Goal: Task Accomplishment & Management: Complete application form

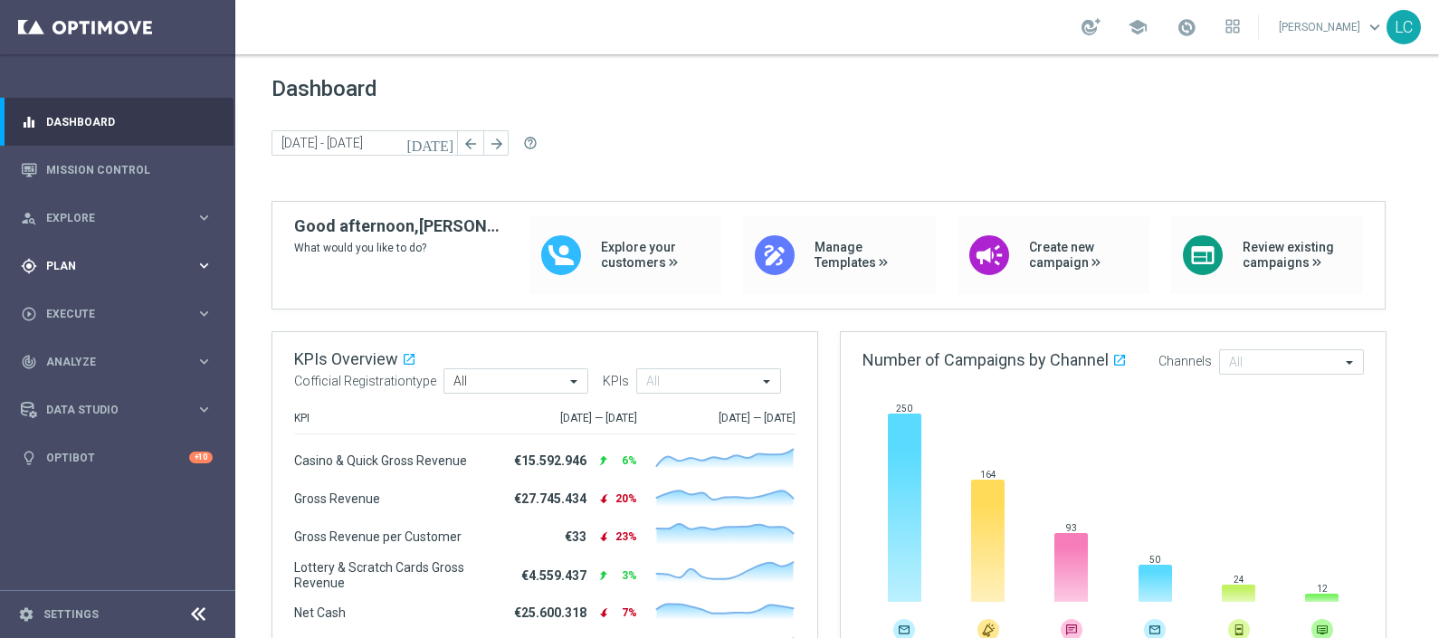
click at [110, 263] on span "Plan" at bounding box center [120, 266] width 149 height 11
click at [69, 353] on span "Templates" at bounding box center [112, 357] width 129 height 11
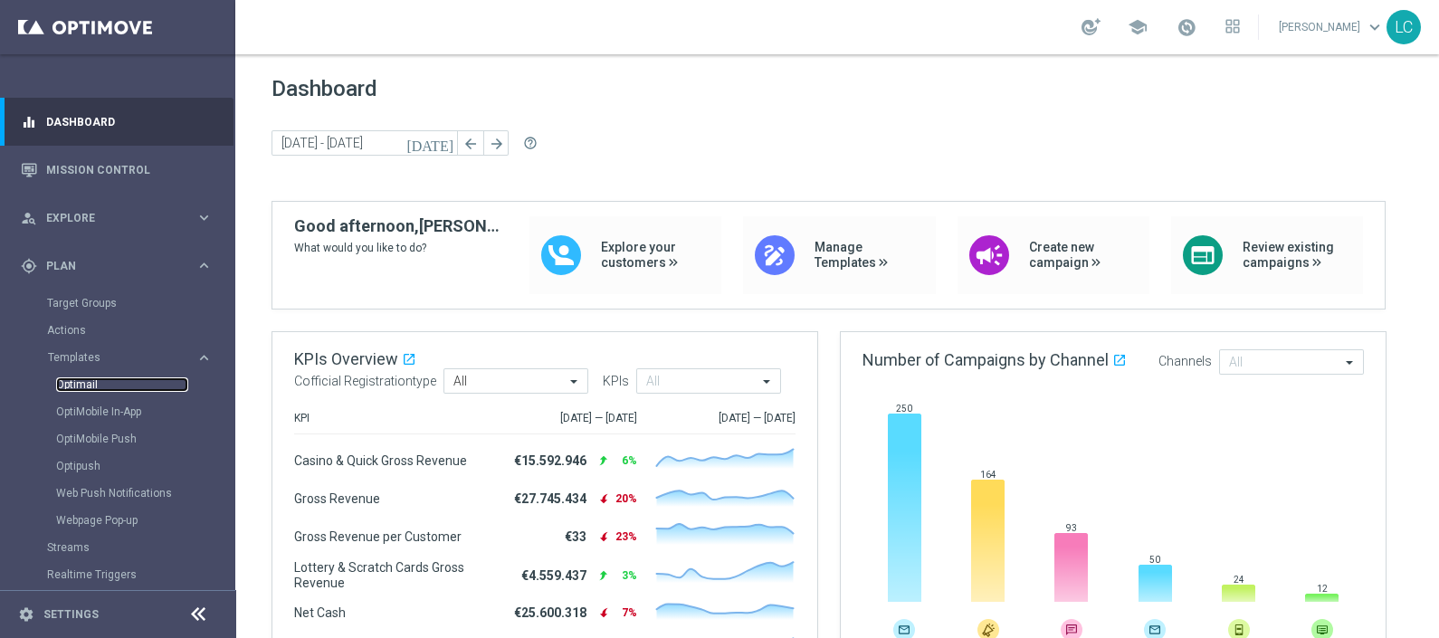
click at [72, 380] on link "Optimail" at bounding box center [122, 384] width 132 height 14
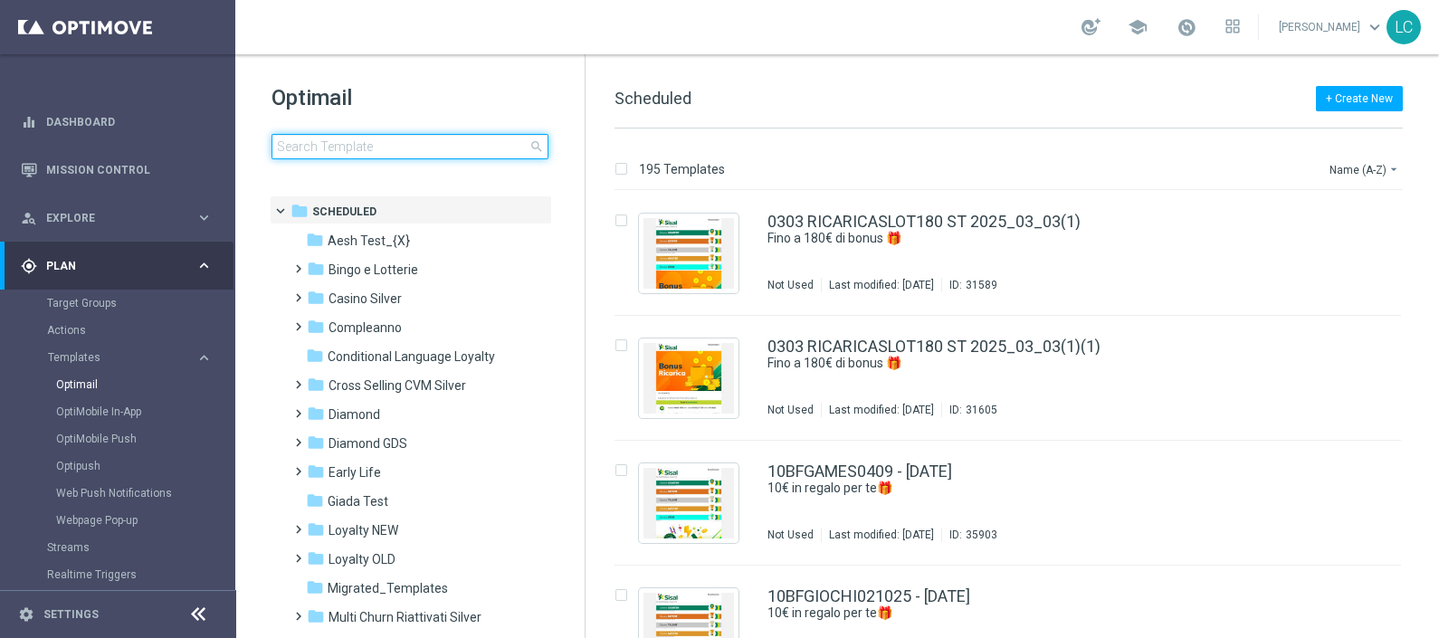
click at [376, 153] on input at bounding box center [410, 146] width 277 height 25
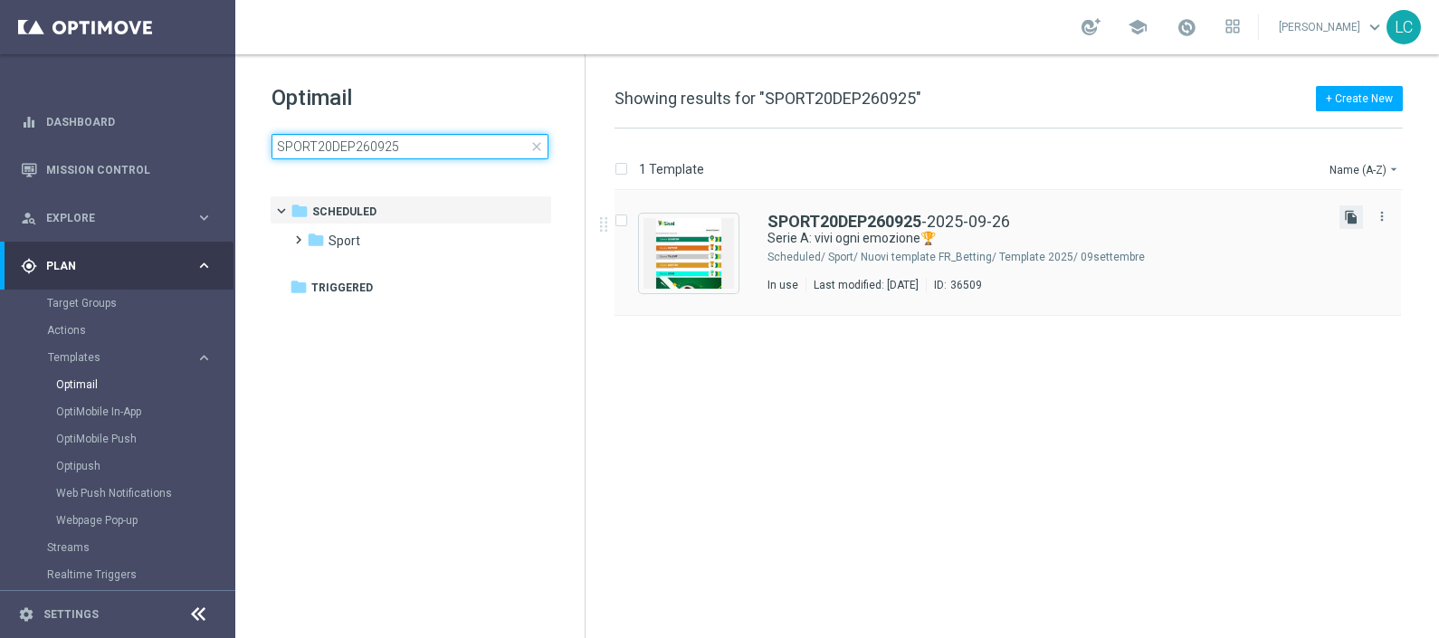
type input "SPORT20DEP260925"
click at [1350, 213] on icon "file_copy" at bounding box center [1351, 217] width 14 height 14
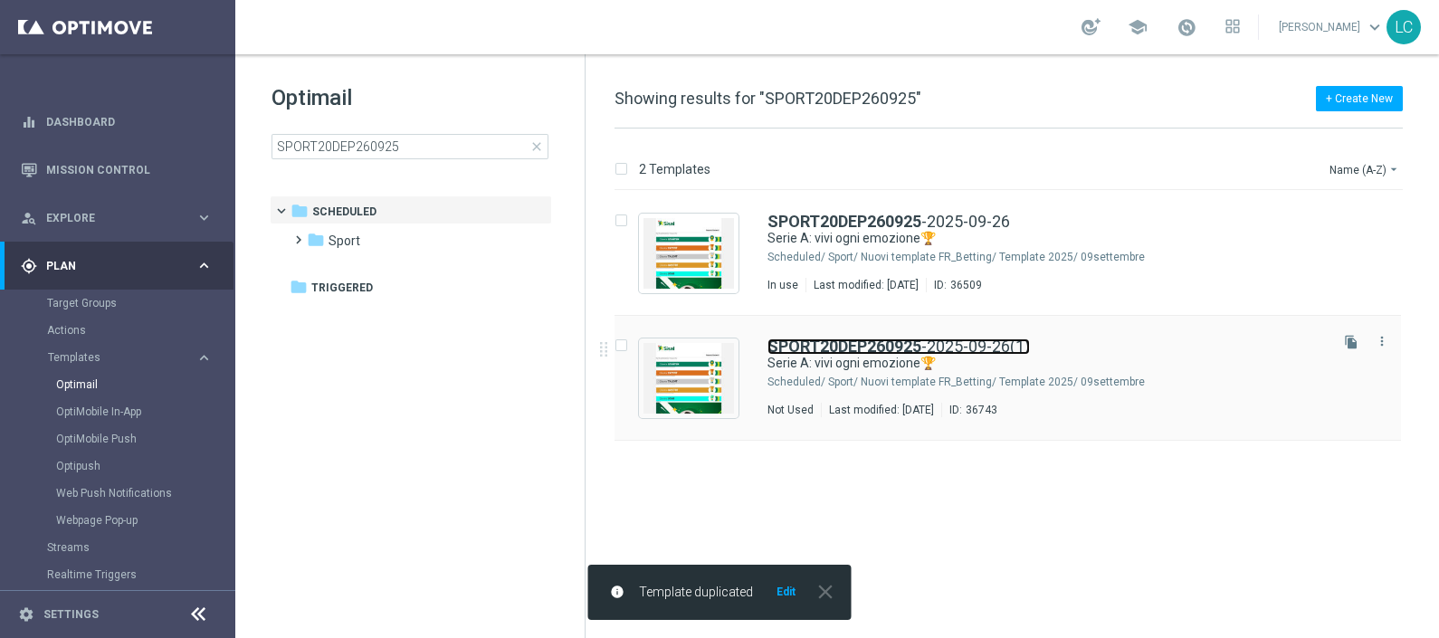
click at [827, 345] on b "SPORT20DEP260925" at bounding box center [845, 346] width 154 height 19
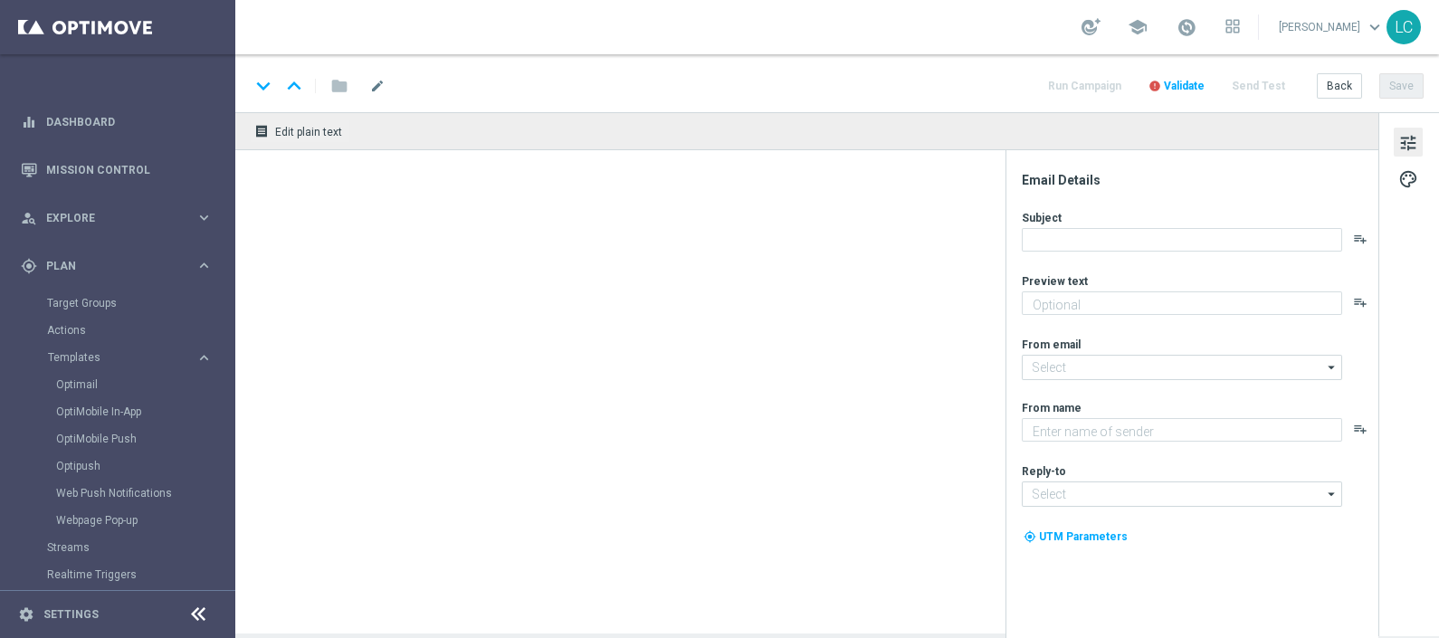
type textarea "Scopri la promozione🎁"
type input "[EMAIL_ADDRESS][DOMAIN_NAME]"
type textarea "Sisal"
type input "[EMAIL_ADDRESS][DOMAIN_NAME]"
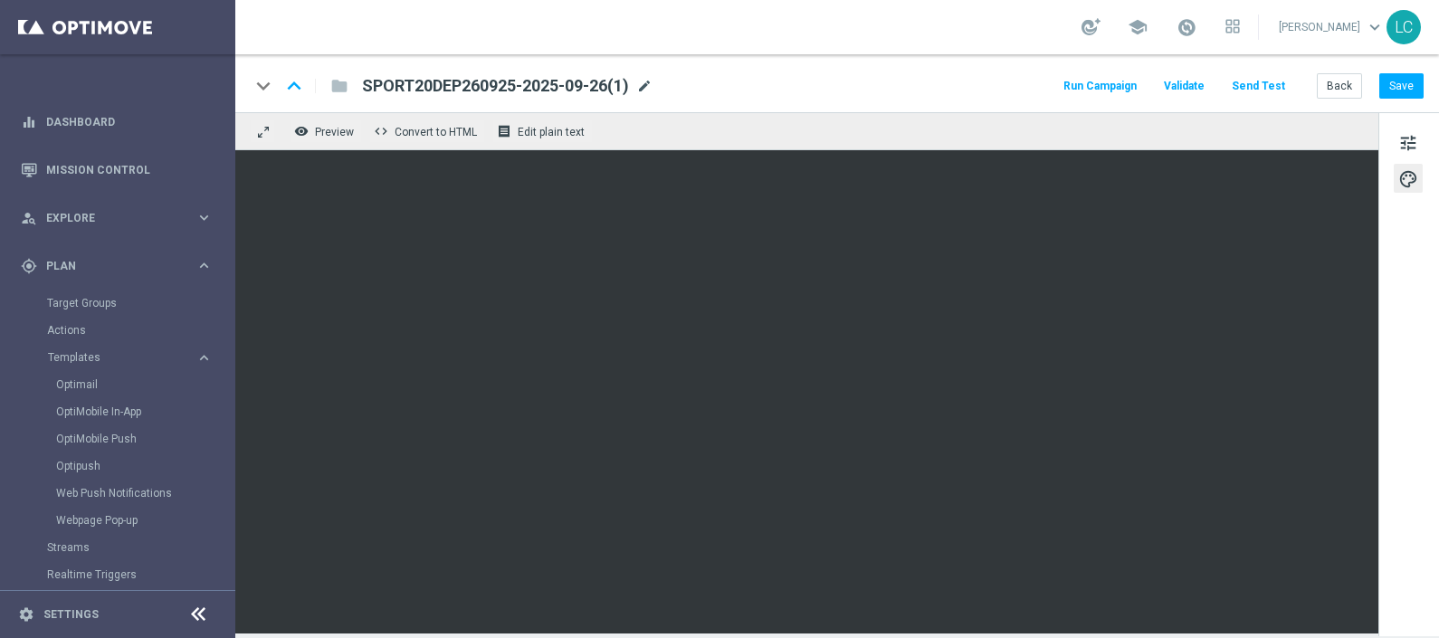
click at [645, 83] on span "mode_edit" at bounding box center [644, 86] width 16 height 16
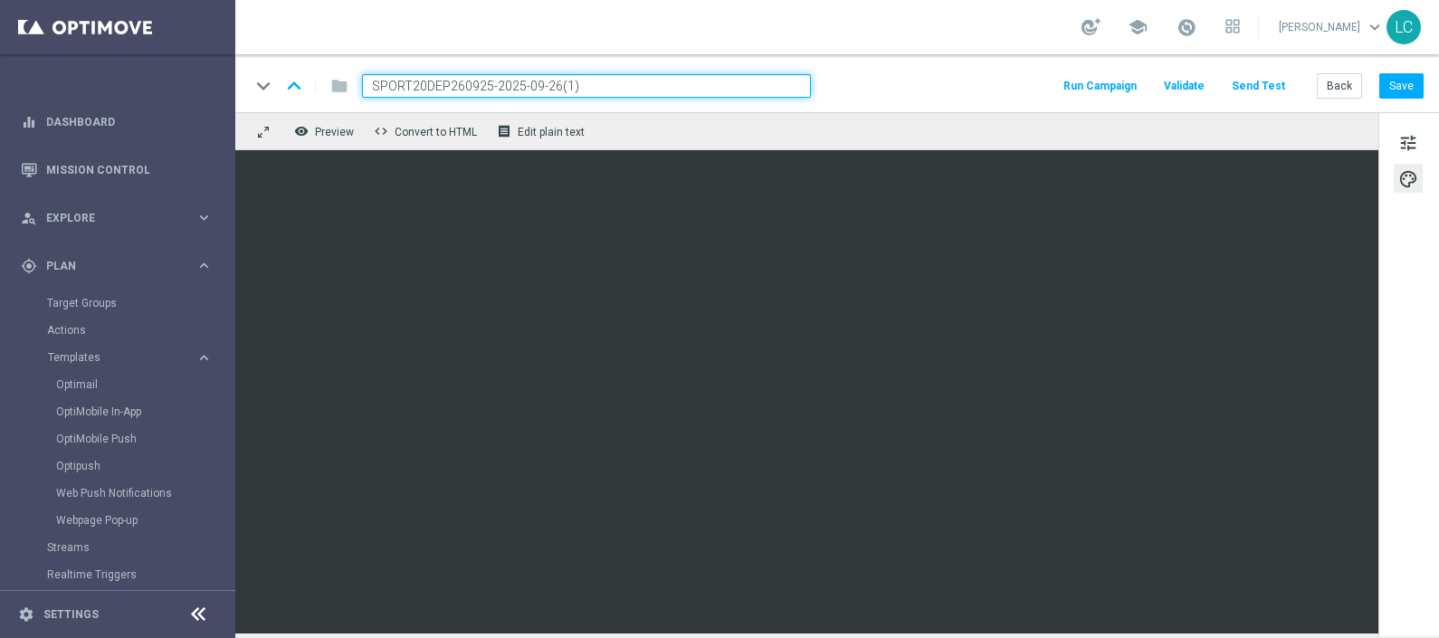
drag, startPoint x: 488, startPoint y: 84, endPoint x: 325, endPoint y: 72, distance: 163.4
click at [325, 74] on div "keyboard_arrow_down keyboard_arrow_up folder SPORT20DEP260925-2025-09-26(1)" at bounding box center [530, 86] width 561 height 24
paste input "DEP0310"
click at [560, 91] on input "SPORTDEP0310-2025-09-26(1)" at bounding box center [586, 86] width 449 height 24
type input "SPORTDEP0310-2025-10-03"
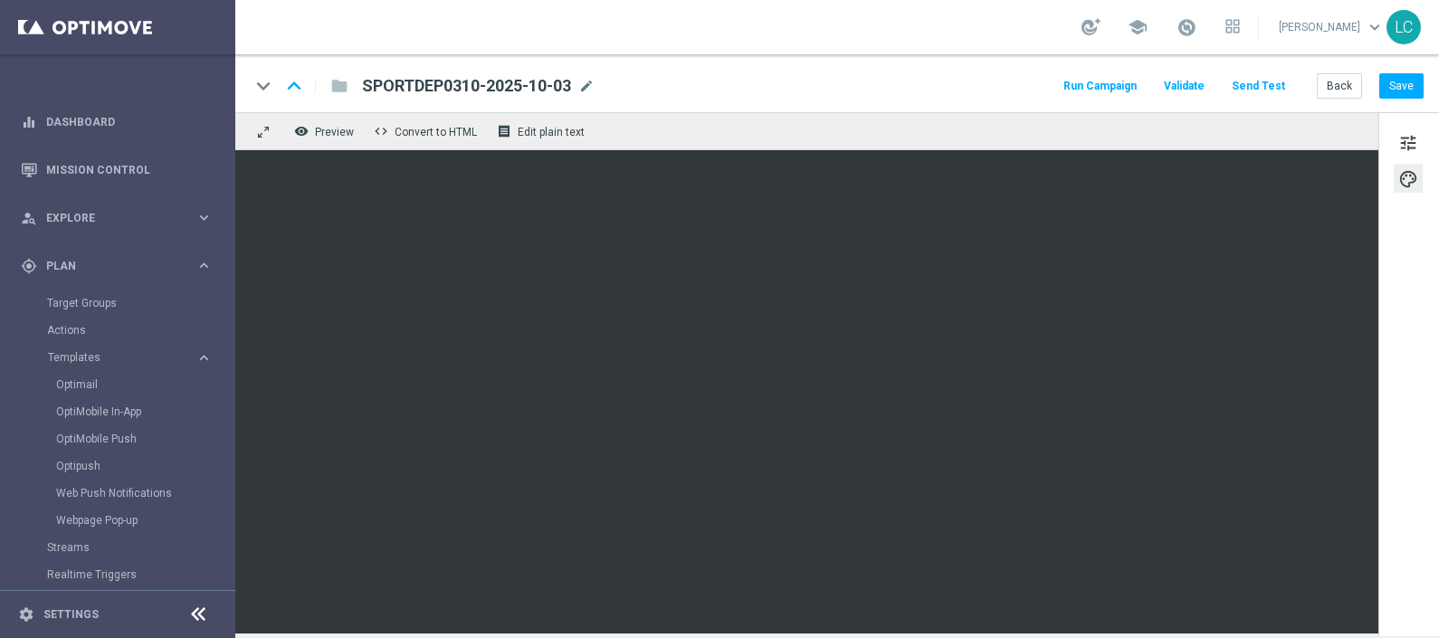
click at [879, 81] on div "keyboard_arrow_down keyboard_arrow_up folder SPORTDEP0310-2025-10-03 SPORTDEP03…" at bounding box center [837, 86] width 1174 height 24
click at [1397, 95] on button "Save" at bounding box center [1402, 85] width 44 height 25
click at [1408, 76] on button "Save" at bounding box center [1402, 85] width 44 height 25
click at [1406, 87] on button "Save" at bounding box center [1402, 85] width 44 height 25
click at [1403, 80] on button "Save" at bounding box center [1402, 85] width 44 height 25
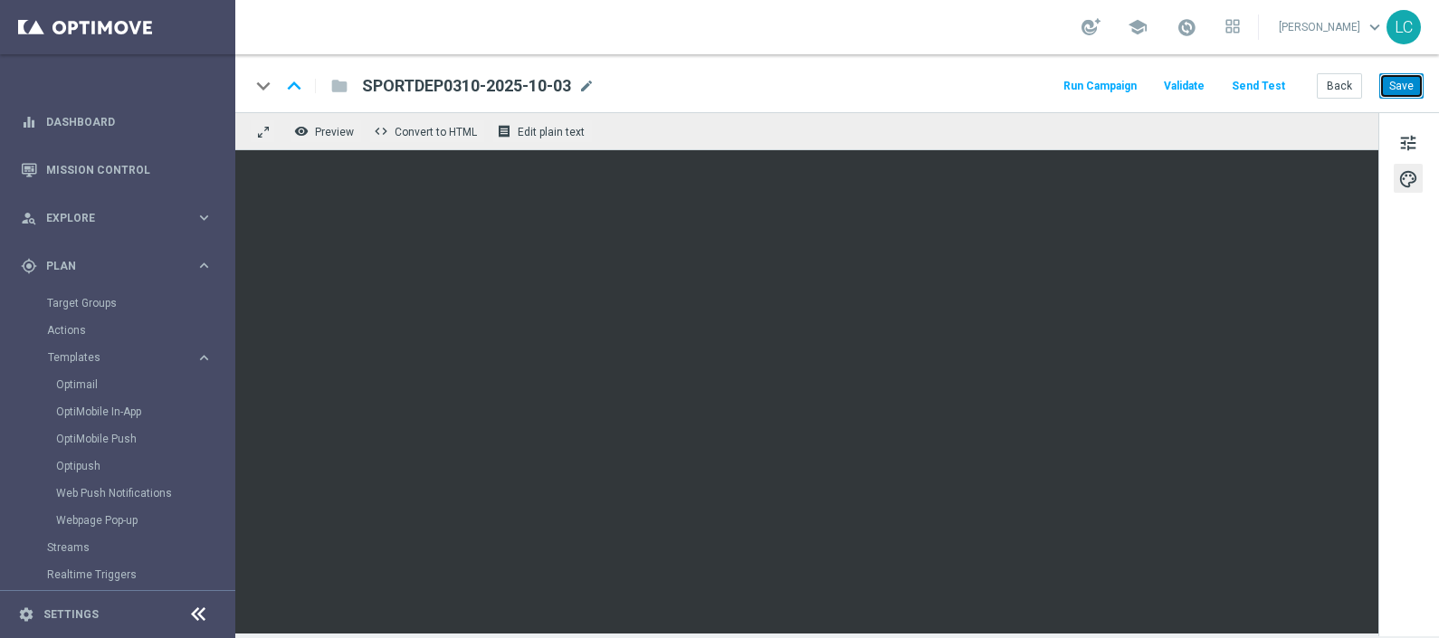
click at [1402, 81] on button "Save" at bounding box center [1402, 85] width 44 height 25
click at [1410, 139] on span "tune" at bounding box center [1409, 143] width 20 height 24
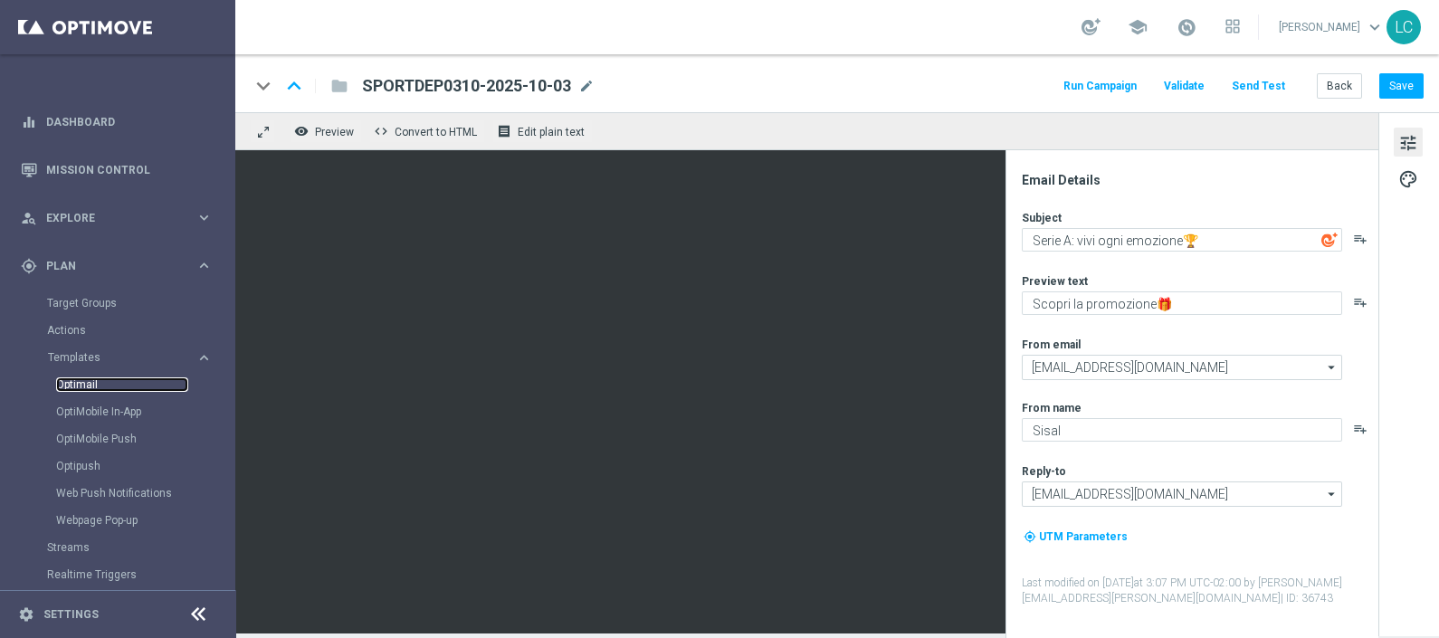
click at [79, 382] on link "Optimail" at bounding box center [122, 384] width 132 height 14
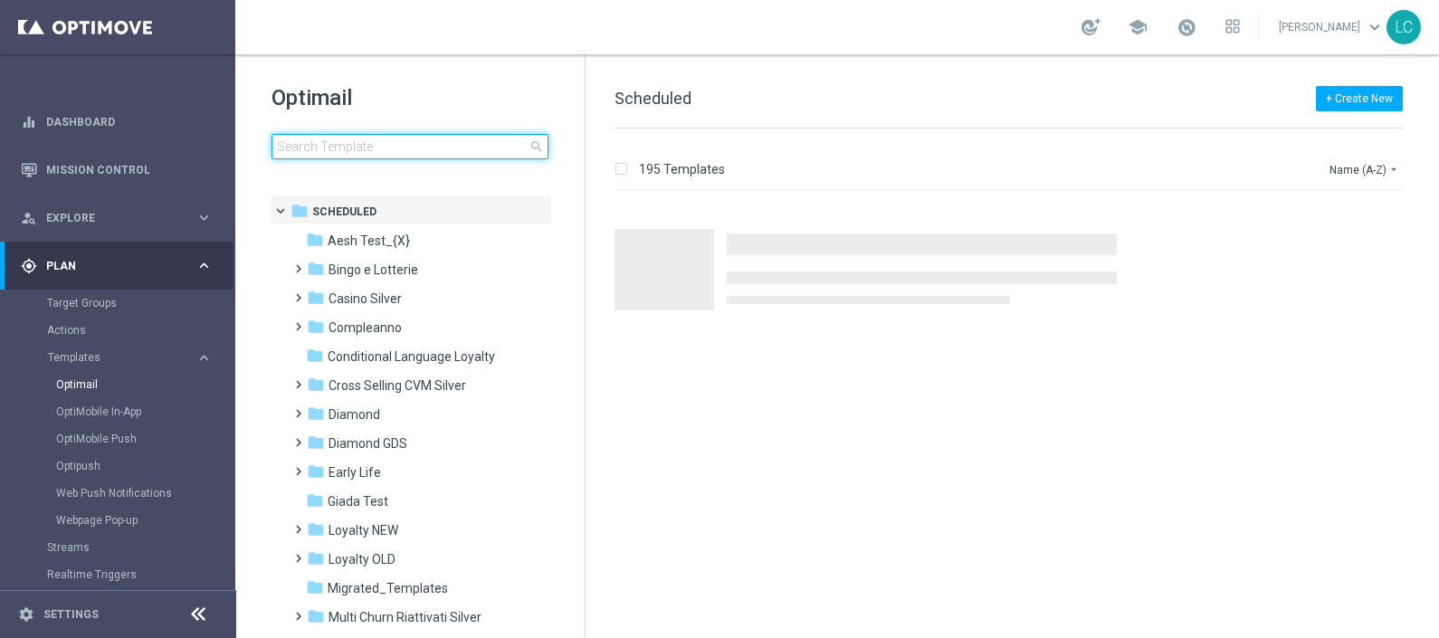
click at [397, 149] on input at bounding box center [410, 146] width 277 height 25
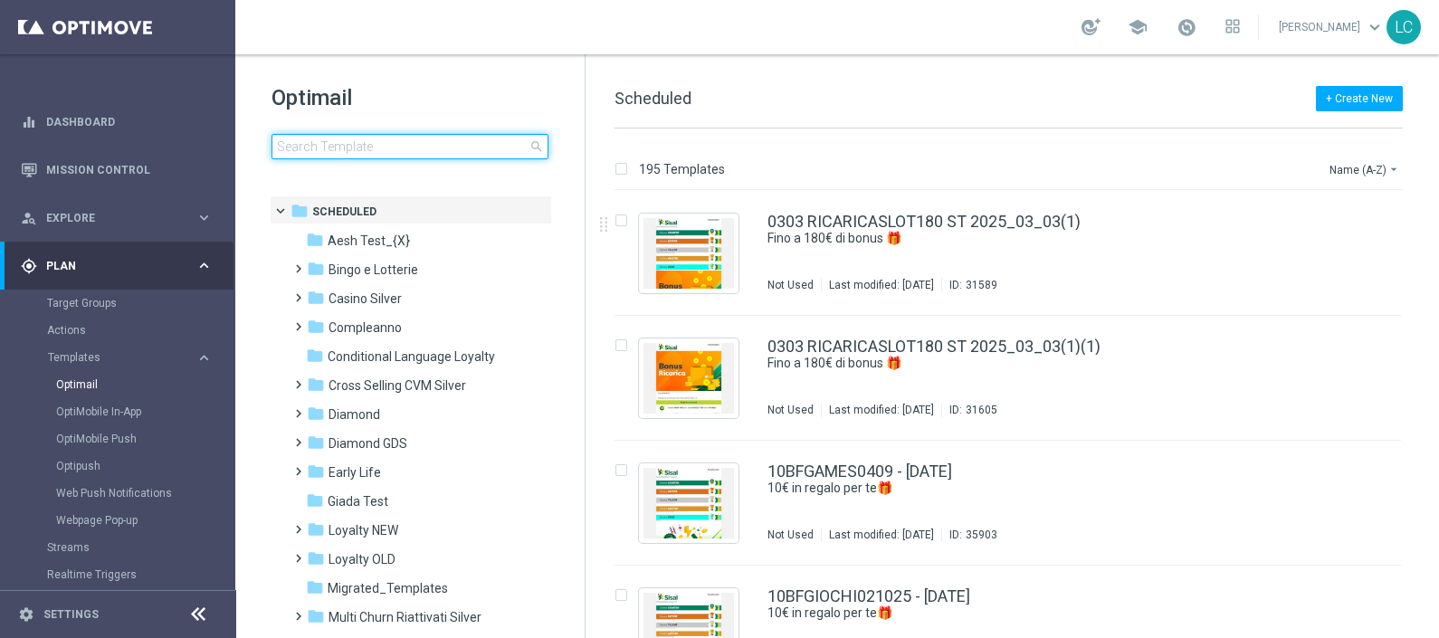
click at [406, 143] on input at bounding box center [410, 146] width 277 height 25
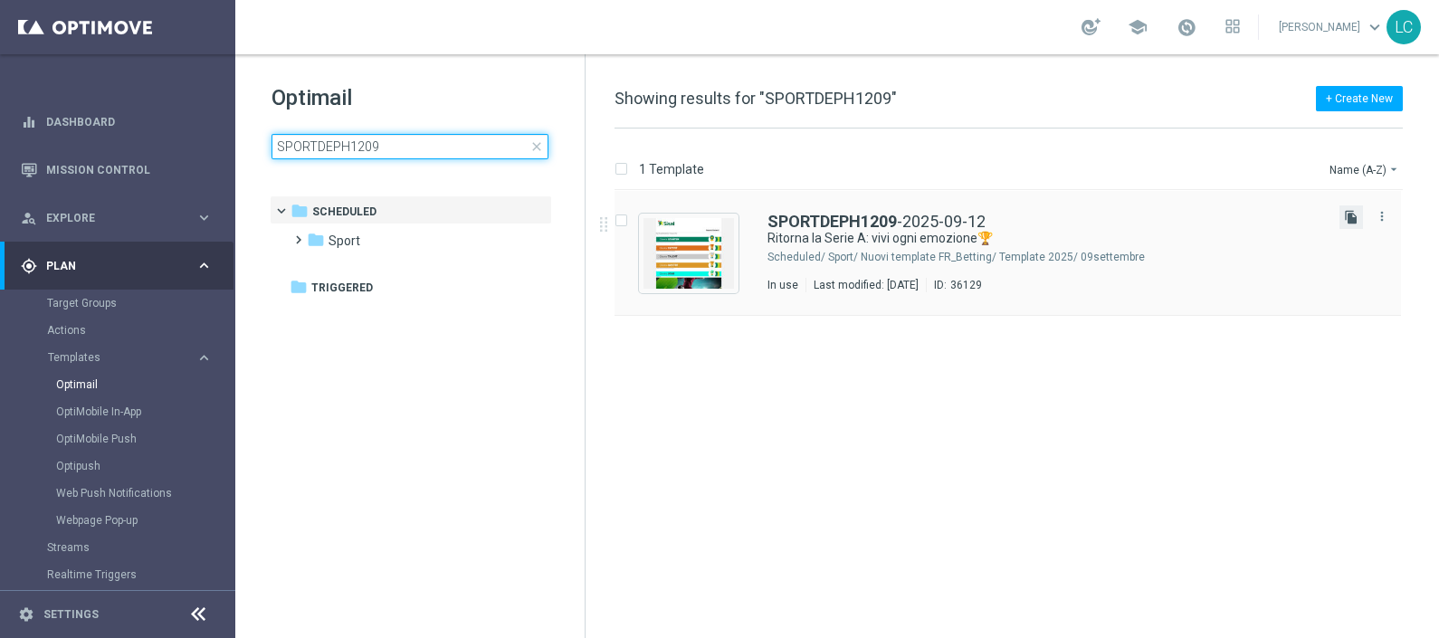
type input "SPORTDEPH1209"
click at [1351, 218] on icon "file_copy" at bounding box center [1351, 217] width 14 height 14
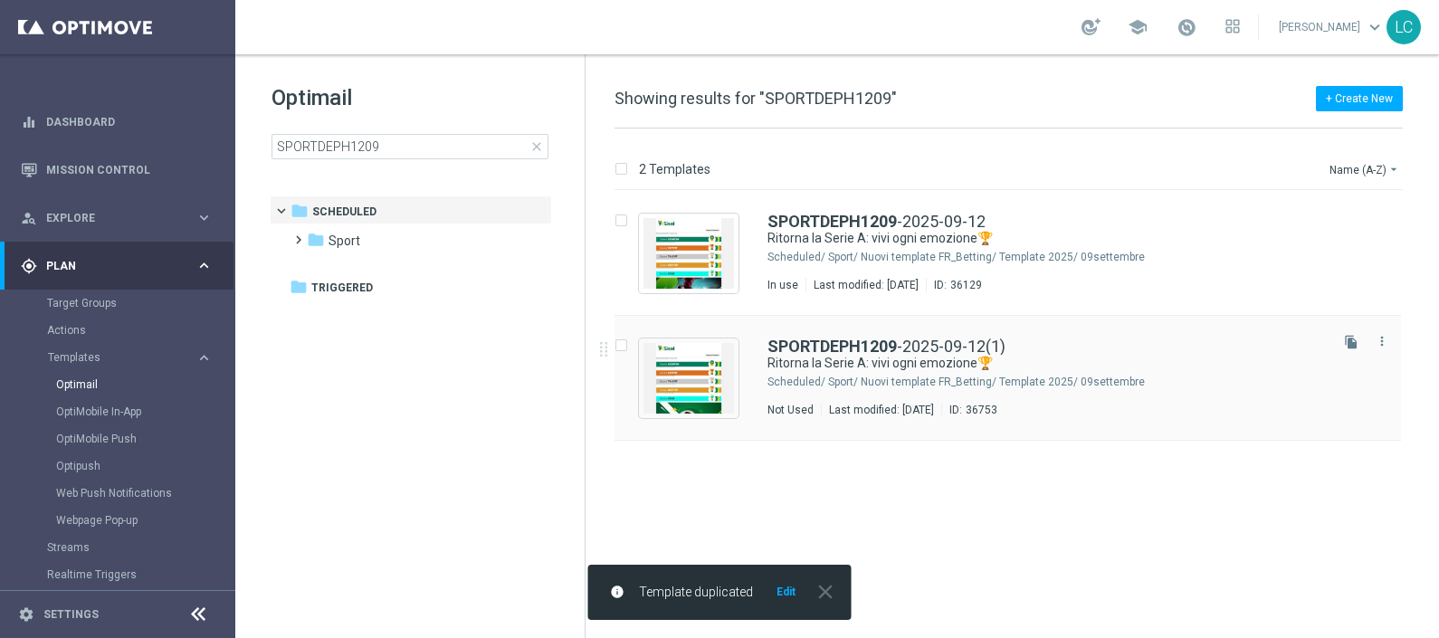
click at [828, 335] on div "SPORTDEPH1209 -2025-09-12(1) Ritorna la Serie A: vivi ogni emozione🏆 Scheduled/…" at bounding box center [1008, 378] width 787 height 125
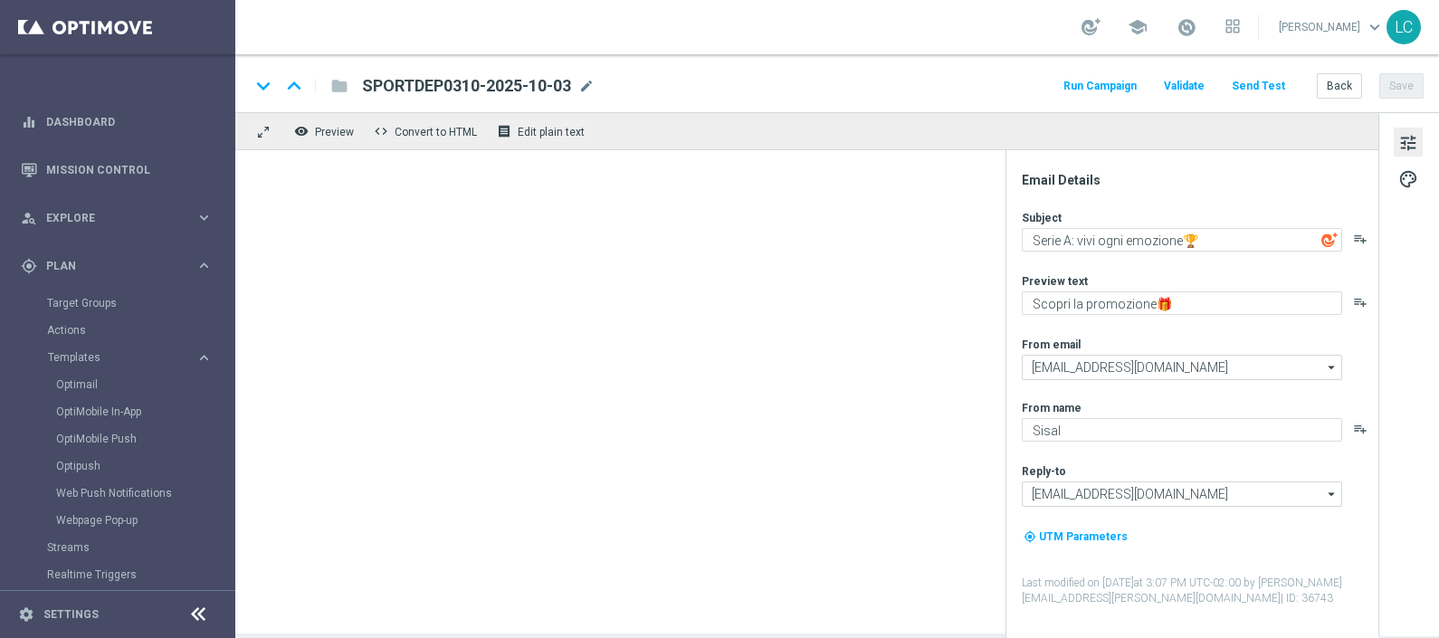
type textarea "Ritorna la Serie A: vivi ogni emozione🏆"
type textarea "fino a 20€ Freebet🎁"
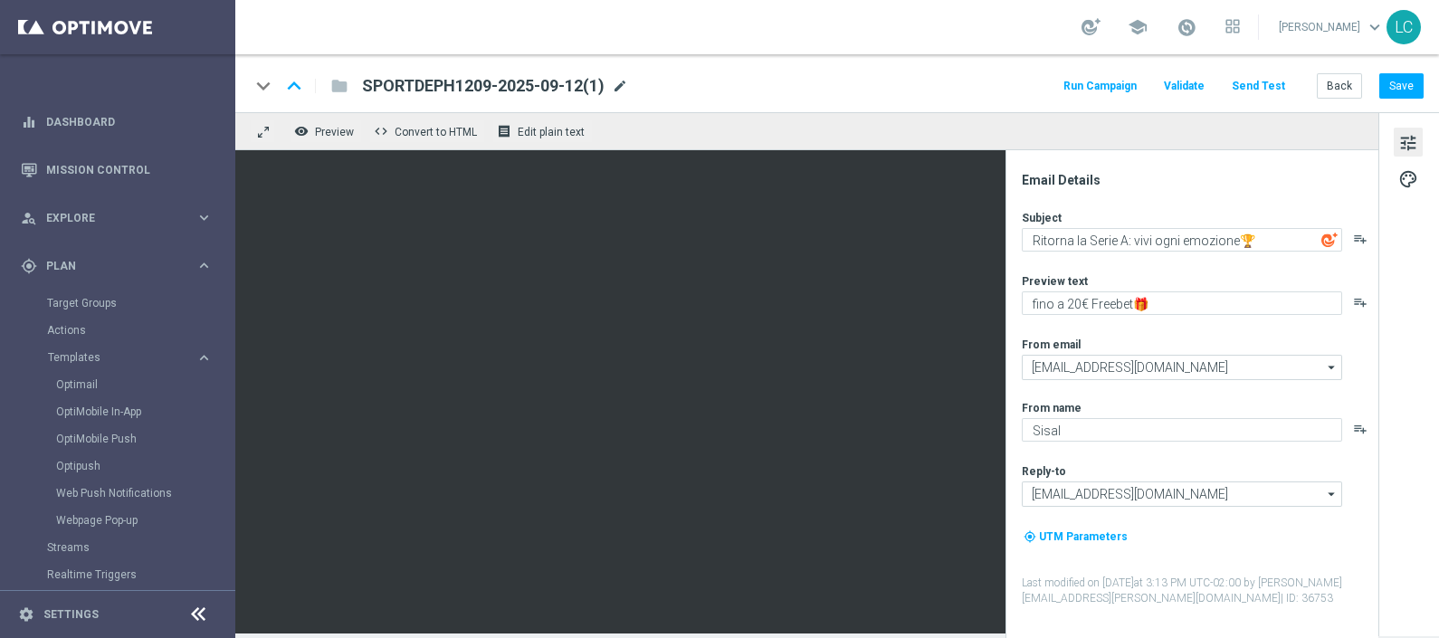
click at [625, 85] on span "mode_edit" at bounding box center [620, 86] width 16 height 16
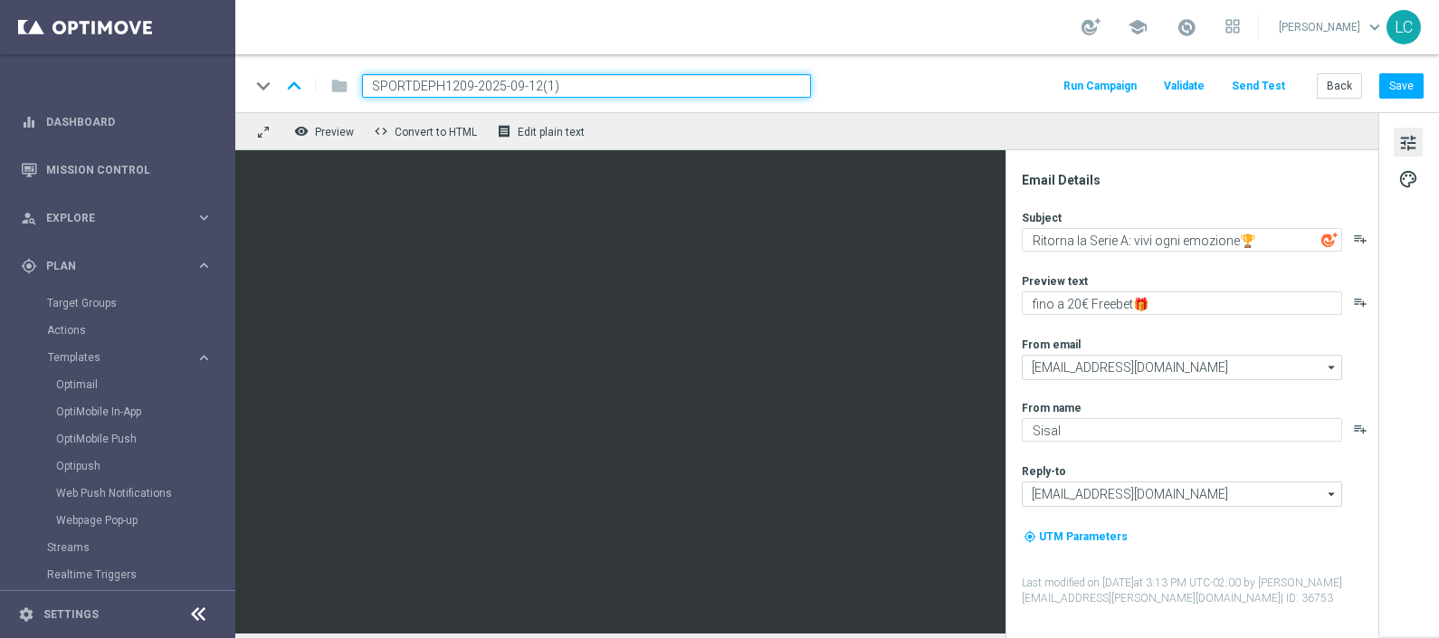
click at [411, 81] on input "SPORTDEPH1209-2025-09-12(1)" at bounding box center [586, 86] width 449 height 24
click at [429, 87] on input "SPORTDEPH1209-2025-09-12(1)" at bounding box center [586, 86] width 449 height 24
paste input "0310"
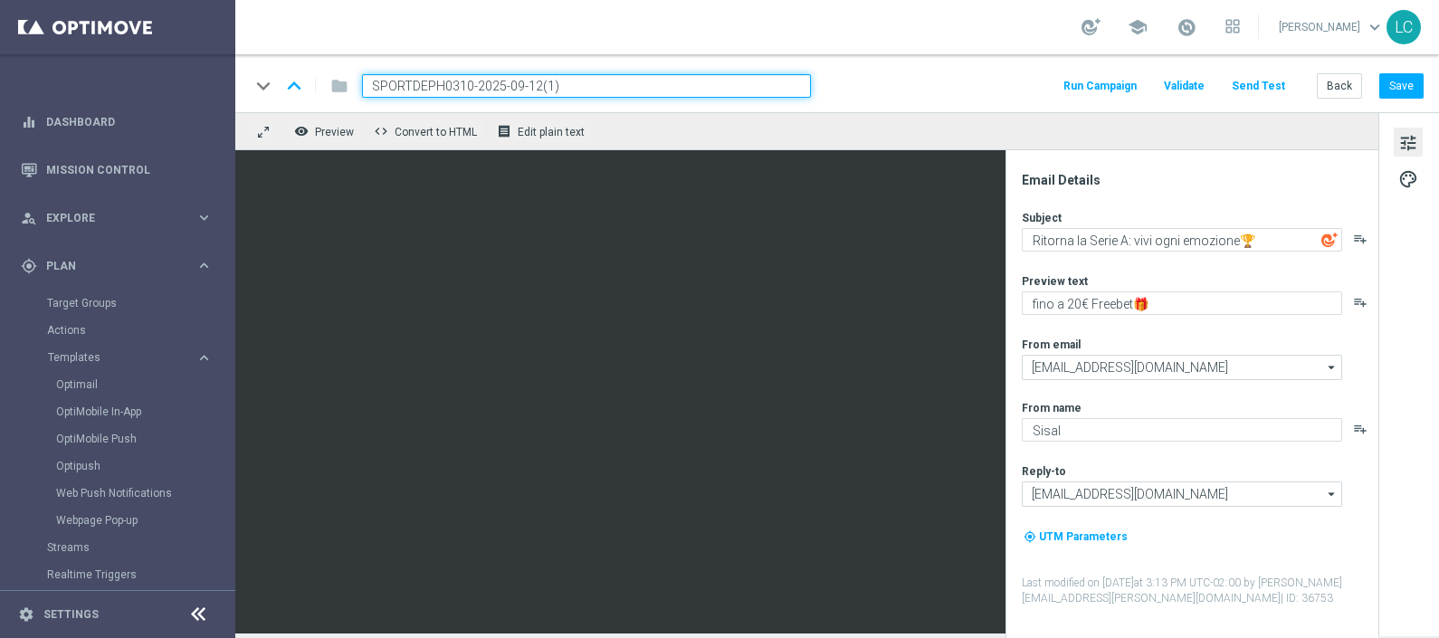
drag, startPoint x: 614, startPoint y: 70, endPoint x: 612, endPoint y: 83, distance: 13.7
click at [612, 83] on div "keyboard_arrow_down keyboard_arrow_up folder SPORTDEPH0310-2025-09-12(1) Run Ca…" at bounding box center [837, 83] width 1204 height 58
click at [612, 83] on input "SPORTDEPH0310-2025-09-12(1)" at bounding box center [586, 86] width 449 height 24
type input "SPORTDEPH0310-2025-10-03"
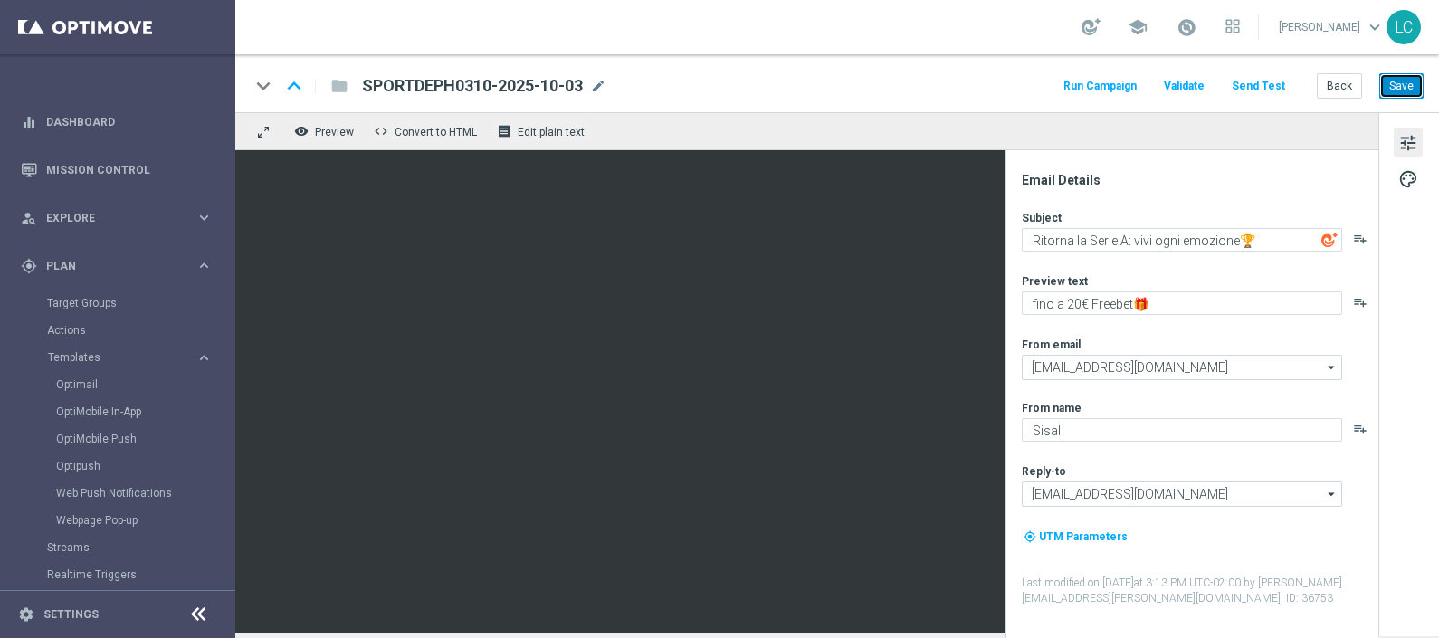
click at [1395, 82] on button "Save" at bounding box center [1402, 85] width 44 height 25
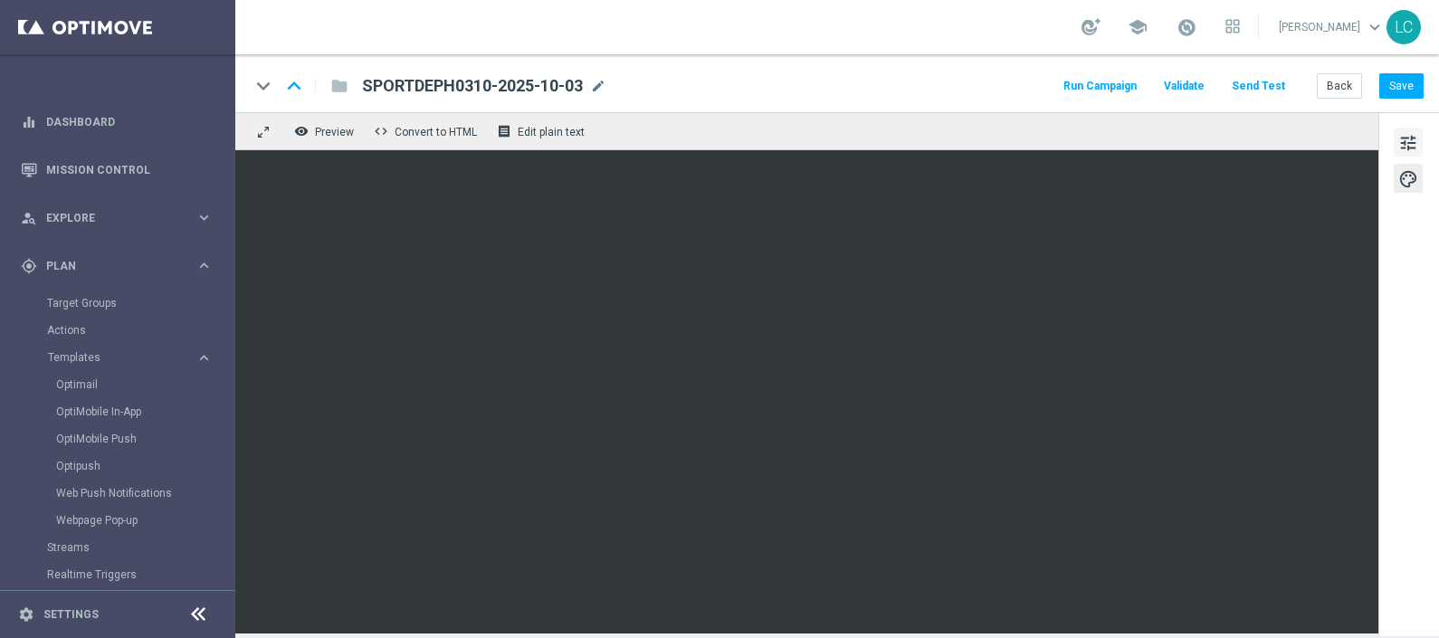
click at [1412, 134] on span "tune" at bounding box center [1409, 143] width 20 height 24
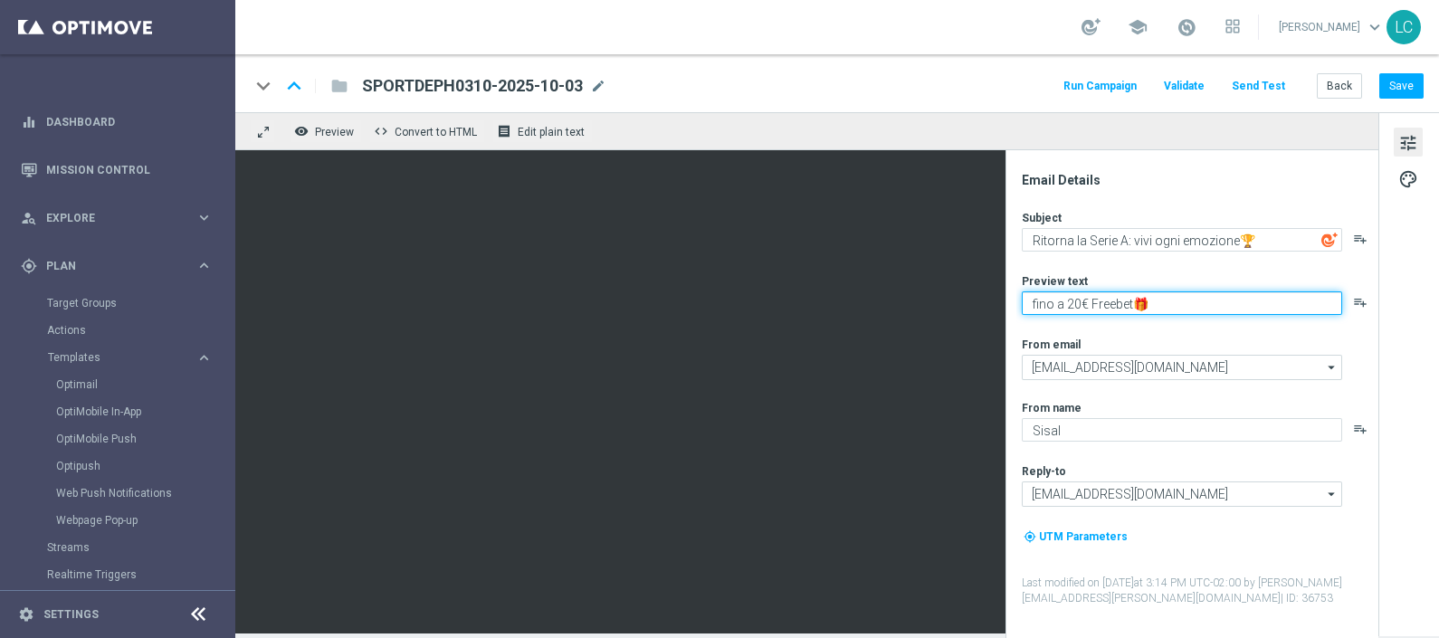
click at [1077, 306] on textarea "fino a 20€ Freebet🎁" at bounding box center [1182, 303] width 320 height 24
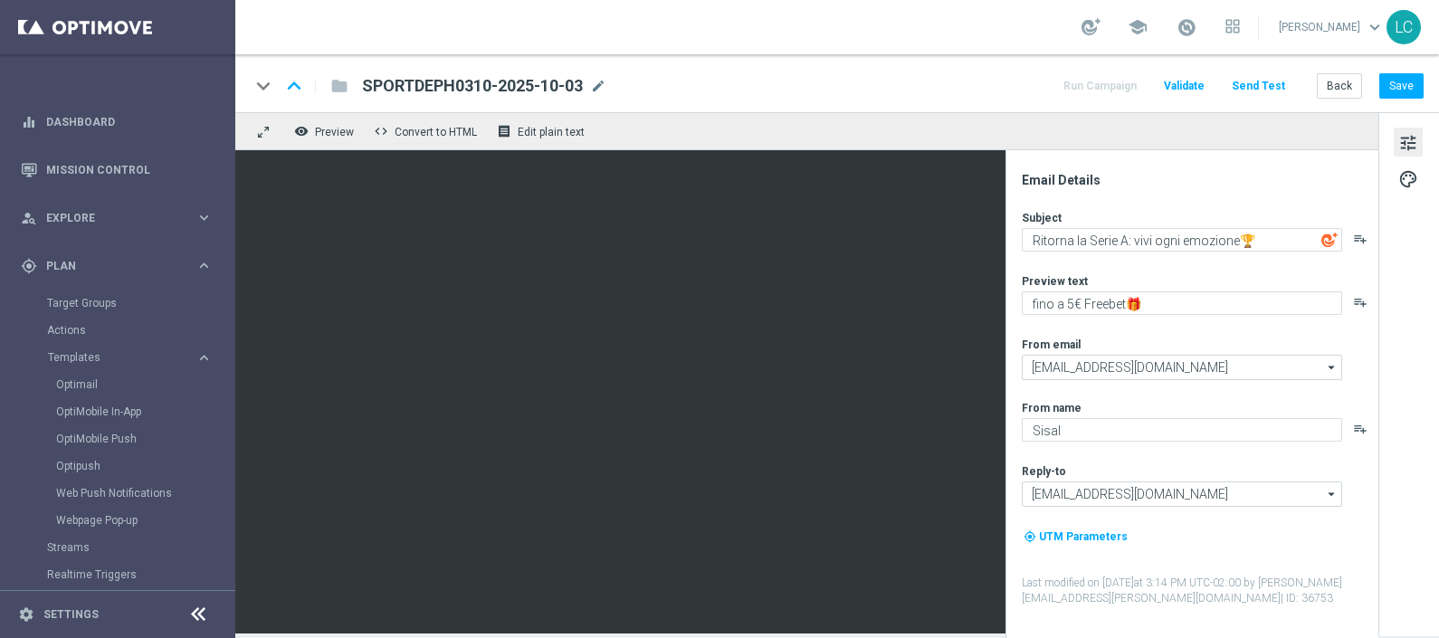
click at [1341, 331] on div "Subject Ritorna la Serie A: vivi ogni emozione🏆 playlist_add Preview text fino …" at bounding box center [1199, 408] width 355 height 397
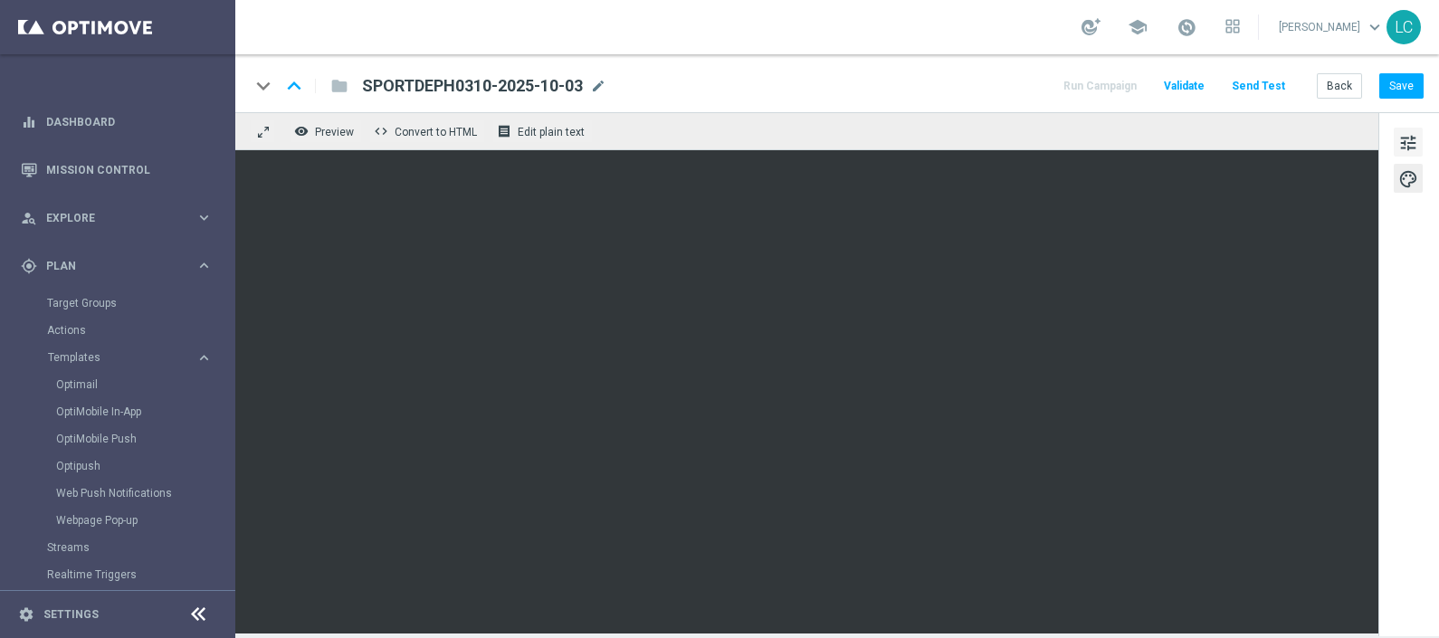
click at [1409, 148] on span "tune" at bounding box center [1409, 143] width 20 height 24
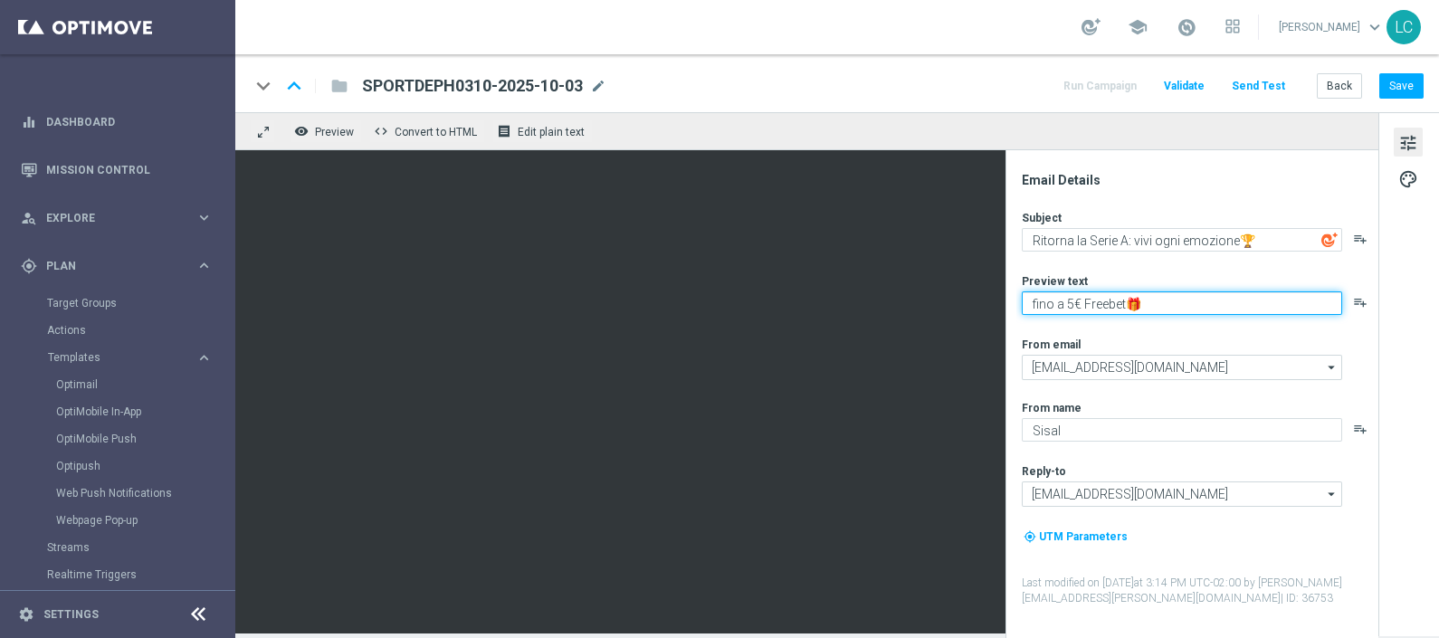
click at [1076, 299] on textarea "fino a 5€ Freebet🎁" at bounding box center [1182, 303] width 320 height 24
type textarea "fino a 10€ Freebet🎁"
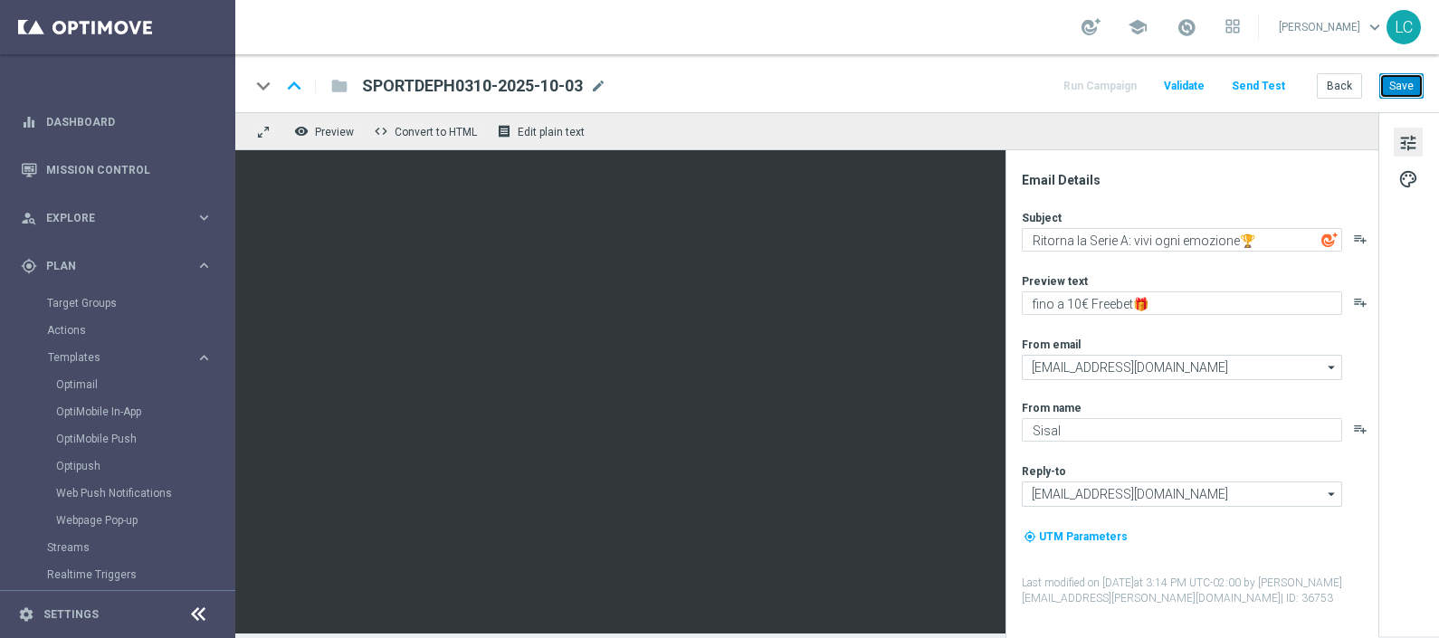
click at [1410, 76] on button "Save" at bounding box center [1402, 85] width 44 height 25
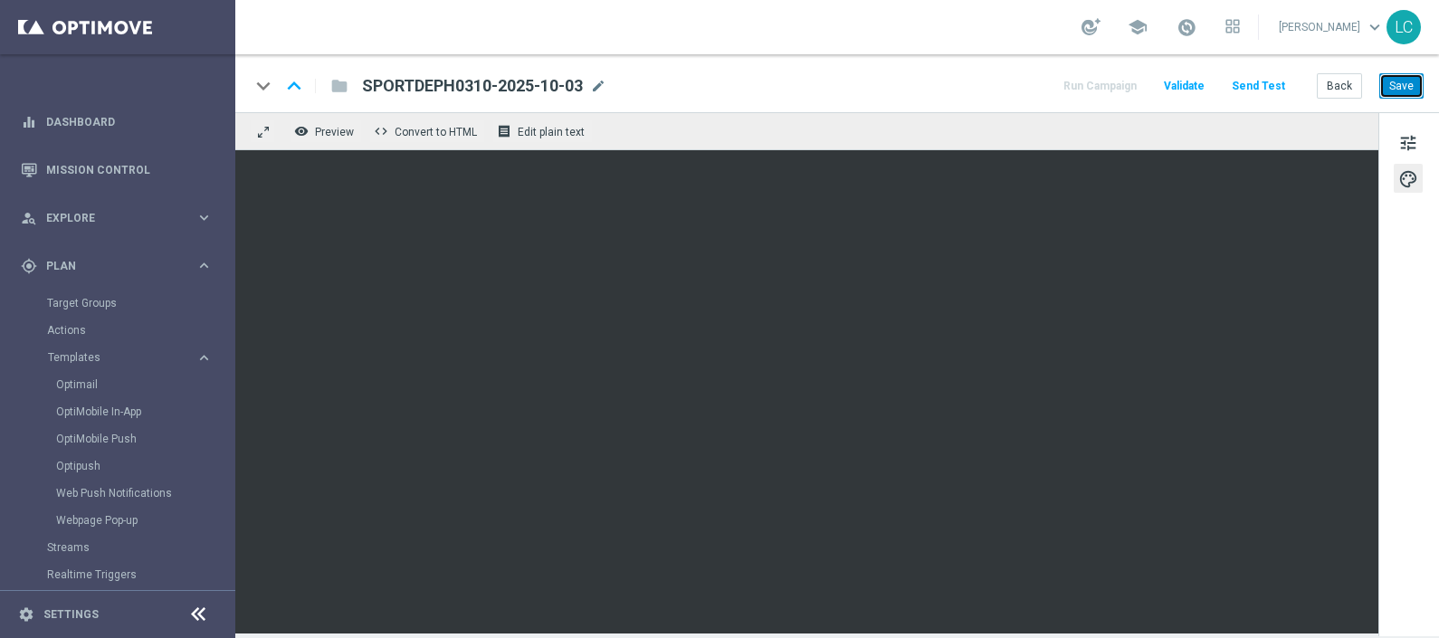
click at [1393, 77] on button "Save" at bounding box center [1402, 85] width 44 height 25
click at [1409, 85] on button "Save" at bounding box center [1402, 85] width 44 height 25
click at [1402, 80] on button "Save" at bounding box center [1402, 85] width 44 height 25
click at [1410, 77] on button "Save" at bounding box center [1402, 85] width 44 height 25
click at [78, 392] on div "Optimail" at bounding box center [144, 384] width 177 height 27
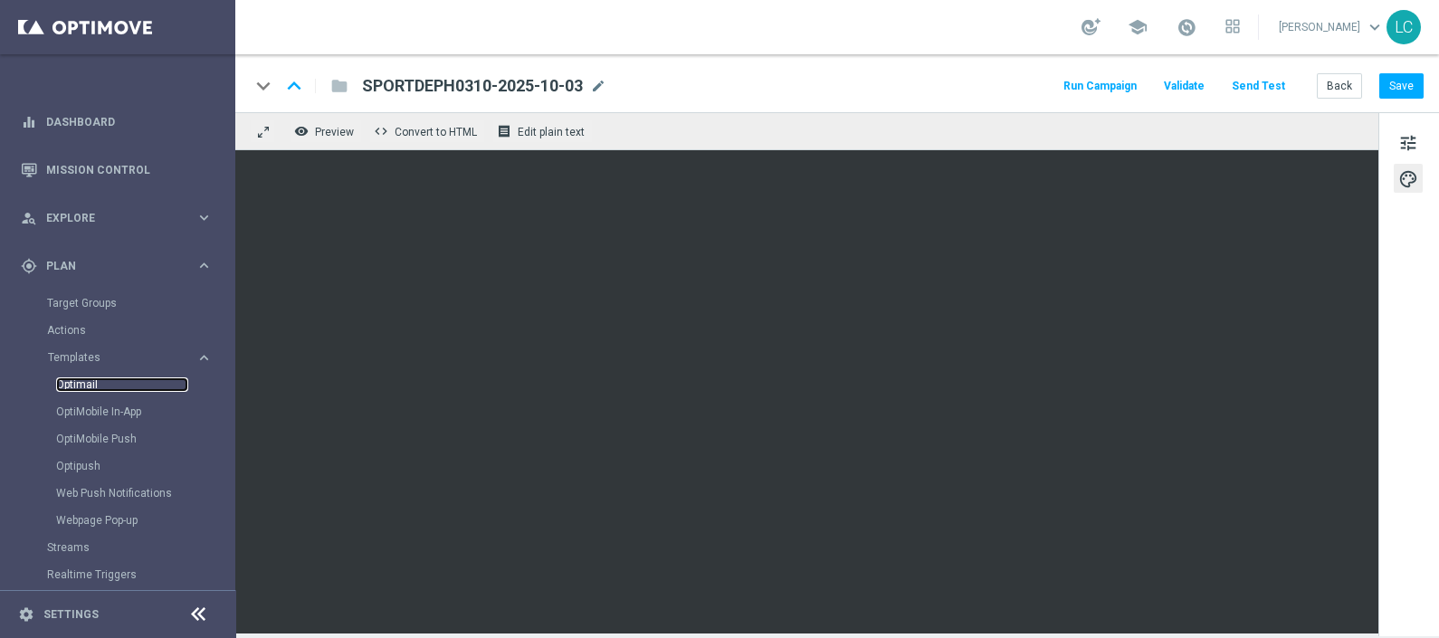
click at [80, 389] on link "Optimail" at bounding box center [122, 384] width 132 height 14
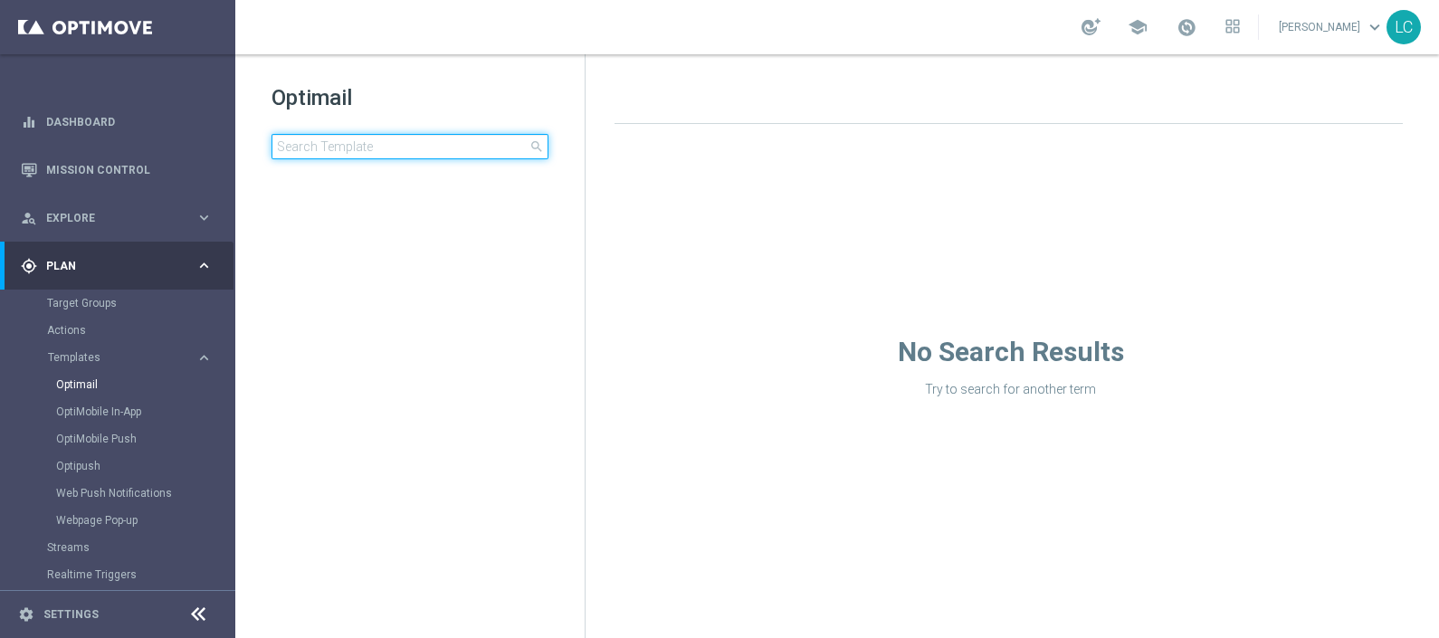
click at [385, 134] on input at bounding box center [410, 146] width 277 height 25
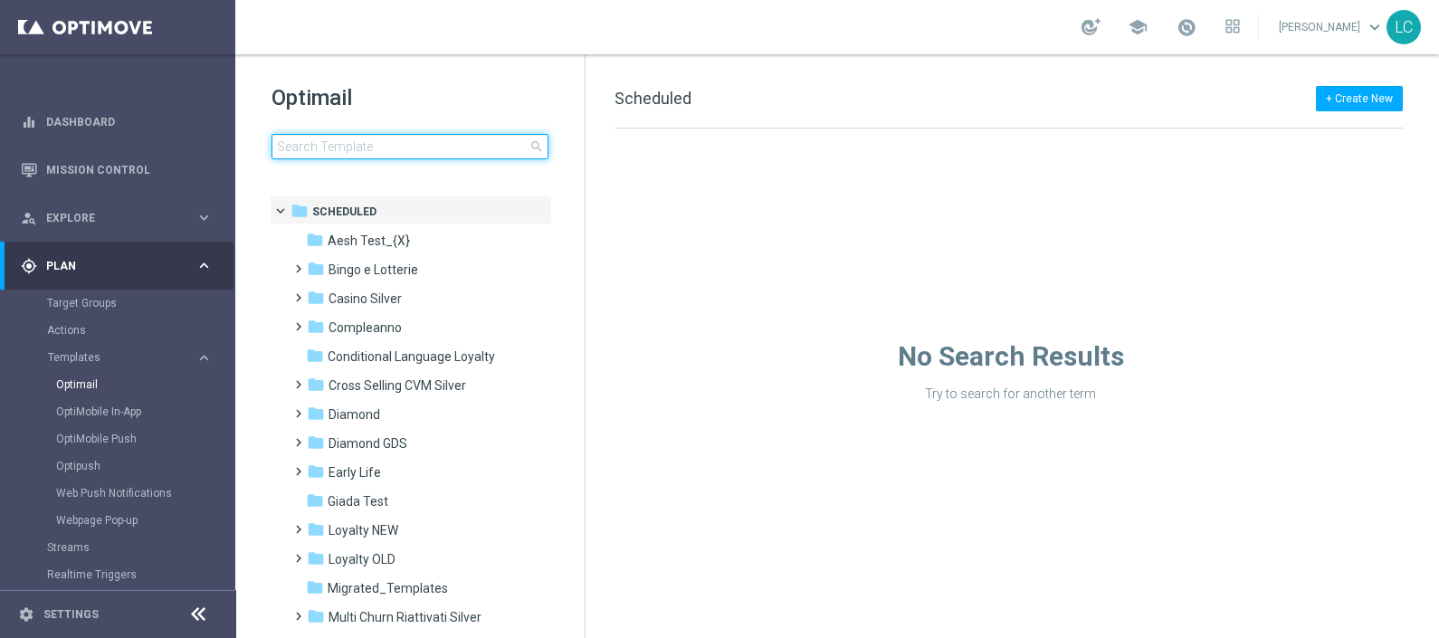
type input "Deposita almeno 10€ e gioca con quota e legatura di almeno 4 per cb perso 15% f…"
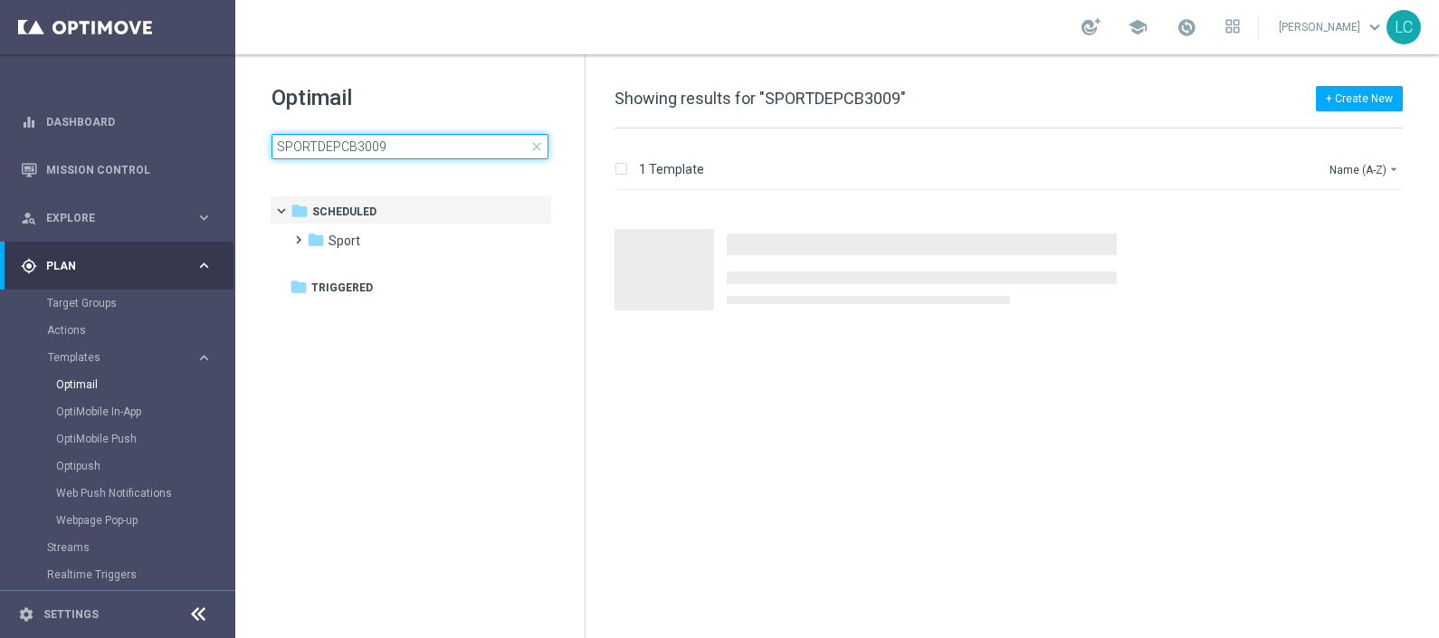
type input "SPORTDEPCB3009"
click at [495, 73] on div "Optimail SPORTDEPCB3009 close folder 1 Folder folder Scheduled more_vert folder…" at bounding box center [409, 166] width 349 height 225
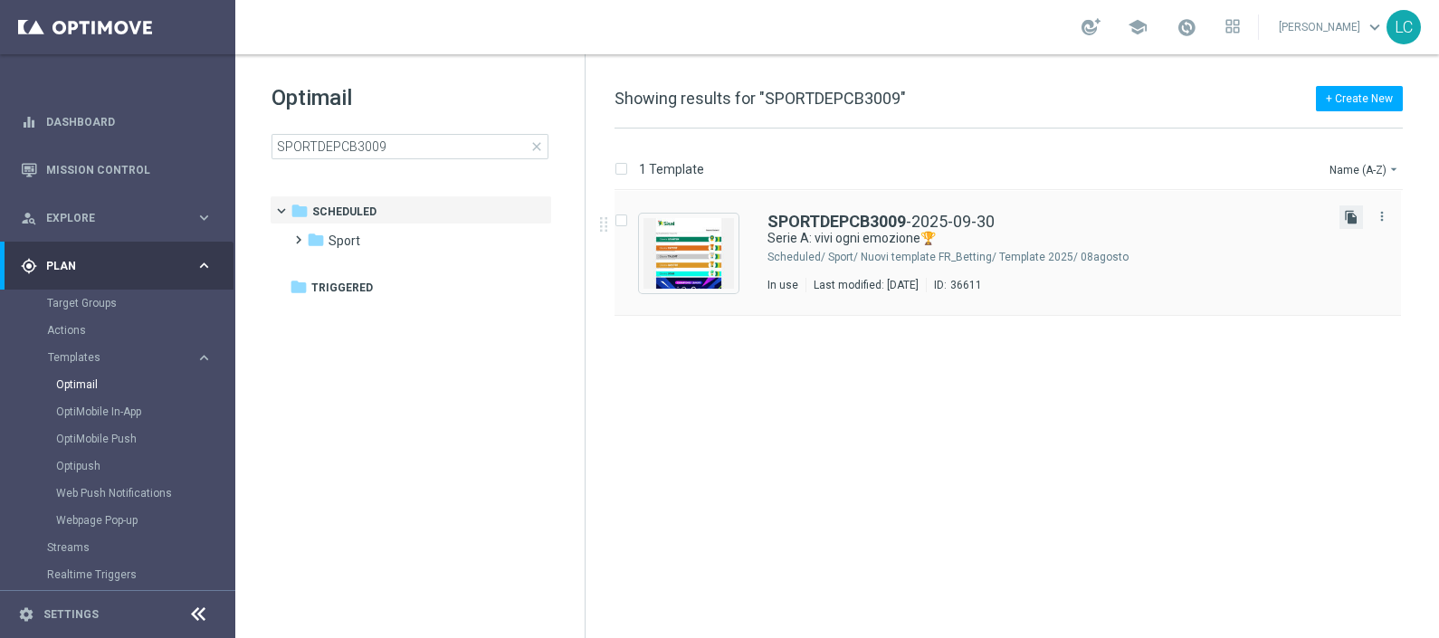
click at [1357, 218] on icon "file_copy" at bounding box center [1351, 217] width 14 height 14
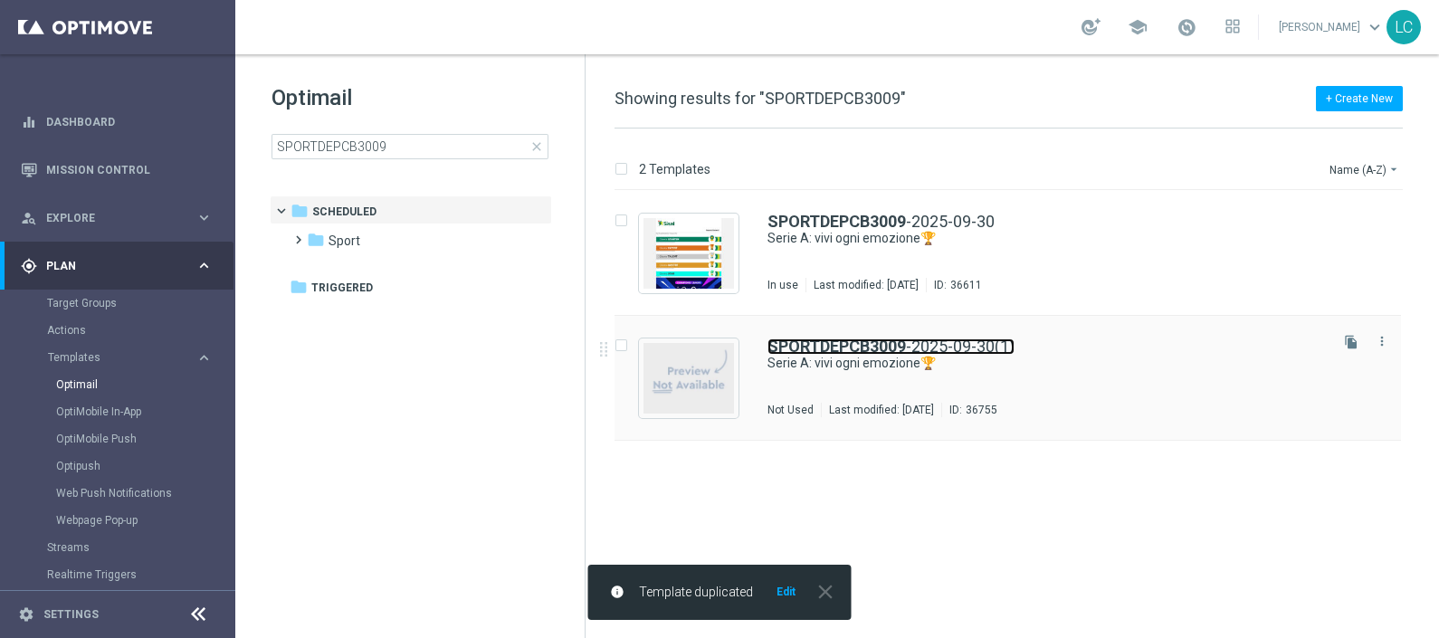
click at [880, 341] on b "SPORTDEPCB3009" at bounding box center [837, 346] width 139 height 19
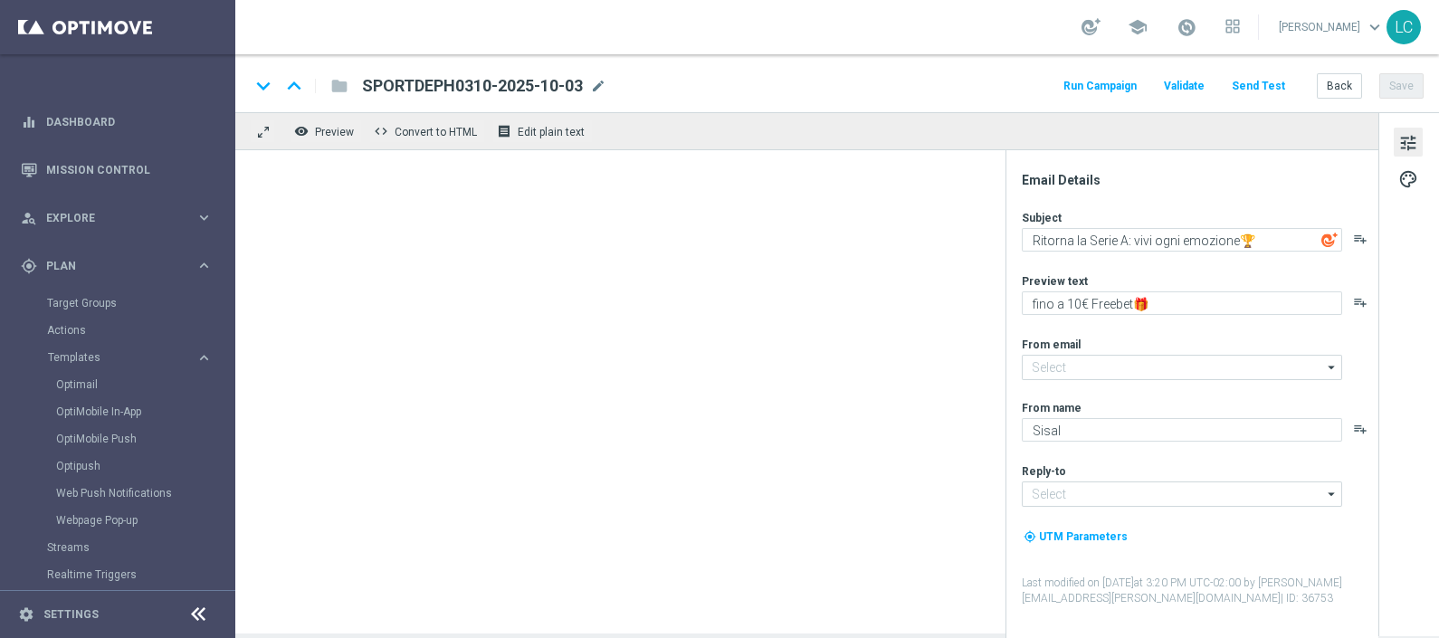
type textarea "Serie A: vivi ogni emozione🏆"
type textarea "fino a 20€ di Bonus🎁"
type input "newsletter@comunicazioni.sisal.it"
type input "info@sisal.it"
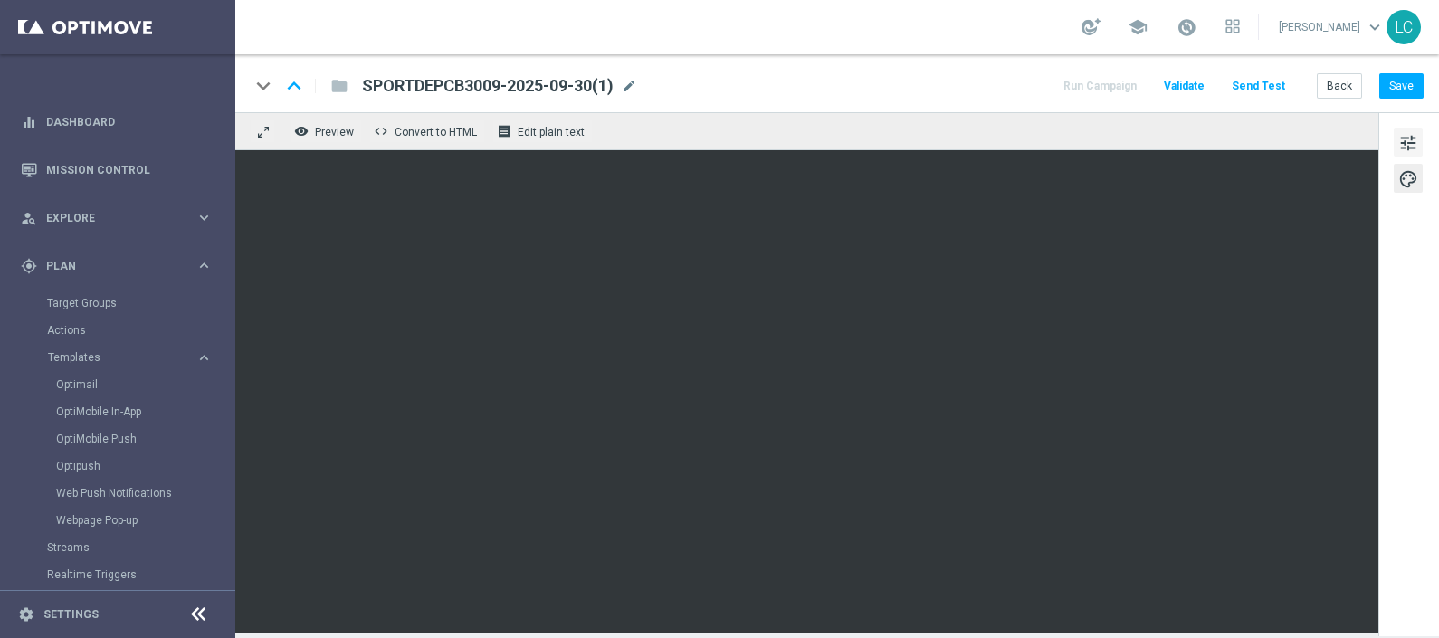
click at [1422, 145] on button "tune" at bounding box center [1408, 142] width 29 height 29
click at [1400, 83] on button "Save" at bounding box center [1402, 85] width 44 height 25
click at [1417, 73] on button "Save" at bounding box center [1402, 85] width 44 height 25
click at [1403, 89] on button "Save" at bounding box center [1402, 85] width 44 height 25
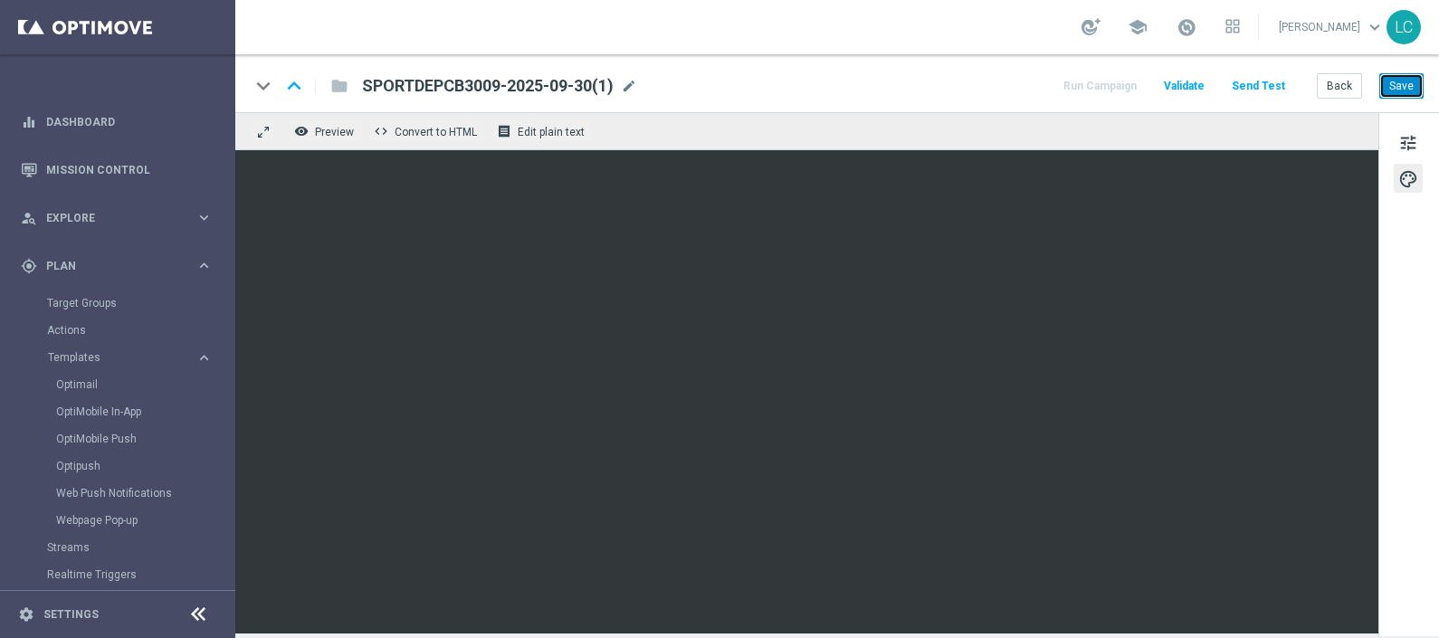
click at [1399, 77] on button "Save" at bounding box center [1402, 85] width 44 height 25
click at [631, 79] on span "mode_edit" at bounding box center [629, 86] width 16 height 16
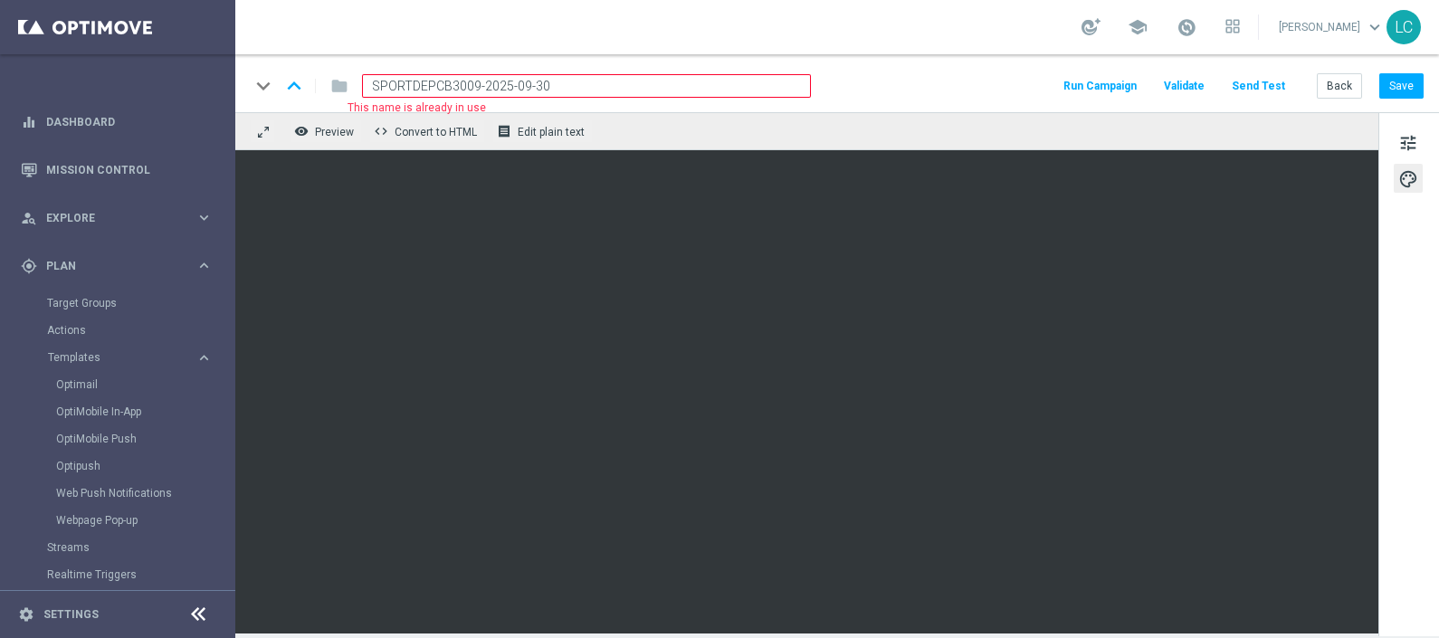
paste input "0310"
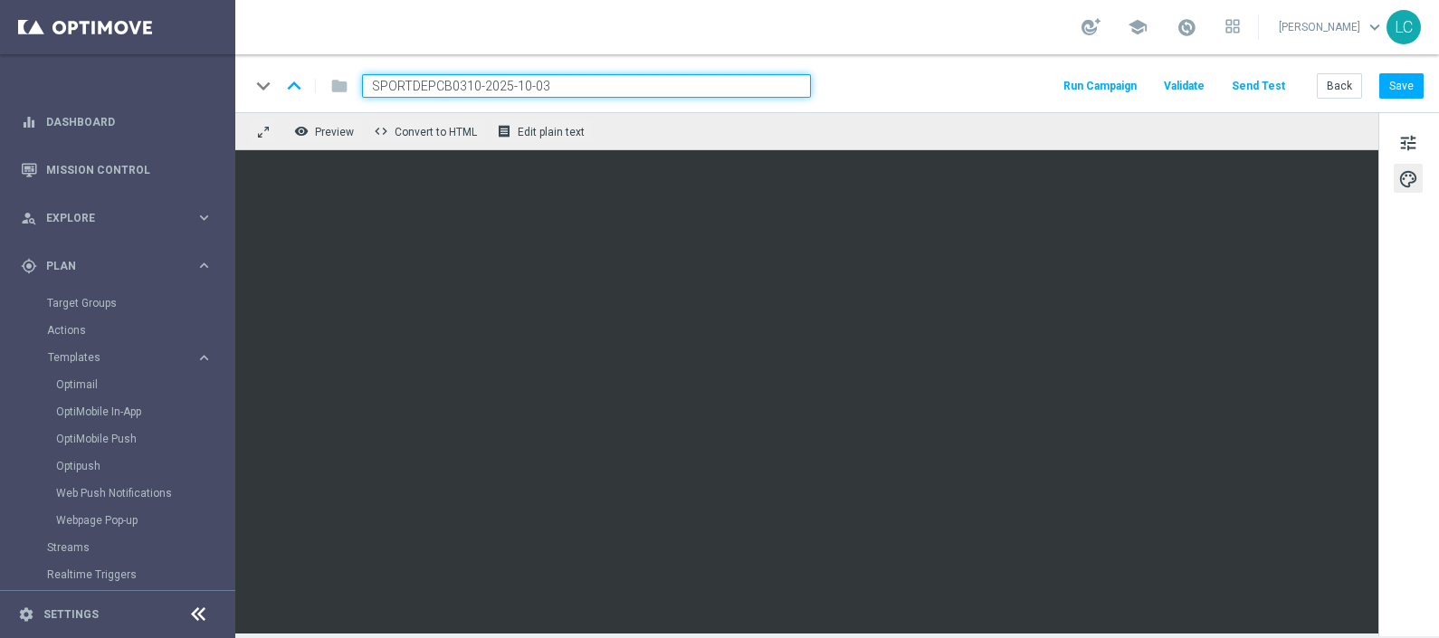
type input "SPORTDEPCB0310-2025-10-03"
click at [1417, 81] on button "Save" at bounding box center [1402, 85] width 44 height 25
click at [1412, 90] on button "Save" at bounding box center [1402, 85] width 44 height 25
click at [1414, 132] on span "tune" at bounding box center [1409, 143] width 20 height 24
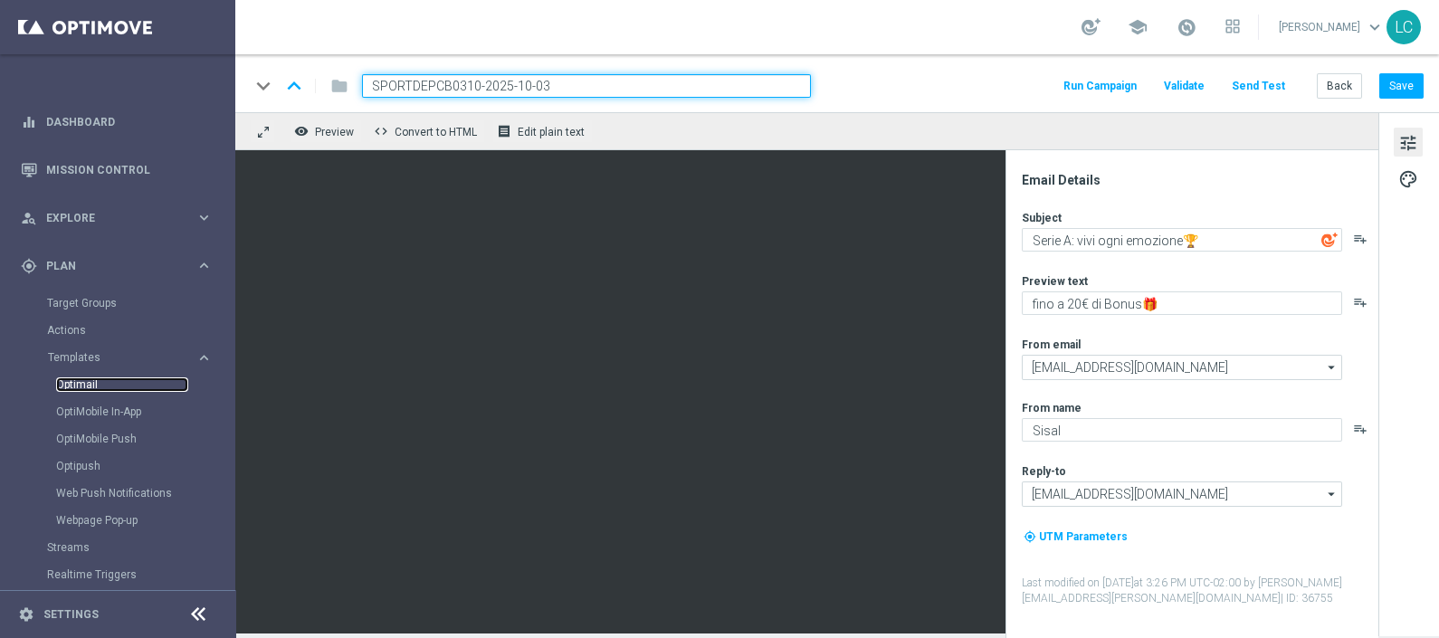
click at [86, 380] on link "Optimail" at bounding box center [122, 384] width 132 height 14
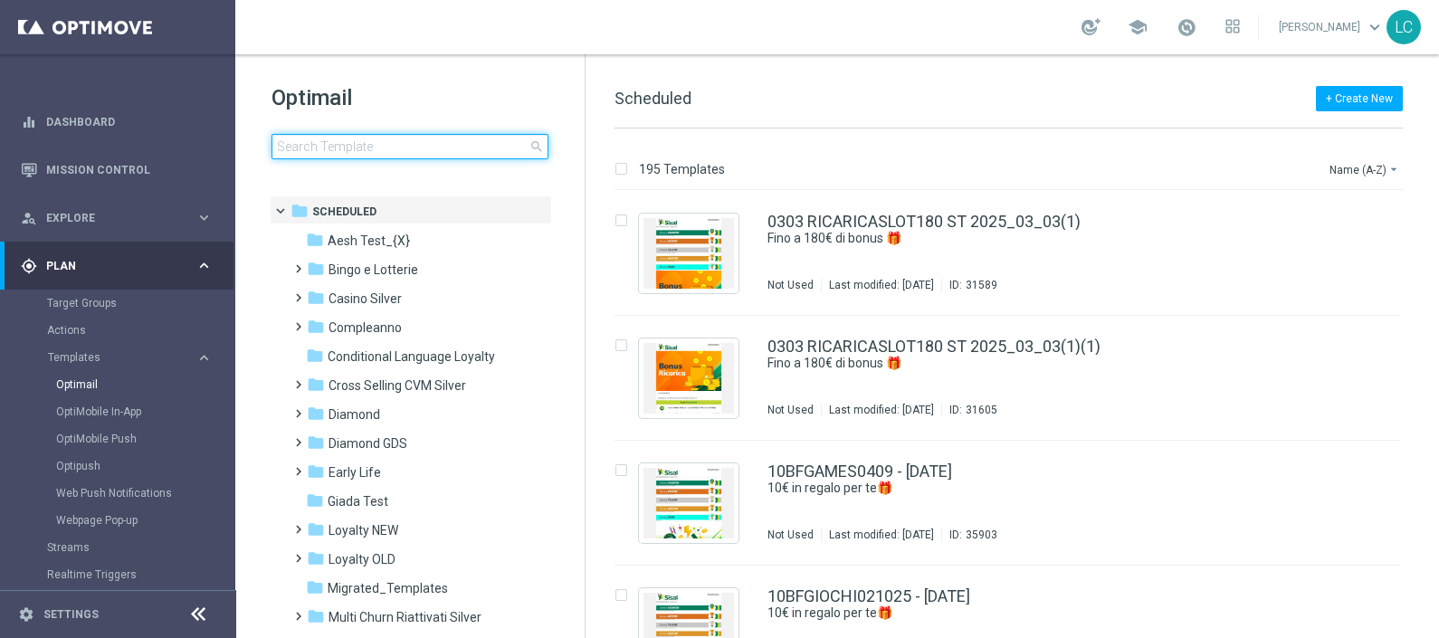
click at [351, 151] on input at bounding box center [410, 146] width 277 height 25
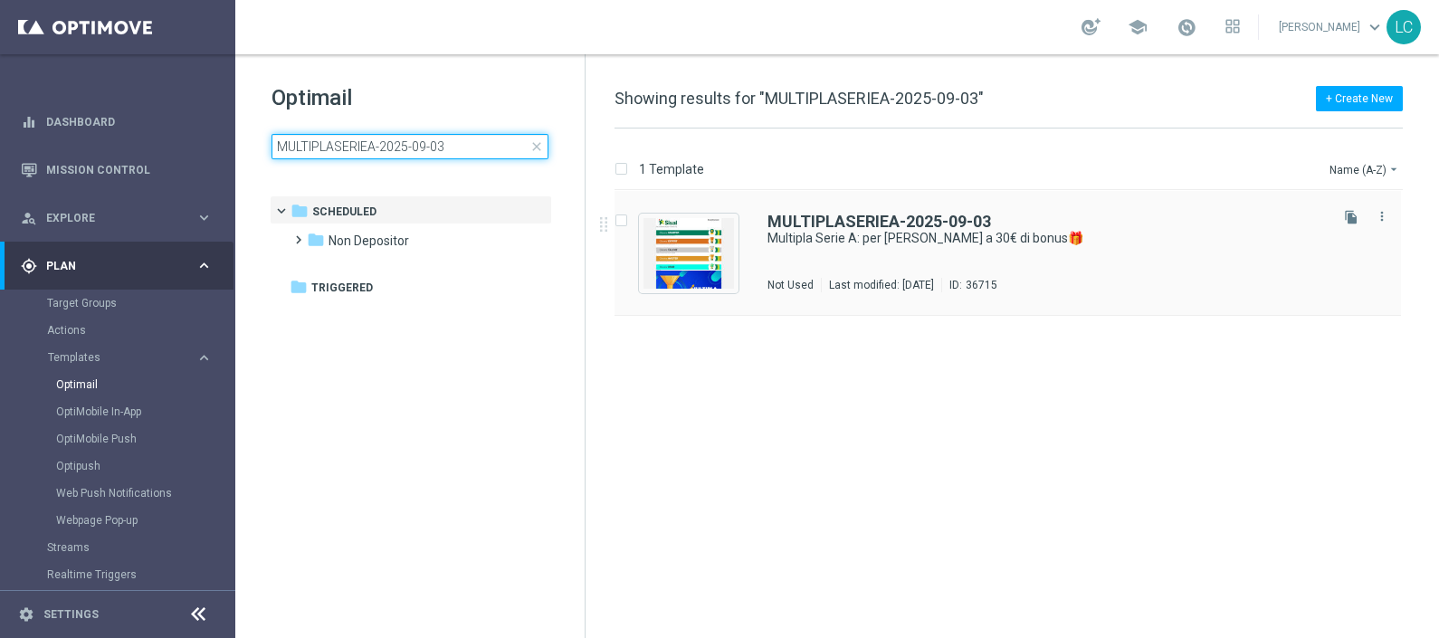
type input "MULTIPLASERIEA-2025-09-03"
click at [755, 210] on div "MULTIPLASERIEA-2025-09-03 Multipla Serie A: per te fino a 30€ di bonus🎁 Not Use…" at bounding box center [1008, 253] width 787 height 125
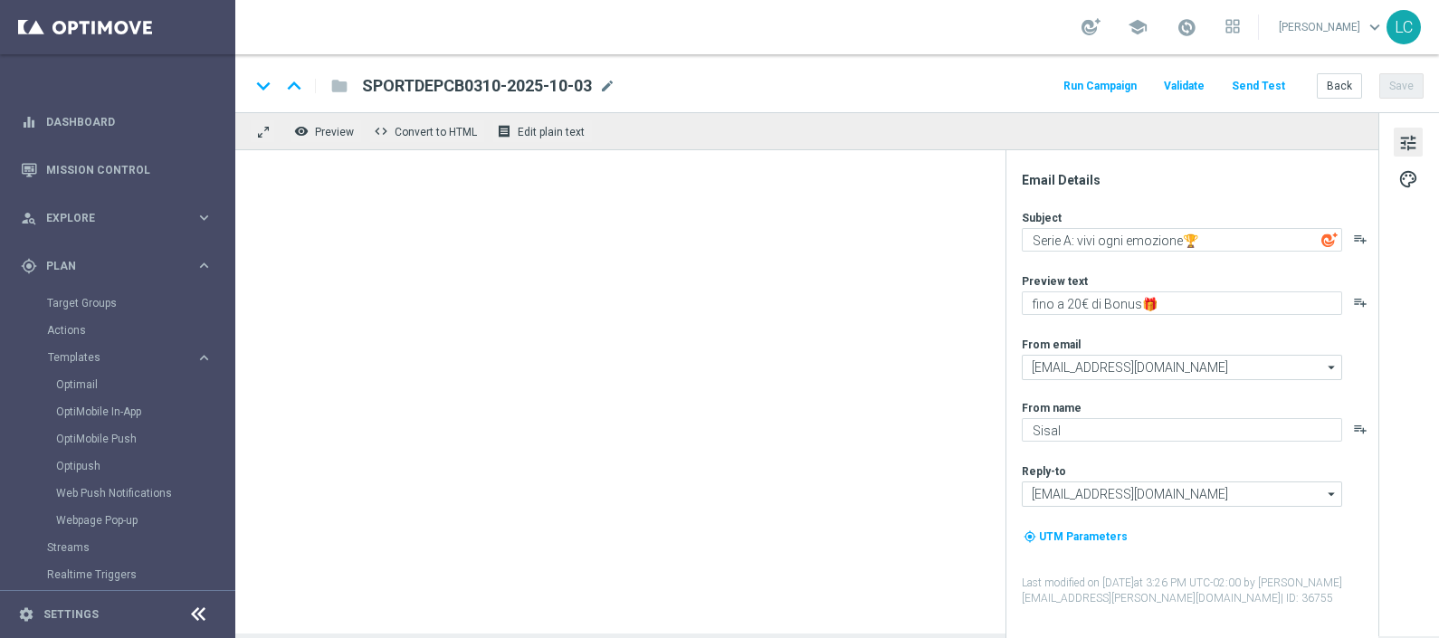
type textarea "Multipla Serie A: per te fino a 30€ di bonus🎁"
type textarea "Scopri la promozione⭐"
type textarea "SISAL"
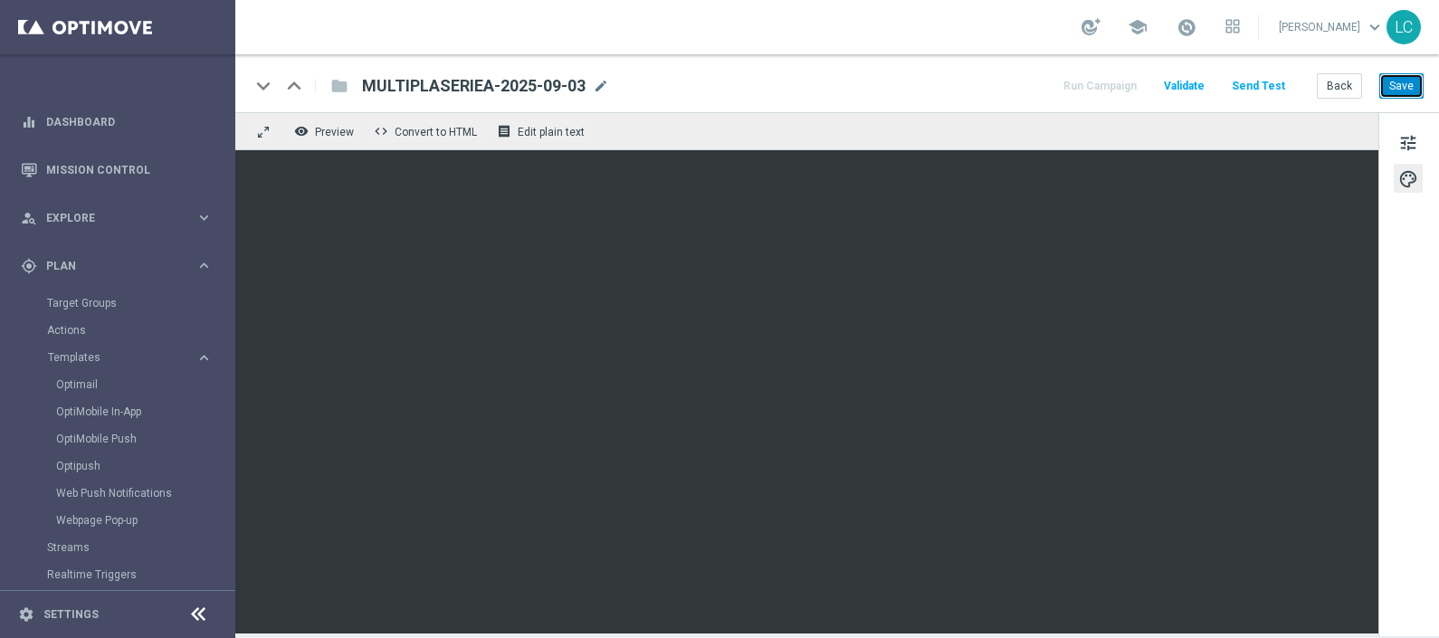
click at [1410, 81] on button "Save" at bounding box center [1402, 85] width 44 height 25
click at [1397, 93] on button "Save" at bounding box center [1402, 85] width 44 height 25
click at [1399, 85] on button "Save" at bounding box center [1402, 85] width 44 height 25
click at [84, 380] on link "Optimail" at bounding box center [122, 384] width 132 height 14
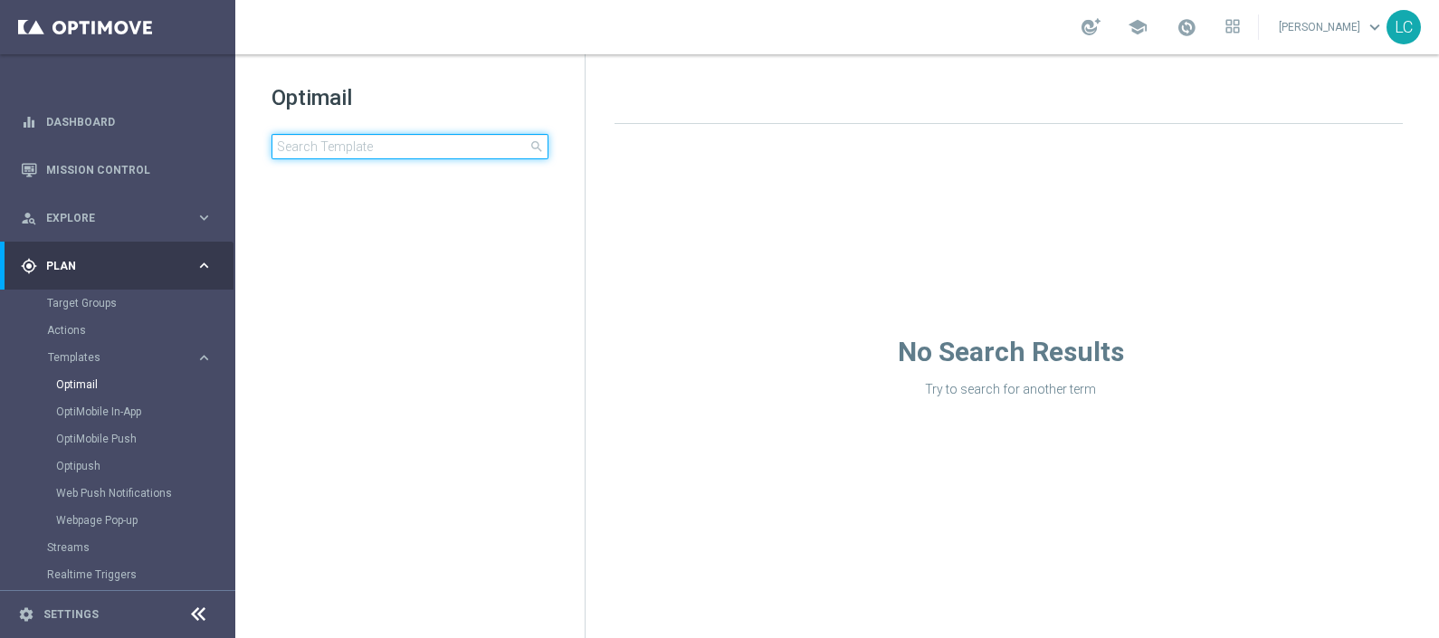
click at [448, 150] on input at bounding box center [410, 146] width 277 height 25
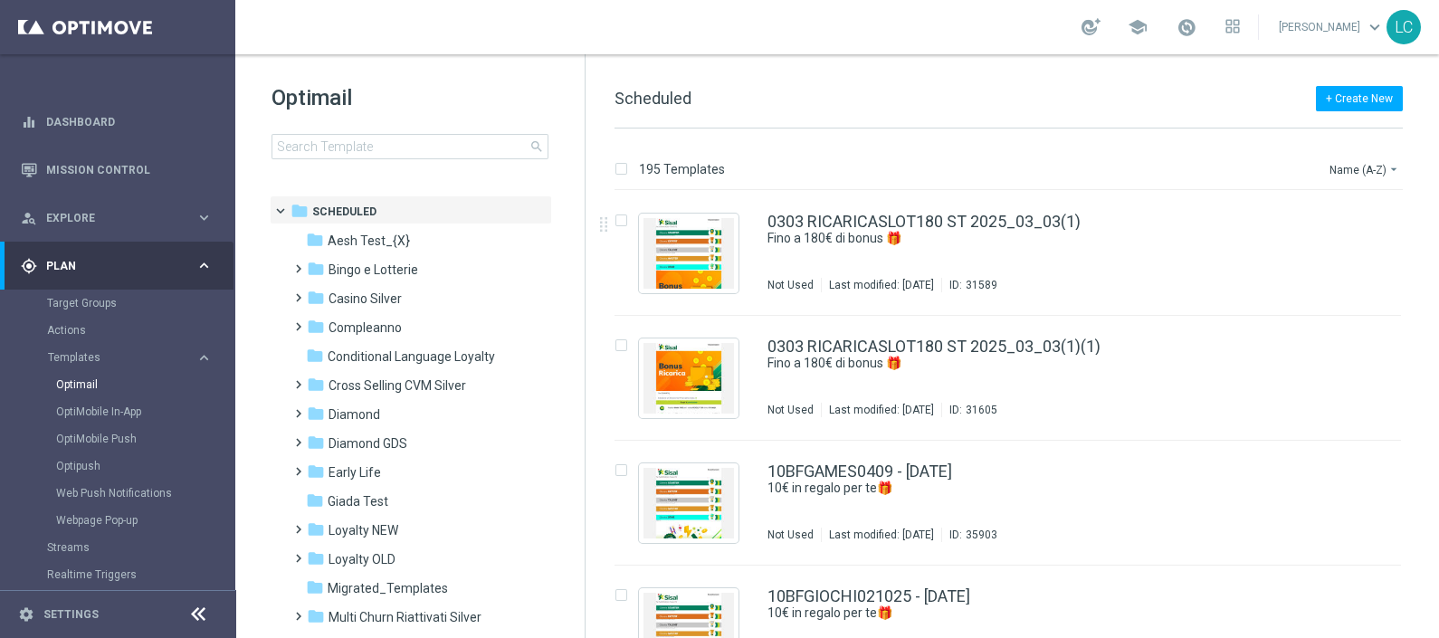
click at [1371, 181] on div "195 Templates Name (A-Z) arrow_drop_down" at bounding box center [1009, 174] width 788 height 33
click at [1376, 172] on button "Name (A-Z) arrow_drop_down" at bounding box center [1365, 169] width 75 height 22
click at [1305, 254] on span "Date Modified (Newest)" at bounding box center [1333, 250] width 121 height 13
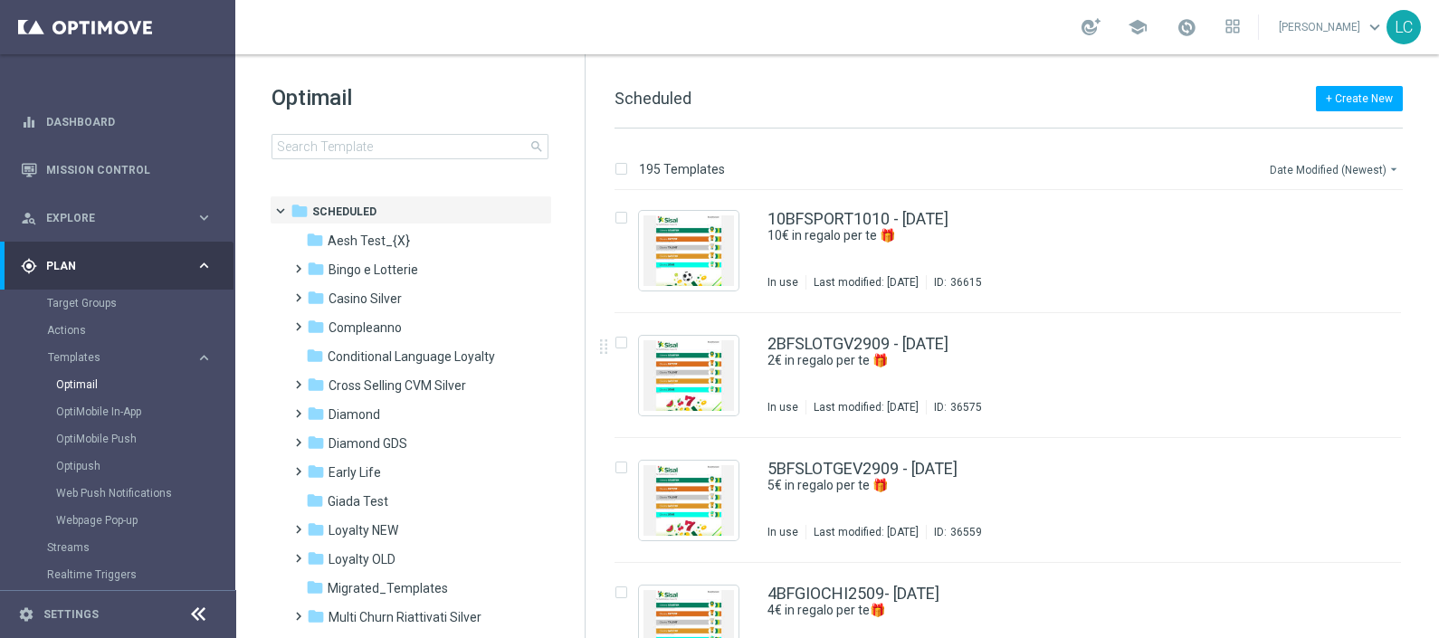
scroll to position [1210, 0]
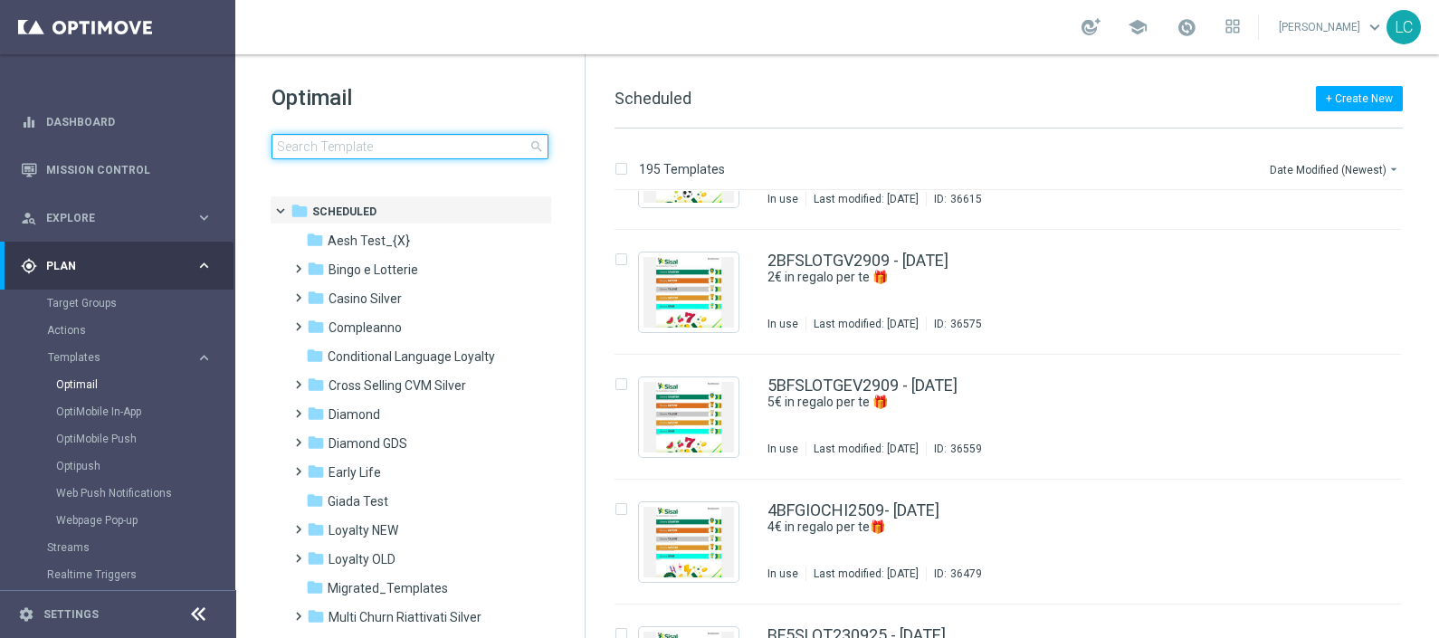
click at [320, 148] on input at bounding box center [410, 146] width 277 height 25
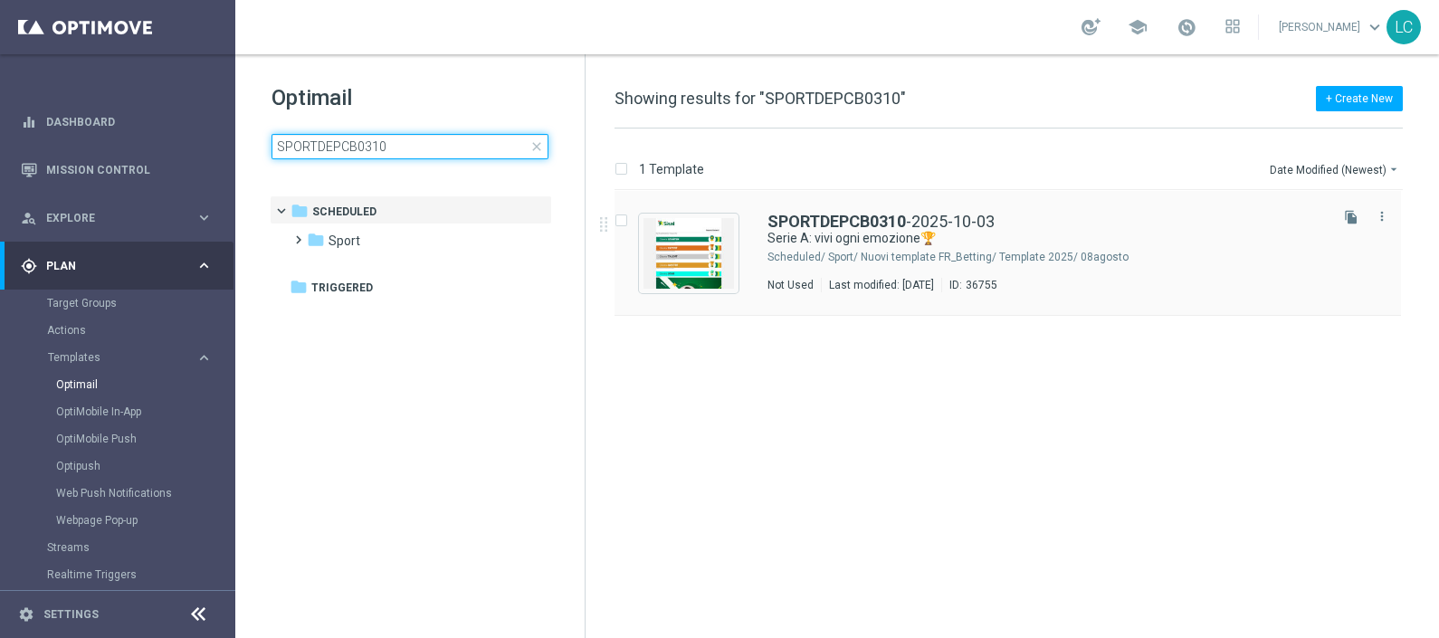
type input "SPORTDEPCB0310"
click at [865, 203] on div "SPORTDEPCB0310 -2025-10-03 Serie A: vivi ogni emozione🏆 Scheduled/ Sport/ Nuovi…" at bounding box center [1008, 253] width 787 height 125
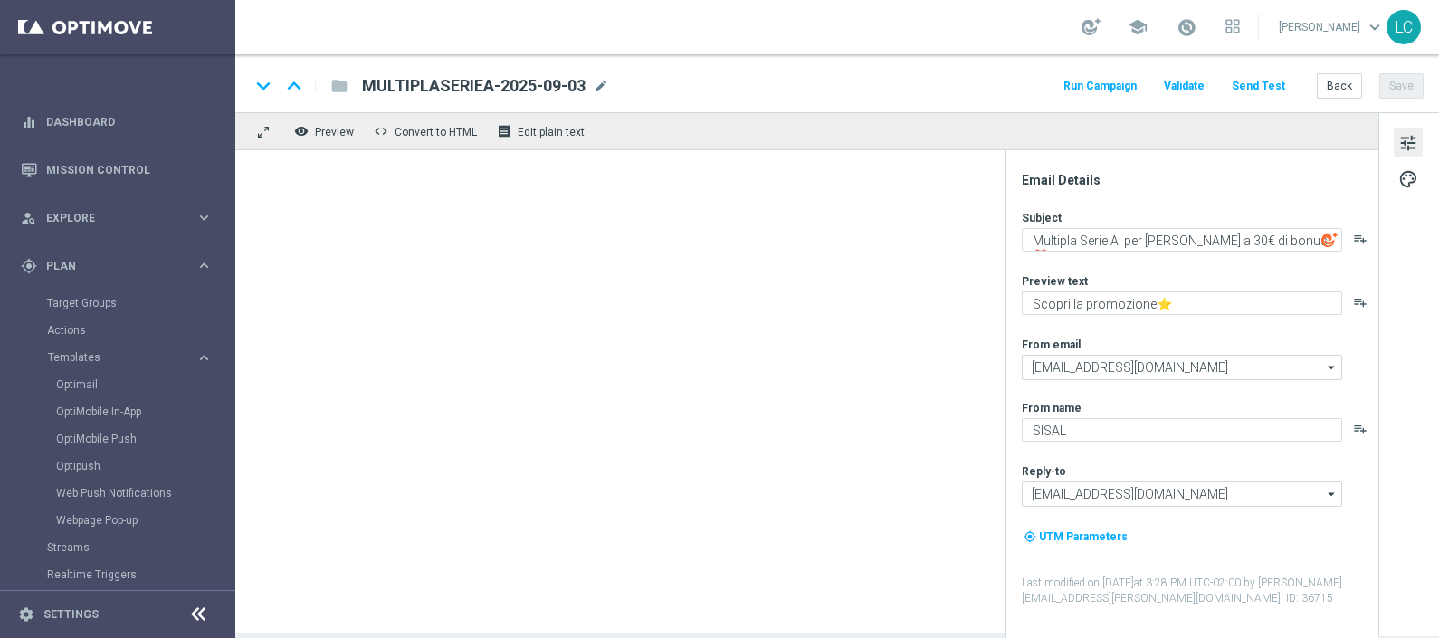
type input "SPORTDEPCB0310-2025-10-03"
type textarea "Serie A: vivi ogni emozione🏆"
type textarea "fino a 20€ di Bonus🎁"
type textarea "Sisal"
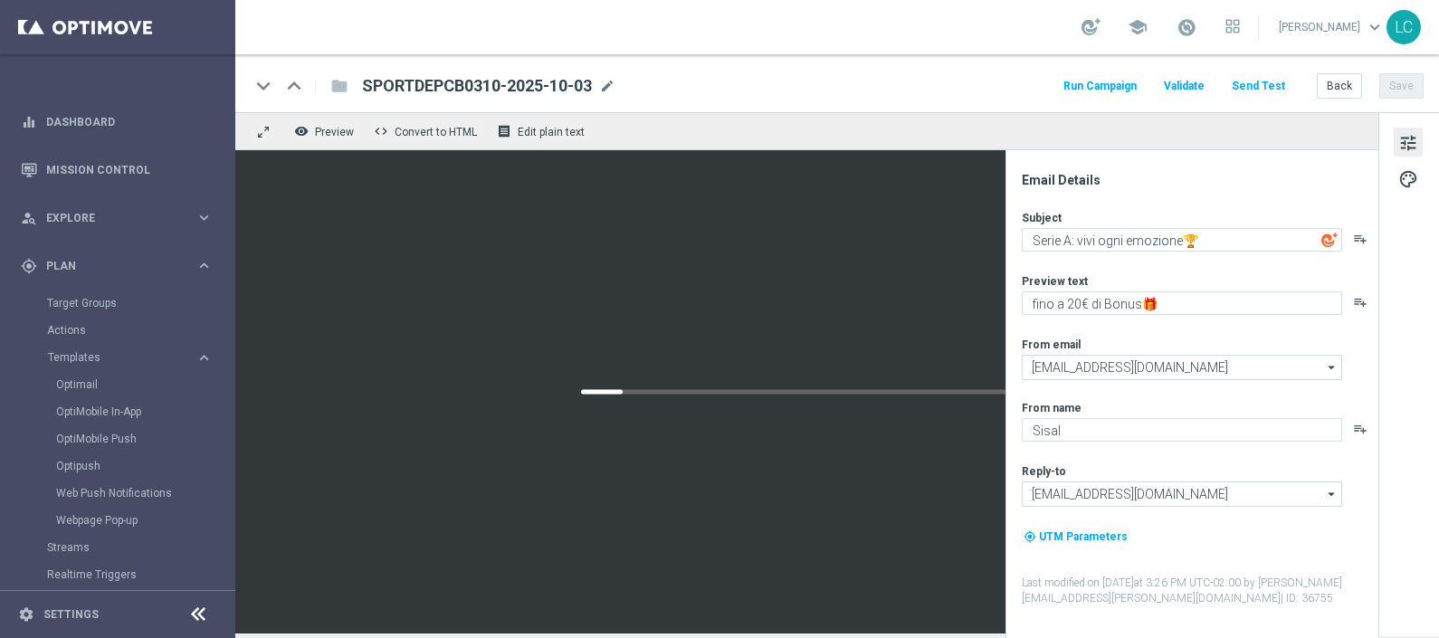
click at [607, 75] on div "SPORTDEPCB0310-2025-10-03 mode_edit" at bounding box center [488, 86] width 253 height 24
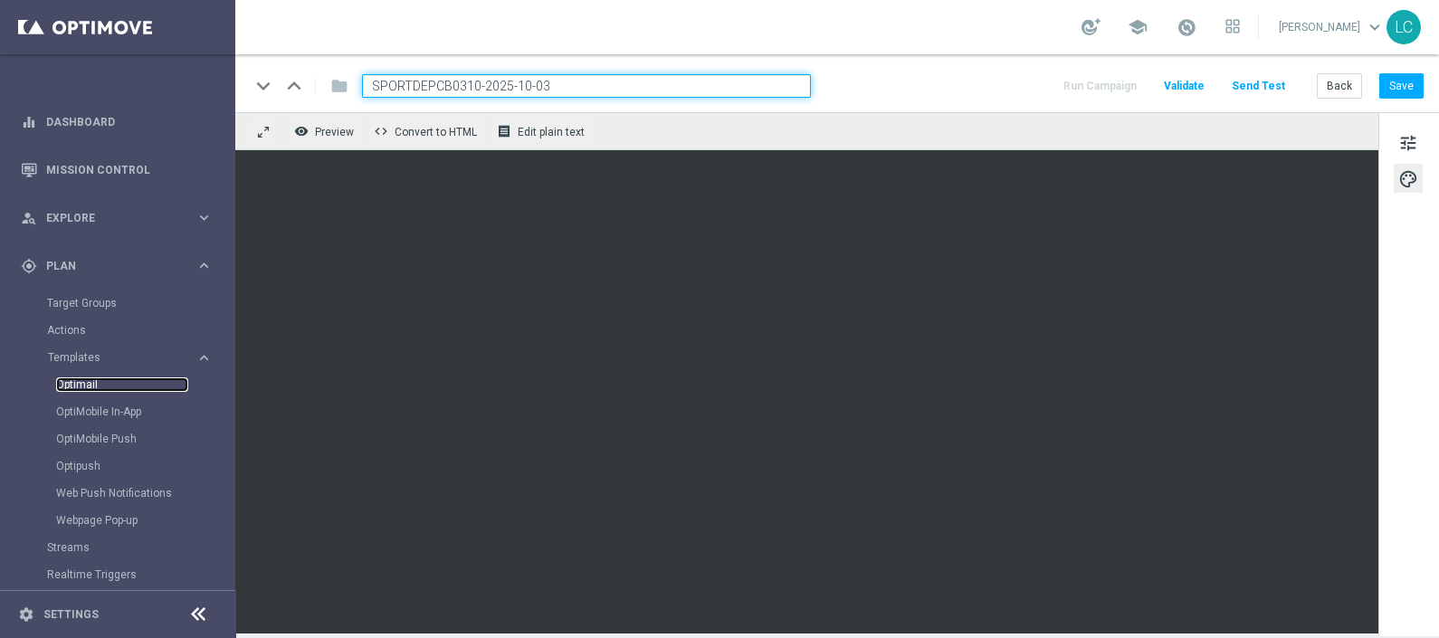
click at [86, 381] on link "Optimail" at bounding box center [122, 384] width 132 height 14
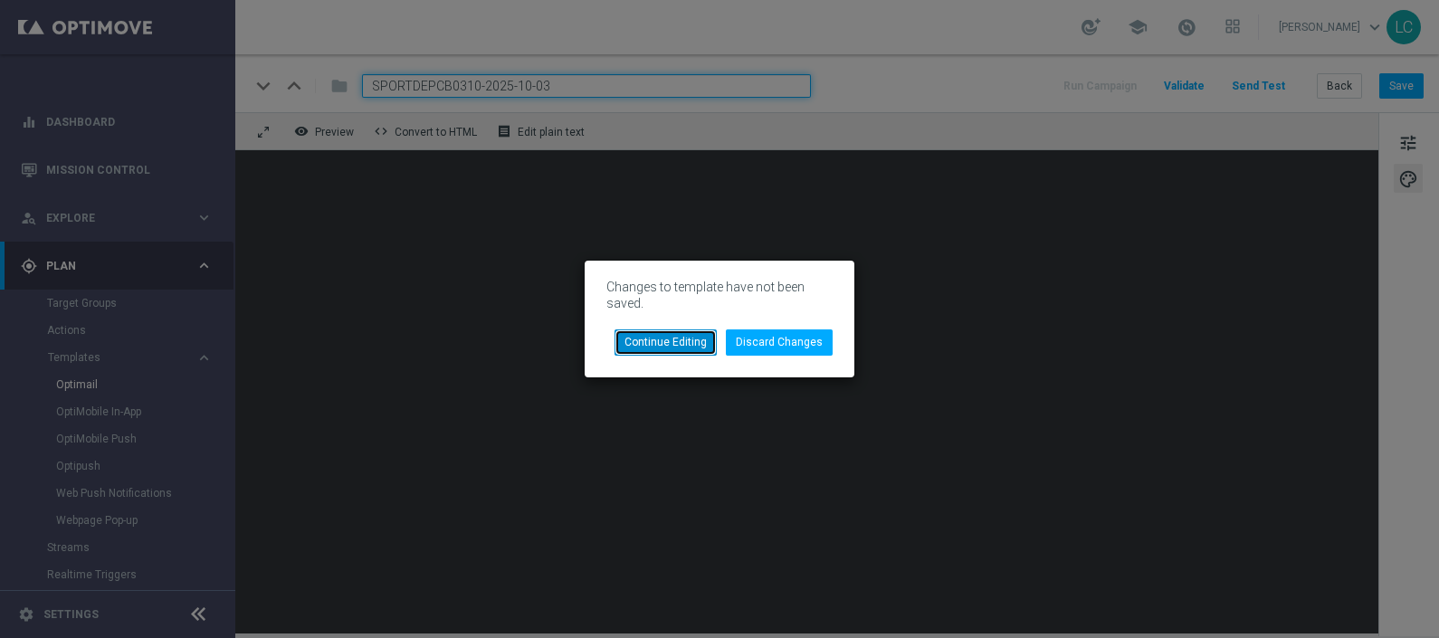
click at [701, 340] on button "Continue Editing" at bounding box center [666, 342] width 102 height 25
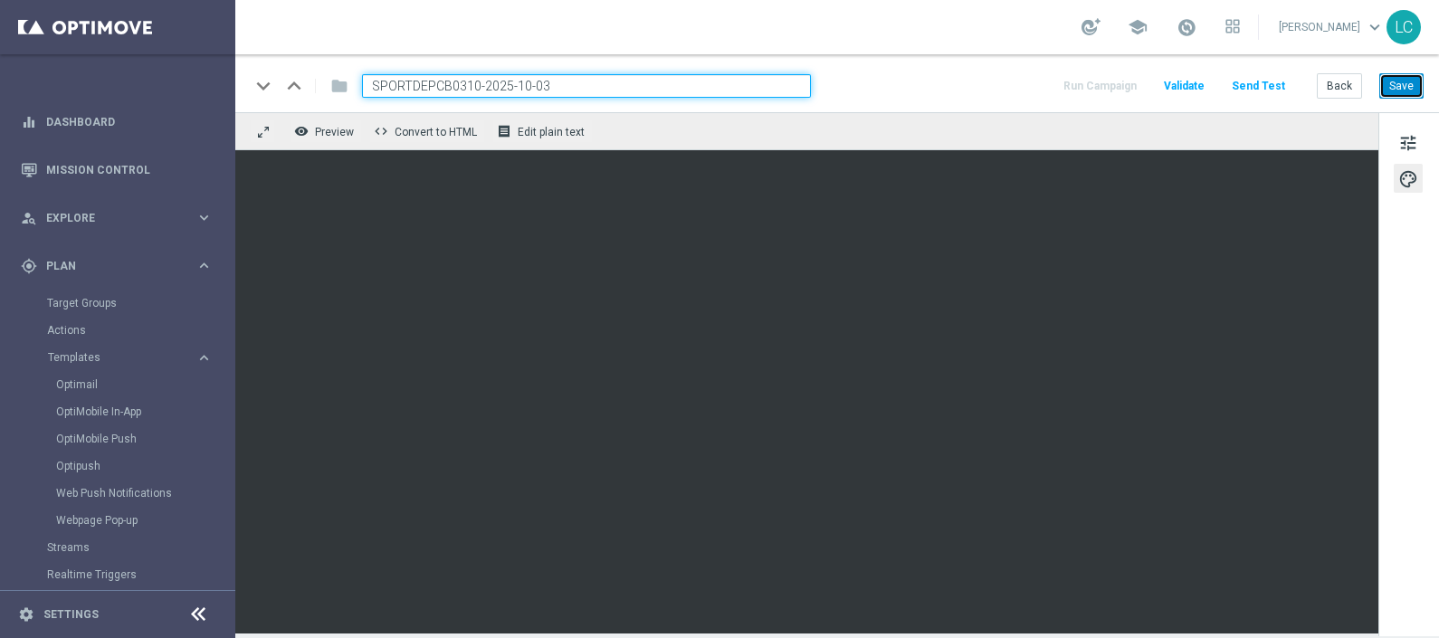
click at [1403, 79] on button "Save" at bounding box center [1402, 85] width 44 height 25
click at [84, 383] on link "Optimail" at bounding box center [122, 384] width 132 height 14
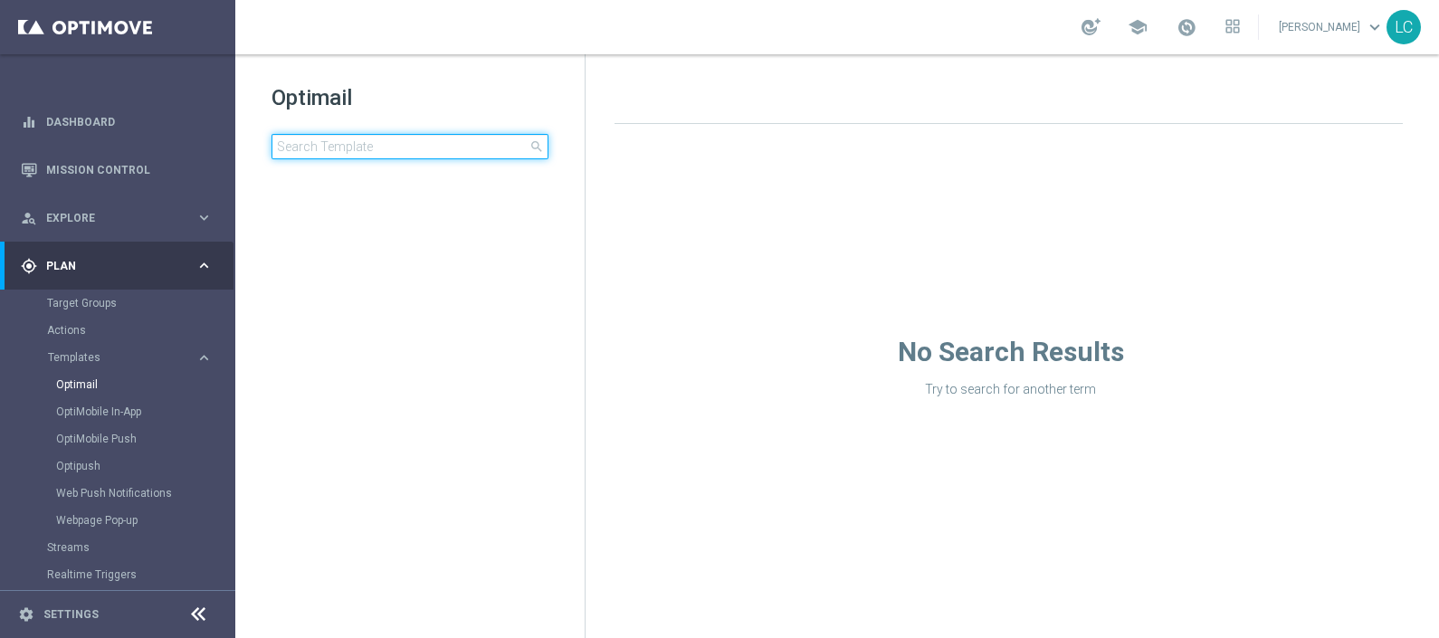
click at [364, 151] on input at bounding box center [410, 146] width 277 height 25
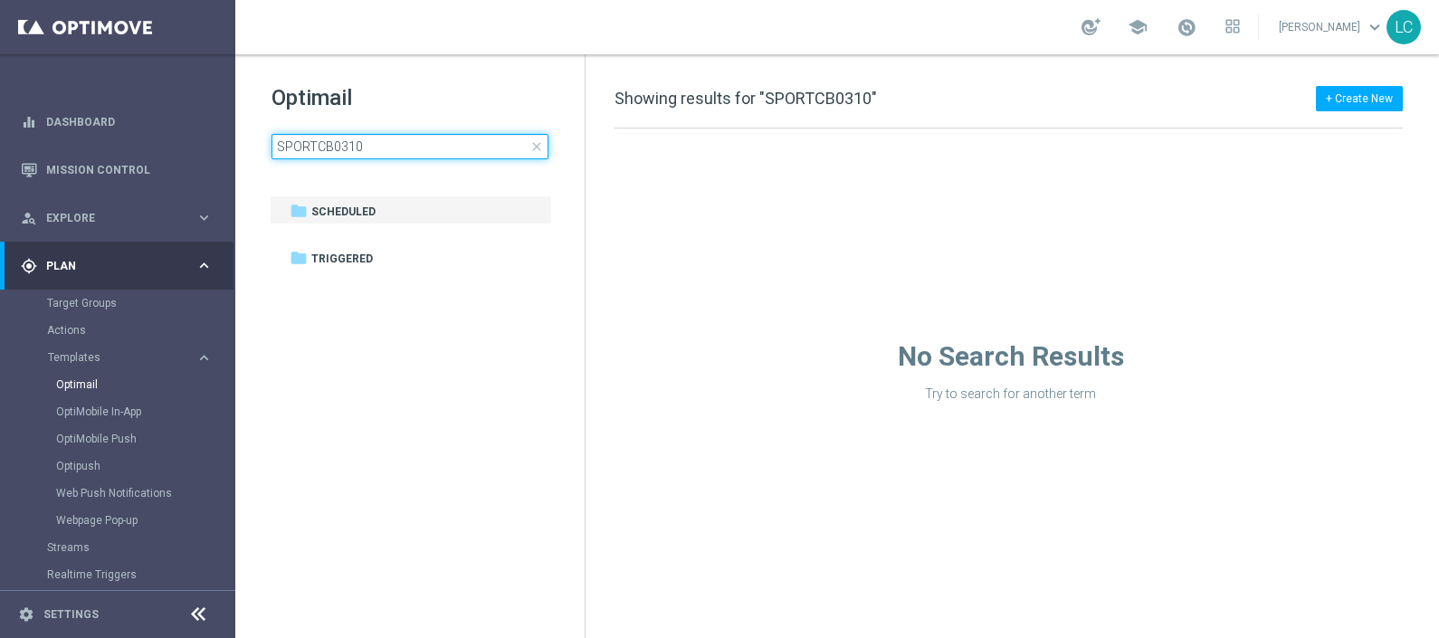
type input "SPORTCB0310"
click at [428, 56] on div "Optimail SPORTCB0310 close folder 1 Folder folder Scheduled more_vert folder Tr…" at bounding box center [409, 166] width 349 height 225
drag, startPoint x: 382, startPoint y: 149, endPoint x: 259, endPoint y: 157, distance: 123.3
click at [259, 157] on div "Optimail SPORTCB0310 close folder 1 Folder folder Scheduled more_vert folder Tr…" at bounding box center [409, 166] width 349 height 225
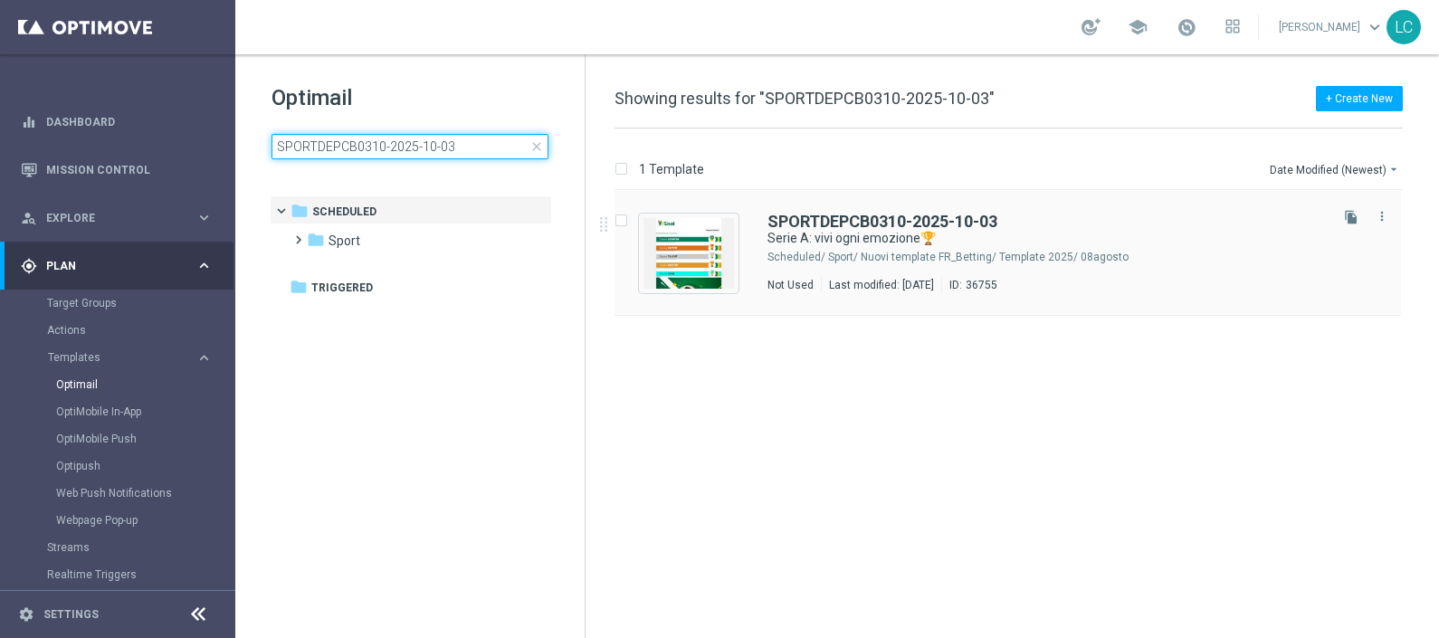
type input "SPORTDEPCB0310-2025-10-03"
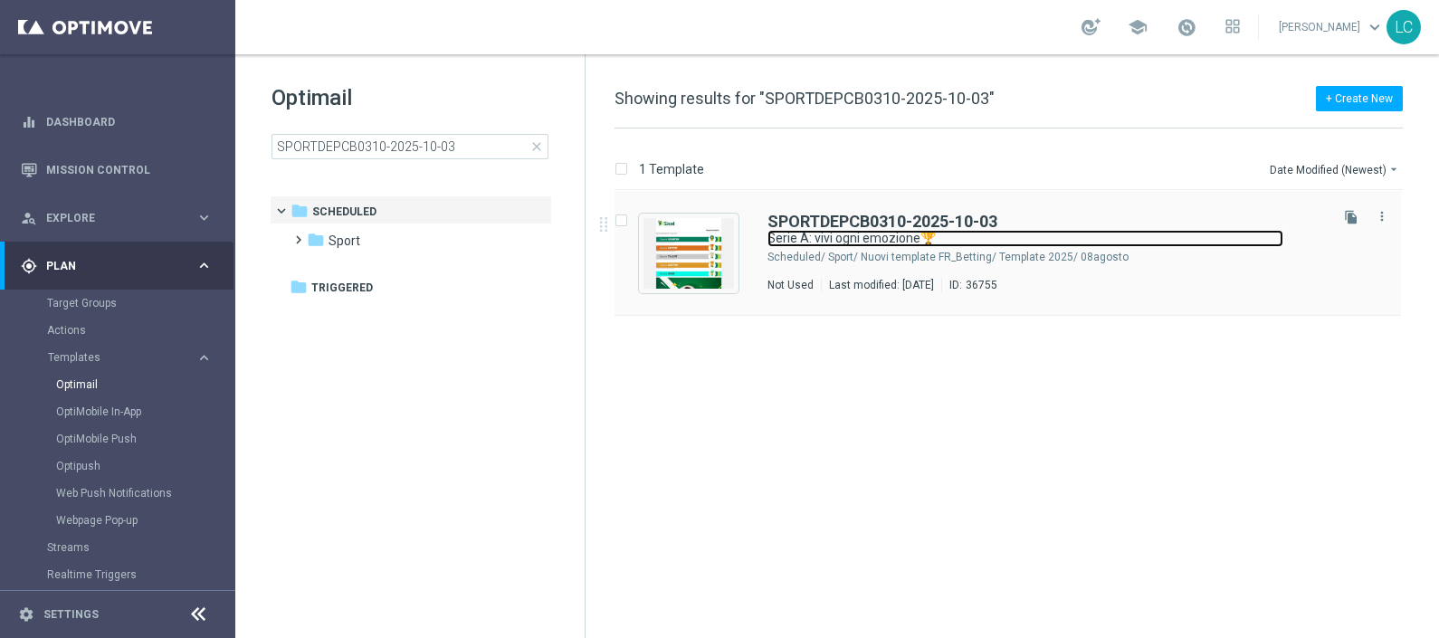
click at [905, 240] on link "Serie A: vivi ogni emozione🏆" at bounding box center [1026, 238] width 516 height 17
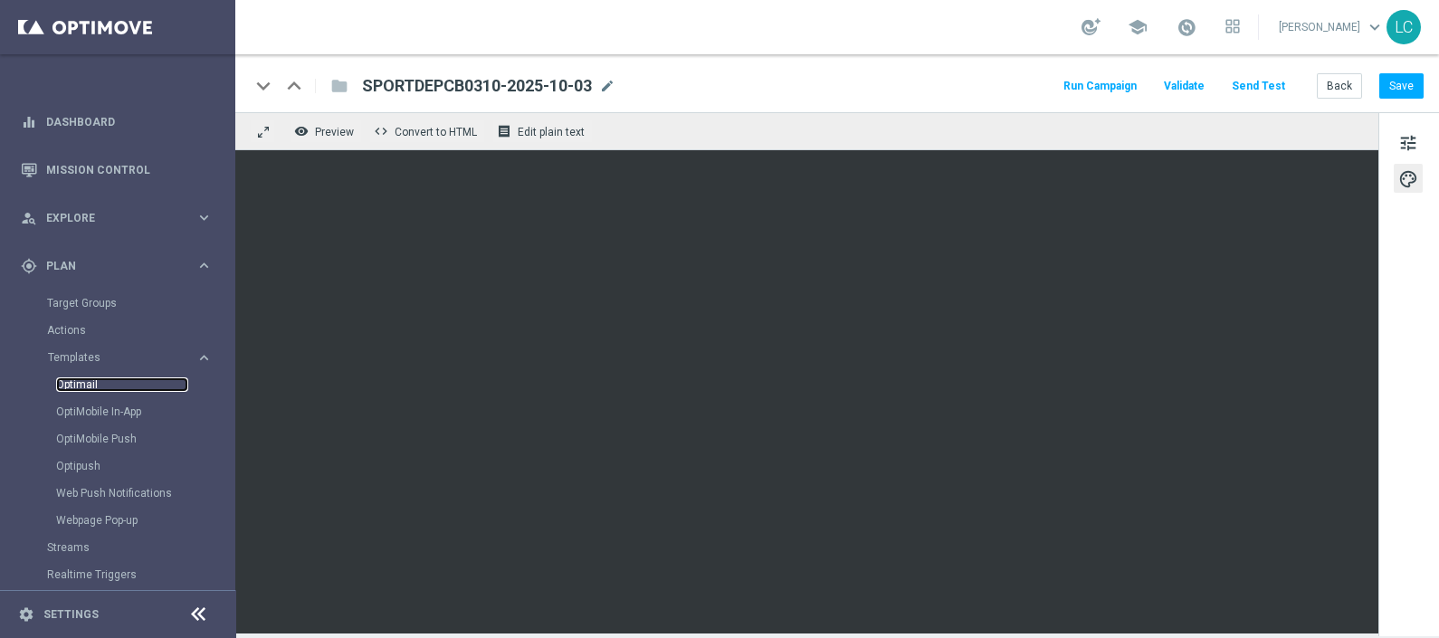
click at [75, 379] on link "Optimail" at bounding box center [122, 384] width 132 height 14
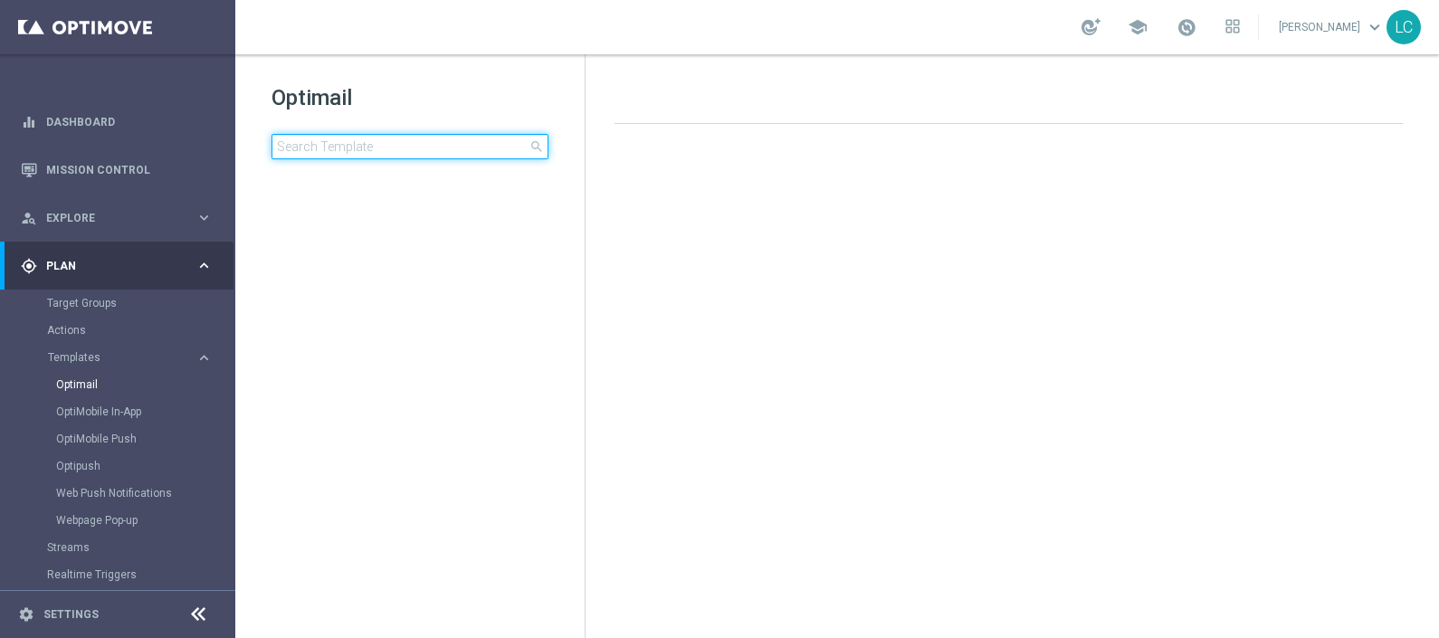
click at [352, 148] on input at bounding box center [410, 146] width 277 height 25
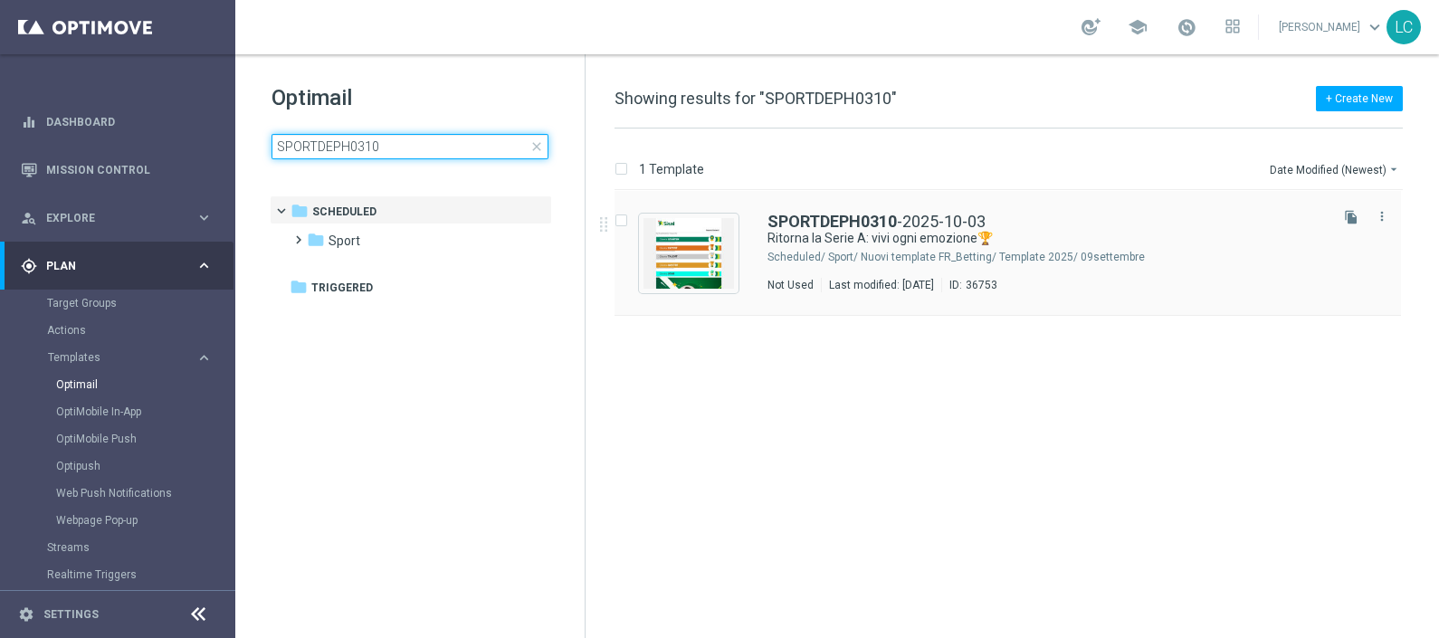
type input "SPORTDEPH0310"
click at [905, 209] on div "SPORTDEPH0310 -2025-10-03 Ritorna la Serie A: vivi ogni emozione🏆 Scheduled/ Sp…" at bounding box center [1008, 253] width 787 height 125
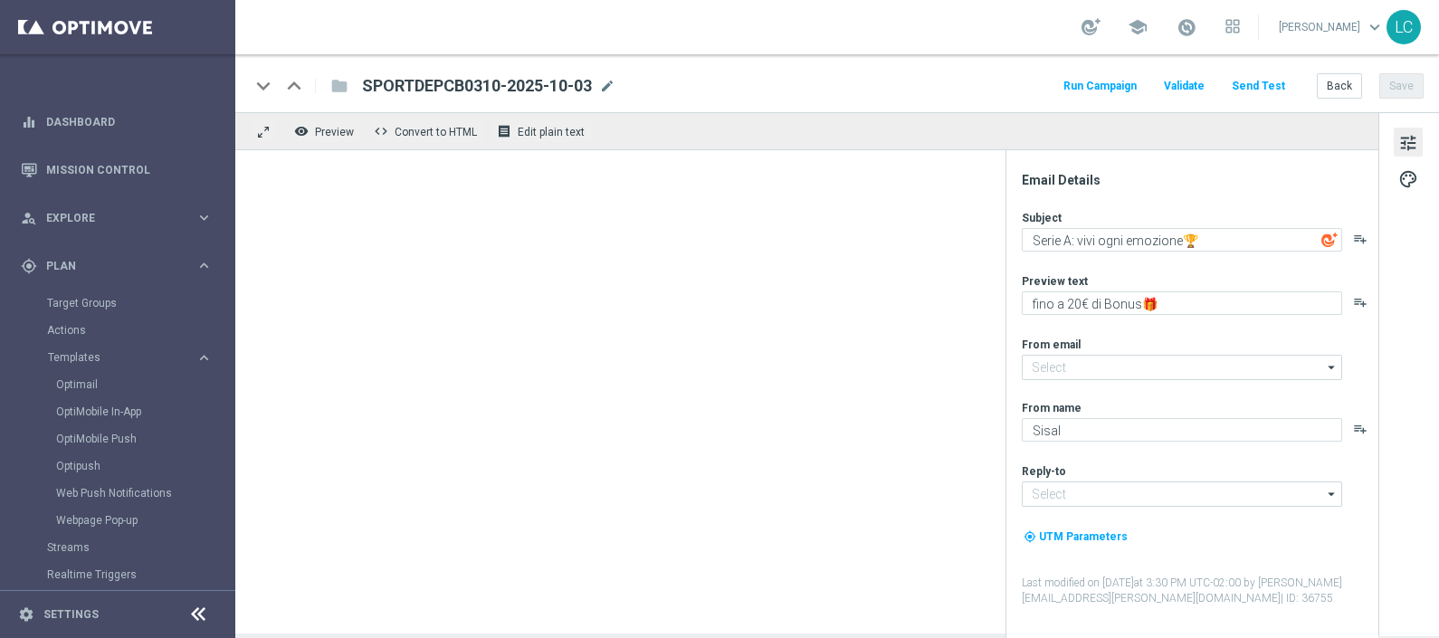
type input "newsletter@comunicazioni.sisal.it"
type input "info@sisal.it"
type textarea "Ritorna la Serie A: vivi ogni emozione🏆"
type textarea "fino a 10€ Freebet🎁"
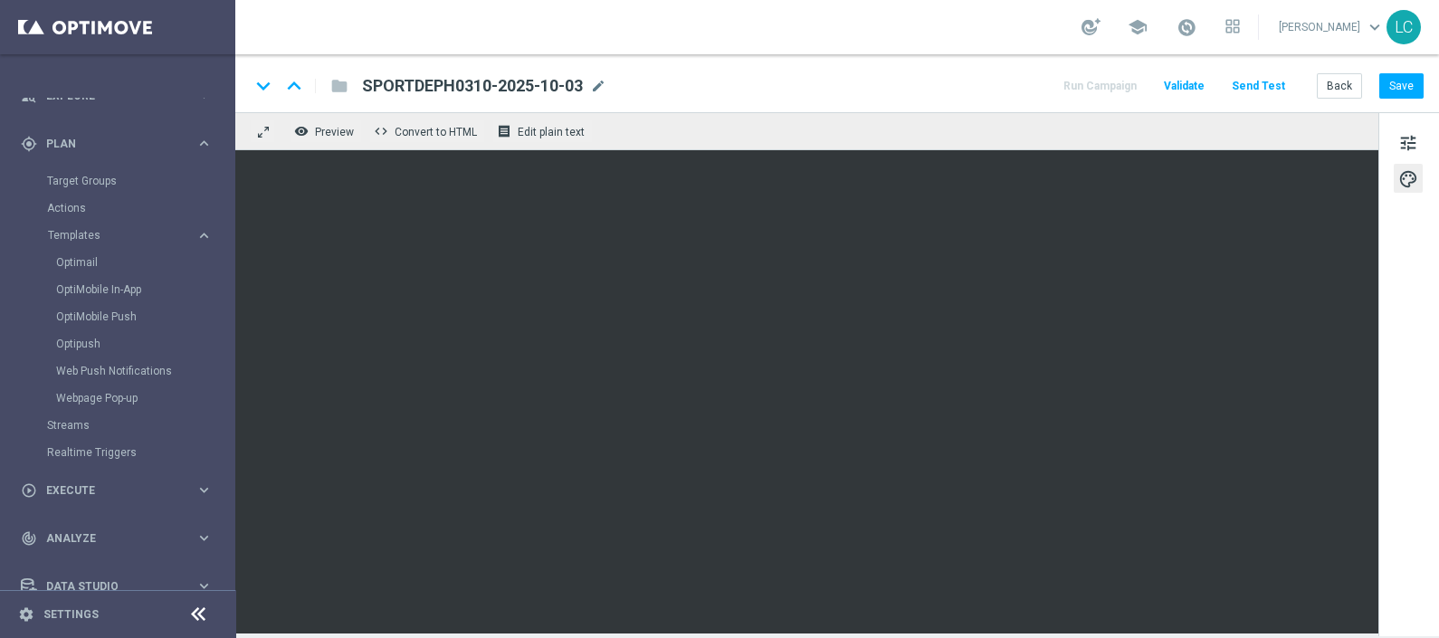
scroll to position [151, 0]
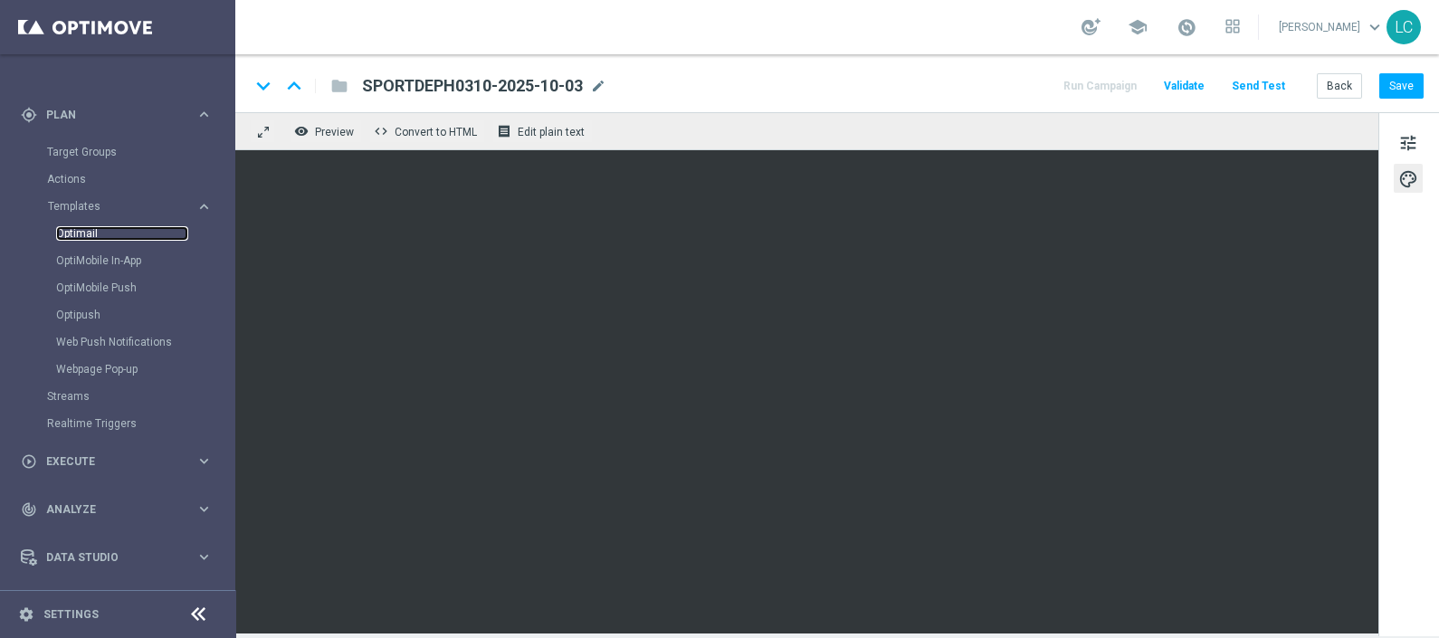
click at [85, 232] on link "Optimail" at bounding box center [122, 233] width 132 height 14
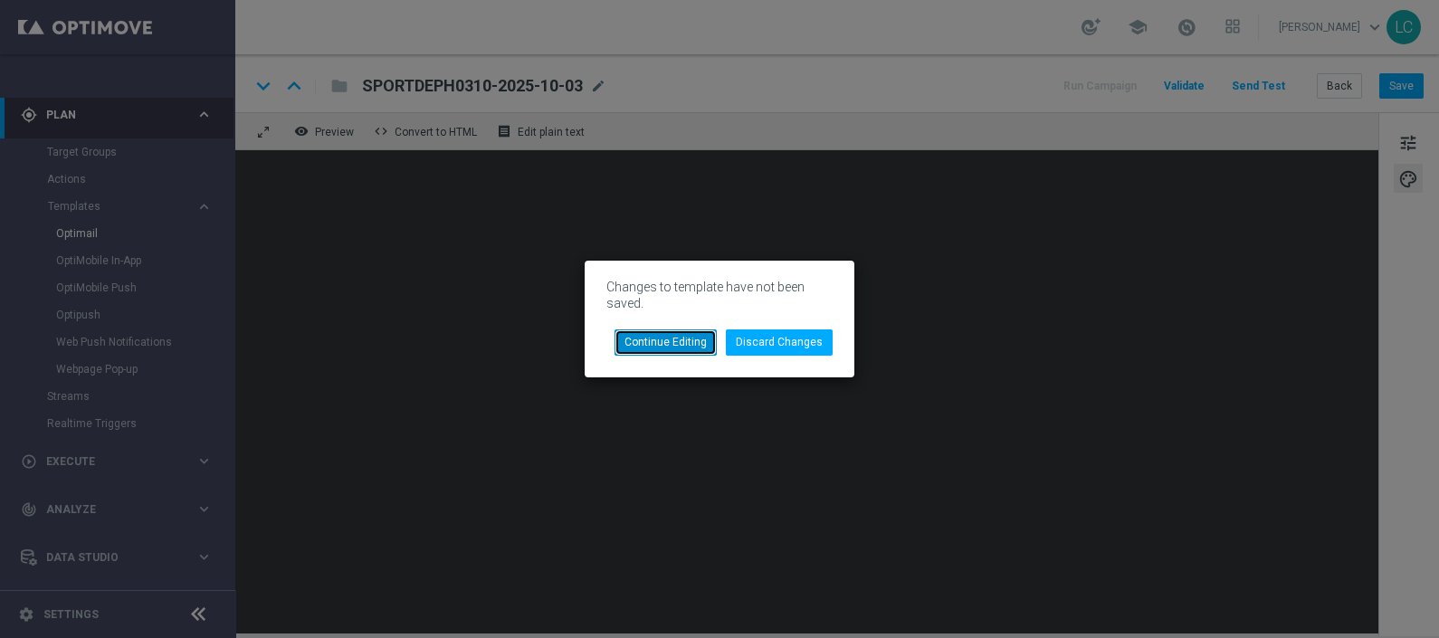
click at [696, 345] on button "Continue Editing" at bounding box center [666, 342] width 102 height 25
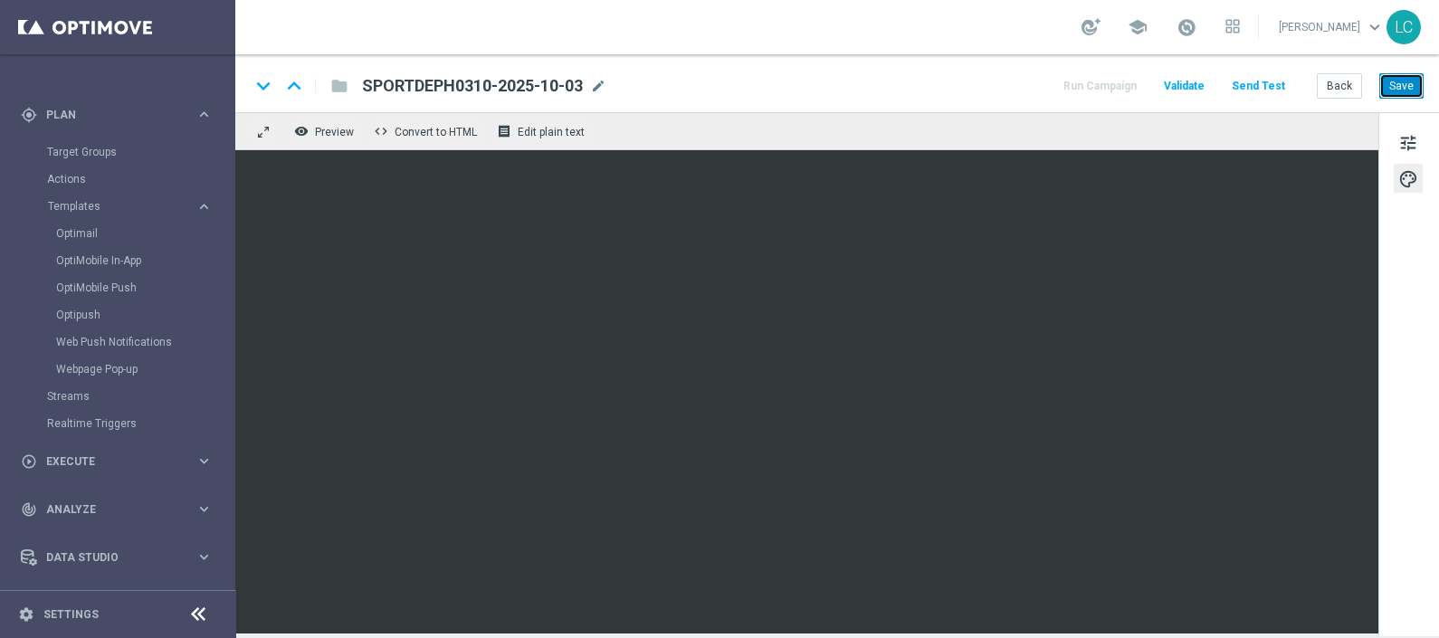
click at [1405, 82] on button "Save" at bounding box center [1402, 85] width 44 height 25
drag, startPoint x: 79, startPoint y: 222, endPoint x: 76, endPoint y: 231, distance: 9.5
click at [76, 231] on div "Optimail" at bounding box center [144, 233] width 177 height 27
click at [76, 231] on link "Optimail" at bounding box center [122, 233] width 132 height 14
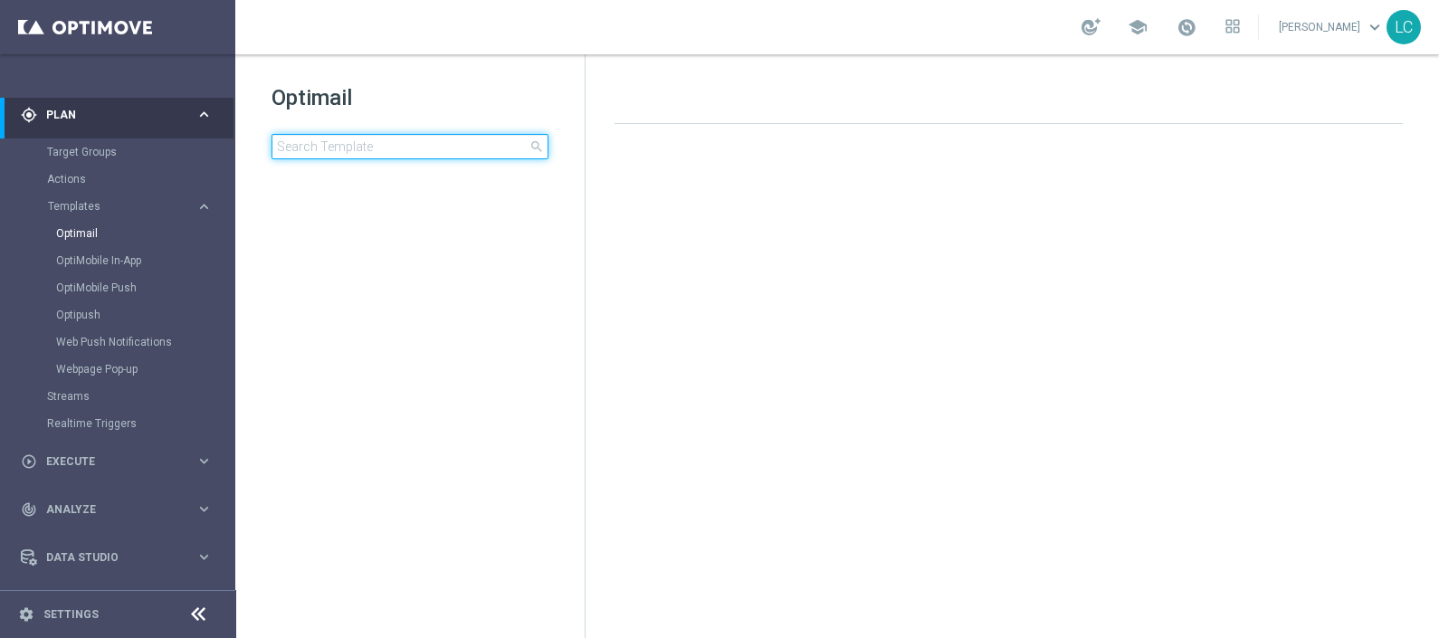
click at [370, 153] on input at bounding box center [410, 146] width 277 height 25
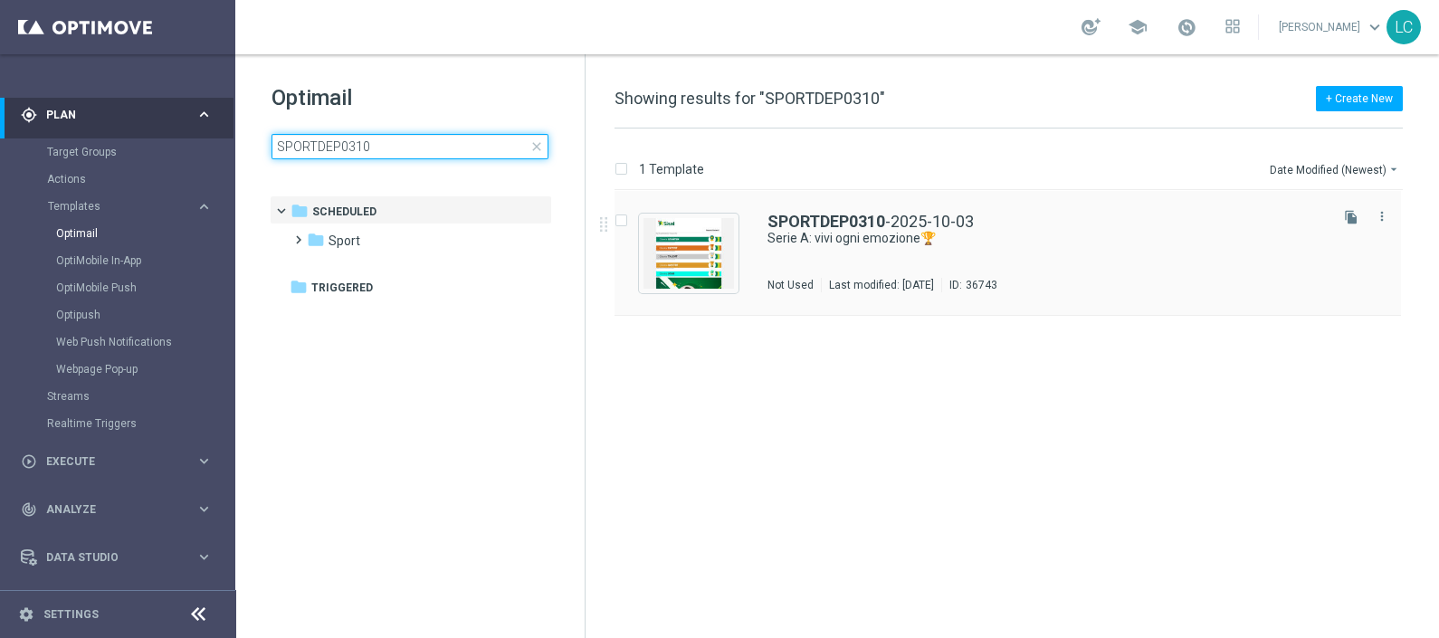
type input "SPORTDEP0310"
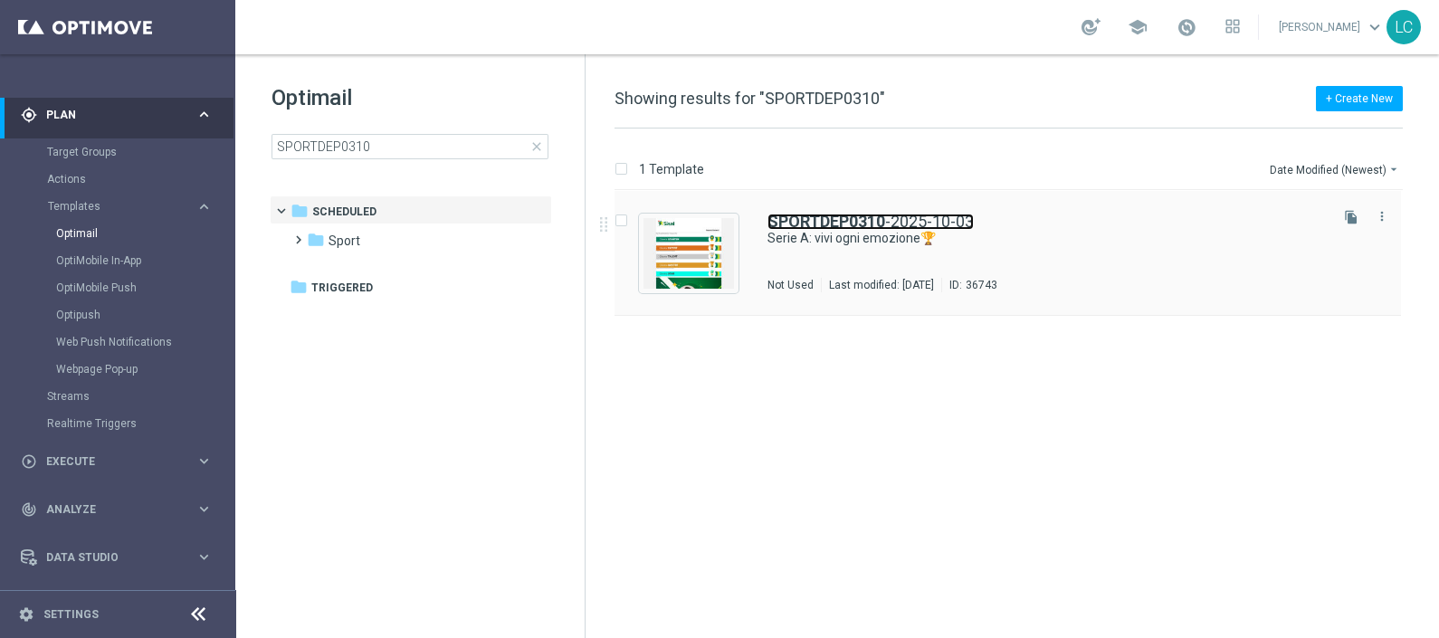
click at [824, 225] on b "SPORTDEP0310" at bounding box center [827, 221] width 118 height 19
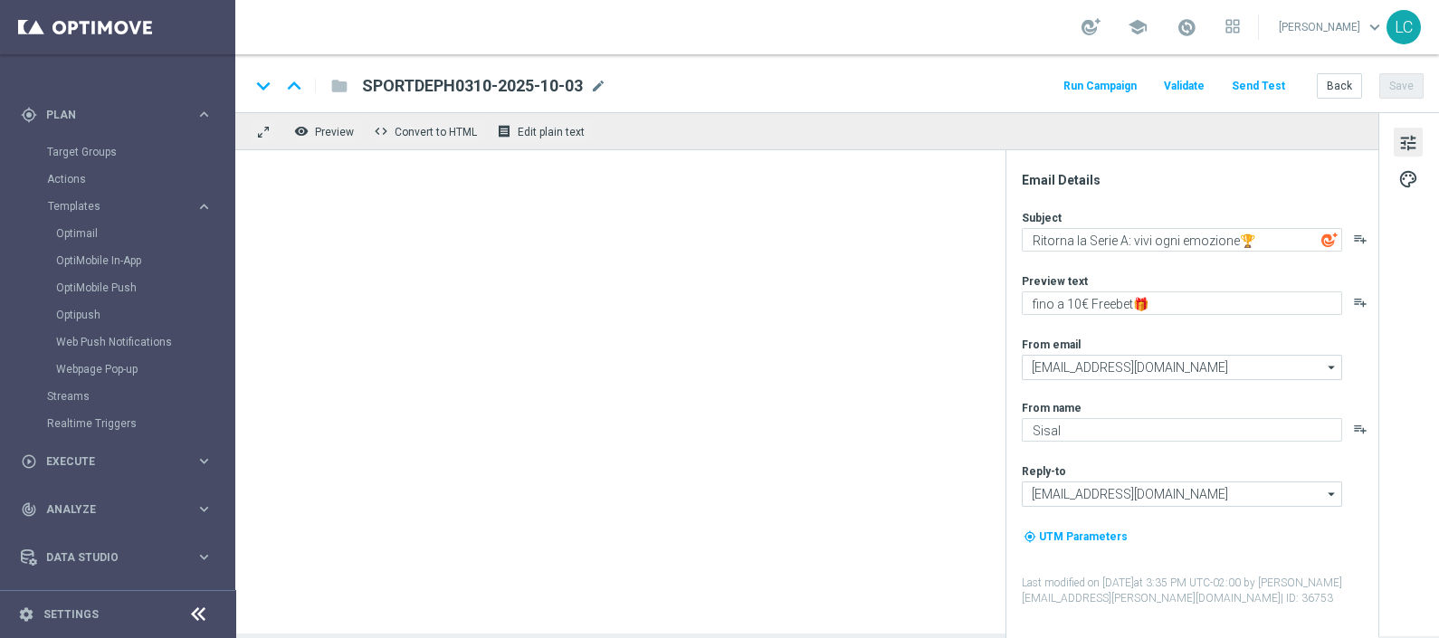
type textarea "Serie A: vivi ogni emozione🏆"
type textarea "Scopri la promozione🎁"
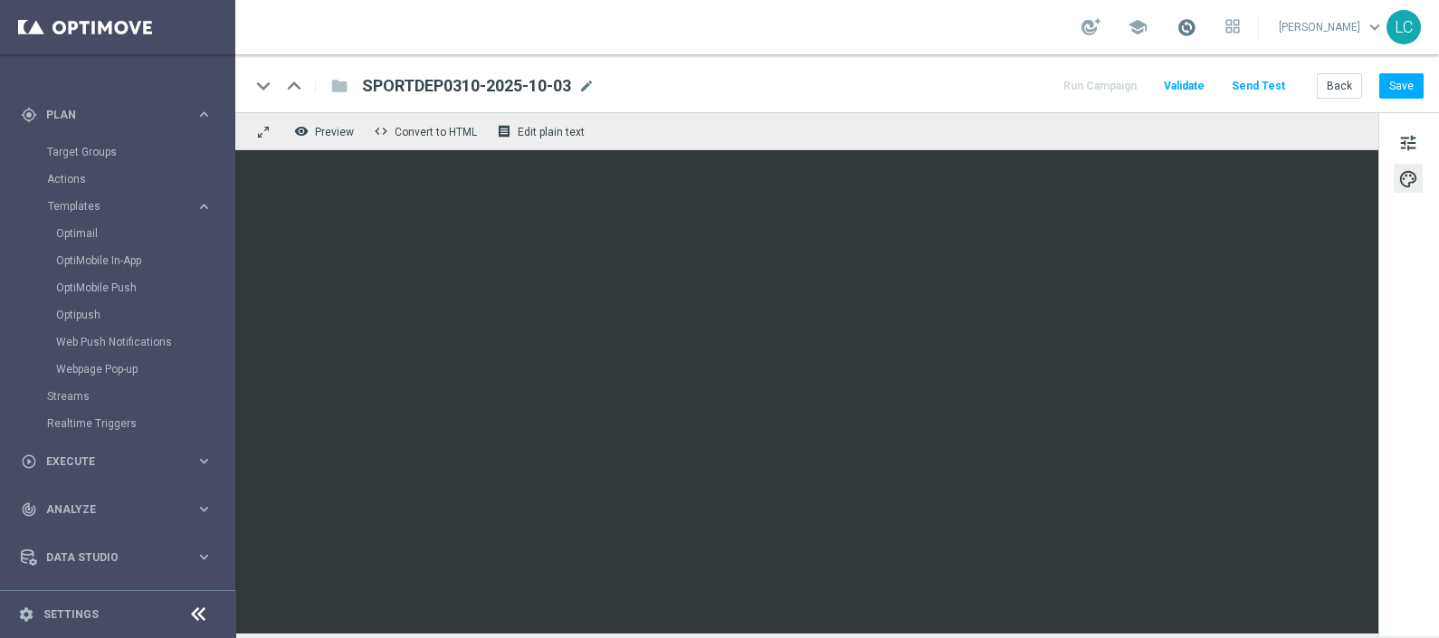
click at [1183, 27] on span at bounding box center [1187, 27] width 20 height 20
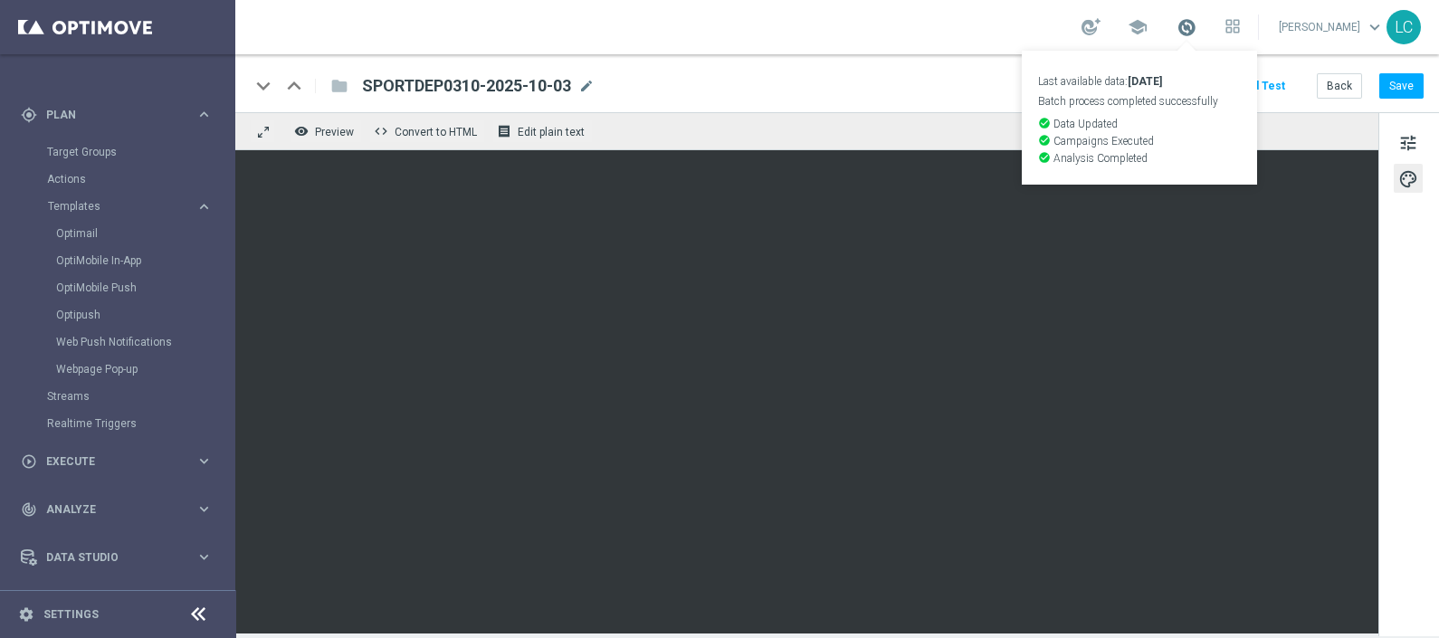
click at [1183, 27] on span at bounding box center [1187, 27] width 20 height 20
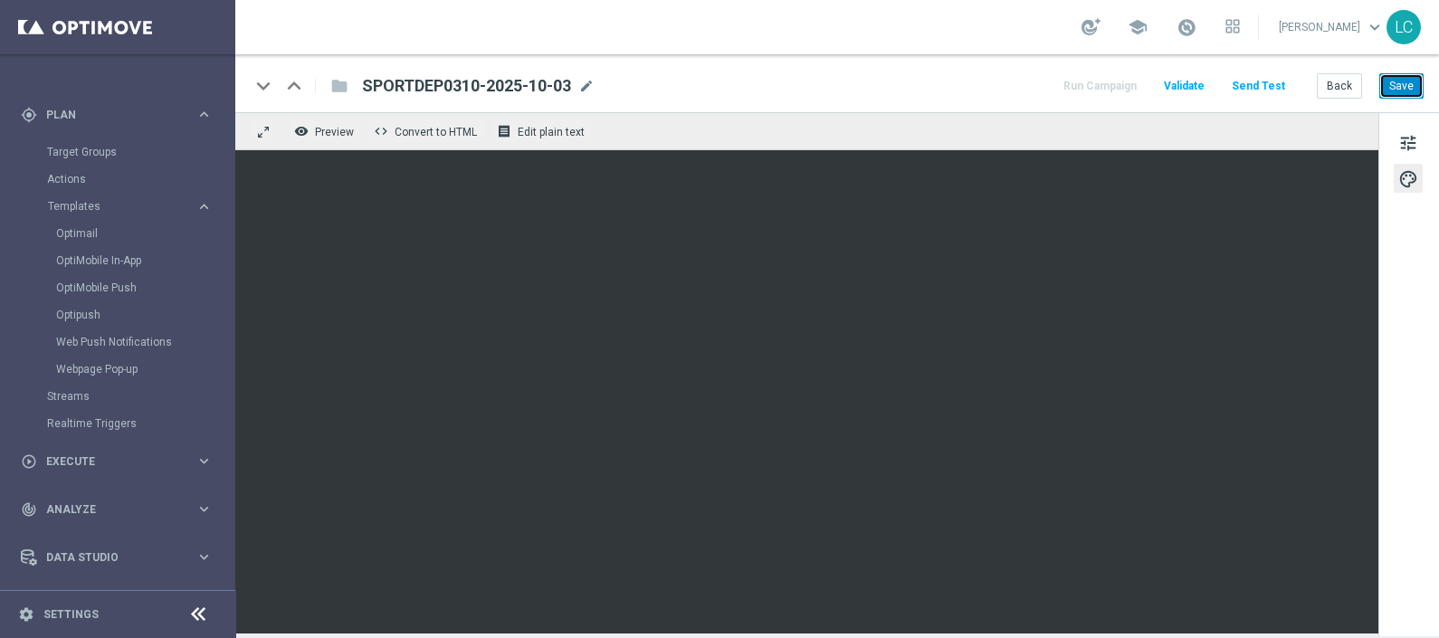
click at [1412, 84] on button "Save" at bounding box center [1402, 85] width 44 height 25
click at [76, 234] on link "Optimail" at bounding box center [122, 233] width 132 height 14
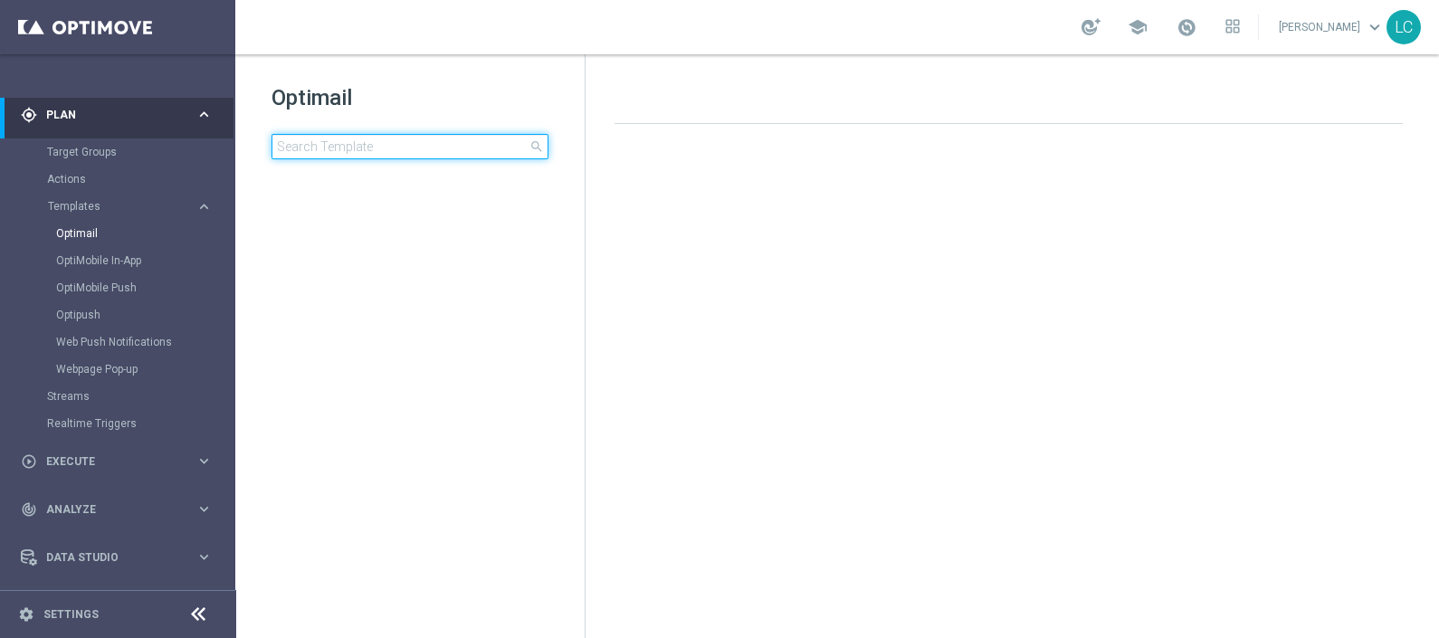
click at [378, 145] on input at bounding box center [410, 146] width 277 height 25
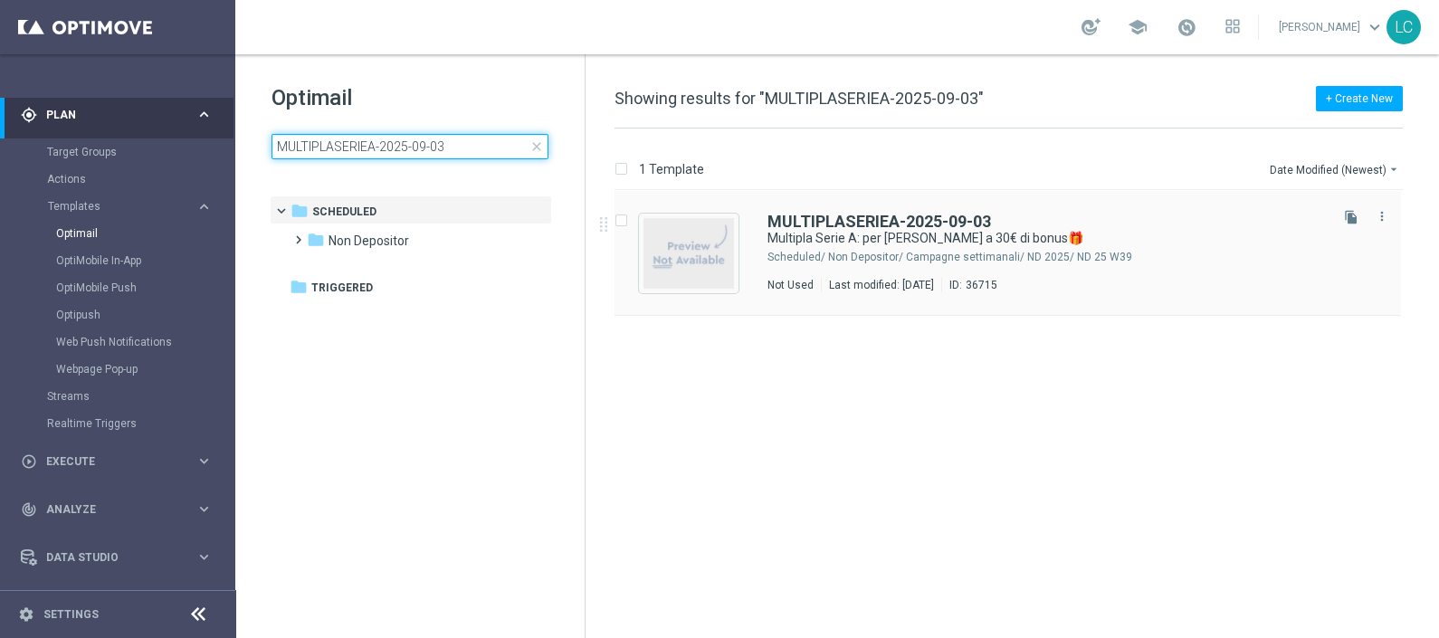
type input "MULTIPLASERIEA-2025-09-03"
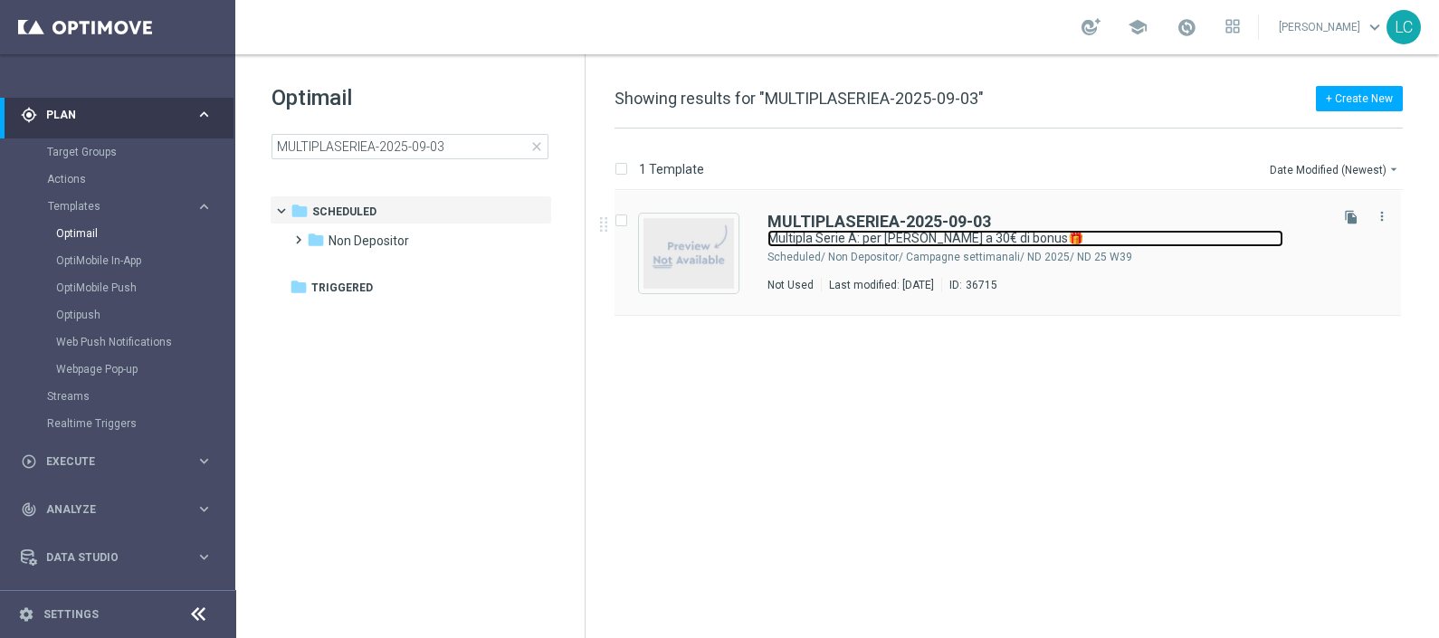
click at [953, 230] on link "Multipla Serie A: per te fino a 30€ di bonus🎁" at bounding box center [1026, 238] width 516 height 17
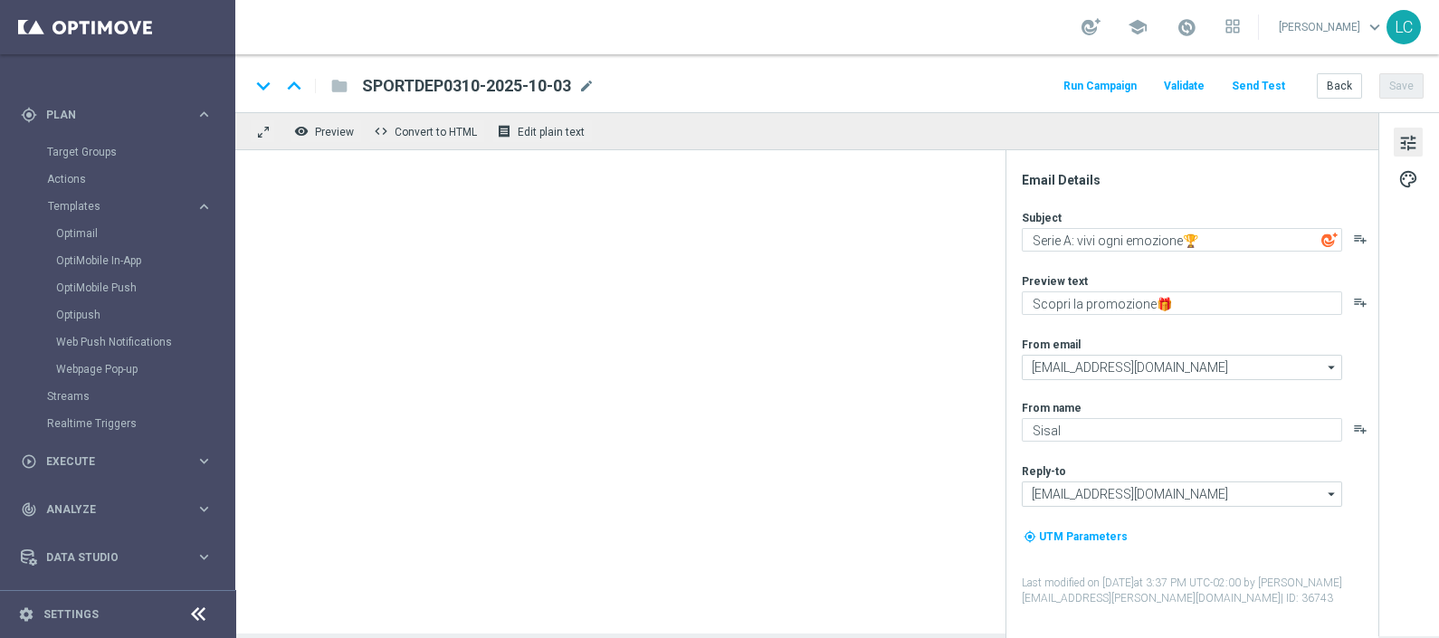
type textarea "Multipla Serie A: per te fino a 30€ di bonus🎁"
type textarea "Scopri la promozione⭐"
type textarea "SISAL"
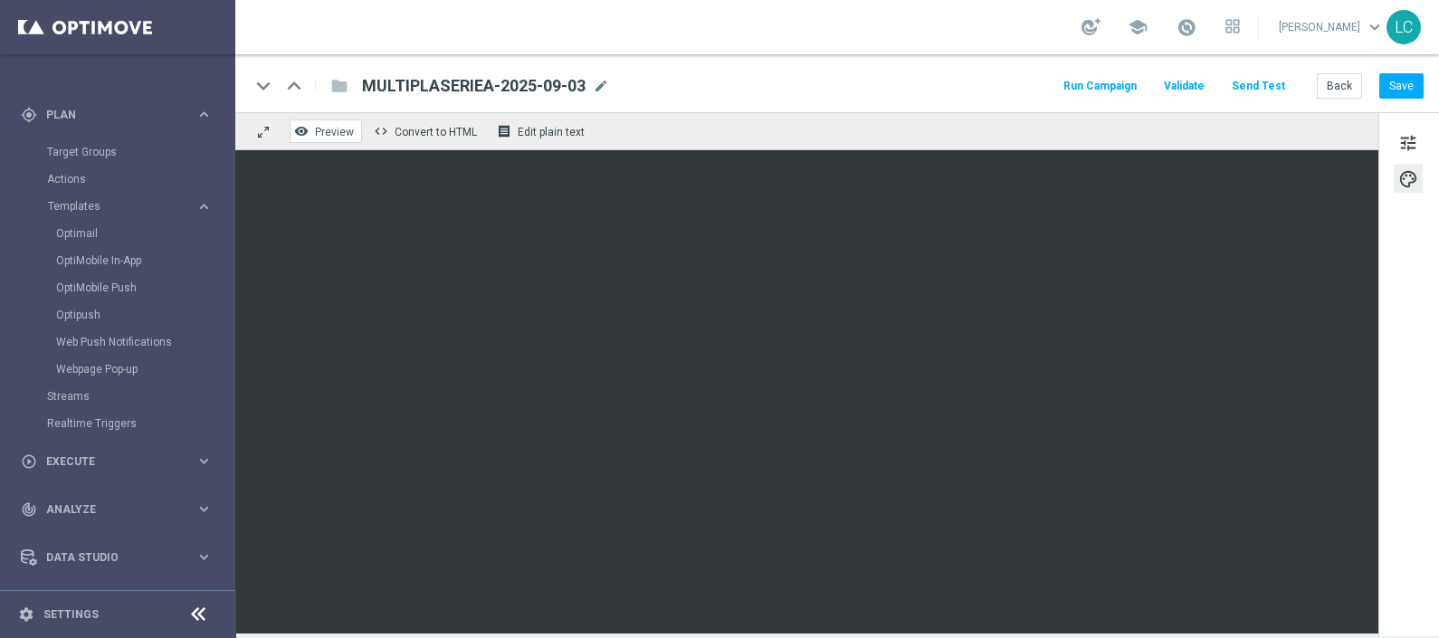
click at [349, 132] on span "Preview" at bounding box center [334, 132] width 39 height 13
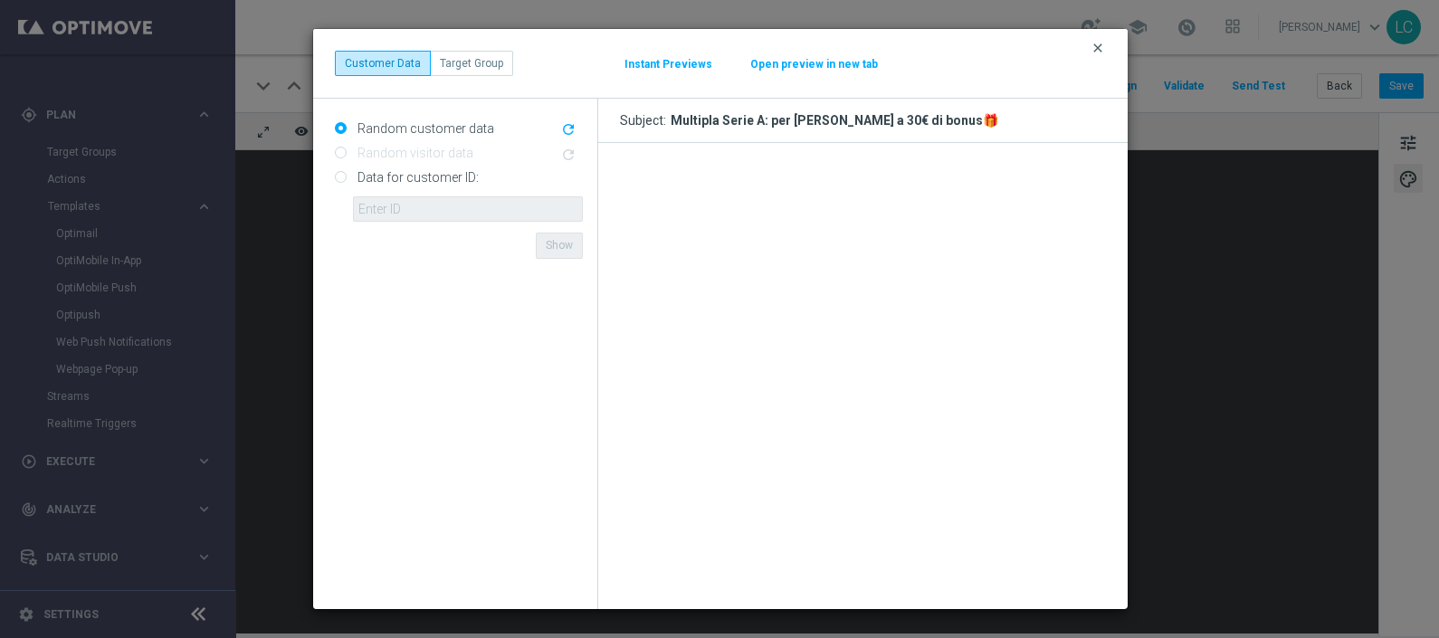
click at [1097, 47] on icon "clear" at bounding box center [1098, 48] width 14 height 14
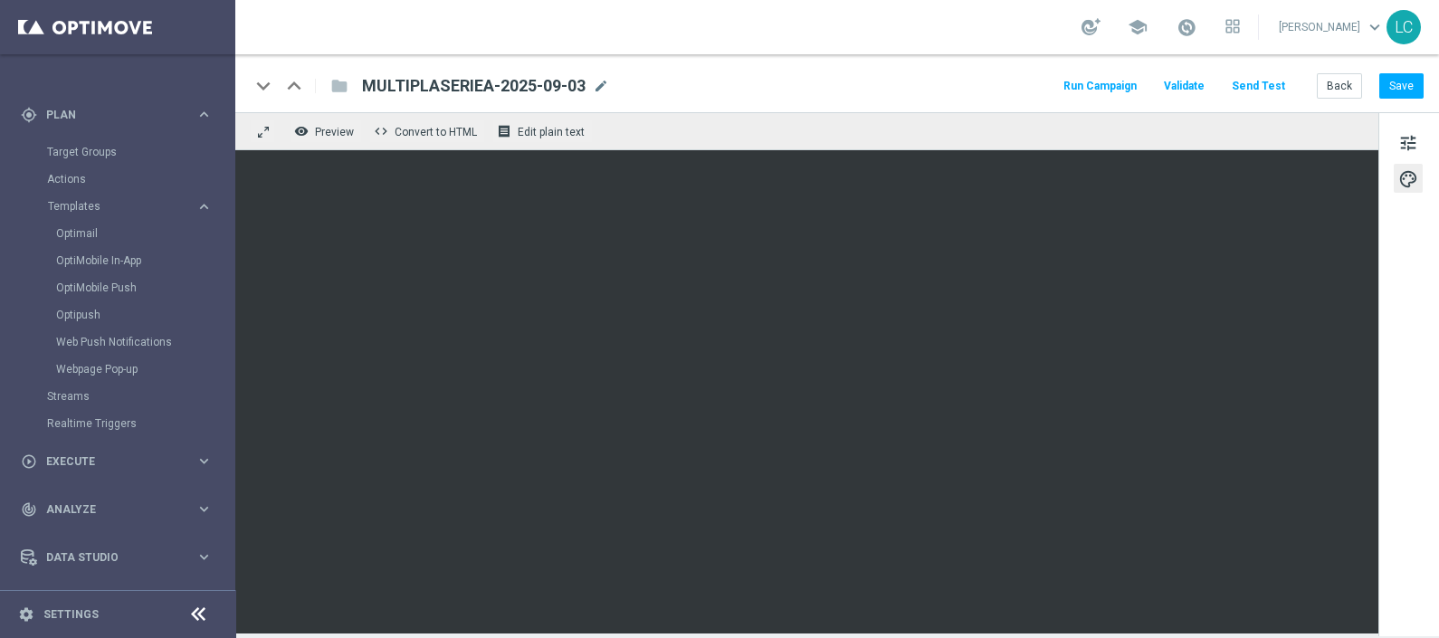
click at [1277, 87] on button "Send Test" at bounding box center [1258, 86] width 59 height 24
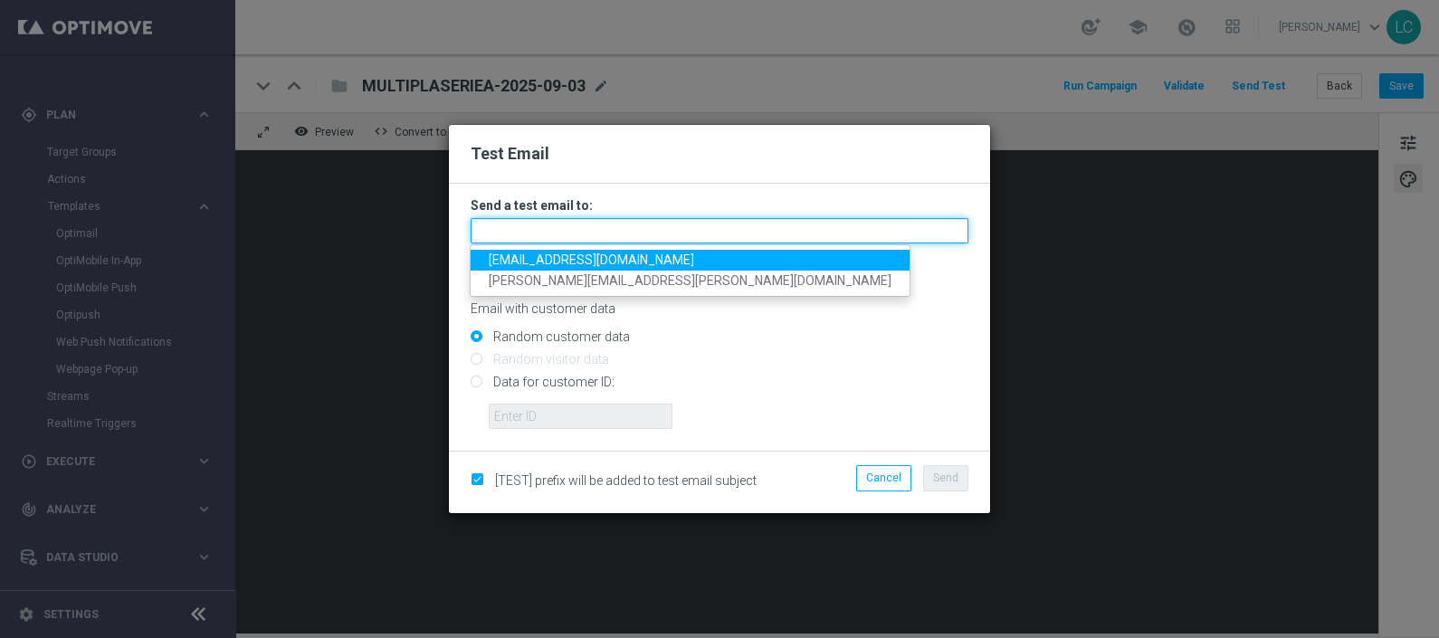
click at [566, 234] on input "text" at bounding box center [720, 230] width 498 height 25
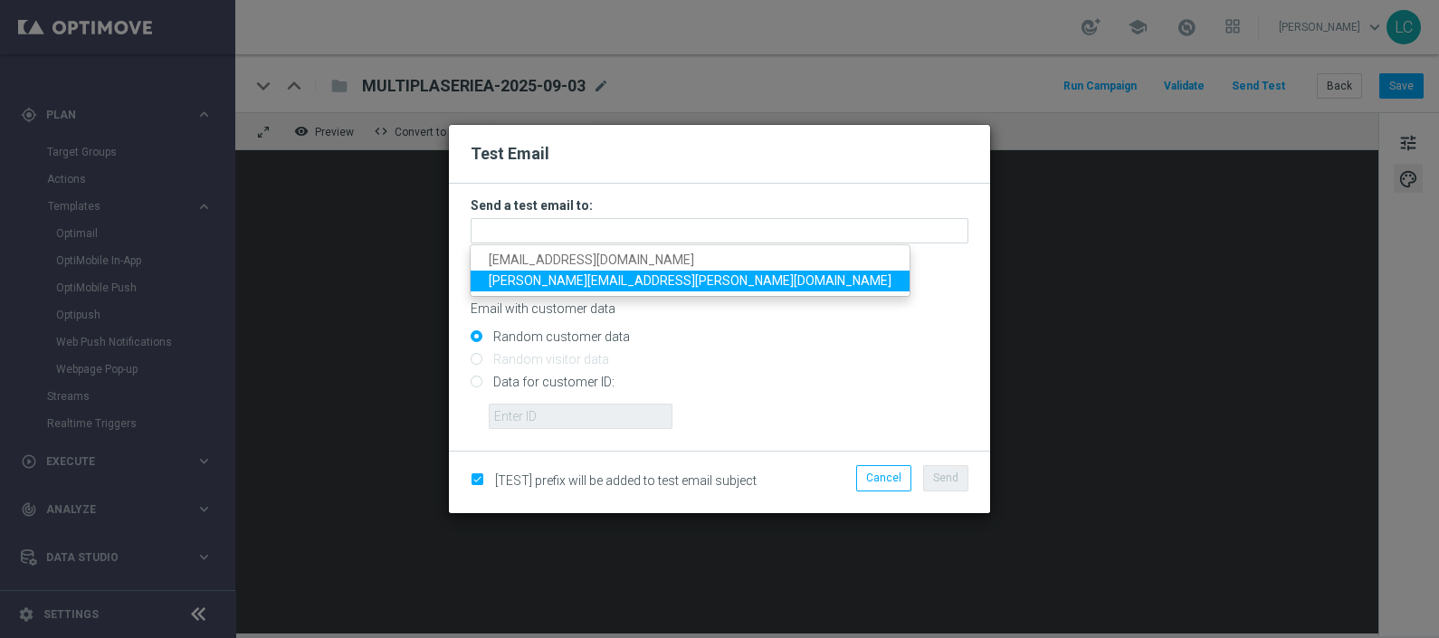
click at [556, 276] on span "lorenzo.carlevale@sisal.it" at bounding box center [690, 280] width 403 height 14
type input "lorenzo.carlevale@sisal.it"
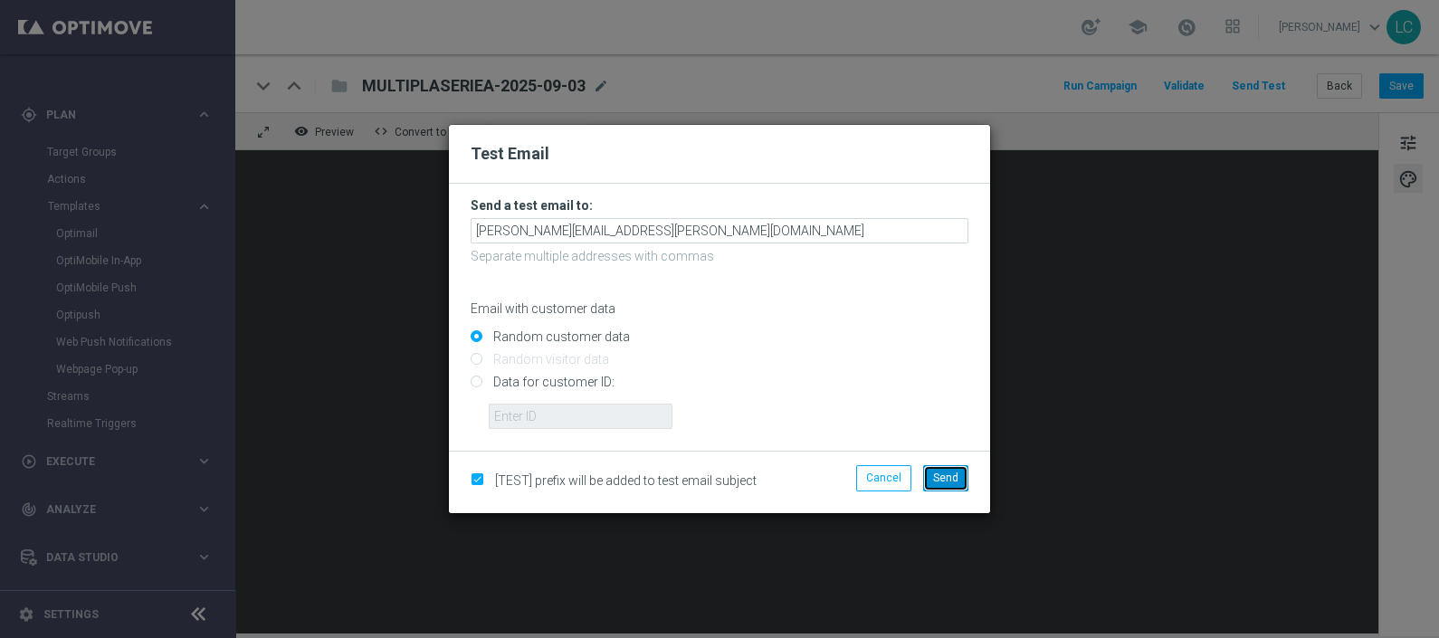
click at [947, 473] on span "Send" at bounding box center [945, 478] width 25 height 13
click at [953, 470] on button "Send" at bounding box center [945, 477] width 45 height 25
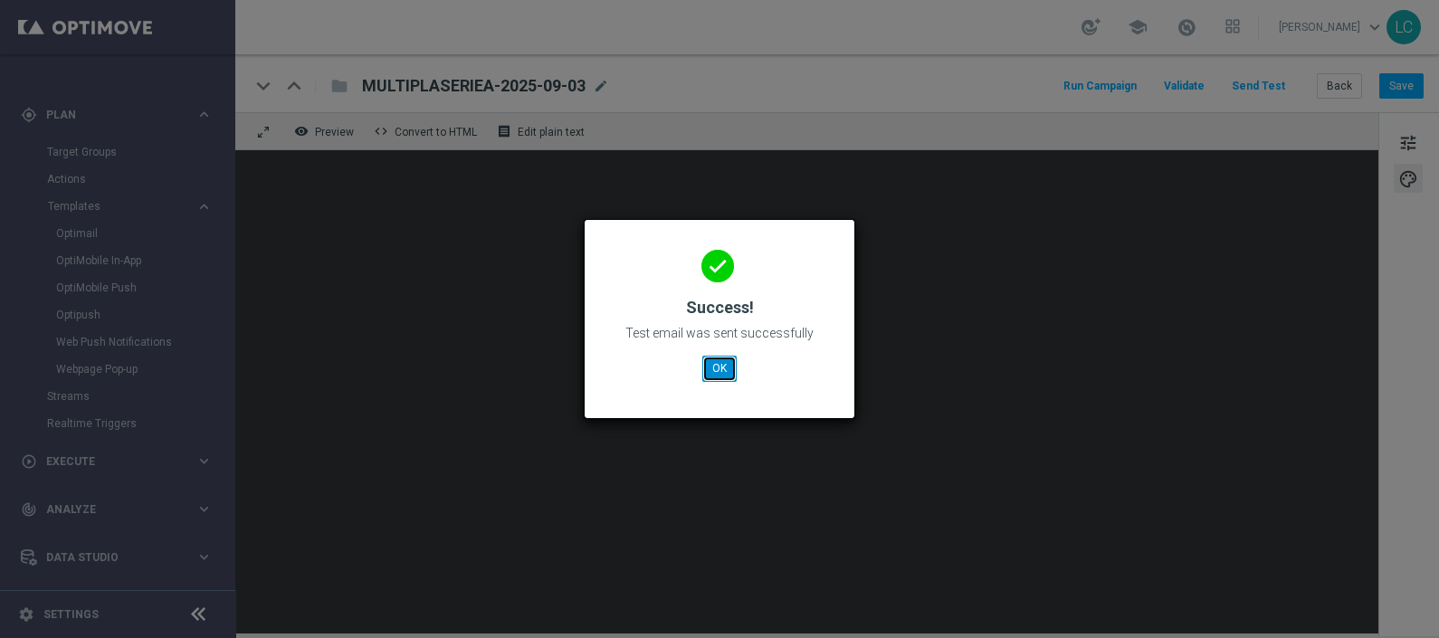
click at [712, 358] on button "OK" at bounding box center [719, 368] width 34 height 25
click at [719, 368] on button "OK" at bounding box center [719, 368] width 34 height 25
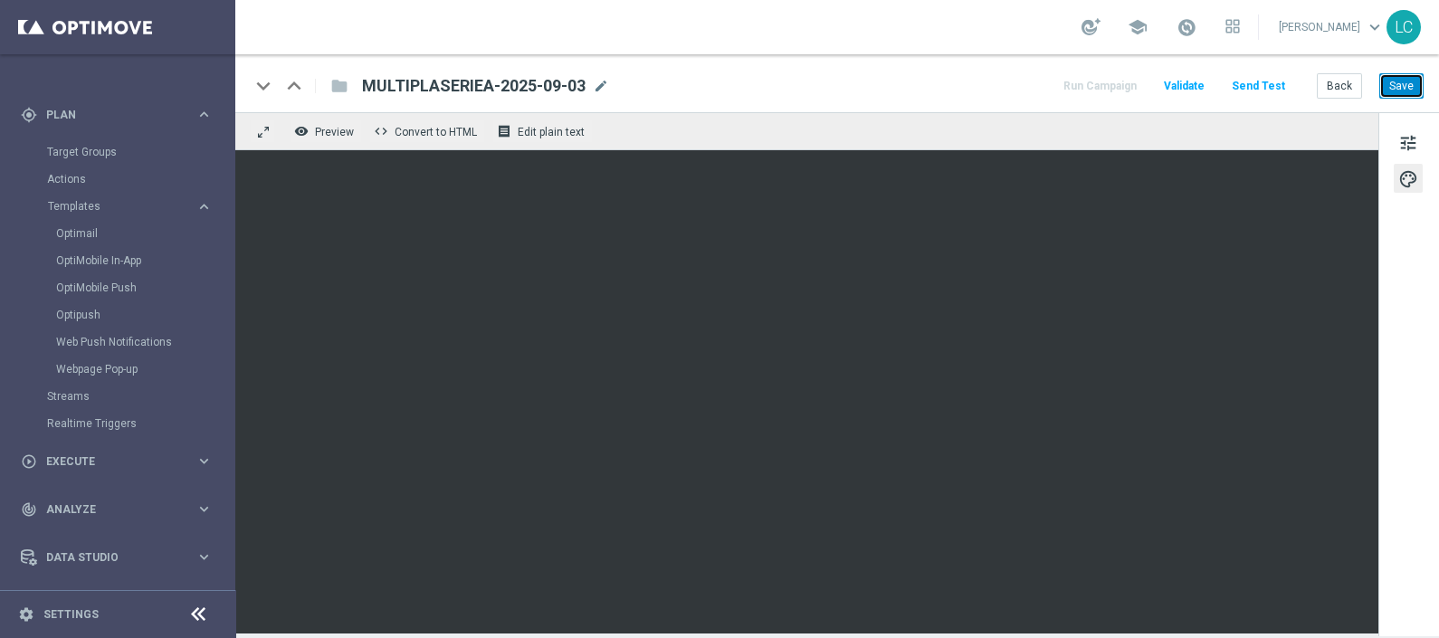
click at [1401, 81] on button "Save" at bounding box center [1402, 85] width 44 height 25
click at [1266, 82] on button "Send Test" at bounding box center [1258, 86] width 59 height 24
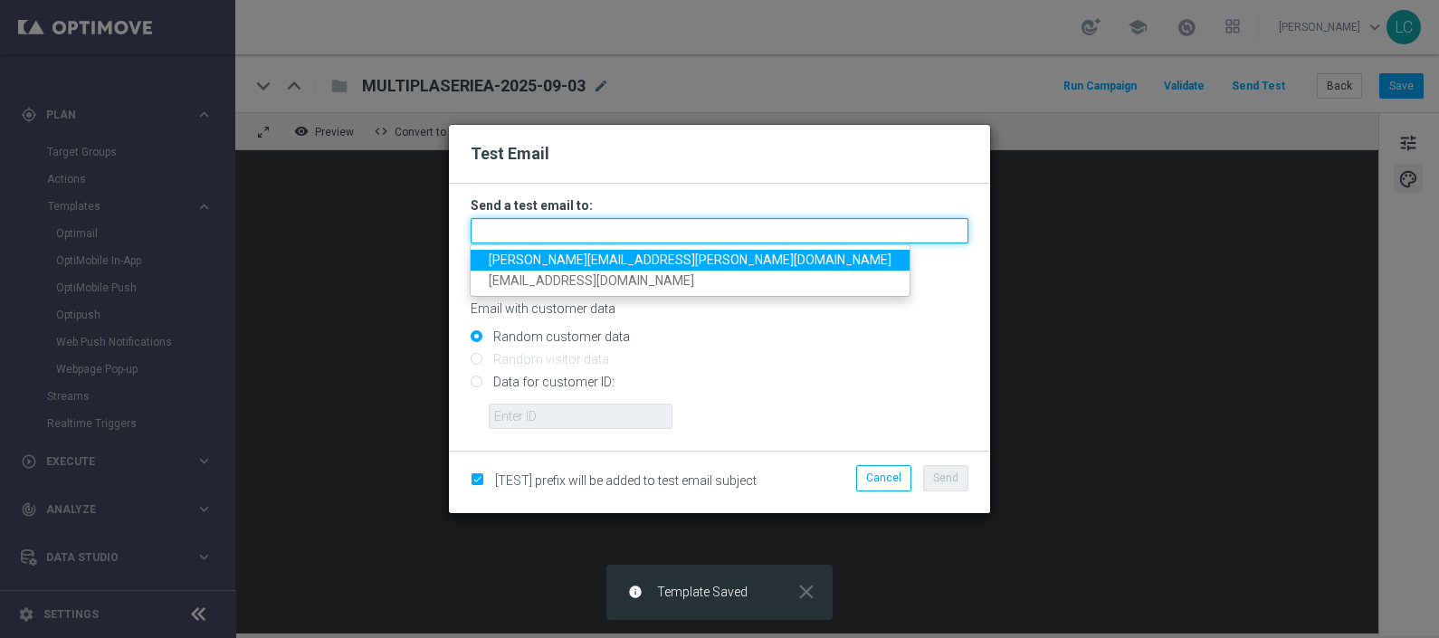
click at [538, 228] on input "text" at bounding box center [720, 230] width 498 height 25
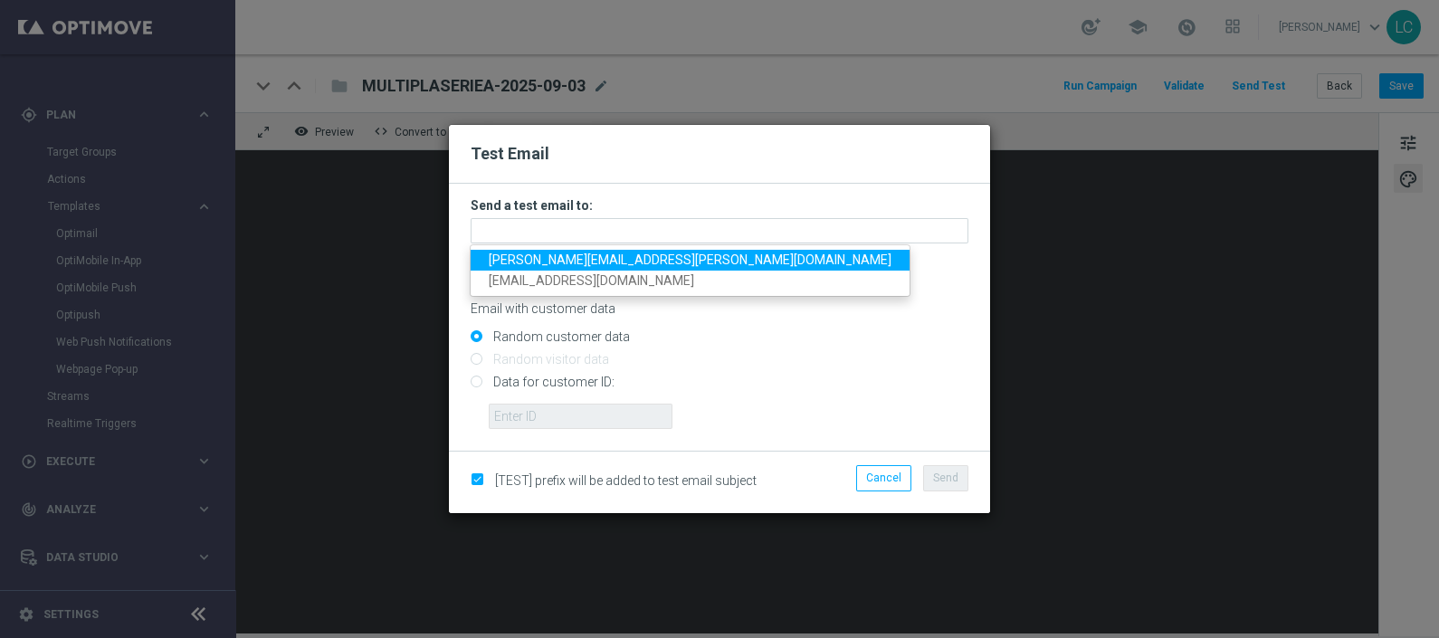
click at [540, 259] on span "lorenzo.carlevale@sisal.it" at bounding box center [690, 260] width 403 height 14
type input "lorenzo.carlevale@sisal.it"
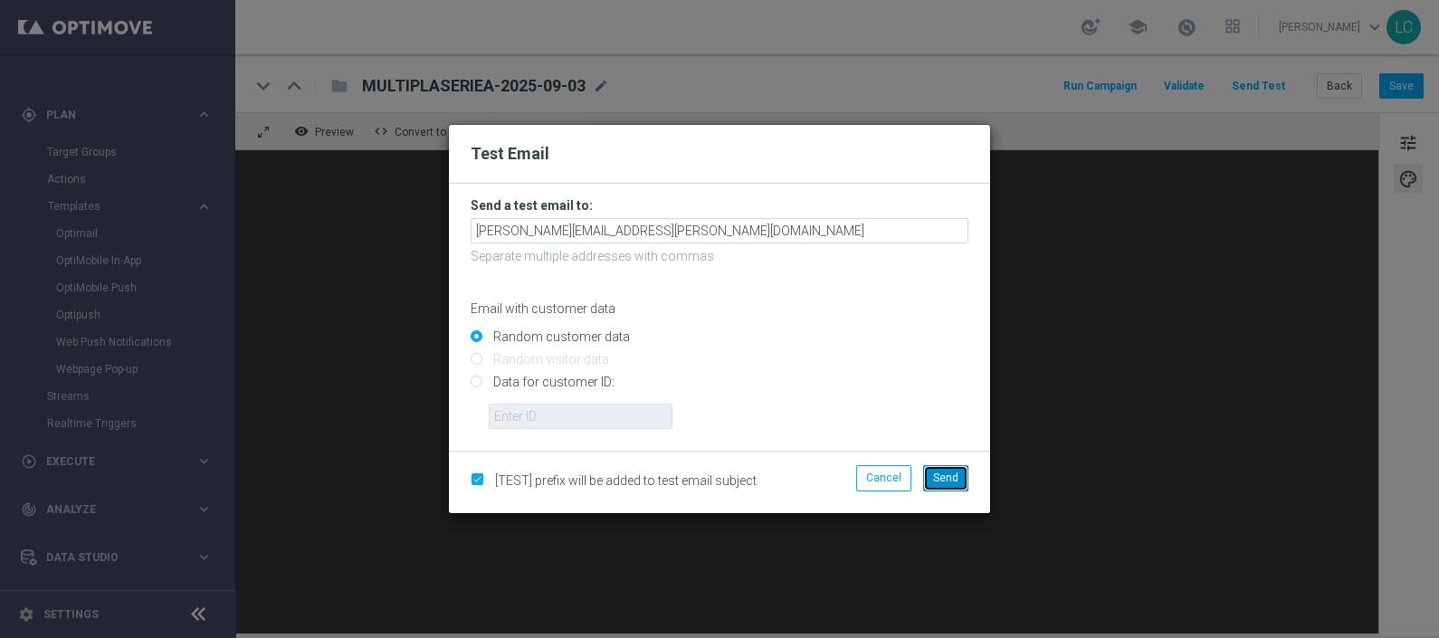
click at [956, 476] on span "Send" at bounding box center [945, 478] width 25 height 13
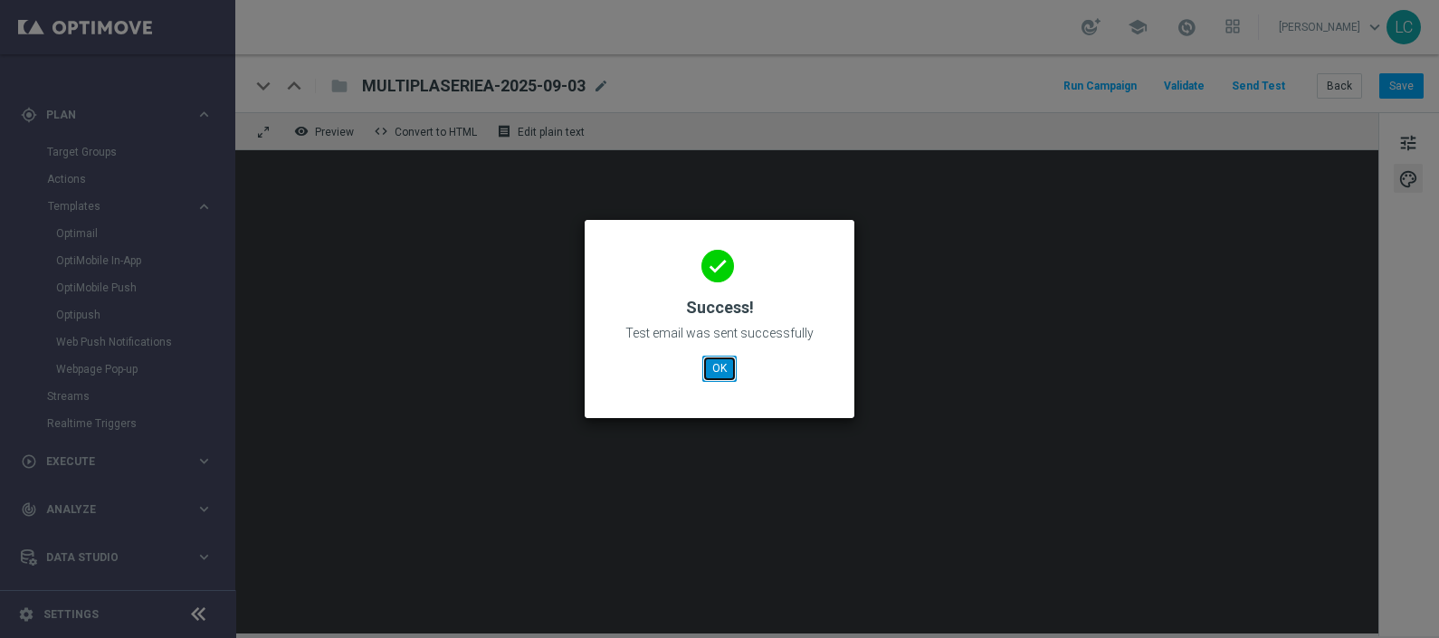
click at [730, 362] on button "OK" at bounding box center [719, 368] width 34 height 25
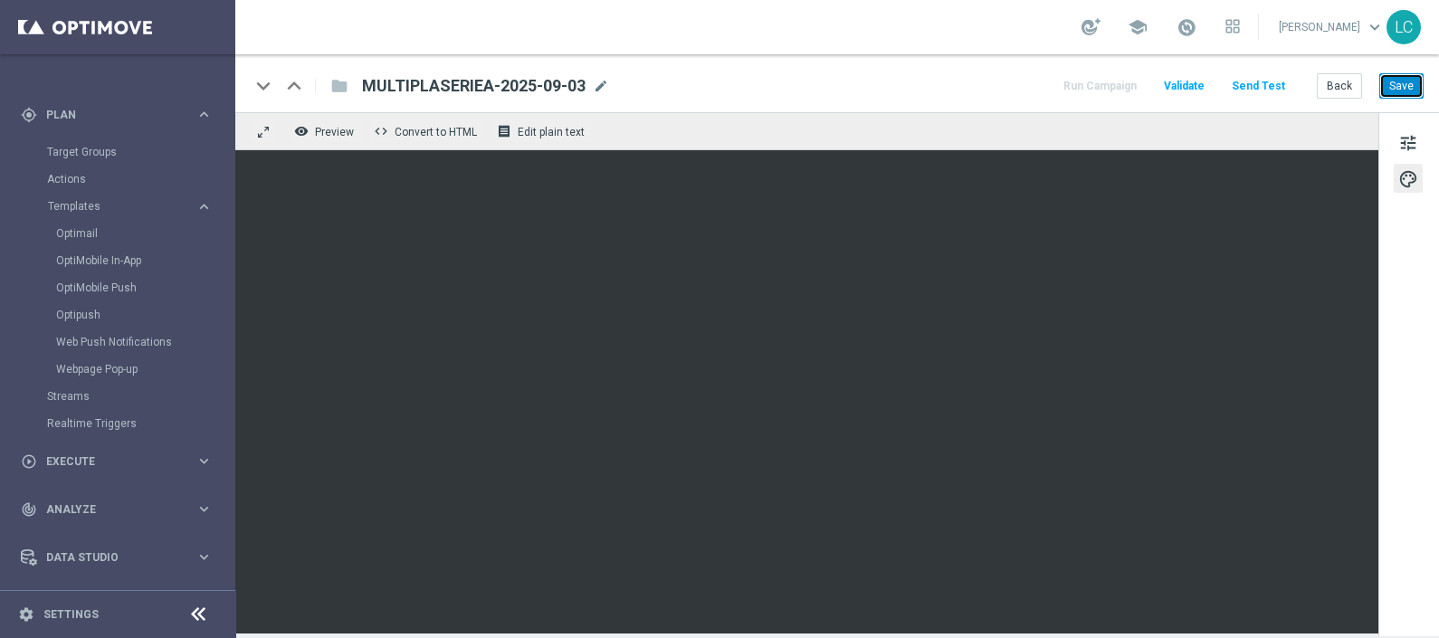
click at [1399, 78] on button "Save" at bounding box center [1402, 85] width 44 height 25
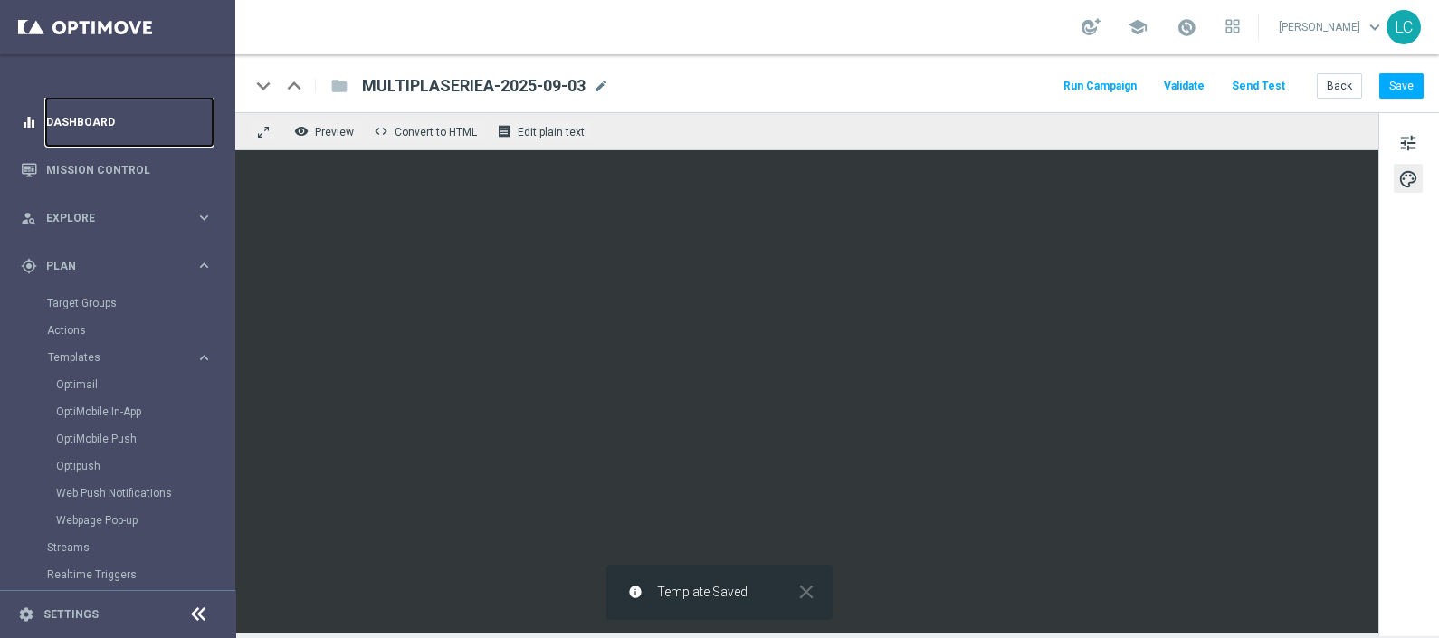
click at [72, 113] on link "Dashboard" at bounding box center [129, 122] width 167 height 48
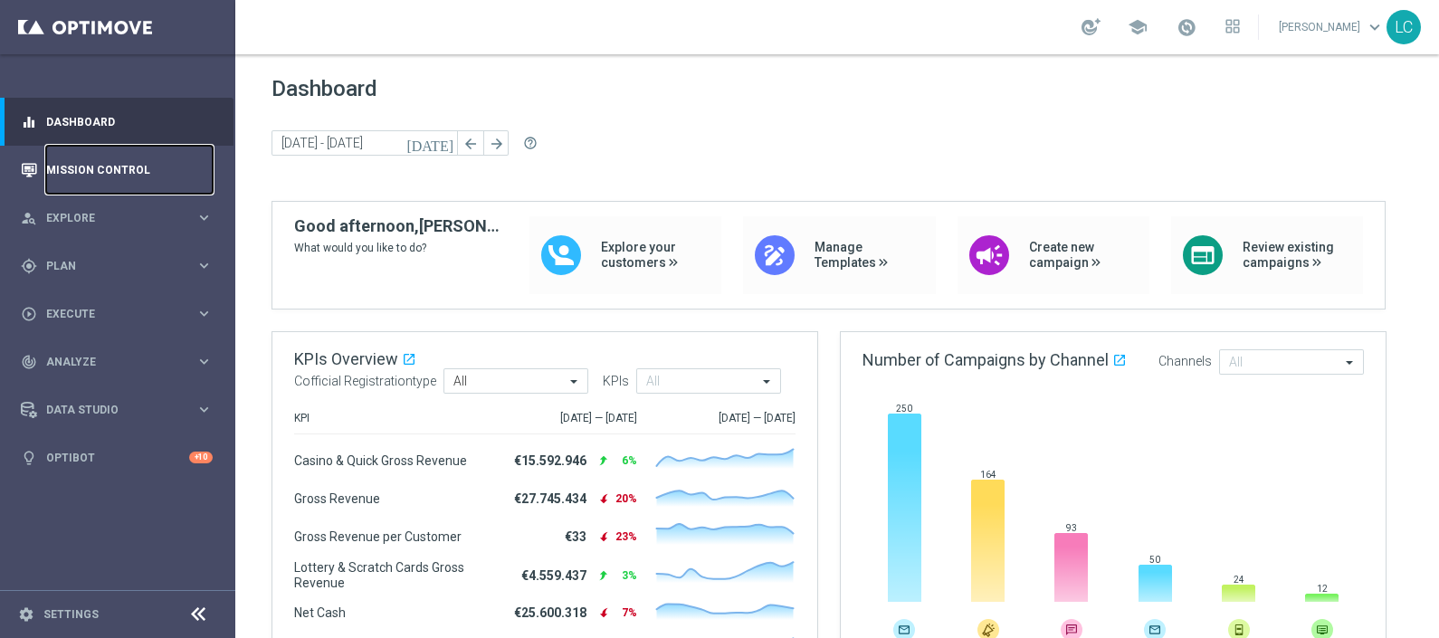
click at [91, 176] on link "Mission Control" at bounding box center [129, 170] width 167 height 48
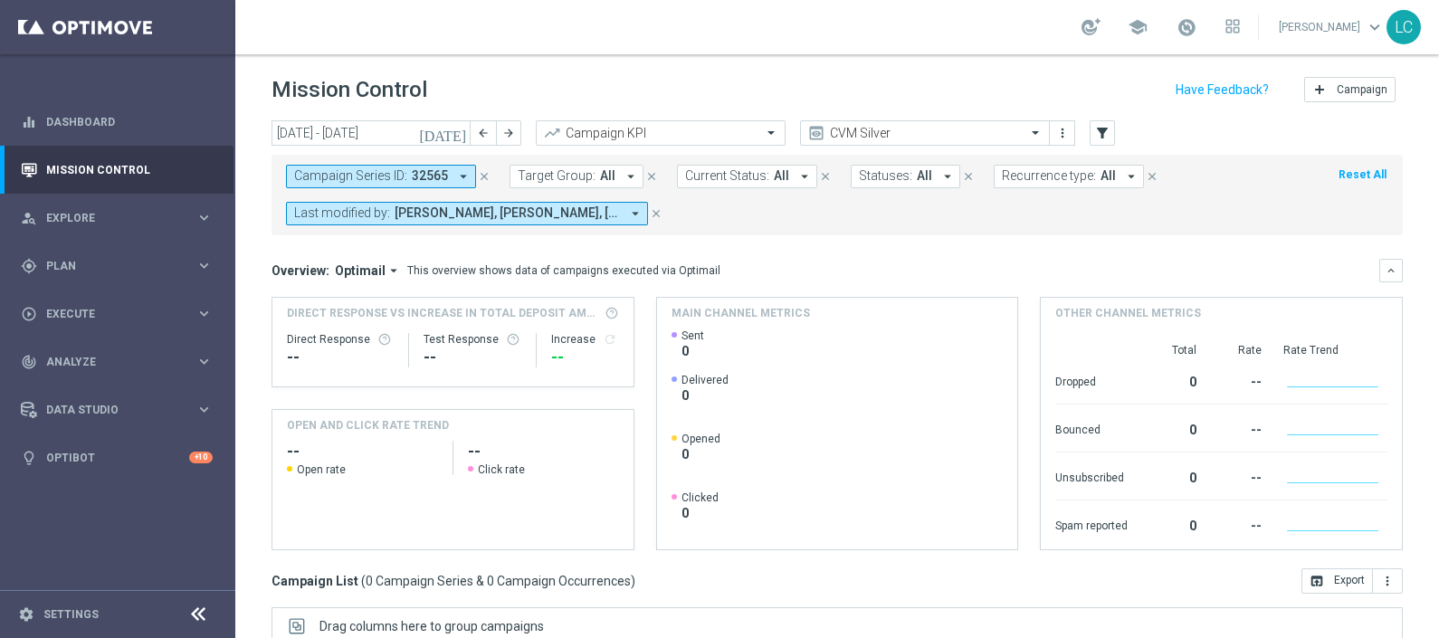
click at [483, 172] on icon "close" at bounding box center [484, 176] width 13 height 13
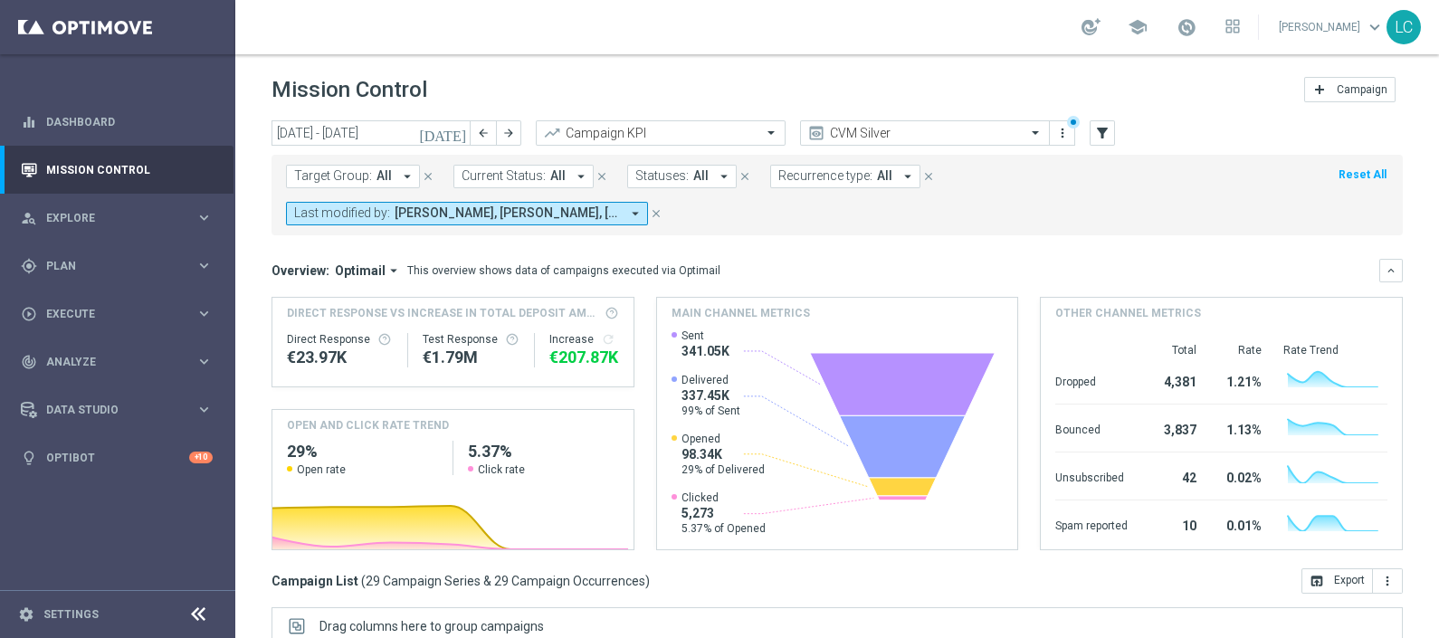
scroll to position [303, 0]
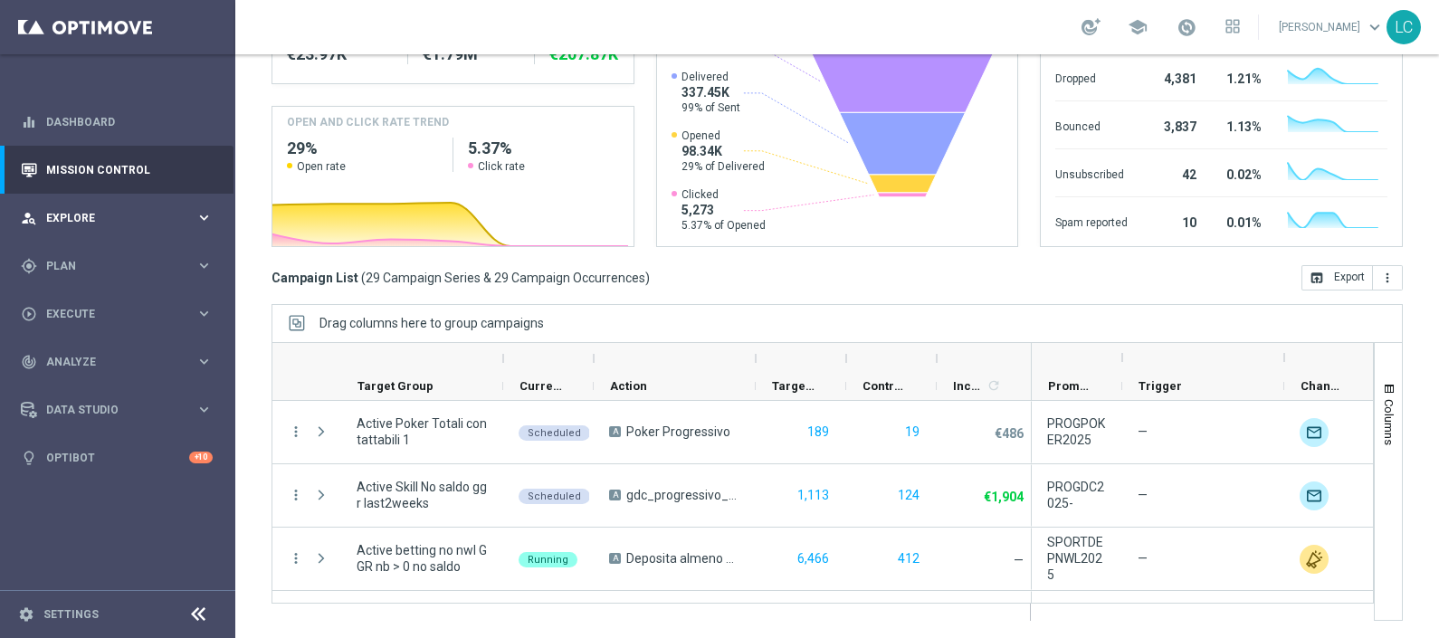
click at [70, 224] on div "person_search Explore" at bounding box center [108, 218] width 175 height 16
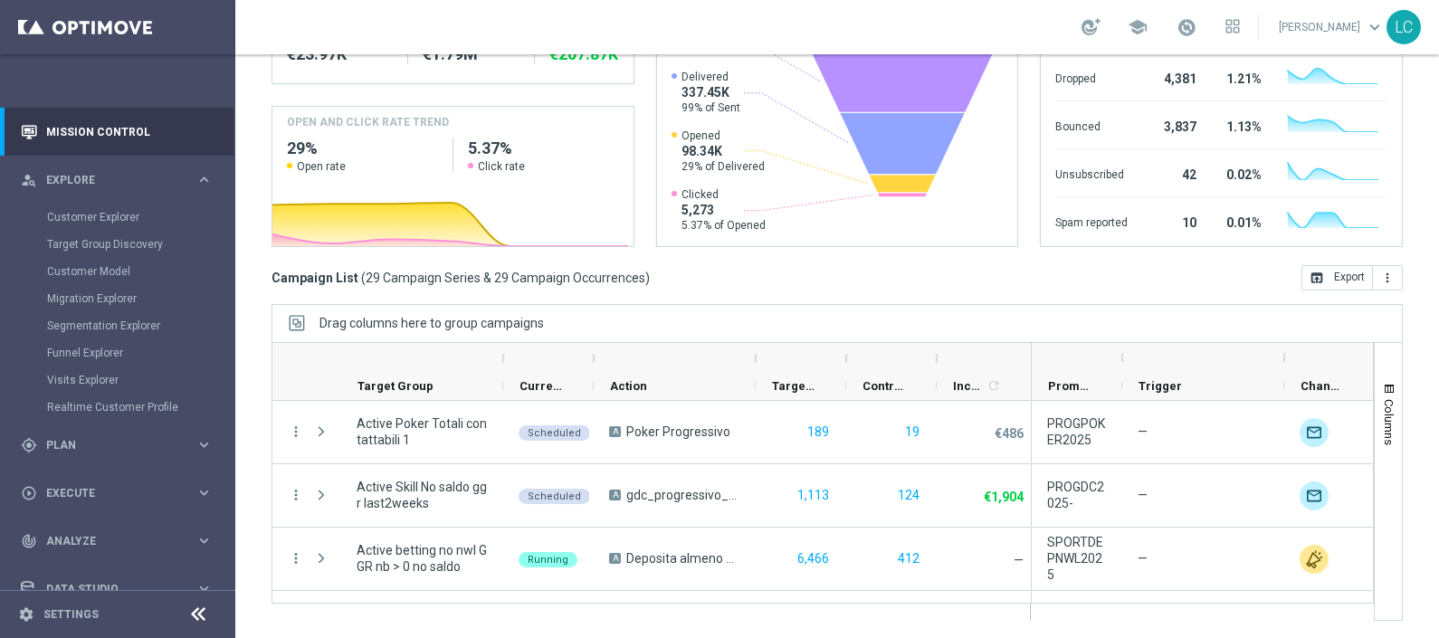
scroll to position [42, 0]
click at [91, 442] on span "Plan" at bounding box center [120, 441] width 149 height 11
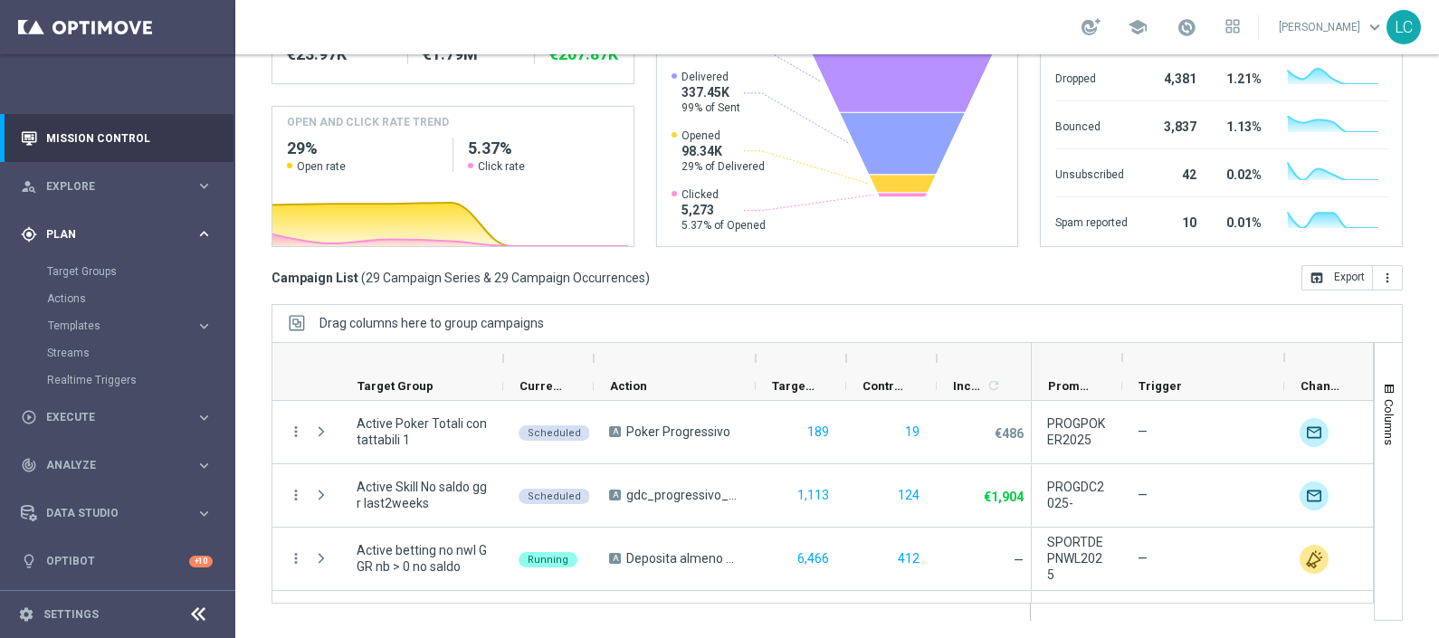
scroll to position [31, 0]
click at [81, 323] on span "Templates" at bounding box center [112, 326] width 129 height 11
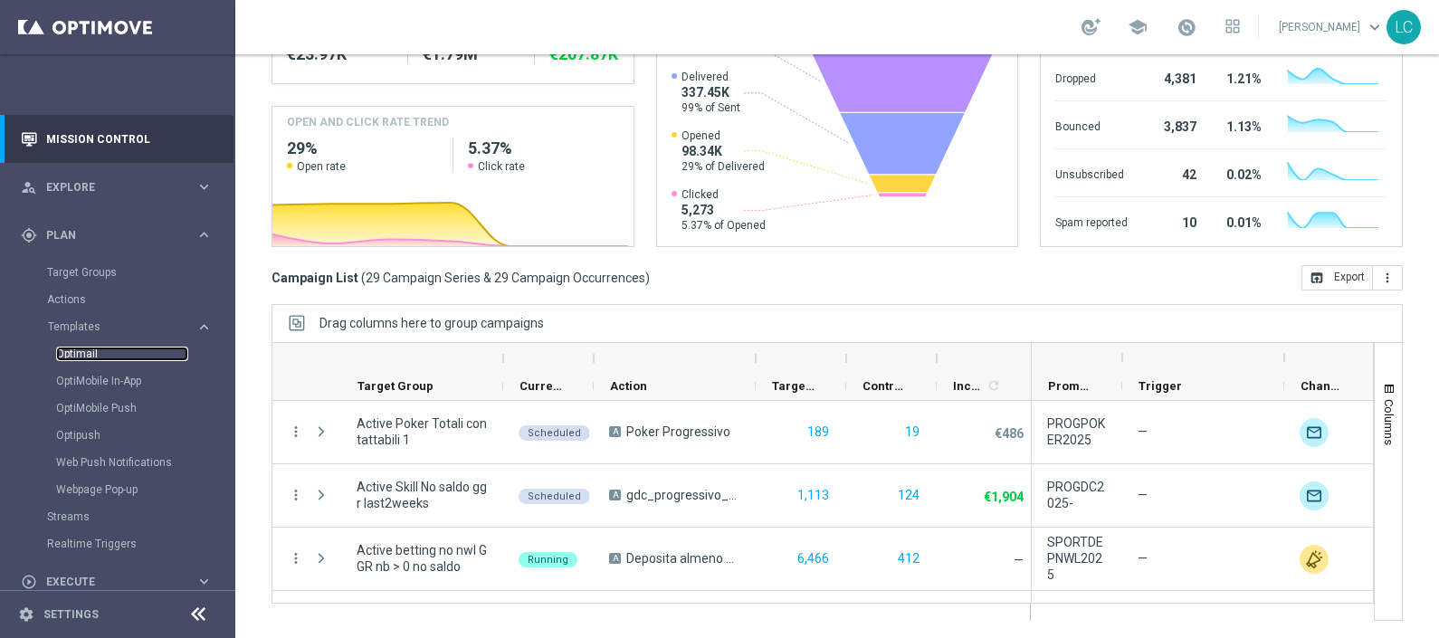
click at [81, 355] on link "Optimail" at bounding box center [122, 354] width 132 height 14
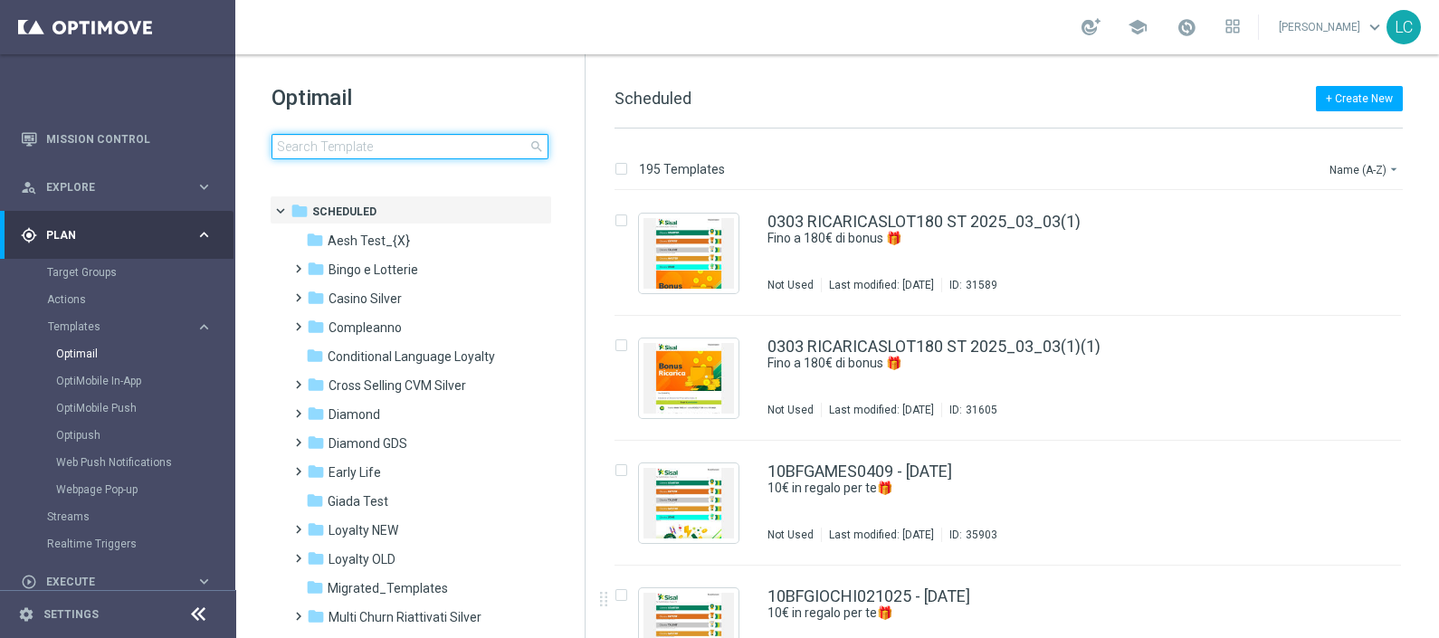
click at [357, 135] on input at bounding box center [410, 146] width 277 height 25
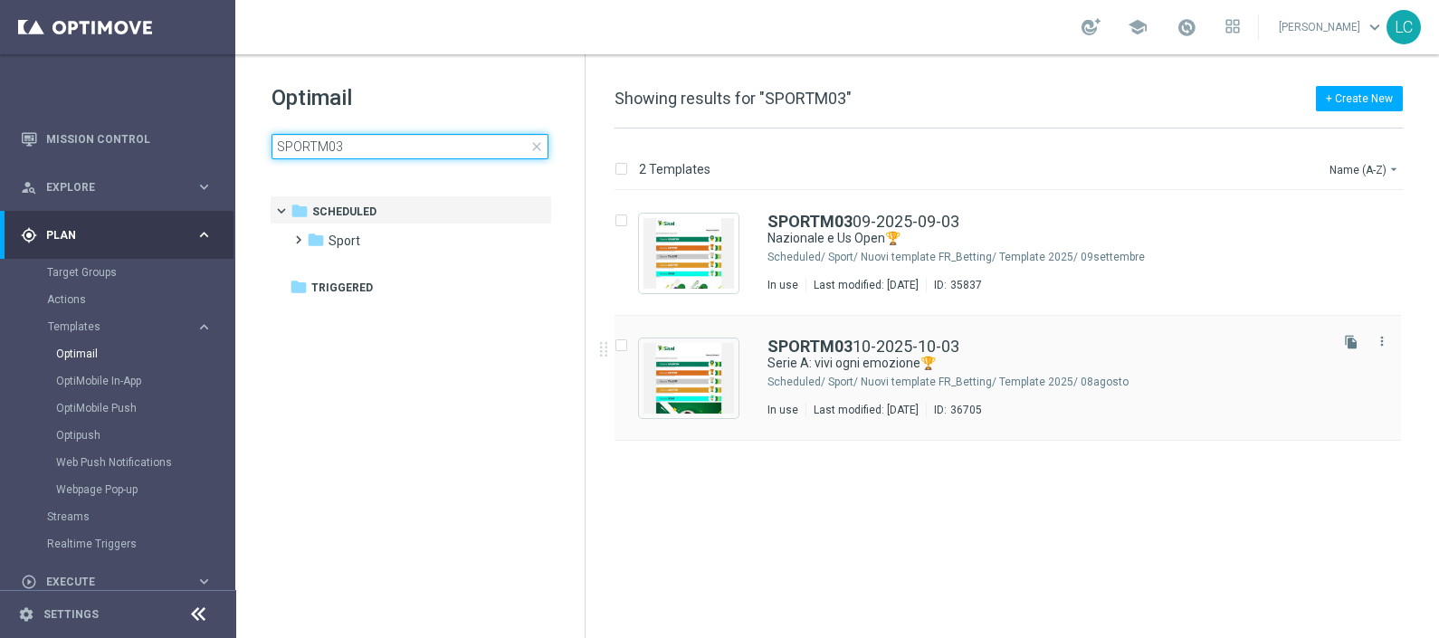
type input "SPORTM03"
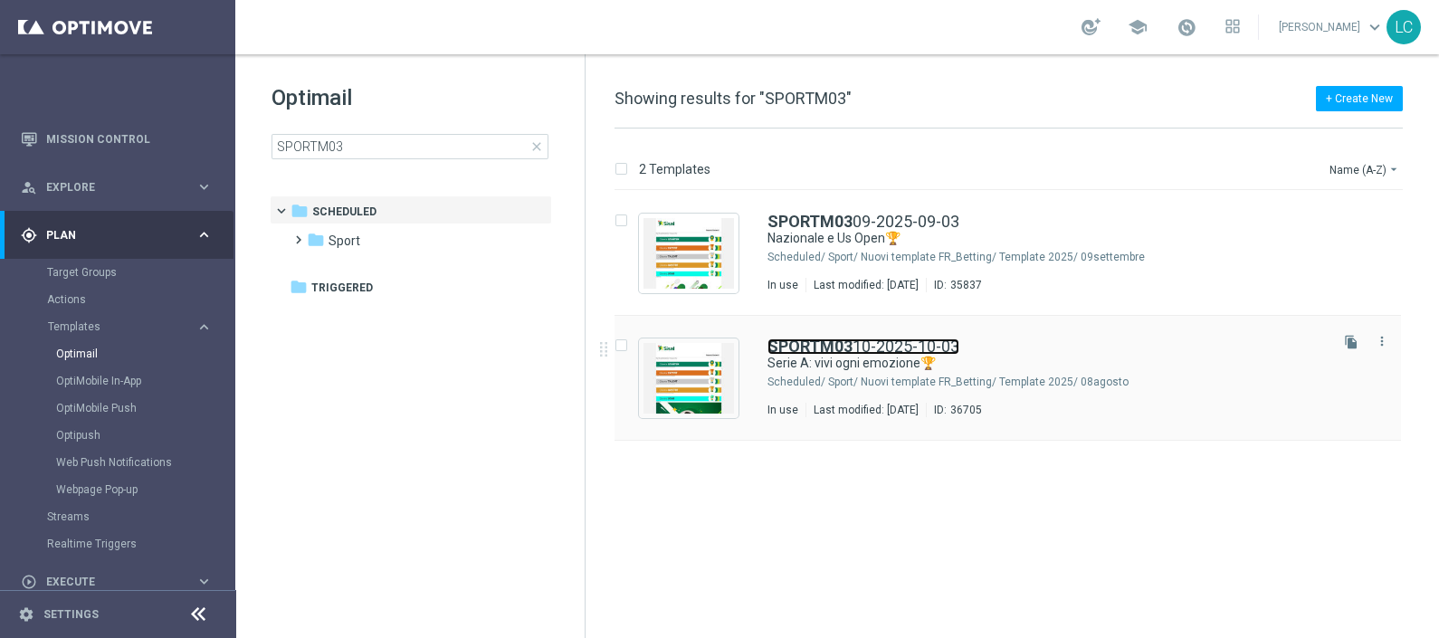
click at [883, 344] on link "SPORTM03 10-2025-10-03" at bounding box center [864, 347] width 192 height 16
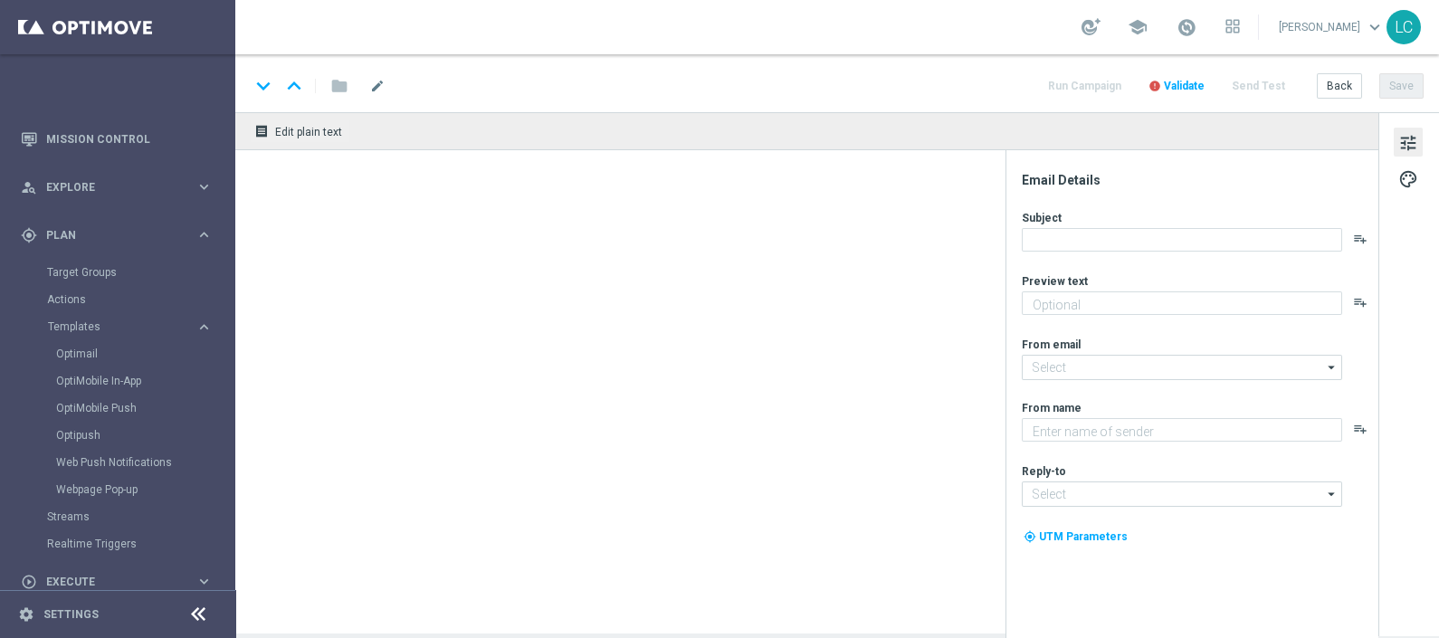
type textarea "fino a 20€ di Bonus🎁"
type textarea "Sisal"
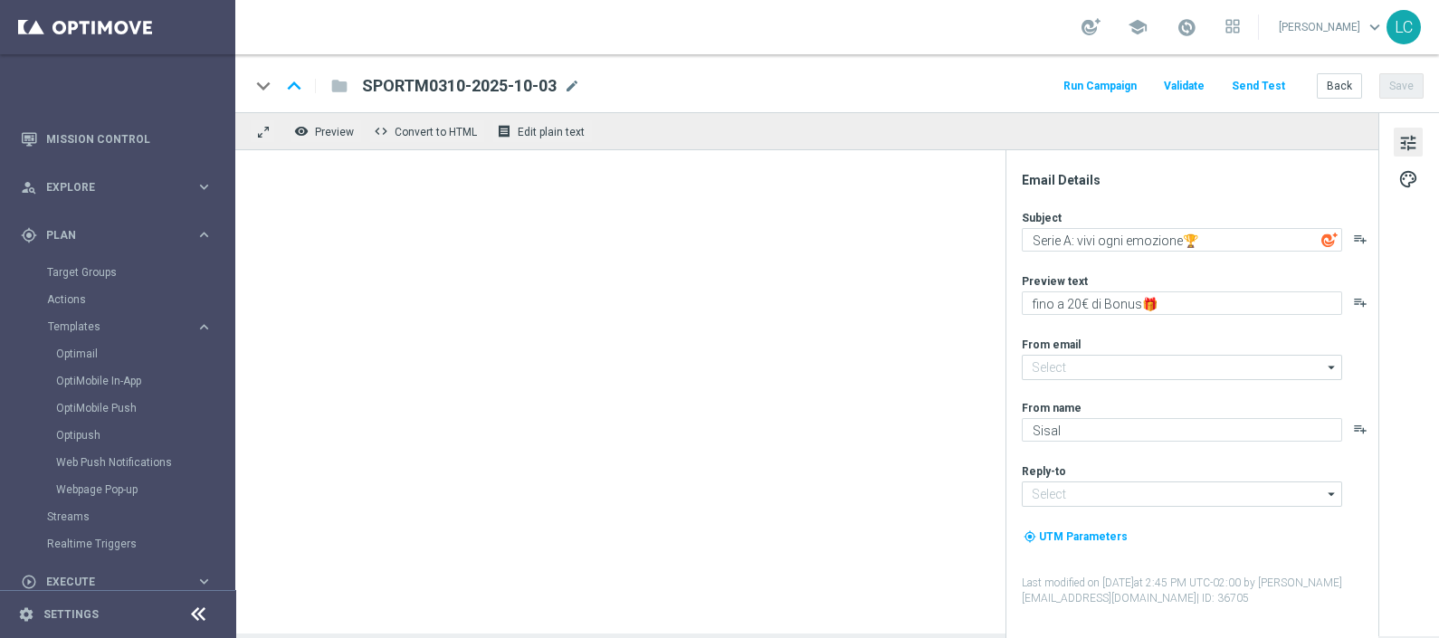
type input "newsletter@comunicazioni.sisal.it"
type input "info@sisal.it"
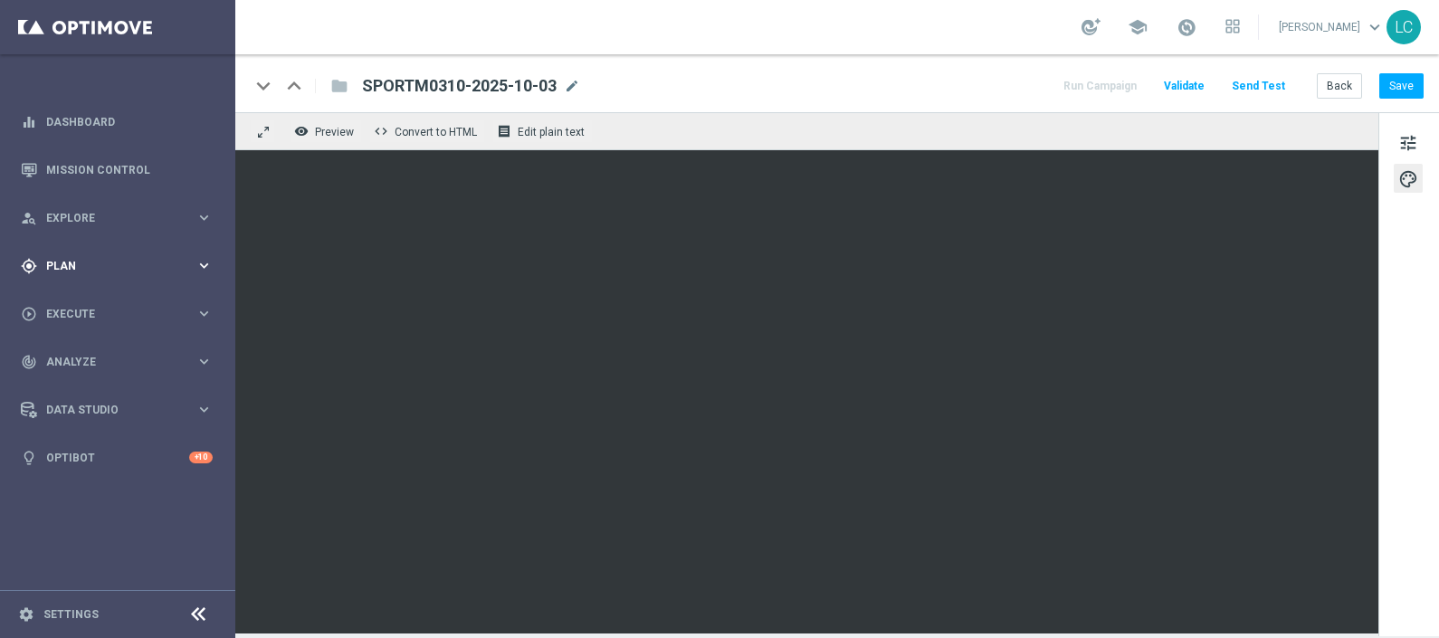
click at [118, 261] on span "Plan" at bounding box center [120, 266] width 149 height 11
click at [79, 358] on span "Templates" at bounding box center [112, 357] width 129 height 11
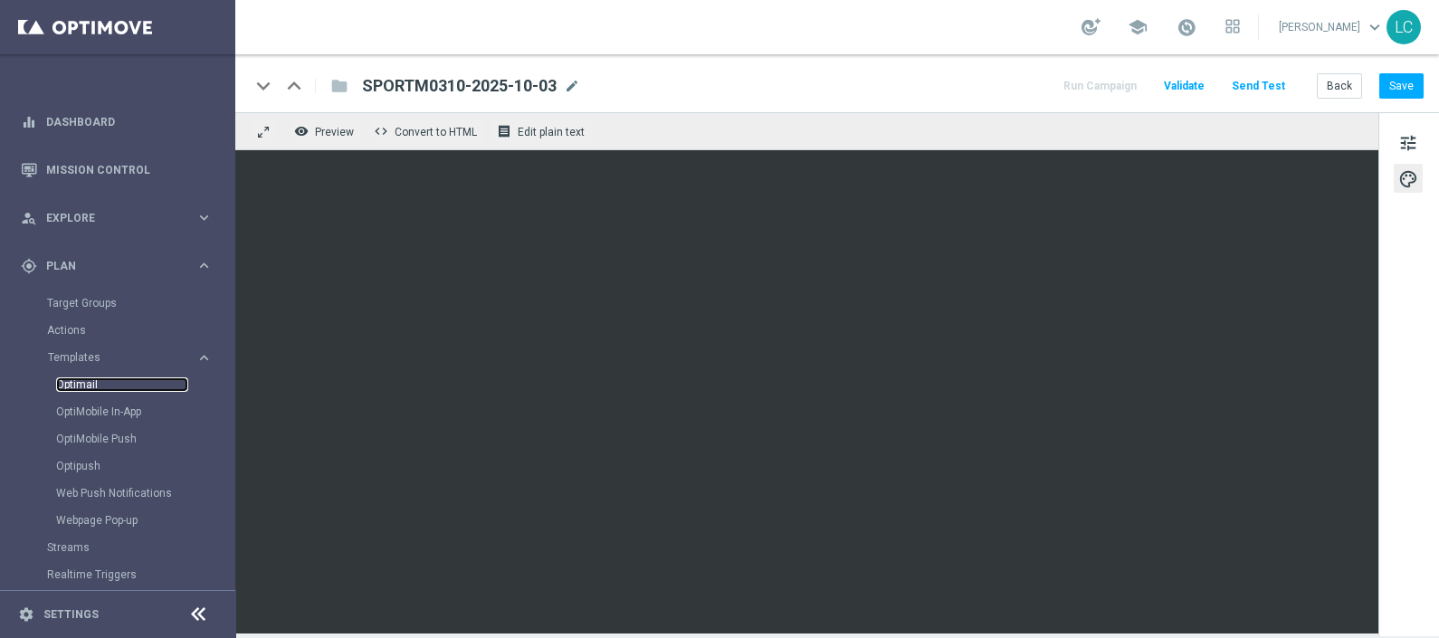
click at [81, 387] on link "Optimail" at bounding box center [122, 384] width 132 height 14
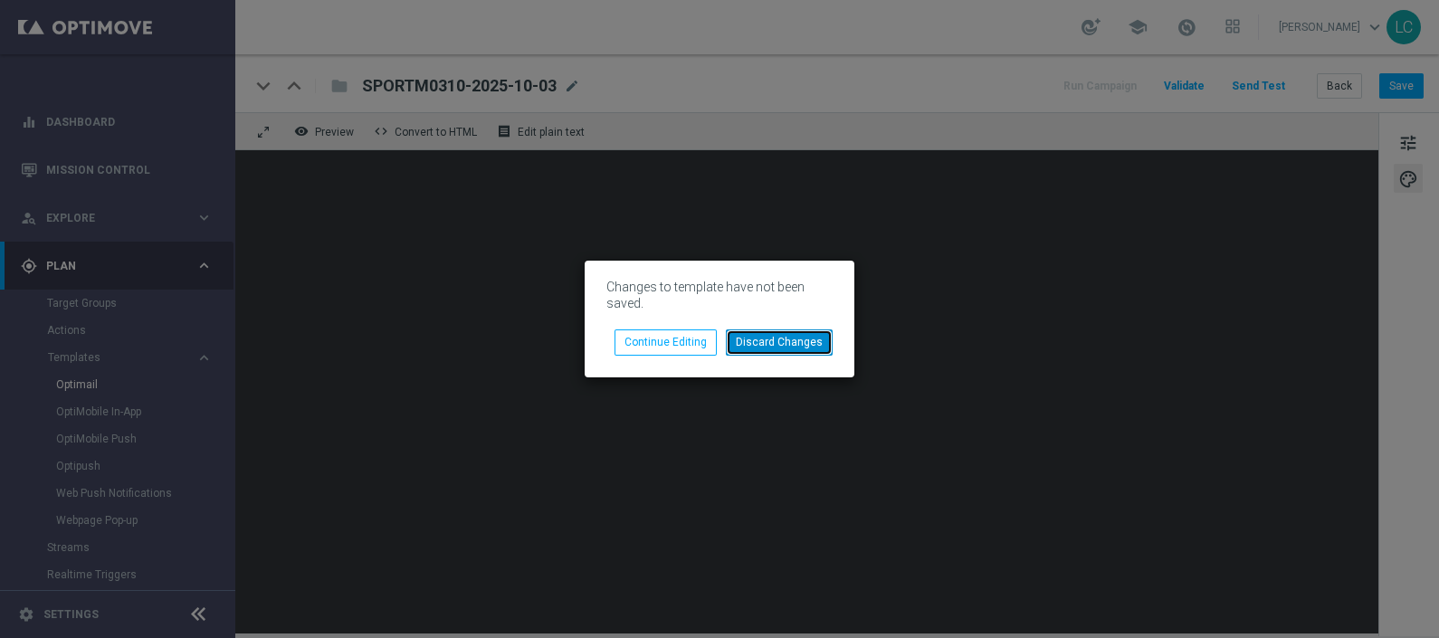
click at [787, 344] on button "Discard Changes" at bounding box center [779, 342] width 107 height 25
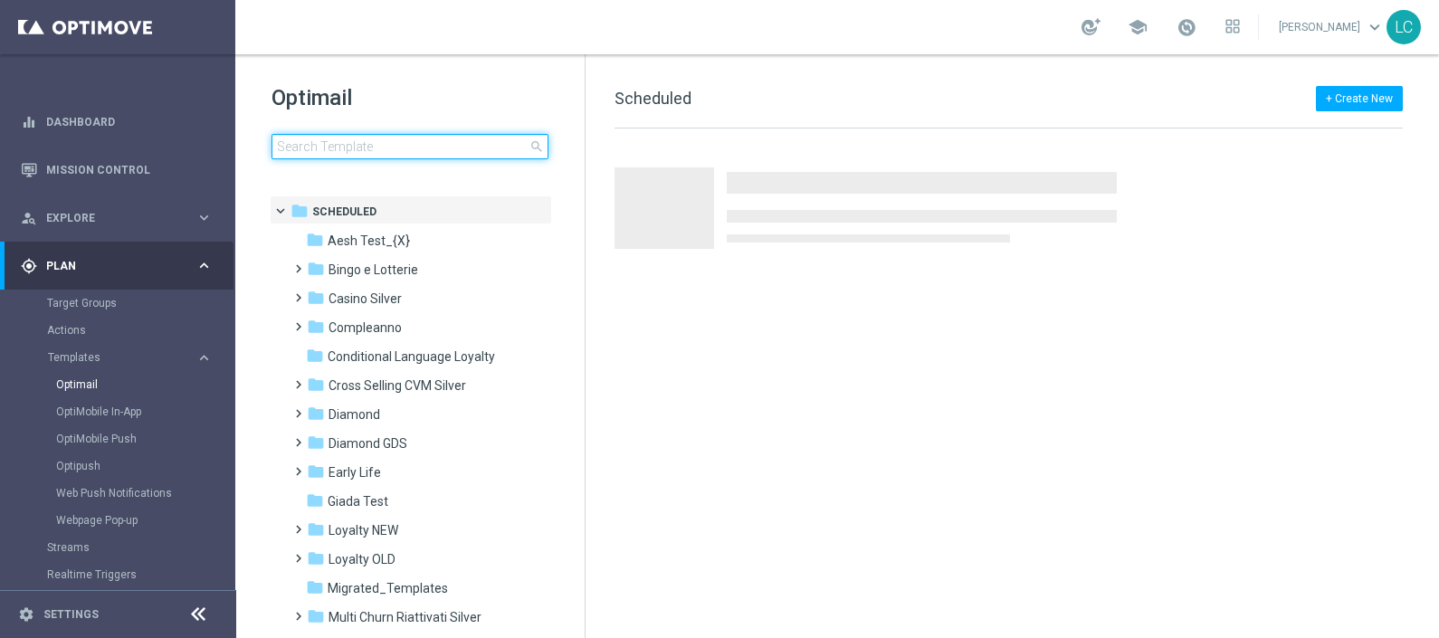
click at [432, 156] on input at bounding box center [410, 146] width 277 height 25
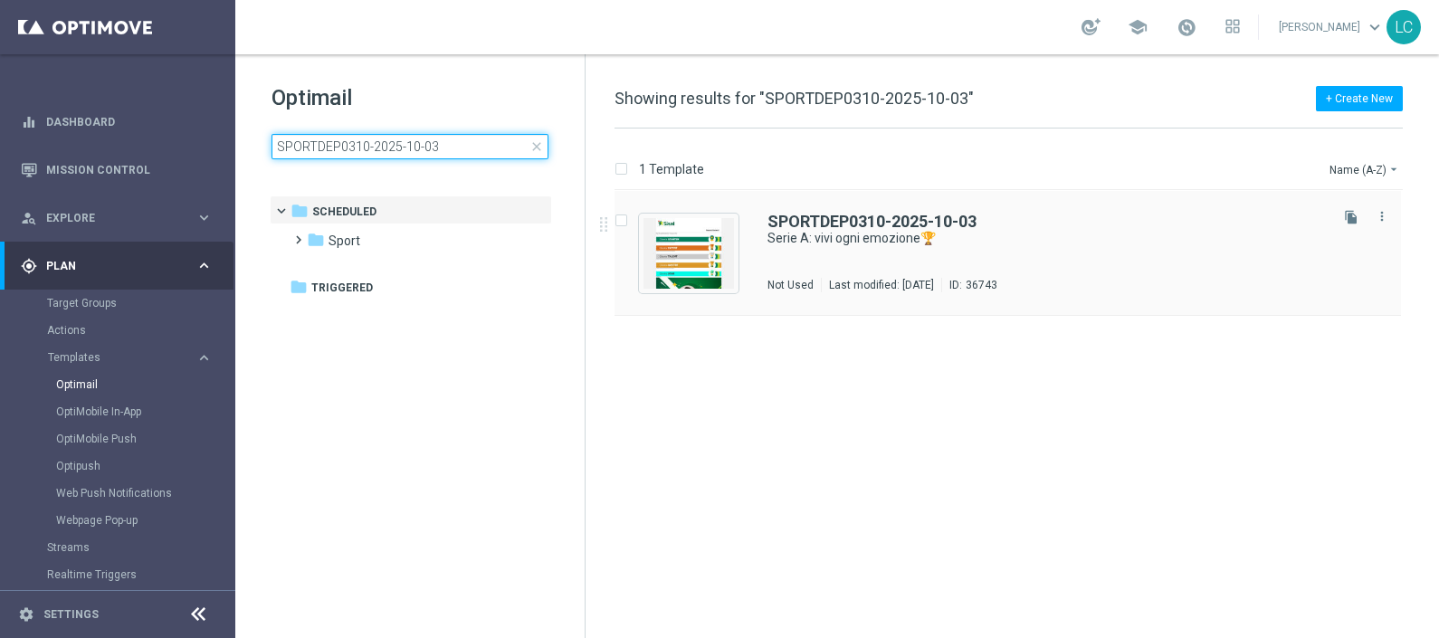
type input "SPORTDEP0310-2025-10-03"
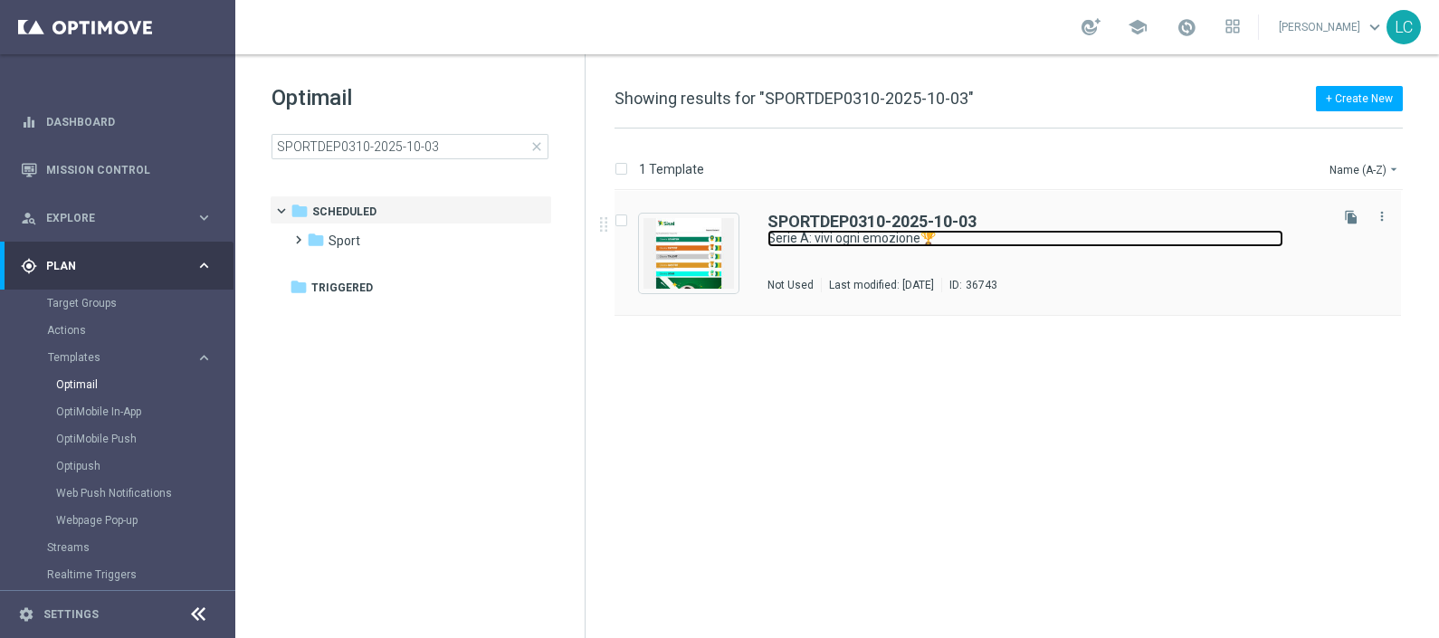
click at [835, 238] on link "Serie A: vivi ogni emozione🏆" at bounding box center [1026, 238] width 516 height 17
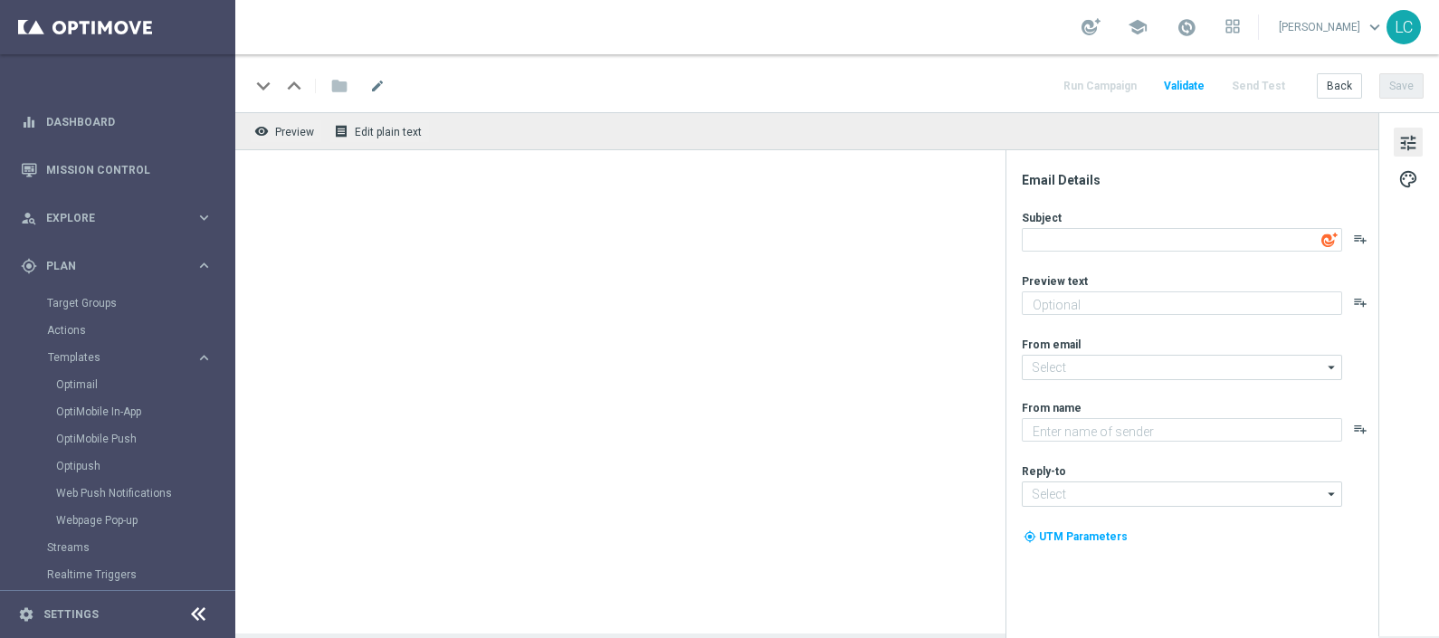
type textarea "Serie A: vivi ogni emozione🏆"
type textarea "Scopri la promozione🎁"
type input "[EMAIL_ADDRESS][DOMAIN_NAME]"
type textarea "Sisal"
type input "[EMAIL_ADDRESS][DOMAIN_NAME]"
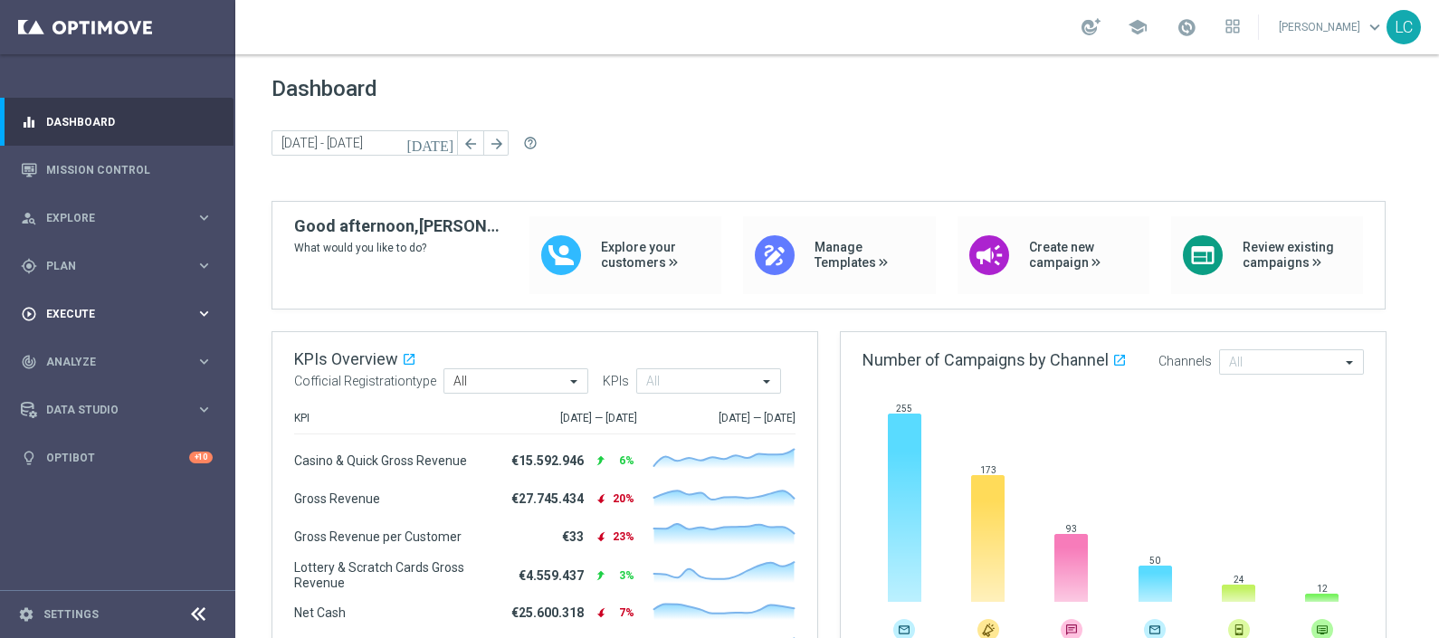
click at [56, 315] on span "Execute" at bounding box center [120, 314] width 149 height 11
click at [94, 349] on link "Campaign Builder" at bounding box center [117, 351] width 141 height 14
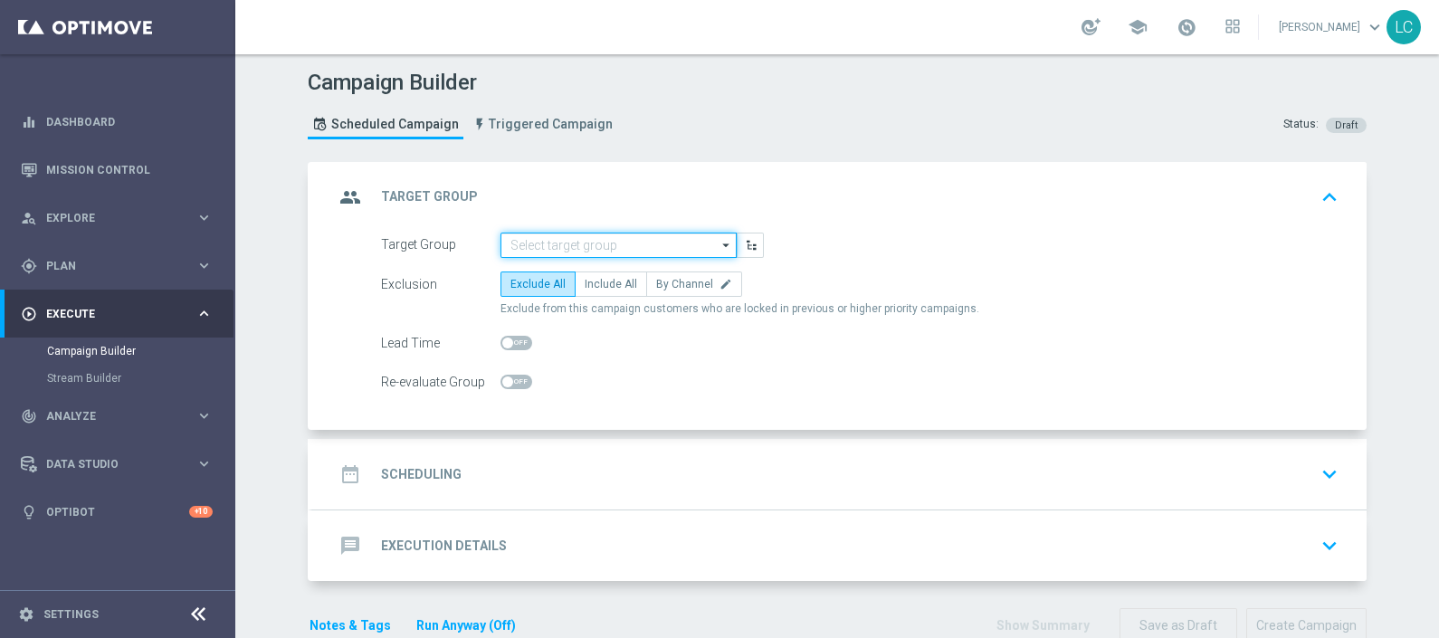
click at [588, 233] on input at bounding box center [619, 245] width 236 height 25
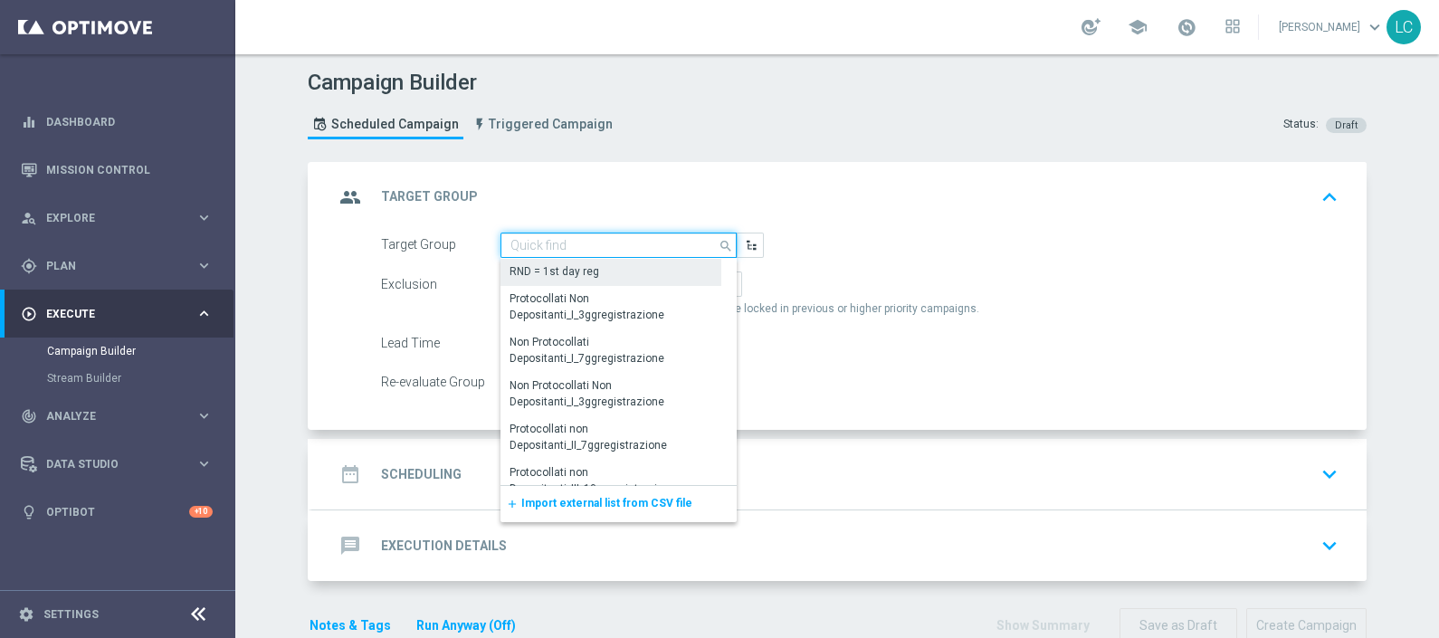
paste input "Active BETTING nosaldo GGR > 0 L3M Bonus Ratio>0,2"
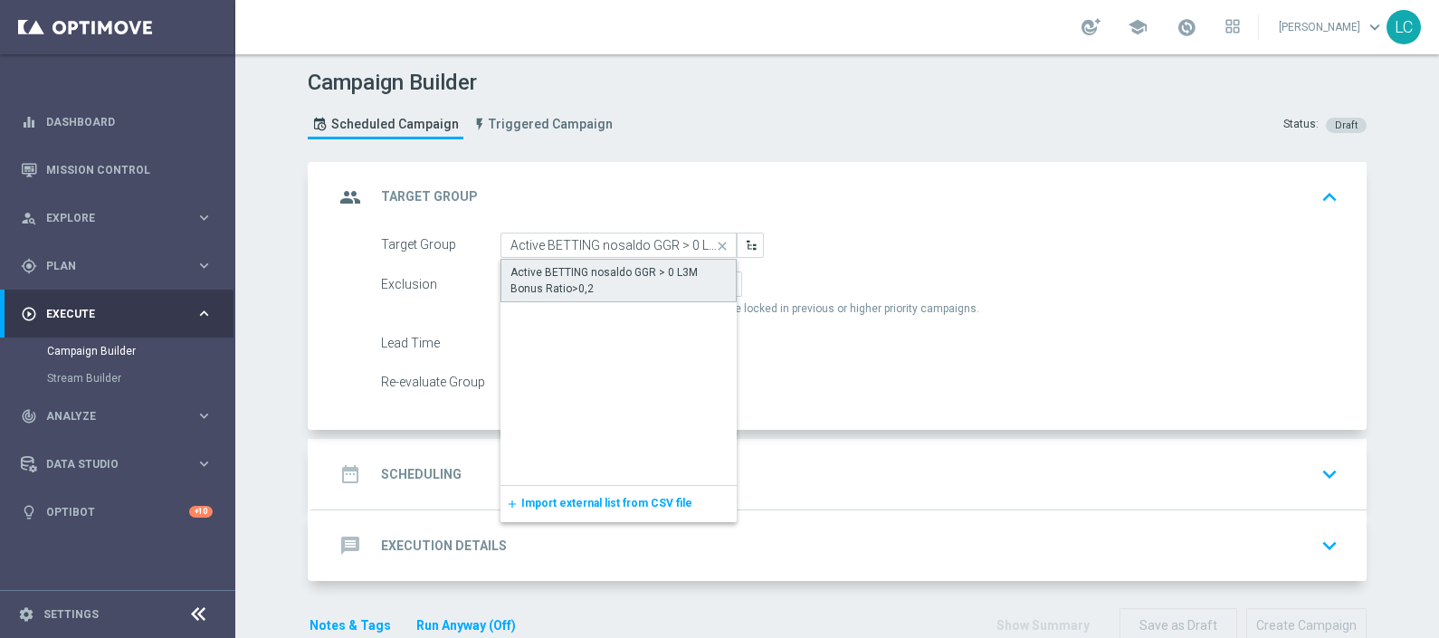
click at [609, 291] on div "Active BETTING nosaldo GGR > 0 L3M Bonus Ratio>0,2" at bounding box center [619, 280] width 216 height 33
type input "Active BETTING nosaldo GGR > 0 L3M Bonus Ratio>0,2"
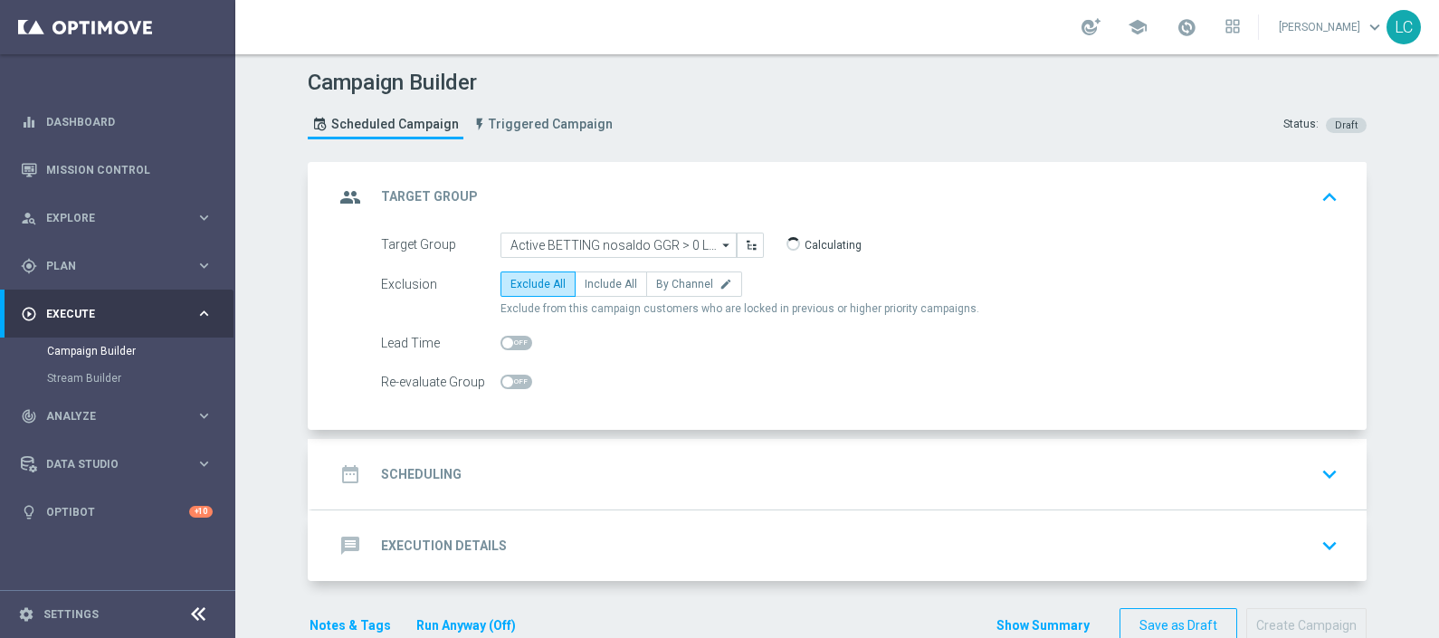
scroll to position [38, 0]
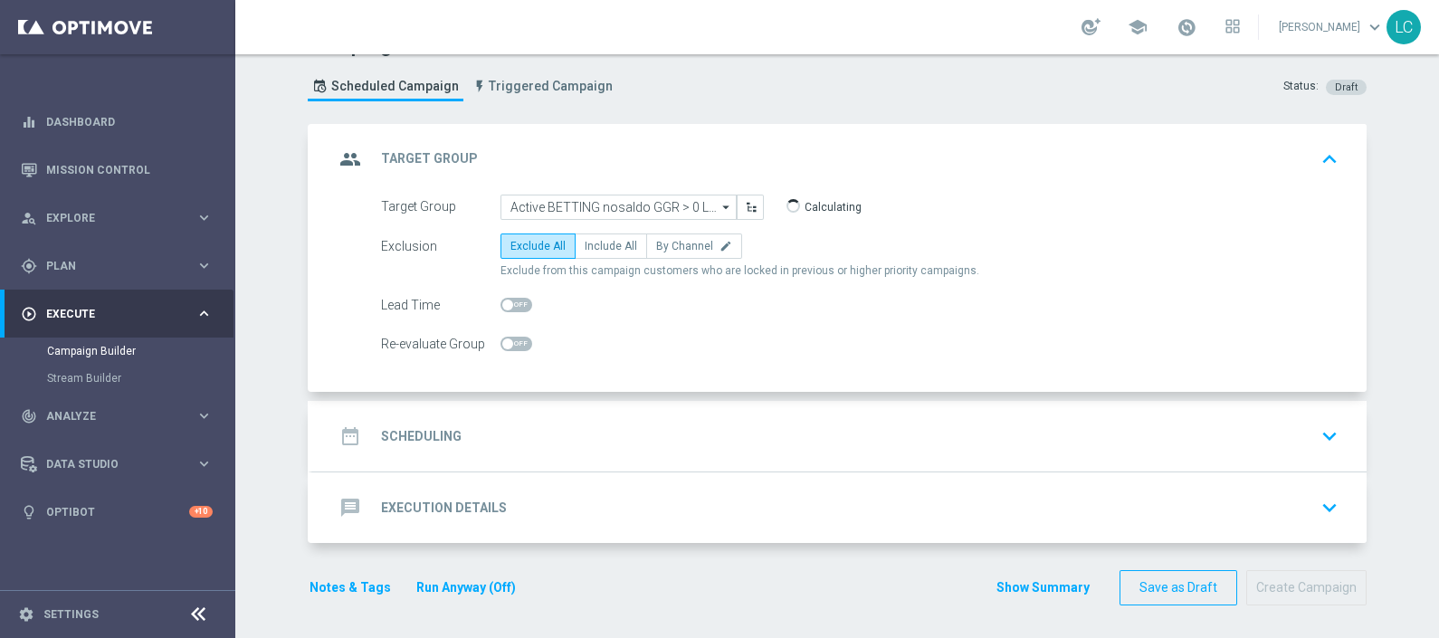
click at [643, 412] on div "date_range Scheduling keyboard_arrow_down" at bounding box center [839, 436] width 1055 height 71
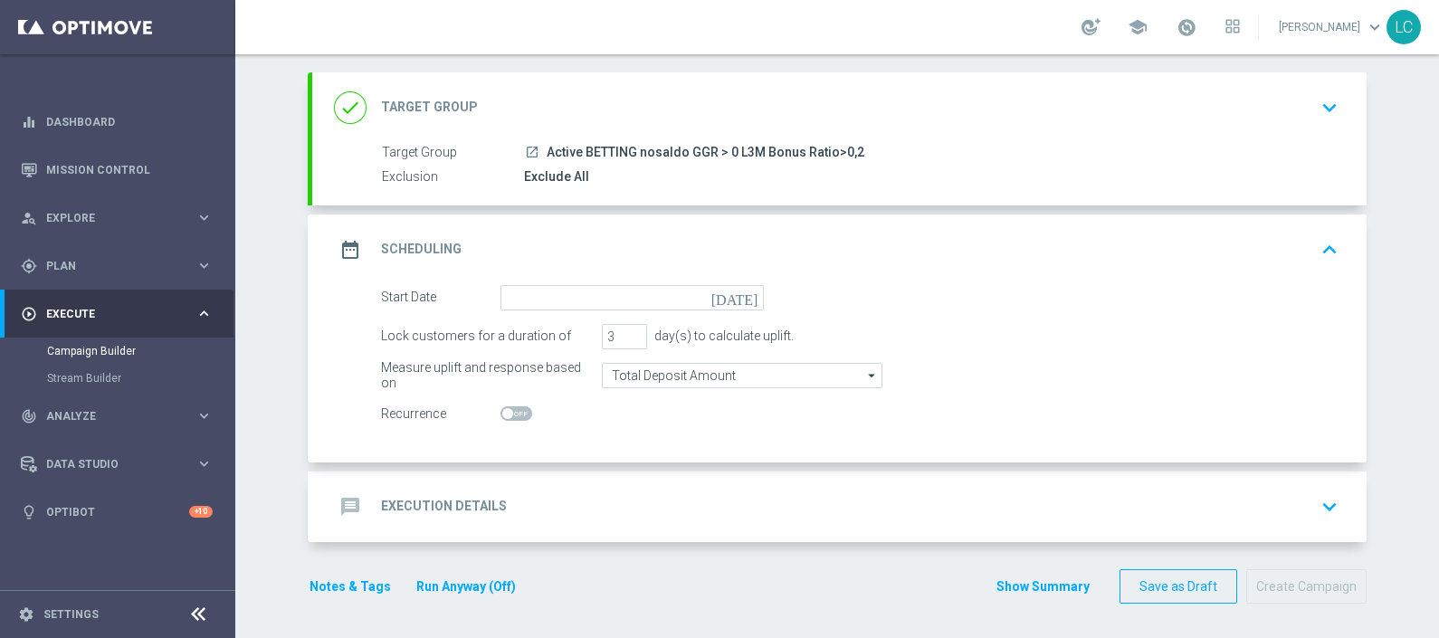
scroll to position [90, 0]
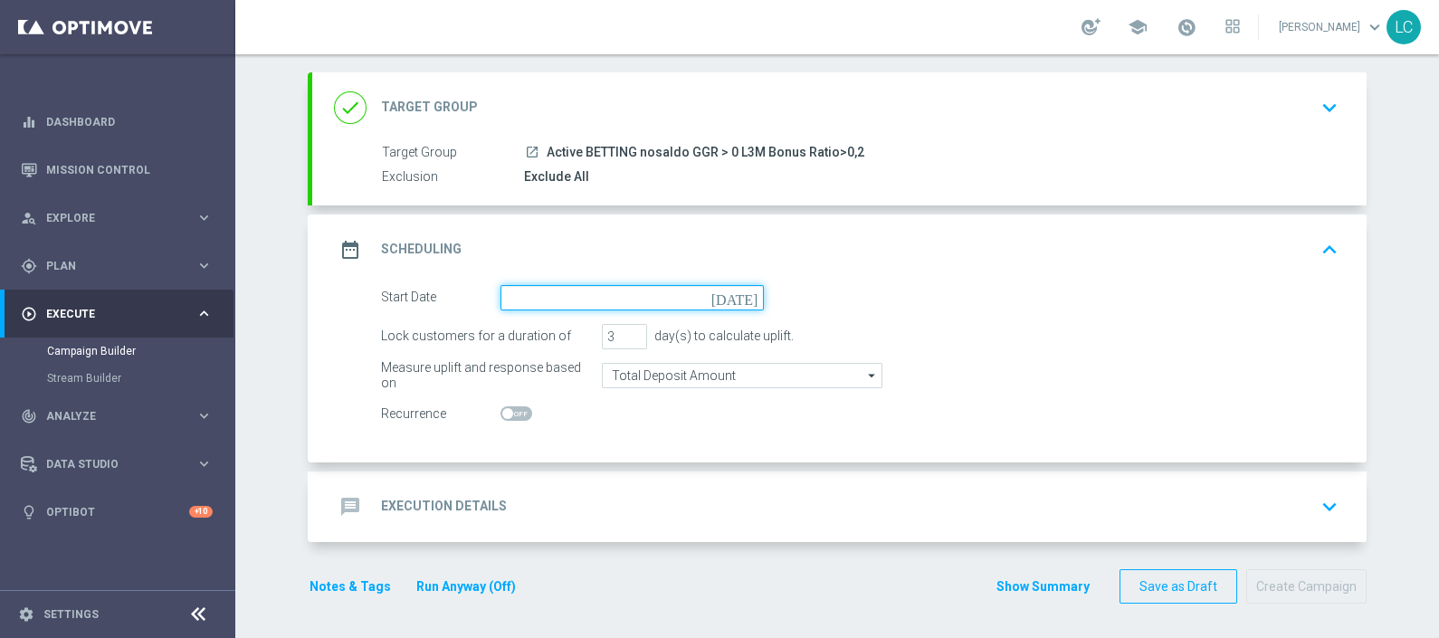
click at [588, 301] on input at bounding box center [632, 297] width 263 height 25
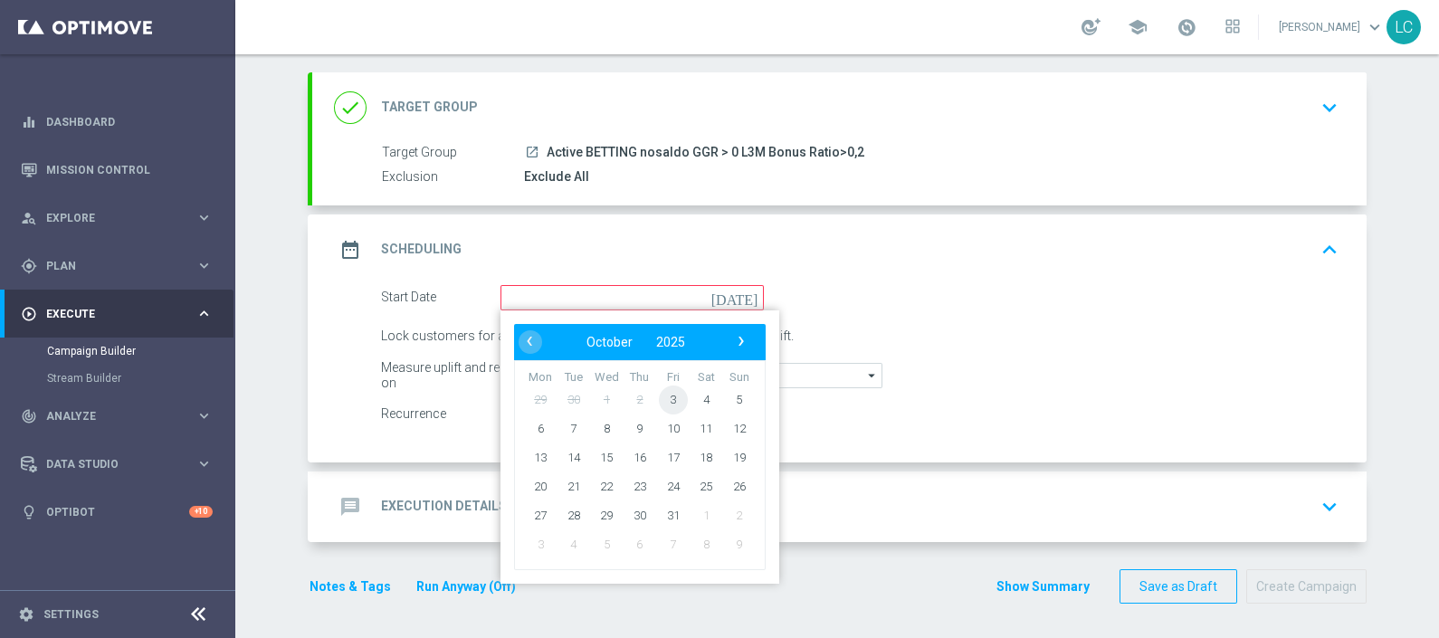
click at [674, 402] on span "3" at bounding box center [673, 399] width 29 height 29
type input "03 Oct 2025"
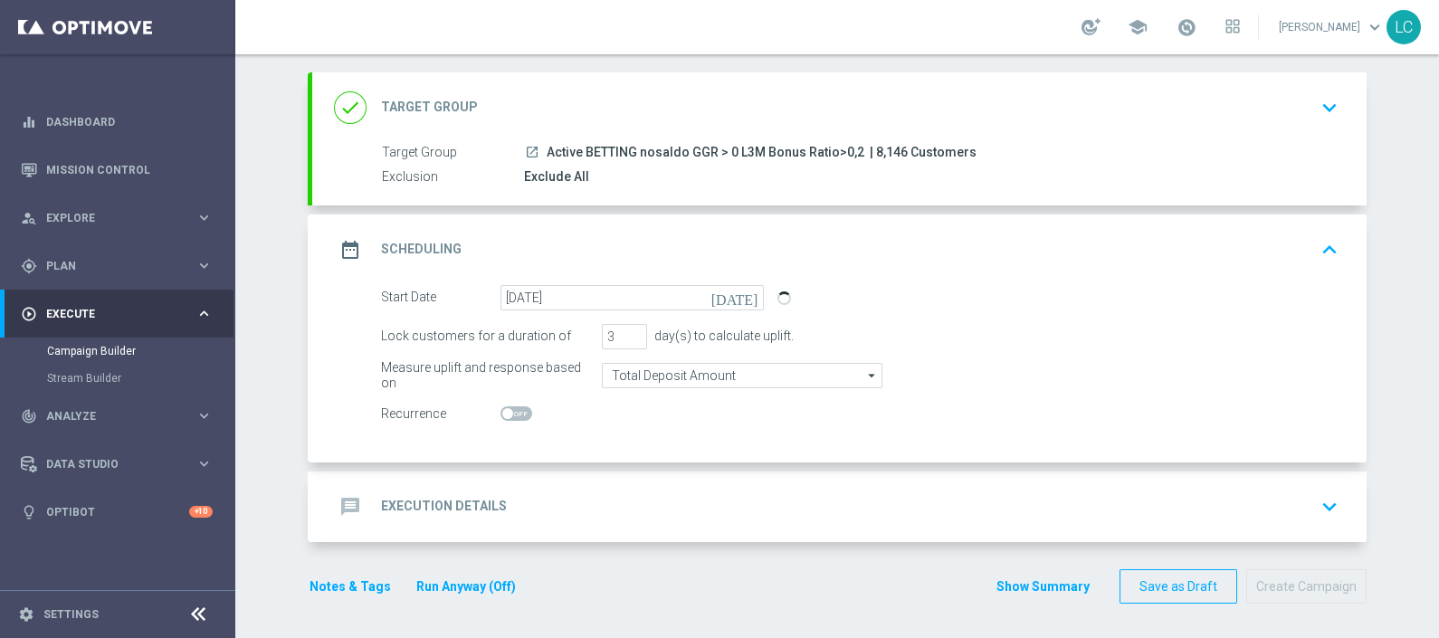
click at [923, 114] on div "done Target Group keyboard_arrow_down" at bounding box center [839, 108] width 1011 height 34
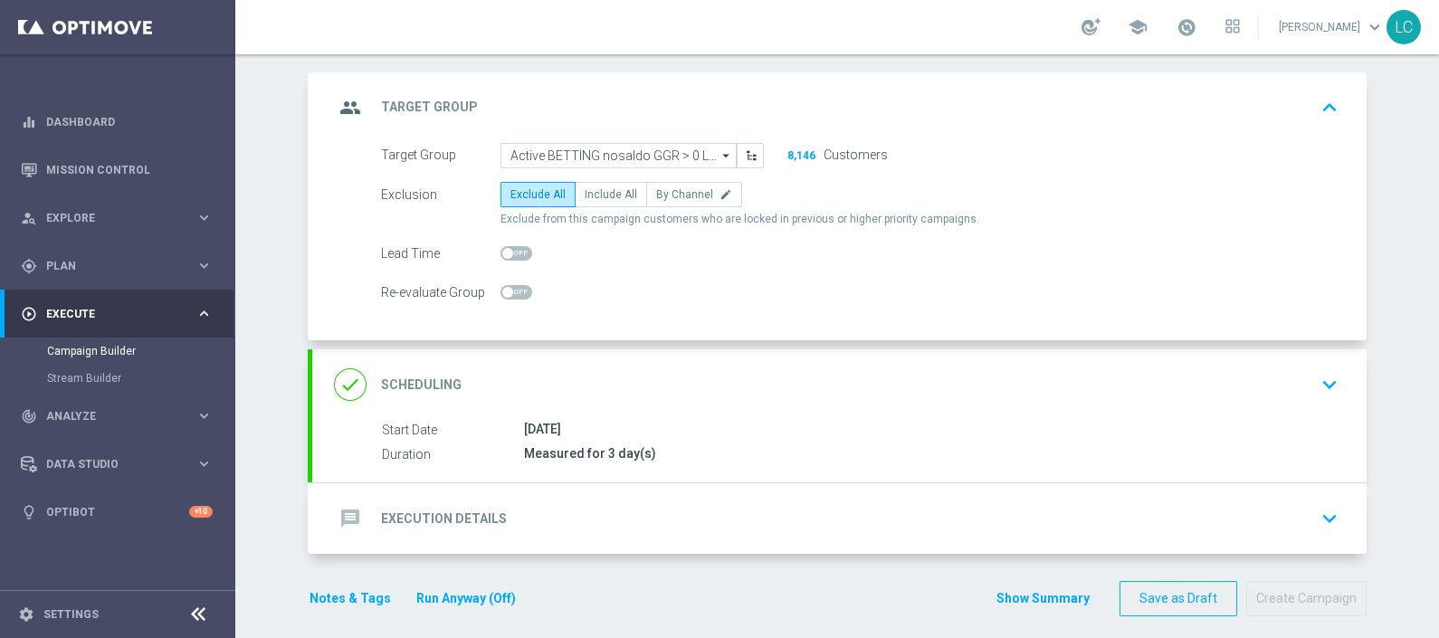
click at [923, 114] on div "group Target Group keyboard_arrow_up" at bounding box center [839, 108] width 1011 height 34
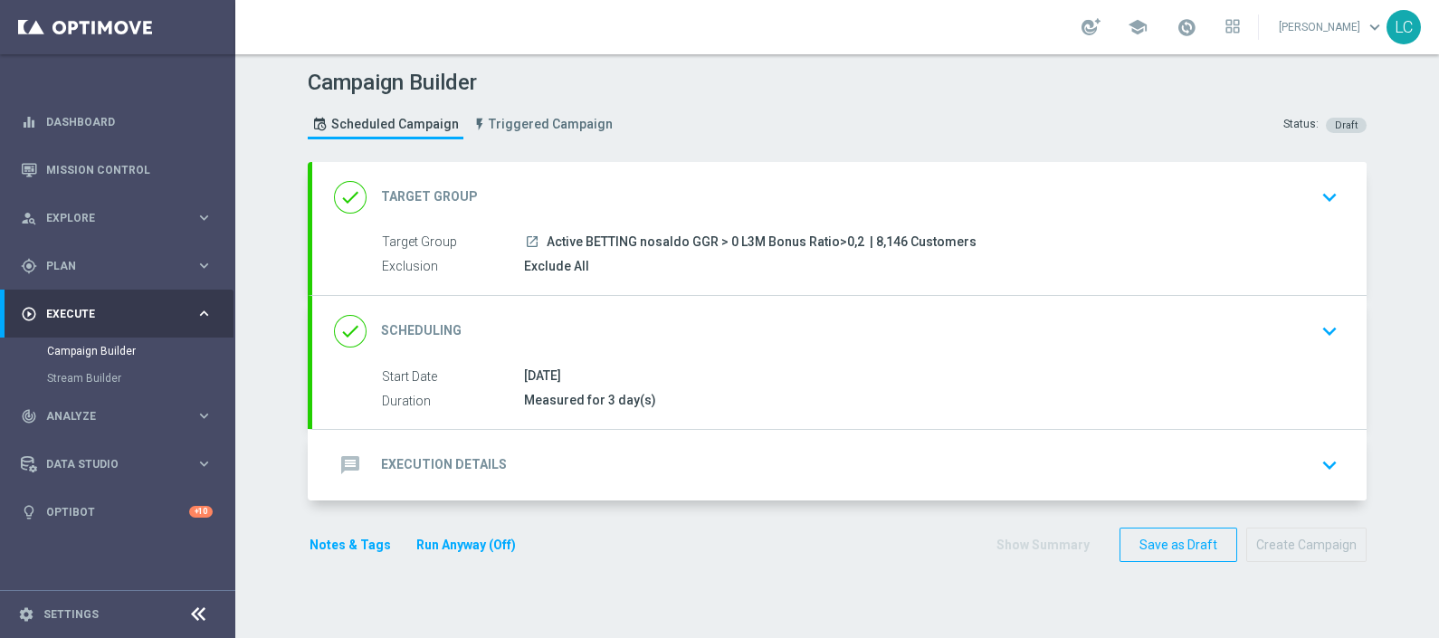
scroll to position [0, 0]
click at [657, 330] on div "done Scheduling keyboard_arrow_down" at bounding box center [839, 331] width 1011 height 34
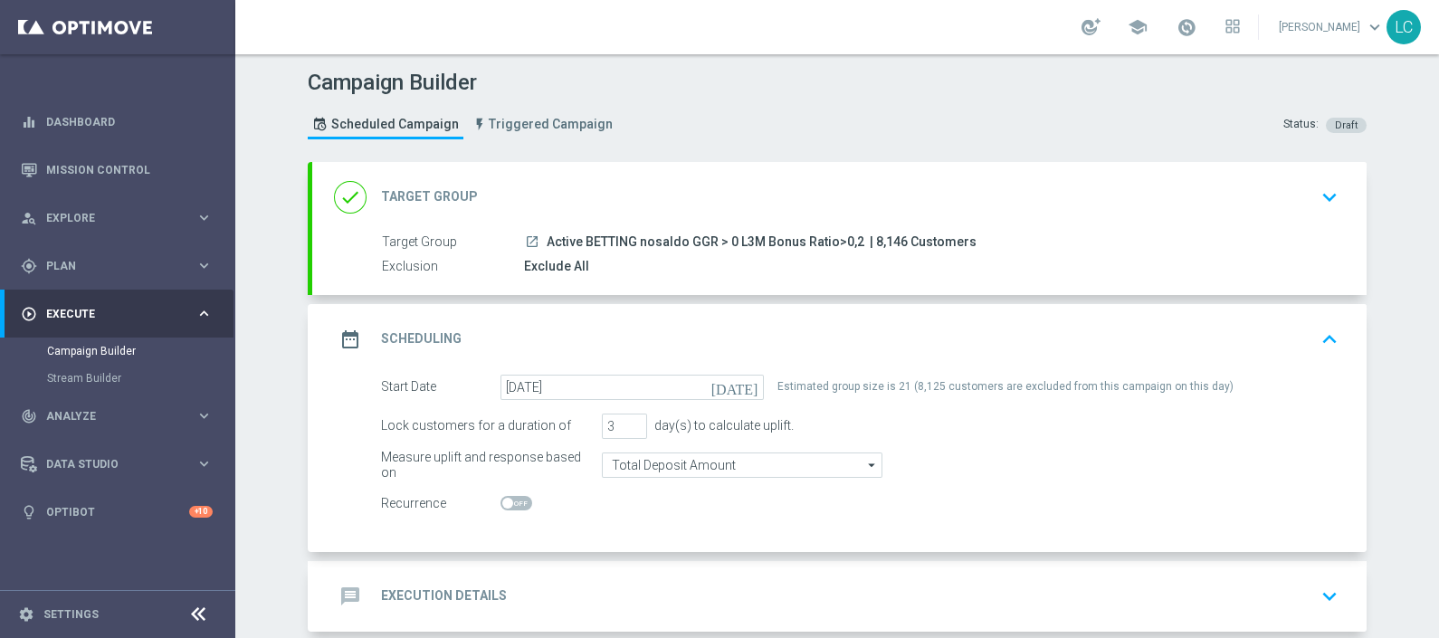
click at [637, 248] on span "Active BETTING nosaldo GGR > 0 L3M Bonus Ratio>0,2" at bounding box center [706, 242] width 318 height 16
click at [637, 216] on div "done Target Group keyboard_arrow_down" at bounding box center [839, 197] width 1055 height 71
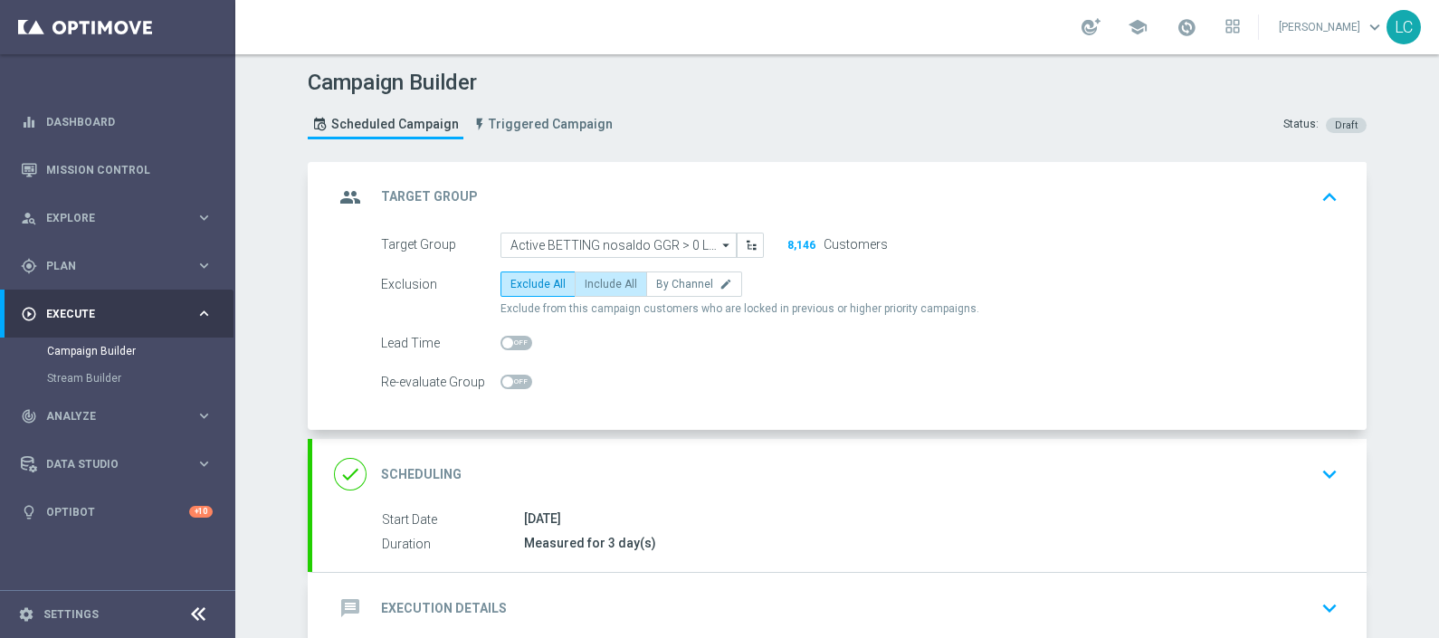
click at [585, 278] on span "Include All" at bounding box center [611, 284] width 53 height 13
click at [585, 282] on input "Include All" at bounding box center [591, 288] width 12 height 12
radio input "true"
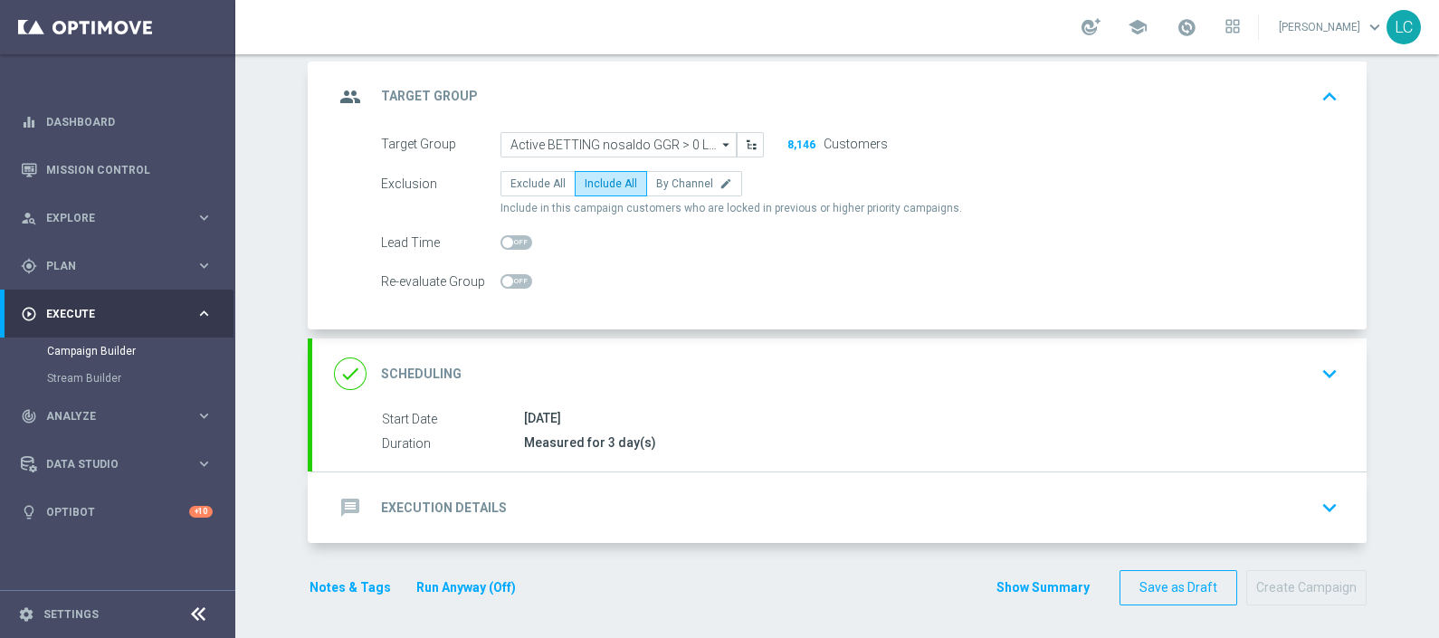
click at [517, 514] on div "message Execution Details keyboard_arrow_down" at bounding box center [839, 508] width 1011 height 34
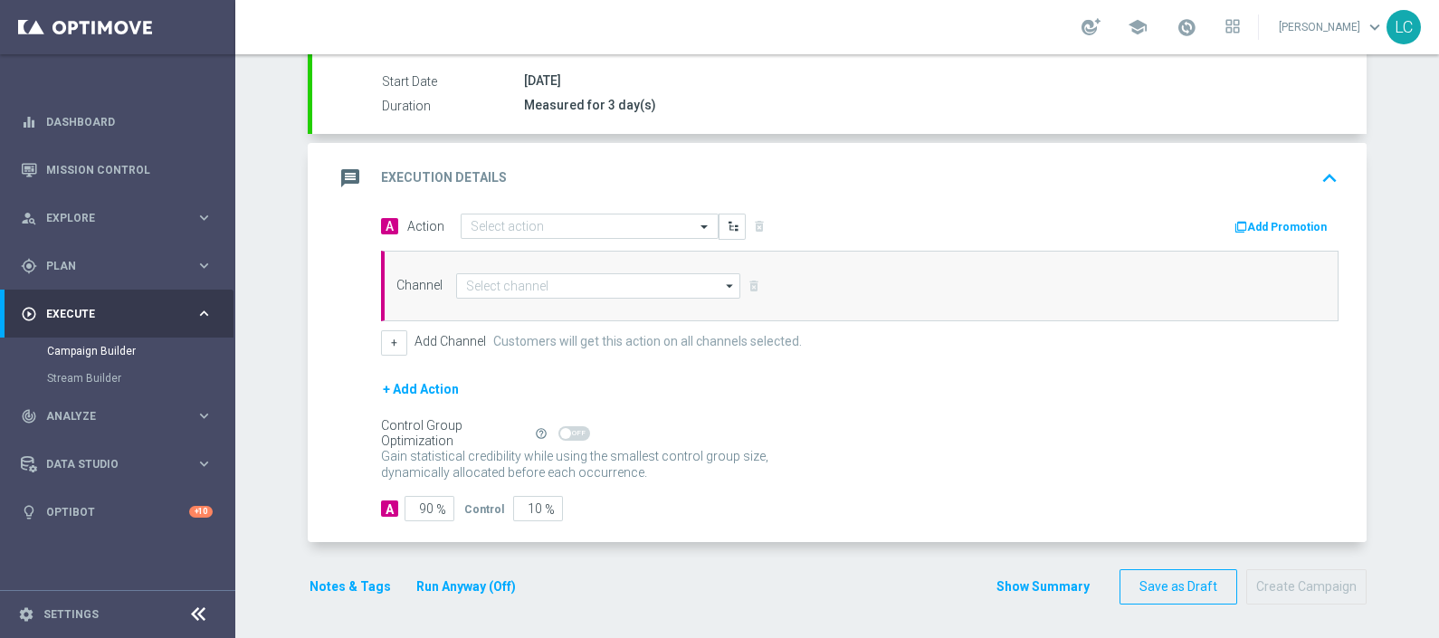
scroll to position [294, 0]
click at [566, 210] on div "message Execution Details keyboard_arrow_up" at bounding box center [839, 179] width 1055 height 71
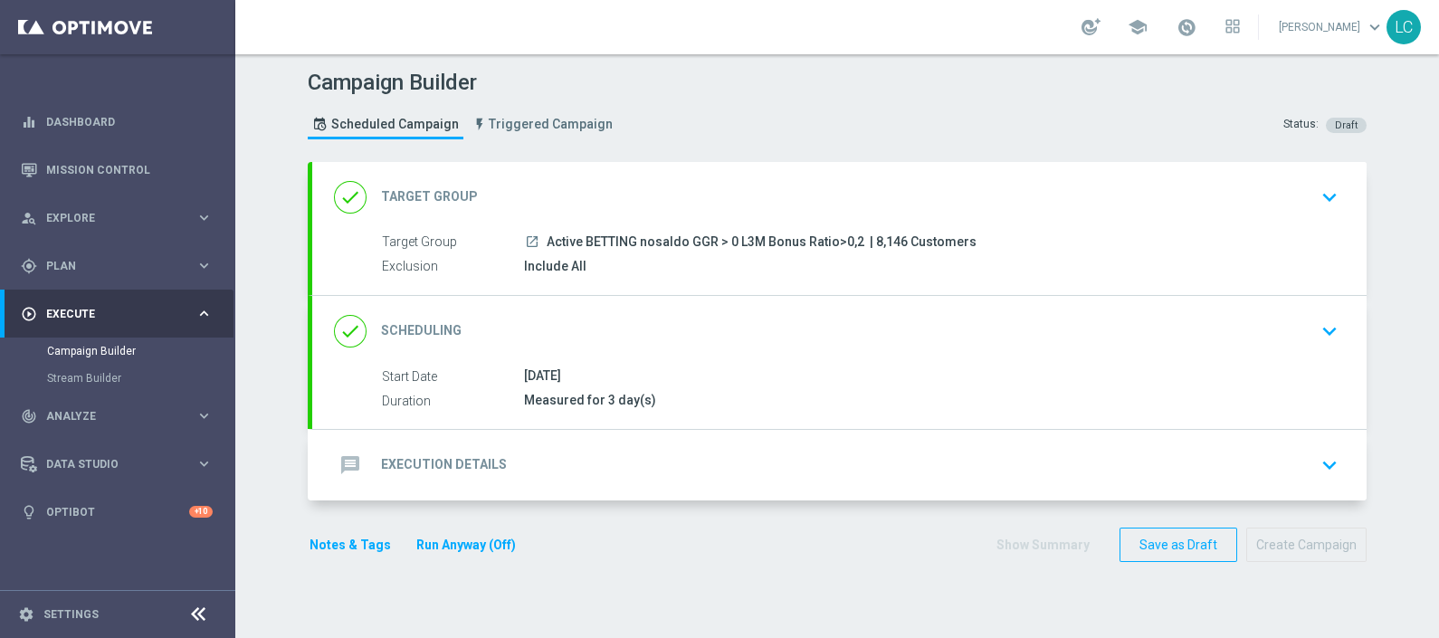
scroll to position [0, 0]
click at [492, 456] on h2 "Execution Details" at bounding box center [444, 464] width 126 height 17
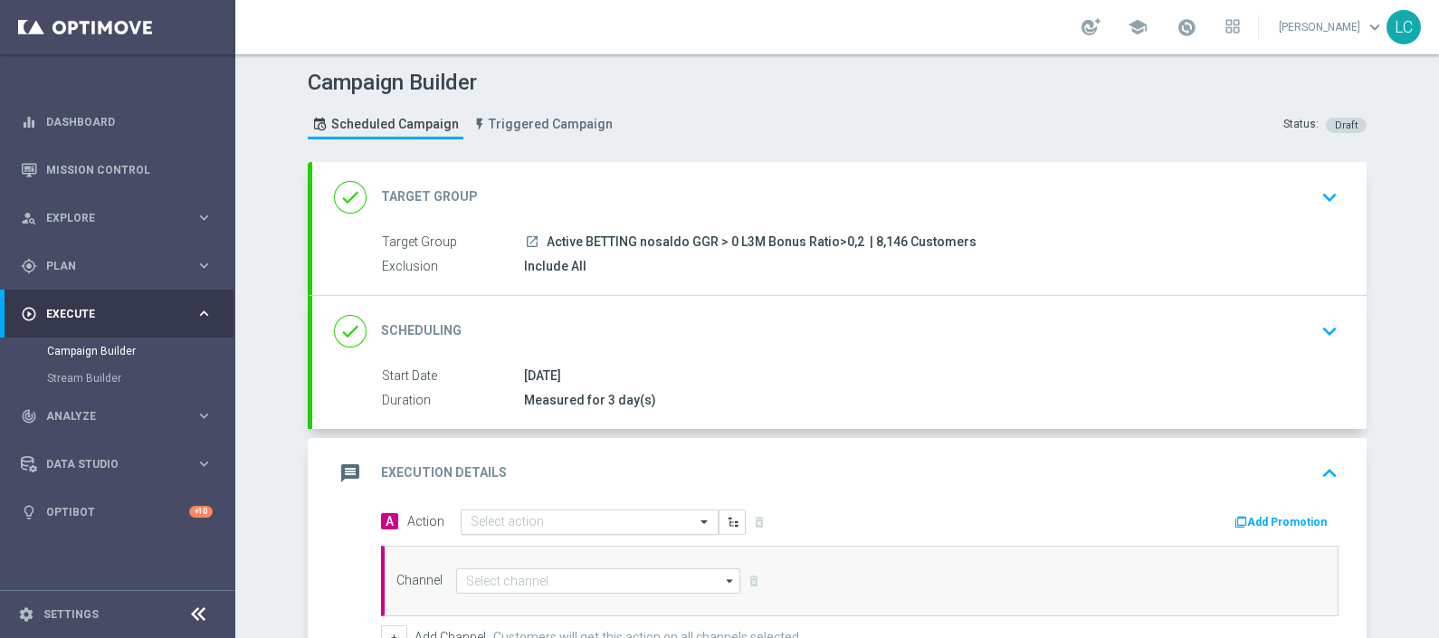
scroll to position [106, 0]
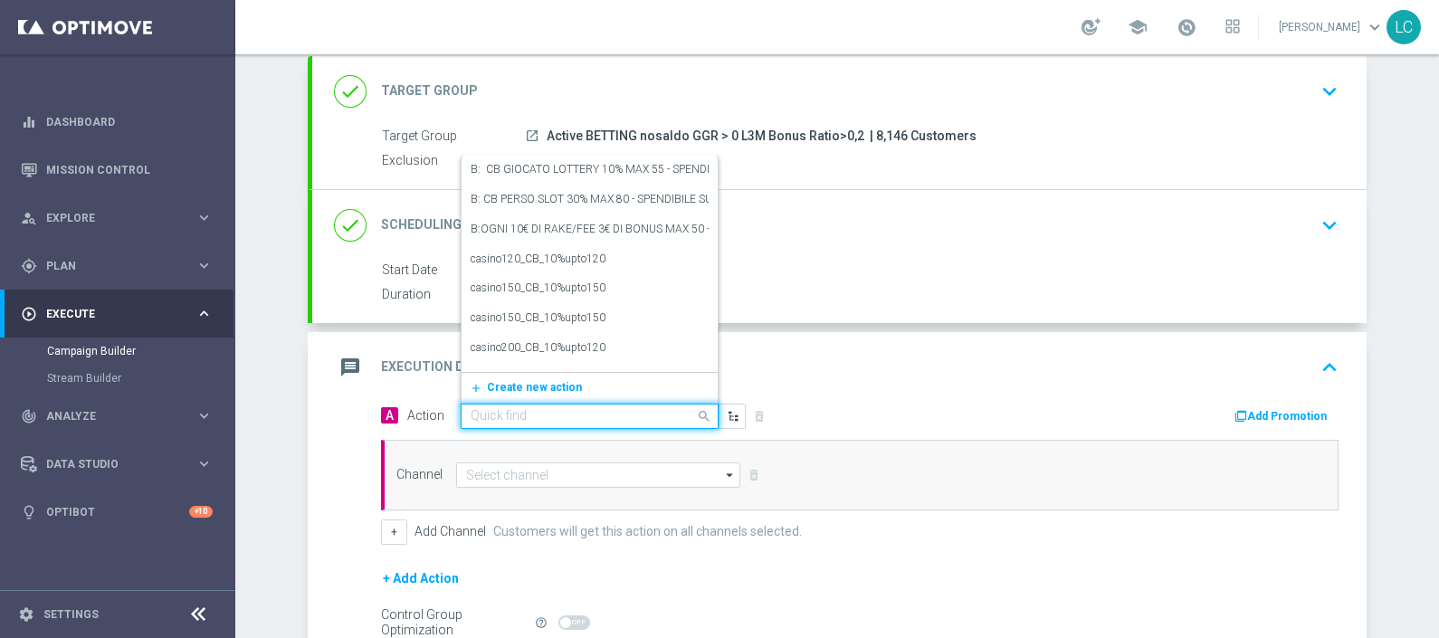
click at [492, 416] on input "text" at bounding box center [572, 416] width 202 height 15
click at [543, 412] on input "text" at bounding box center [572, 416] width 202 height 15
paste input "Deposita almeno 20€ ricevi 1000 sisal point"
type input "Deposita almeno 20€ ricevi 1000 sisal point"
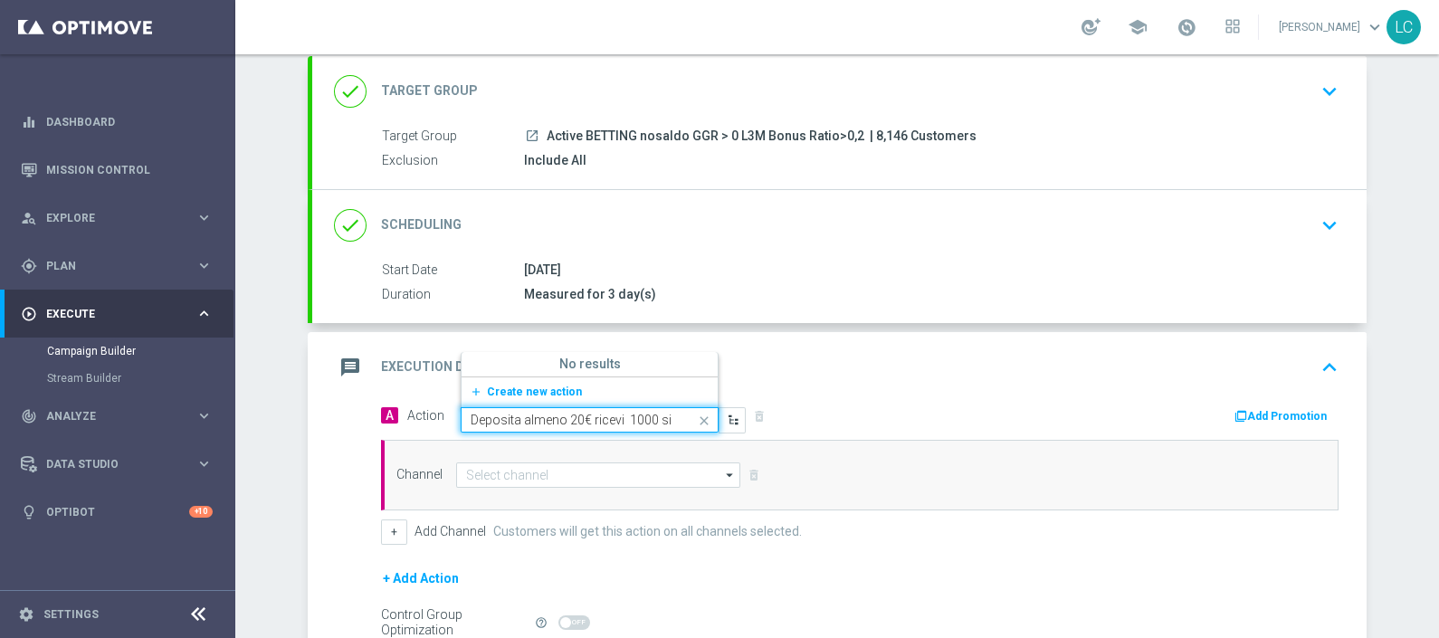
scroll to position [0, 41]
click at [520, 386] on span "Create new action" at bounding box center [534, 392] width 95 height 13
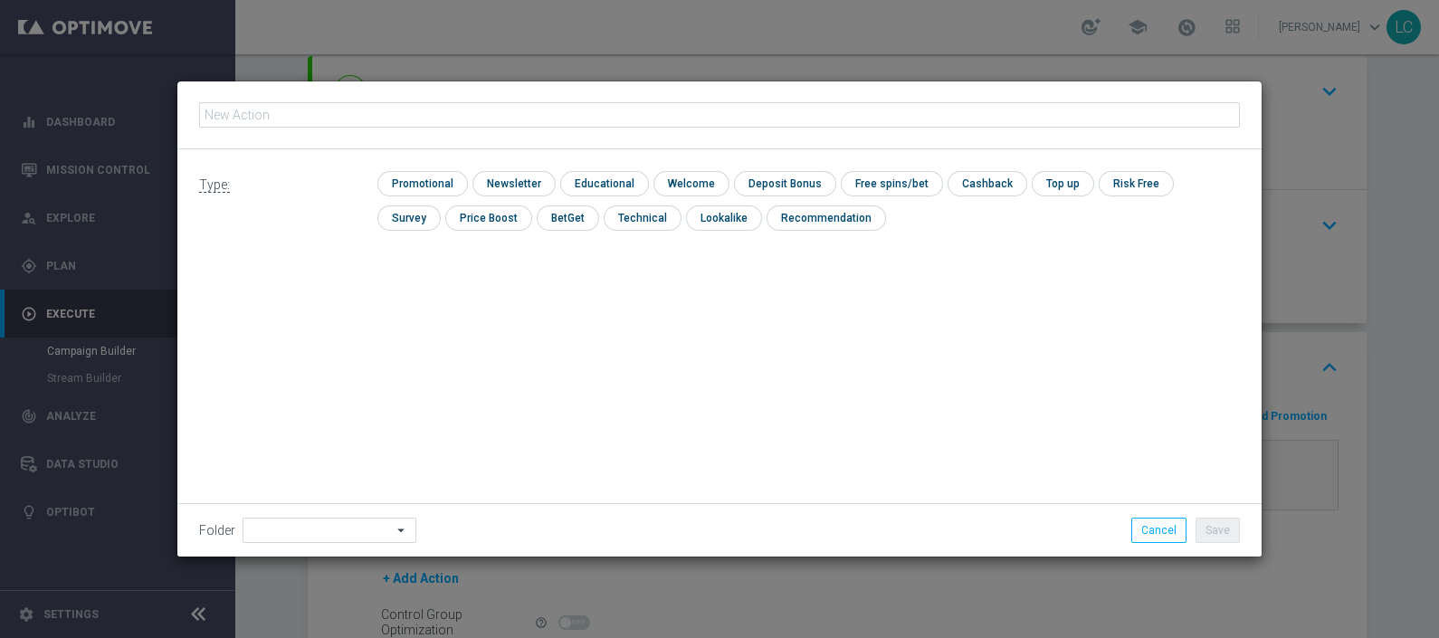
click at [457, 125] on input "text" at bounding box center [719, 114] width 1041 height 25
type input "Deposita almeno 20€ ricevi 1000 sisal point"
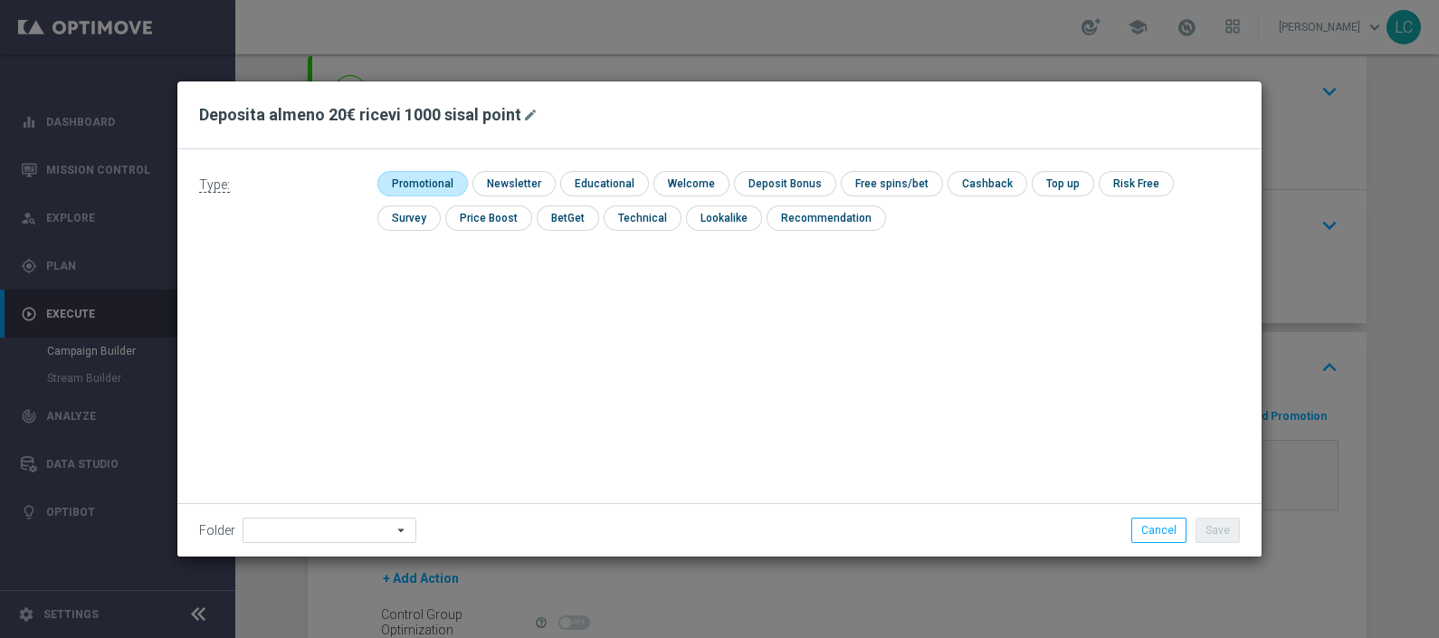
click at [435, 177] on input "checkbox" at bounding box center [420, 183] width 86 height 24
checkbox input "true"
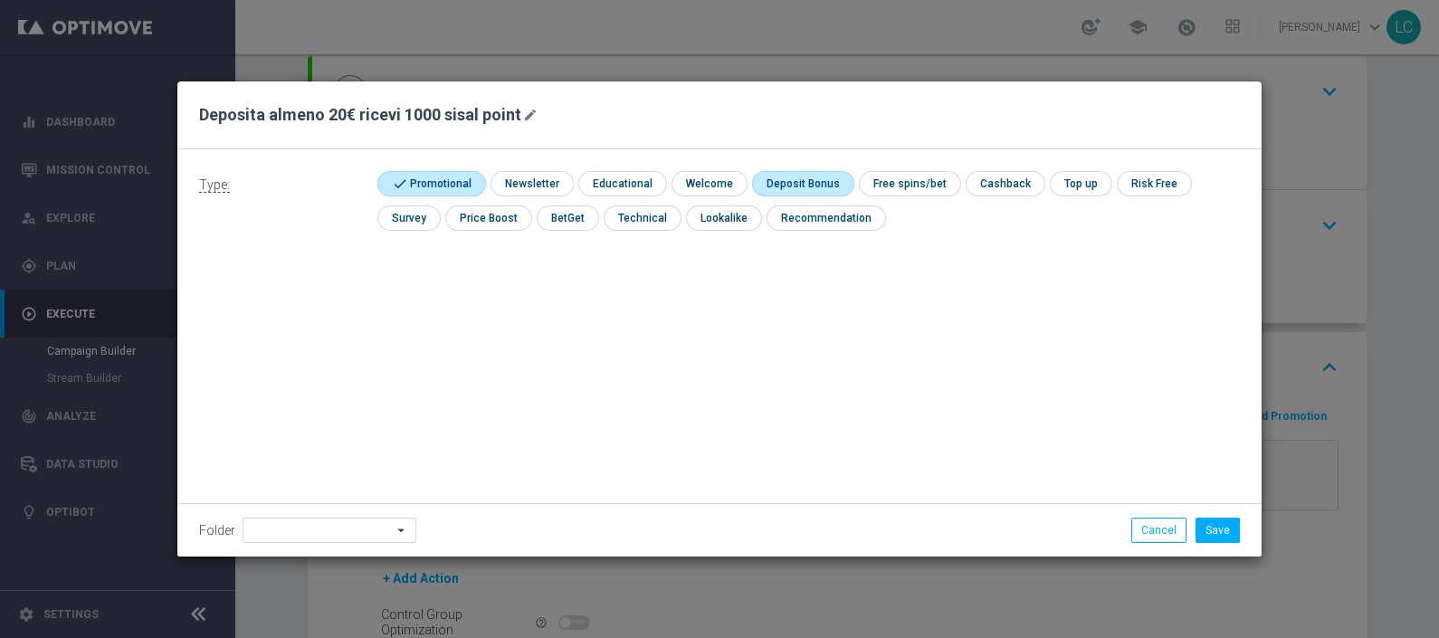
click at [791, 183] on input "checkbox" at bounding box center [800, 183] width 97 height 24
checkbox input "true"
click at [1209, 530] on button "Save" at bounding box center [1218, 530] width 44 height 25
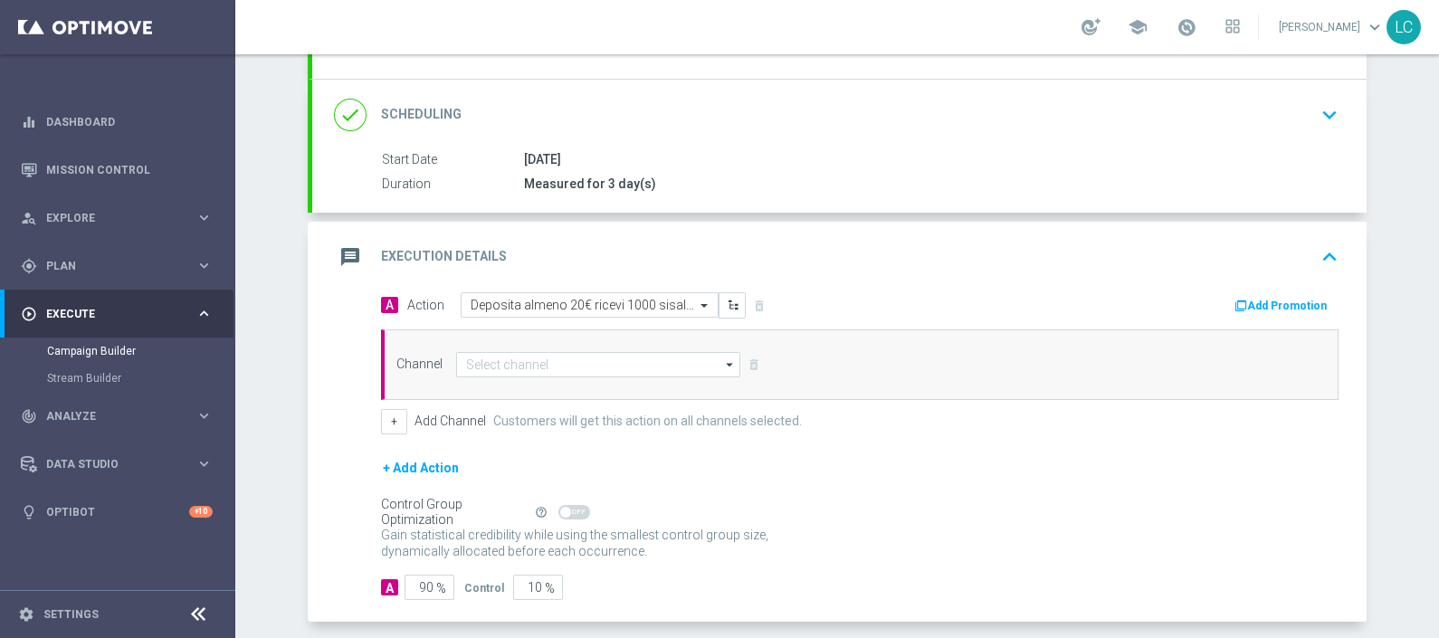
scroll to position [216, 0]
click at [556, 352] on input at bounding box center [598, 364] width 284 height 25
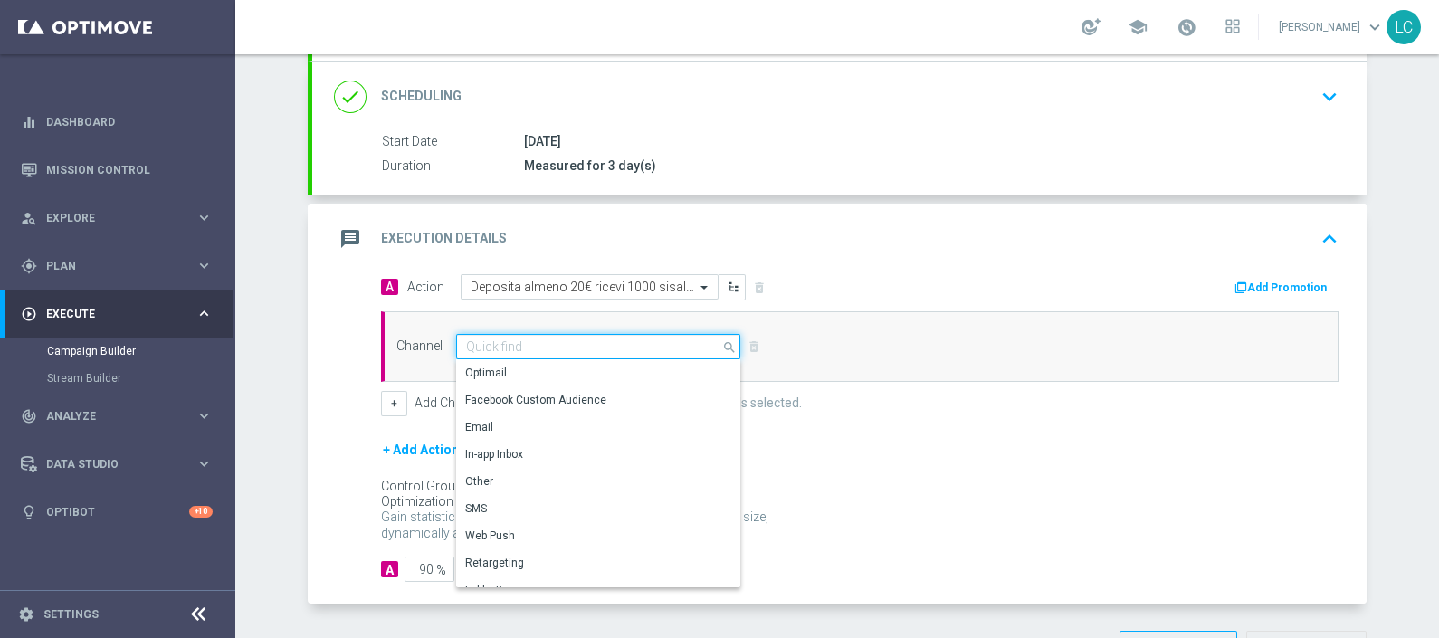
scroll to position [241, 0]
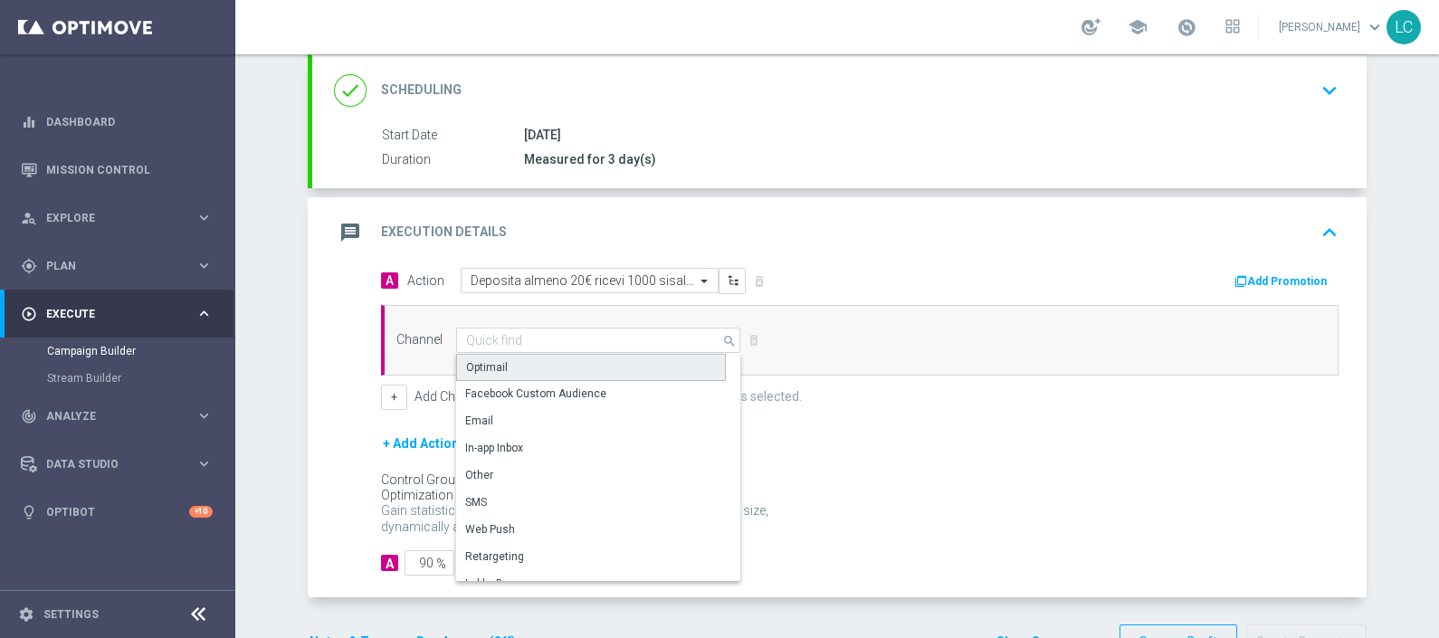
click at [530, 355] on div "Optimail" at bounding box center [591, 367] width 270 height 27
type input "Optimail"
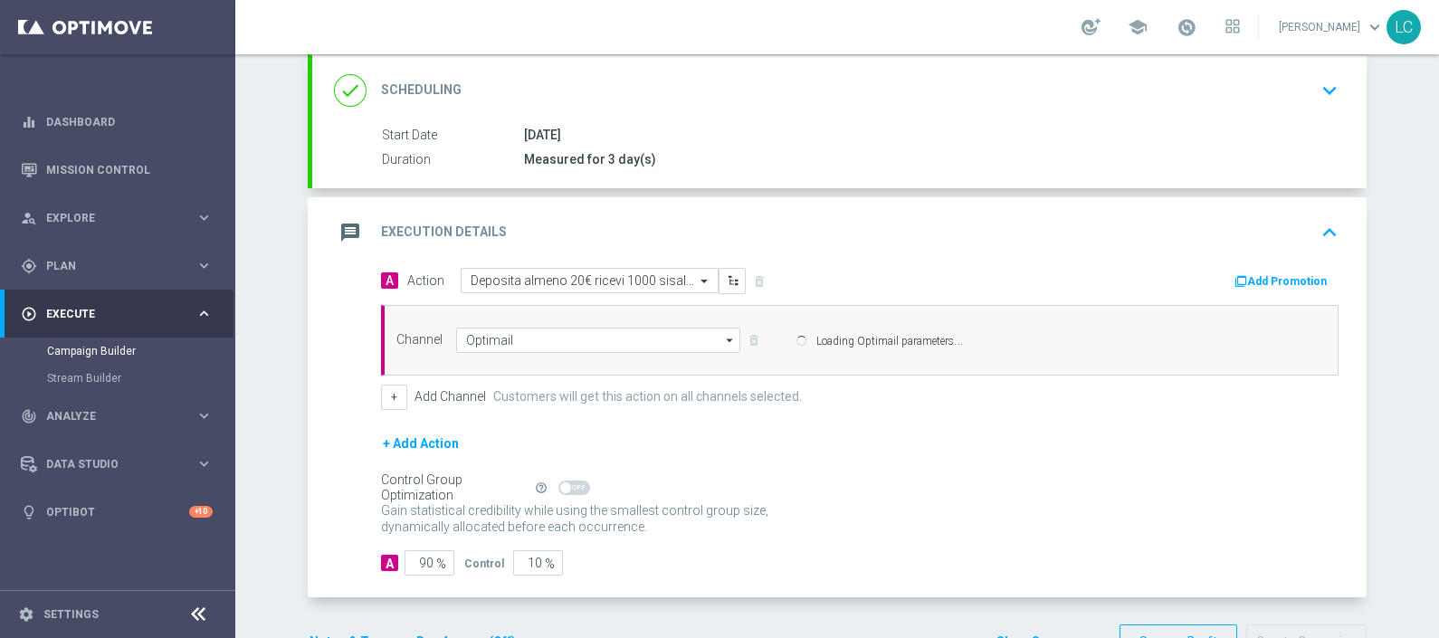
scroll to position [294, 0]
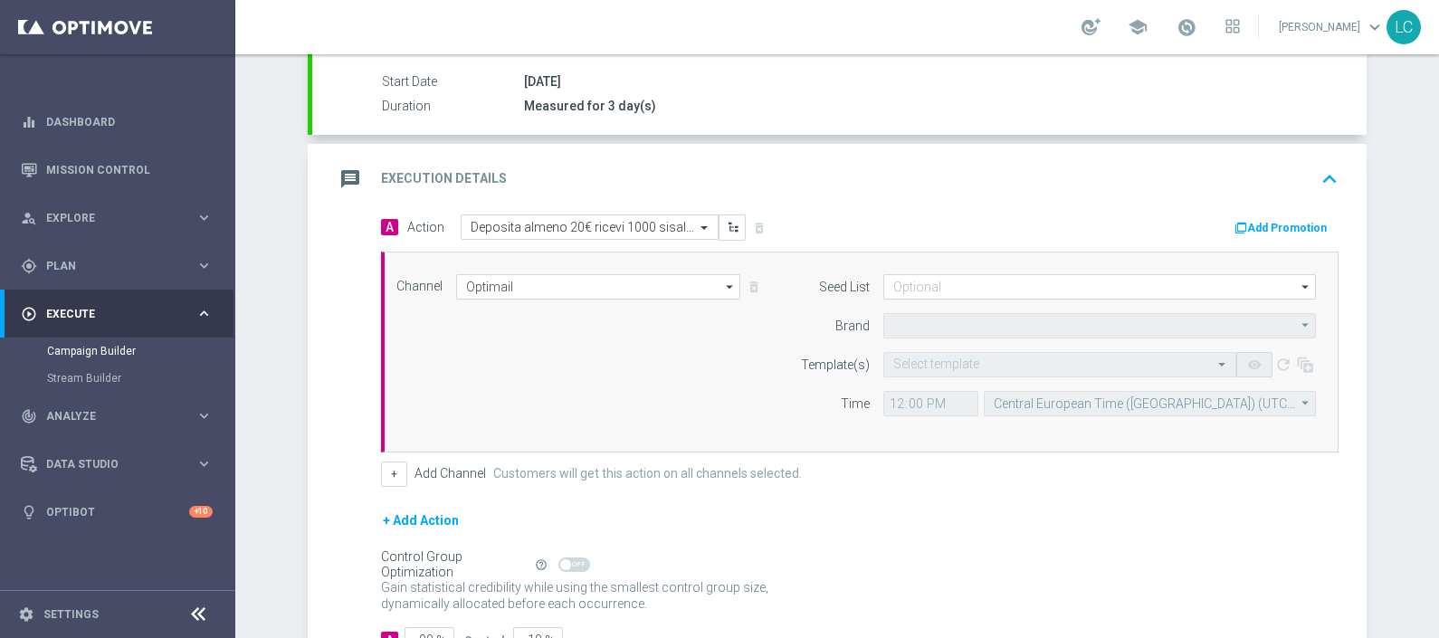
type input "Sisal Marketing"
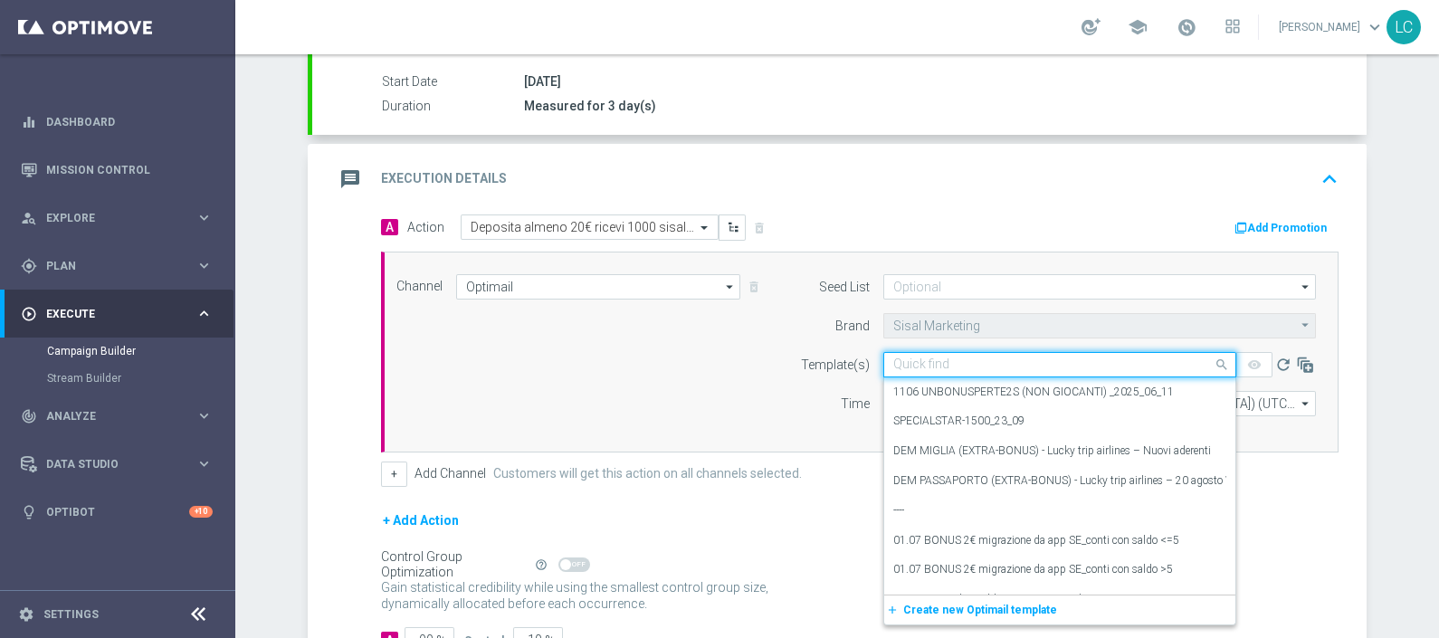
click at [917, 358] on input "text" at bounding box center [1042, 365] width 297 height 15
paste input "SPORTDEP0310"
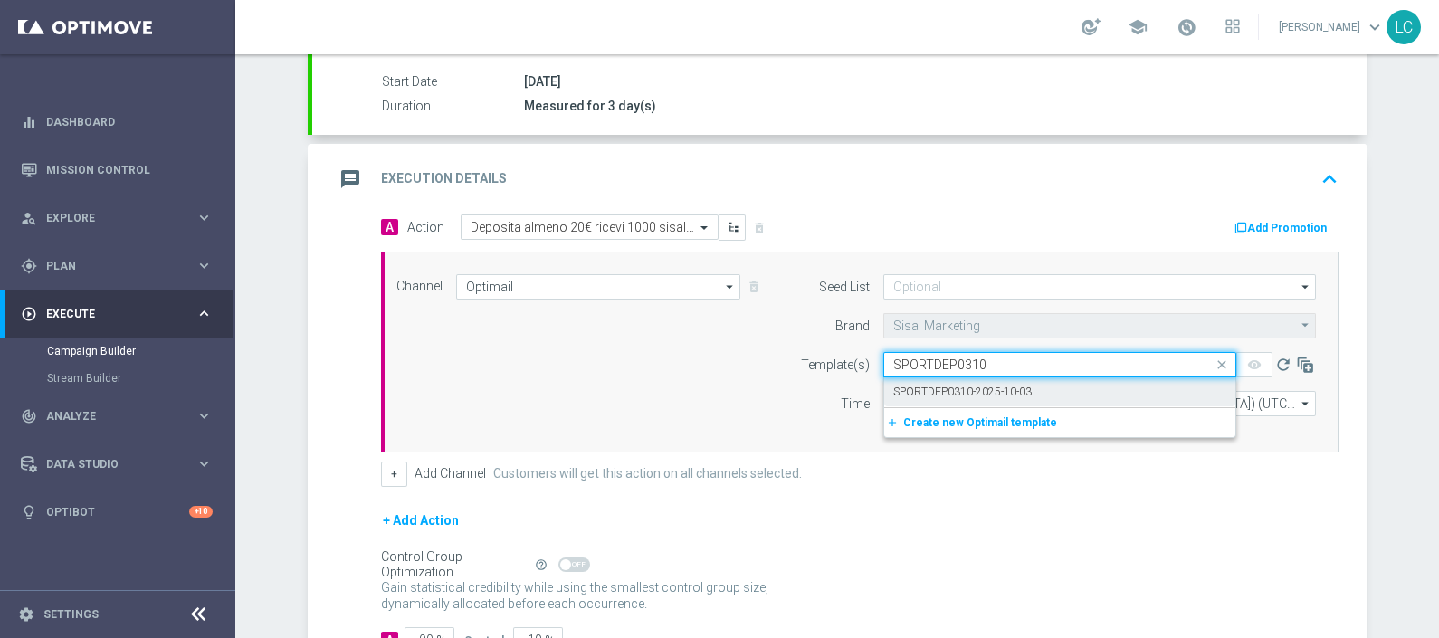
click at [973, 385] on label "SPORTDEP0310-2025-10-03" at bounding box center [963, 392] width 139 height 15
type input "SPORTDEP0310"
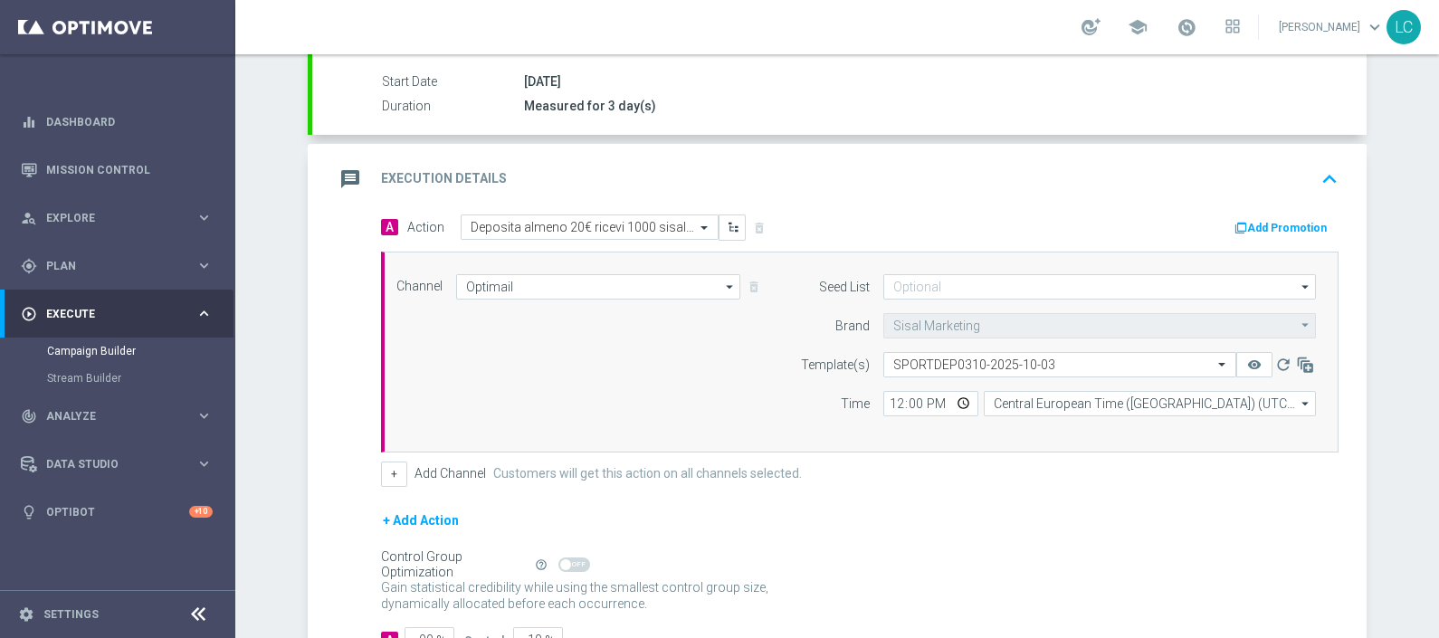
click at [1273, 218] on button "Add Promotion" at bounding box center [1283, 228] width 100 height 20
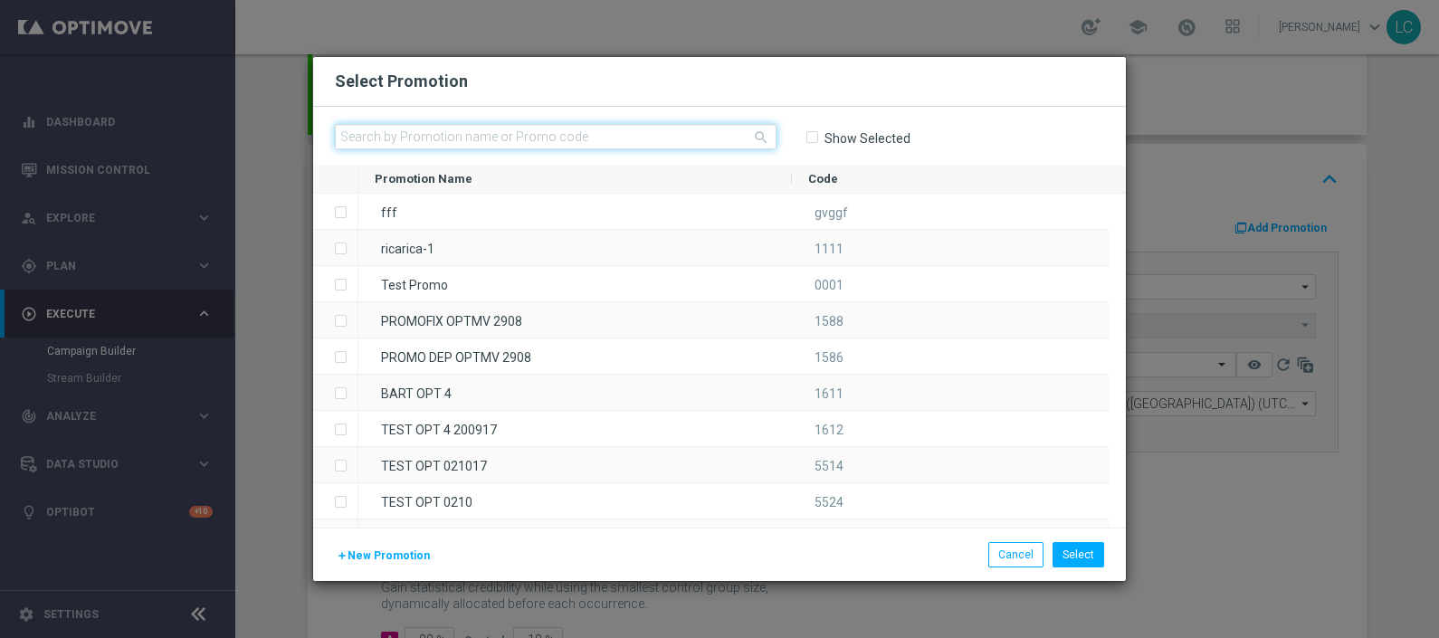
click at [559, 146] on input "text" at bounding box center [556, 136] width 442 height 25
paste input "SPORTDEP0310"
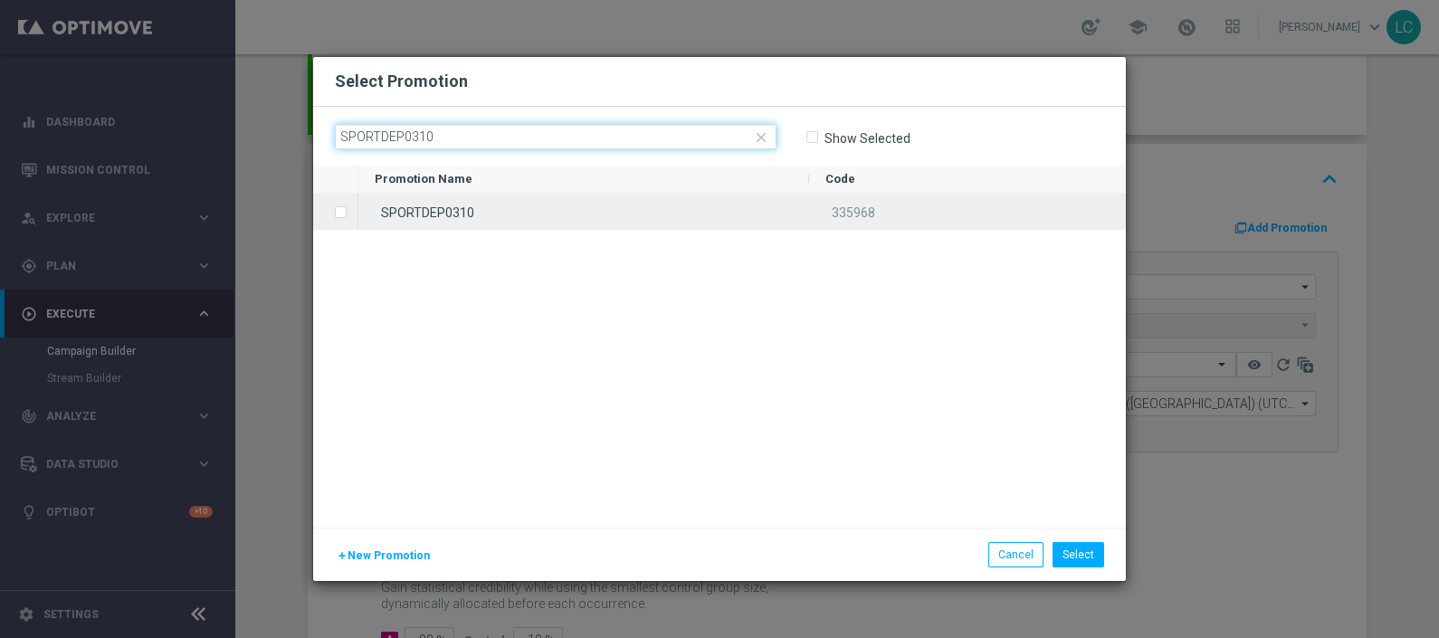
type input "SPORTDEP0310"
click at [544, 223] on div "SPORTDEP0310" at bounding box center [583, 211] width 451 height 35
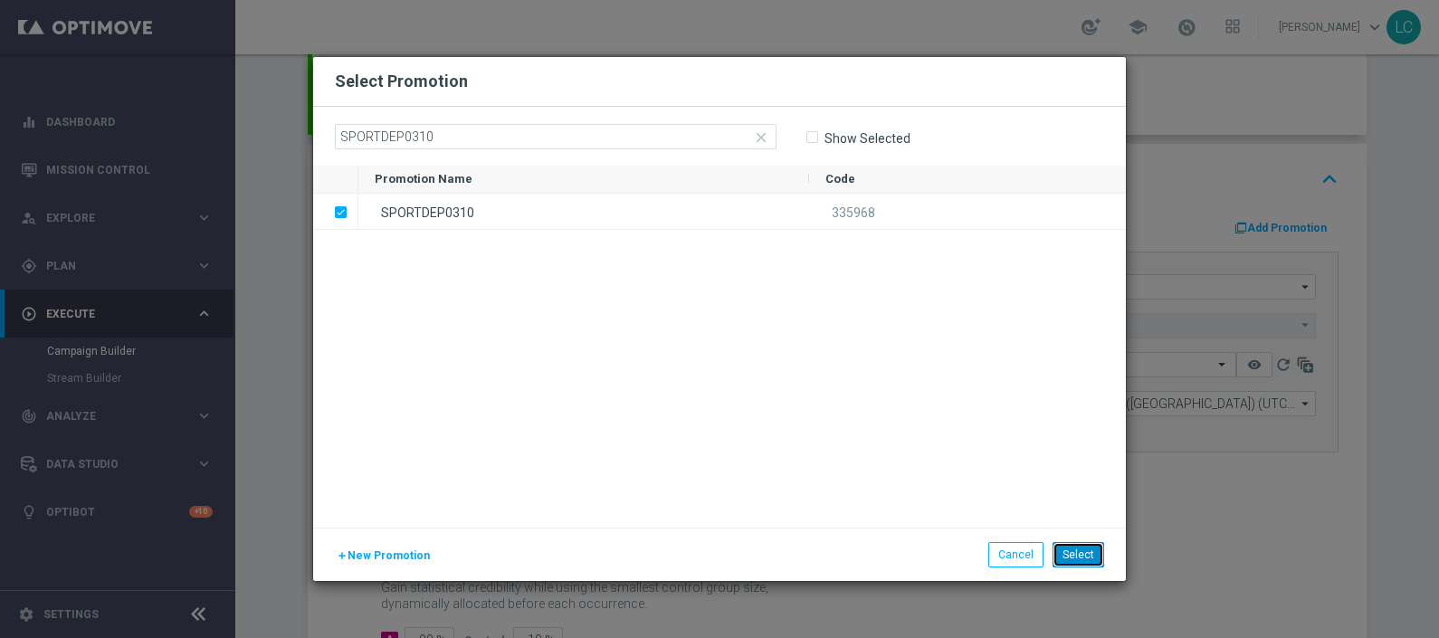
click at [1091, 547] on button "Select" at bounding box center [1079, 554] width 52 height 25
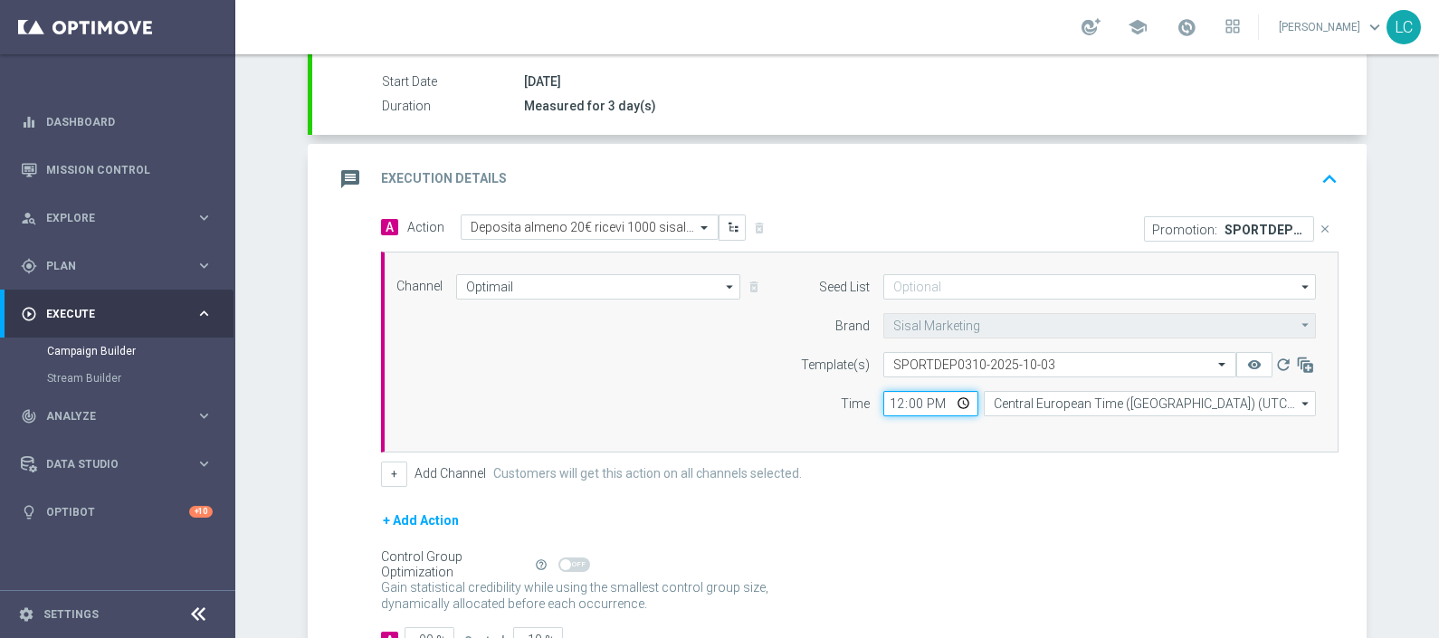
click at [884, 392] on input "12:00" at bounding box center [931, 403] width 95 height 25
type input "16:30"
click at [720, 345] on div "Channel Optimail Optimail arrow_drop_down Show Selected 1 of 20 Optimail" at bounding box center [856, 352] width 947 height 156
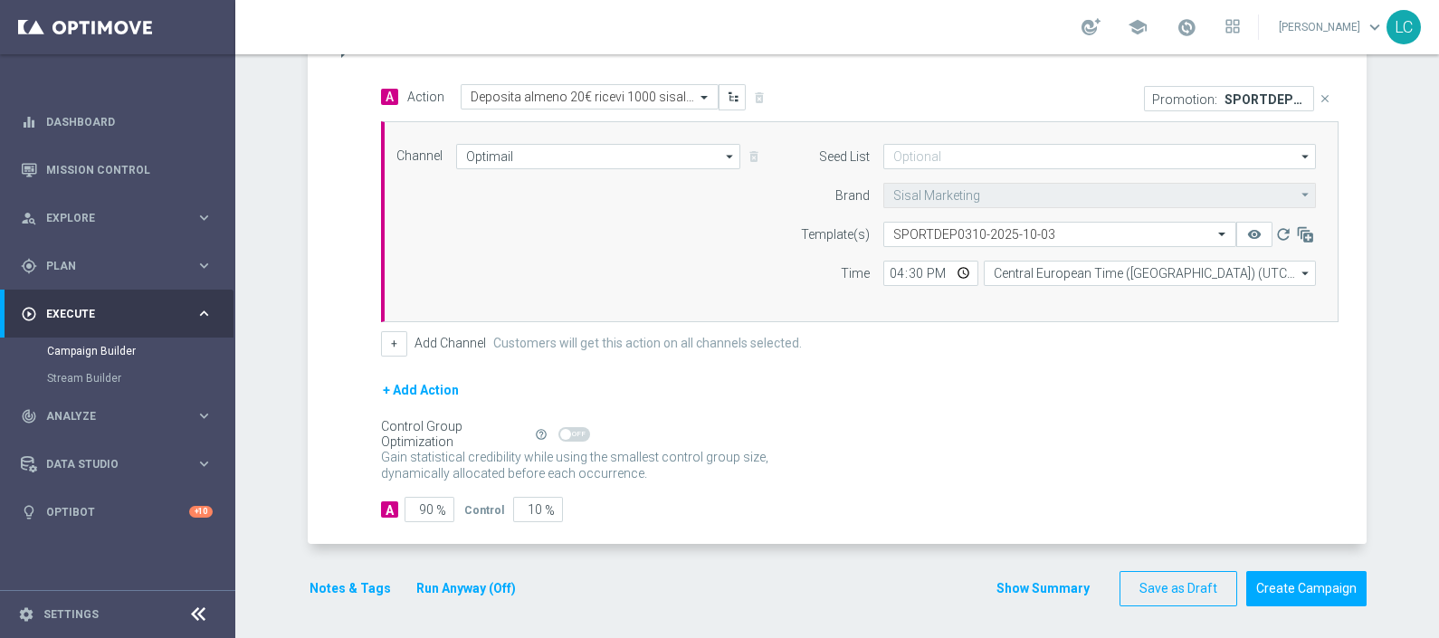
scroll to position [393, 0]
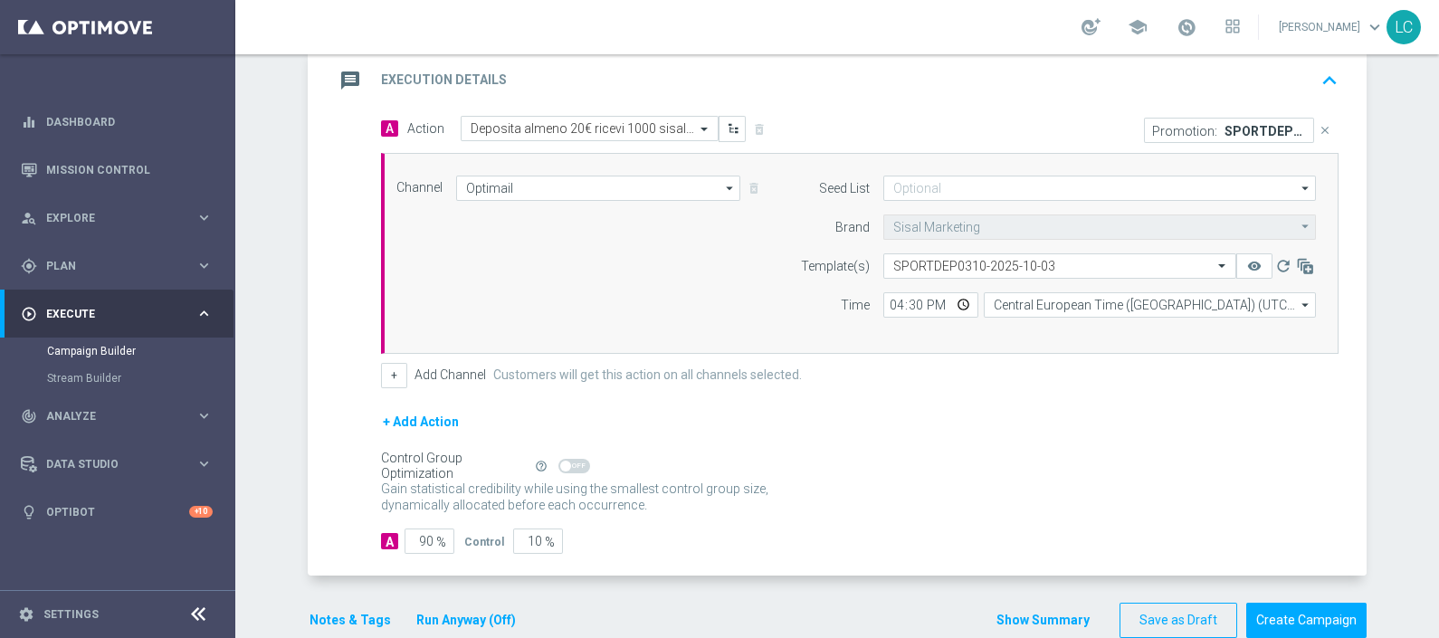
click at [1316, 70] on icon "keyboard_arrow_up" at bounding box center [1329, 80] width 27 height 27
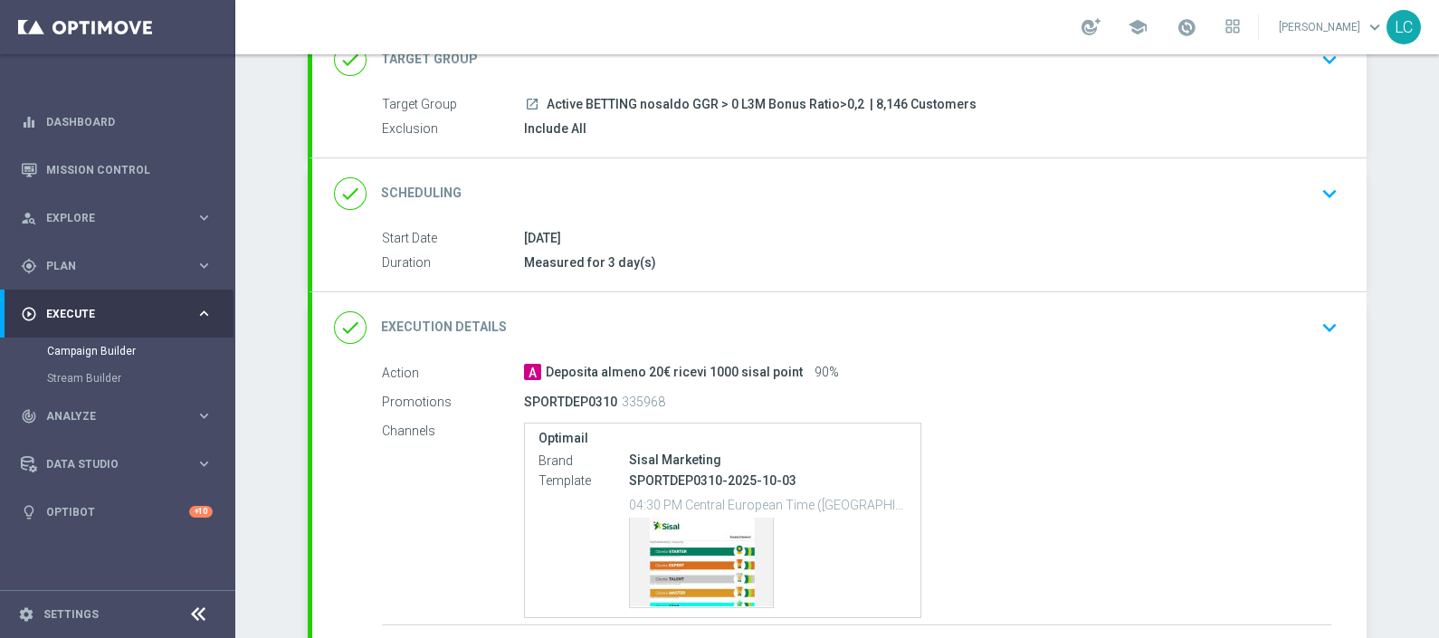
scroll to position [133, 0]
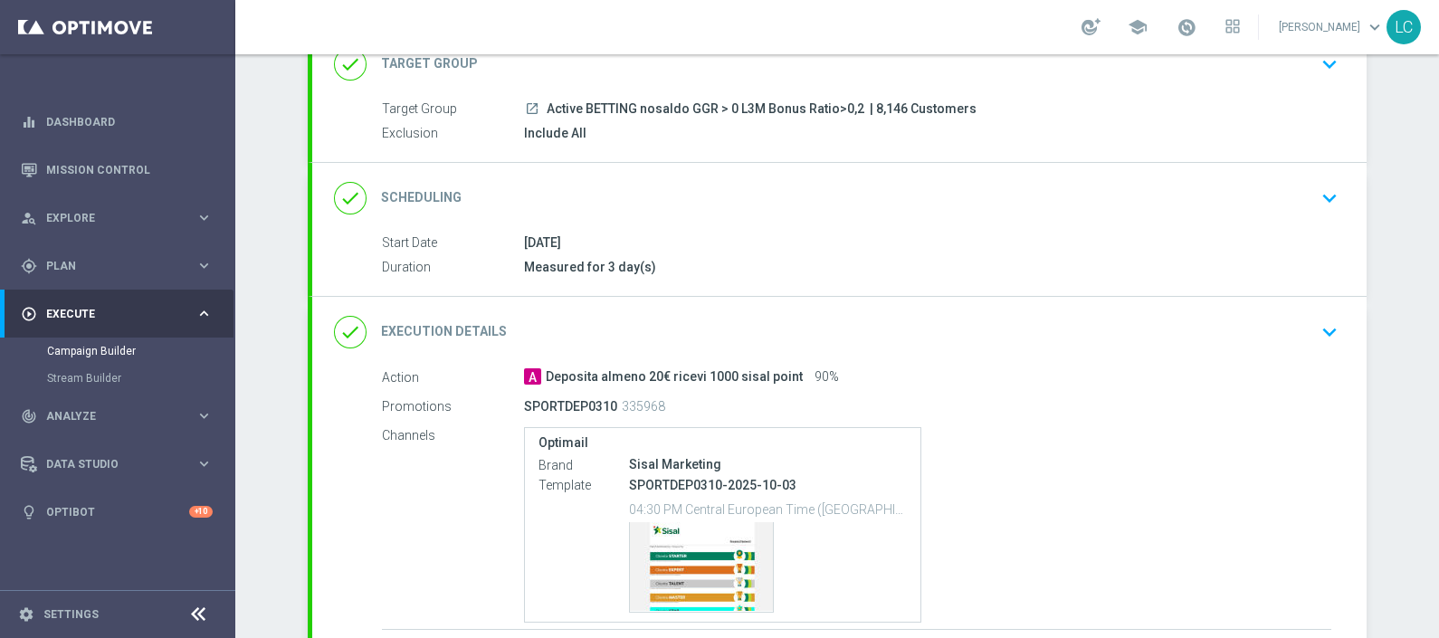
click at [1322, 191] on icon "keyboard_arrow_down" at bounding box center [1329, 198] width 27 height 27
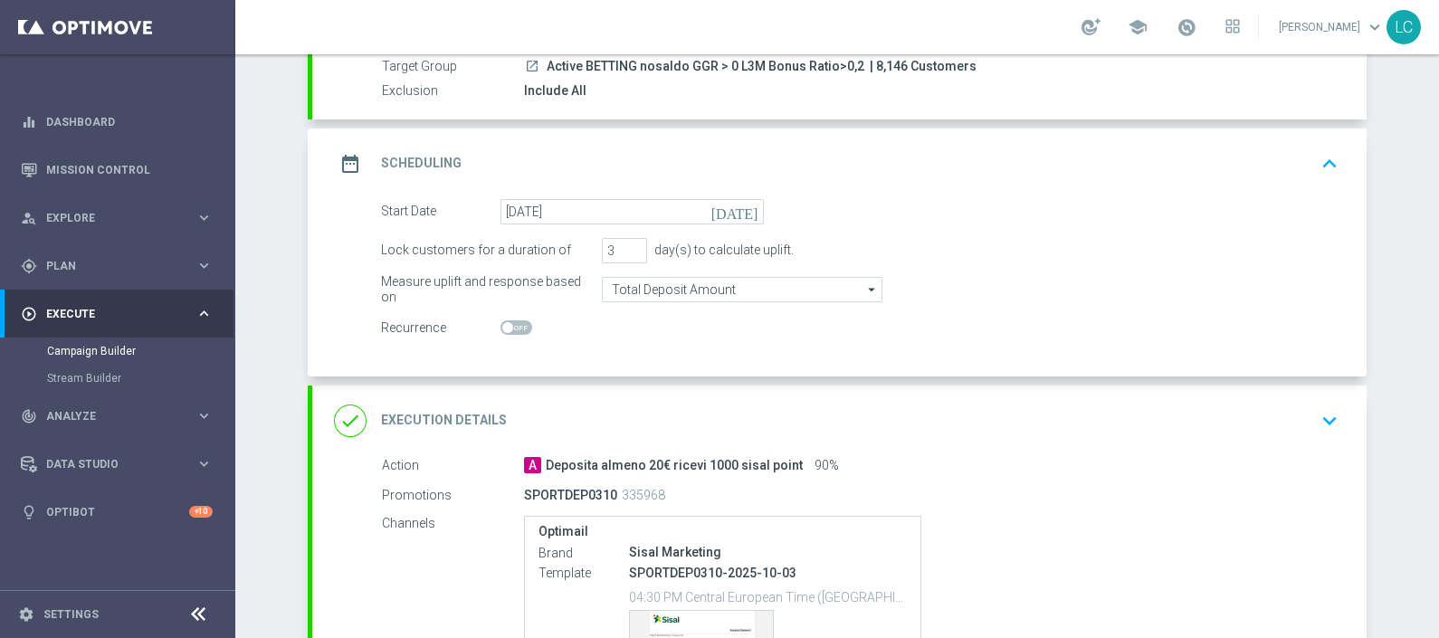
scroll to position [178, 0]
click at [1323, 160] on icon "keyboard_arrow_up" at bounding box center [1329, 161] width 27 height 27
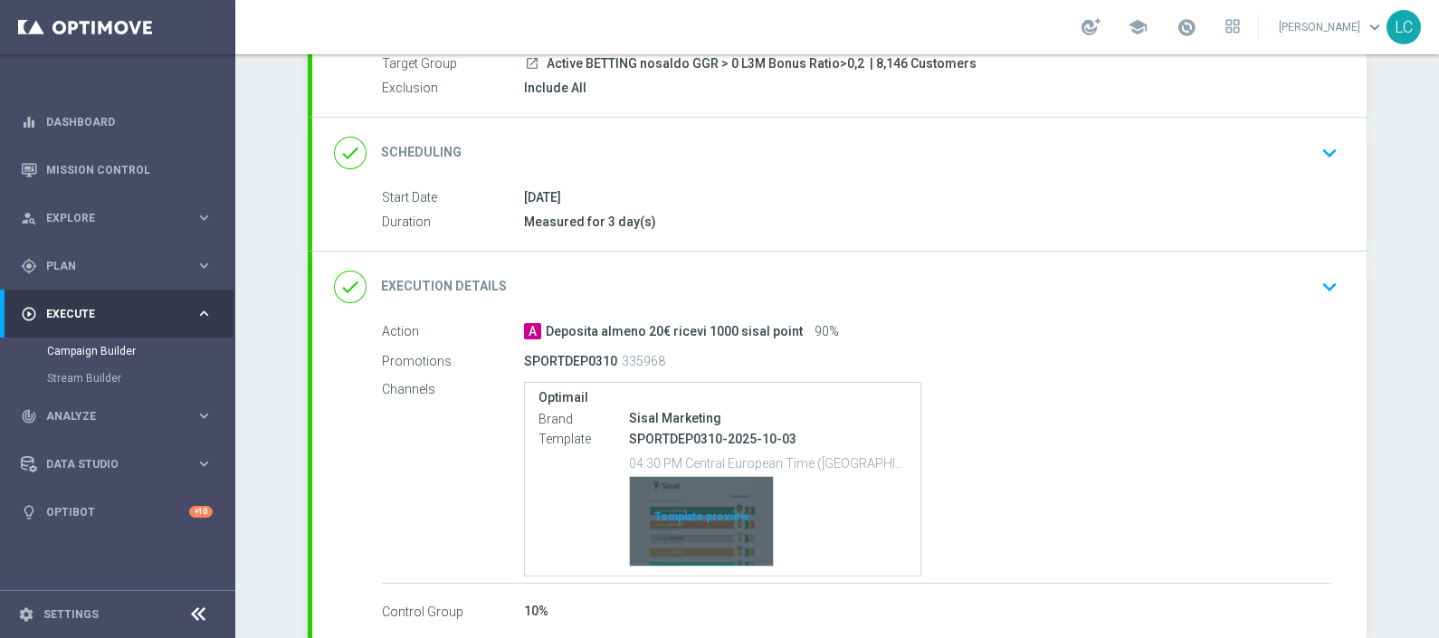
click at [693, 511] on div "Template preview" at bounding box center [701, 521] width 143 height 89
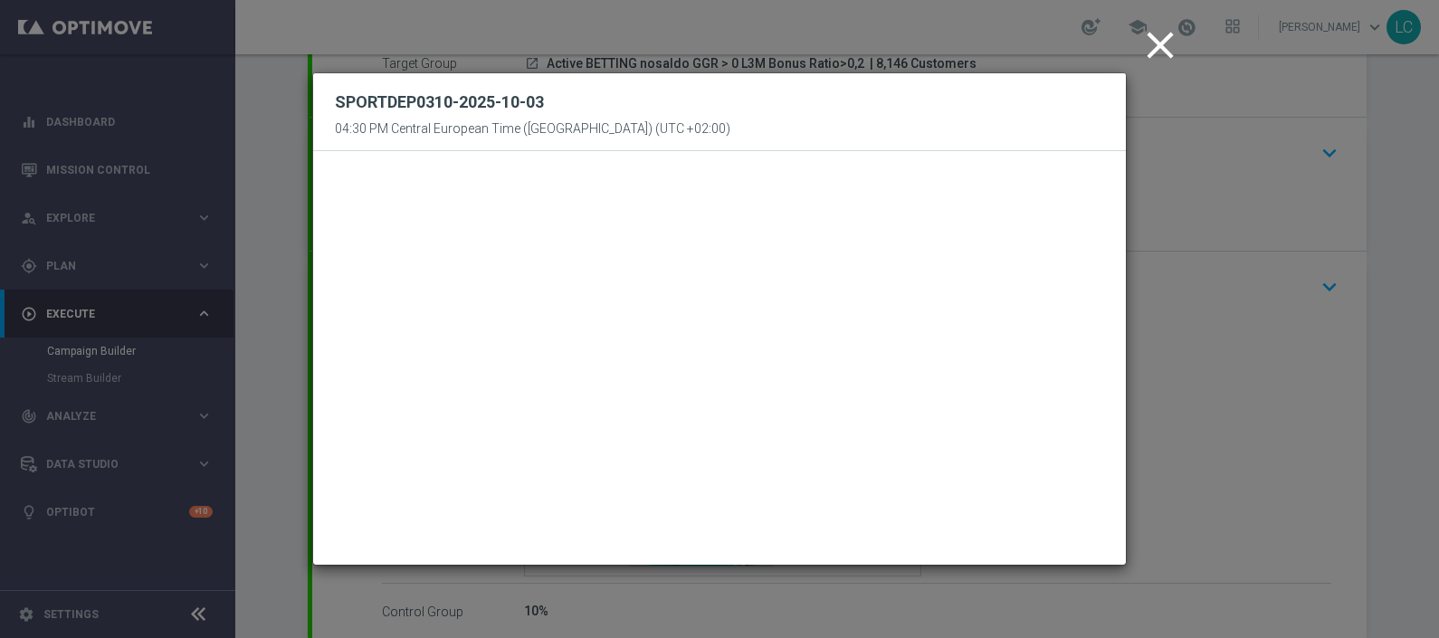
click at [1159, 33] on icon "close" at bounding box center [1160, 45] width 45 height 45
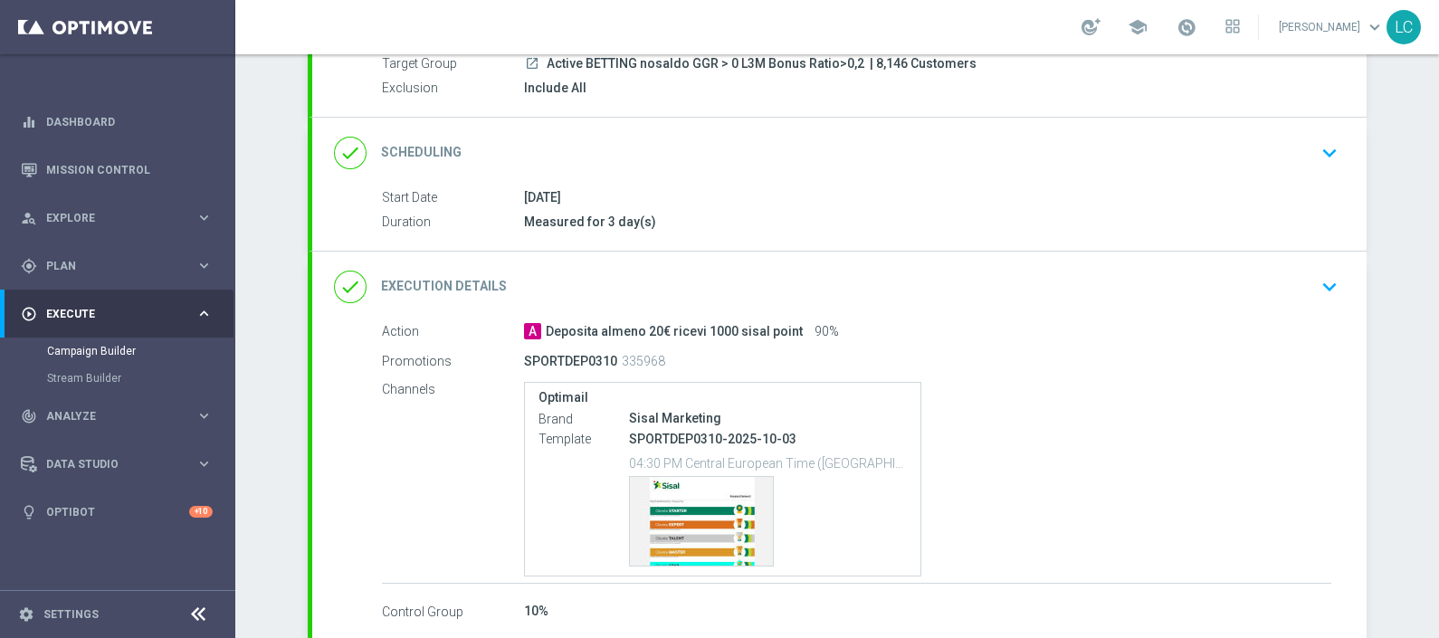
scroll to position [271, 0]
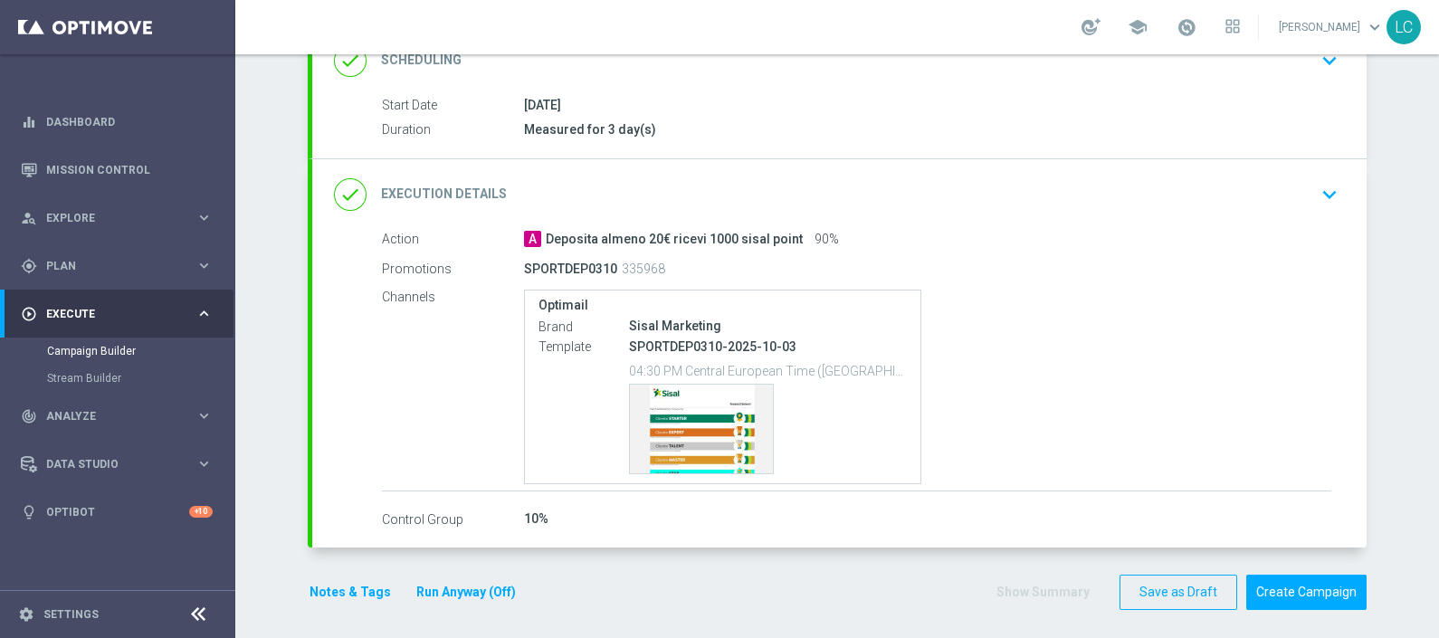
click at [1331, 183] on icon "keyboard_arrow_down" at bounding box center [1329, 194] width 27 height 27
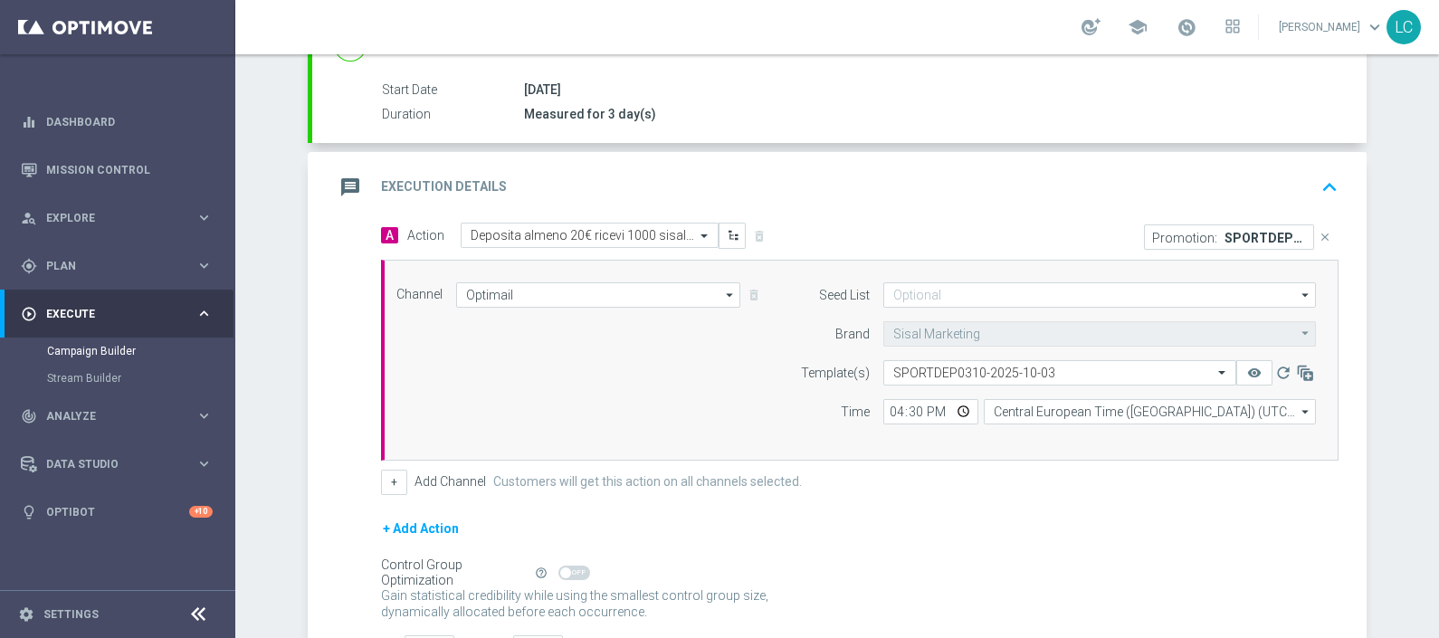
scroll to position [285, 0]
click at [1325, 190] on icon "keyboard_arrow_up" at bounding box center [1329, 188] width 27 height 27
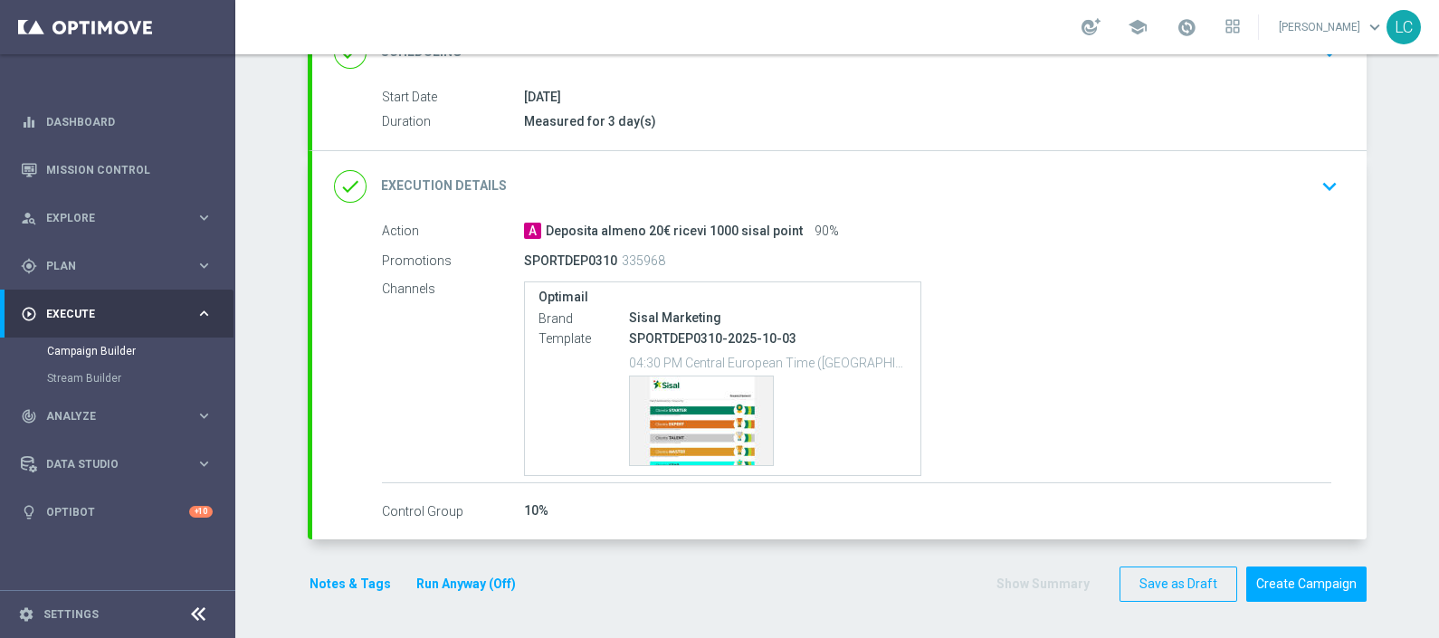
scroll to position [276, 0]
click at [1181, 35] on span at bounding box center [1187, 27] width 20 height 20
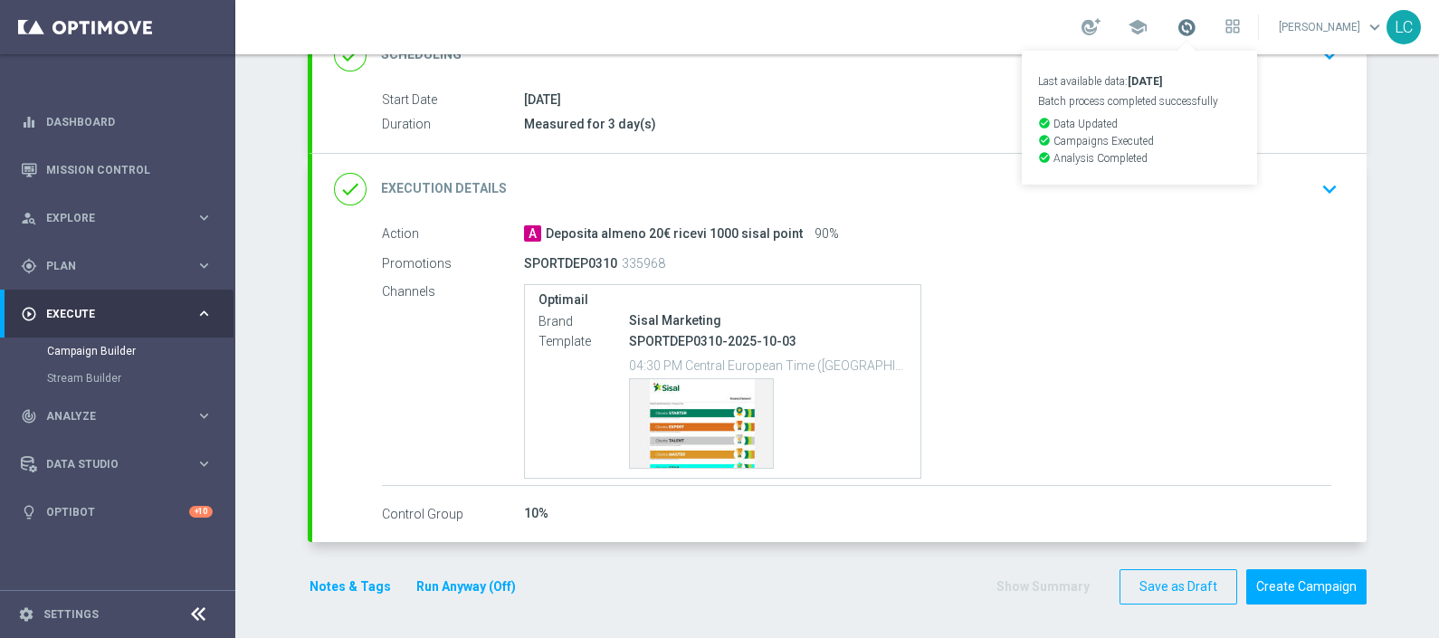
click at [1181, 35] on span at bounding box center [1187, 27] width 20 height 20
click at [330, 588] on button "Notes & Tags" at bounding box center [350, 587] width 85 height 23
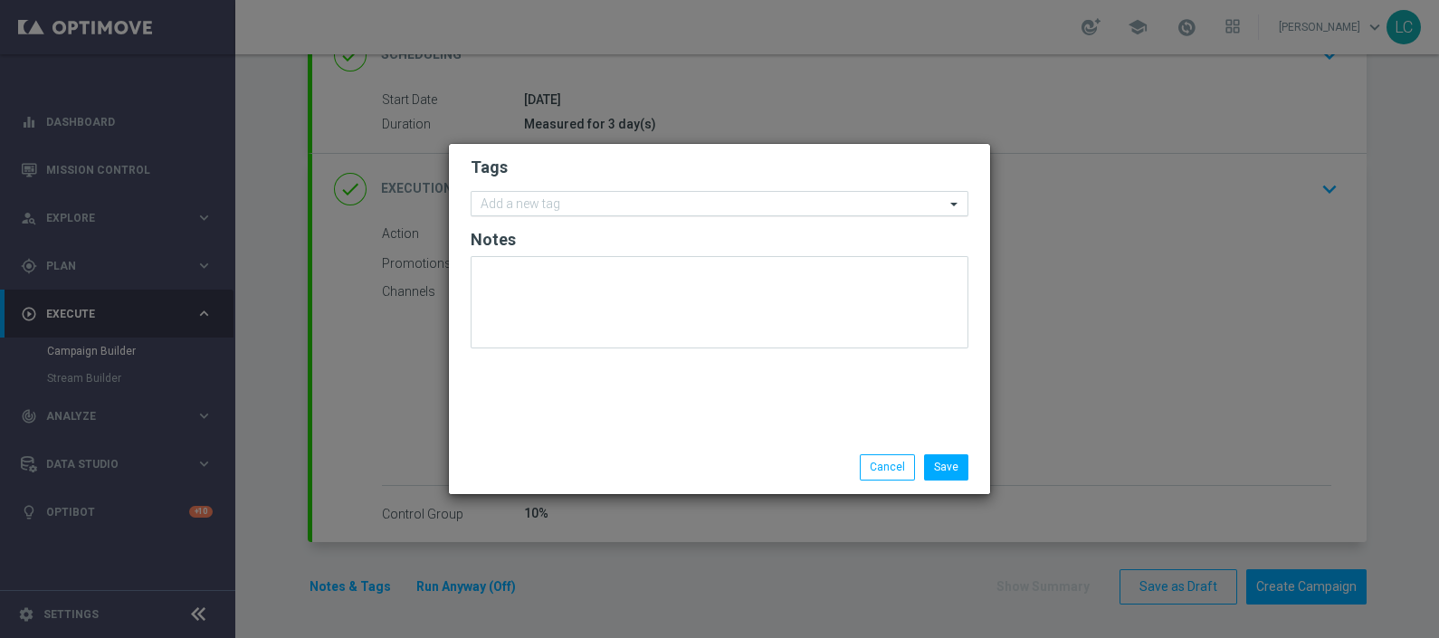
click at [575, 195] on div "Add a new tag" at bounding box center [708, 204] width 473 height 23
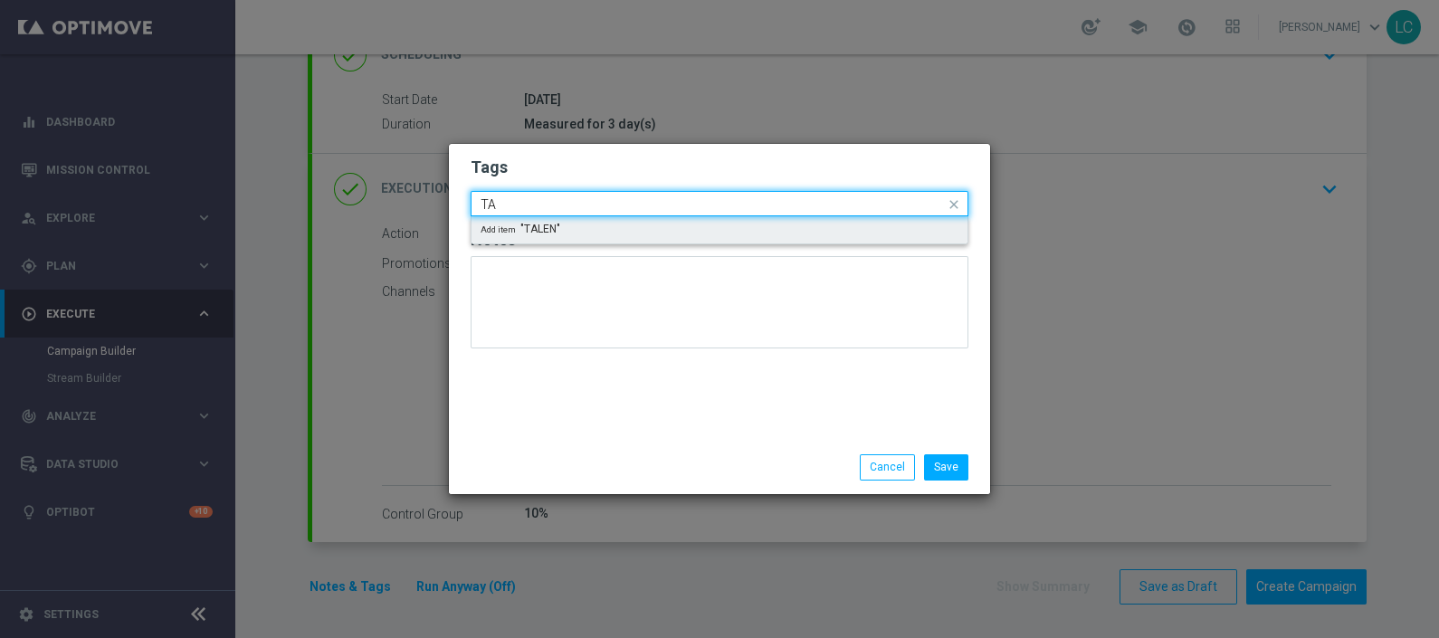
type input "T"
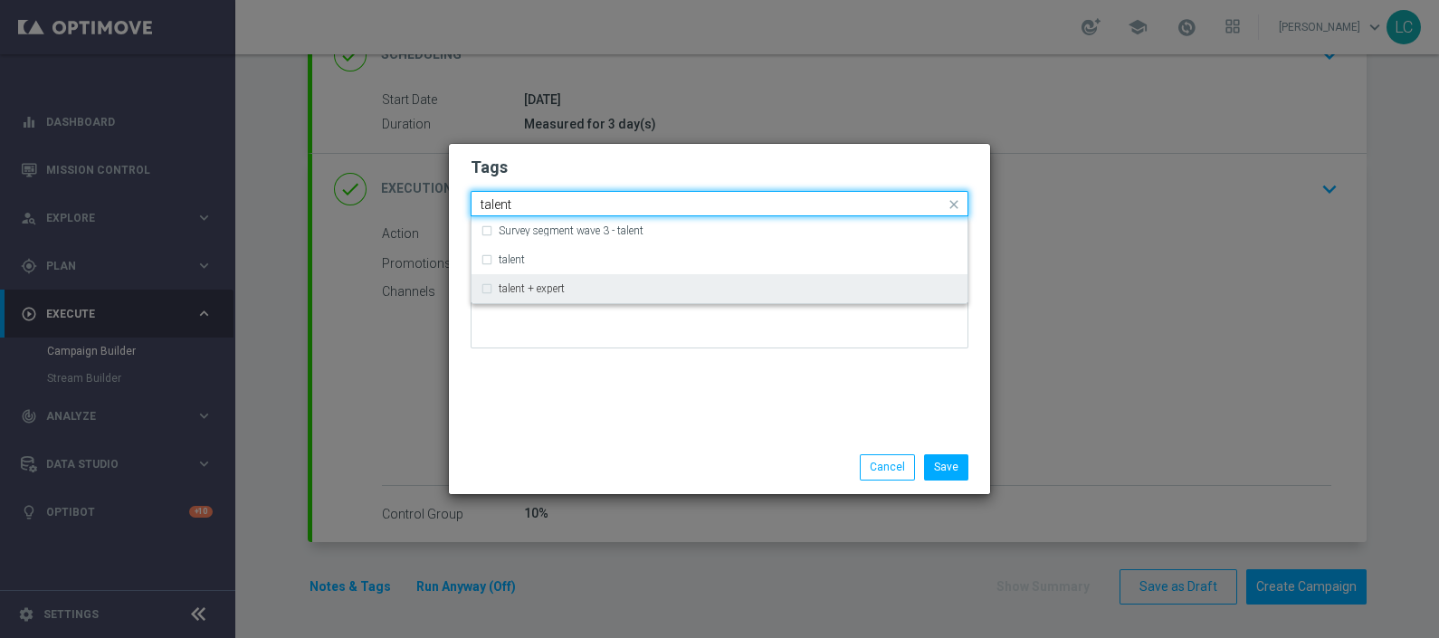
click at [535, 290] on label "talent + expert" at bounding box center [532, 288] width 66 height 11
type input "talent"
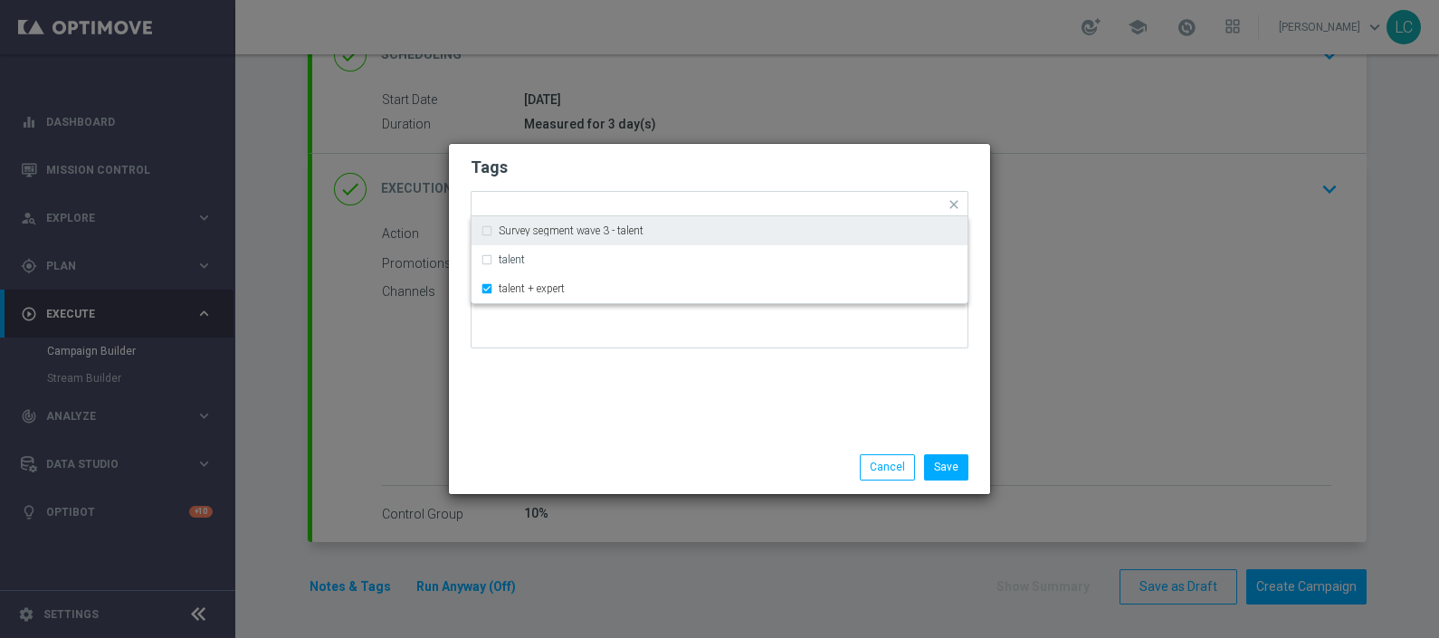
click at [634, 162] on h2 "Tags" at bounding box center [720, 168] width 498 height 22
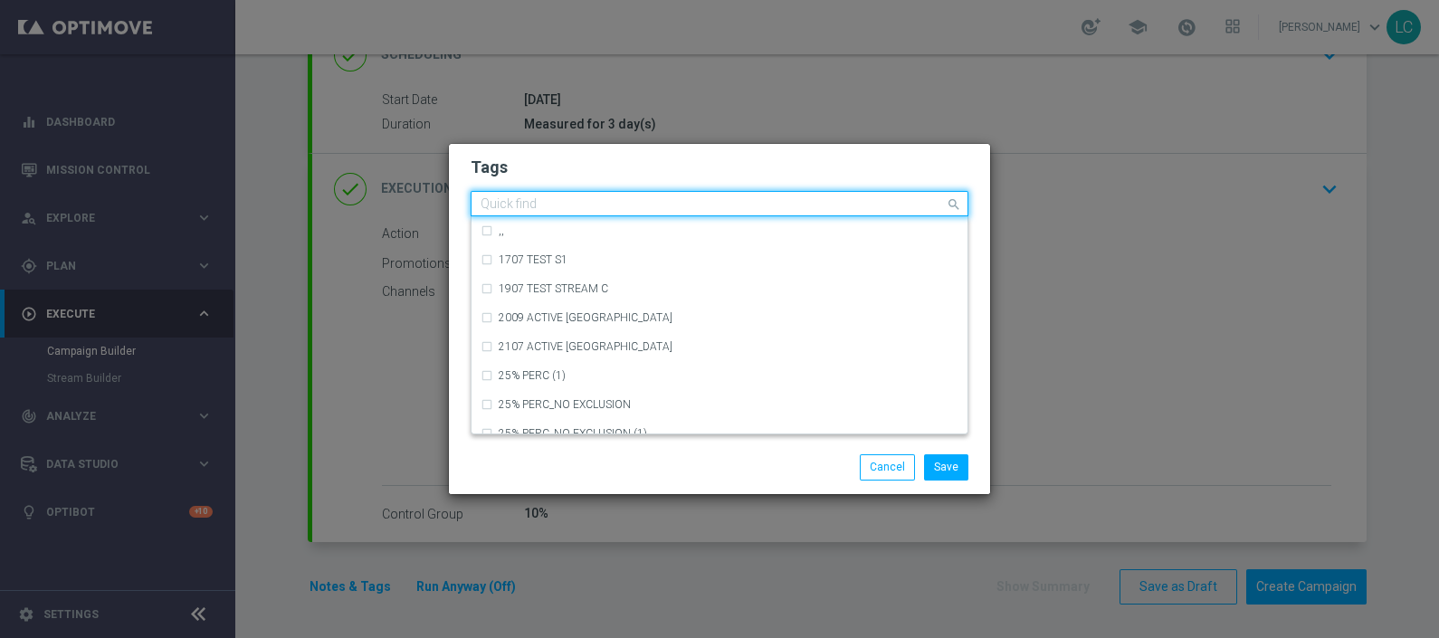
click at [643, 210] on input "text" at bounding box center [713, 204] width 464 height 15
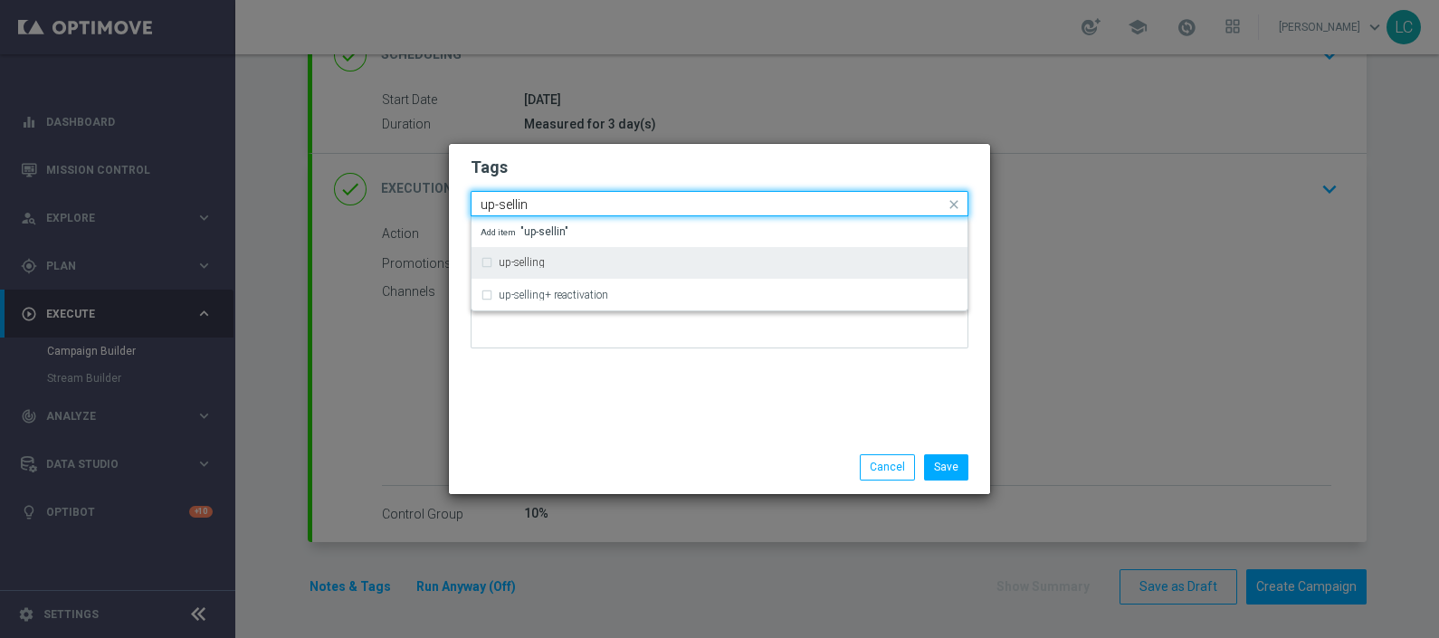
click at [632, 263] on div "up-selling" at bounding box center [729, 262] width 460 height 11
type input "up-sellin"
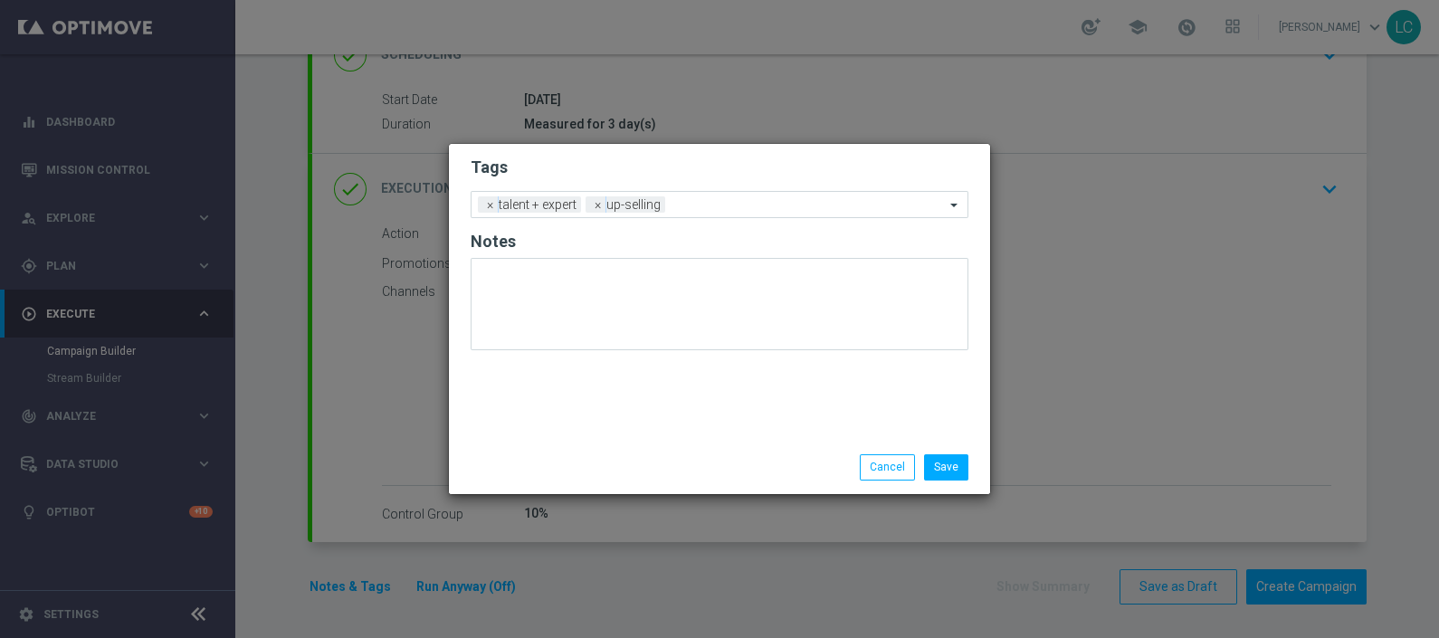
click at [591, 166] on h2 "Tags" at bounding box center [720, 168] width 498 height 22
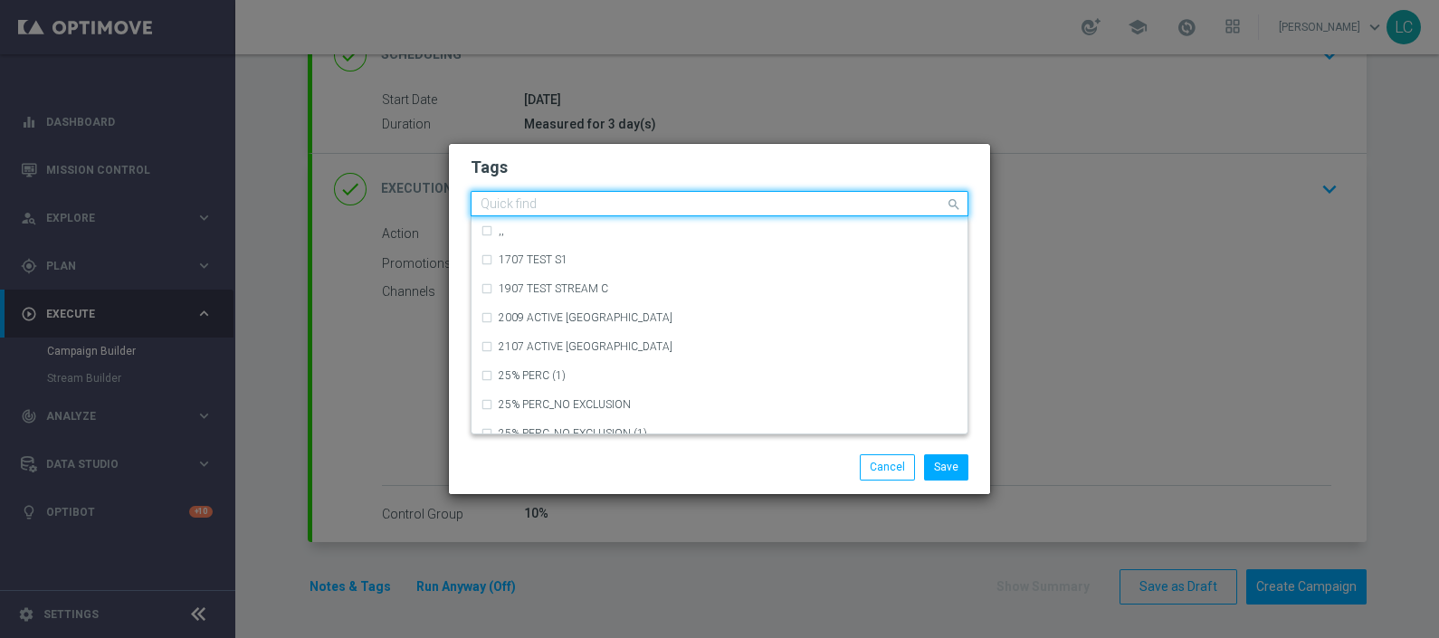
click at [733, 196] on div "Quick find × talent + expert × up-selling" at bounding box center [708, 204] width 473 height 23
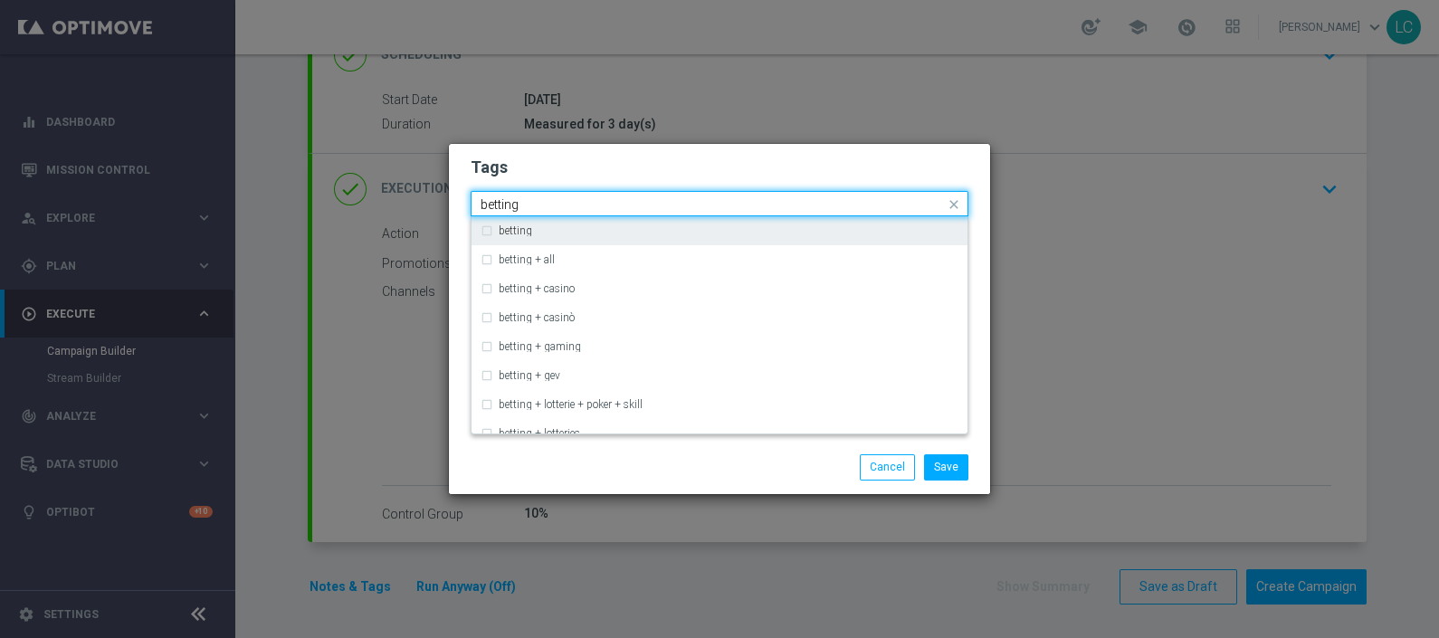
click at [643, 221] on div "betting" at bounding box center [720, 230] width 478 height 29
type input "betting"
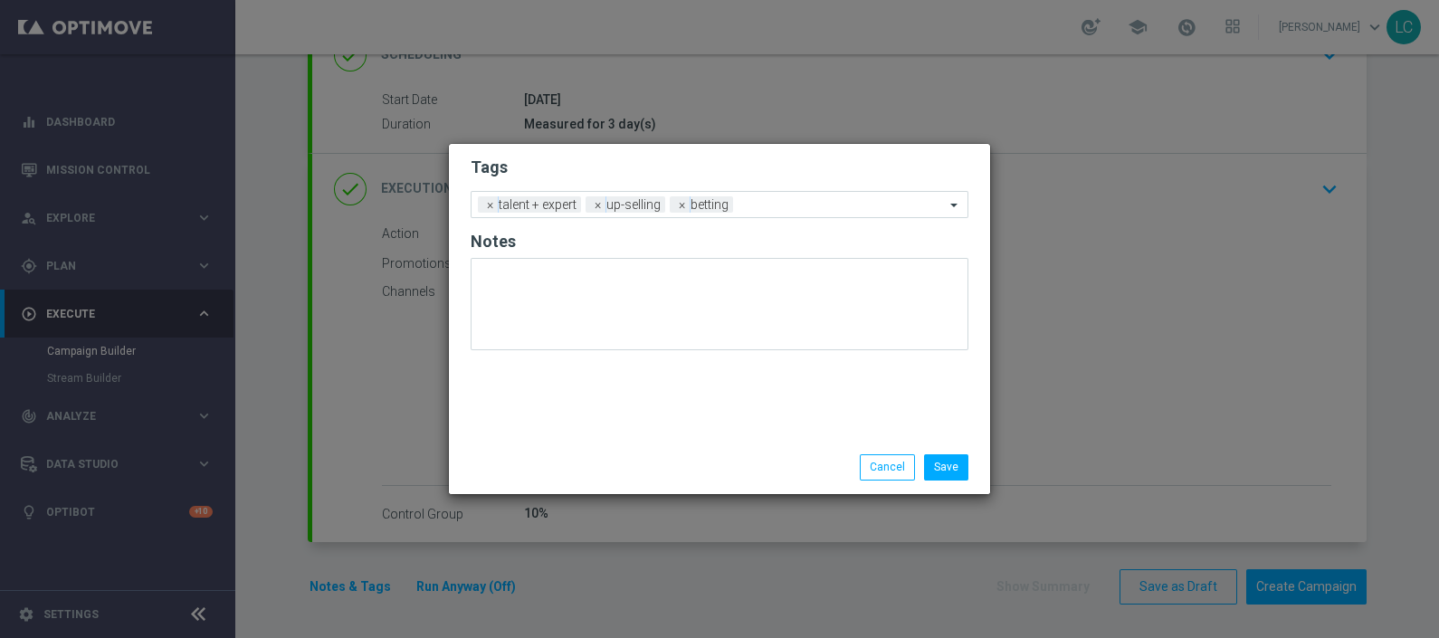
click at [729, 175] on h2 "Tags" at bounding box center [720, 168] width 498 height 22
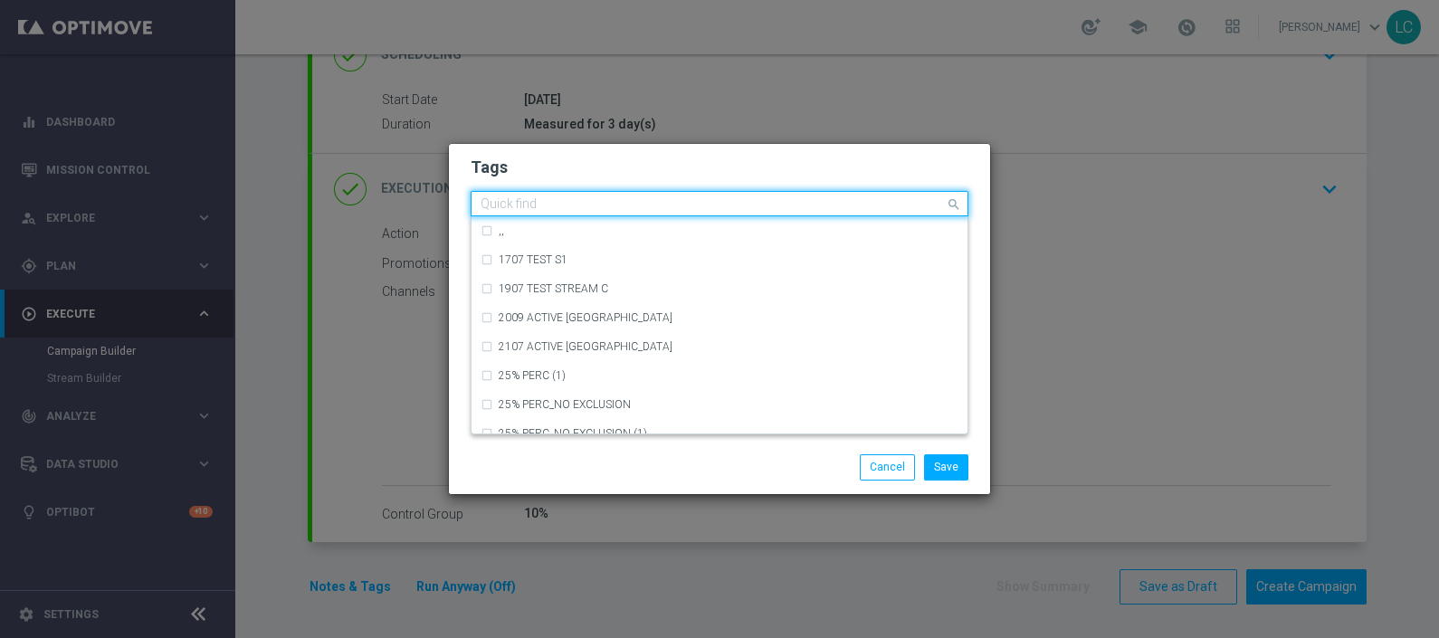
click at [808, 212] on input "text" at bounding box center [713, 204] width 464 height 15
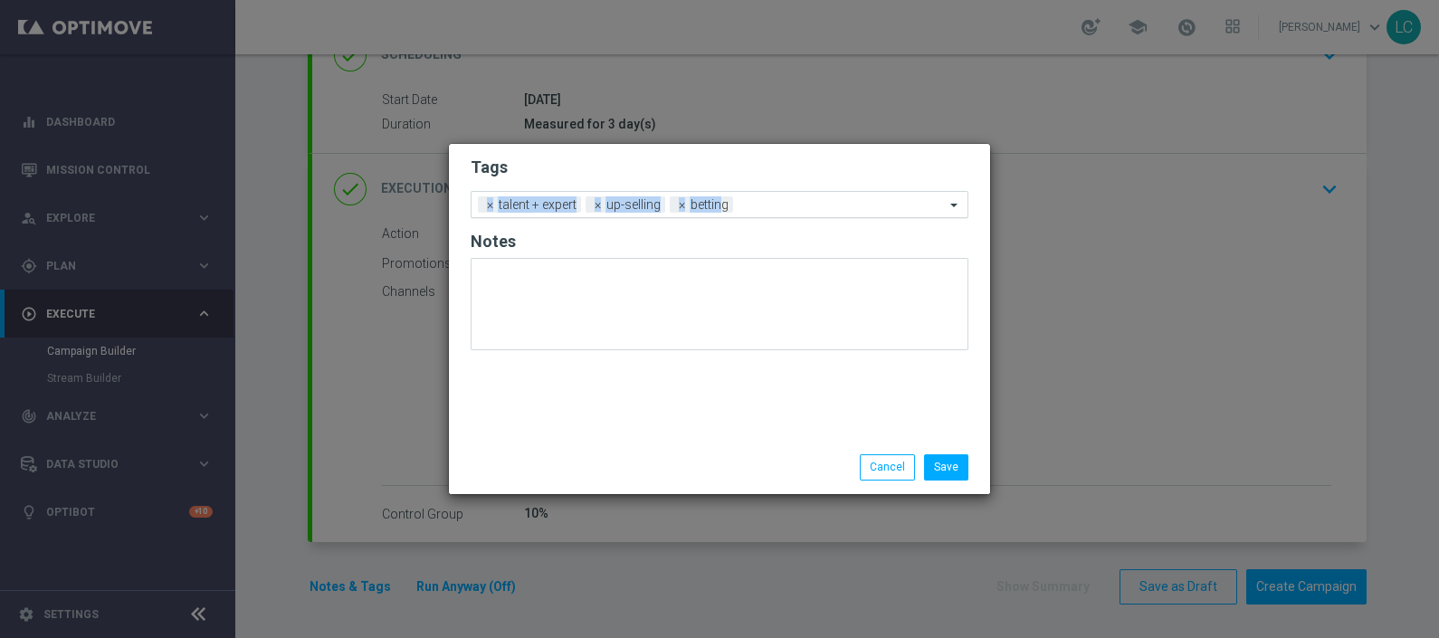
drag, startPoint x: 750, startPoint y: 149, endPoint x: 715, endPoint y: 205, distance: 65.5
click at [715, 205] on div "Tags Add a new tag × talent + expert × up-selling × betting Notes" at bounding box center [719, 292] width 541 height 297
drag, startPoint x: 715, startPoint y: 205, endPoint x: 654, endPoint y: 163, distance: 74.3
click at [654, 163] on h2 "Tags" at bounding box center [720, 168] width 498 height 22
click at [683, 201] on span "×" at bounding box center [682, 204] width 16 height 16
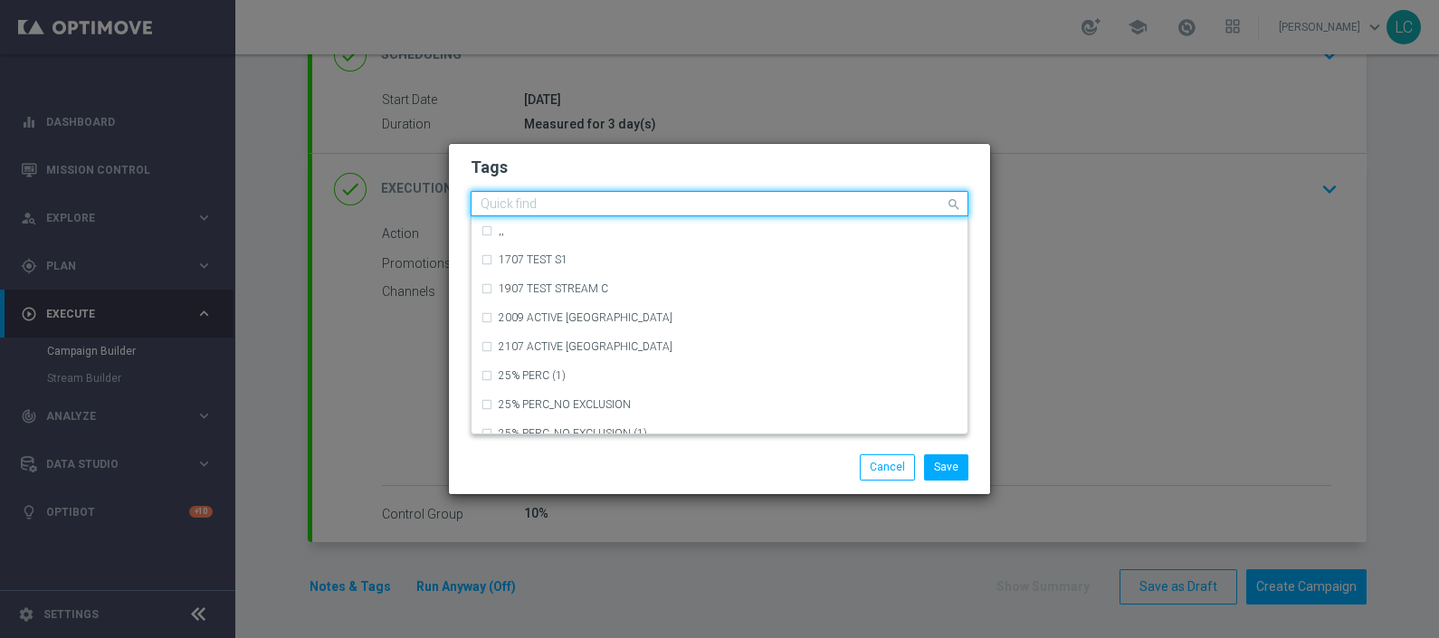
click at [711, 205] on input "text" at bounding box center [713, 204] width 464 height 15
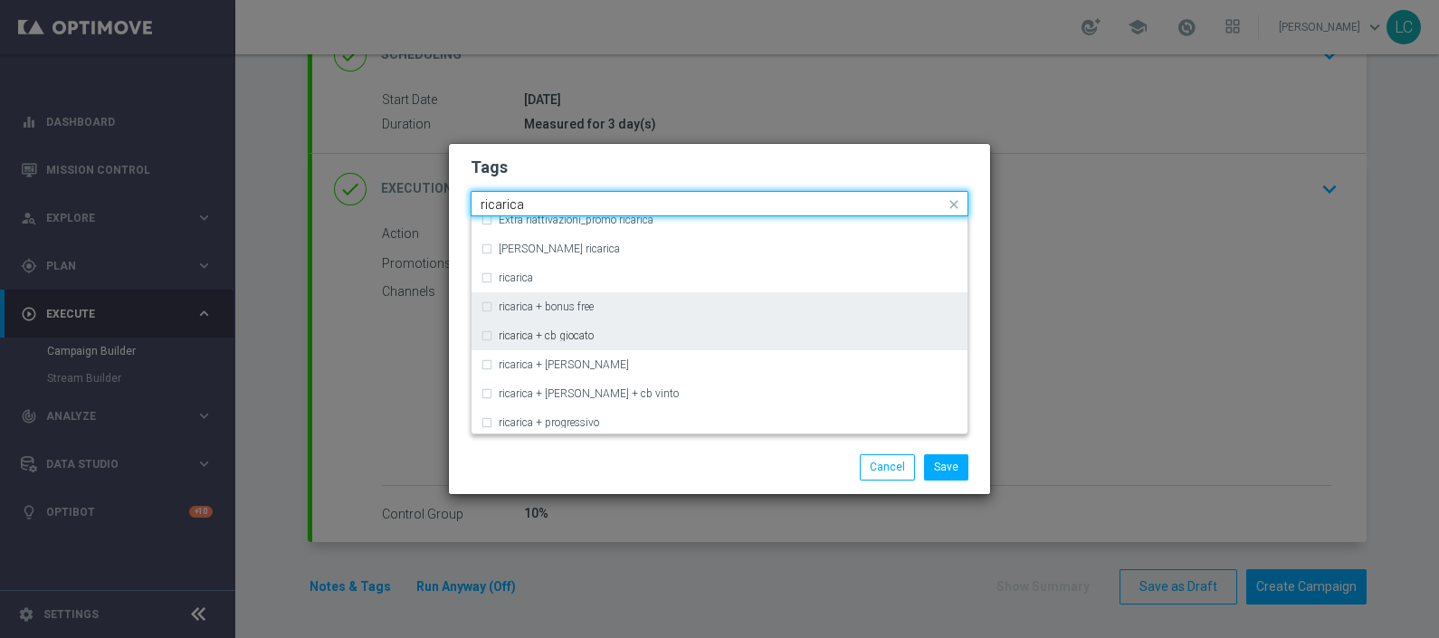
scroll to position [562, 0]
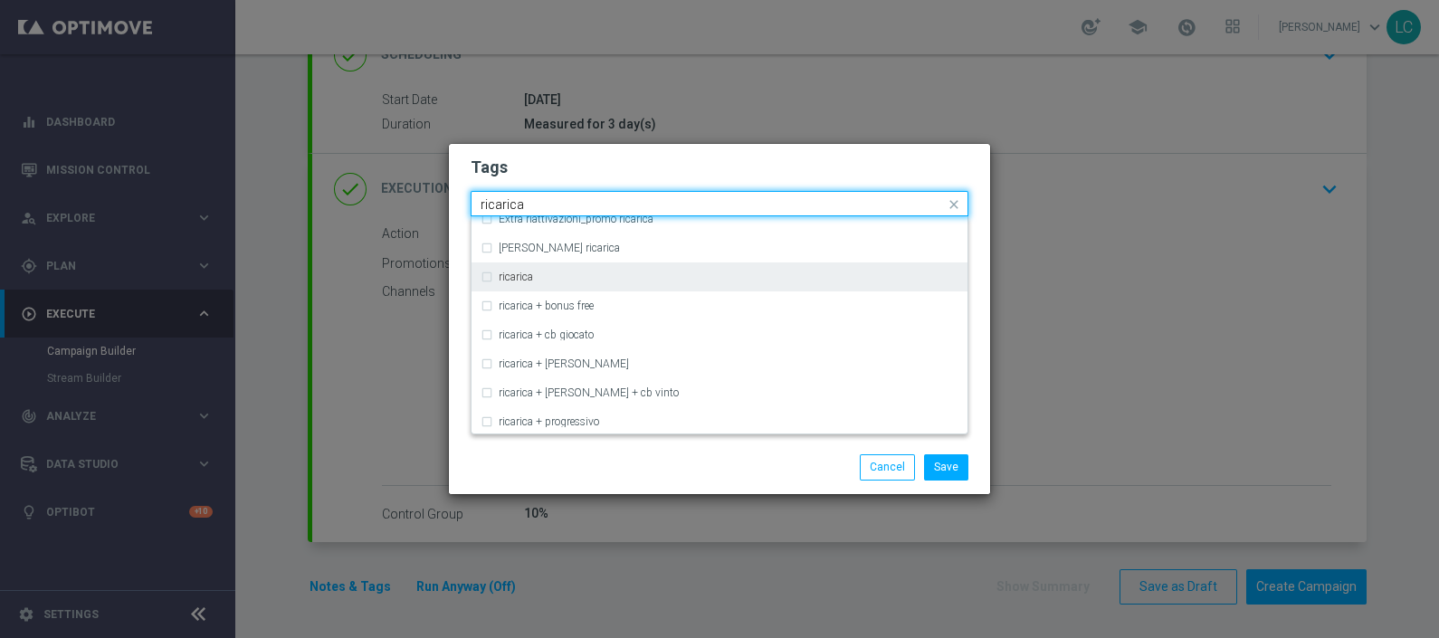
click at [546, 269] on div "ricarica" at bounding box center [720, 277] width 478 height 29
type input "ricarica"
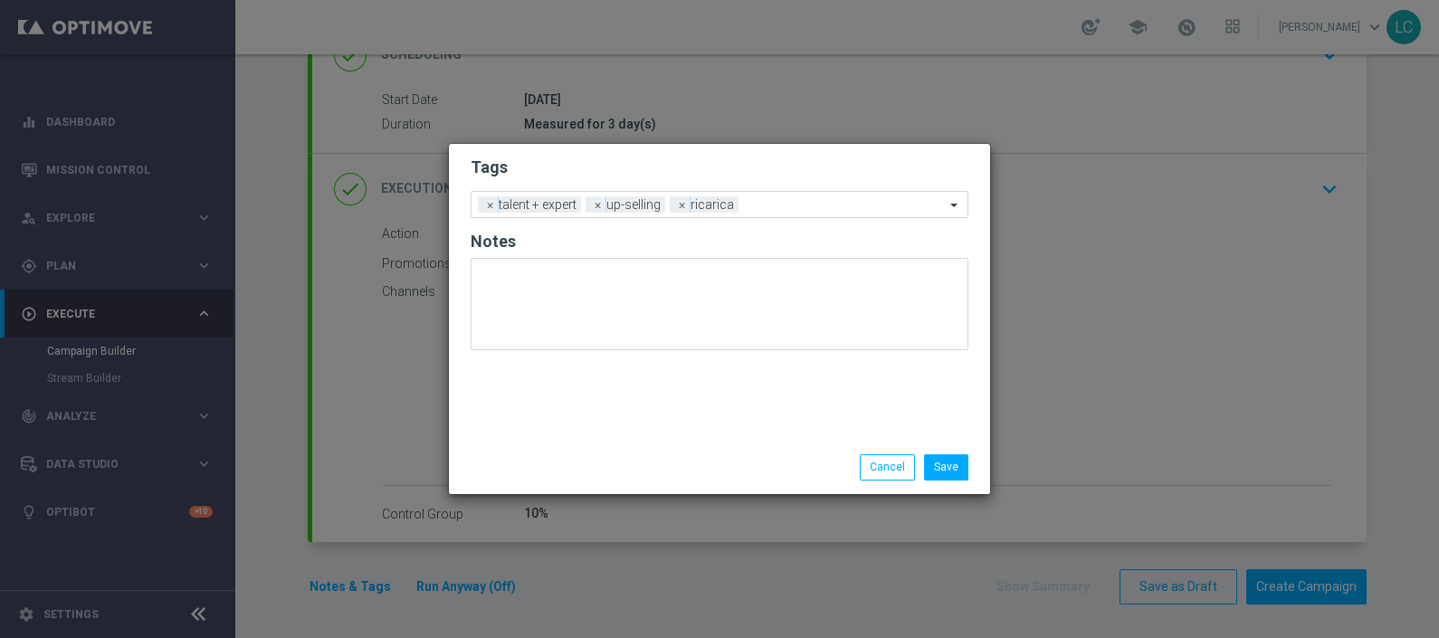
click at [693, 163] on h2 "Tags" at bounding box center [720, 168] width 498 height 22
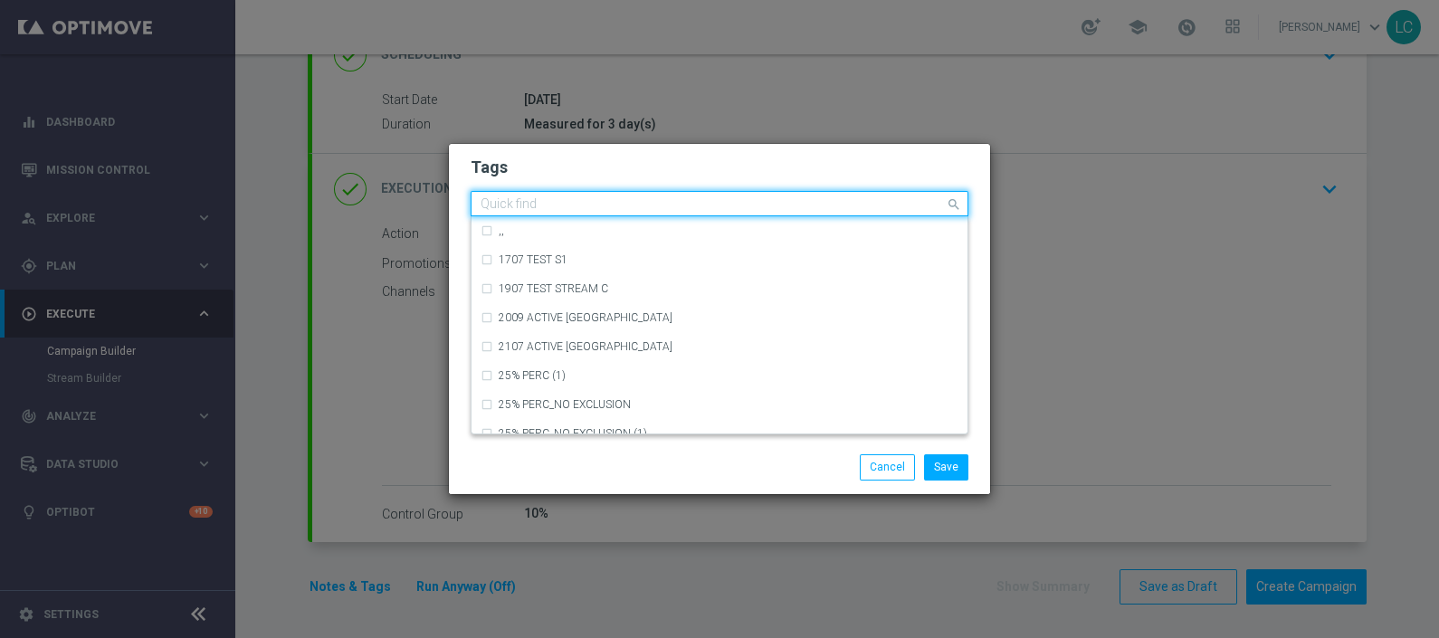
click at [789, 195] on div "Quick find × talent + expert × up-selling × ricarica" at bounding box center [708, 204] width 473 height 23
click at [702, 199] on input "text" at bounding box center [713, 204] width 464 height 15
type input "c"
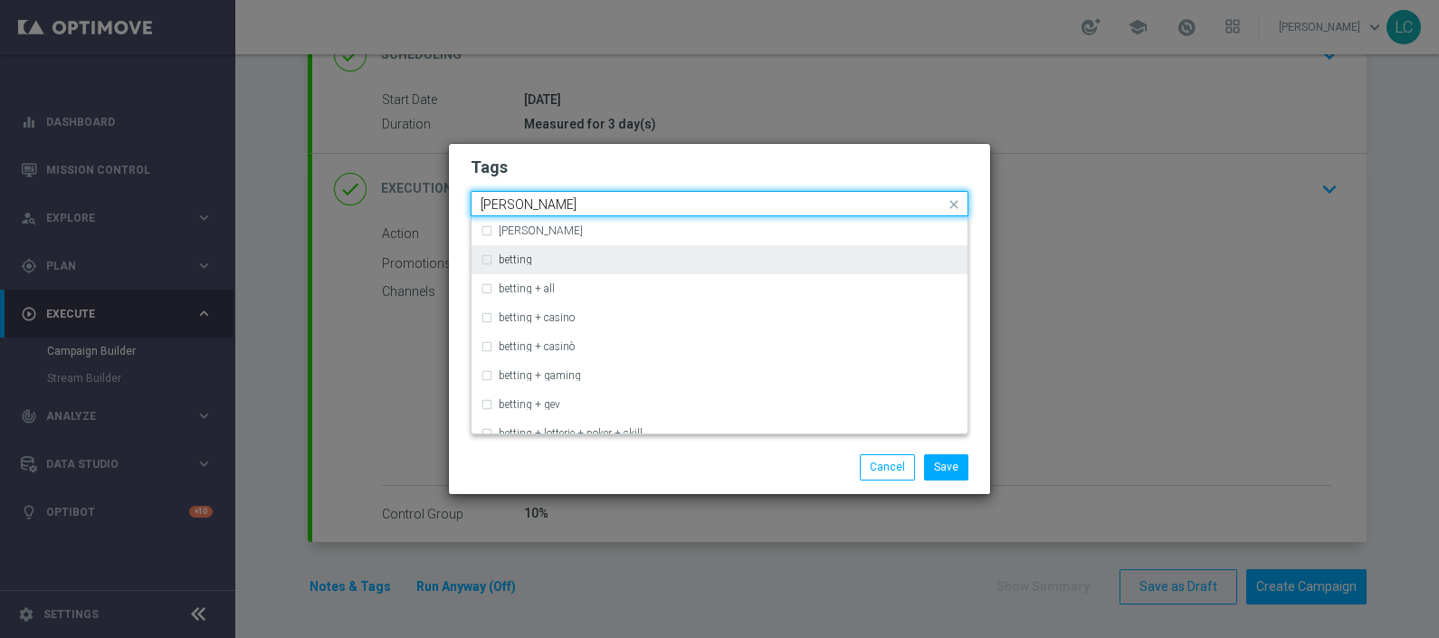
click at [515, 263] on label "betting" at bounding box center [515, 259] width 33 height 11
type input "[PERSON_NAME]"
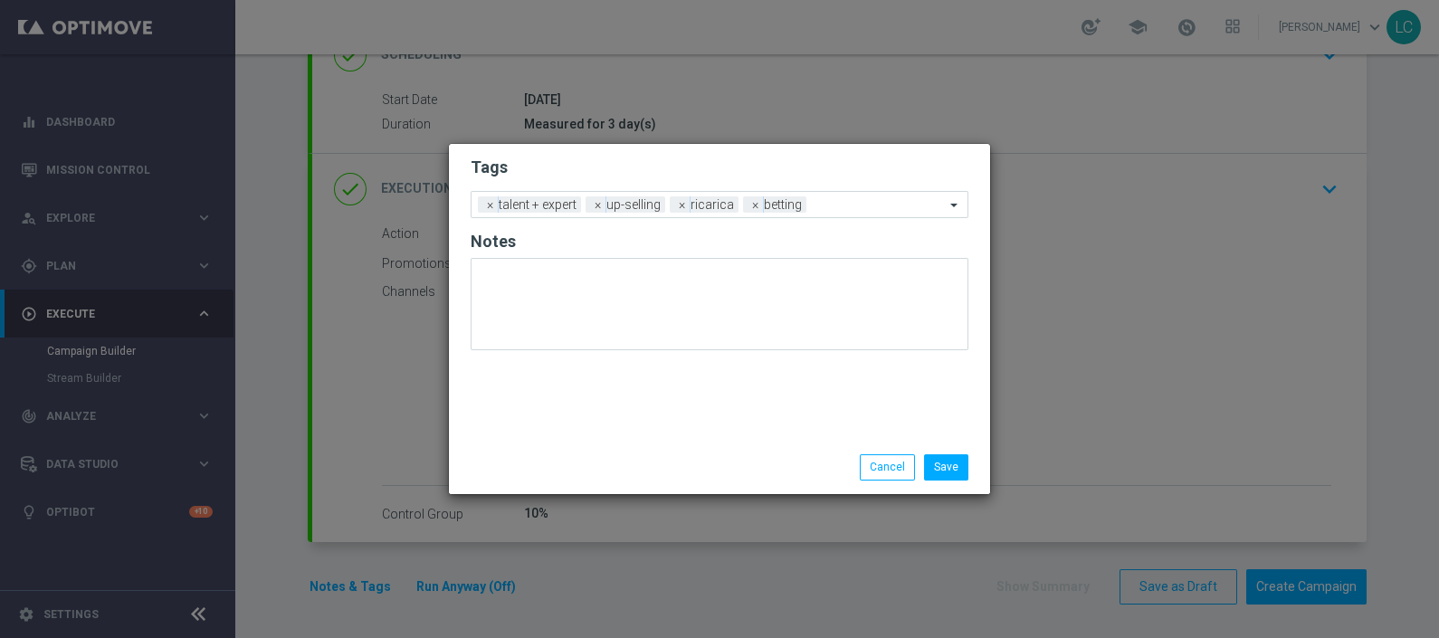
click at [702, 168] on h2 "Tags" at bounding box center [720, 168] width 498 height 22
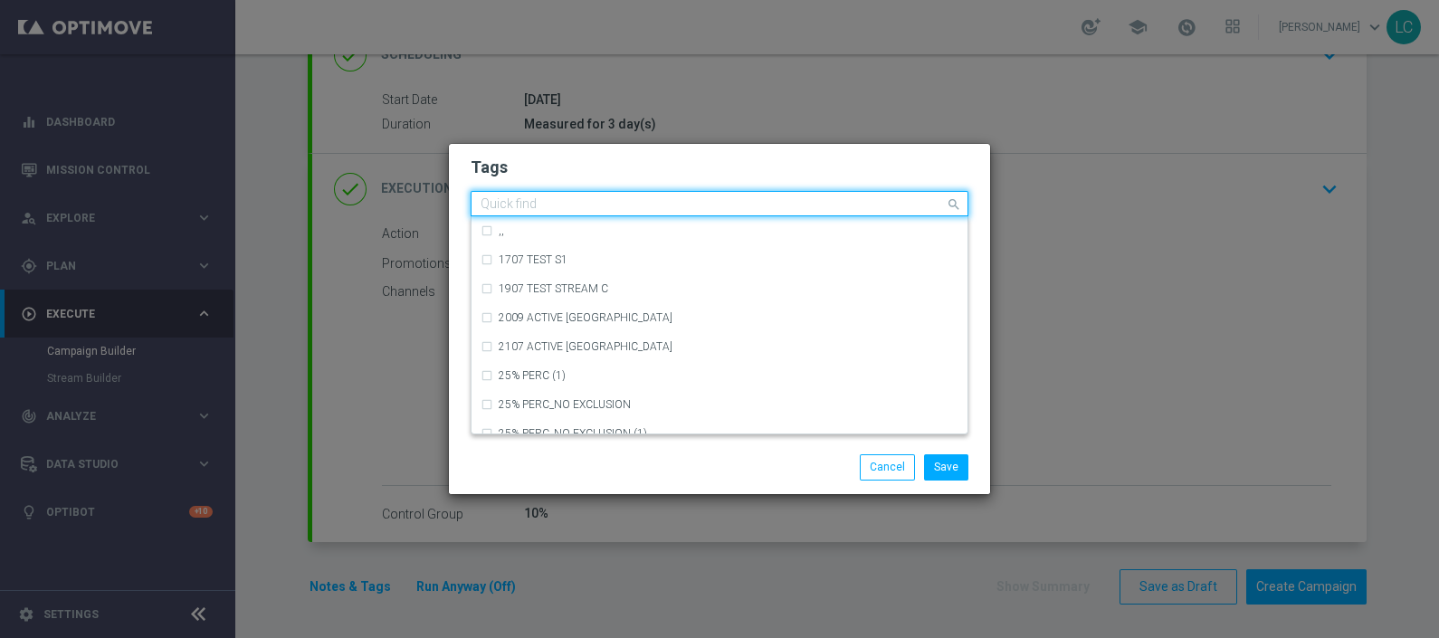
click at [860, 202] on input "text" at bounding box center [713, 204] width 464 height 15
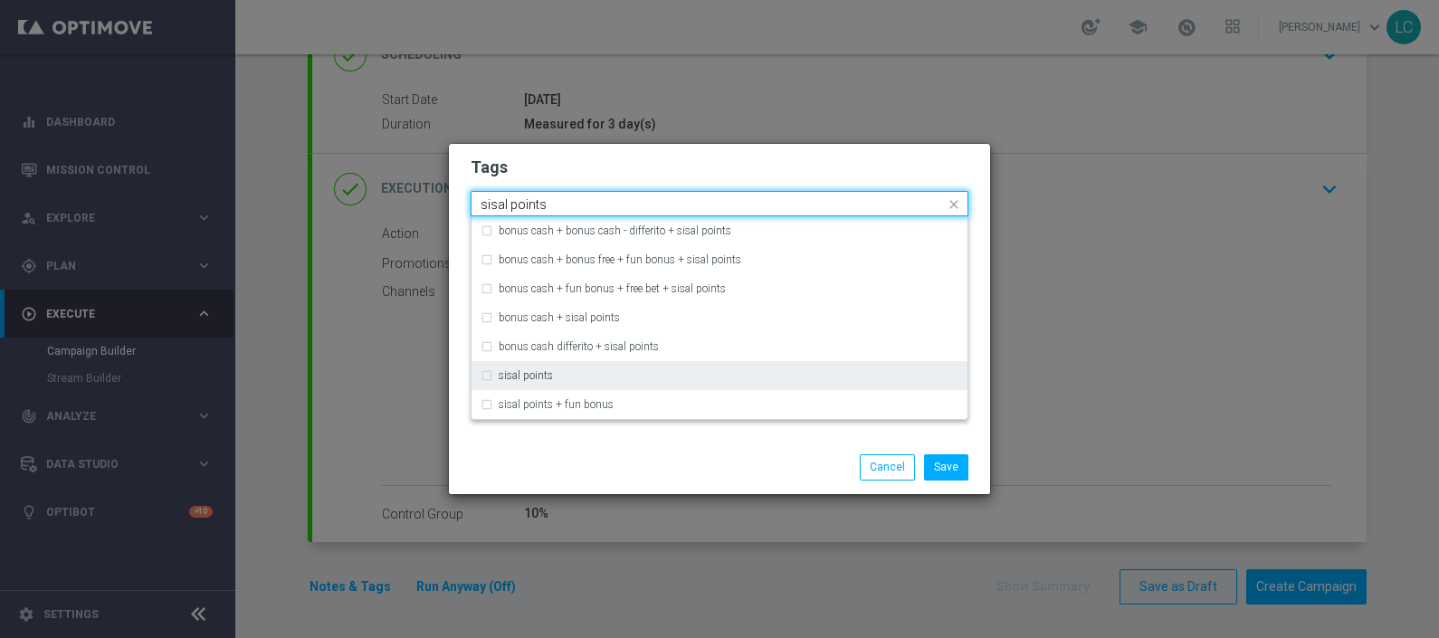
click at [609, 385] on div "sisal points" at bounding box center [720, 375] width 478 height 29
type input "sisal points"
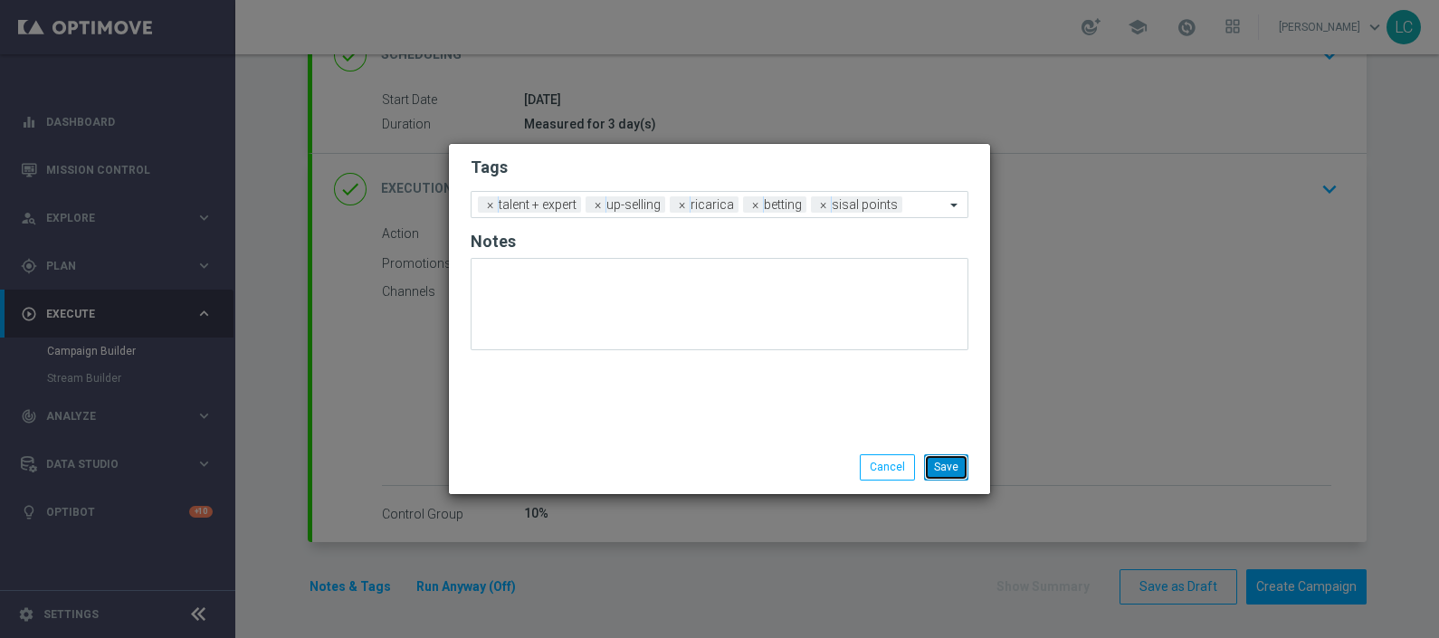
click at [939, 461] on button "Save" at bounding box center [946, 466] width 44 height 25
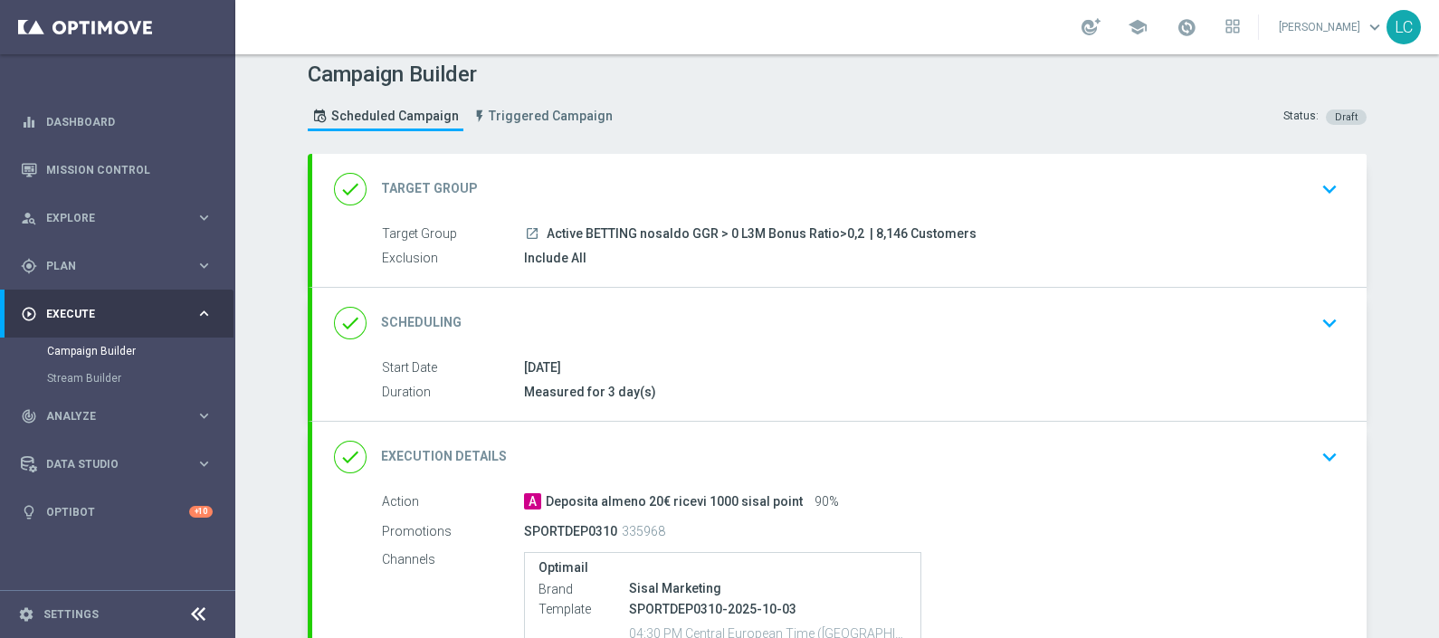
scroll to position [0, 0]
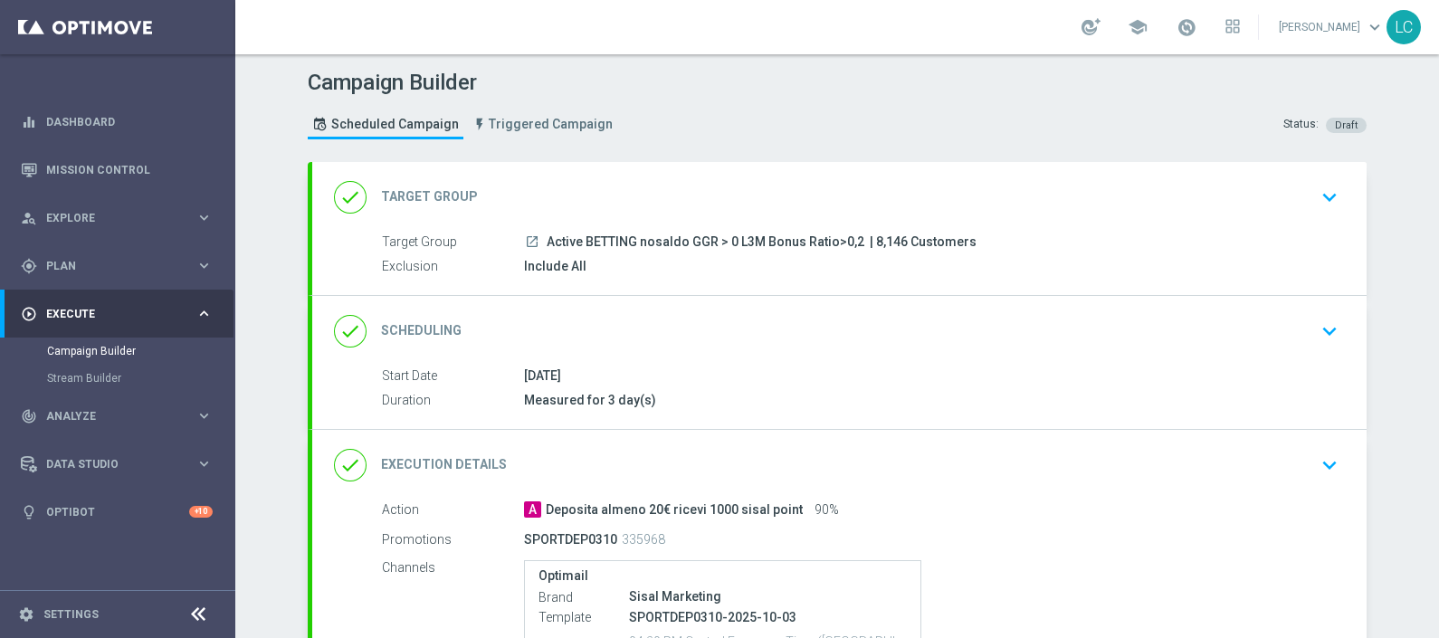
click at [1322, 192] on icon "keyboard_arrow_down" at bounding box center [1329, 197] width 27 height 27
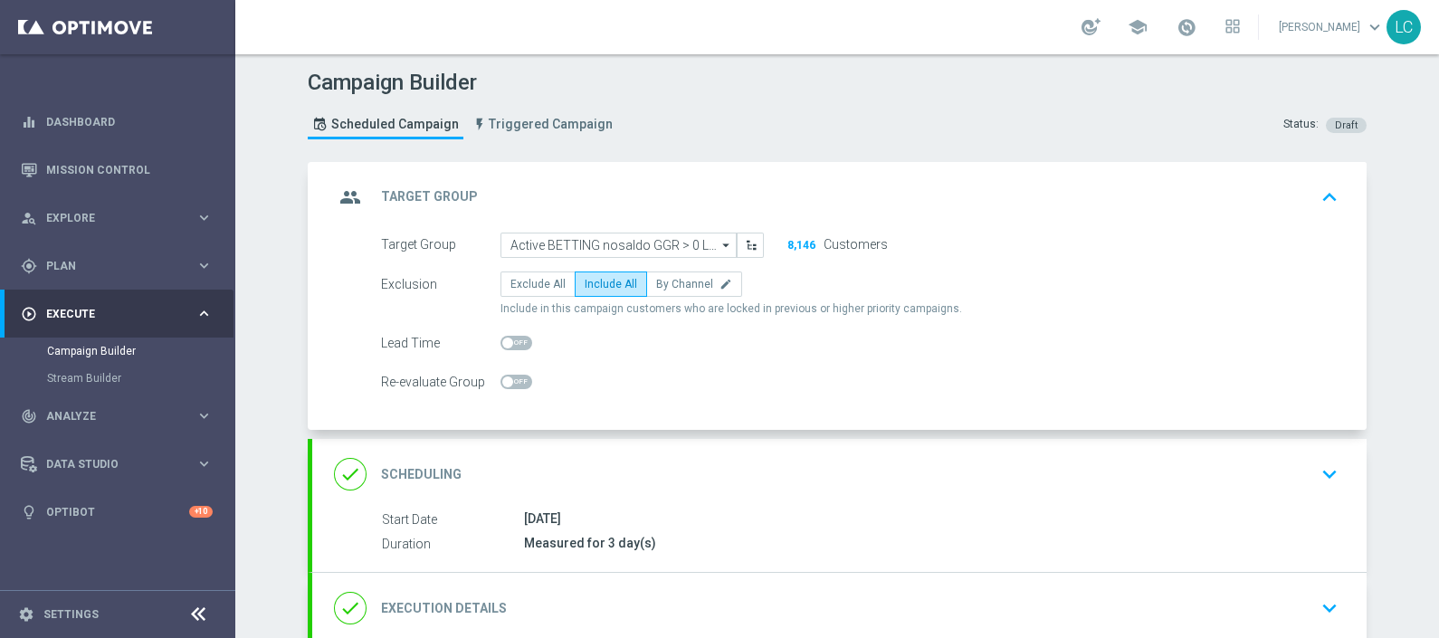
click at [1316, 192] on icon "keyboard_arrow_up" at bounding box center [1329, 197] width 27 height 27
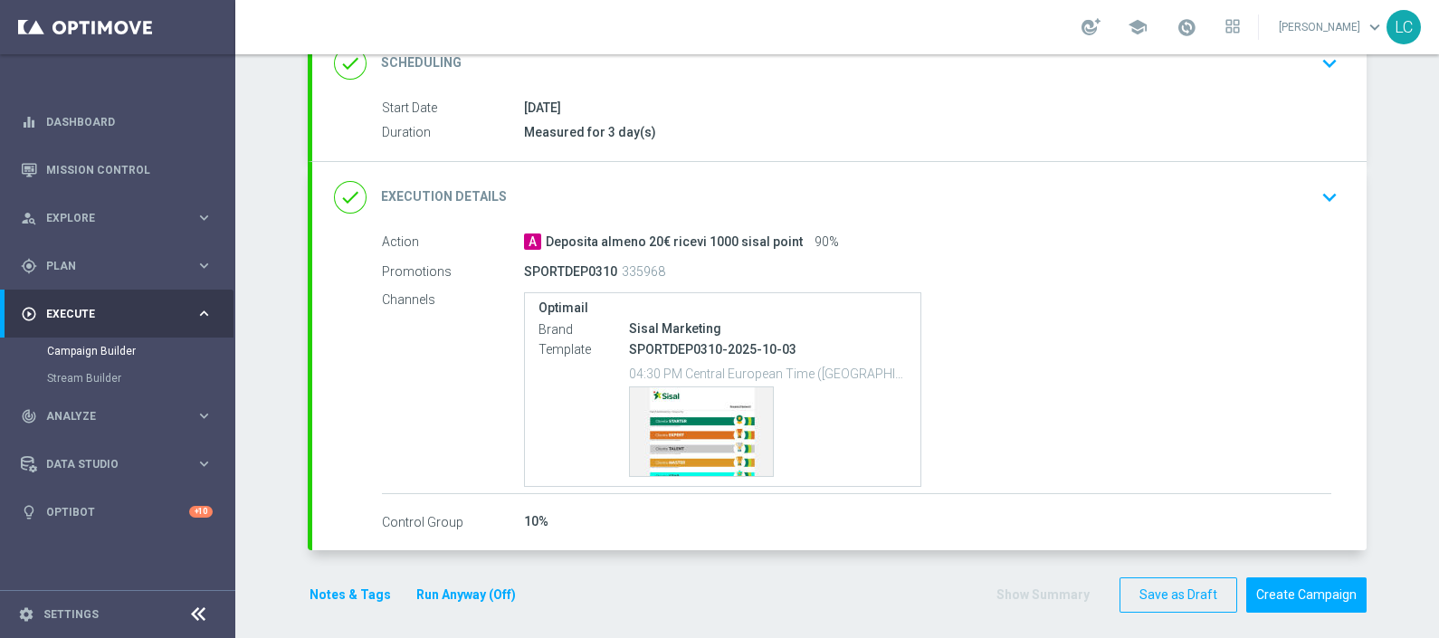
scroll to position [276, 0]
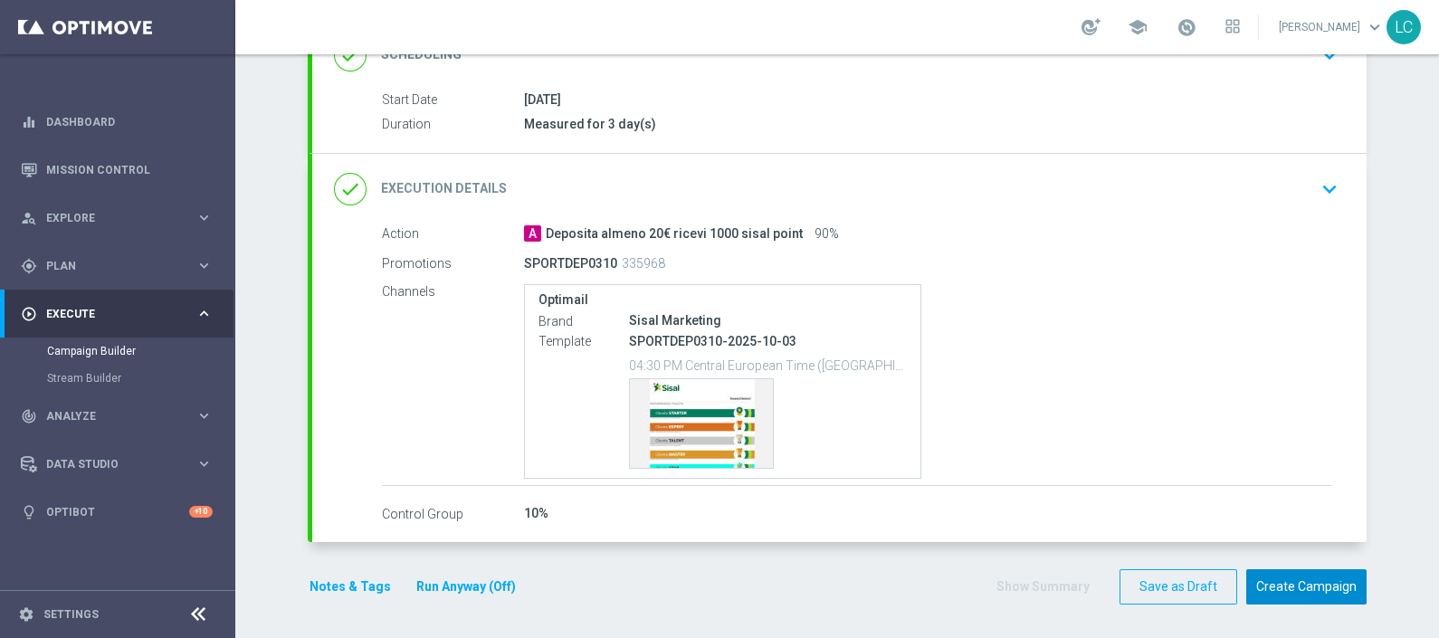
click at [1290, 593] on button "Create Campaign" at bounding box center [1307, 586] width 120 height 35
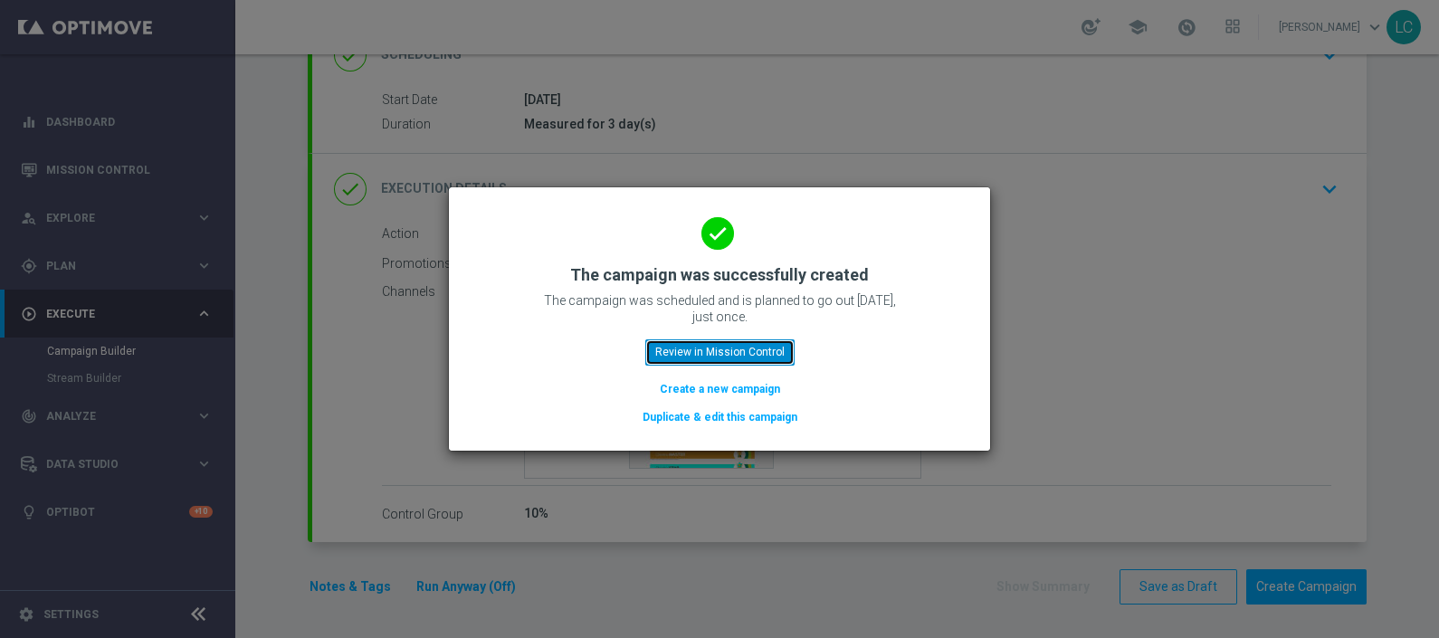
click at [716, 349] on button "Review in Mission Control" at bounding box center [719, 351] width 149 height 25
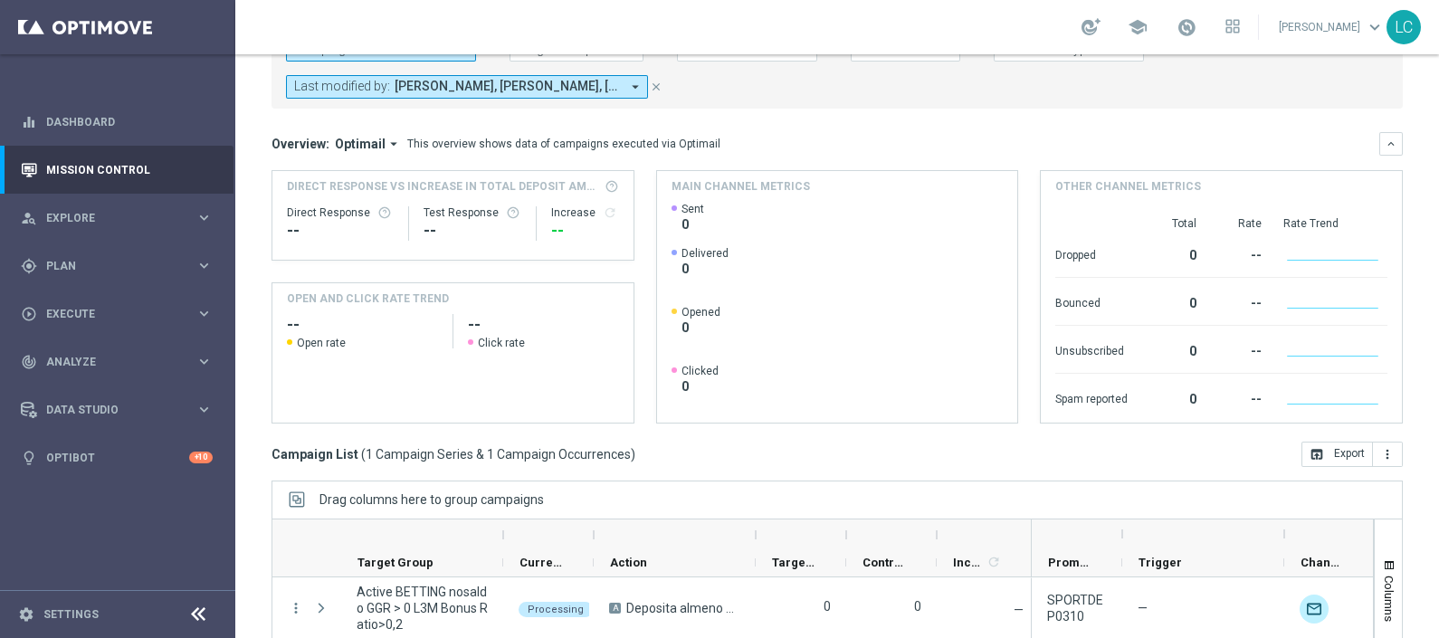
scroll to position [129, 0]
click at [539, 91] on span "Andrea Pierno, Francesca Mascarucci, Lorenzo Carlevale, Marco Cesco, Martina Tr…" at bounding box center [507, 84] width 225 height 15
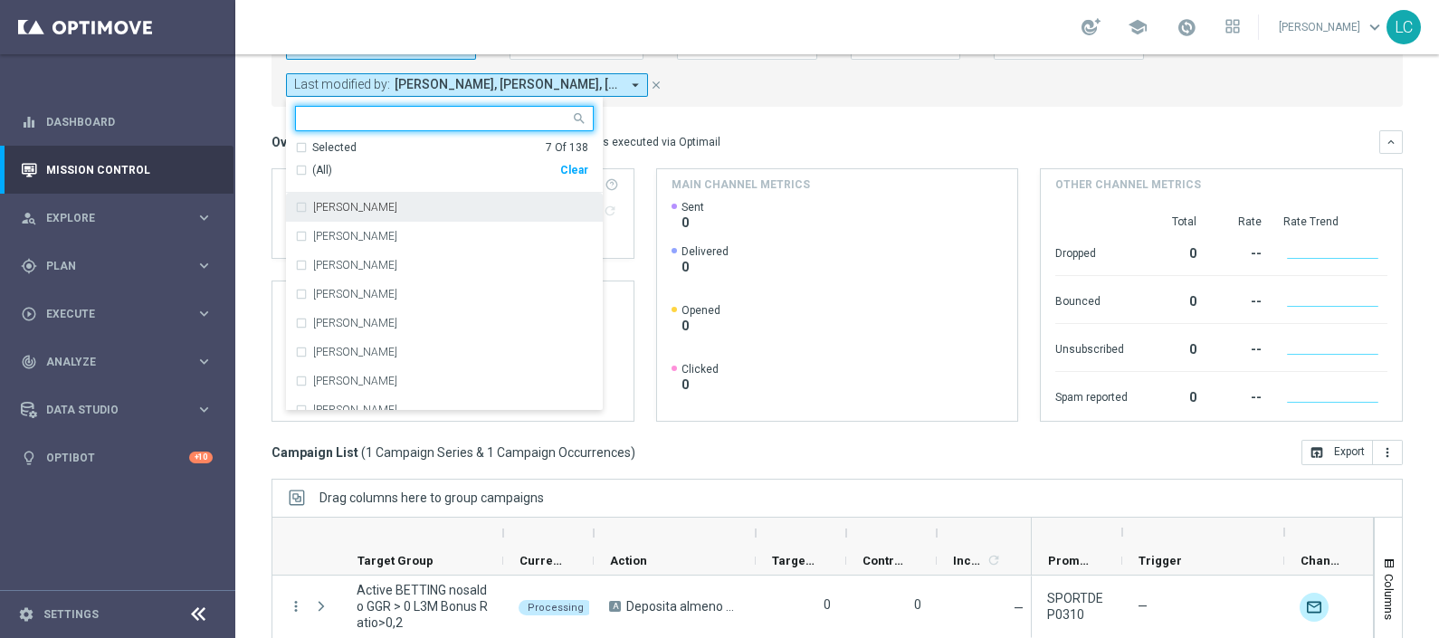
click at [304, 141] on div "Selected 7 Of 138" at bounding box center [441, 147] width 293 height 15
click at [321, 208] on label "Francesca Mascarucci" at bounding box center [355, 207] width 84 height 11
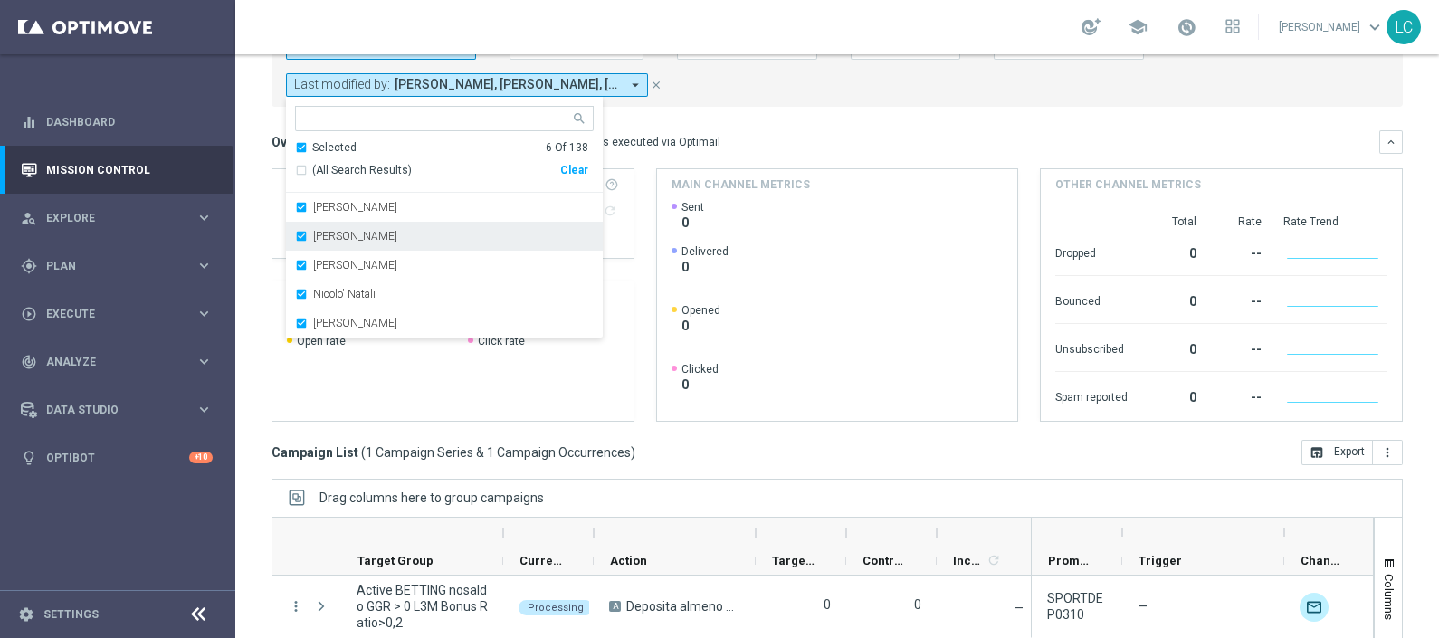
click at [321, 226] on div "Marco Cesco" at bounding box center [444, 236] width 299 height 29
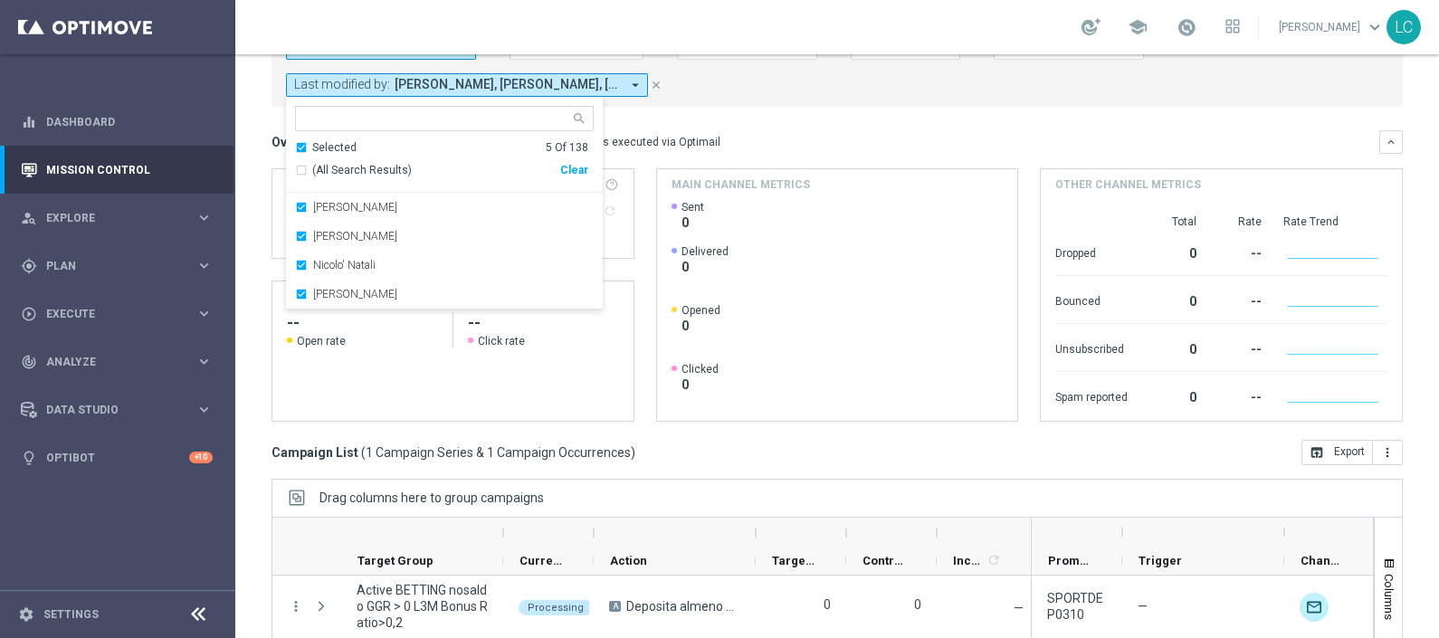
click at [321, 226] on div "Martina Troia" at bounding box center [444, 236] width 299 height 29
click at [321, 226] on div "Nicolo' Natali" at bounding box center [444, 236] width 299 height 29
click at [321, 226] on div "Paolo Martiradonna" at bounding box center [444, 236] width 299 height 29
click at [874, 142] on div "Overview: Optimail arrow_drop_down This overview shows data of campaigns execut…" at bounding box center [826, 142] width 1108 height 16
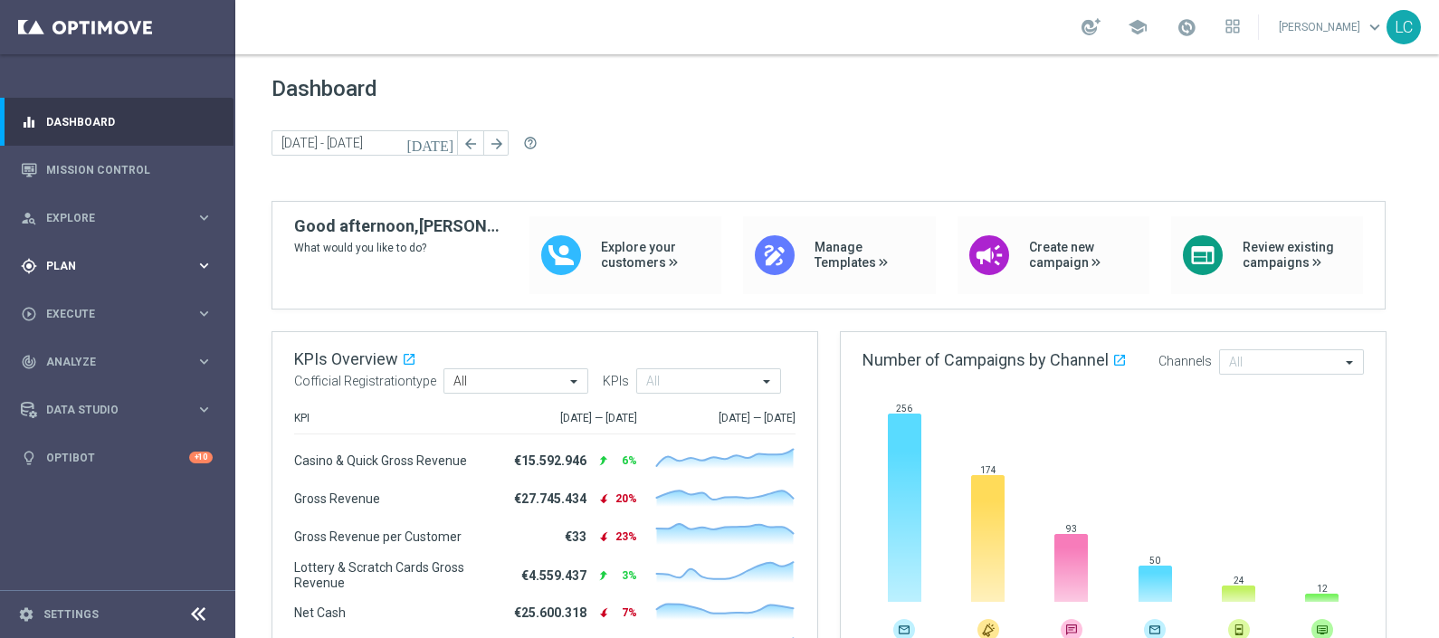
click at [74, 262] on span "Plan" at bounding box center [120, 266] width 149 height 11
click at [79, 294] on div "Target Groups" at bounding box center [140, 303] width 186 height 27
click at [80, 303] on link "Target Groups" at bounding box center [117, 303] width 141 height 14
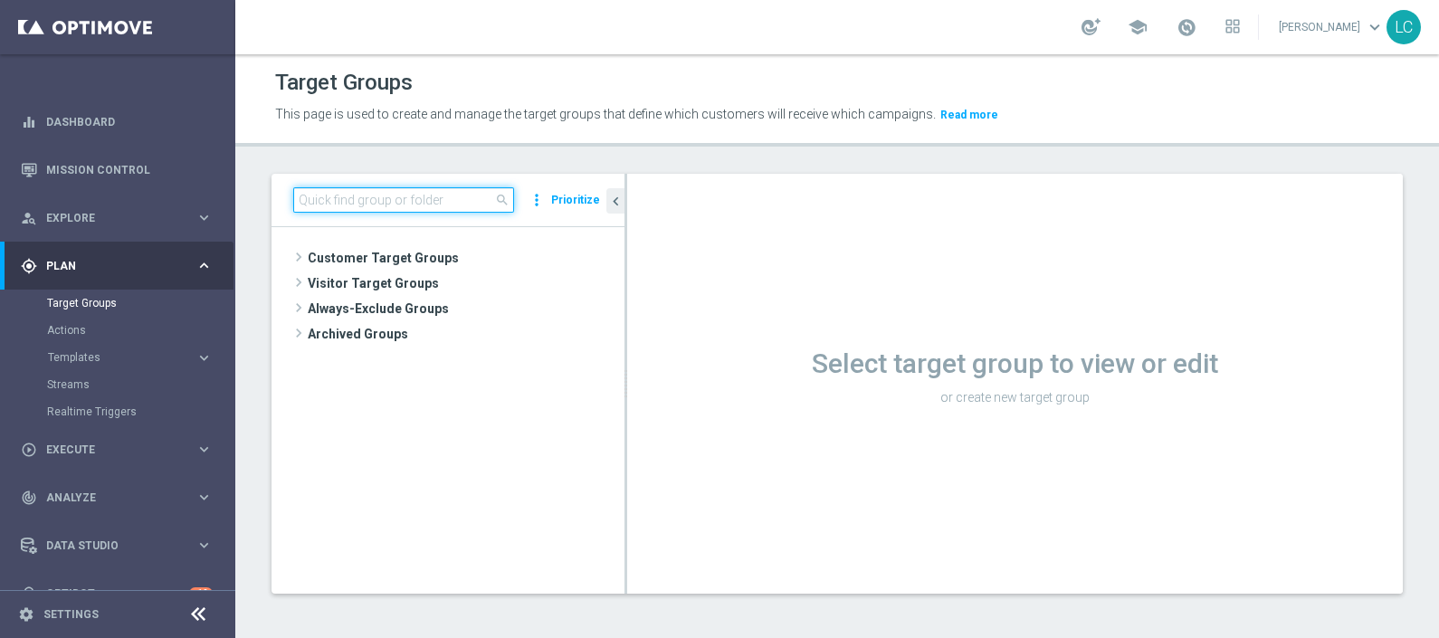
click at [406, 200] on input at bounding box center [403, 199] width 221 height 25
paste input "Active BETTING nosaldo GGR > 0 L3M Bonus Ratio>0,2"
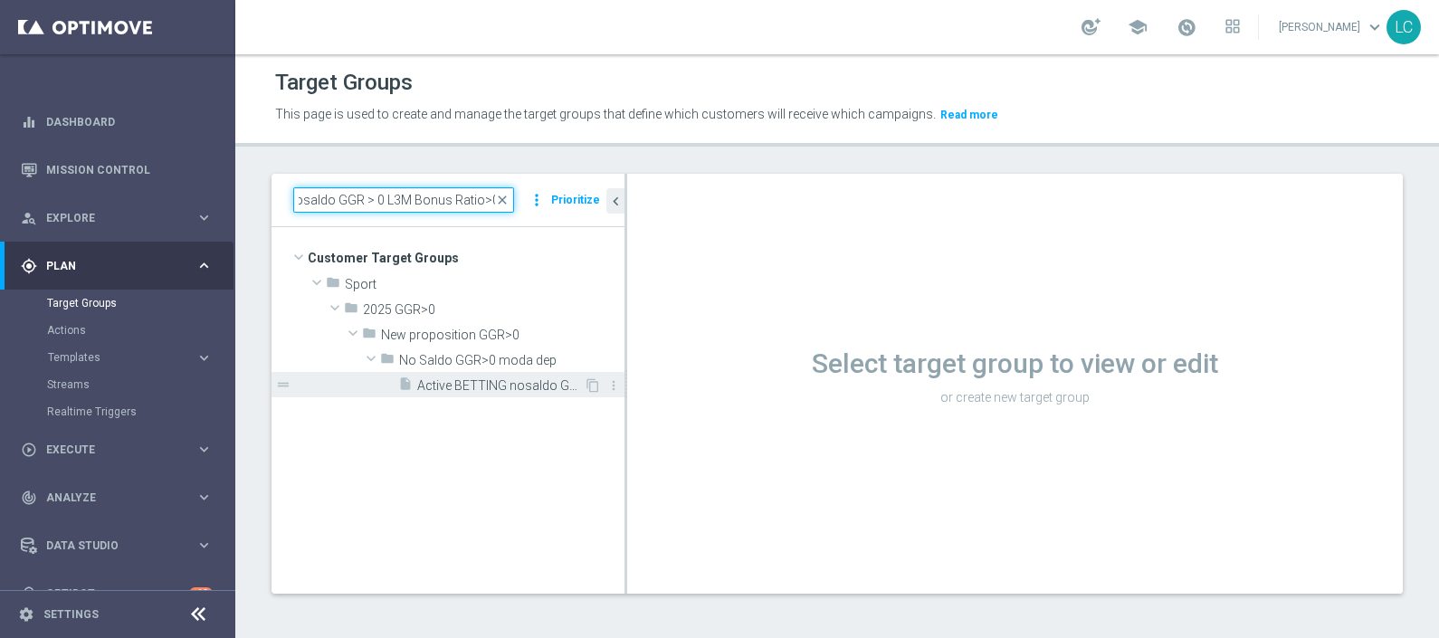
type input "Active BETTING nosaldo GGR > 0 L3M Bonus Ratio>0,2"
click at [469, 393] on div "insert_drive_file Active BETTING nosaldo GGR > 0 L3M Bonus Ratio>0,2" at bounding box center [491, 384] width 186 height 25
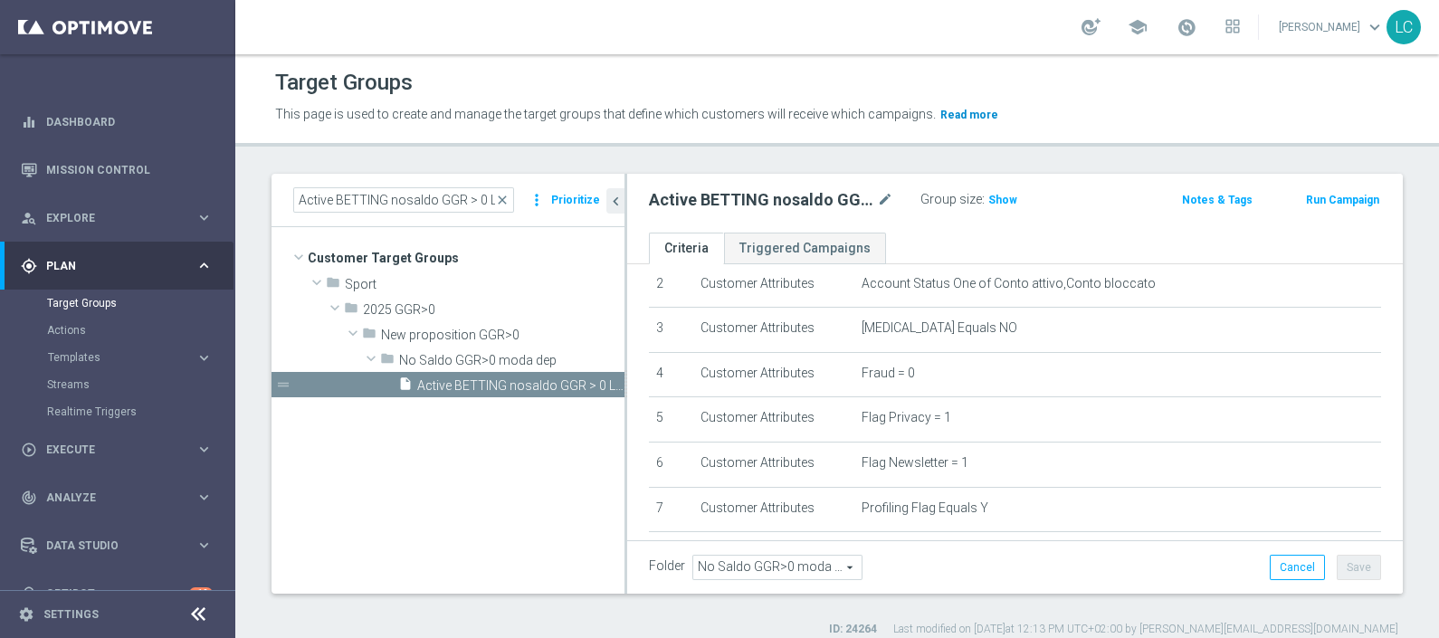
scroll to position [110, 0]
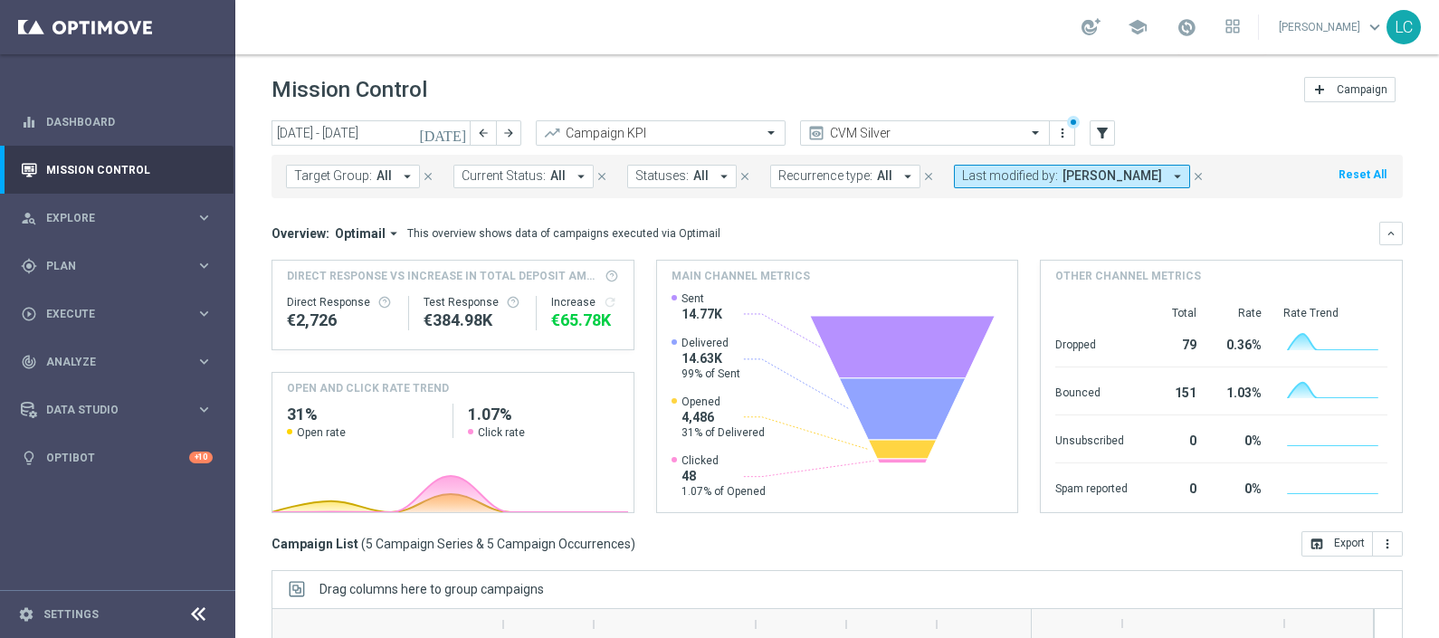
scroll to position [43, 0]
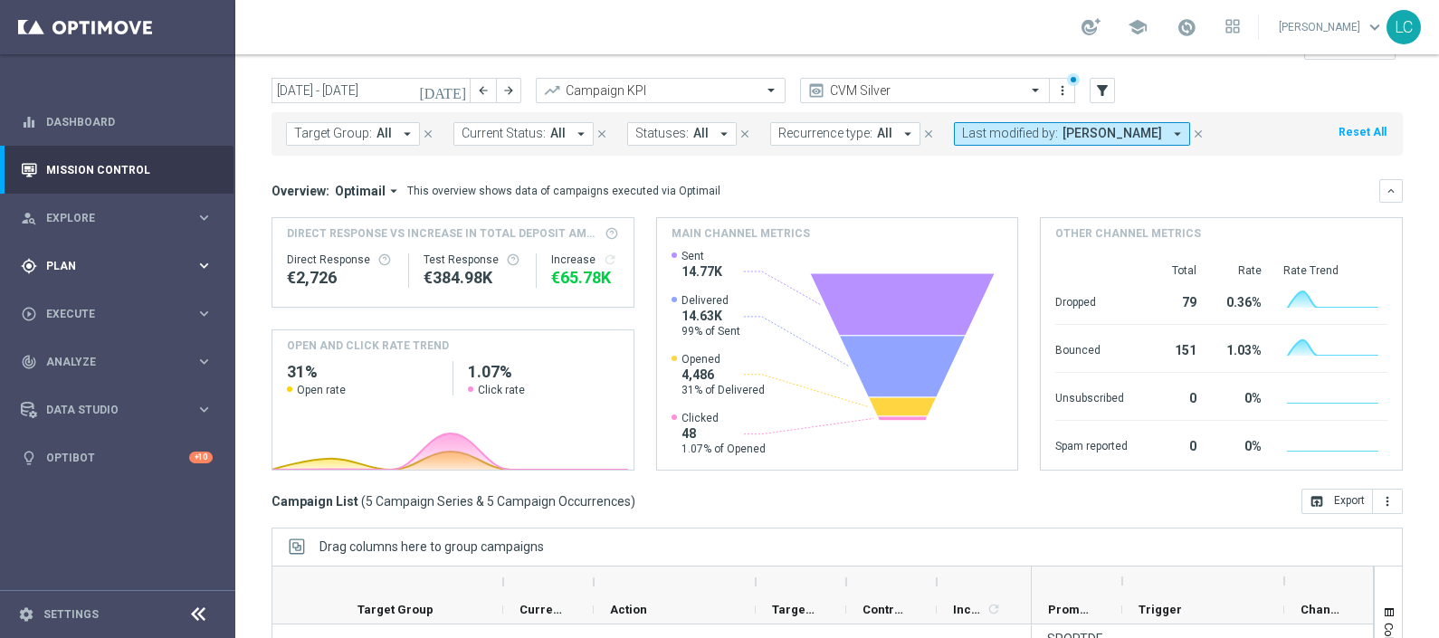
click at [77, 250] on div "gps_fixed Plan keyboard_arrow_right" at bounding box center [117, 266] width 234 height 48
click at [60, 308] on link "Target Groups" at bounding box center [117, 303] width 141 height 14
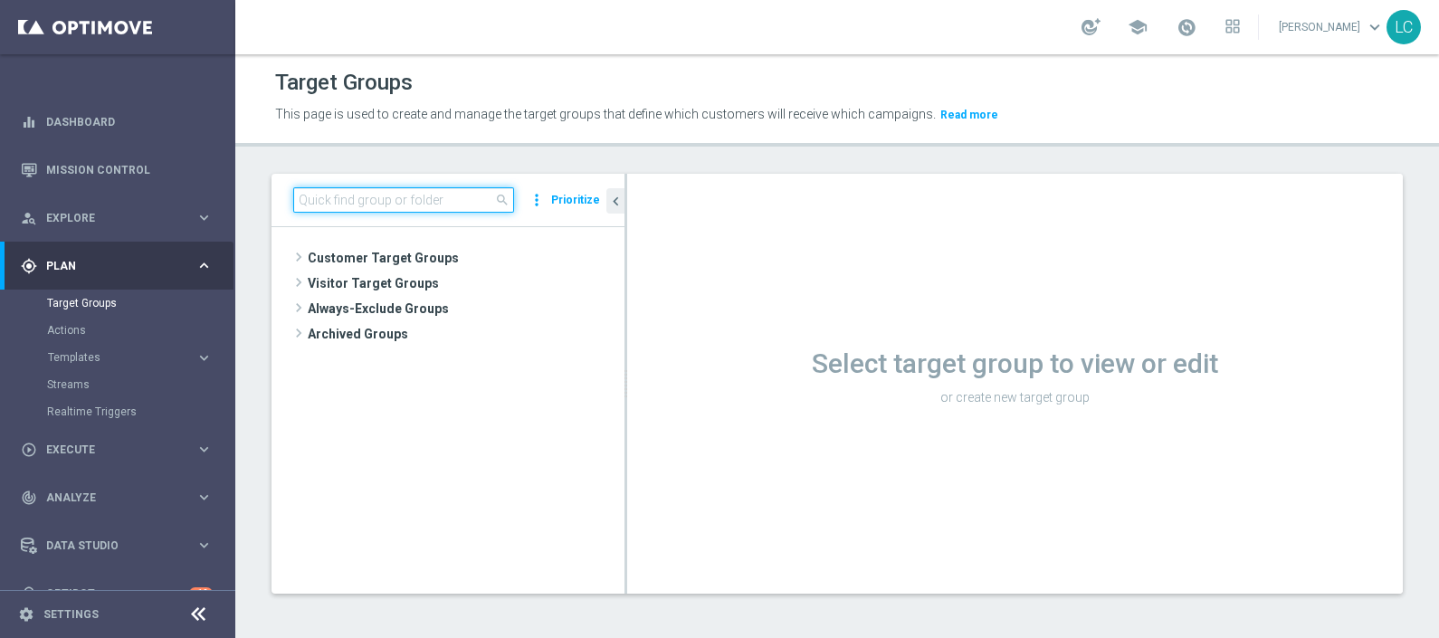
click at [447, 201] on input at bounding box center [403, 199] width 221 height 25
paste input "Active BETTING nosaldo GGR > 0 L3M Bonus Ratio<0,2 dep rank H"
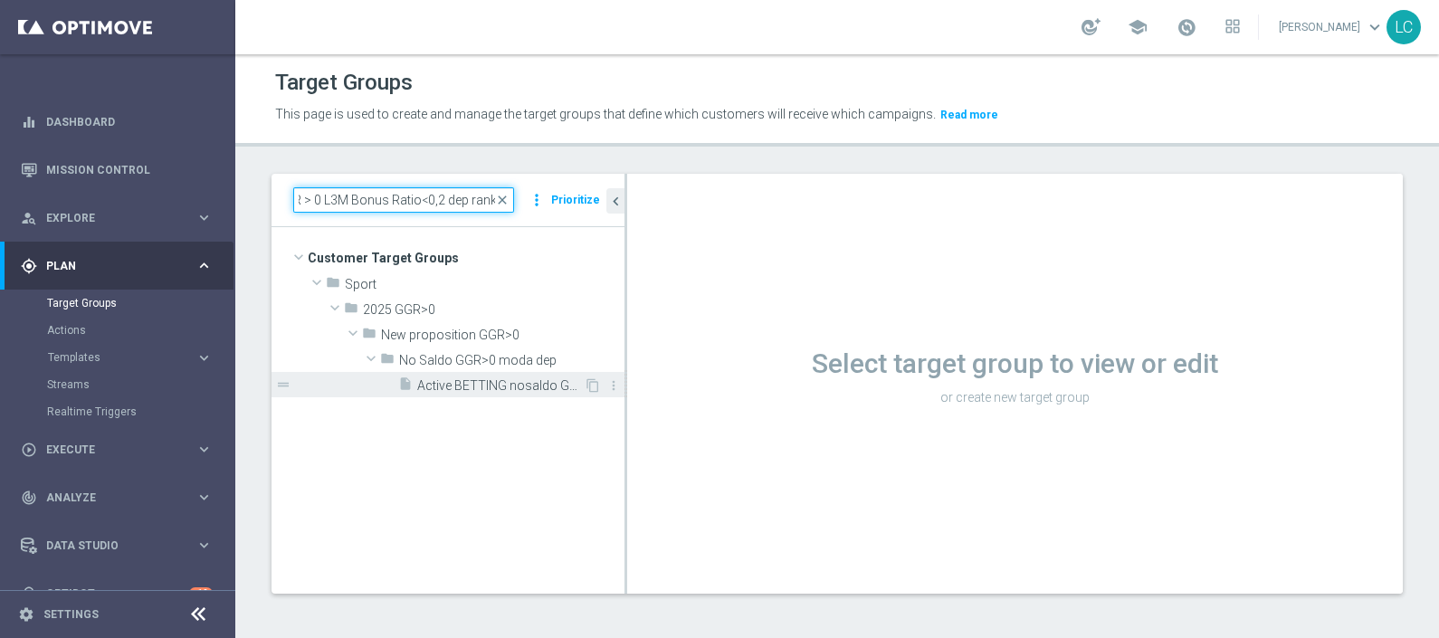
type input "Active BETTING nosaldo GGR > 0 L3M Bonus Ratio<0,2 dep rank H"
click at [505, 388] on span "Active BETTING nosaldo GGR > 0 L3M Bonus Ratio<0,2 dep rank H" at bounding box center [500, 385] width 167 height 15
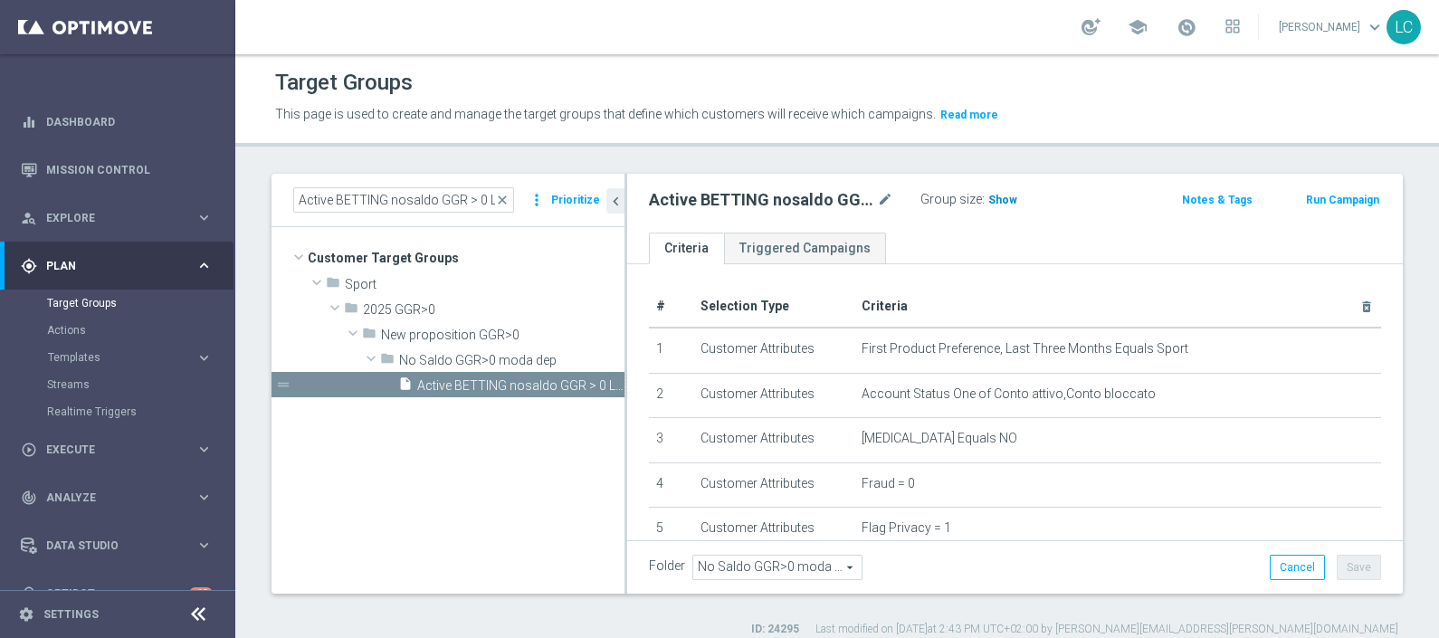
click at [1003, 197] on span "Show" at bounding box center [1003, 200] width 29 height 13
click at [1333, 194] on button "Run Campaign" at bounding box center [1342, 200] width 77 height 20
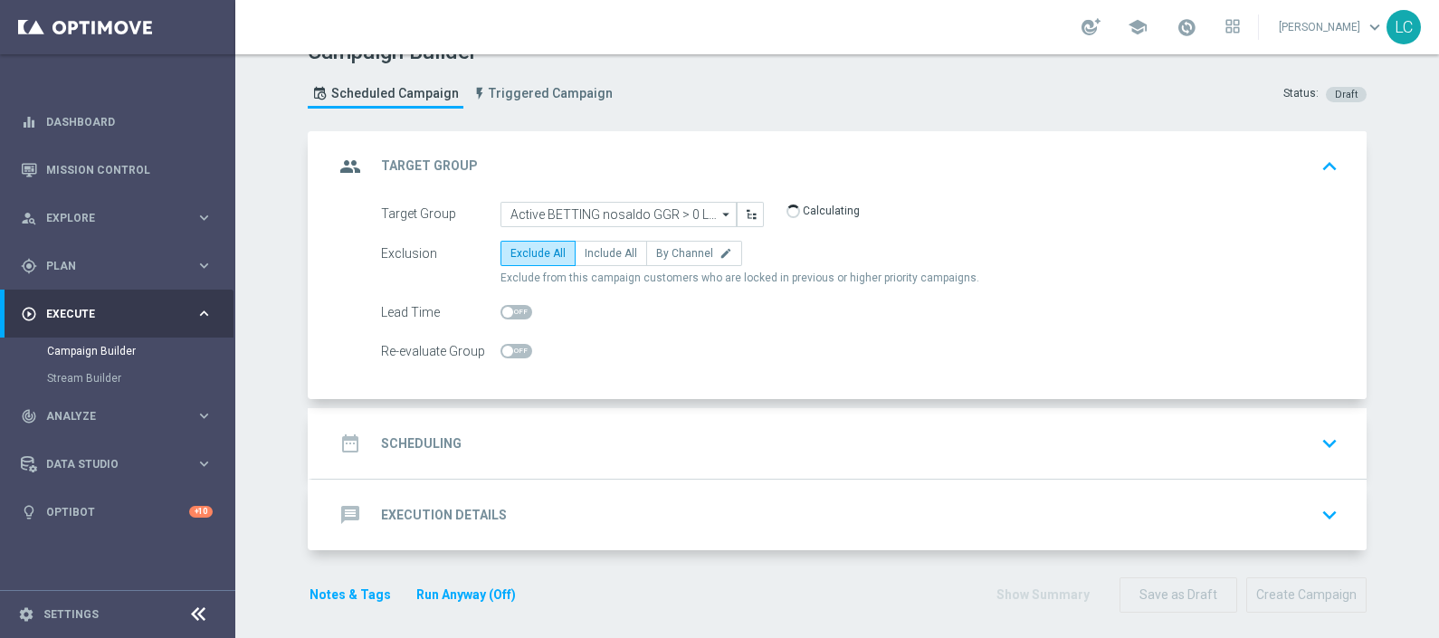
scroll to position [38, 0]
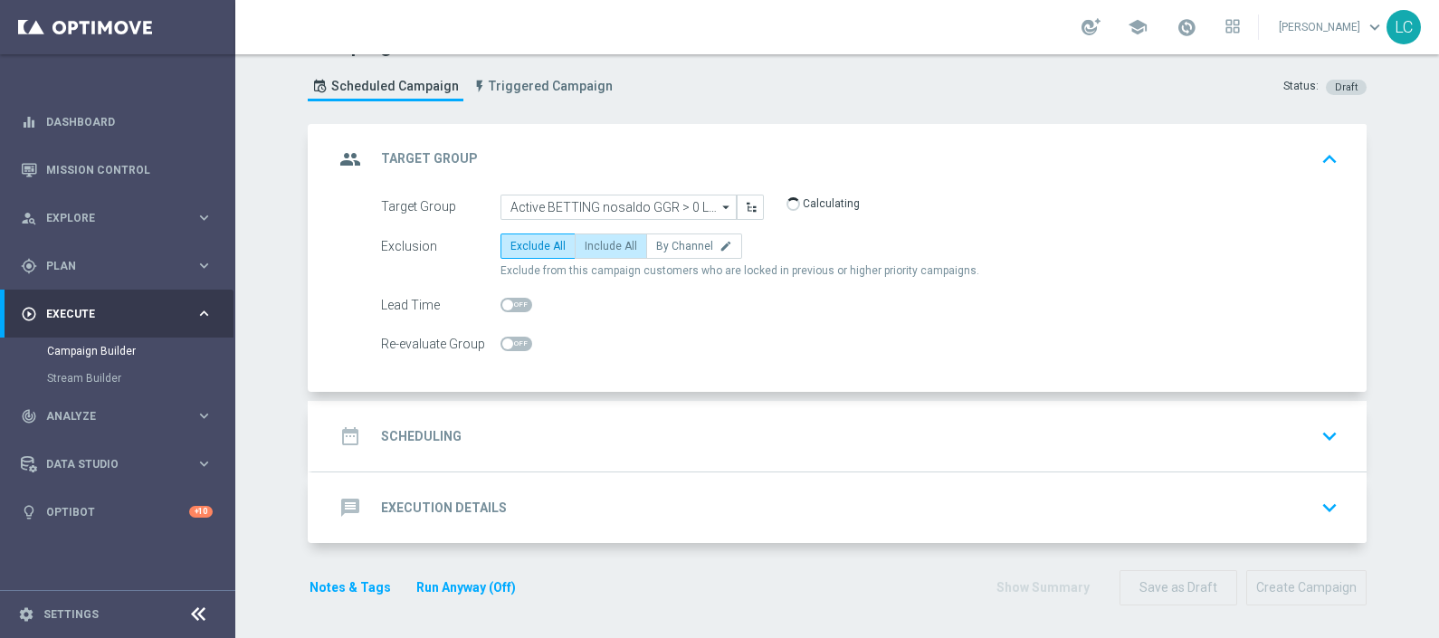
click at [592, 240] on span "Include All" at bounding box center [611, 246] width 53 height 13
click at [592, 244] on input "Include All" at bounding box center [591, 250] width 12 height 12
radio input "true"
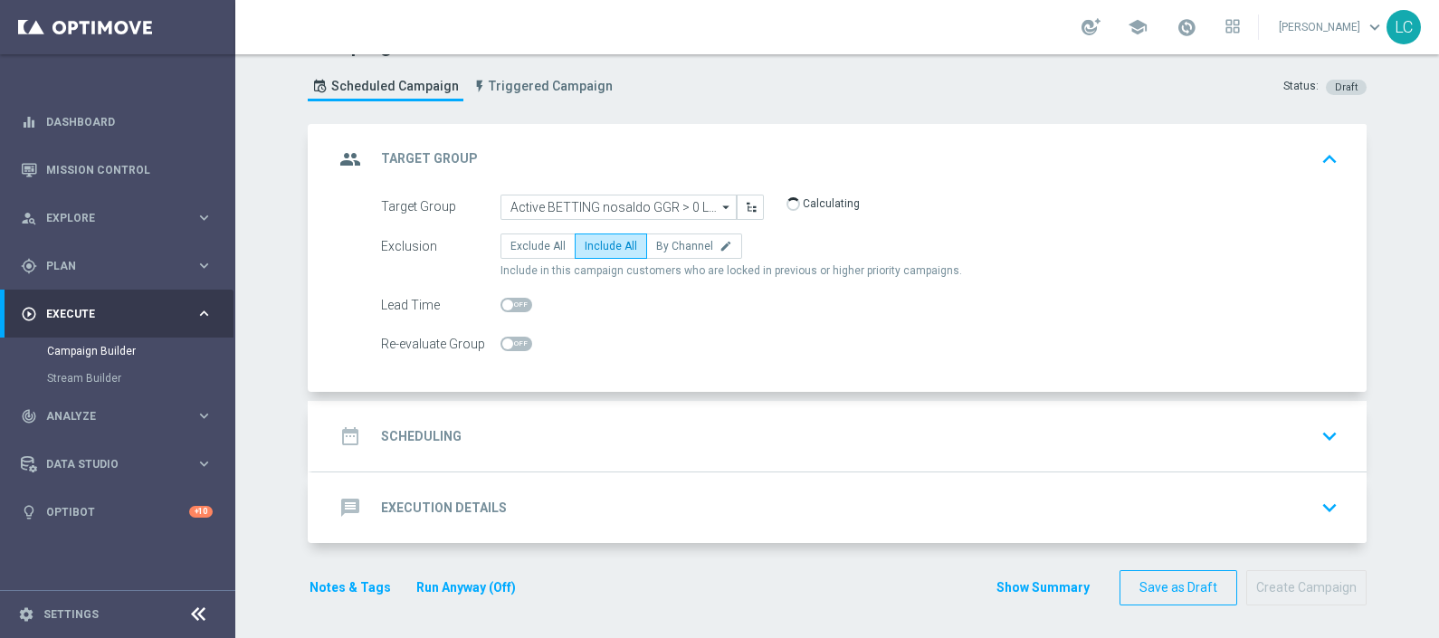
scroll to position [0, 0]
click at [589, 420] on div "date_range Scheduling keyboard_arrow_down" at bounding box center [839, 436] width 1011 height 34
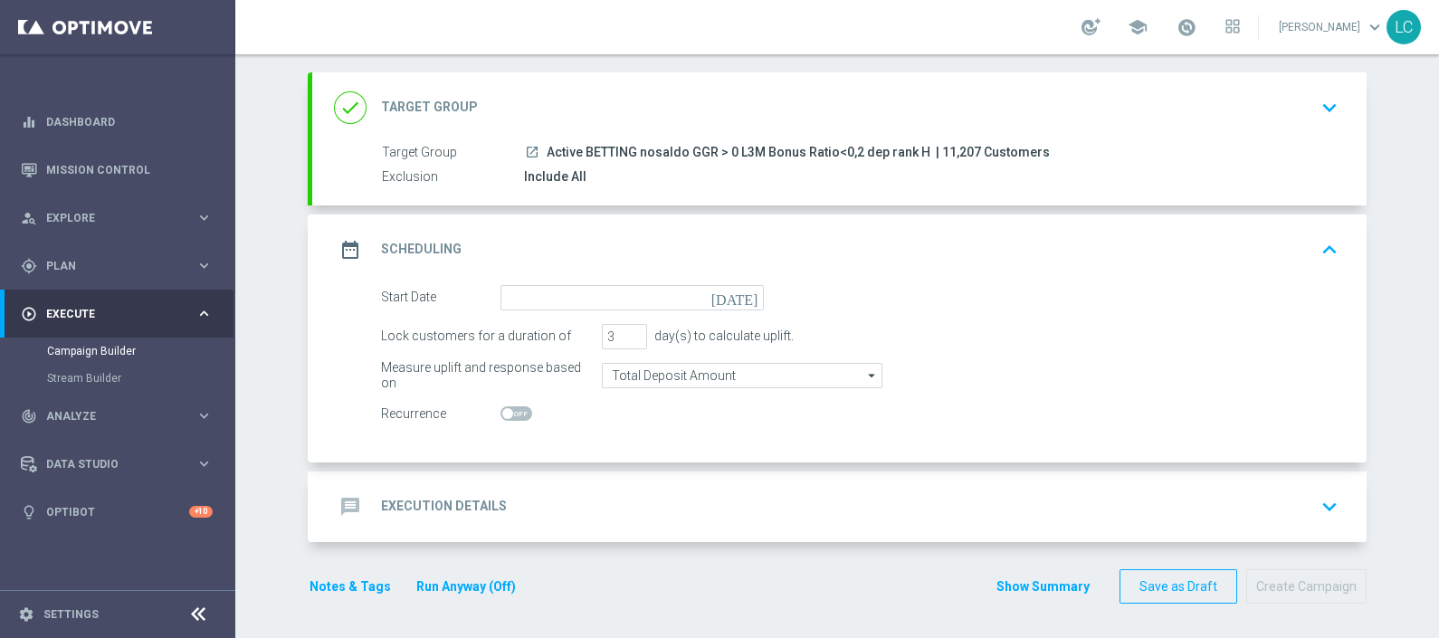
scroll to position [89, 0]
click at [574, 299] on input at bounding box center [632, 298] width 263 height 25
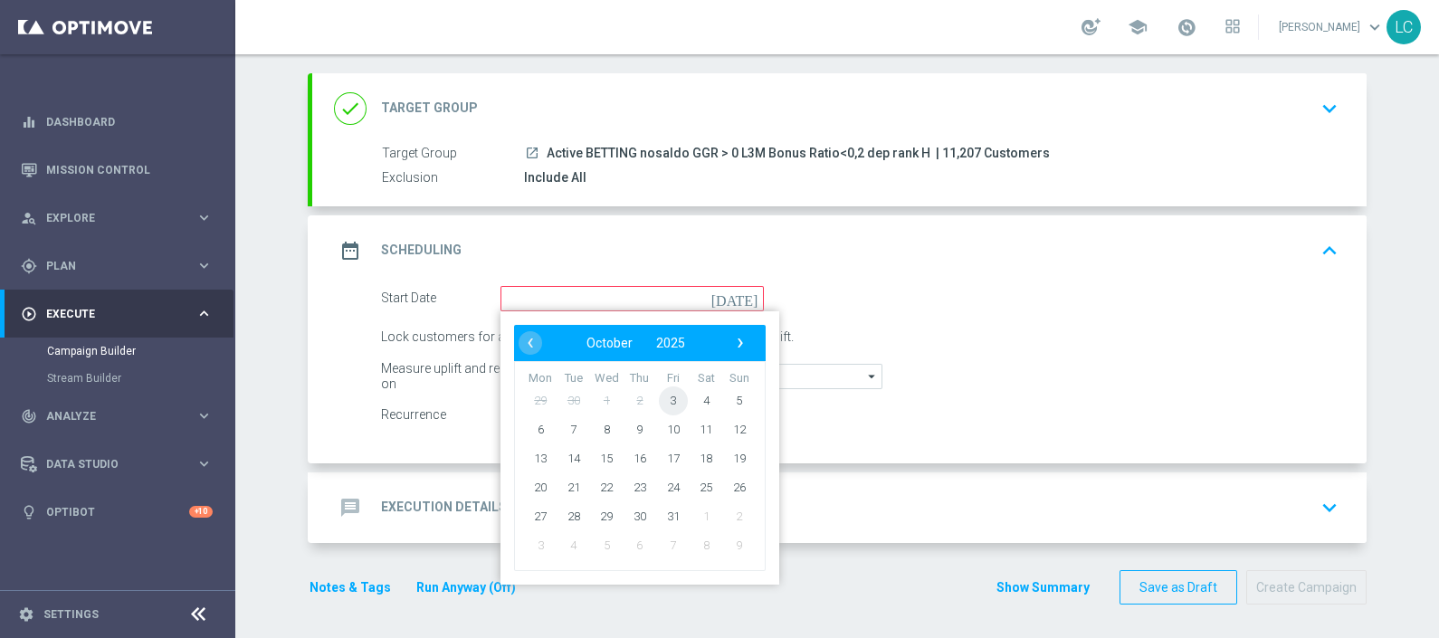
click at [660, 394] on span "3" at bounding box center [673, 400] width 29 height 29
type input "[DATE]"
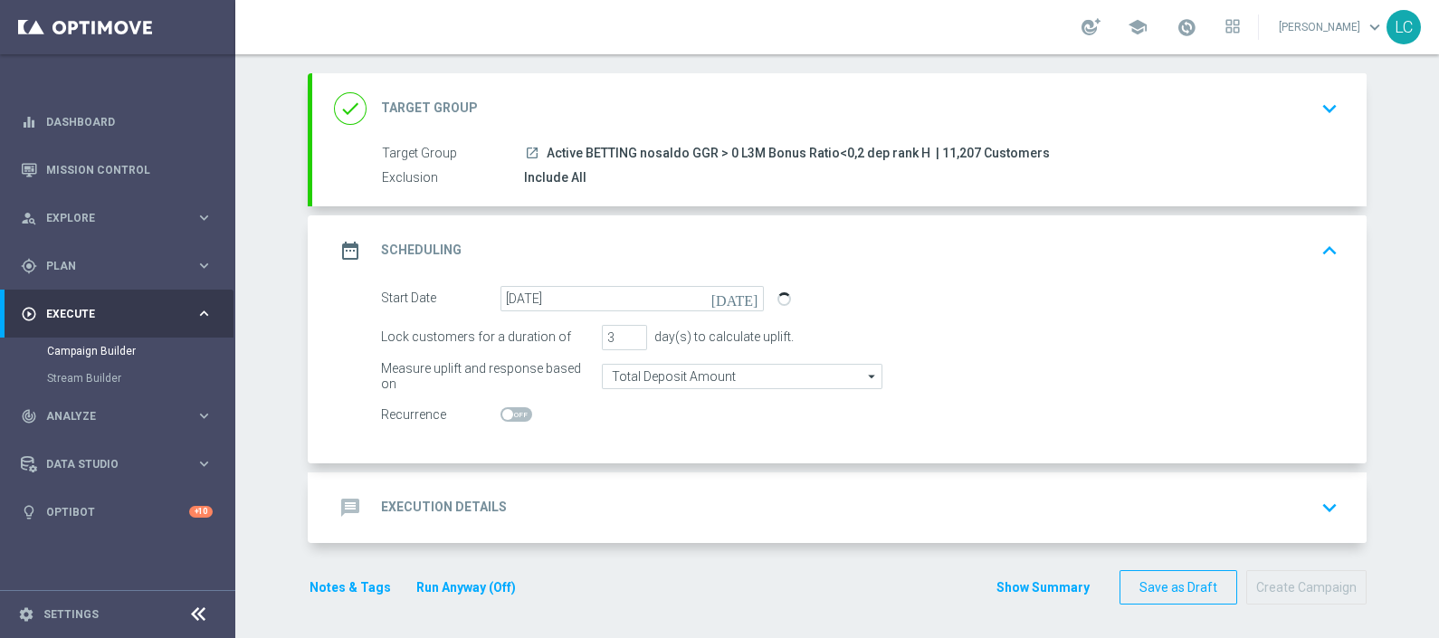
scroll to position [90, 0]
click at [607, 492] on div "message Execution Details keyboard_arrow_down" at bounding box center [839, 507] width 1011 height 34
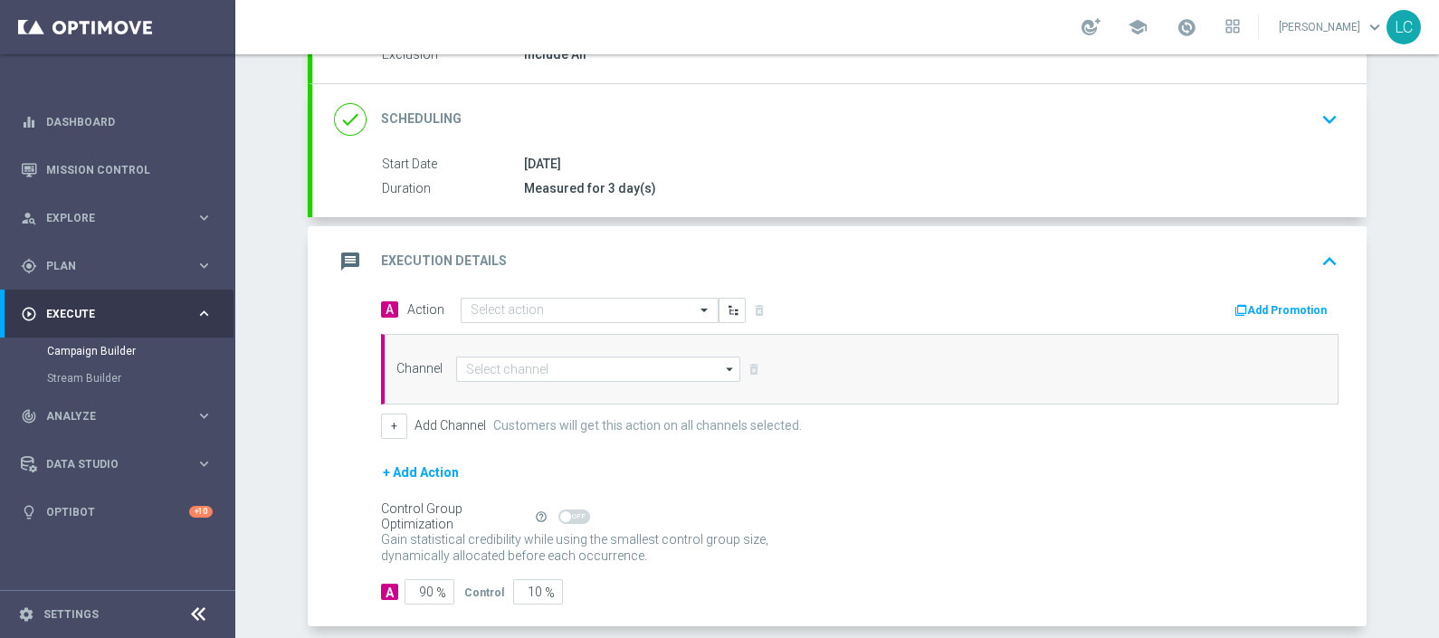
scroll to position [212, 0]
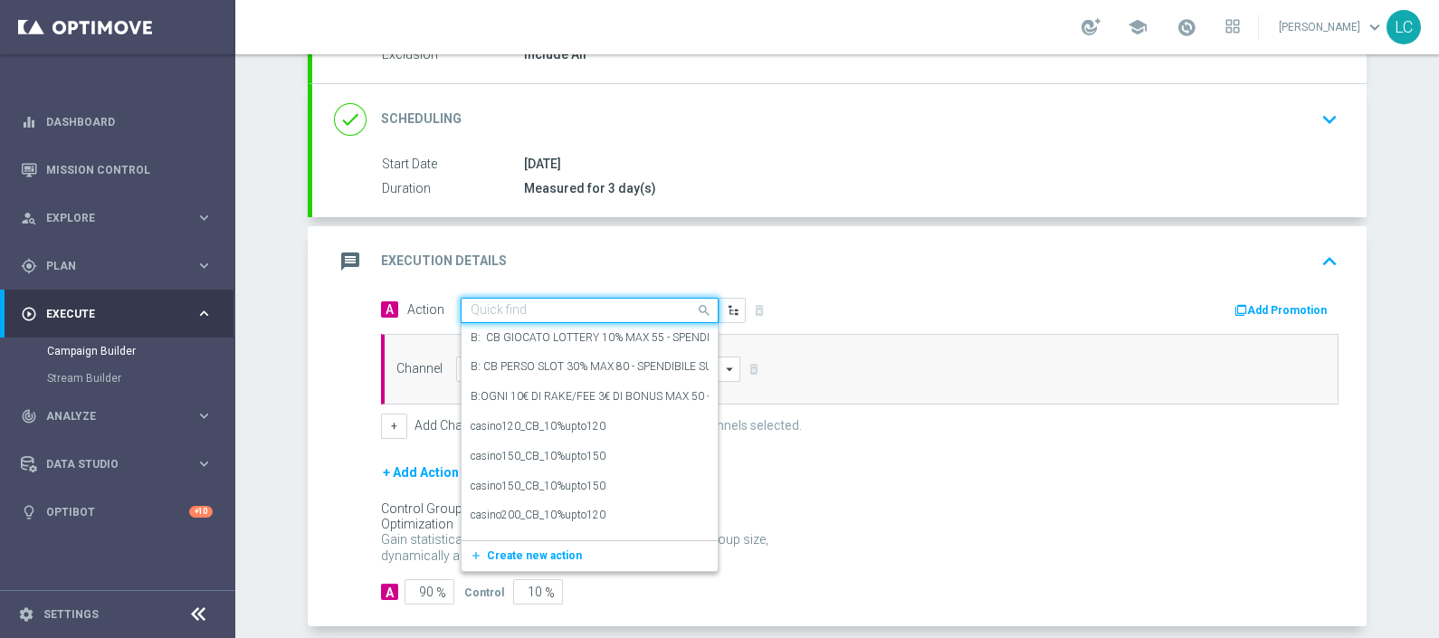
click at [533, 303] on input "text" at bounding box center [572, 310] width 202 height 15
paste input "Deposita 50€ per freebet da 2€, deposita 80€ per freebet da 5€, deposita 120€ p…"
type input "Deposita 50€ per freebet da 2€, deposita 80€ per freebet da 5€, deposita 120€ p…"
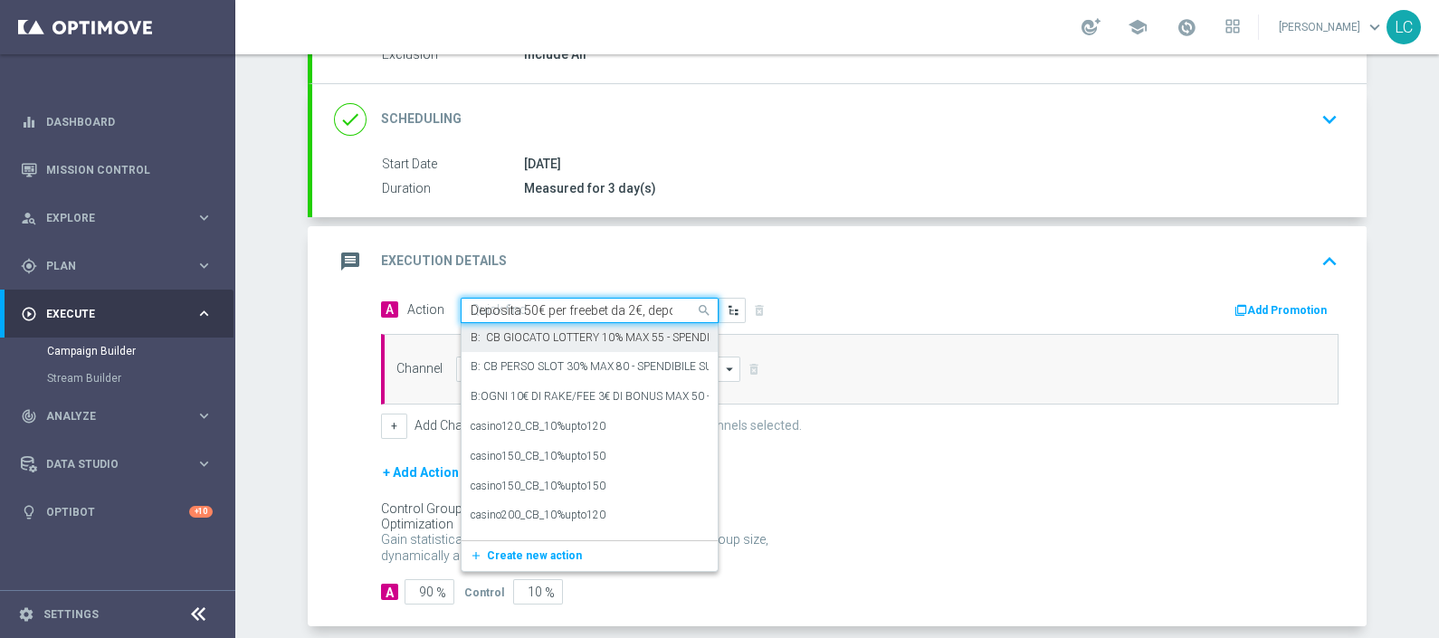
scroll to position [0, 364]
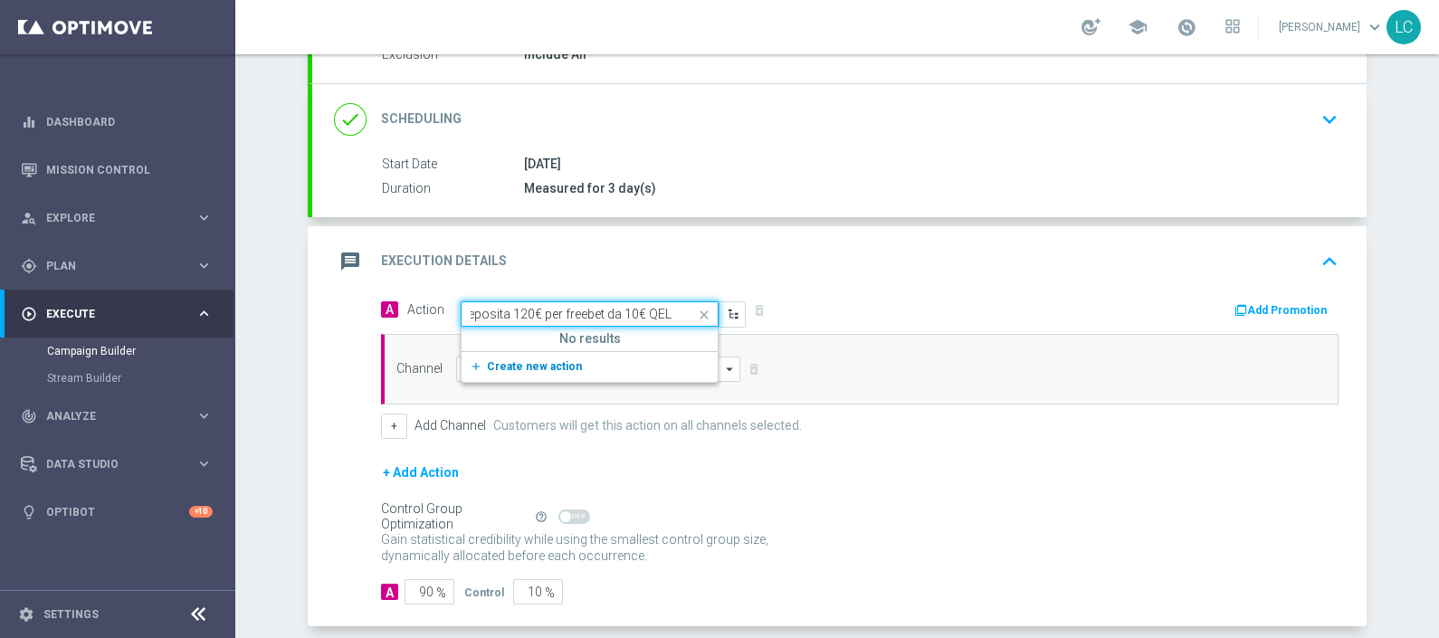
click at [500, 357] on button "add_new Create new action" at bounding box center [587, 367] width 250 height 21
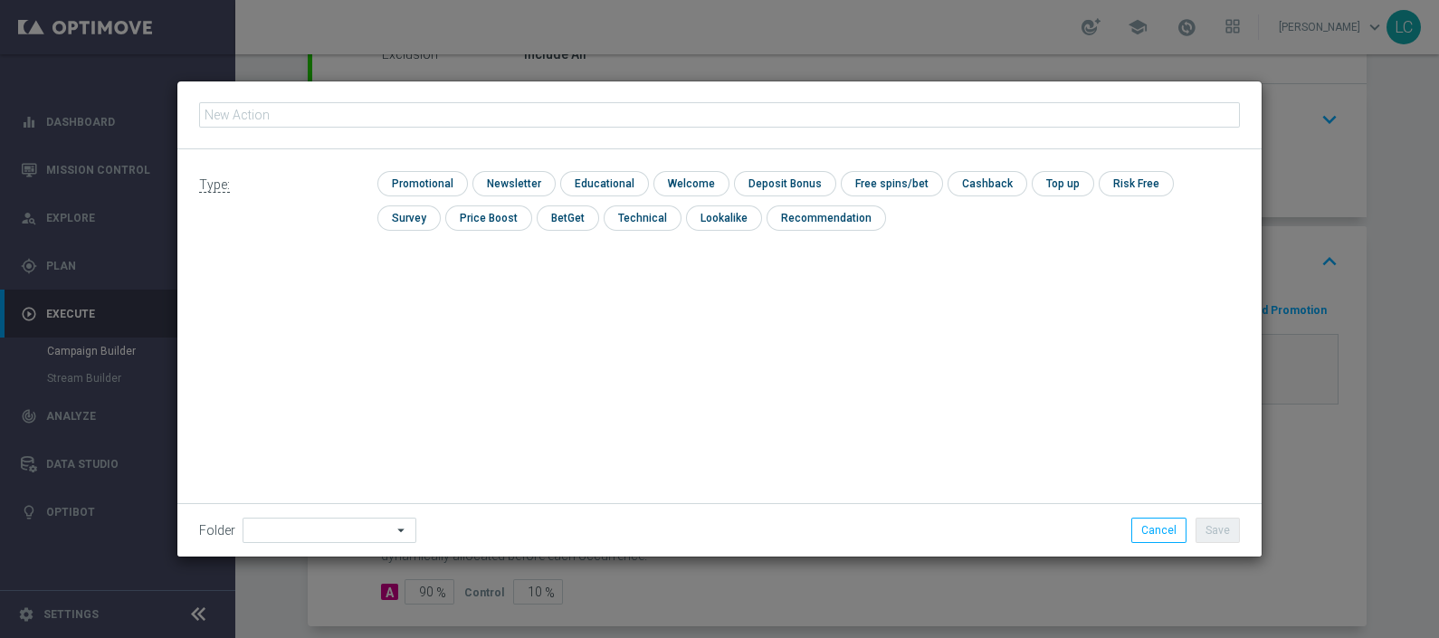
type input "Deposita 50€ per freebet da 2€, deposita 80€ per freebet da 5€, deposita 120€ p…"
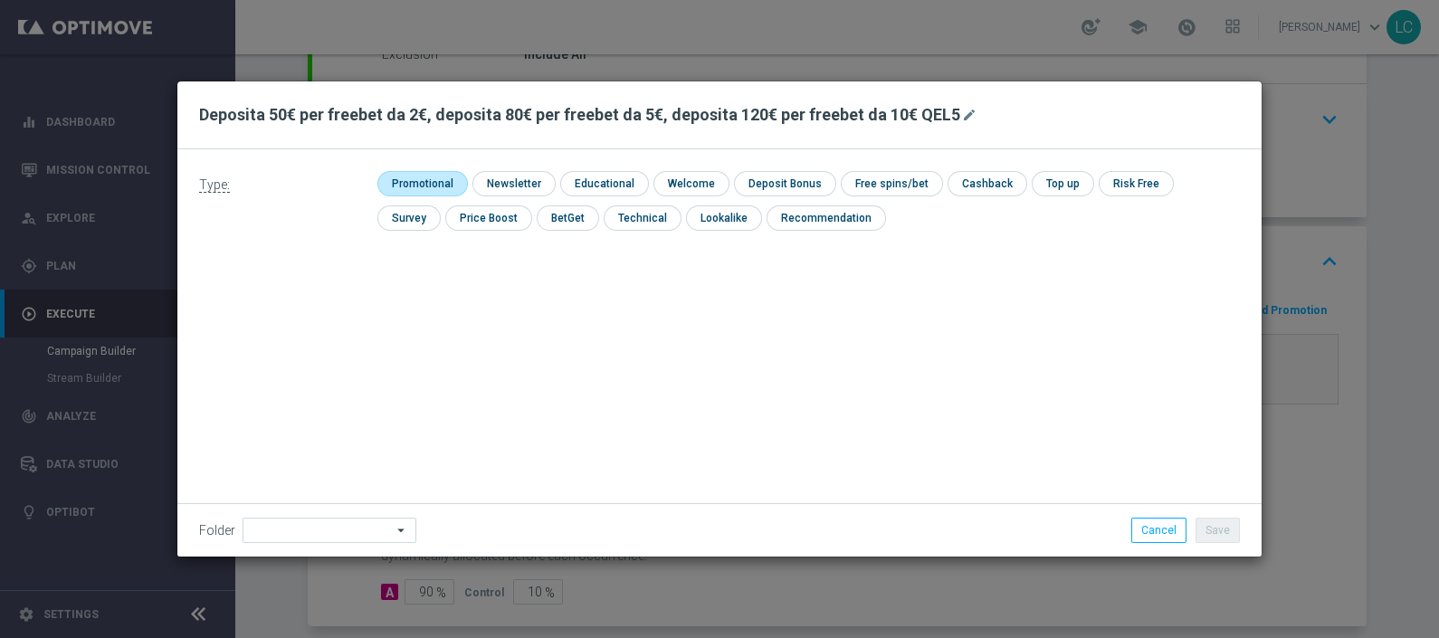
click at [412, 187] on input "checkbox" at bounding box center [420, 183] width 86 height 24
checkbox input "true"
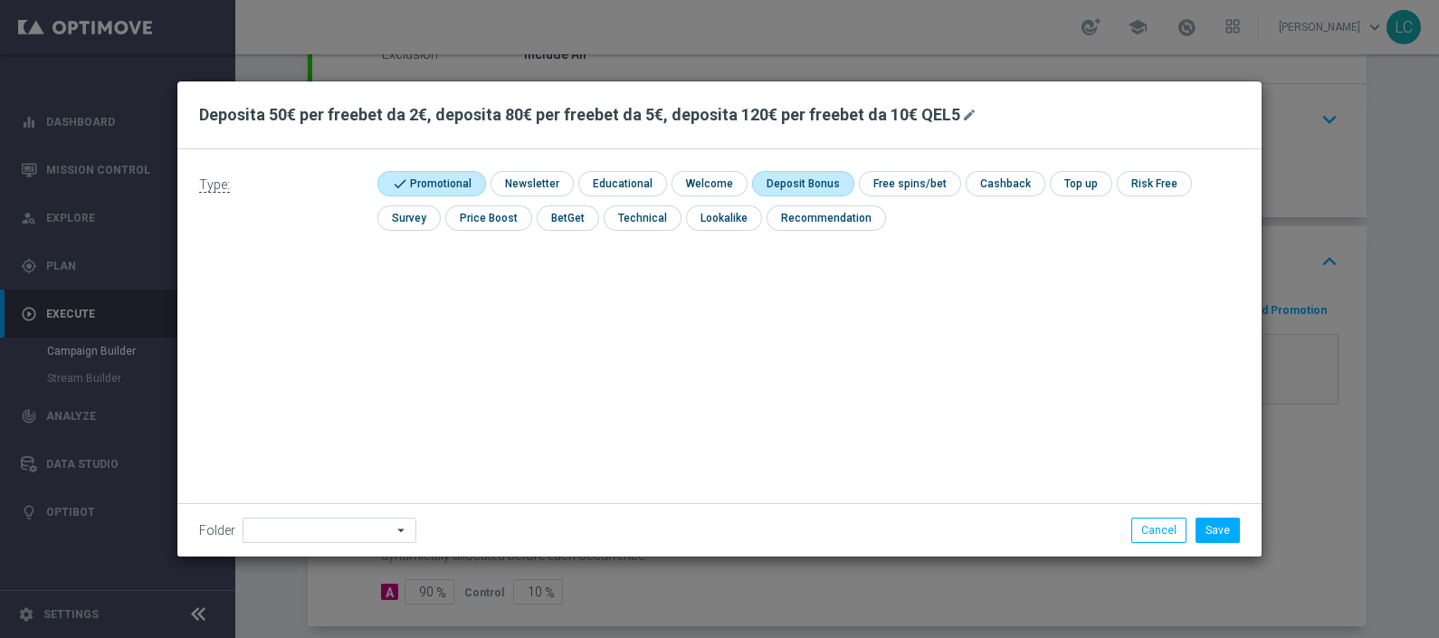
click at [805, 186] on input "checkbox" at bounding box center [800, 183] width 97 height 24
checkbox input "true"
click at [1209, 530] on button "Save" at bounding box center [1218, 530] width 44 height 25
click at [1202, 522] on button "Save" at bounding box center [1218, 530] width 44 height 25
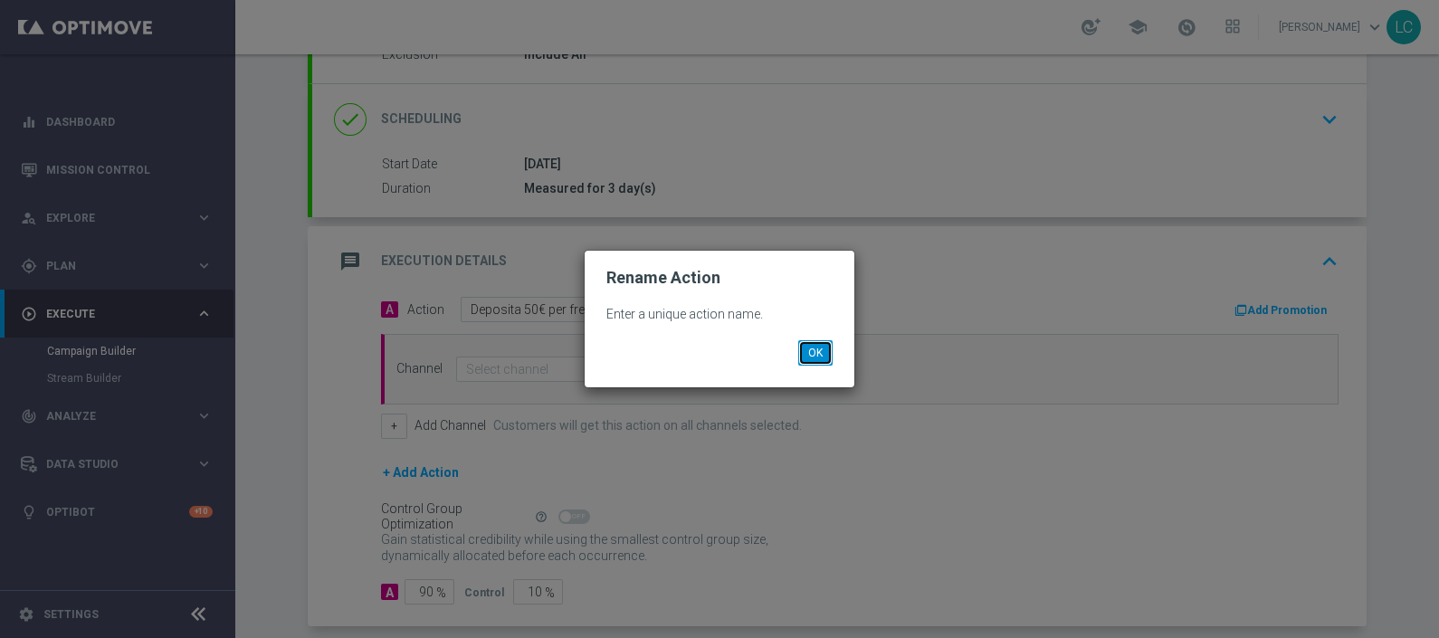
click at [824, 361] on button "OK" at bounding box center [815, 352] width 34 height 25
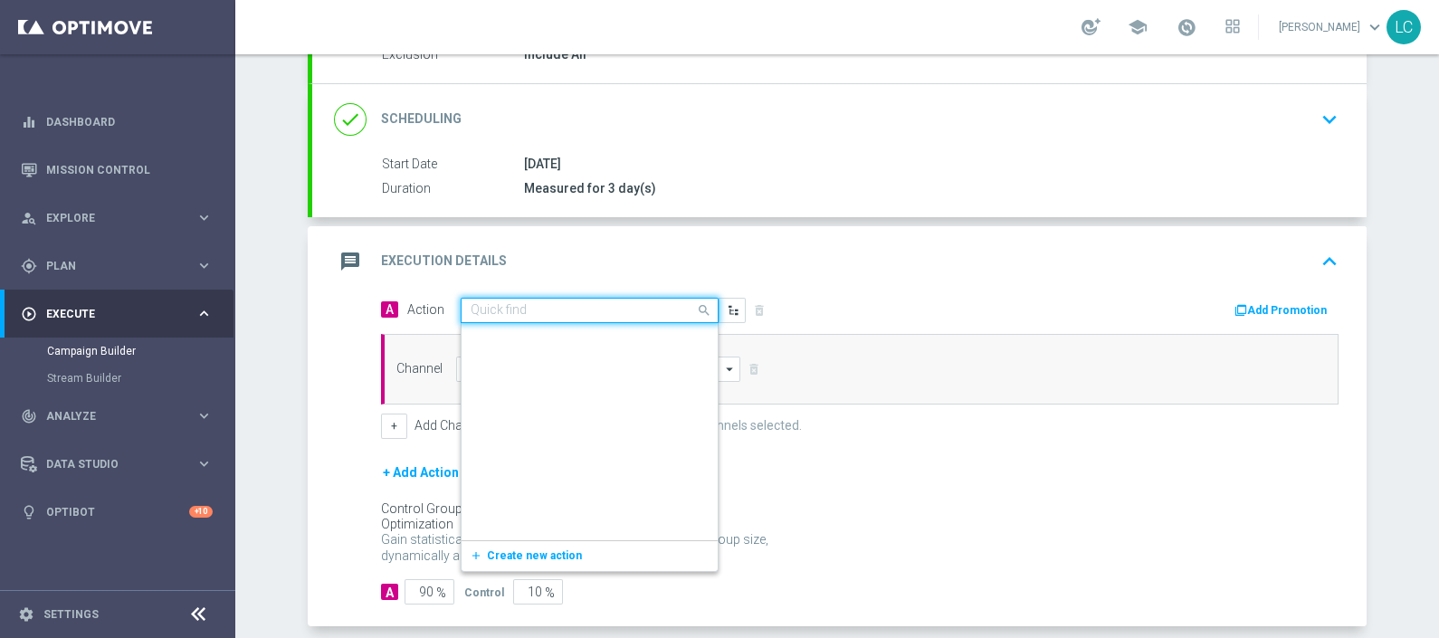
click at [695, 312] on span at bounding box center [706, 310] width 23 height 23
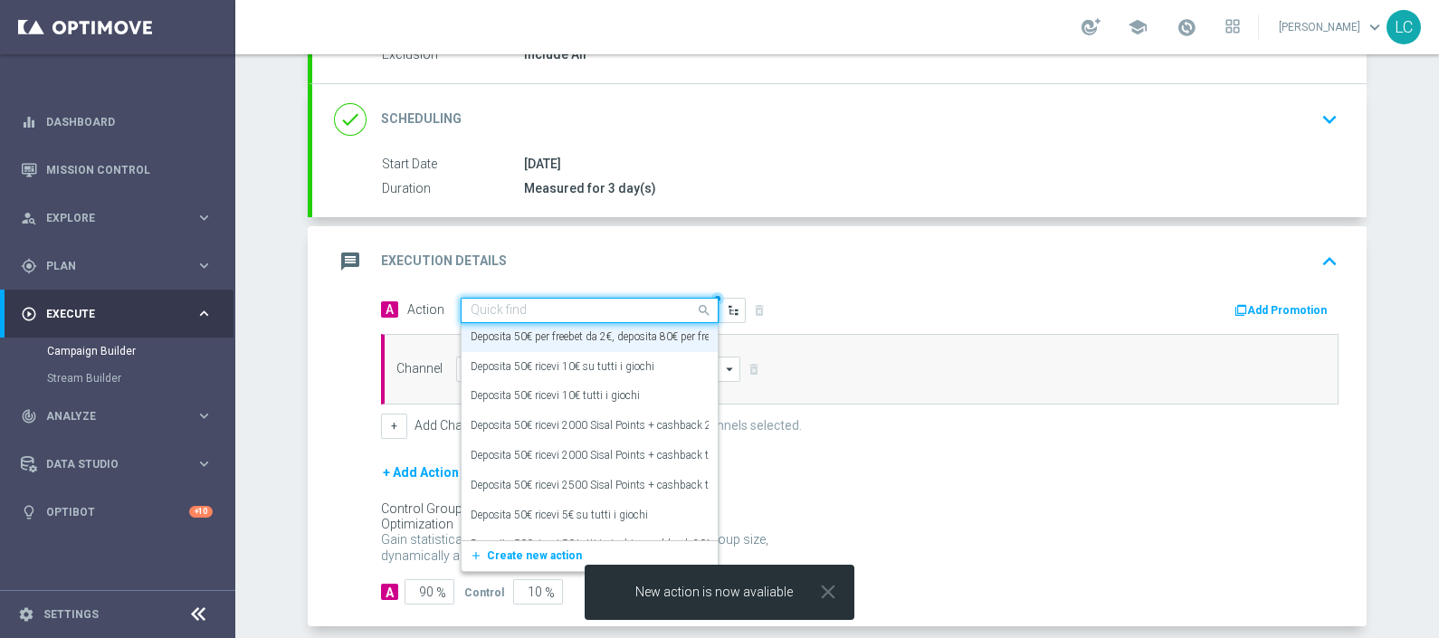
click at [577, 298] on div "Quick find Deposita 50€ per freebet da 2€, deposita 80€ per freebet da 5€, depo…" at bounding box center [590, 310] width 258 height 25
paste input "Deposita 50€ per freebet da 2€, deposita 80€ per freebet da 5€, deposita 120€ p…"
type input "Deposita 50€ per freebet da 2€, deposita 80€ per freebet da 5€, deposita 120€ p…"
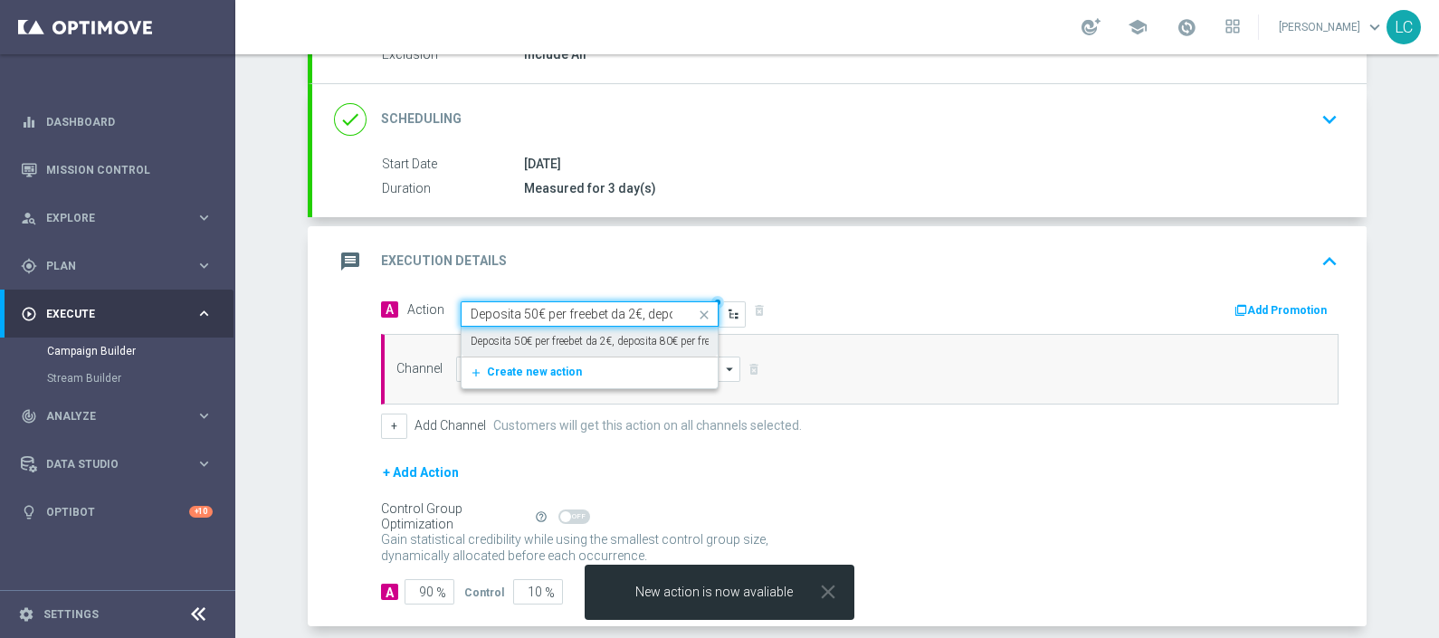
scroll to position [0, 0]
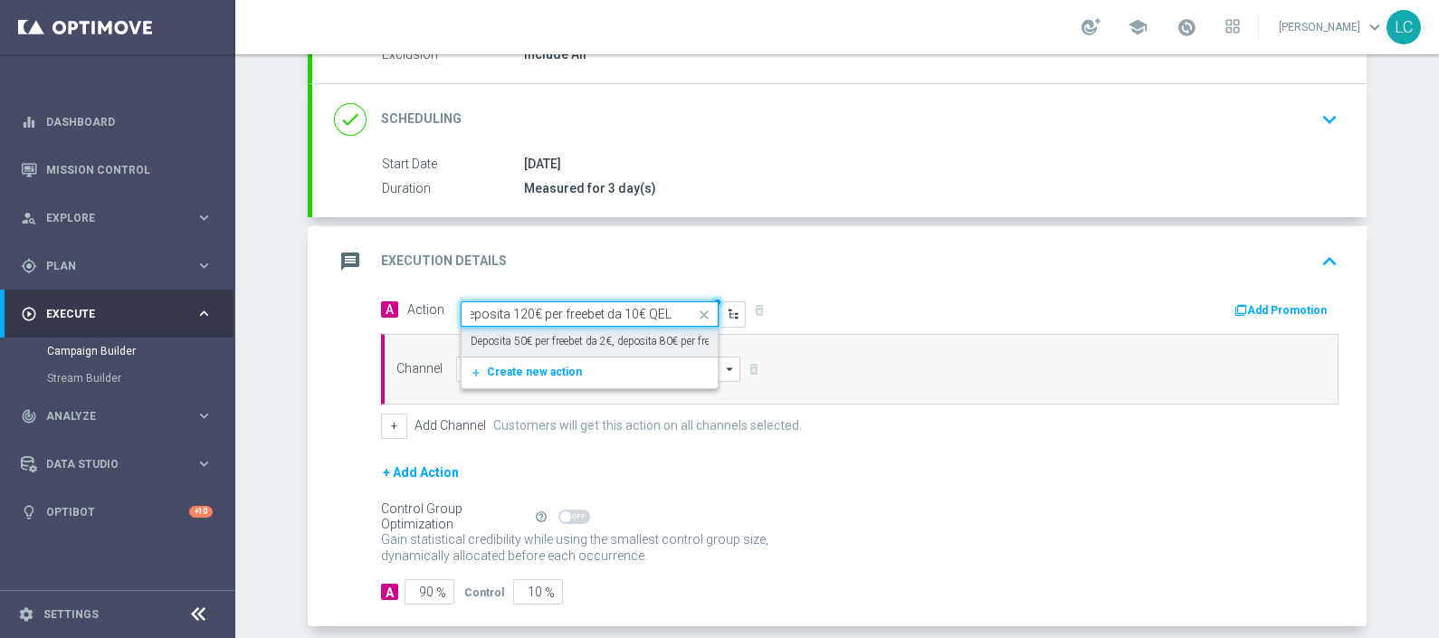
click at [550, 343] on label "Deposita 50€ per freebet da 2€, deposita 80€ per freebet da 5€, deposita 120€ p…" at bounding box center [708, 341] width 474 height 15
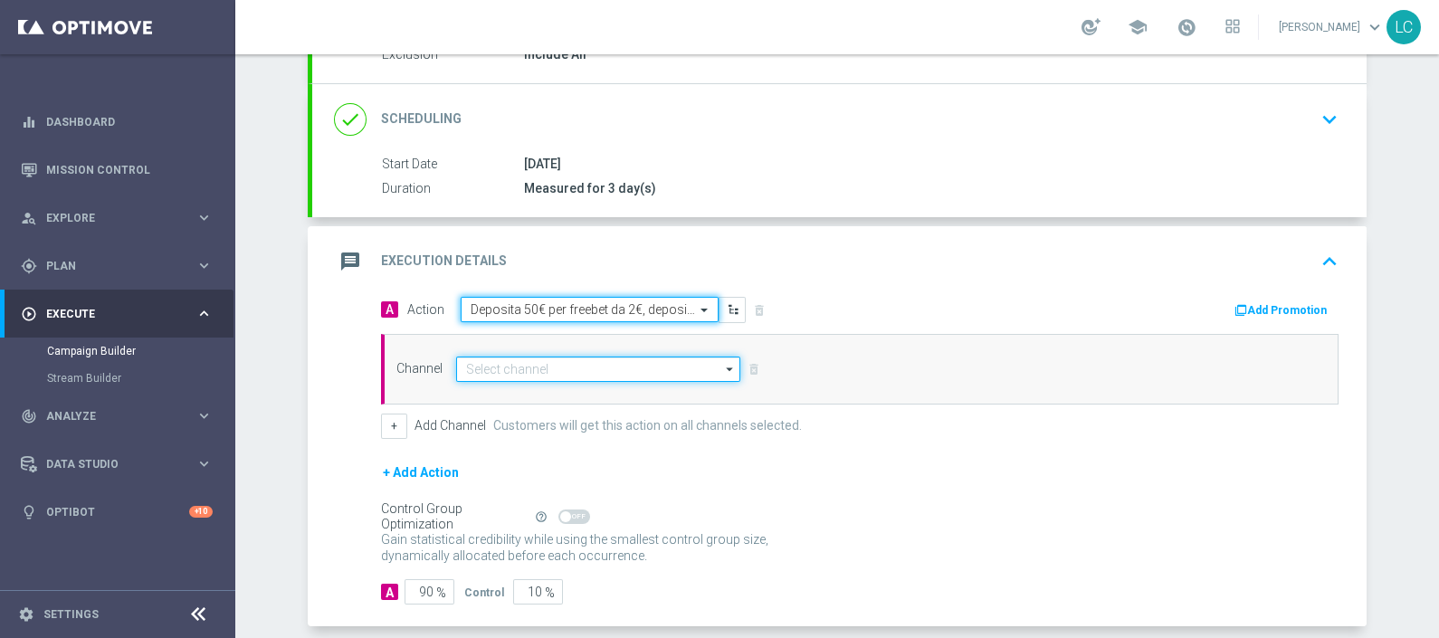
click at [561, 366] on input at bounding box center [598, 369] width 284 height 25
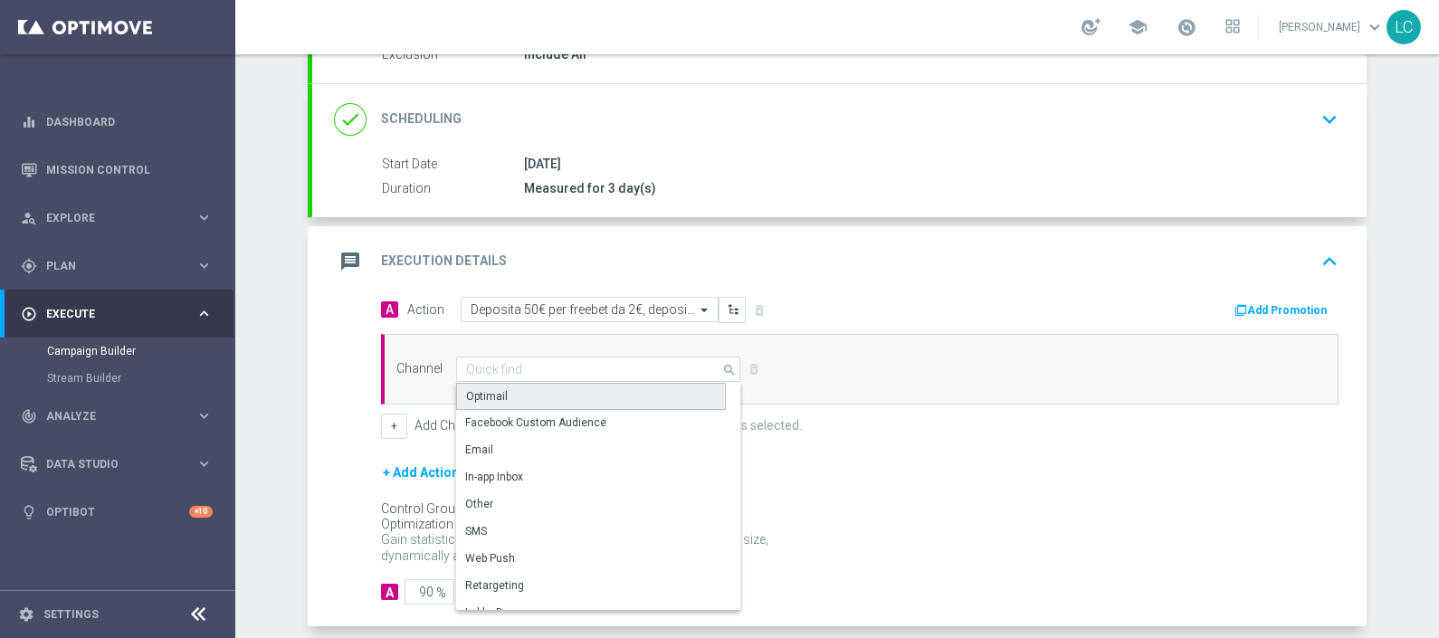
click at [548, 387] on div "Optimail" at bounding box center [591, 396] width 270 height 27
type input "Optimail"
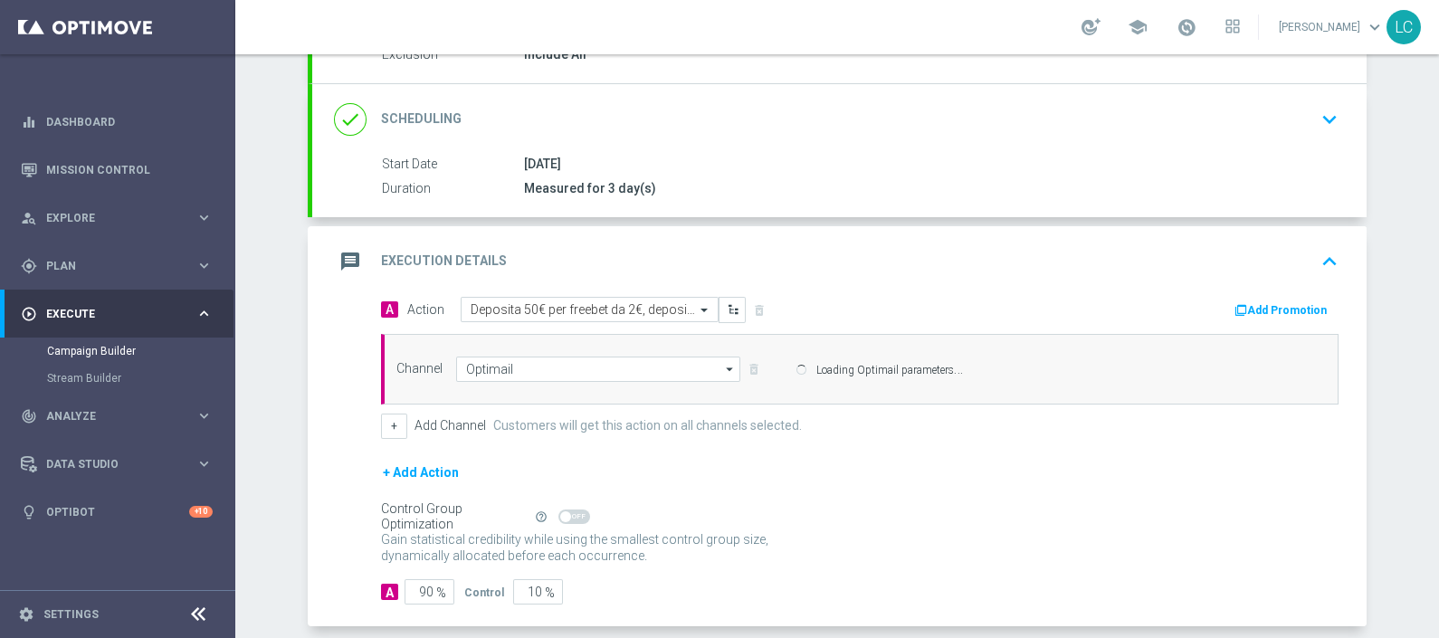
click at [1283, 303] on button "Add Promotion" at bounding box center [1283, 311] width 100 height 20
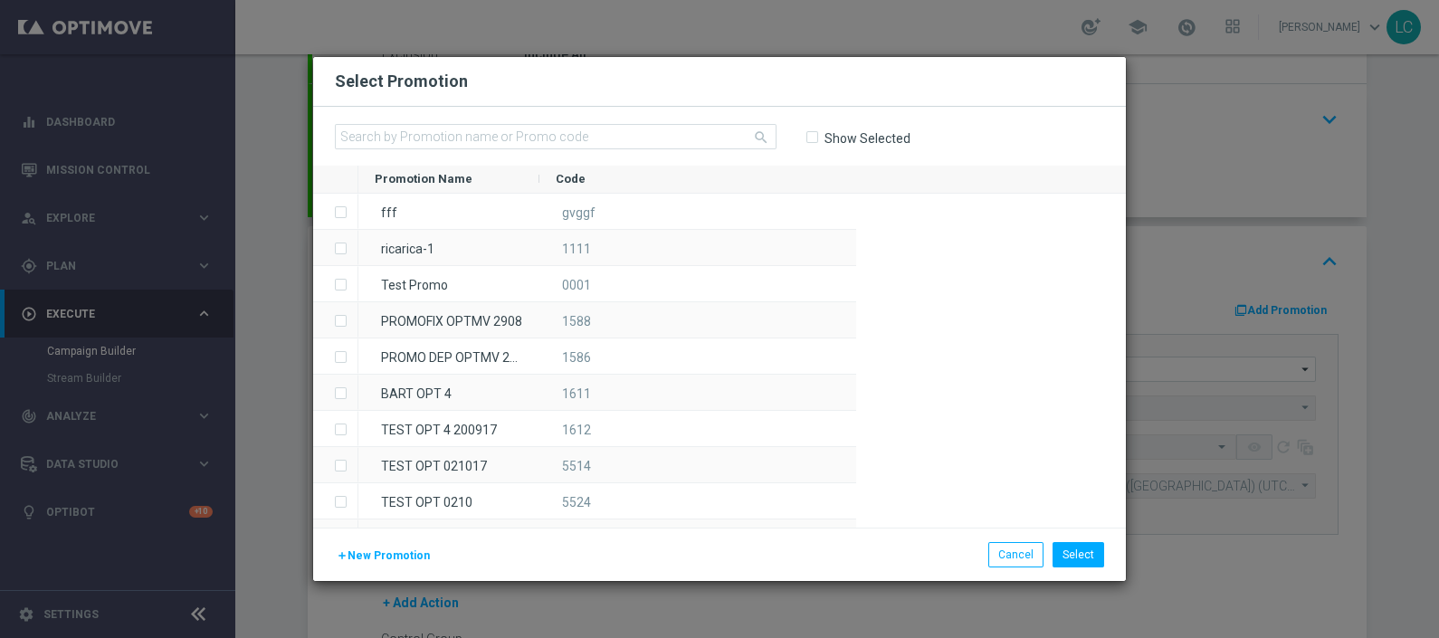
type input "Sisal Marketing"
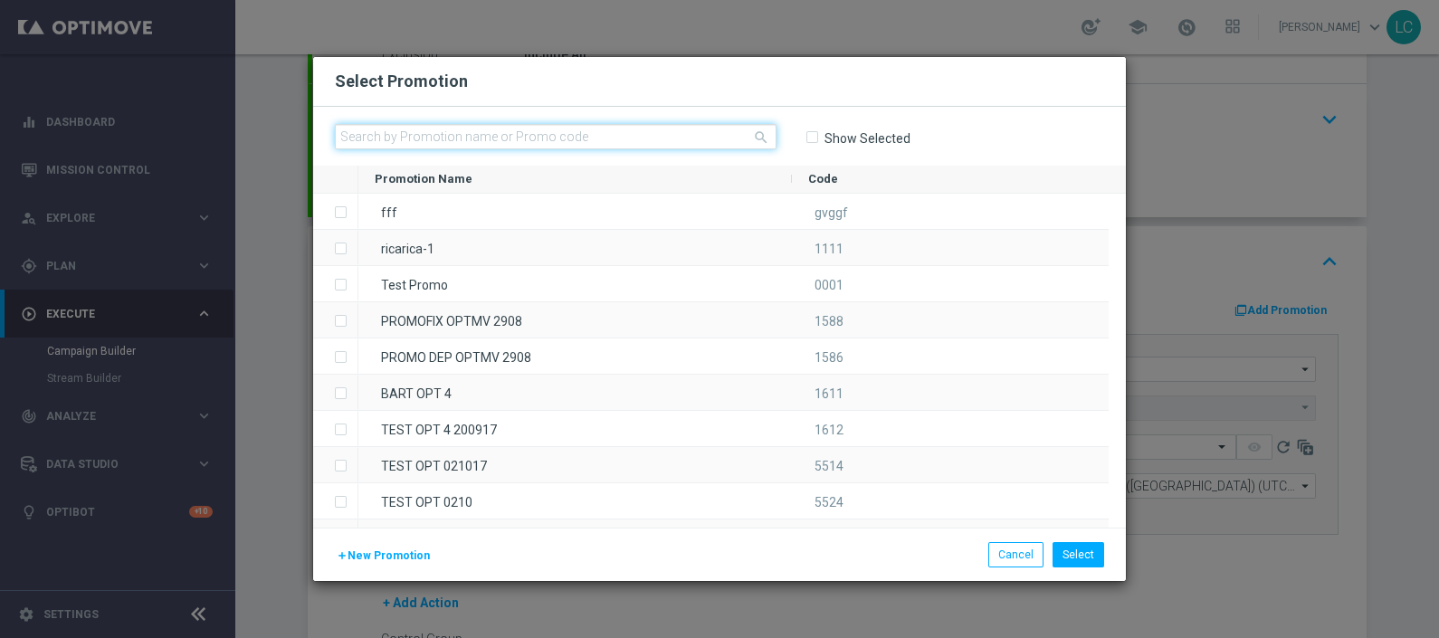
click at [531, 135] on input "text" at bounding box center [556, 136] width 442 height 25
click at [651, 145] on input "text" at bounding box center [556, 136] width 442 height 25
paste input "SPORTDEPH0310"
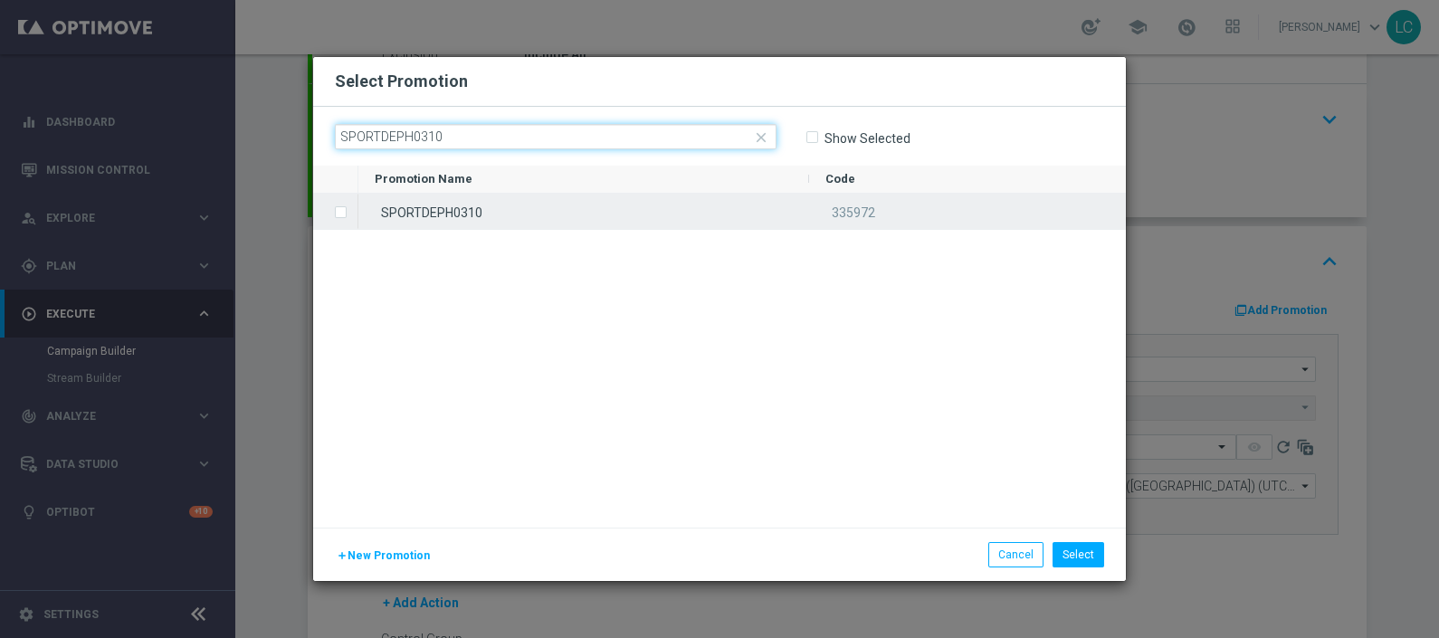
type input "SPORTDEPH0310"
click at [467, 214] on div "SPORTDEPH0310" at bounding box center [583, 211] width 451 height 35
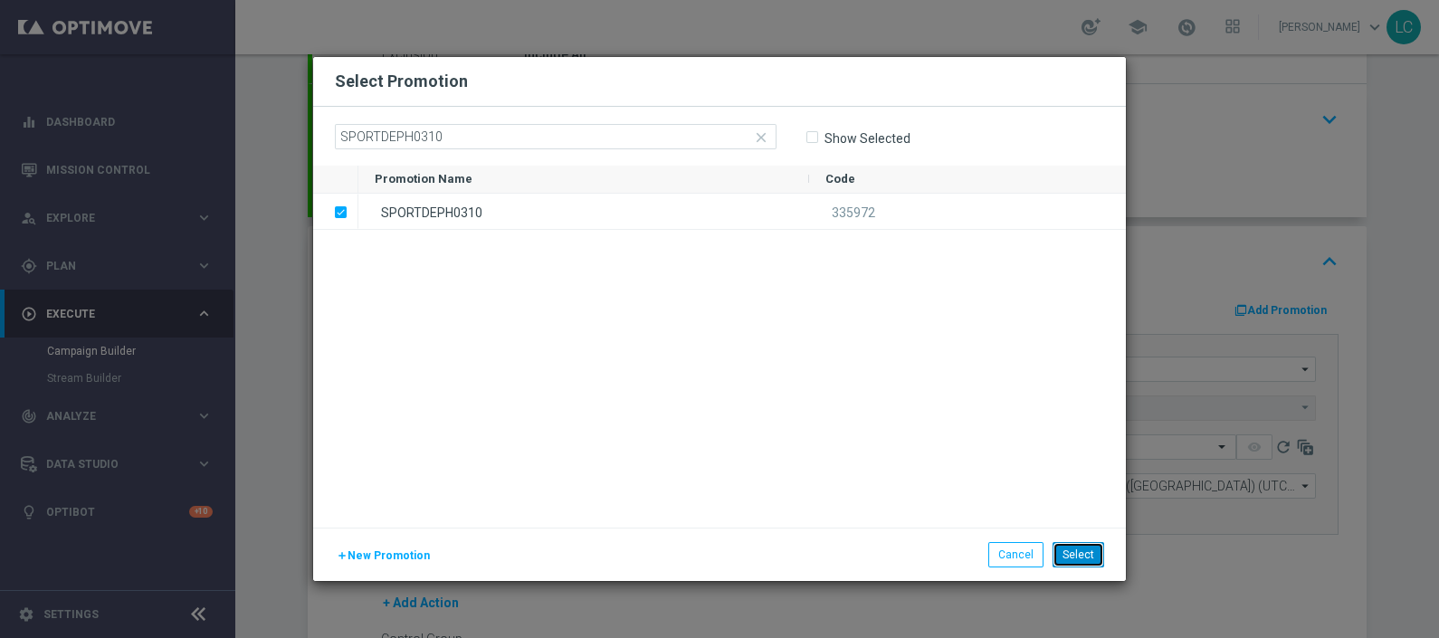
click at [1090, 548] on button "Select" at bounding box center [1079, 554] width 52 height 25
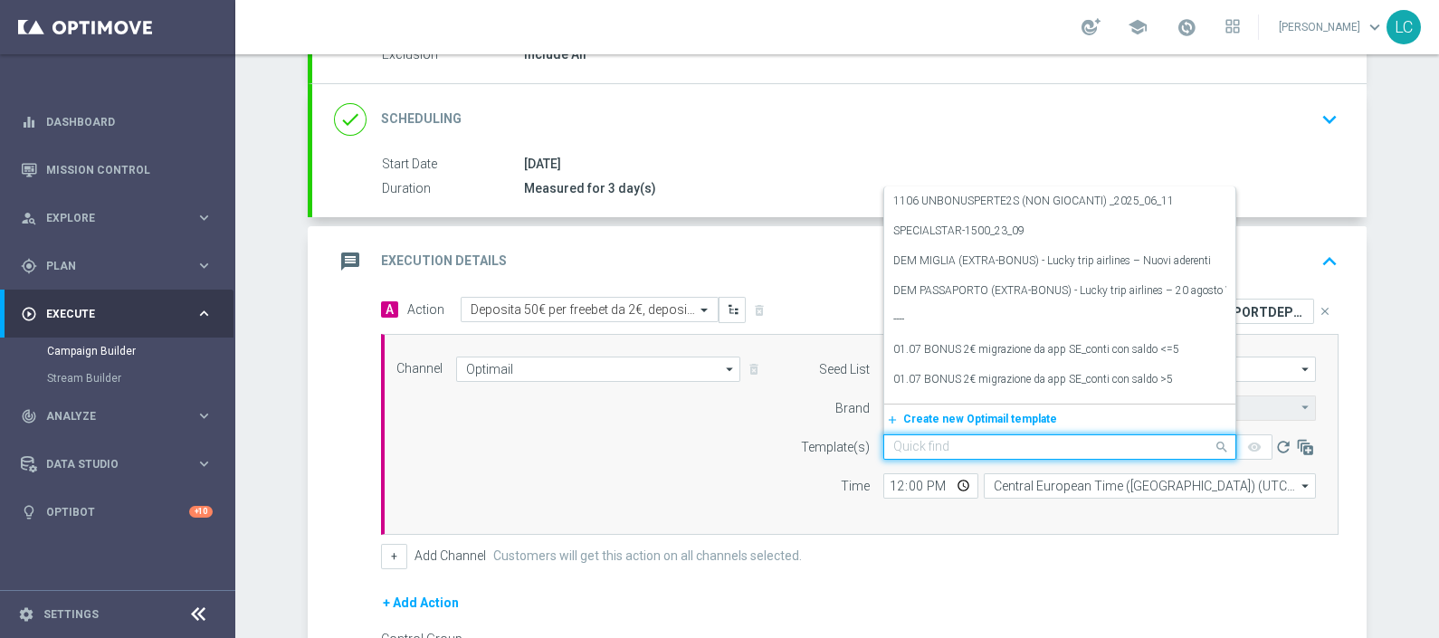
click at [938, 440] on input "text" at bounding box center [1042, 447] width 297 height 15
paste input "SPORTDEPH0310"
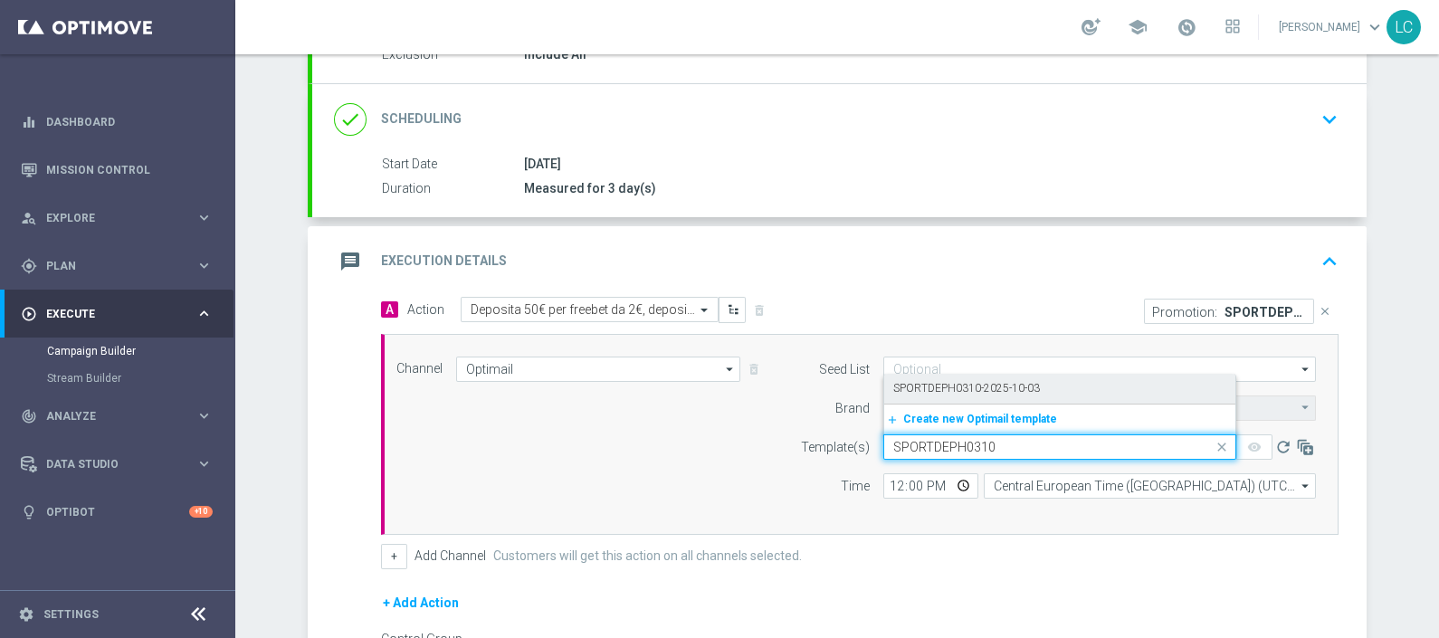
click at [952, 387] on label "SPORTDEPH0310-2025-10-03" at bounding box center [967, 388] width 147 height 15
type input "SPORTDEPH0310"
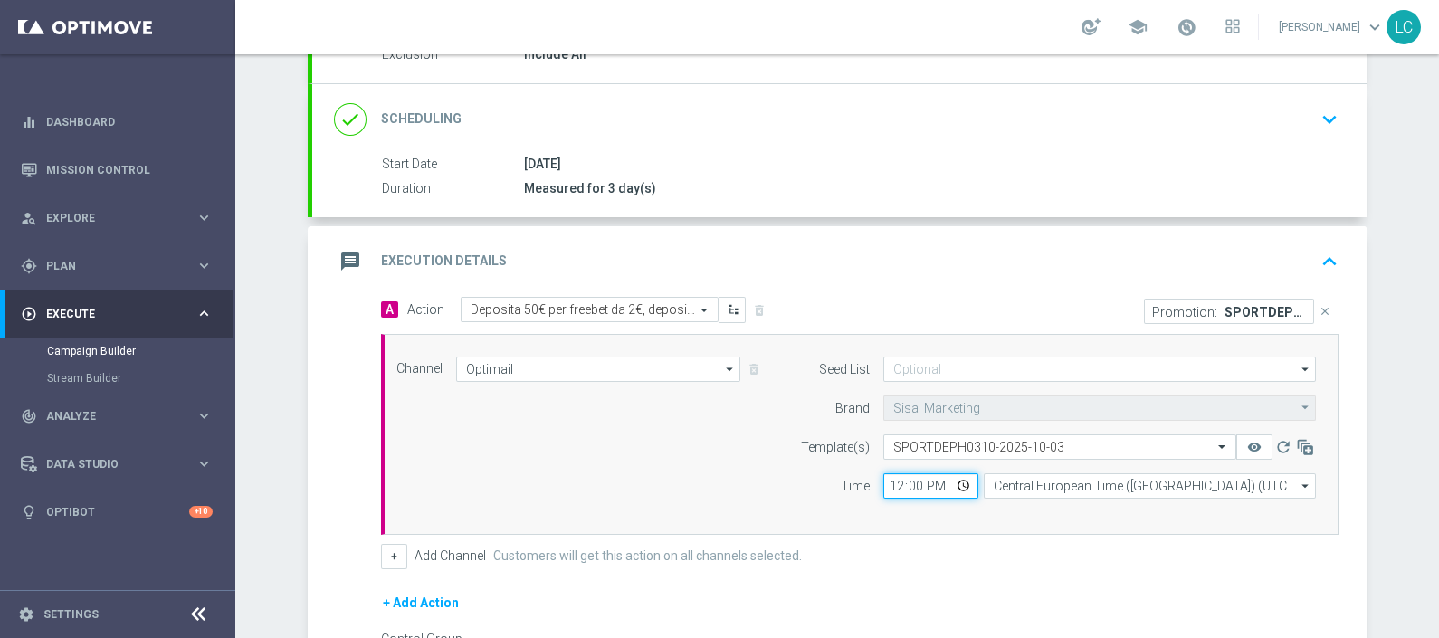
click at [884, 476] on input "12:00" at bounding box center [931, 485] width 95 height 25
type input "16:50"
click at [791, 462] on form "Template(s) Select template SPORTDEPH0310-2025-10-03 remove_[MEDICAL_DATA] refr…" at bounding box center [1053, 467] width 525 height 64
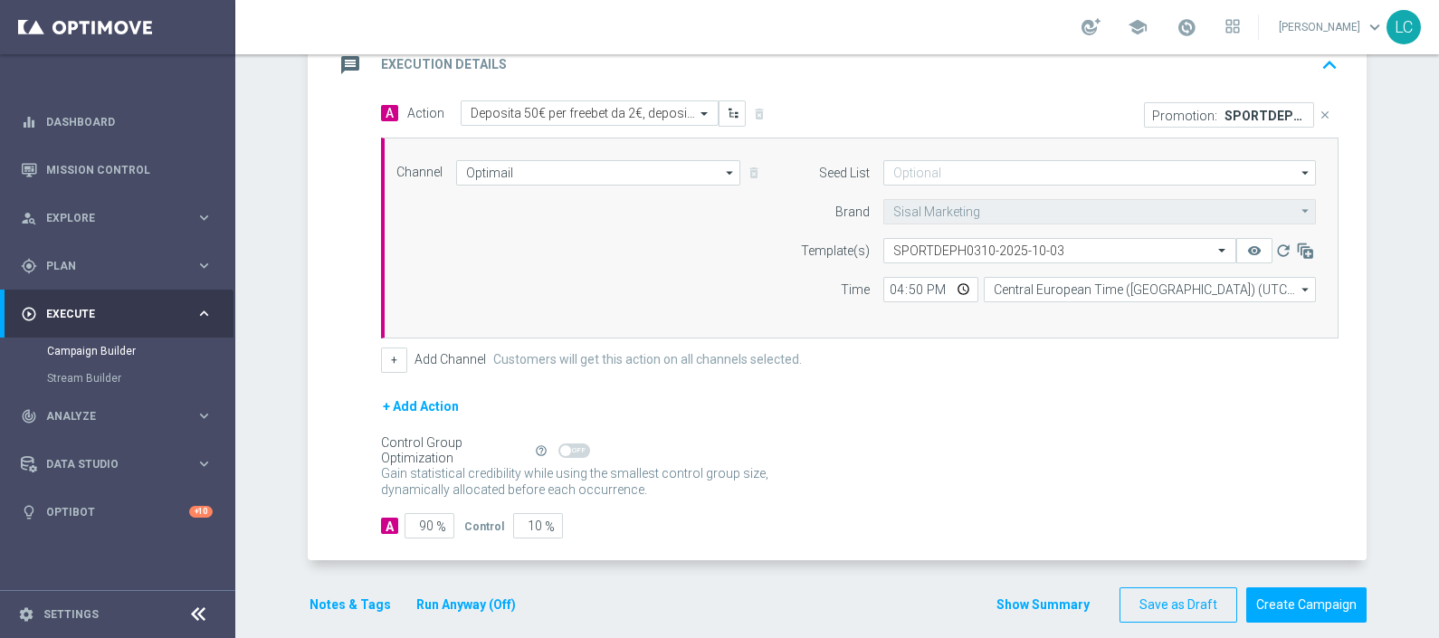
scroll to position [425, 0]
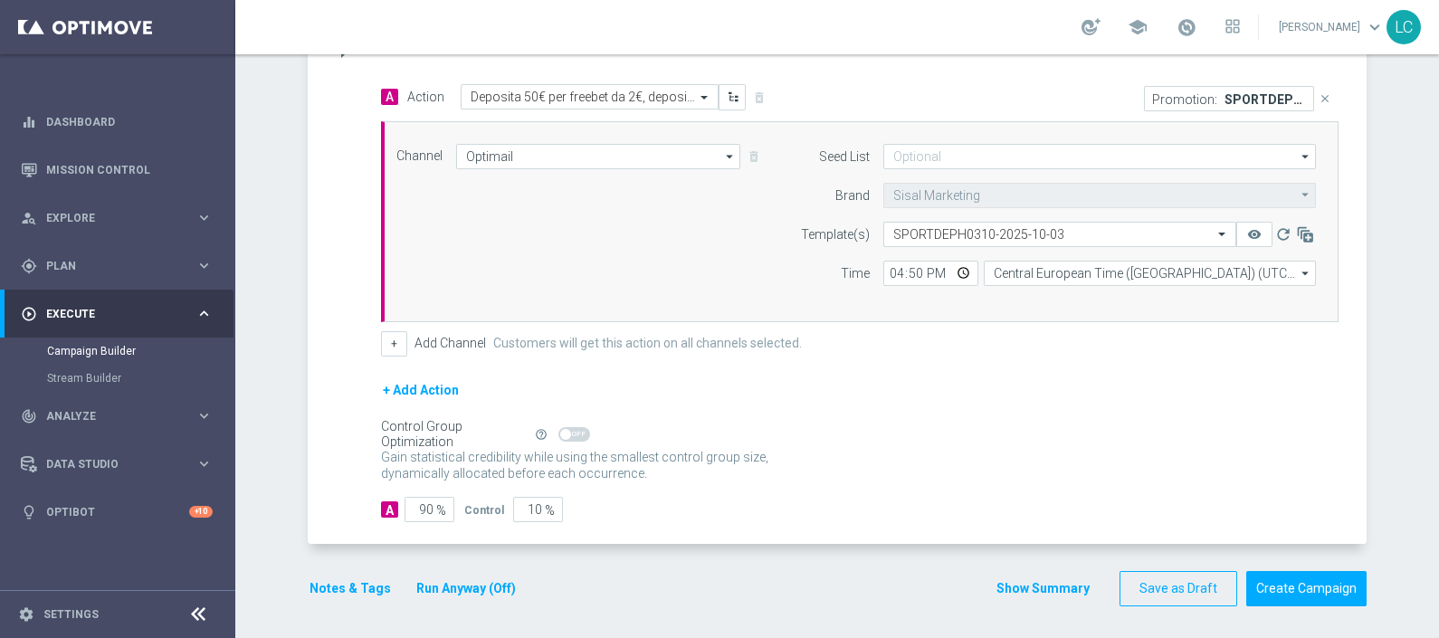
click at [344, 578] on button "Notes & Tags" at bounding box center [350, 589] width 85 height 23
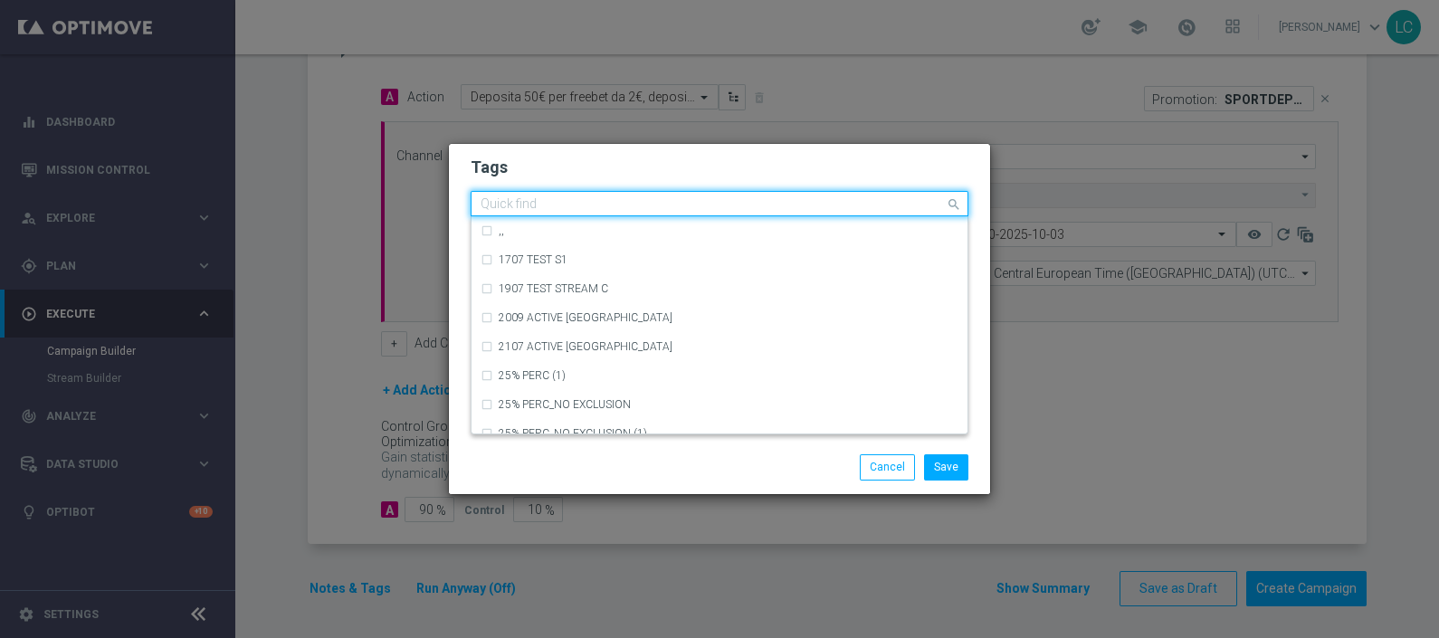
click at [574, 200] on input "text" at bounding box center [713, 204] width 464 height 15
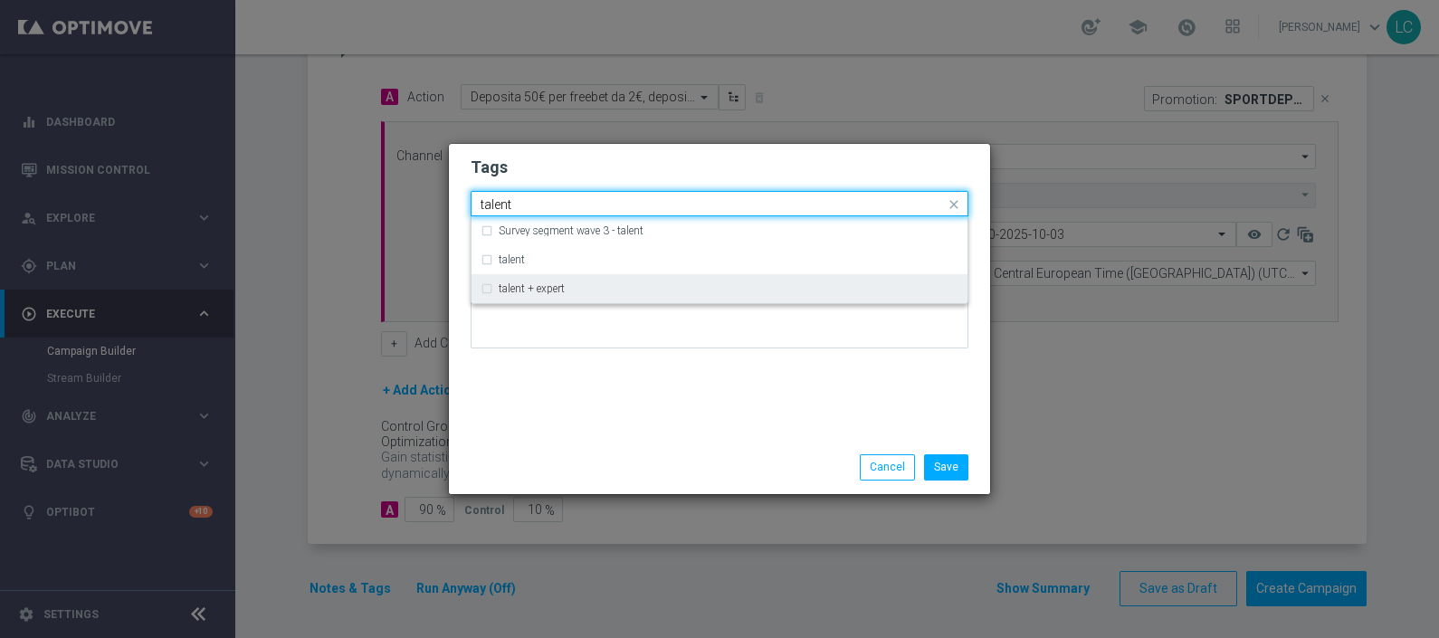
click at [560, 293] on label "talent + expert" at bounding box center [532, 288] width 66 height 11
type input "talent"
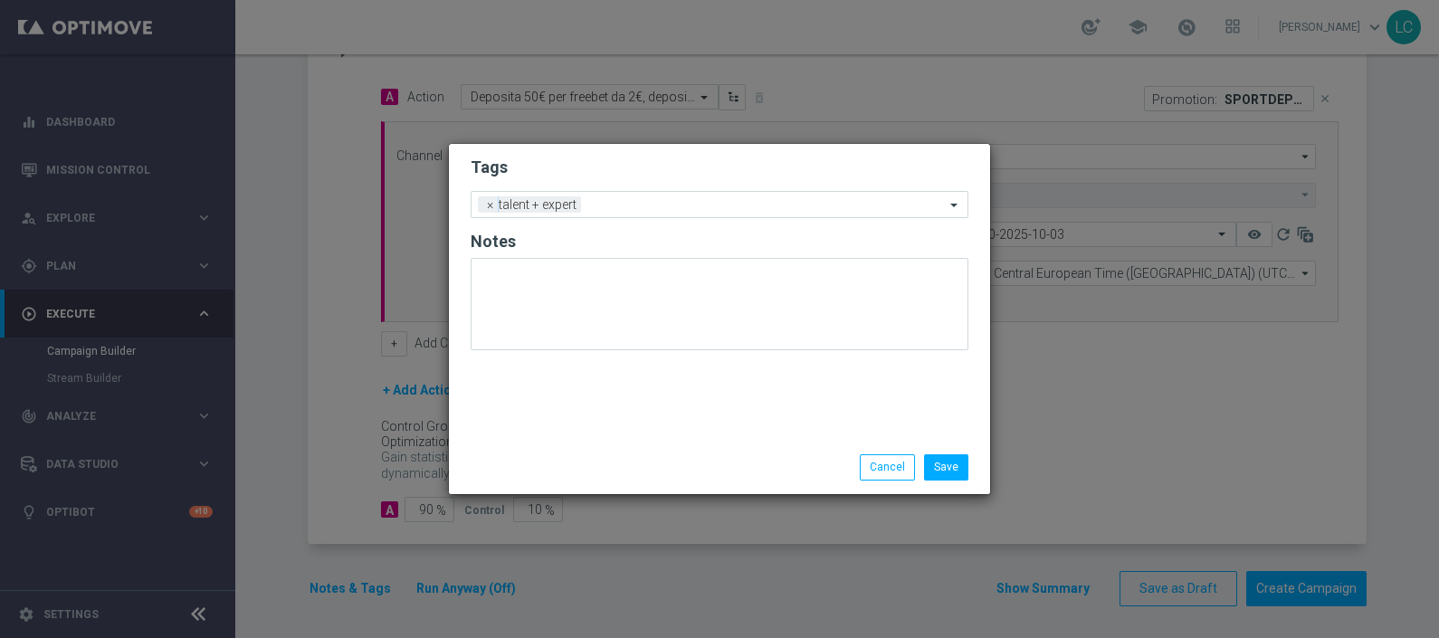
click at [679, 167] on h2 "Tags" at bounding box center [720, 168] width 498 height 22
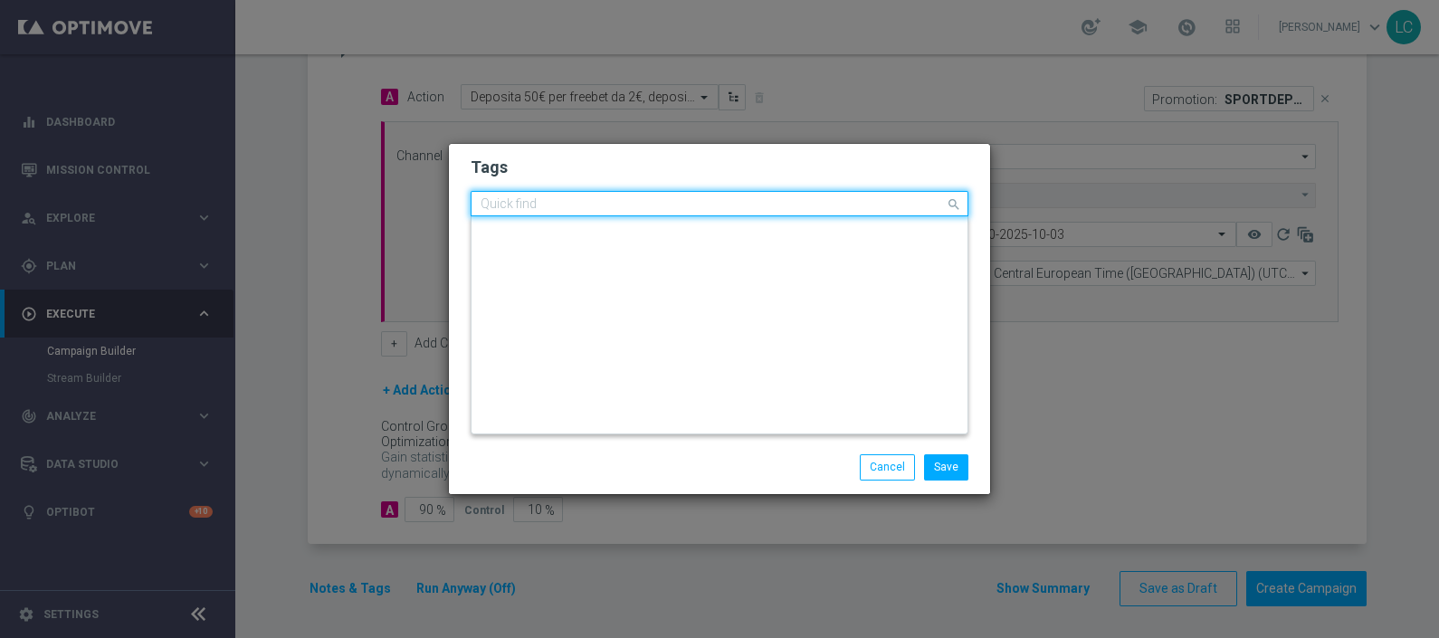
scroll to position [0, 0]
click at [671, 205] on input "text" at bounding box center [713, 204] width 464 height 15
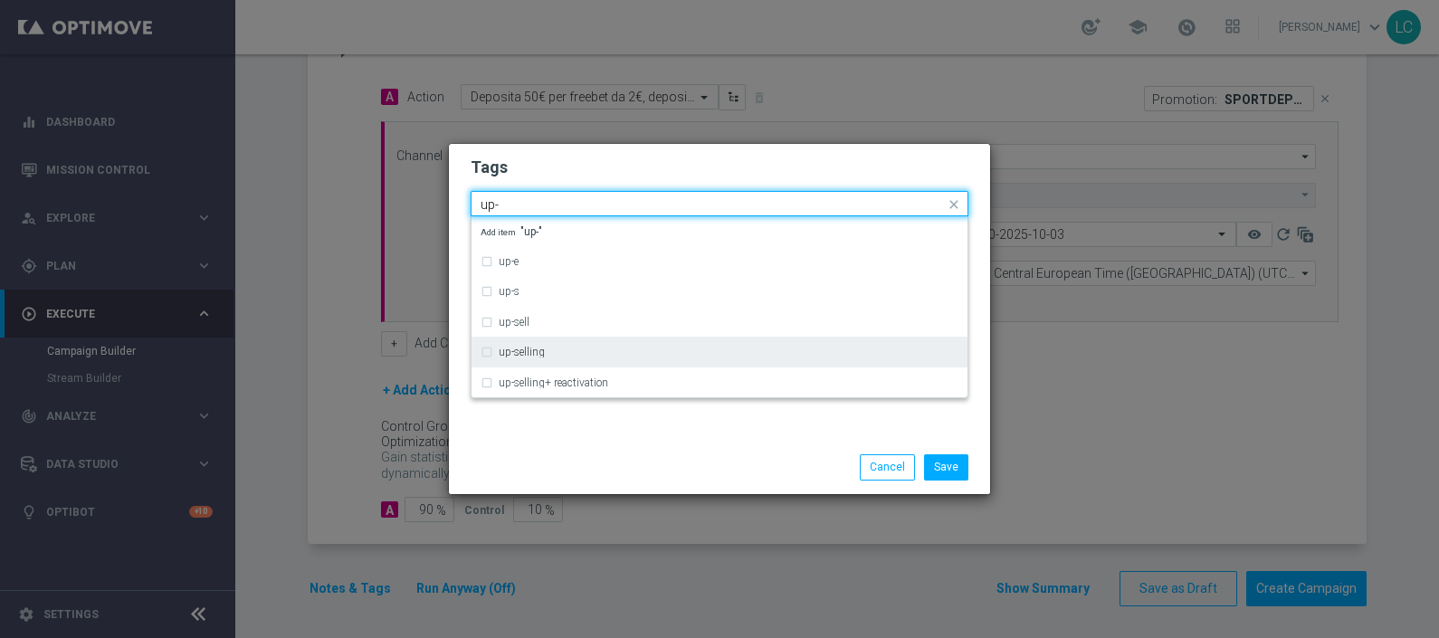
click at [541, 341] on div "up-selling" at bounding box center [720, 352] width 478 height 29
type input "up-"
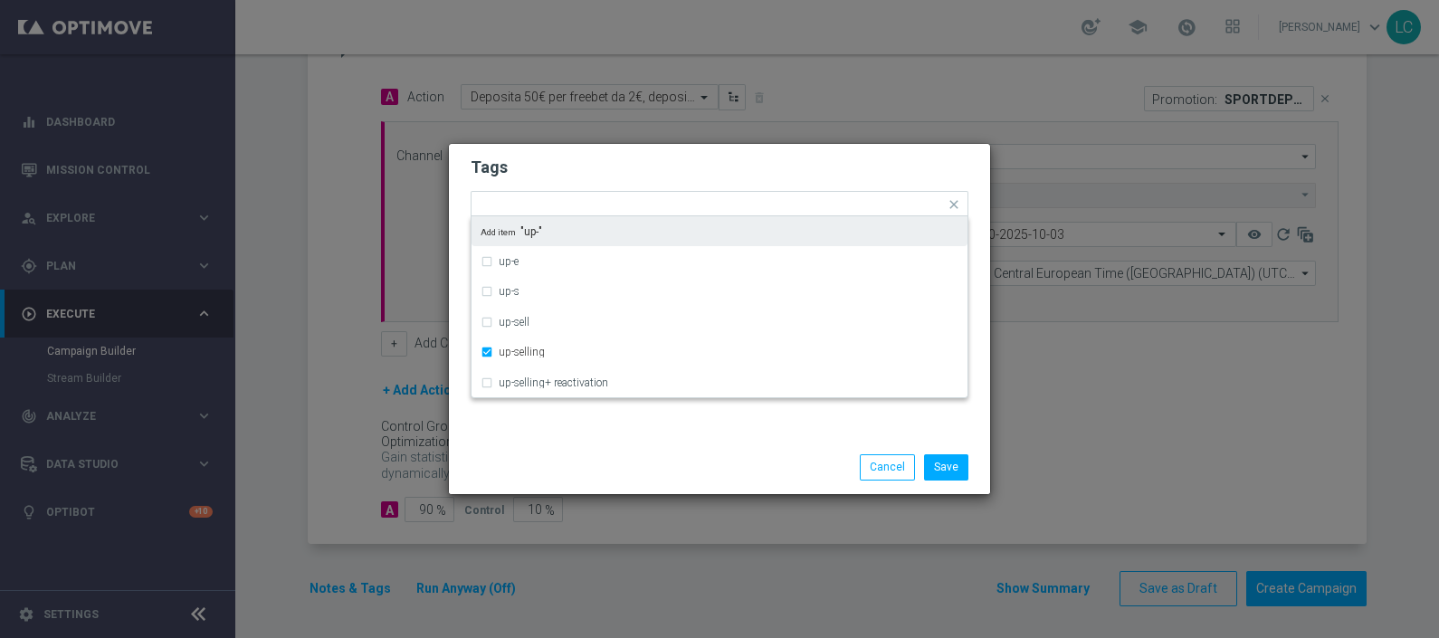
click at [605, 166] on h2 "Tags" at bounding box center [720, 168] width 498 height 22
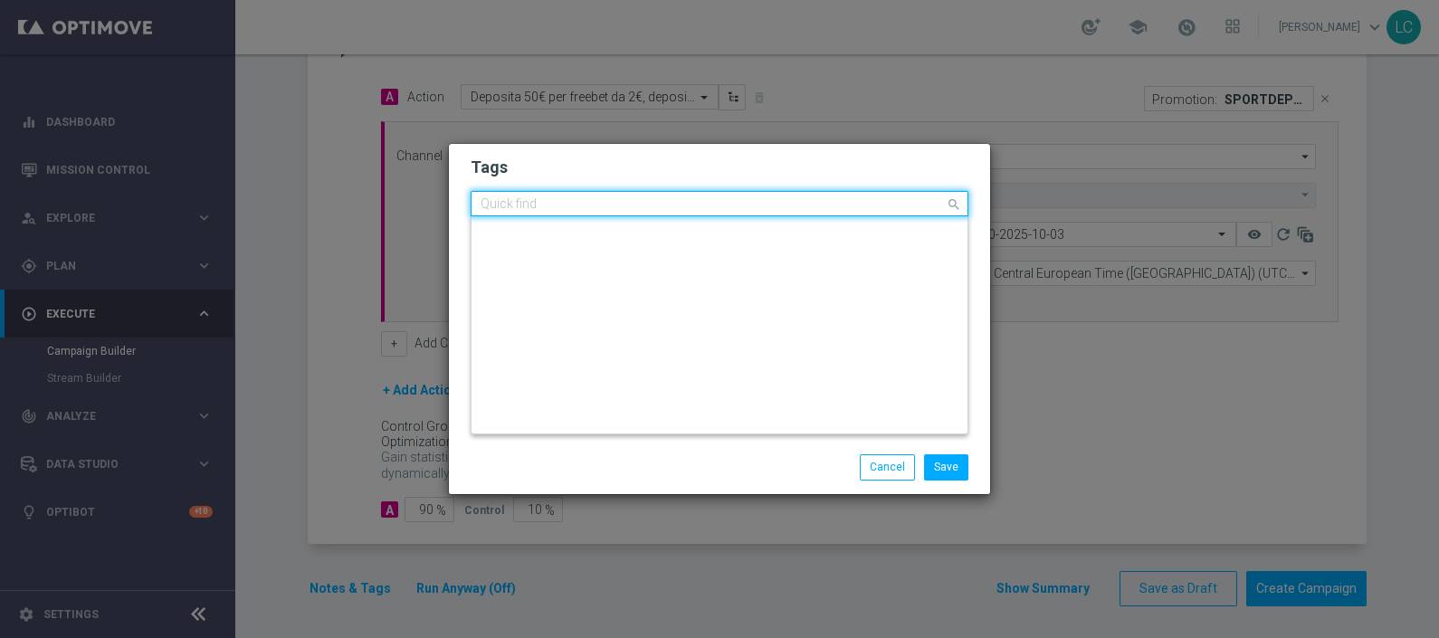
click at [675, 201] on input "text" at bounding box center [713, 204] width 464 height 15
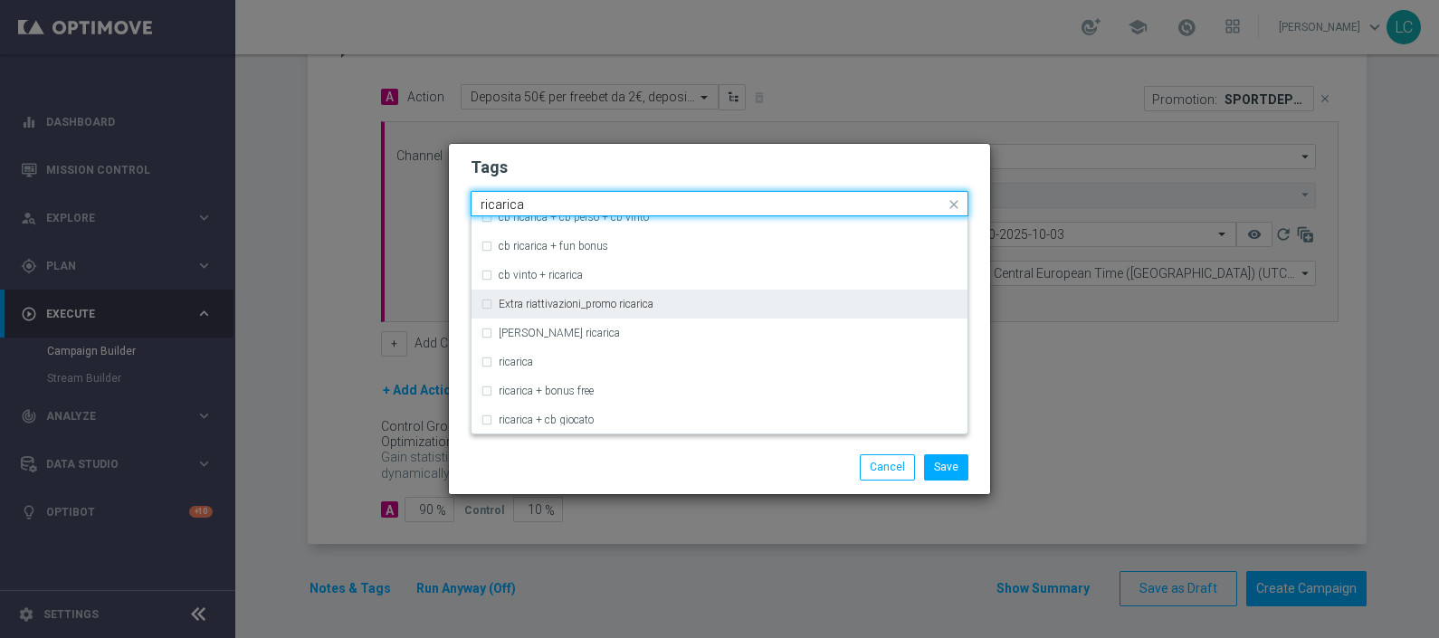
scroll to position [479, 0]
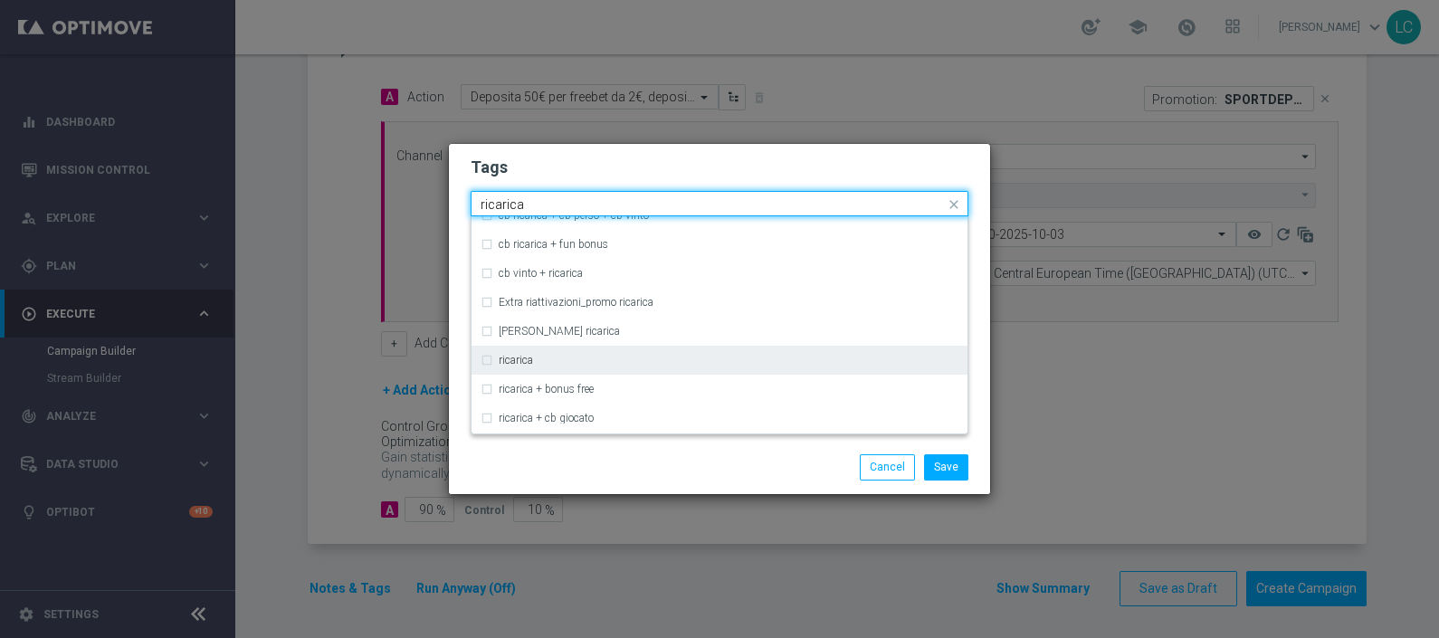
click at [564, 362] on div "ricarica" at bounding box center [729, 360] width 460 height 11
type input "ricarica"
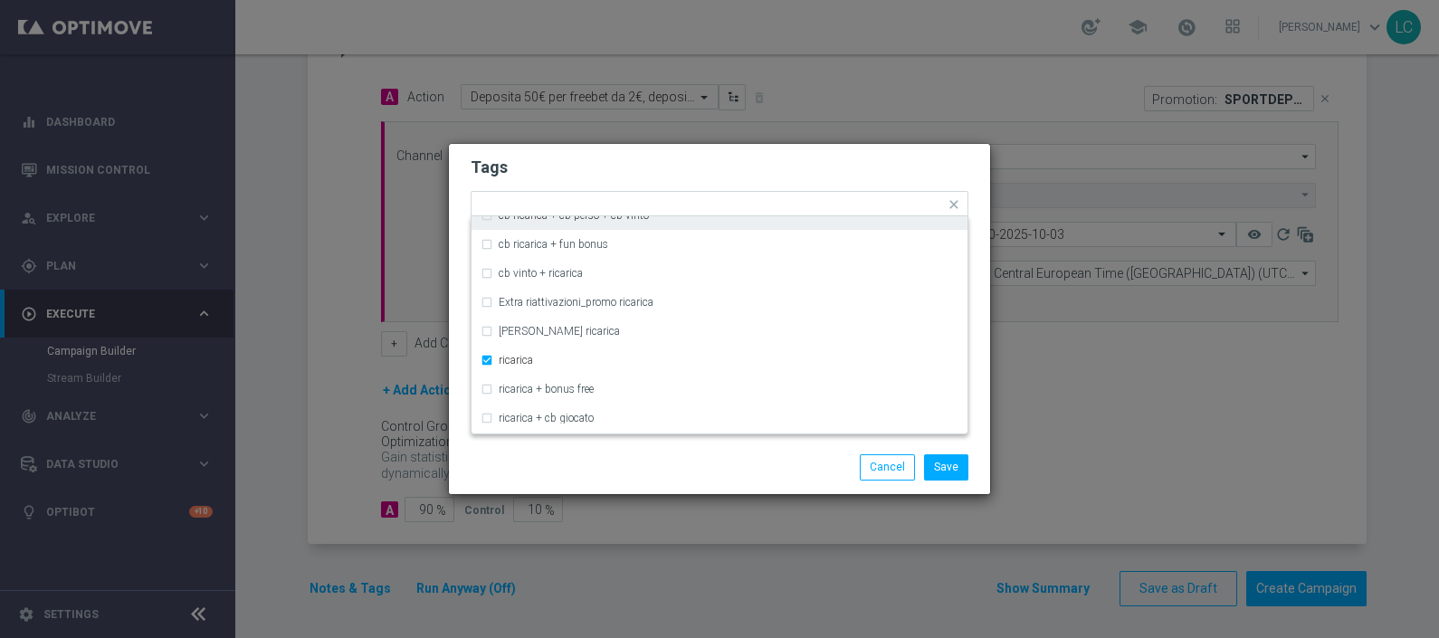
click at [724, 142] on modal-container "Tags Quick find × talent + expert × up-selling × ricarica cb ricarica + bonus f…" at bounding box center [719, 319] width 1439 height 638
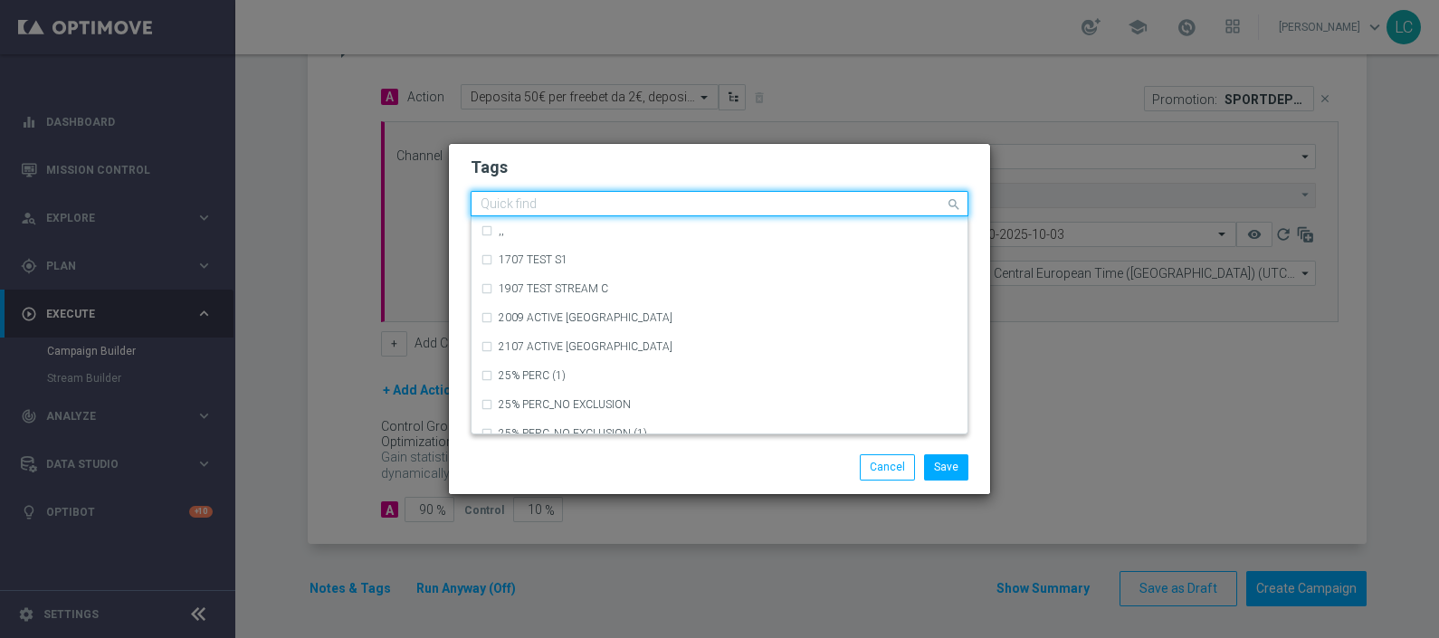
click at [776, 197] on div "Quick find × talent + expert × up-selling × ricarica" at bounding box center [708, 204] width 473 height 23
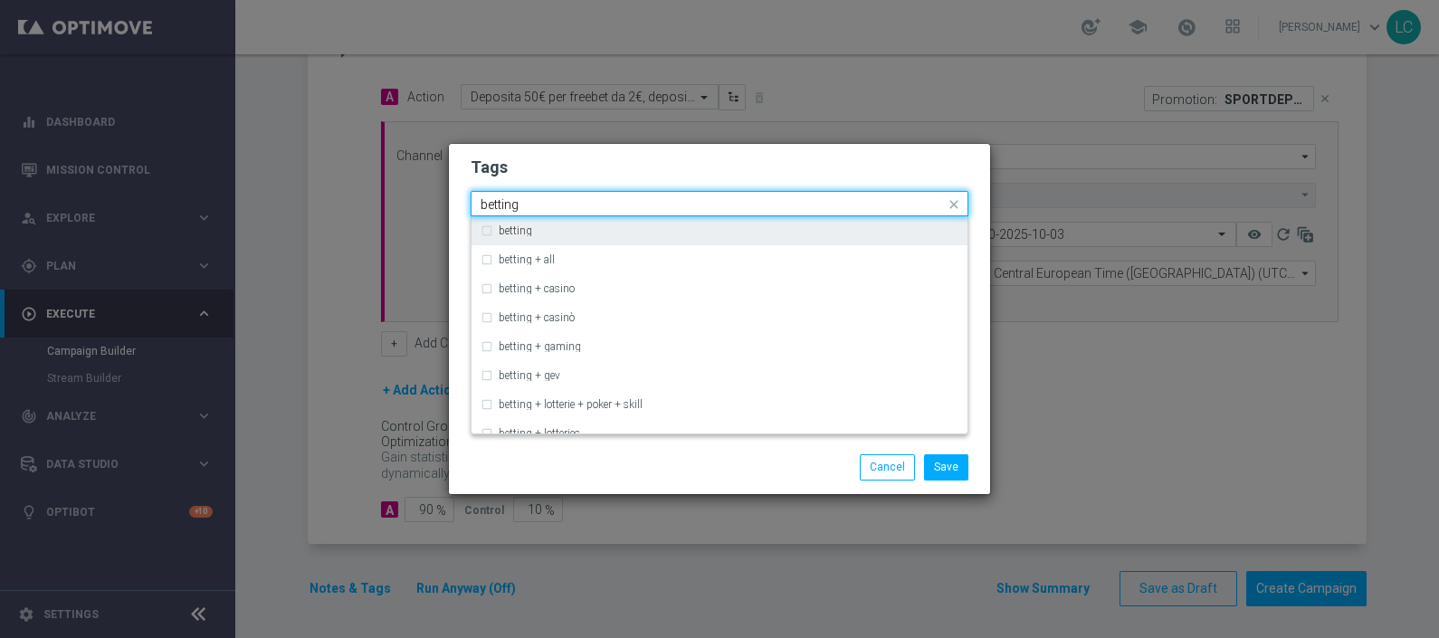
click at [645, 243] on div "betting" at bounding box center [720, 230] width 478 height 29
type input "betting"
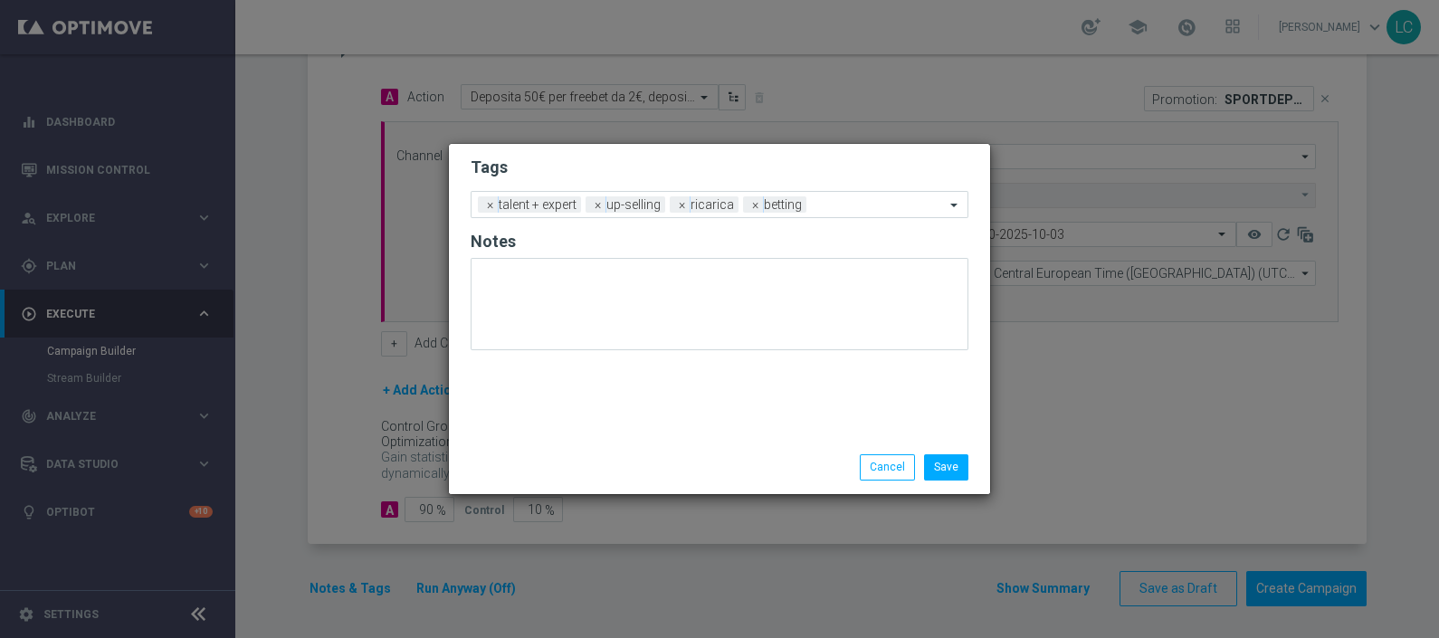
click at [745, 172] on h2 "Tags" at bounding box center [720, 168] width 498 height 22
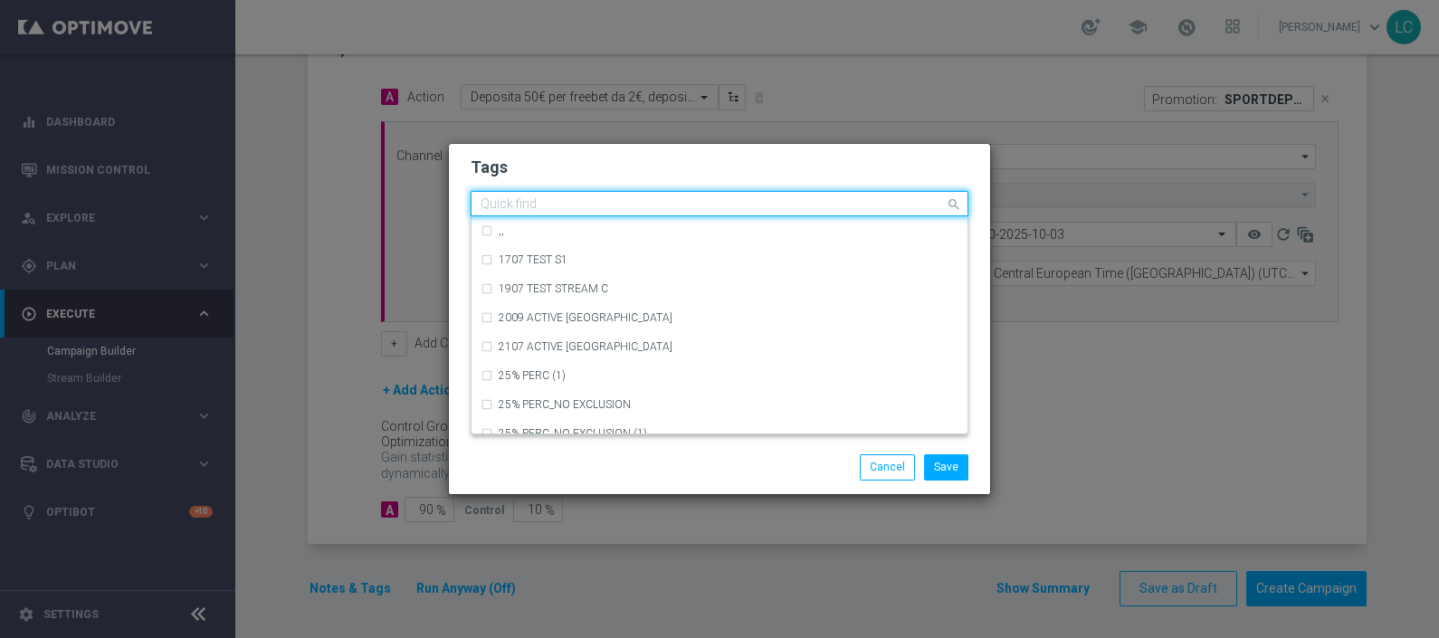
click at [834, 201] on input "text" at bounding box center [713, 204] width 464 height 15
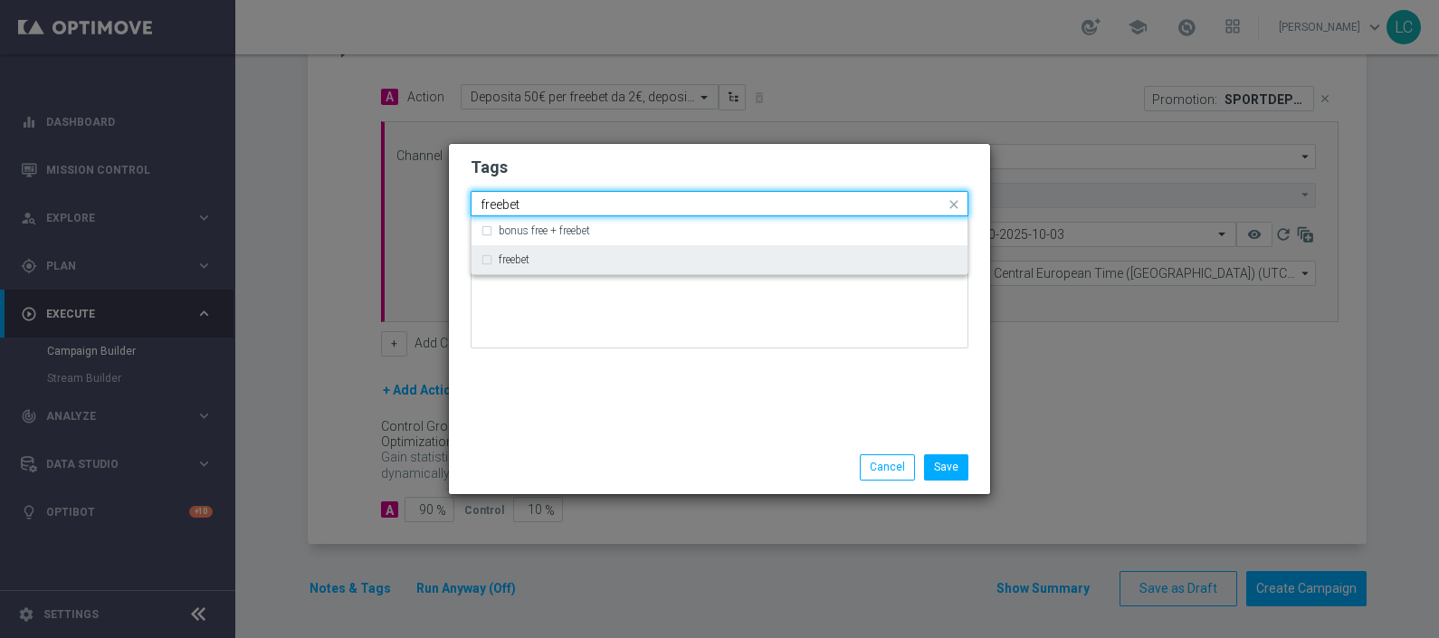
click at [764, 271] on div "freebet" at bounding box center [720, 259] width 478 height 29
type input "freebet"
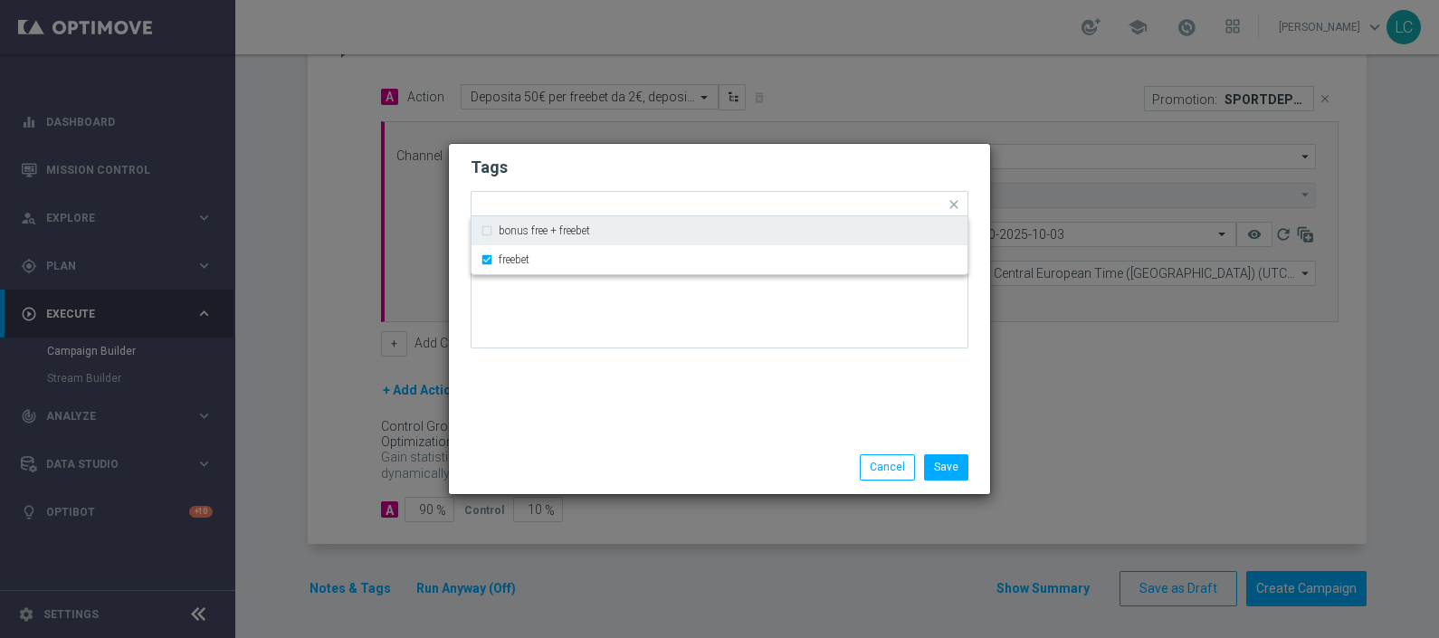
click at [811, 167] on h2 "Tags" at bounding box center [720, 168] width 498 height 22
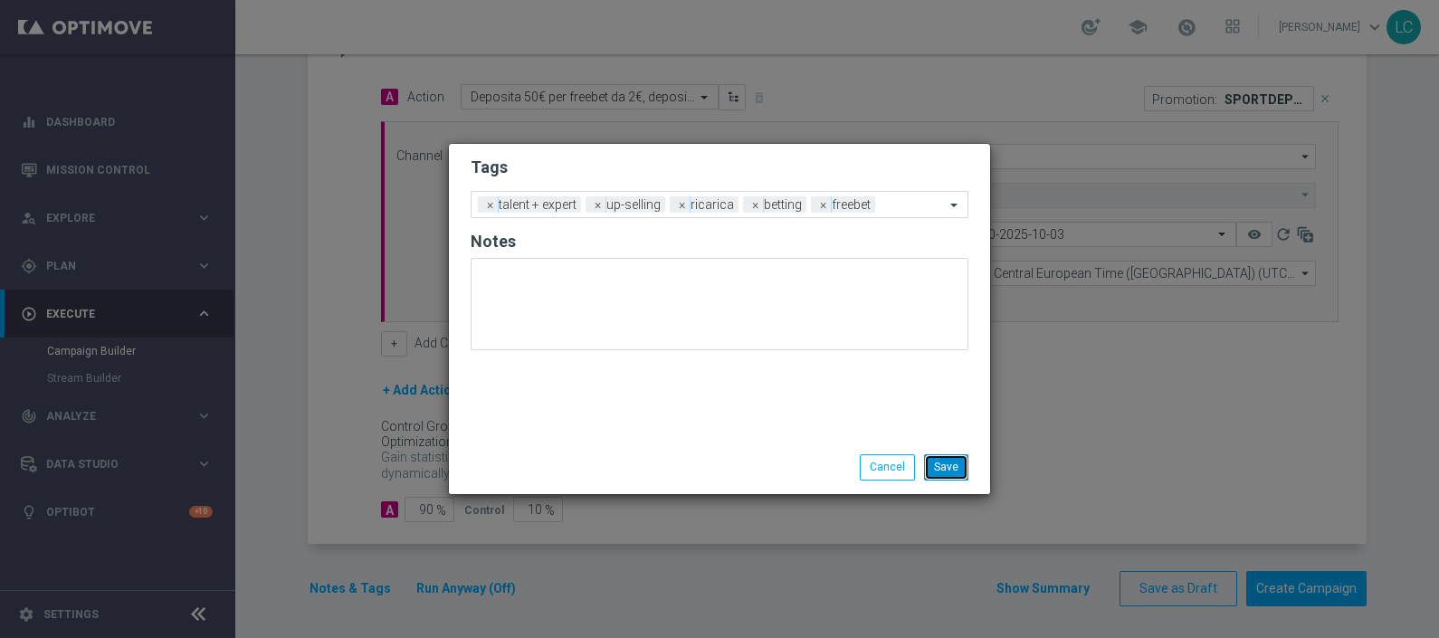
click at [946, 472] on button "Save" at bounding box center [946, 466] width 44 height 25
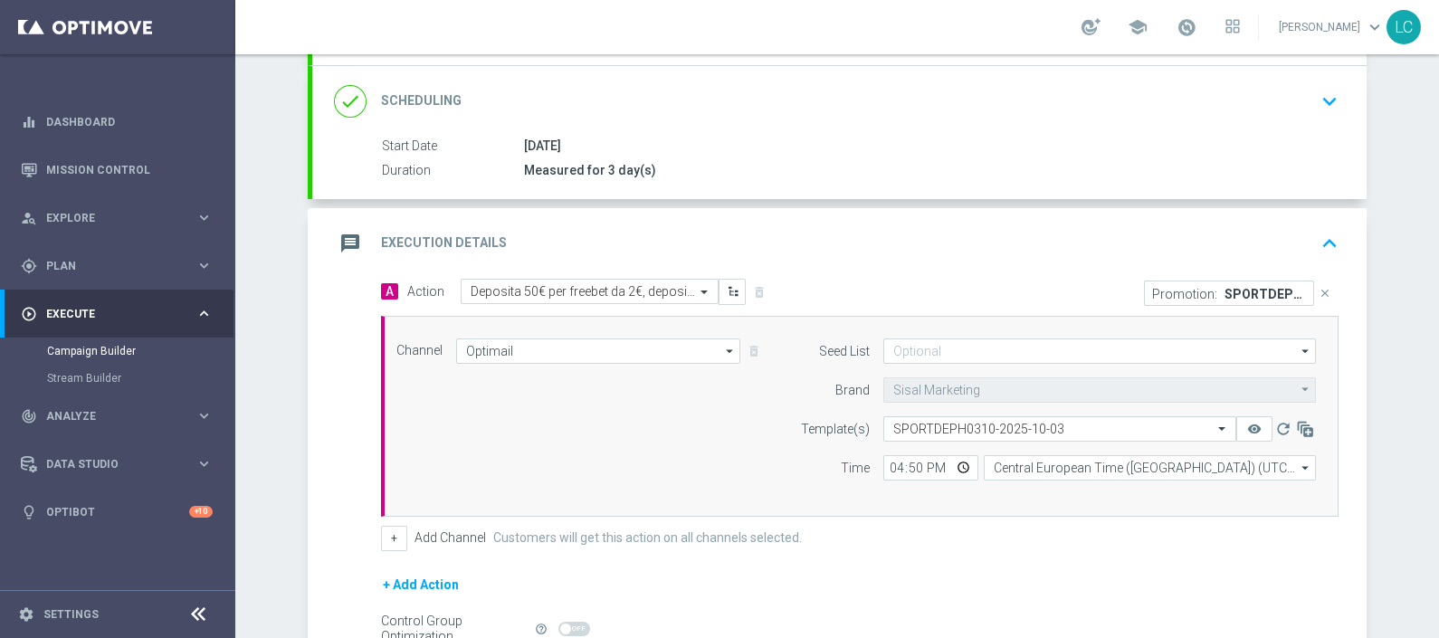
scroll to position [227, 0]
click at [1316, 240] on icon "keyboard_arrow_up" at bounding box center [1329, 246] width 27 height 27
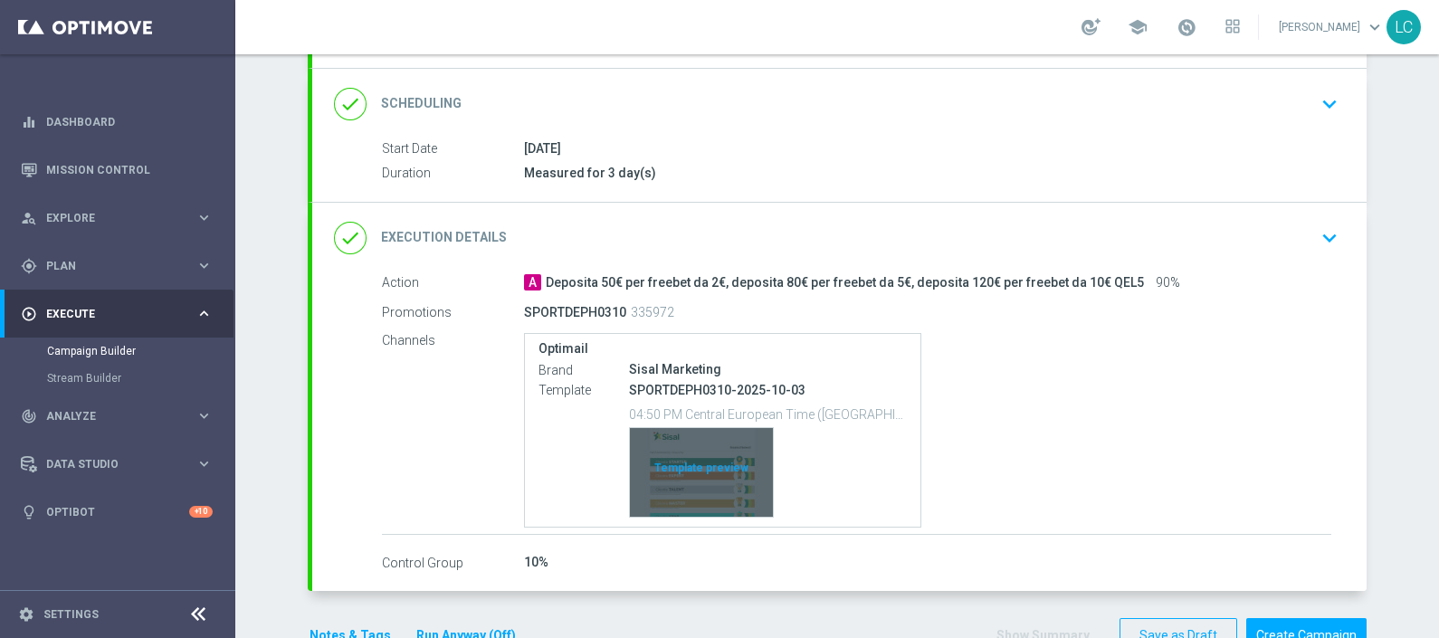
click at [700, 465] on div "Template preview" at bounding box center [701, 472] width 143 height 89
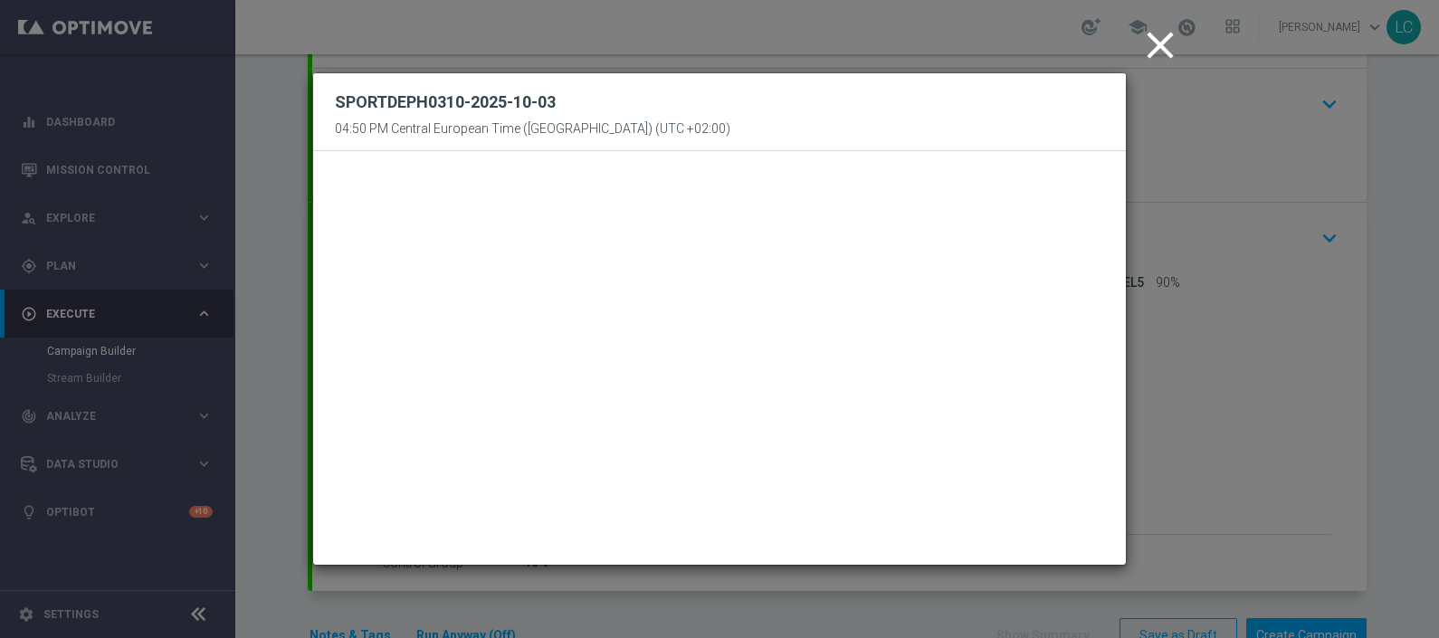
click at [1163, 34] on icon "close" at bounding box center [1160, 45] width 45 height 45
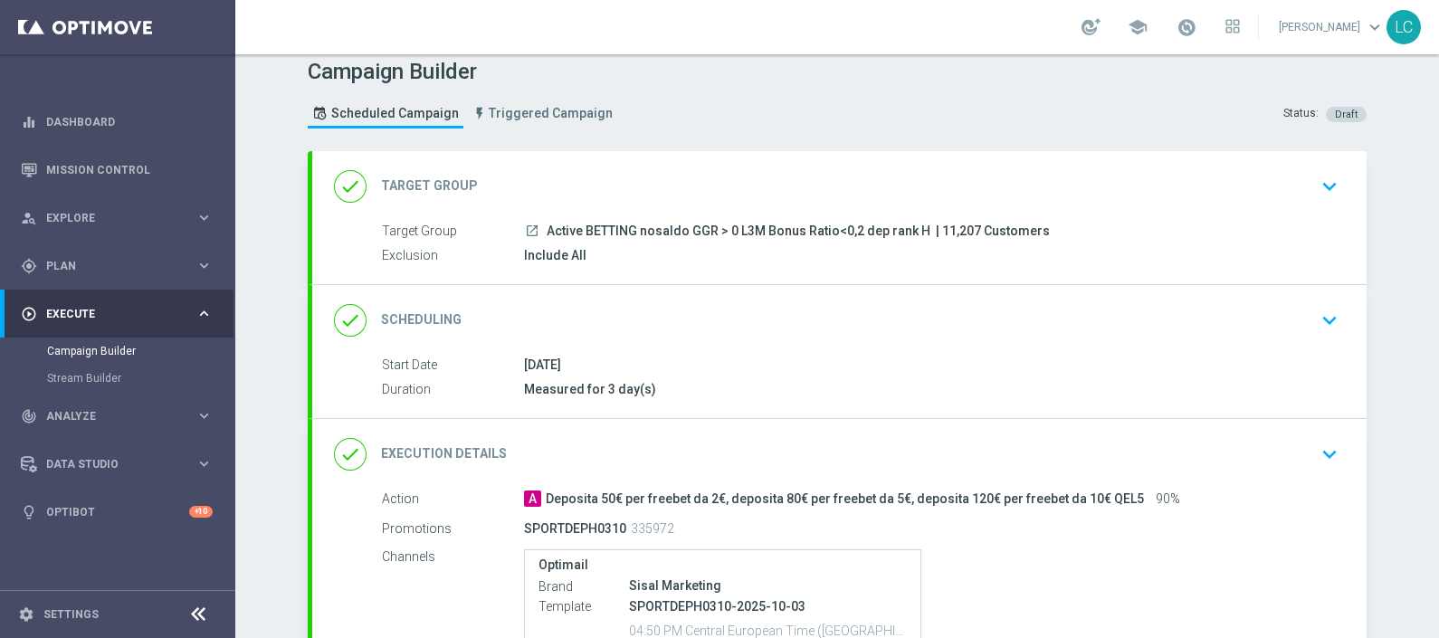
scroll to position [9, 0]
click at [1320, 314] on icon "keyboard_arrow_down" at bounding box center [1329, 322] width 27 height 27
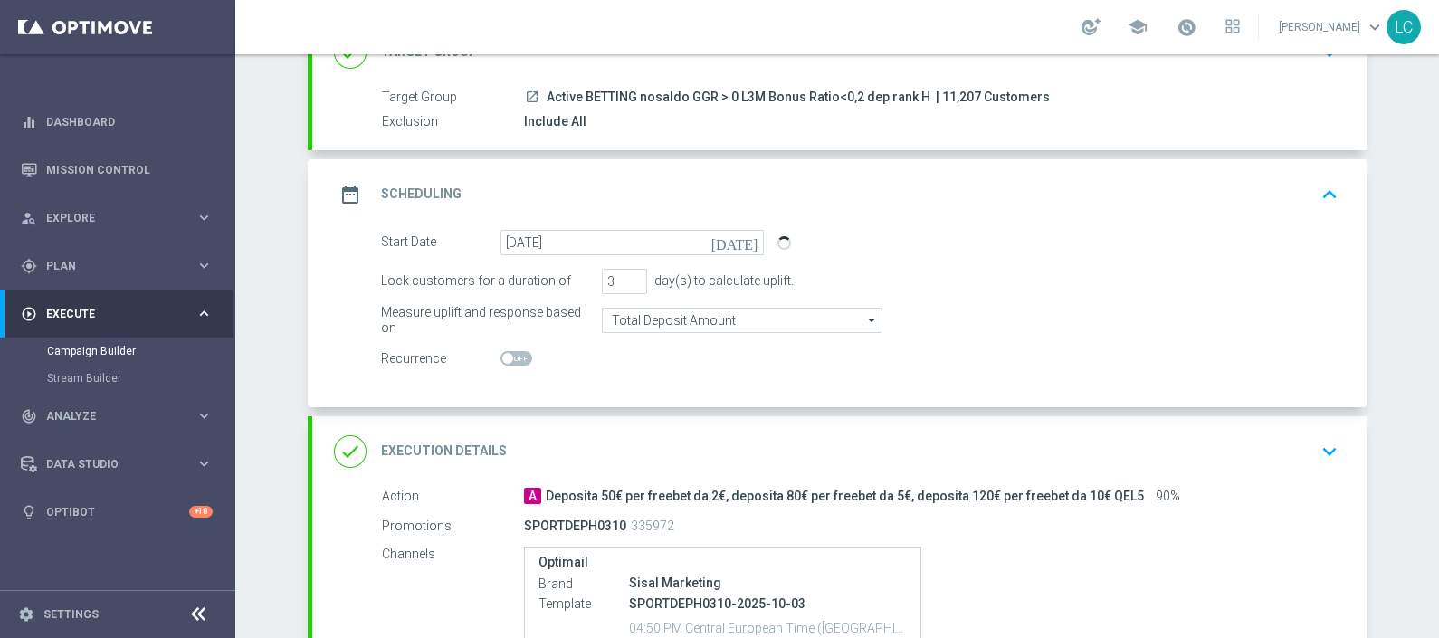
scroll to position [406, 0]
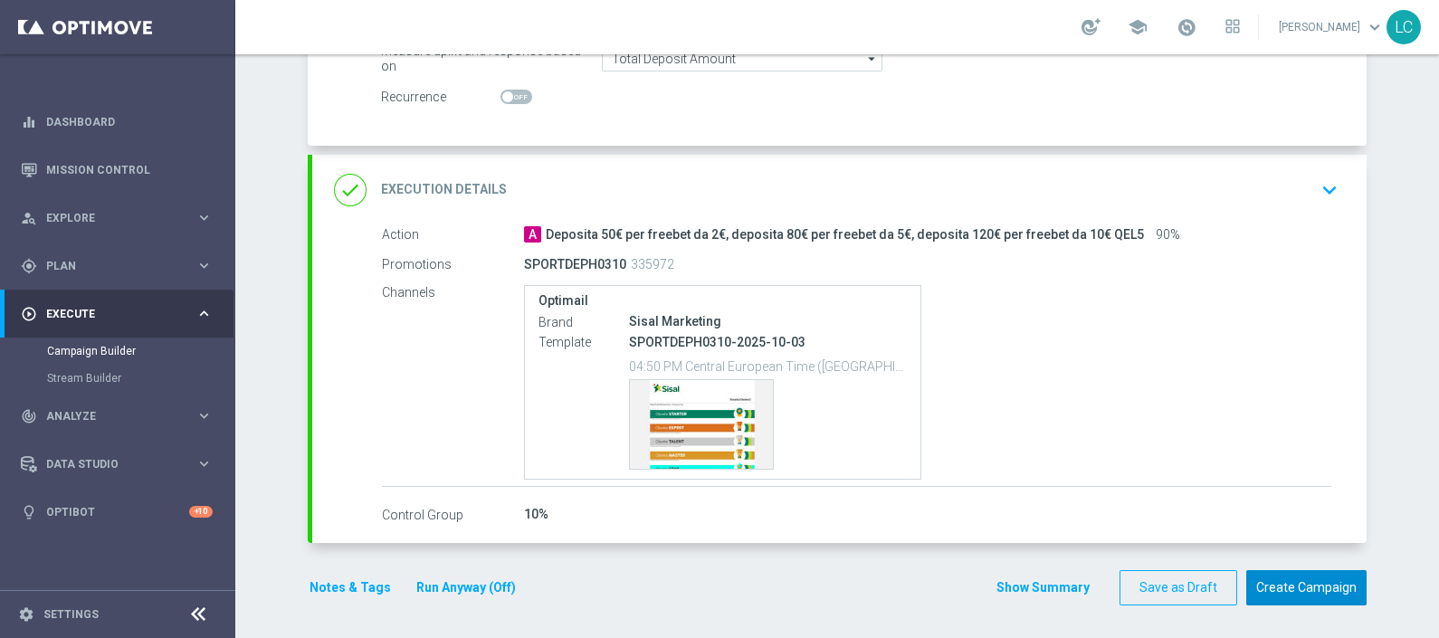
click at [1319, 580] on button "Create Campaign" at bounding box center [1307, 587] width 120 height 35
click at [1191, 23] on span at bounding box center [1187, 27] width 20 height 20
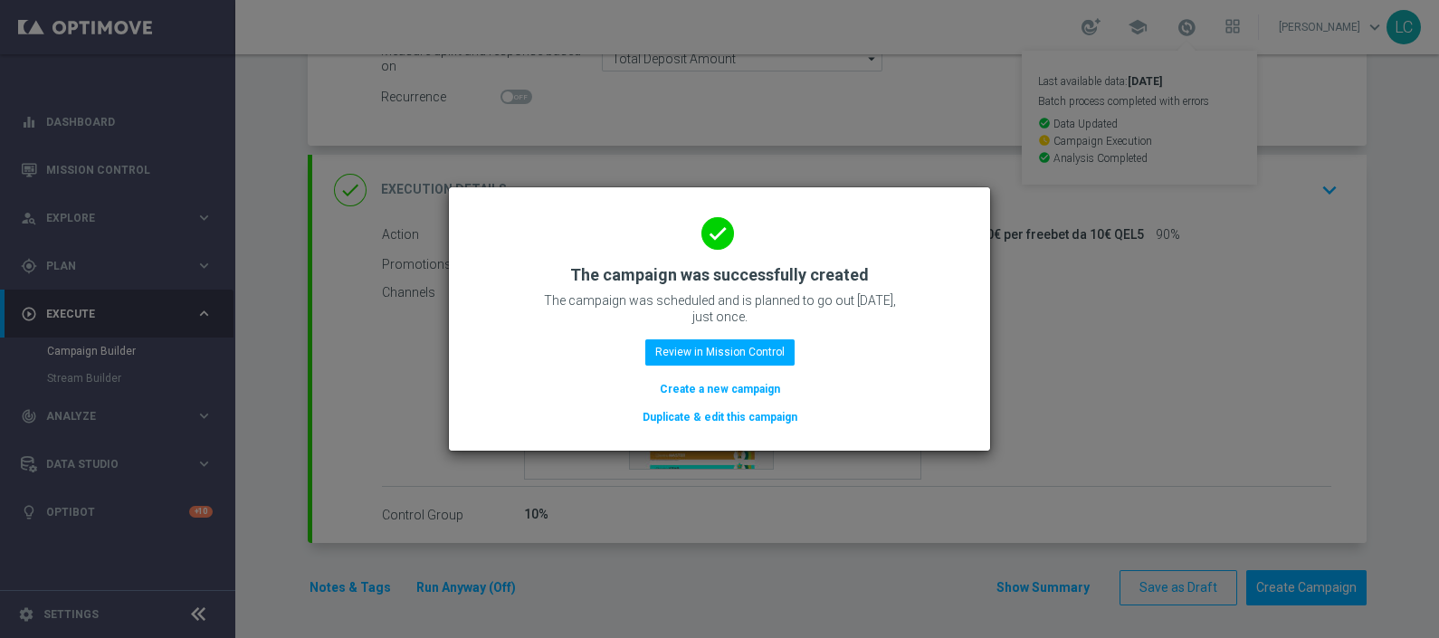
click at [1191, 23] on modal-container "done The campaign was successfully created The campaign was scheduled and is pl…" at bounding box center [719, 319] width 1439 height 638
click at [743, 339] on div "done The campaign was successfully created The campaign was scheduled and is pl…" at bounding box center [720, 316] width 498 height 223
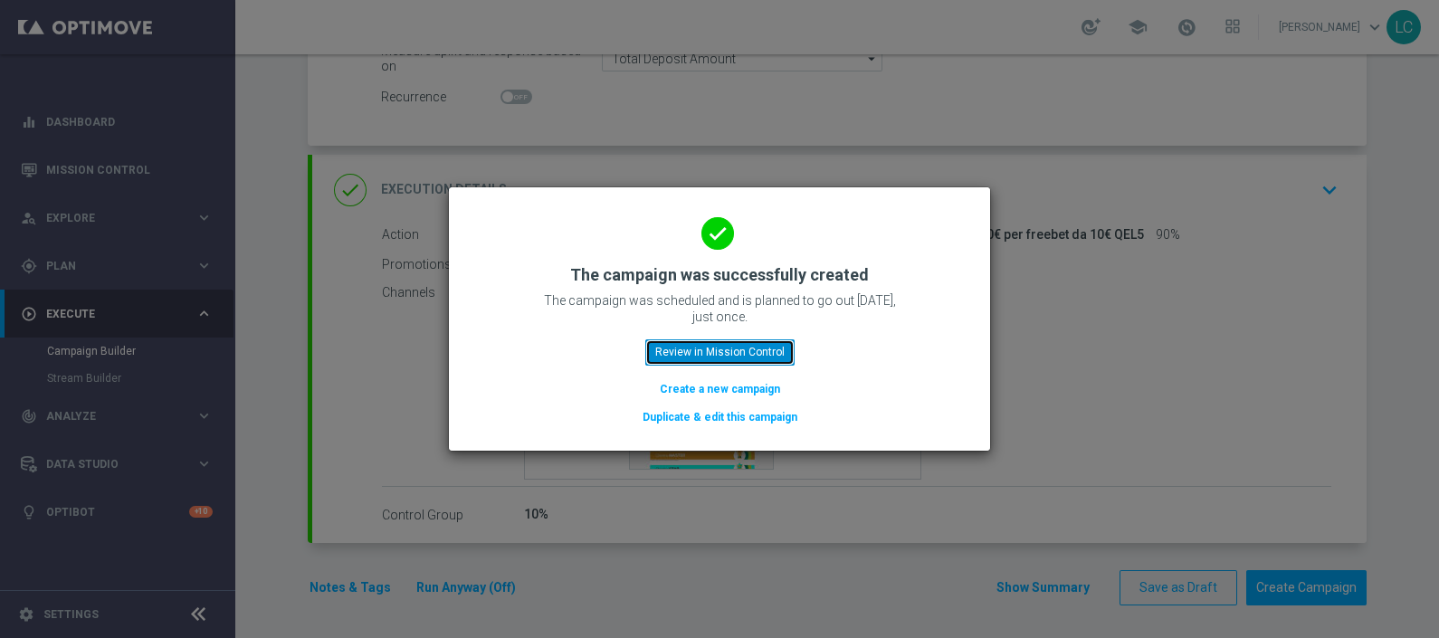
click at [738, 349] on button "Review in Mission Control" at bounding box center [719, 351] width 149 height 25
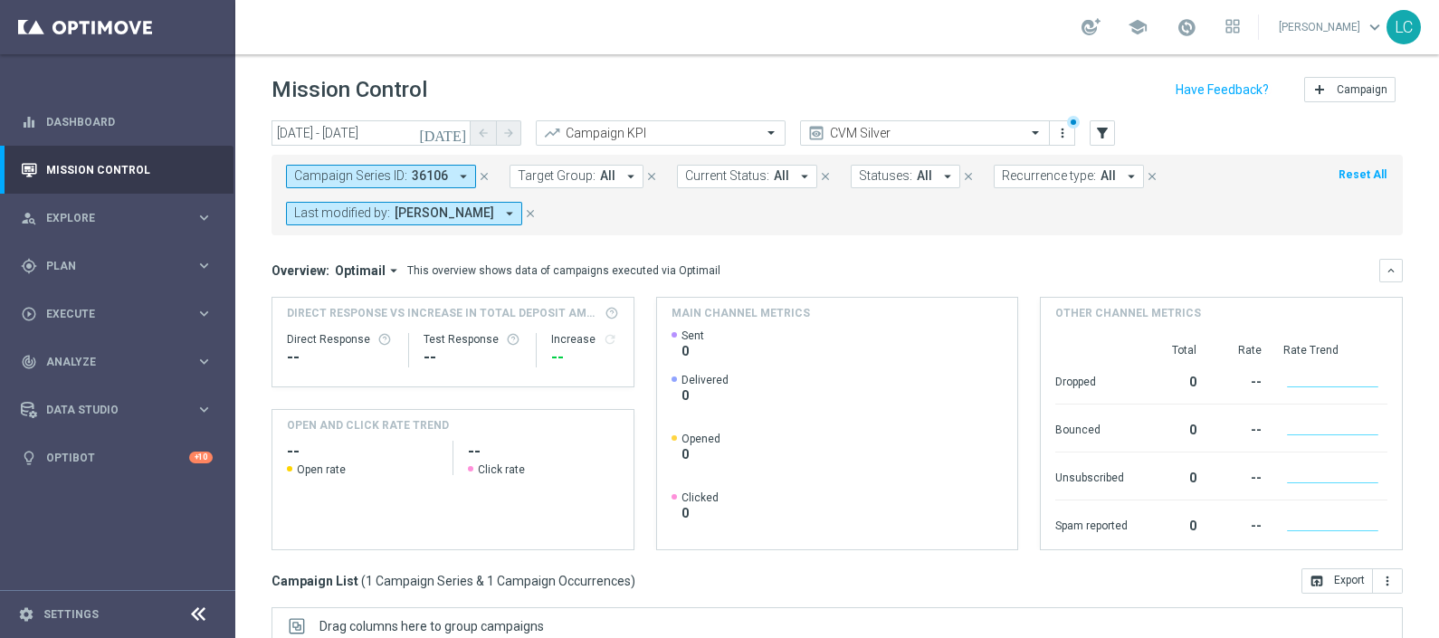
scroll to position [303, 0]
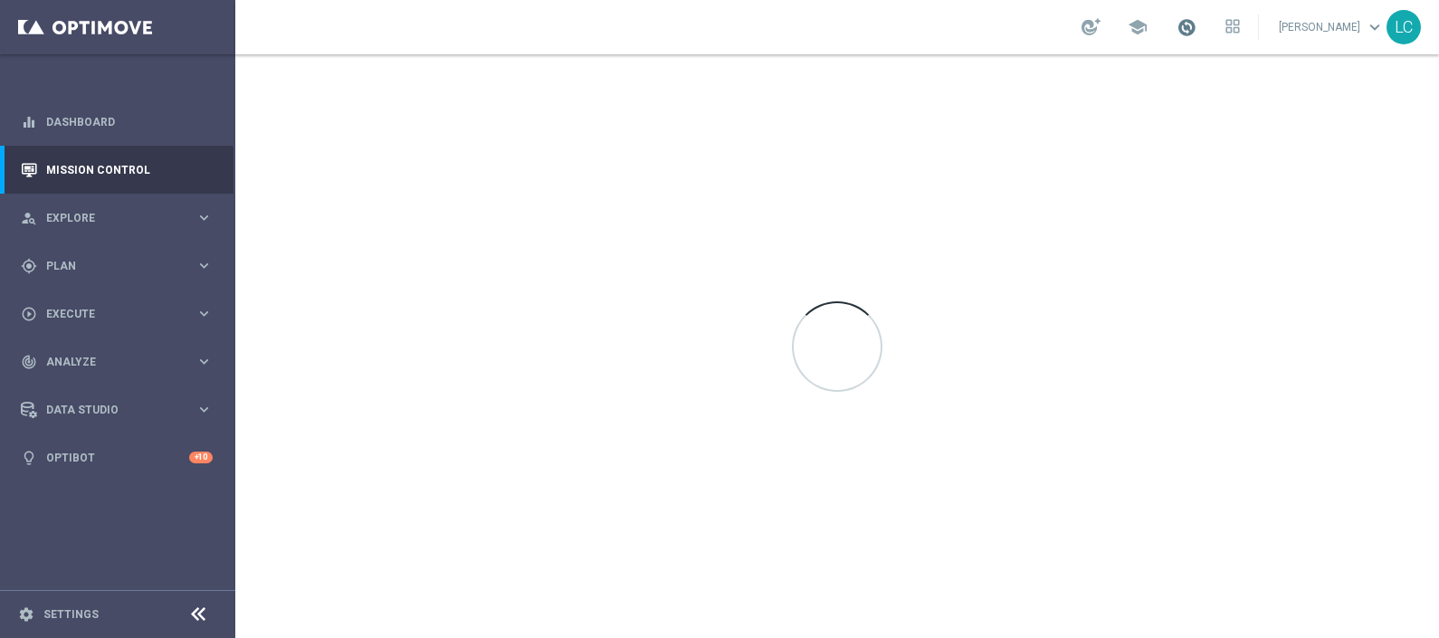
click at [1178, 27] on span at bounding box center [1187, 27] width 20 height 20
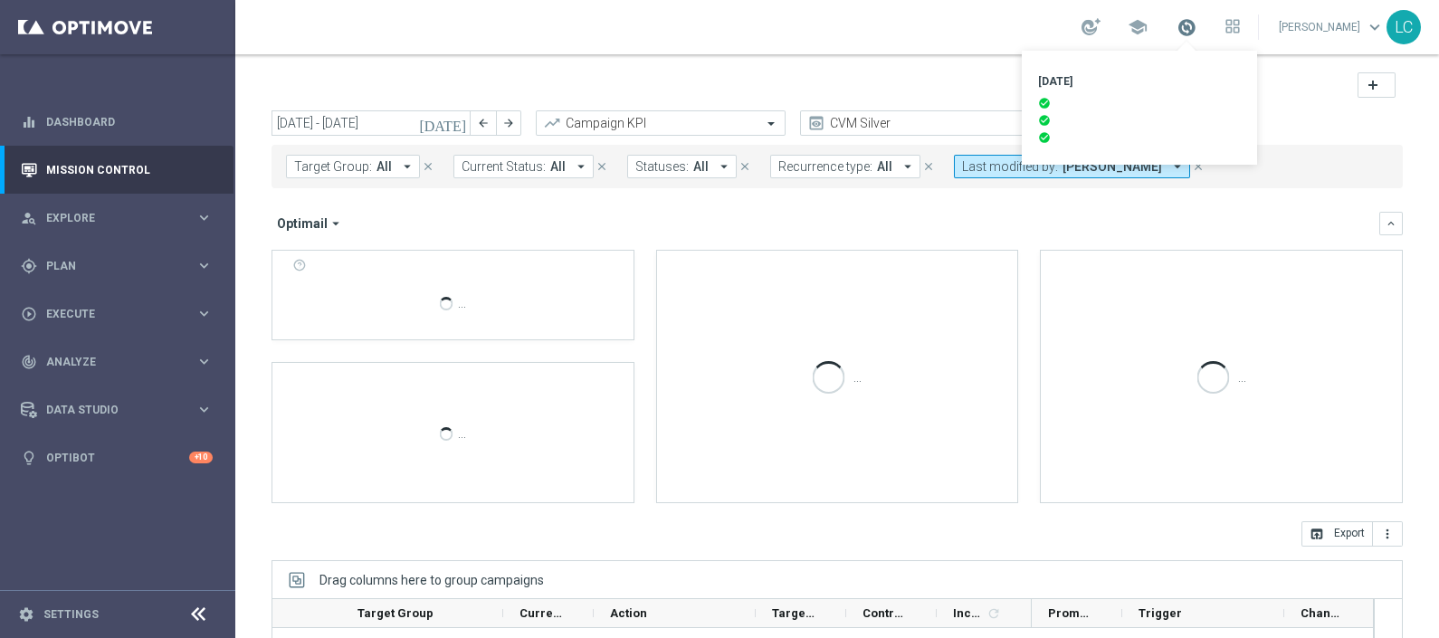
click at [1178, 27] on span at bounding box center [1187, 27] width 20 height 20
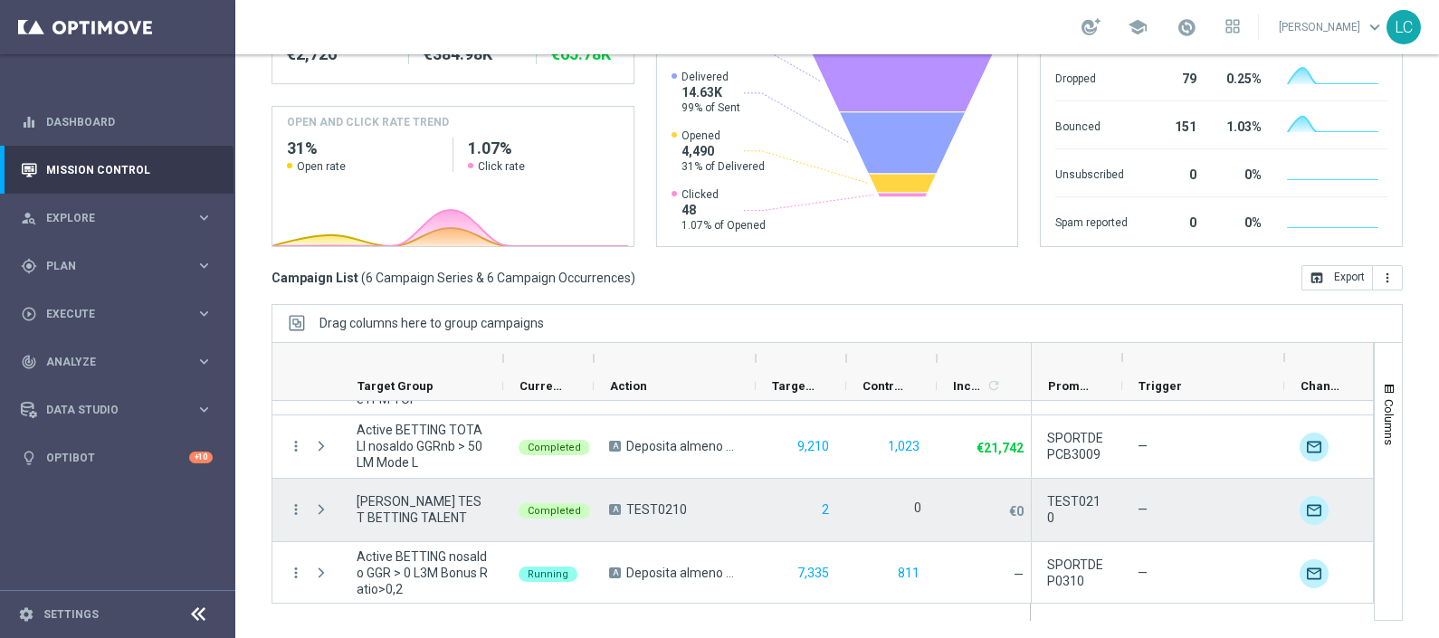
scroll to position [177, 0]
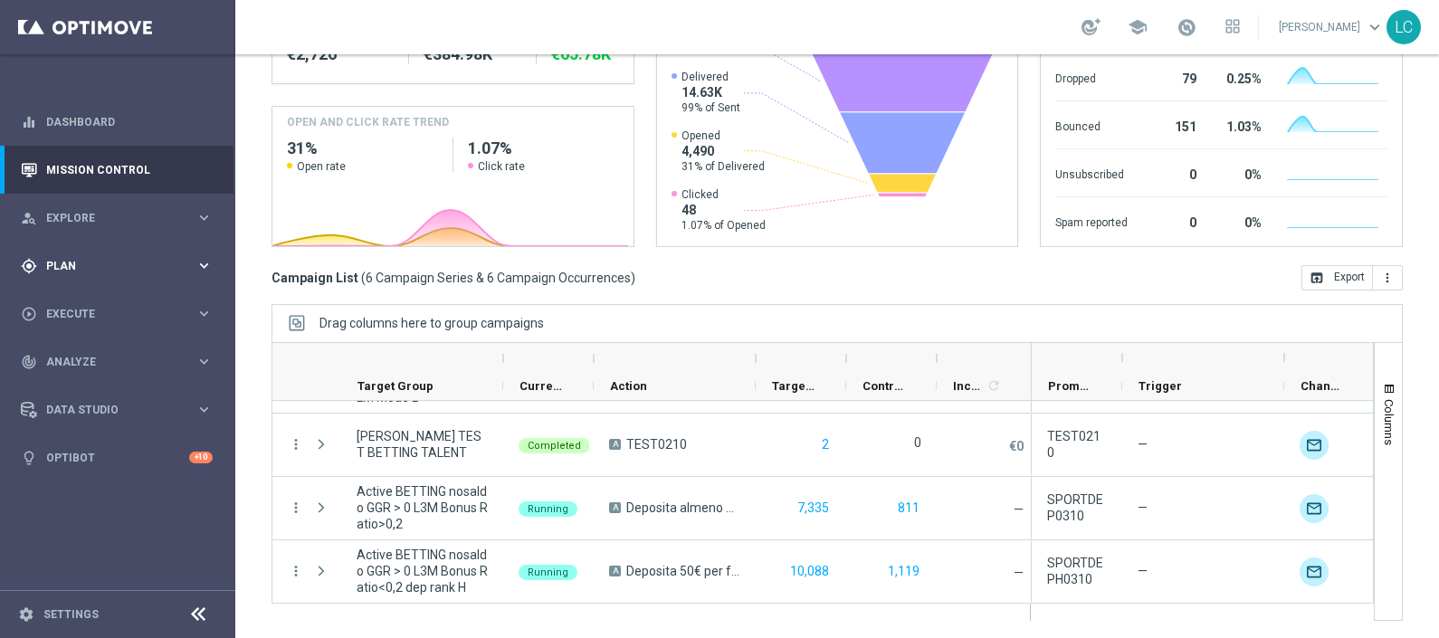
click at [88, 256] on div "gps_fixed Plan keyboard_arrow_right" at bounding box center [117, 266] width 234 height 48
click at [86, 299] on link "Target Groups" at bounding box center [117, 303] width 141 height 14
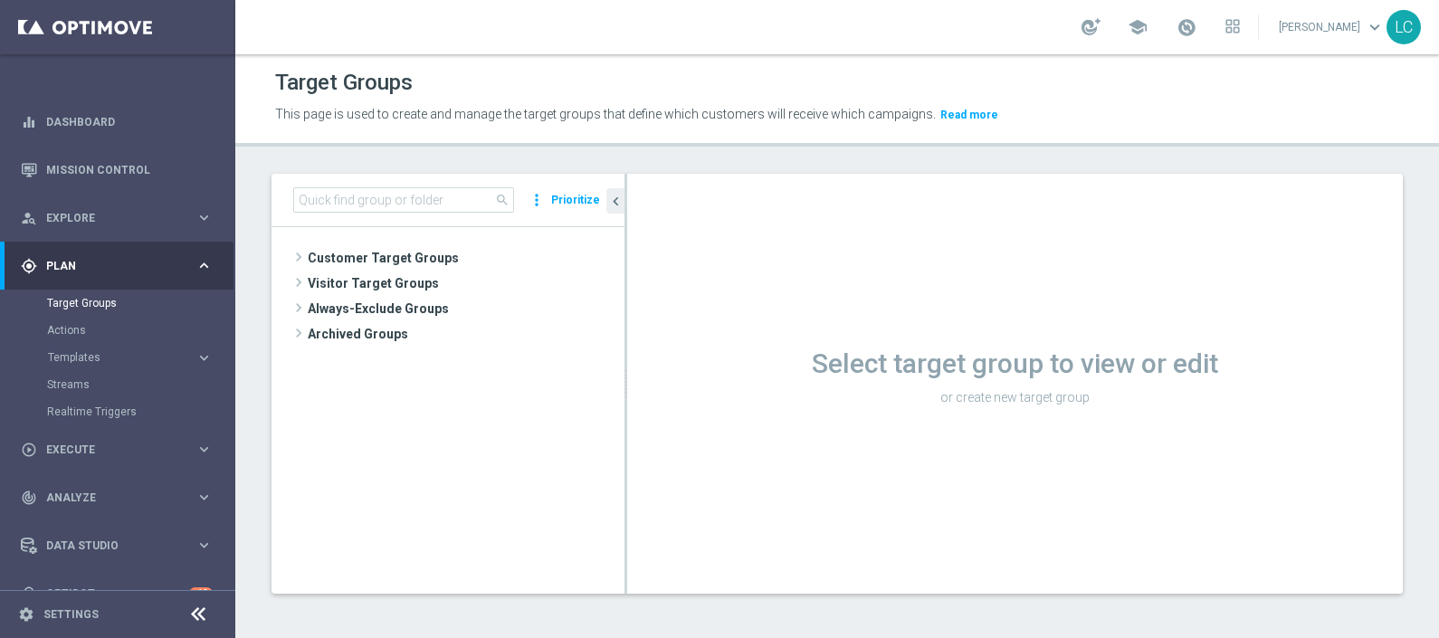
click at [464, 186] on div "search more_vert Prioritize" at bounding box center [448, 200] width 353 height 53
click at [433, 206] on input at bounding box center [403, 199] width 221 height 25
paste input "Active BETTING nosaldo GGR > 0 L3M Bonus Ratio<0,2 dep rank M-L"
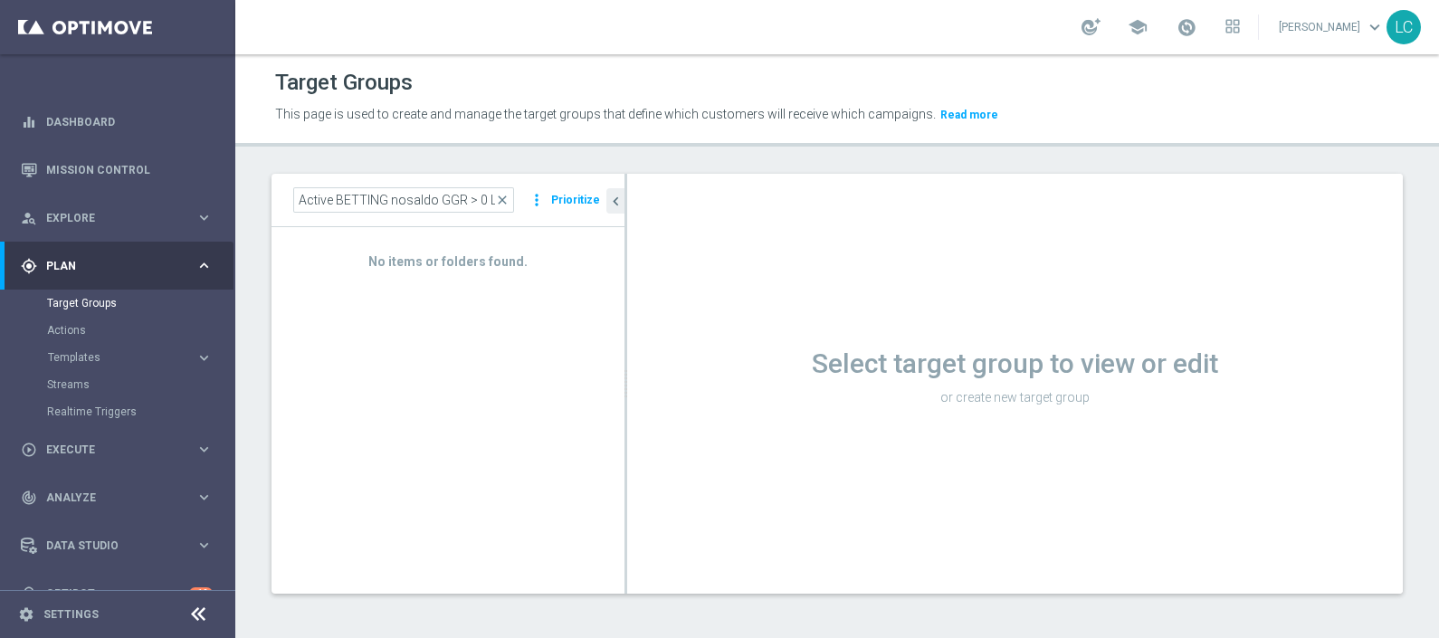
click at [493, 242] on div "No items or folders found." at bounding box center [448, 250] width 353 height 47
click at [481, 204] on input "Active BETTING nosaldo GGR > 0 L3M Bonus Ratio<0,2 dep rank M-L" at bounding box center [403, 199] width 221 height 25
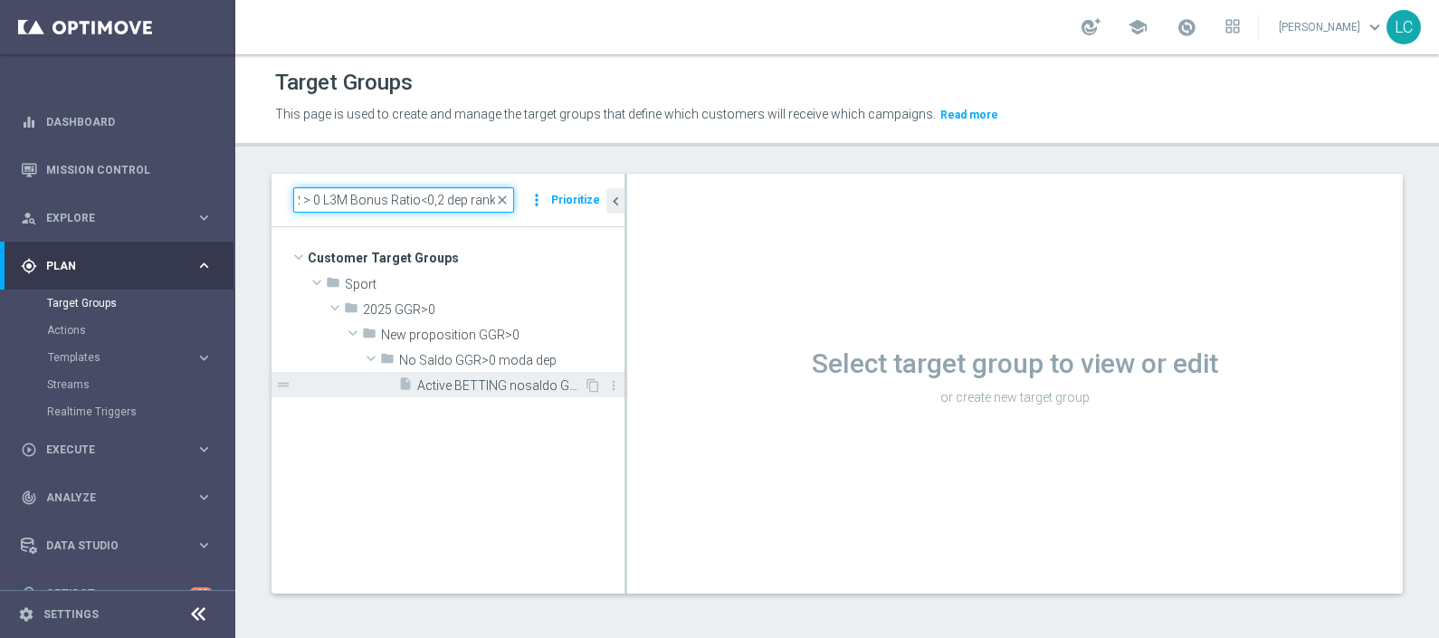
type input "Active BETTING nosaldo GGR > 0 L3M Bonus Ratio<0,2 dep rank M"
click at [529, 383] on span "Active BETTING nosaldo GGR > 0 L3M Bonus Ratio<0,2 dep rank M" at bounding box center [500, 385] width 167 height 15
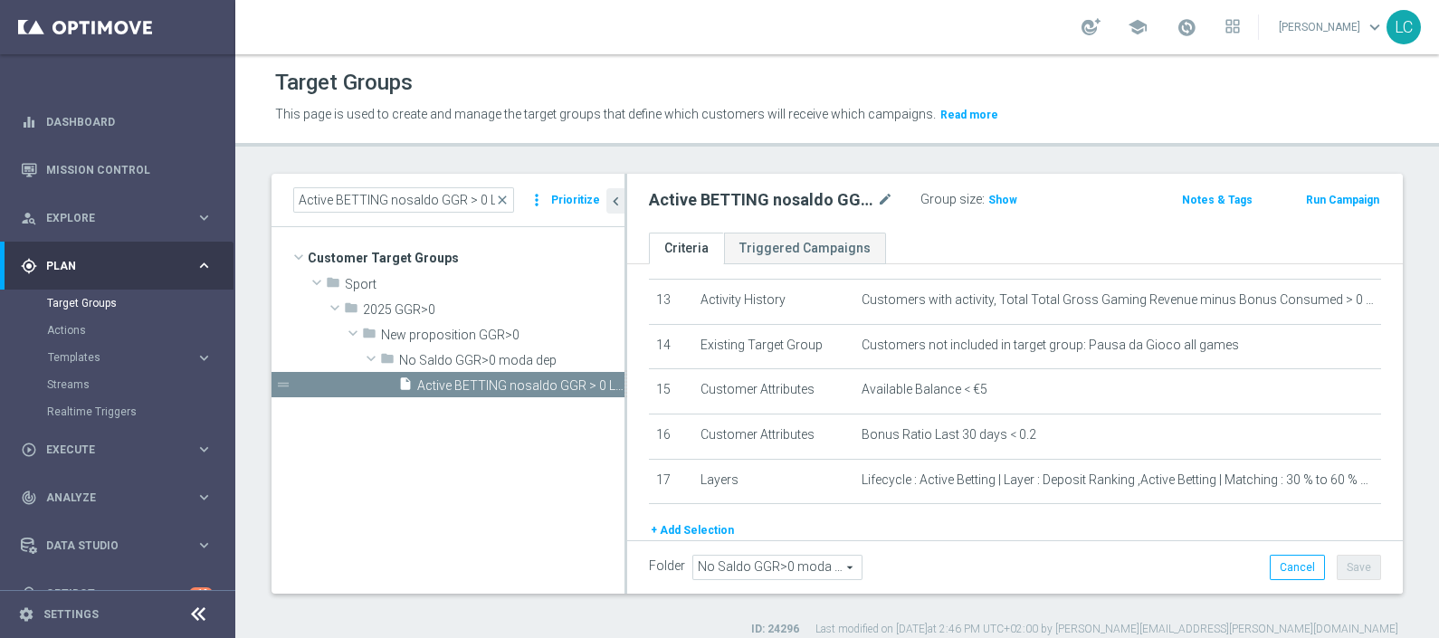
scroll to position [644, 0]
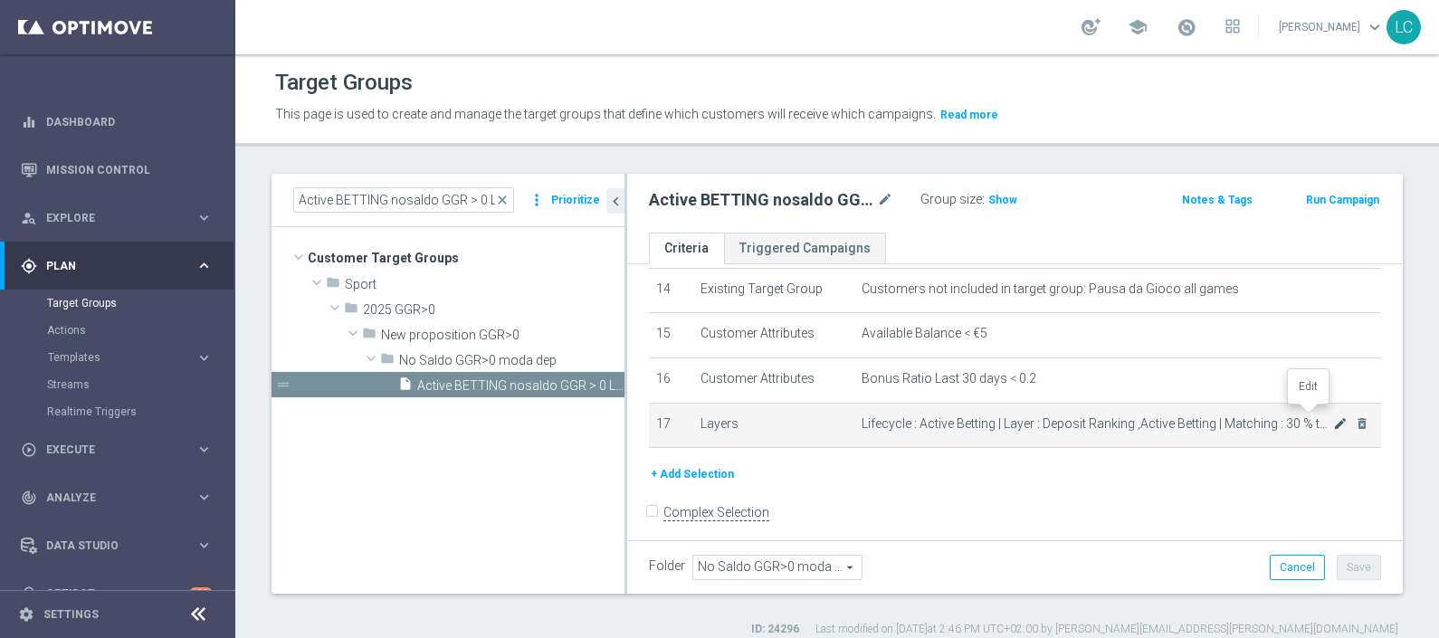
click at [1333, 416] on icon "mode_edit" at bounding box center [1340, 423] width 14 height 14
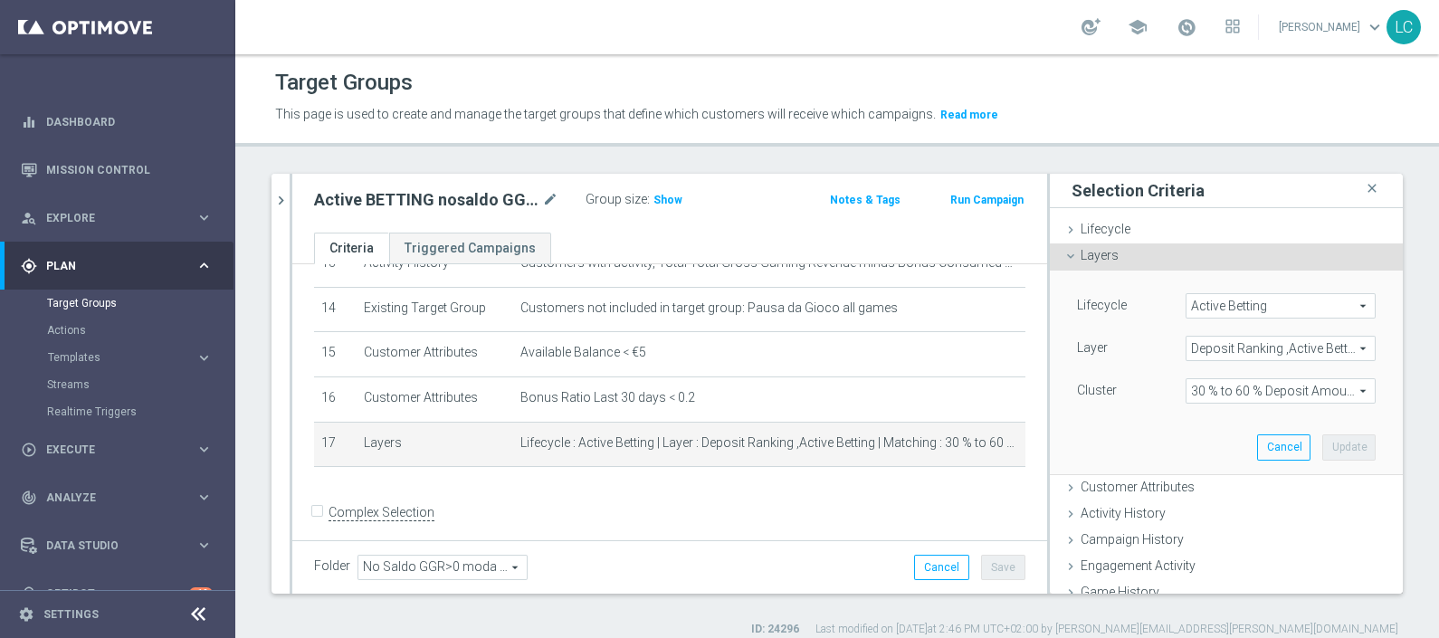
click at [1228, 387] on span "30 % to 60 % Deposit Amount" at bounding box center [1281, 391] width 188 height 24
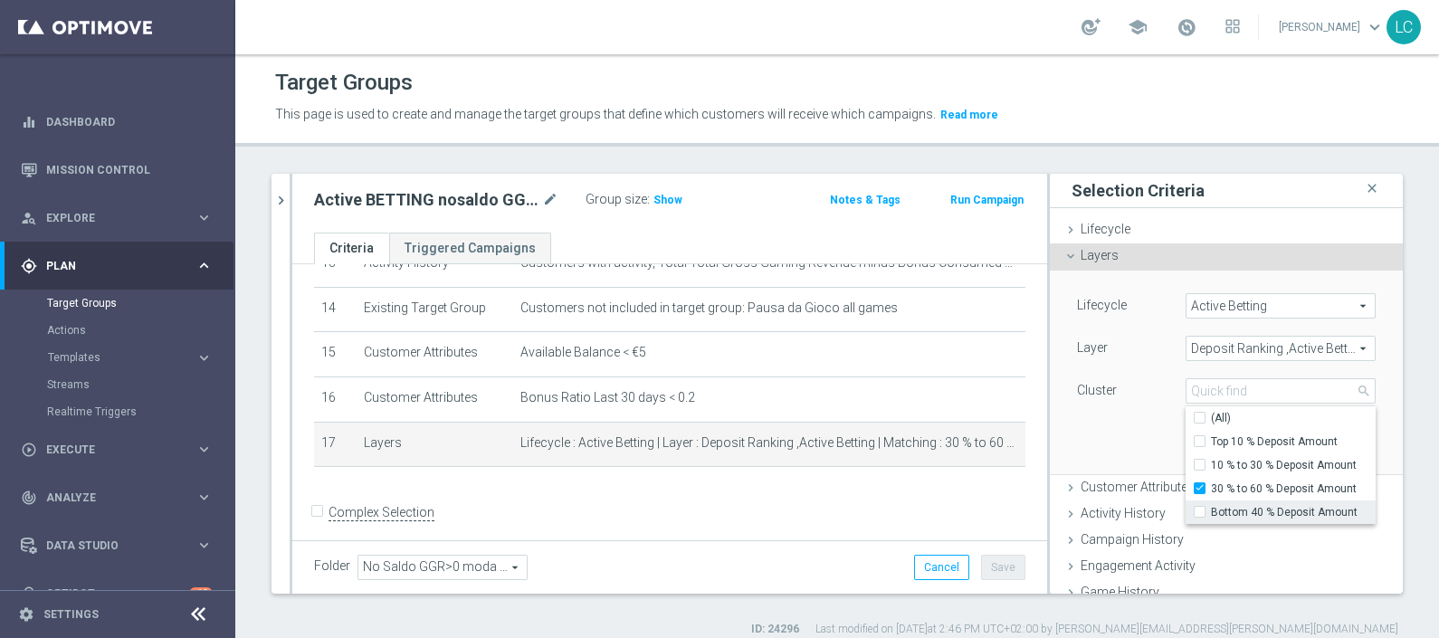
click at [1199, 509] on input "Bottom 40 % Deposit Amount" at bounding box center [1205, 513] width 12 height 12
checkbox input "true"
type input "Selected 2 of 4"
click at [1135, 425] on div "Lifecycle Active Betting Active Betting arrow_drop_down search Layer Deposit Ra…" at bounding box center [1227, 372] width 326 height 203
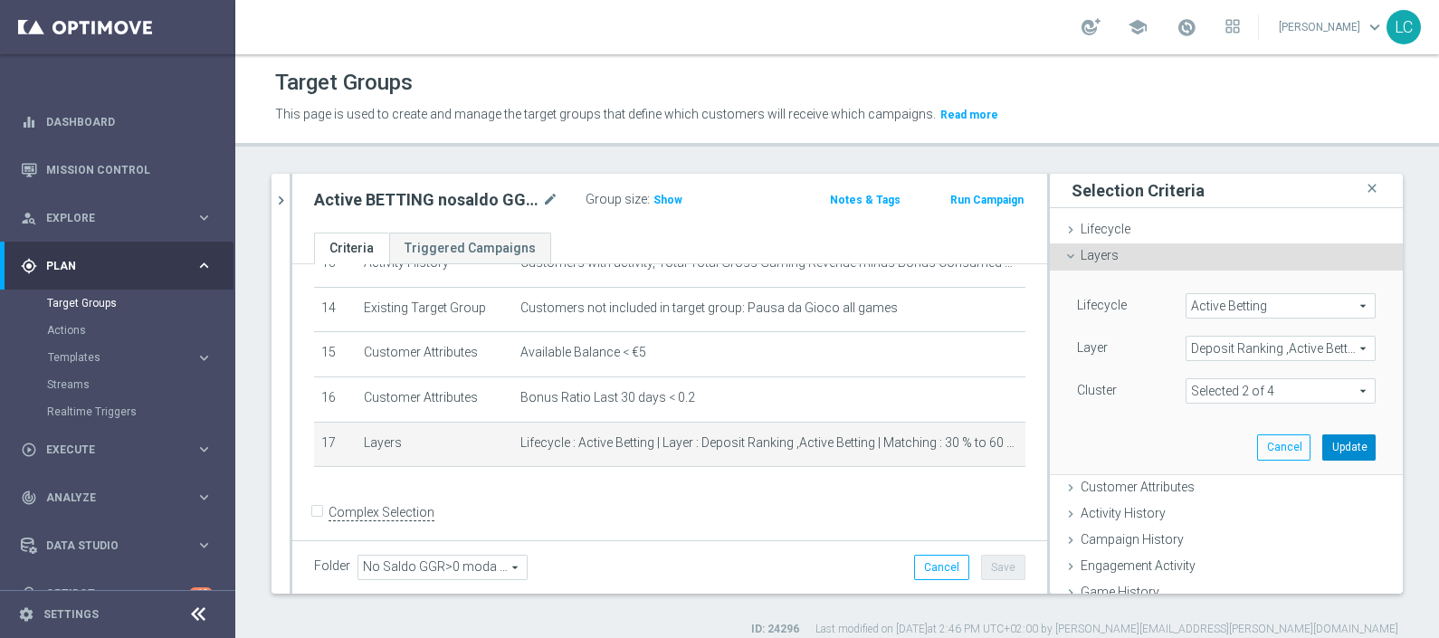
click at [1323, 456] on button "Update" at bounding box center [1349, 447] width 53 height 25
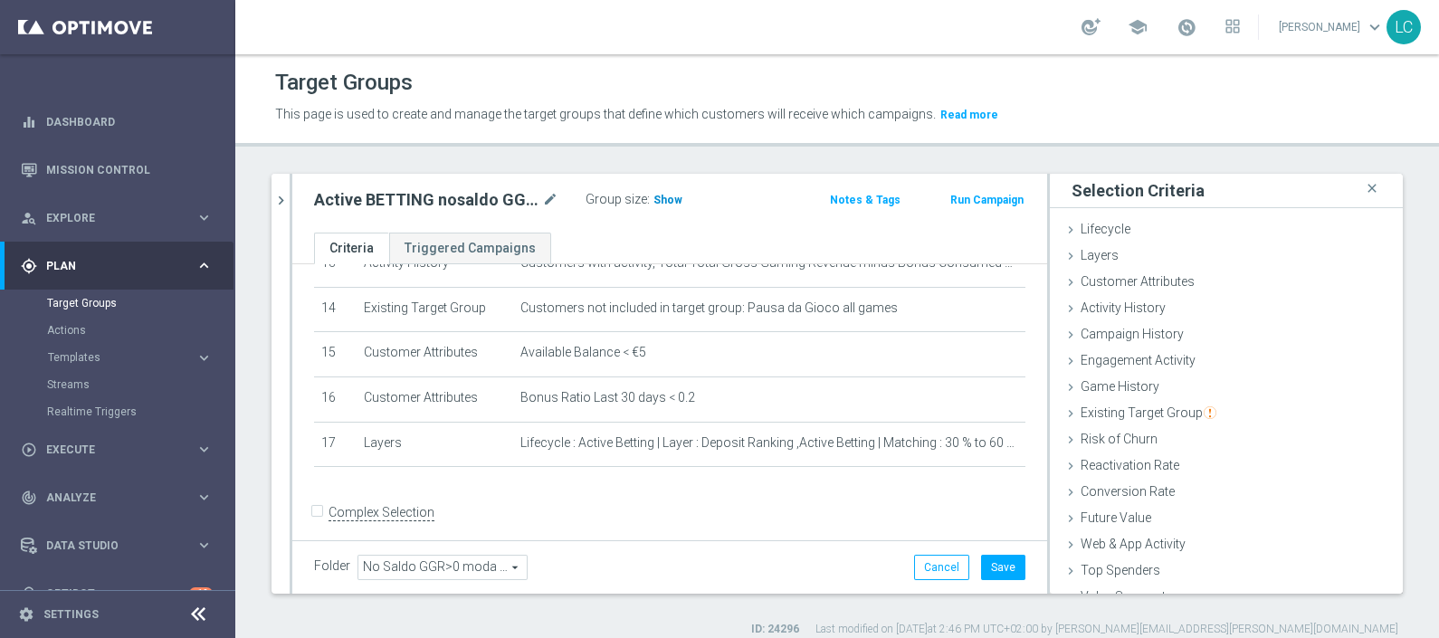
click at [665, 198] on span "Show" at bounding box center [668, 200] width 29 height 13
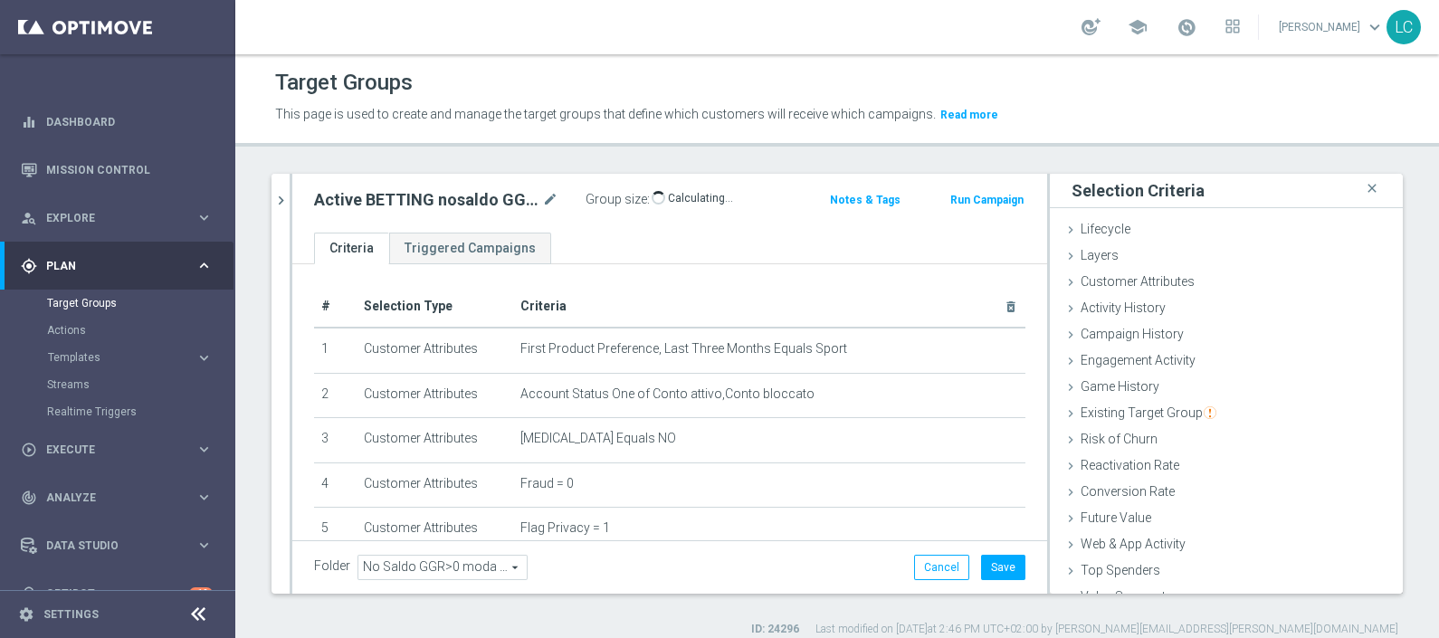
scroll to position [625, 0]
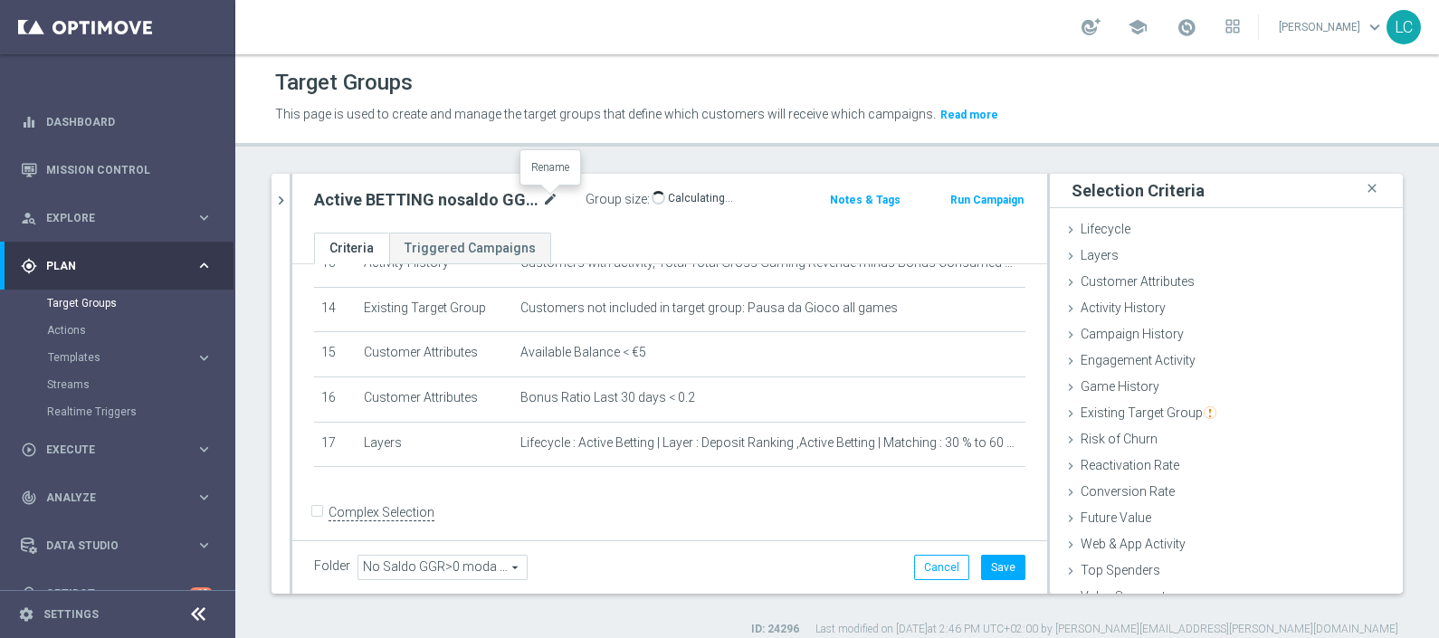
click at [554, 203] on icon "mode_edit" at bounding box center [550, 200] width 16 height 22
type input "Active BETTING nosaldo GGR > 0 L3M Bonus Ratio<0,2 dep rank M-L"
click at [578, 174] on div "Active BETTING nosaldo GGR > 0 L3M Bonus Ratio<0,2 dep rank M-L Group size : 23…" at bounding box center [669, 203] width 755 height 59
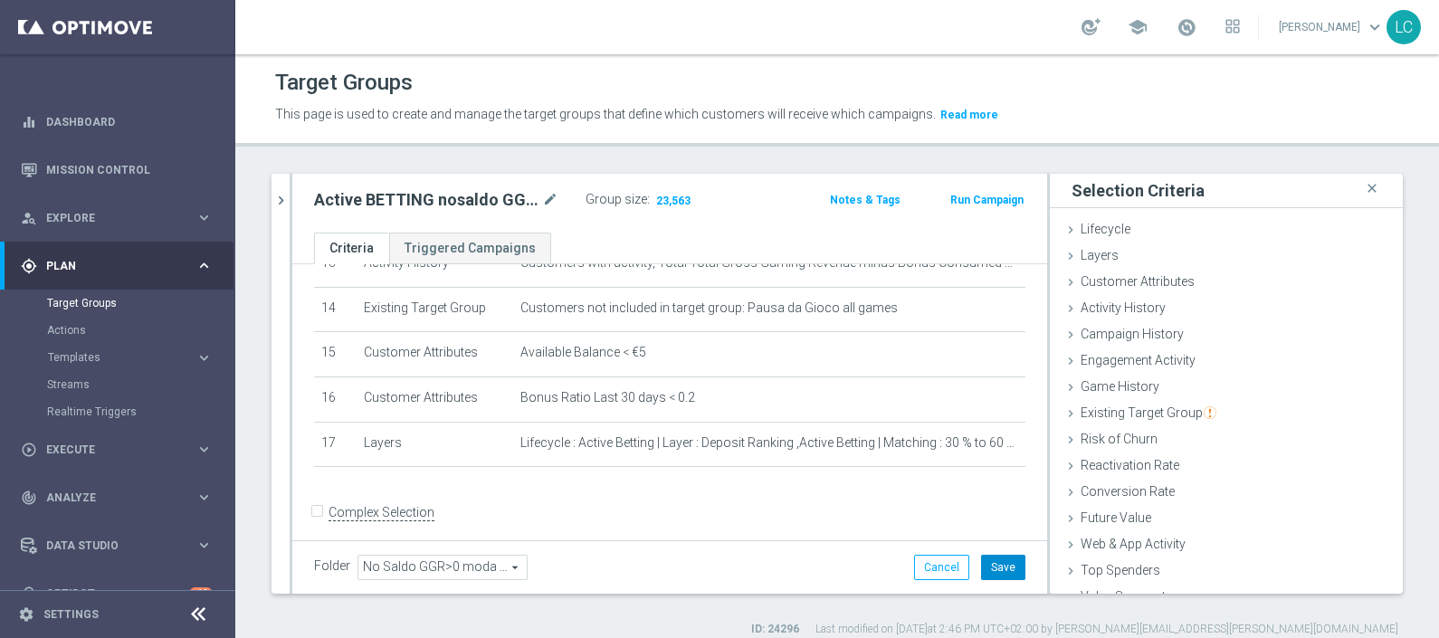
click at [989, 572] on button "Save" at bounding box center [1003, 567] width 44 height 25
click at [981, 199] on button "Run Campaign" at bounding box center [987, 200] width 77 height 20
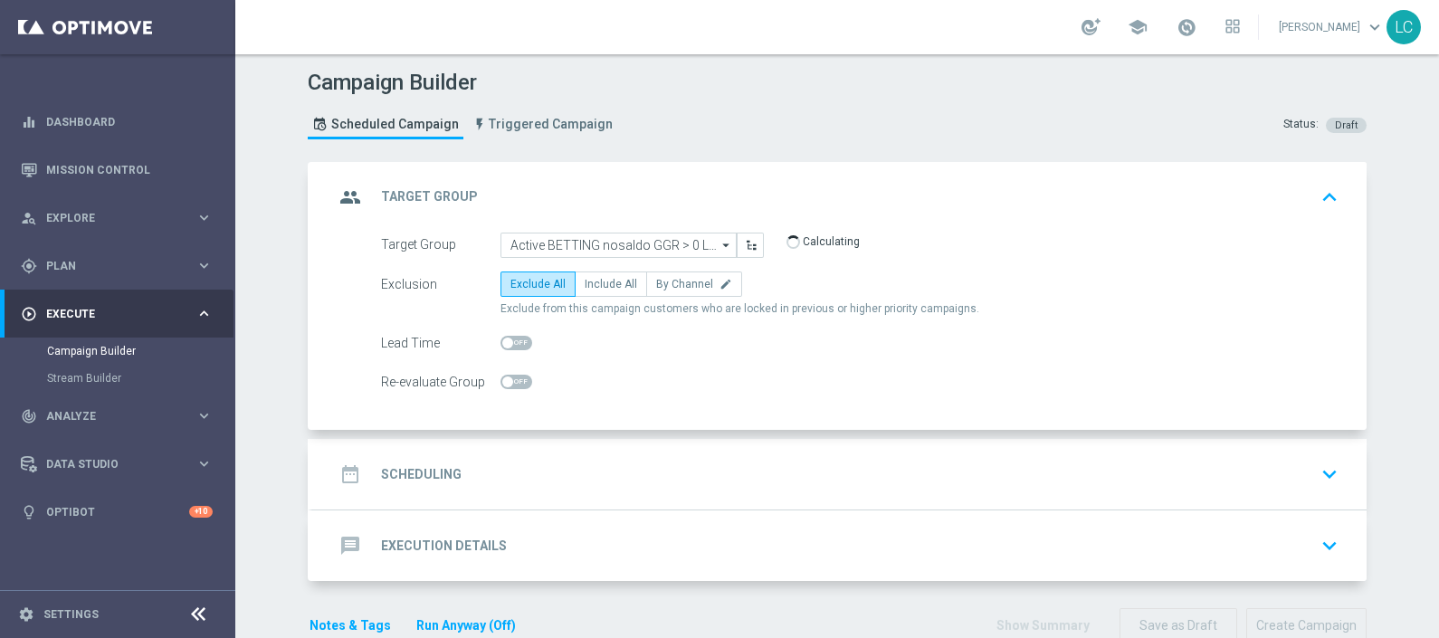
click at [552, 462] on div "date_range Scheduling keyboard_arrow_down" at bounding box center [839, 474] width 1011 height 34
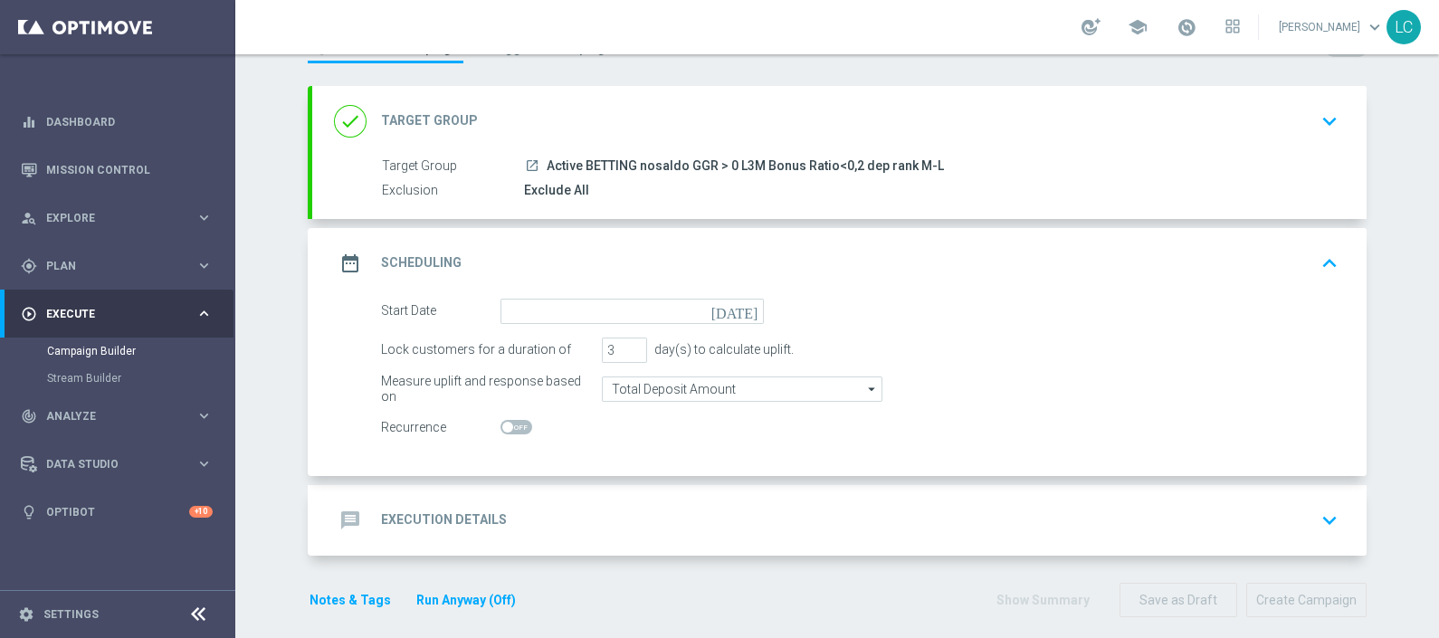
scroll to position [90, 0]
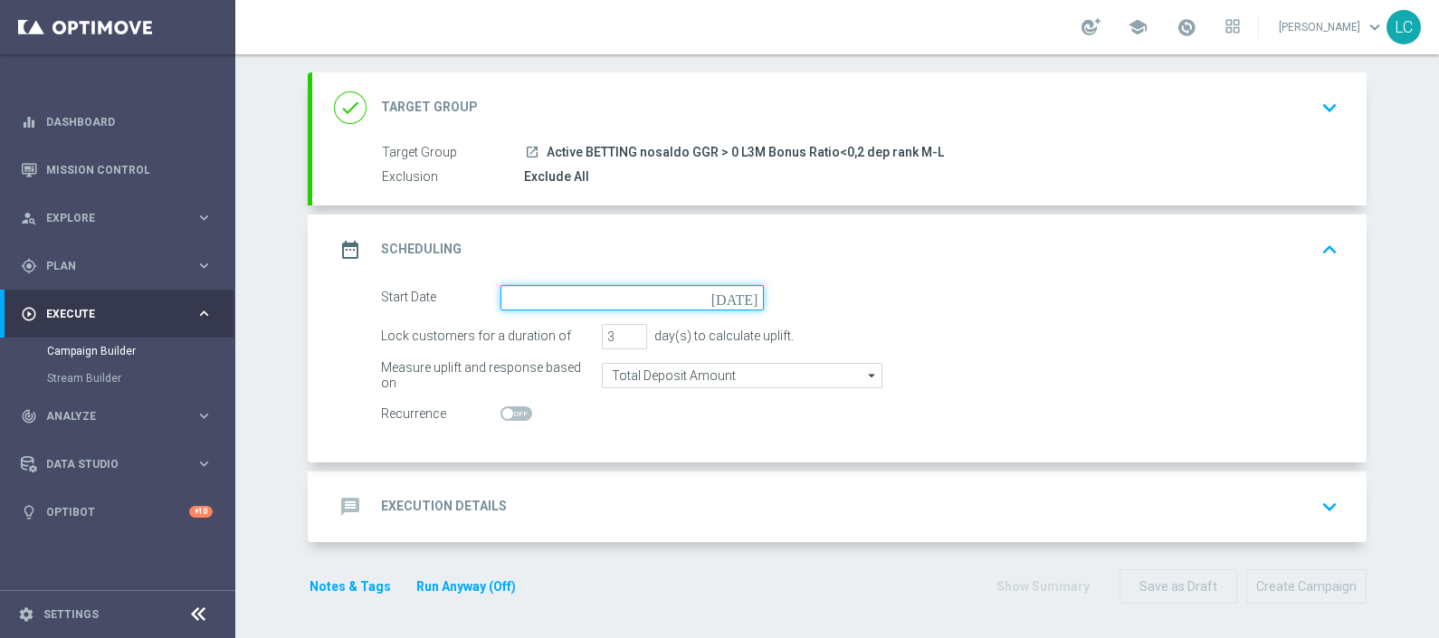
click at [578, 300] on input at bounding box center [632, 297] width 263 height 25
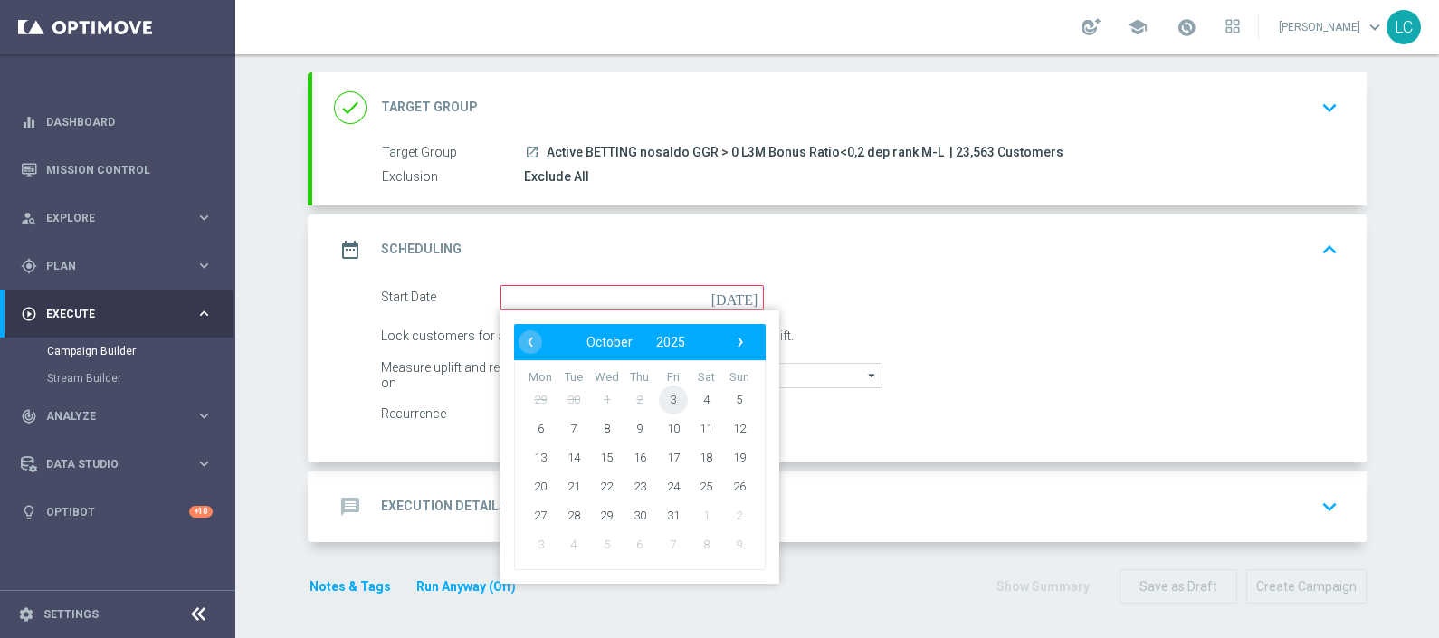
click at [659, 394] on span "3" at bounding box center [673, 399] width 29 height 29
type input "[DATE]"
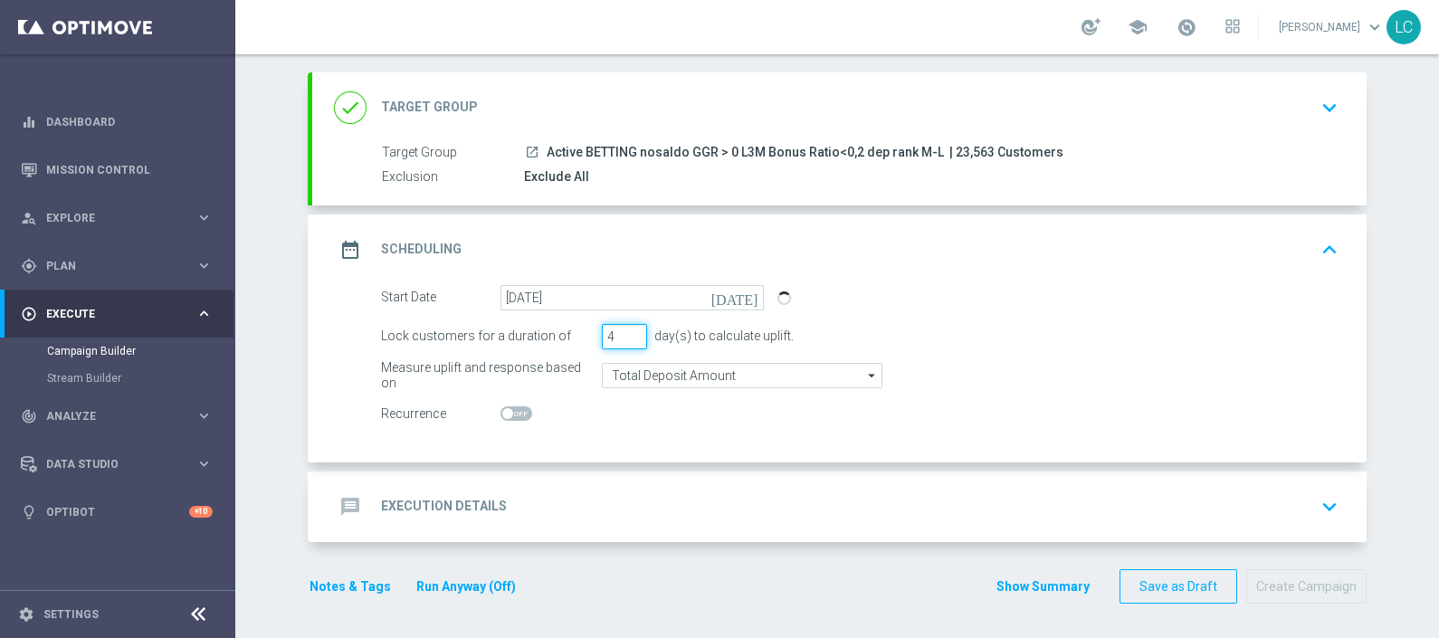
click at [625, 330] on input "4" at bounding box center [624, 336] width 45 height 25
type input "3"
click at [627, 339] on input "3" at bounding box center [624, 336] width 45 height 25
click at [645, 481] on div "message Execution Details keyboard_arrow_down" at bounding box center [839, 507] width 1055 height 71
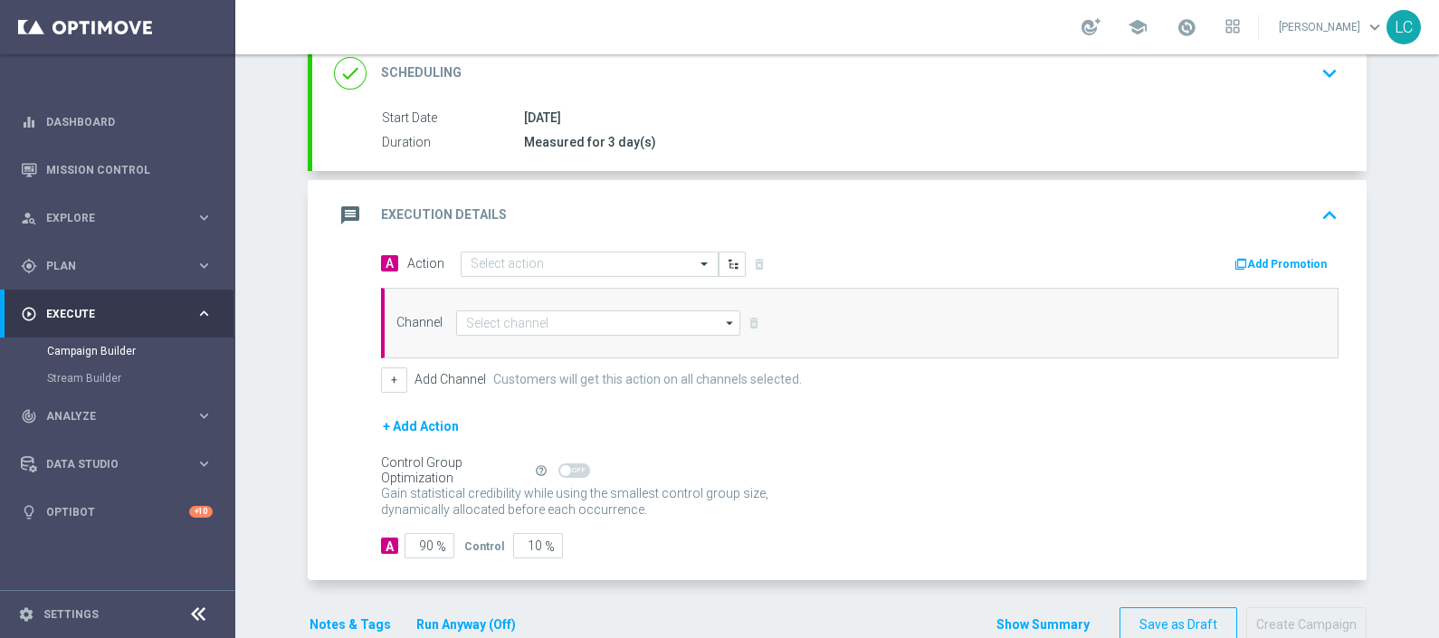
scroll to position [263, 0]
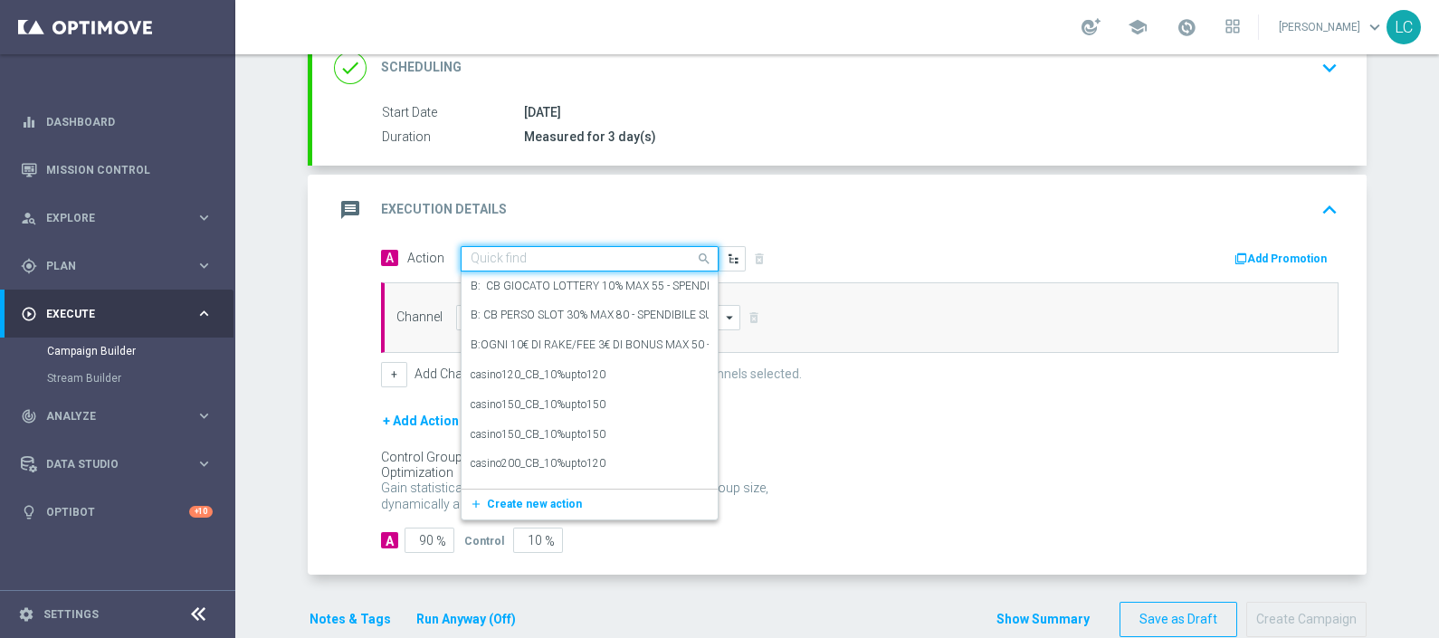
click at [503, 252] on input "text" at bounding box center [572, 259] width 202 height 15
paste input "Deposita almeno 10€ e gioca con quota e legatura di almeno 4 per cb perso 15% f…"
type input "Deposita almeno 10€ e gioca con quota e legatura di almeno 4 per cb perso 15% f…"
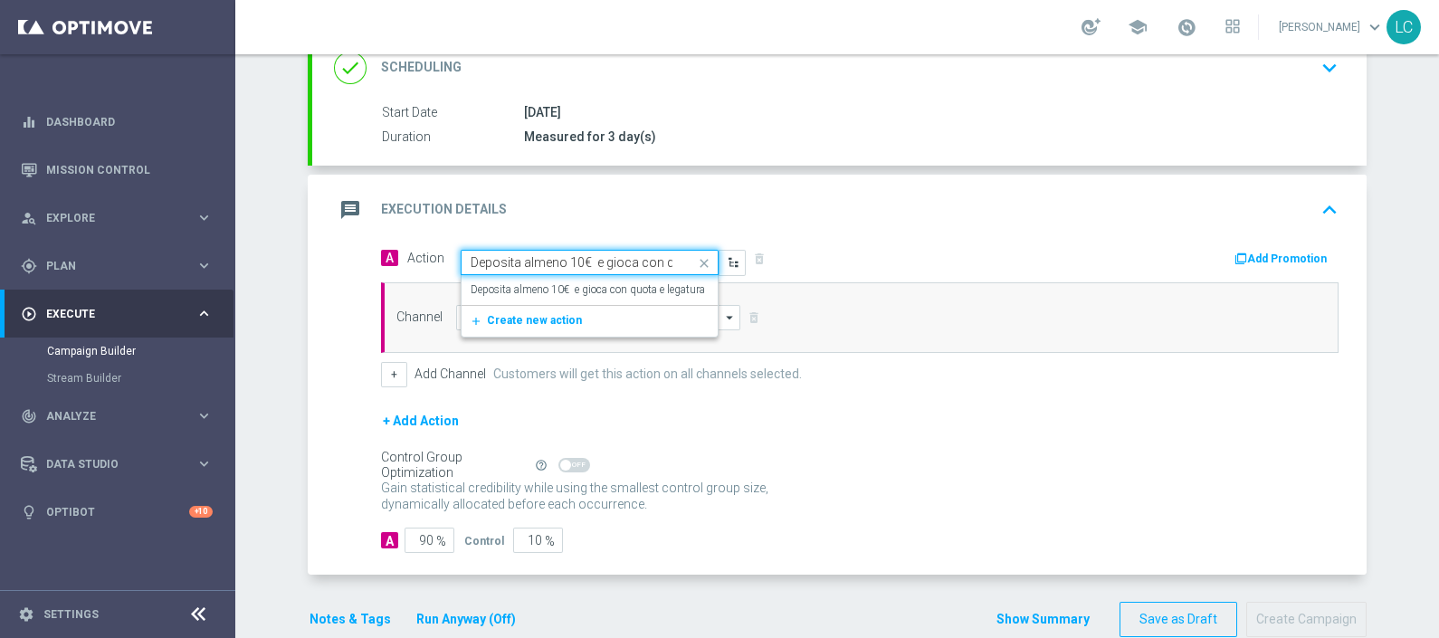
scroll to position [0, 302]
click at [557, 285] on label "Deposita almeno 10€ e gioca con quota e legatura di almeno 4 per cb perso 15% f…" at bounding box center [696, 289] width 450 height 15
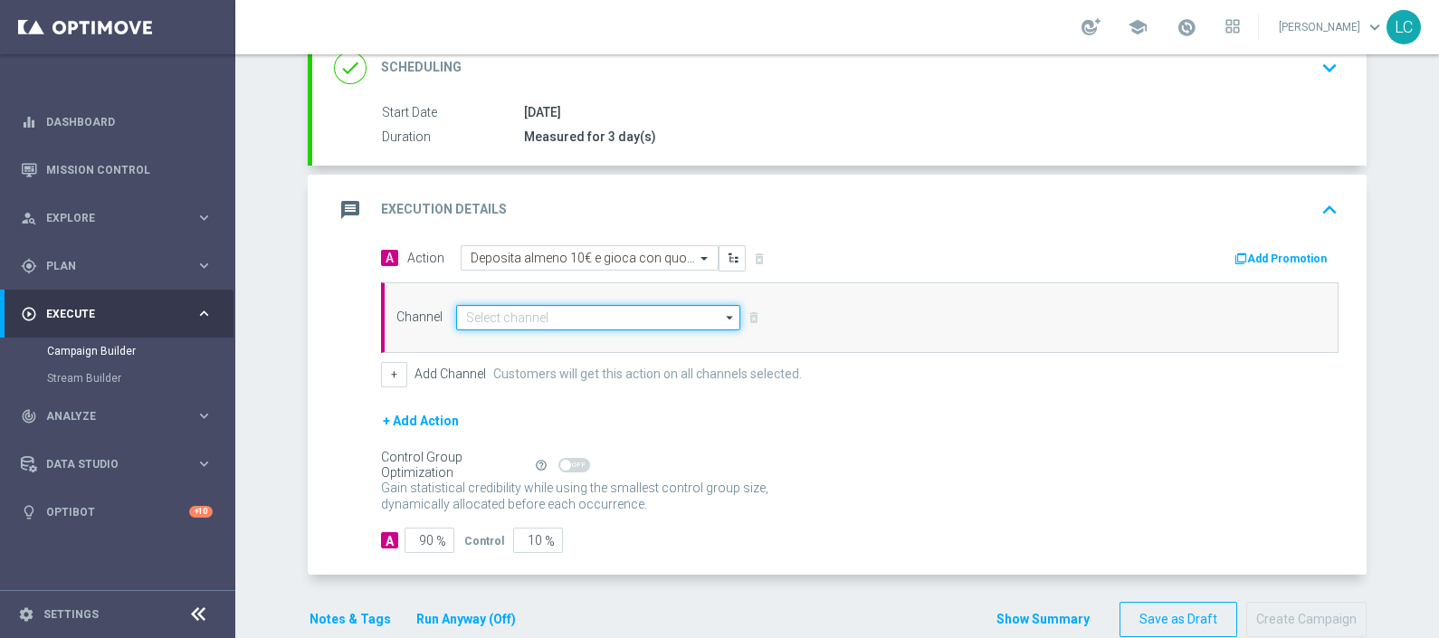
click at [535, 319] on input at bounding box center [598, 317] width 284 height 25
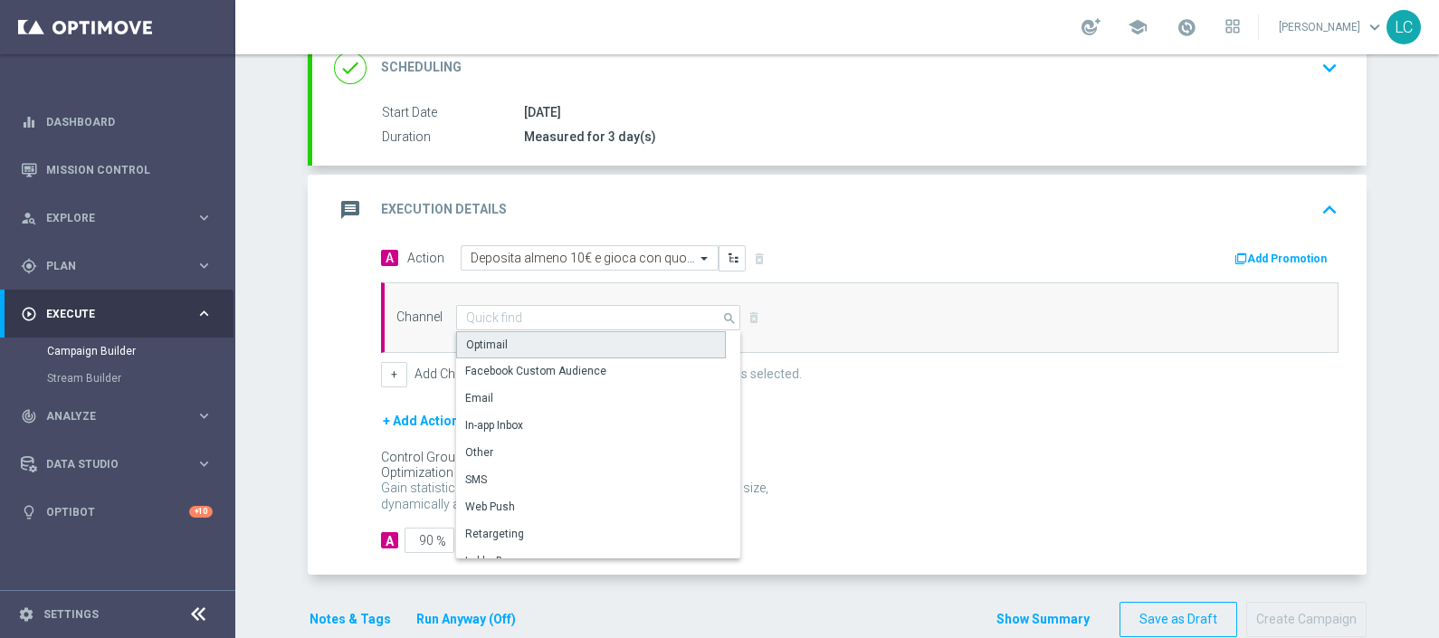
click at [511, 337] on div "Optimail" at bounding box center [591, 344] width 270 height 27
type input "Optimail"
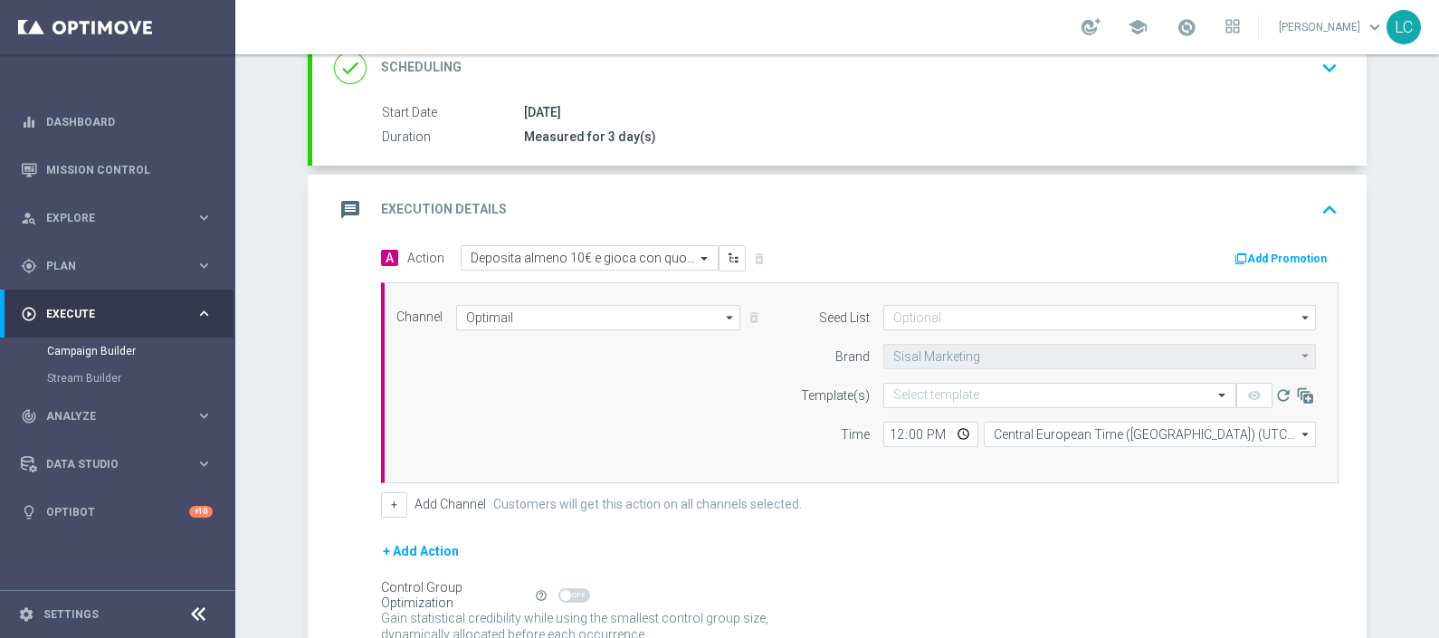
click at [1273, 249] on button "Add Promotion" at bounding box center [1283, 259] width 100 height 20
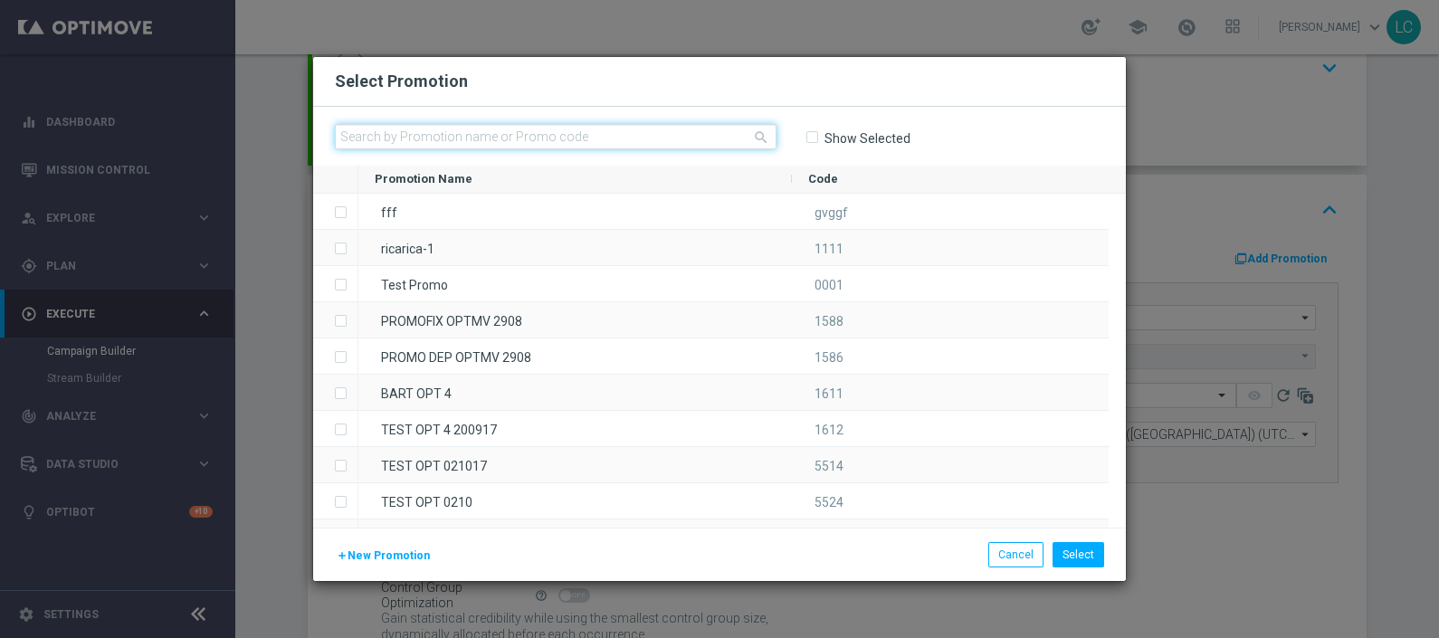
click at [502, 140] on input "text" at bounding box center [556, 136] width 442 height 25
paste input "SPORTDEPCB0310"
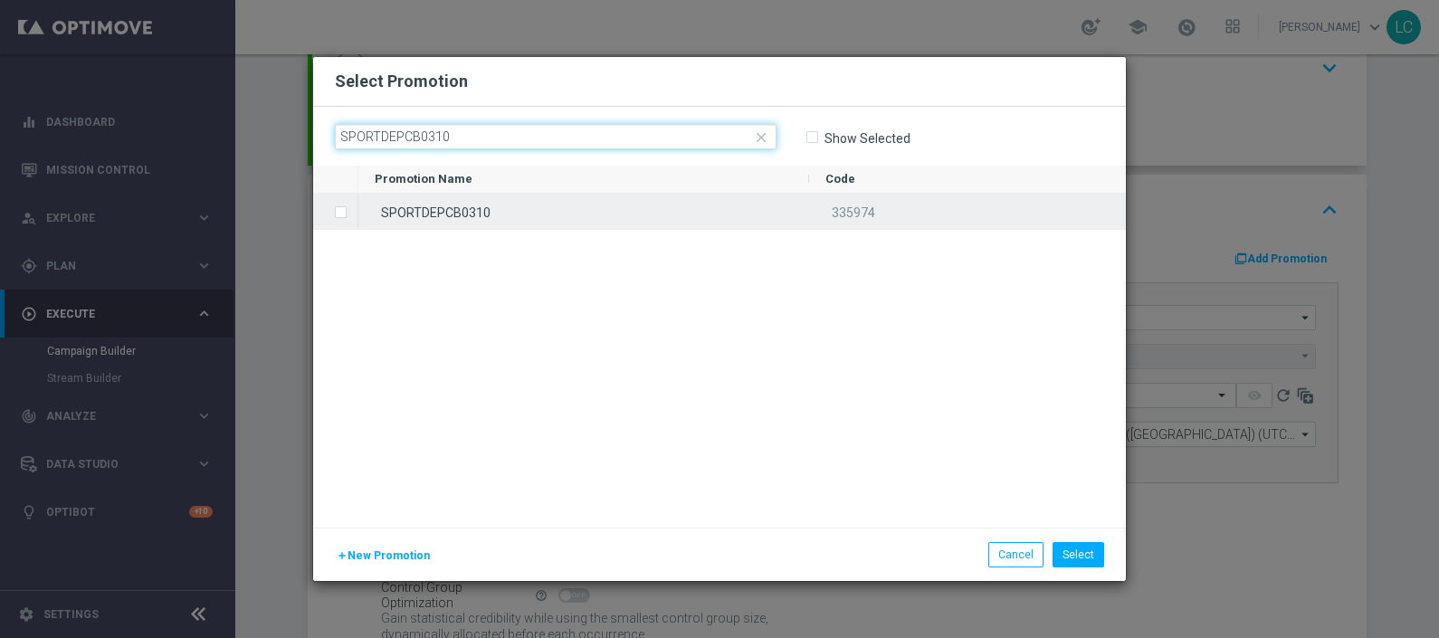
type input "SPORTDEPCB0310"
click at [370, 226] on div "SPORTDEPCB0310" at bounding box center [583, 211] width 451 height 35
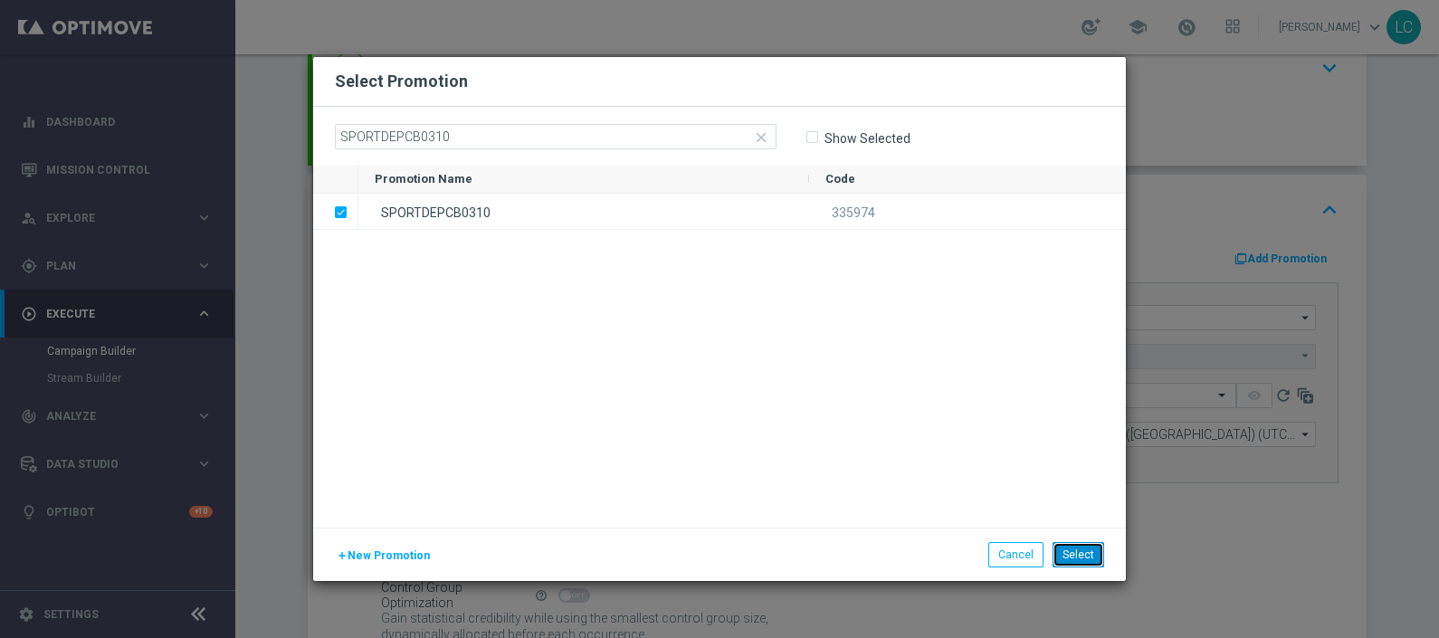
click at [1083, 554] on button "Select" at bounding box center [1079, 554] width 52 height 25
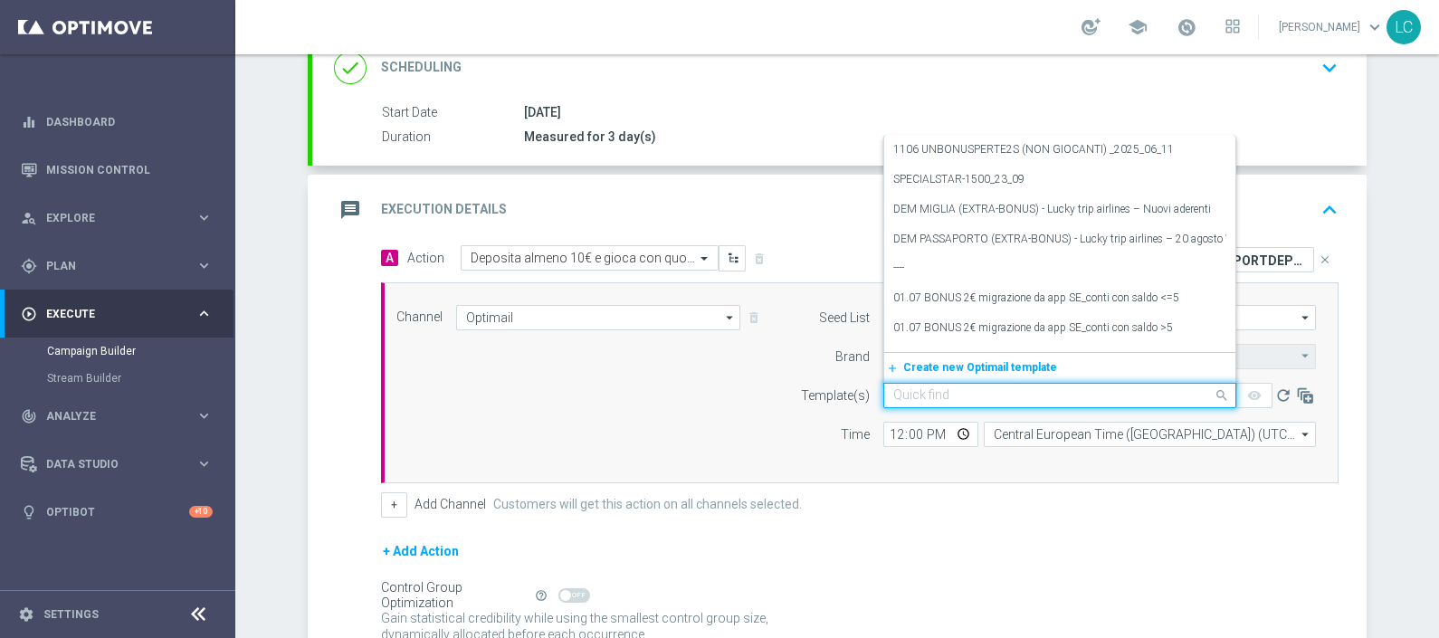
click at [900, 392] on input "text" at bounding box center [1042, 395] width 297 height 15
paste input "SPORTDEPCB0310"
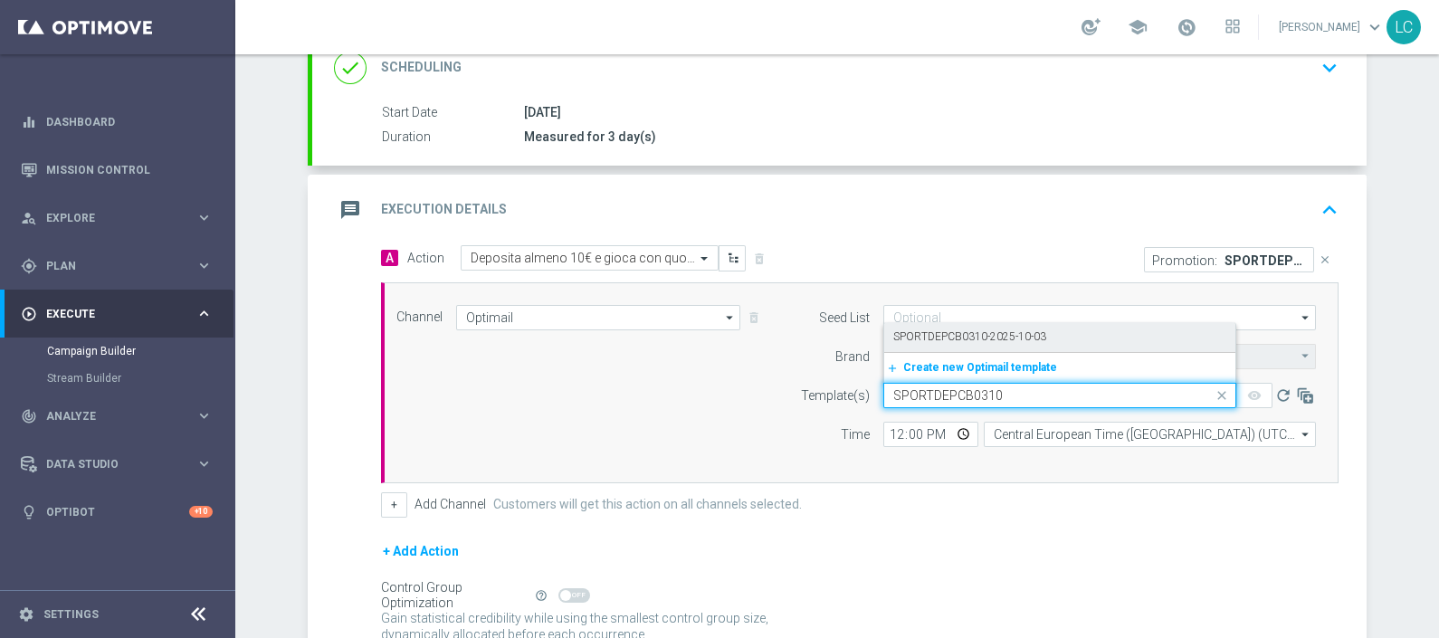
click at [914, 340] on label "SPORTDEPCB0310-2025-10-03" at bounding box center [970, 337] width 153 height 15
type input "SPORTDEPCB0310"
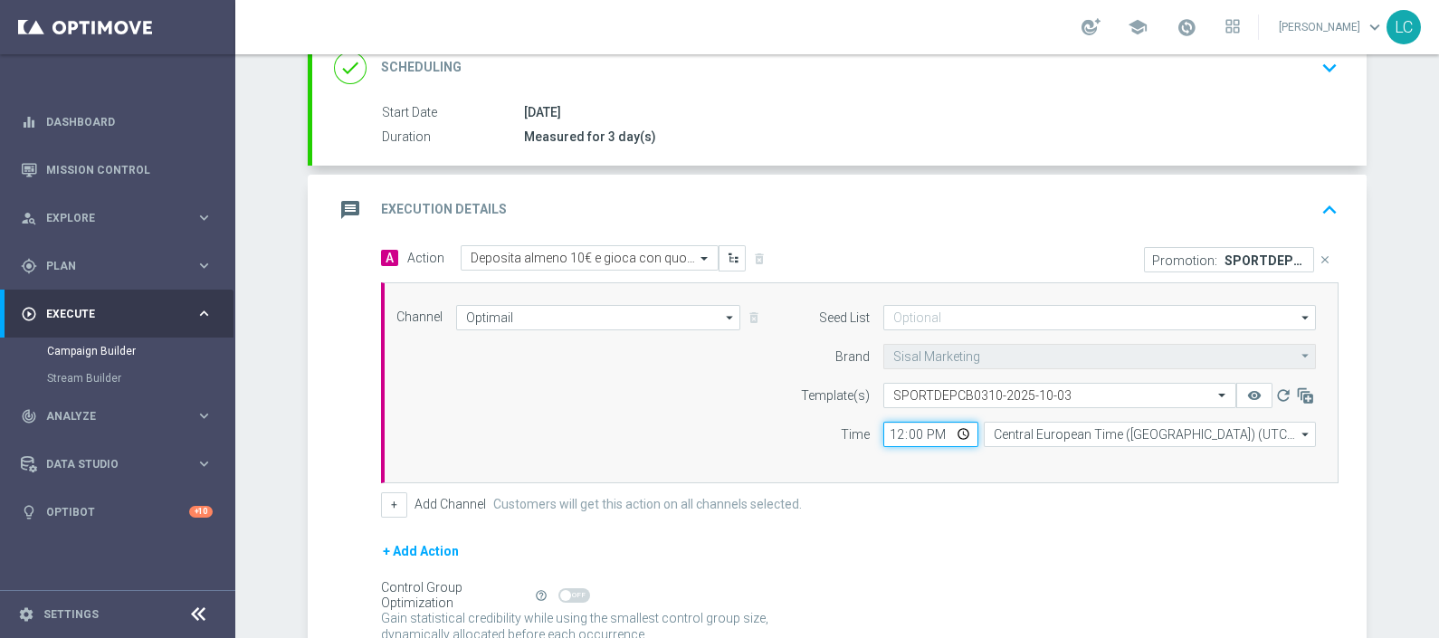
click at [885, 430] on input "12:00" at bounding box center [931, 434] width 95 height 25
type input "17:00"
click at [819, 436] on div "Time" at bounding box center [824, 434] width 92 height 25
click at [1322, 207] on icon "keyboard_arrow_up" at bounding box center [1329, 209] width 27 height 27
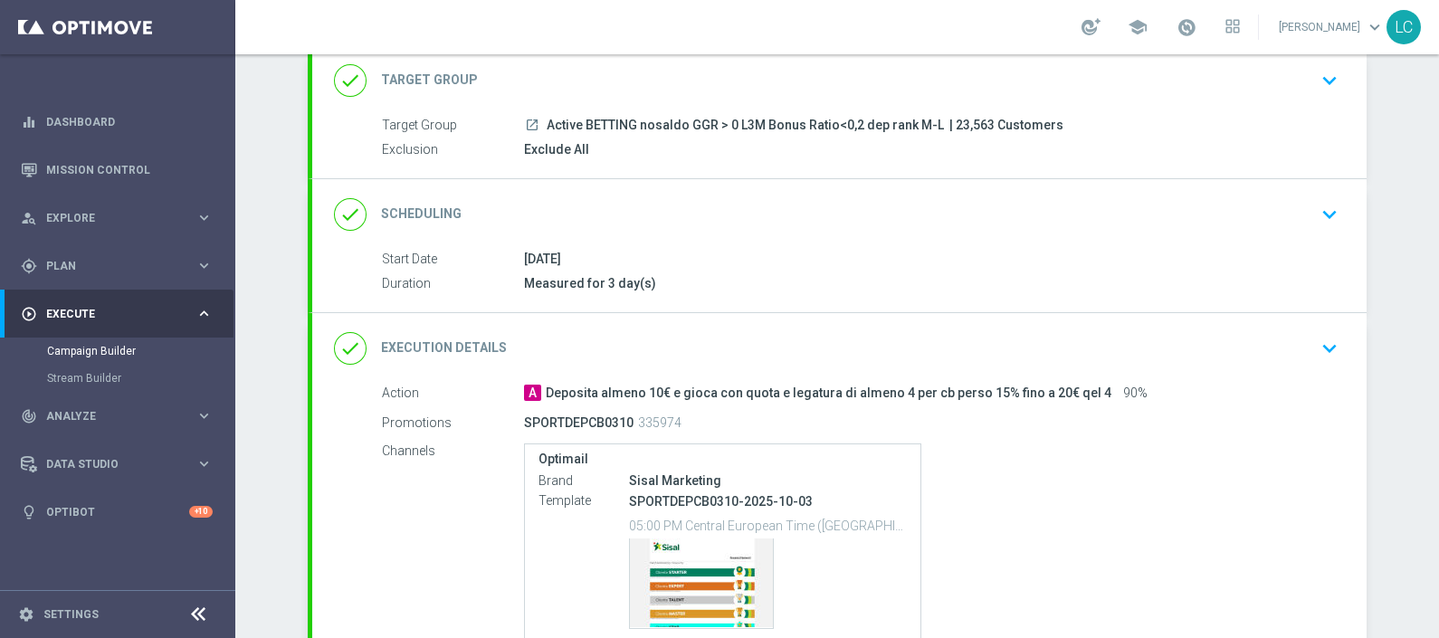
scroll to position [114, 0]
click at [1339, 205] on div "done Scheduling keyboard_arrow_down" at bounding box center [839, 217] width 1055 height 71
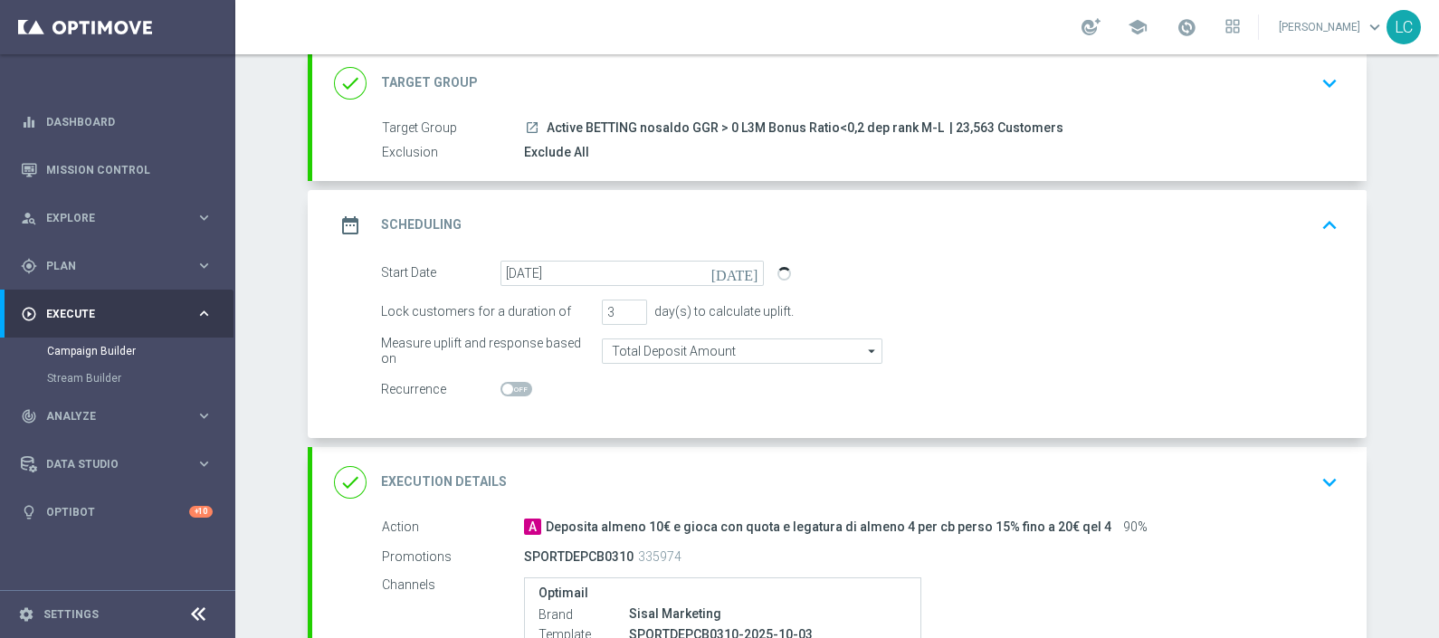
scroll to position [406, 0]
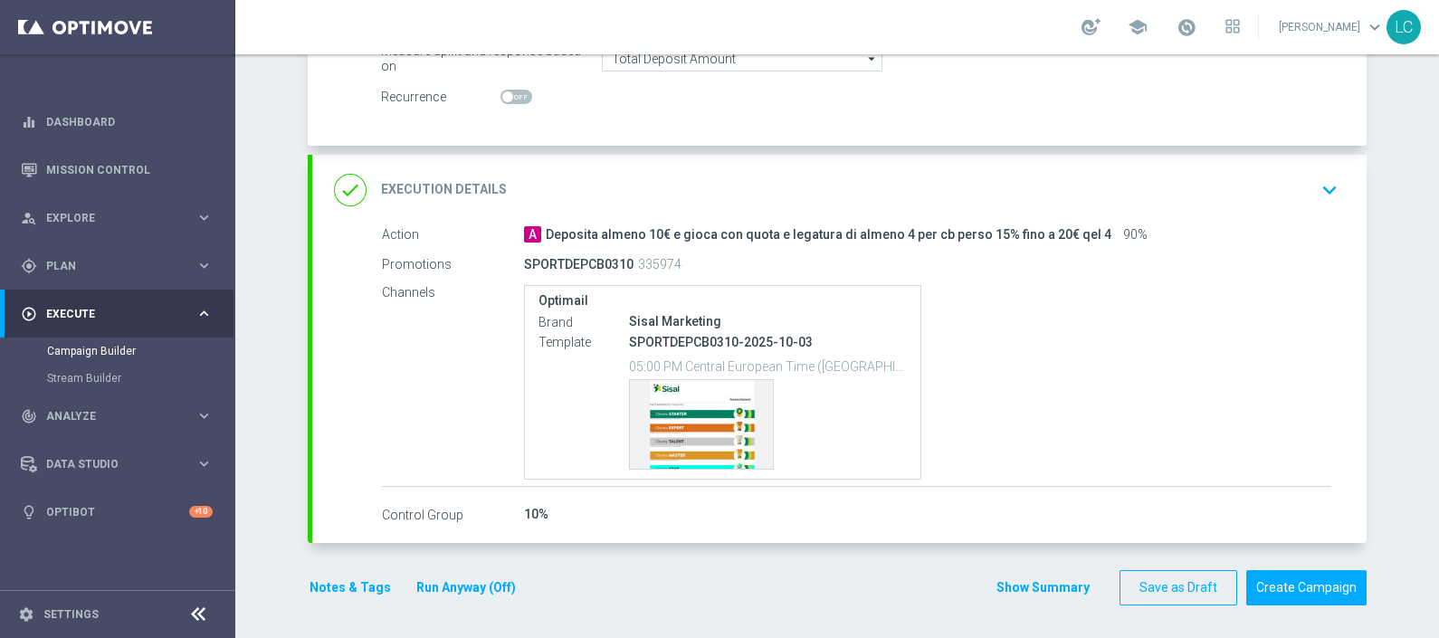
click at [335, 593] on button "Notes & Tags" at bounding box center [350, 588] width 85 height 23
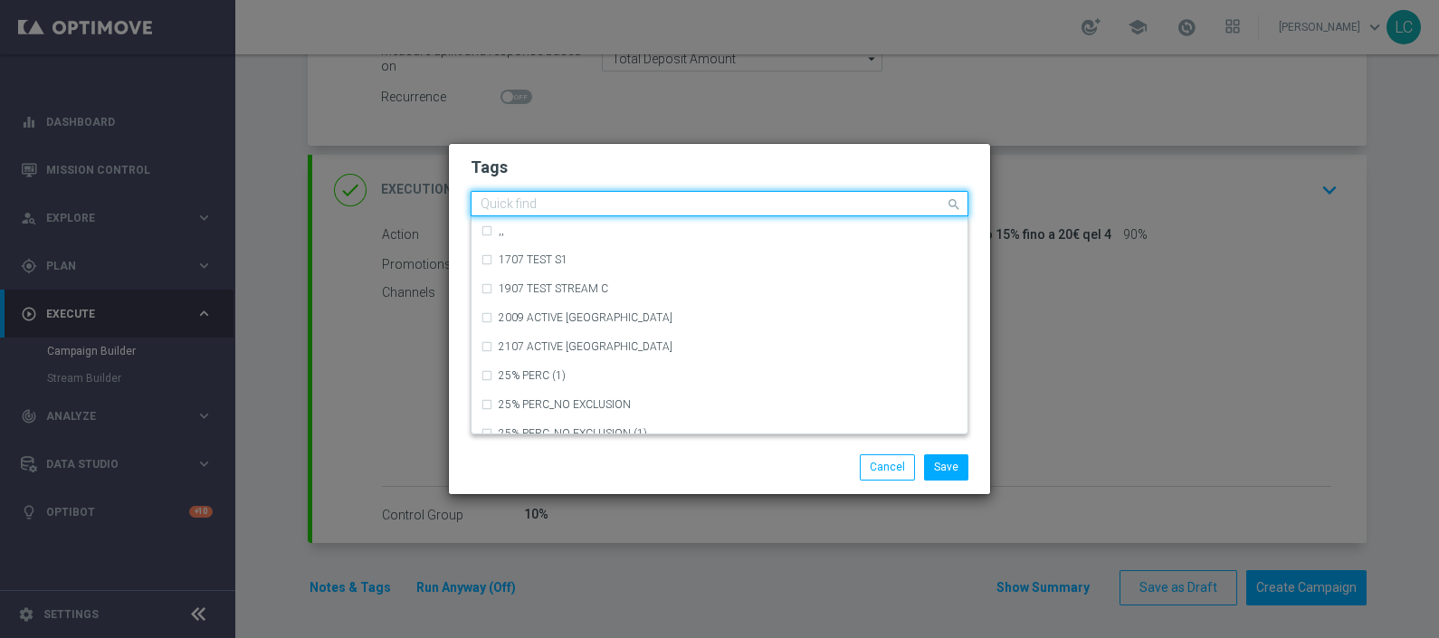
click at [555, 207] on input "text" at bounding box center [713, 204] width 464 height 15
type input "T"
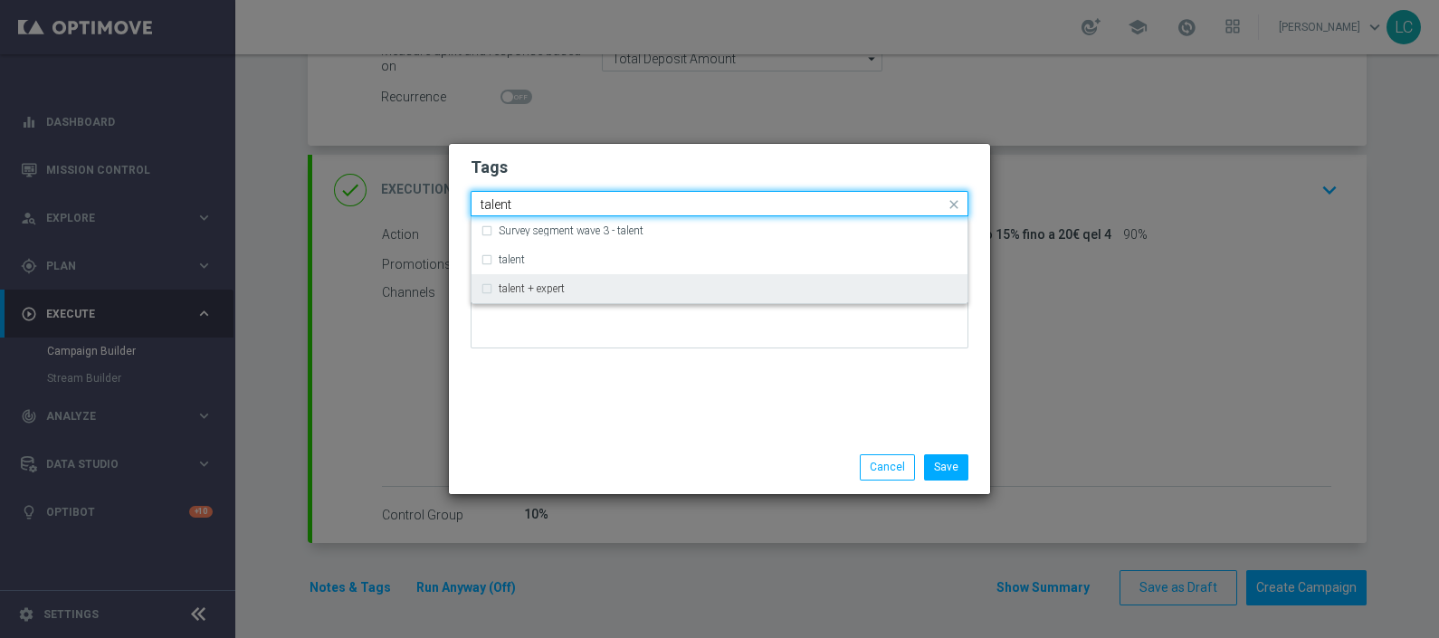
click at [539, 278] on div "talent + expert" at bounding box center [720, 288] width 478 height 29
type input "talent"
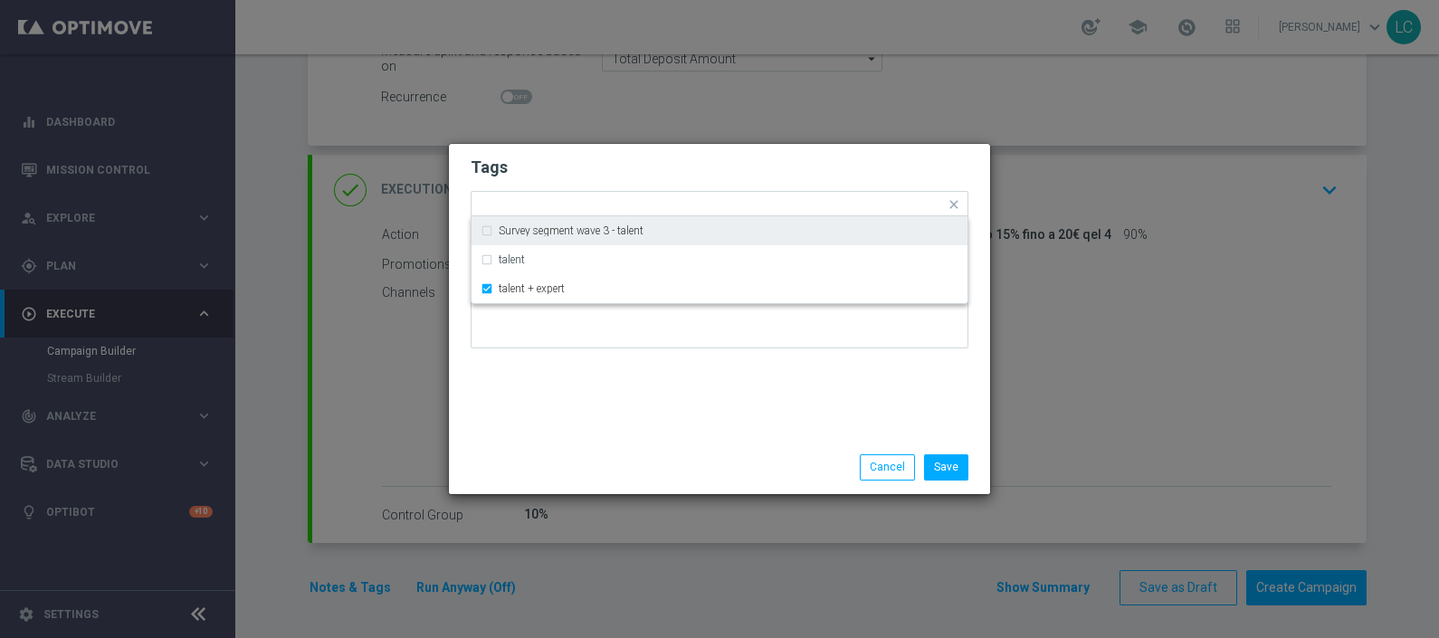
click at [669, 167] on h2 "Tags" at bounding box center [720, 168] width 498 height 22
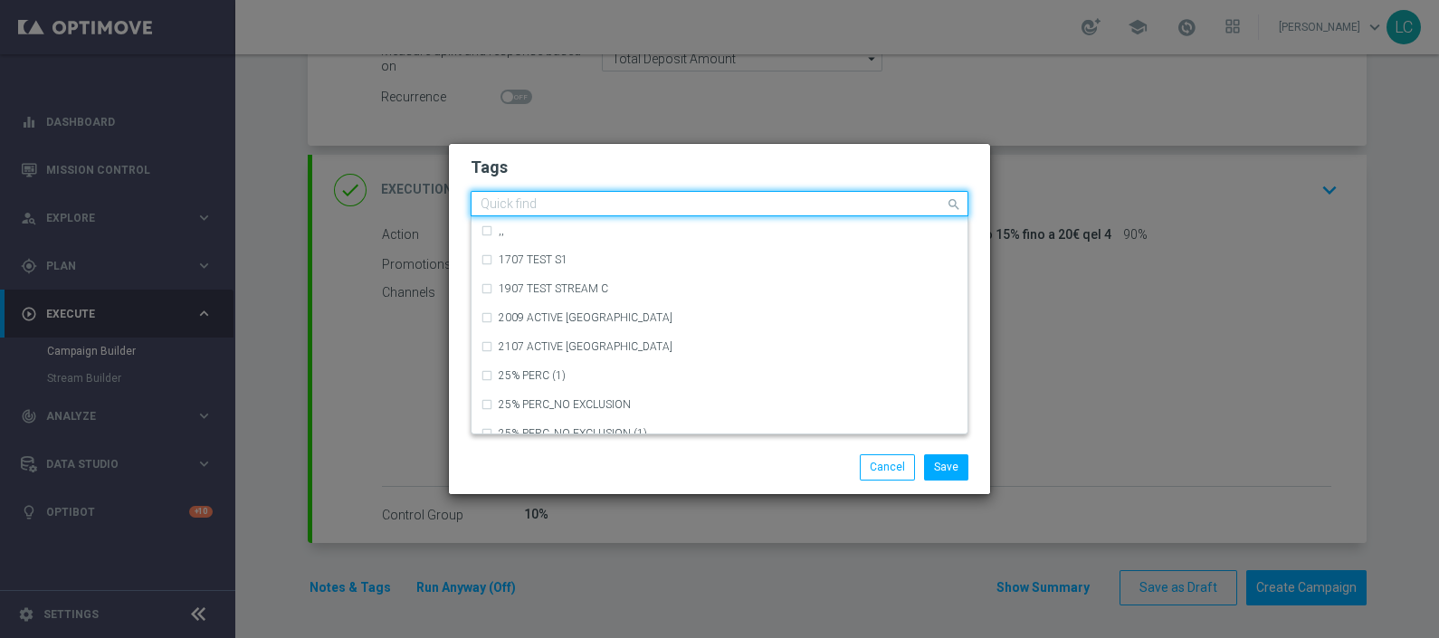
click at [674, 196] on div "Quick find × talent + expert" at bounding box center [708, 204] width 473 height 23
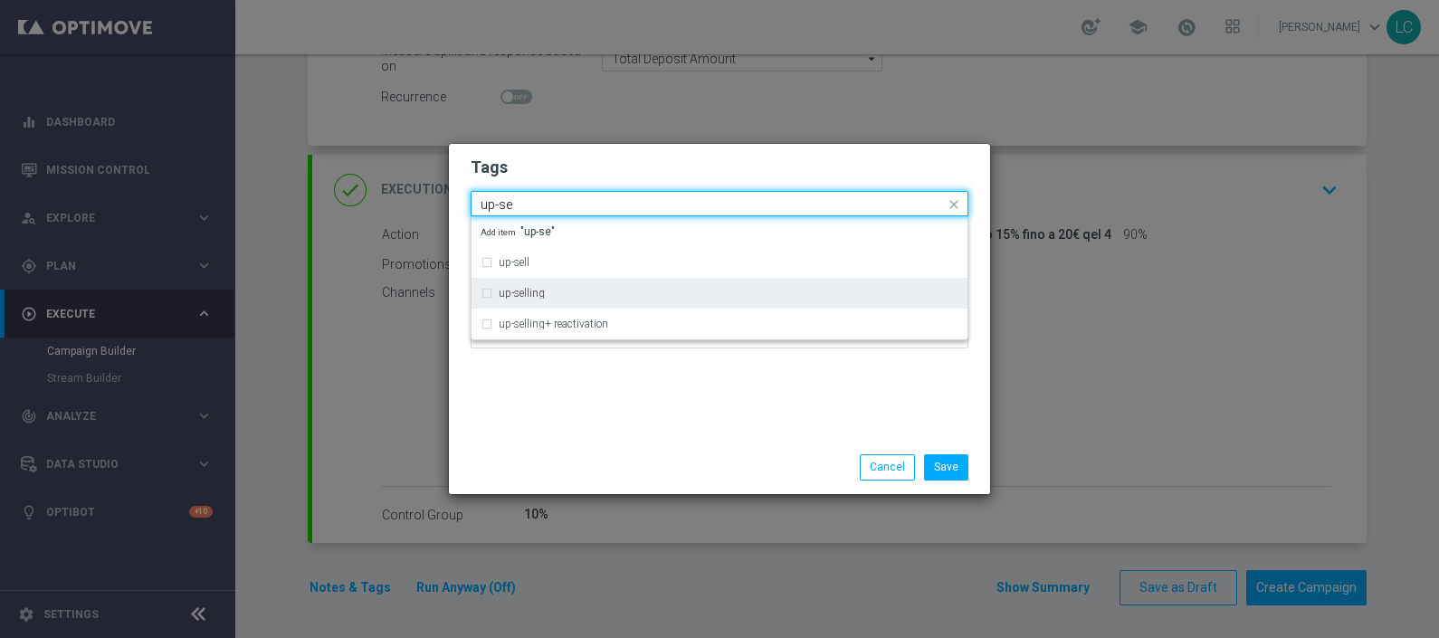
click at [522, 305] on div "up-selling" at bounding box center [720, 293] width 478 height 29
type input "up-se"
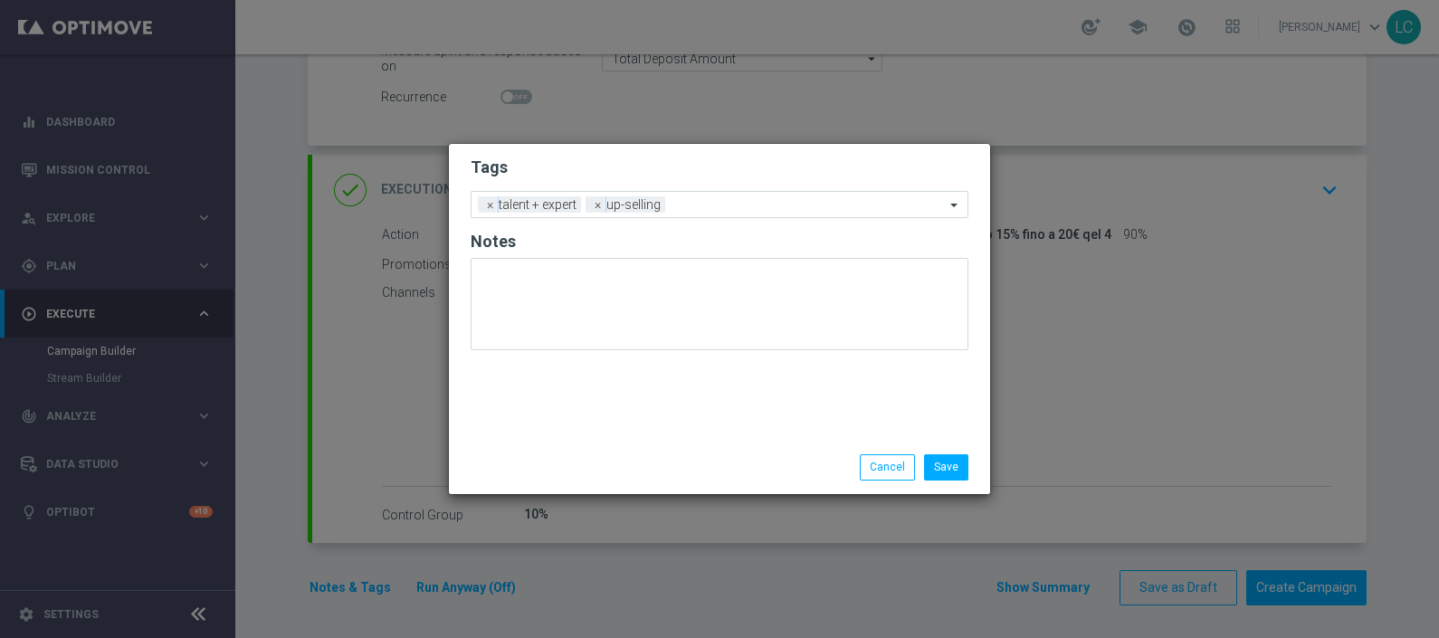
click at [679, 151] on div "Tags Add a new tag × talent + expert × up-selling Notes" at bounding box center [719, 292] width 541 height 297
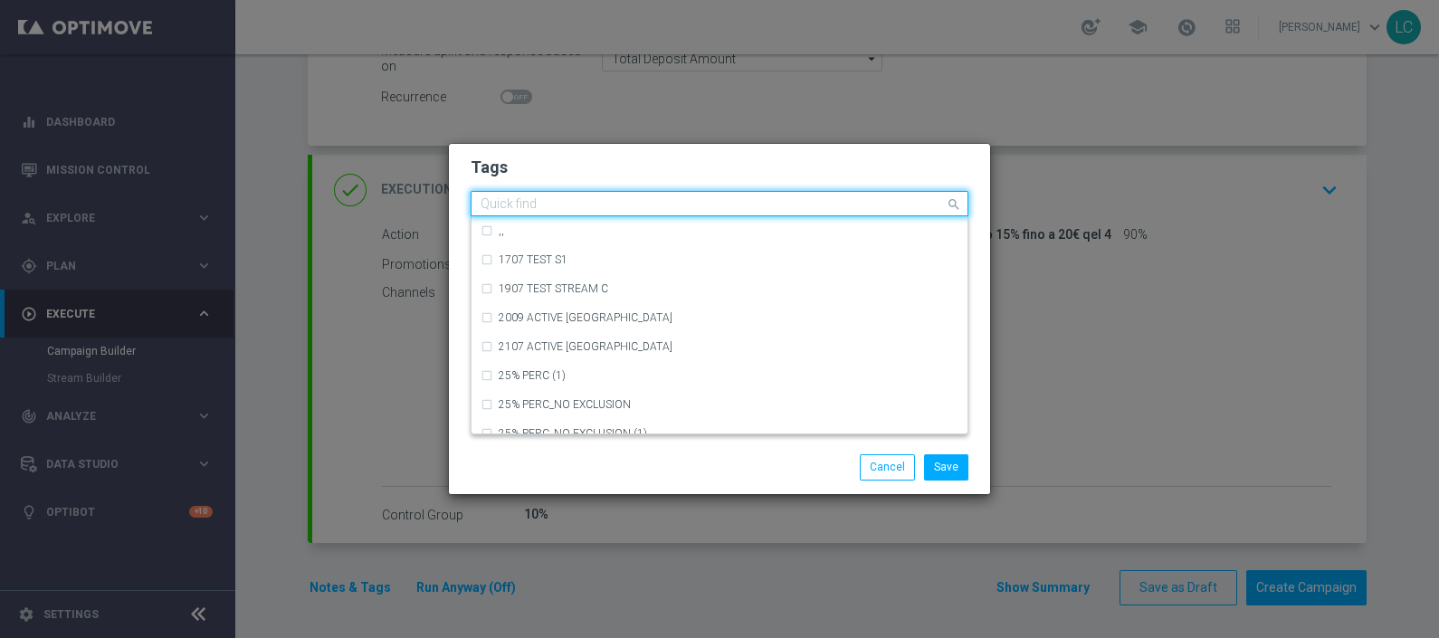
click at [688, 213] on div at bounding box center [711, 206] width 467 height 18
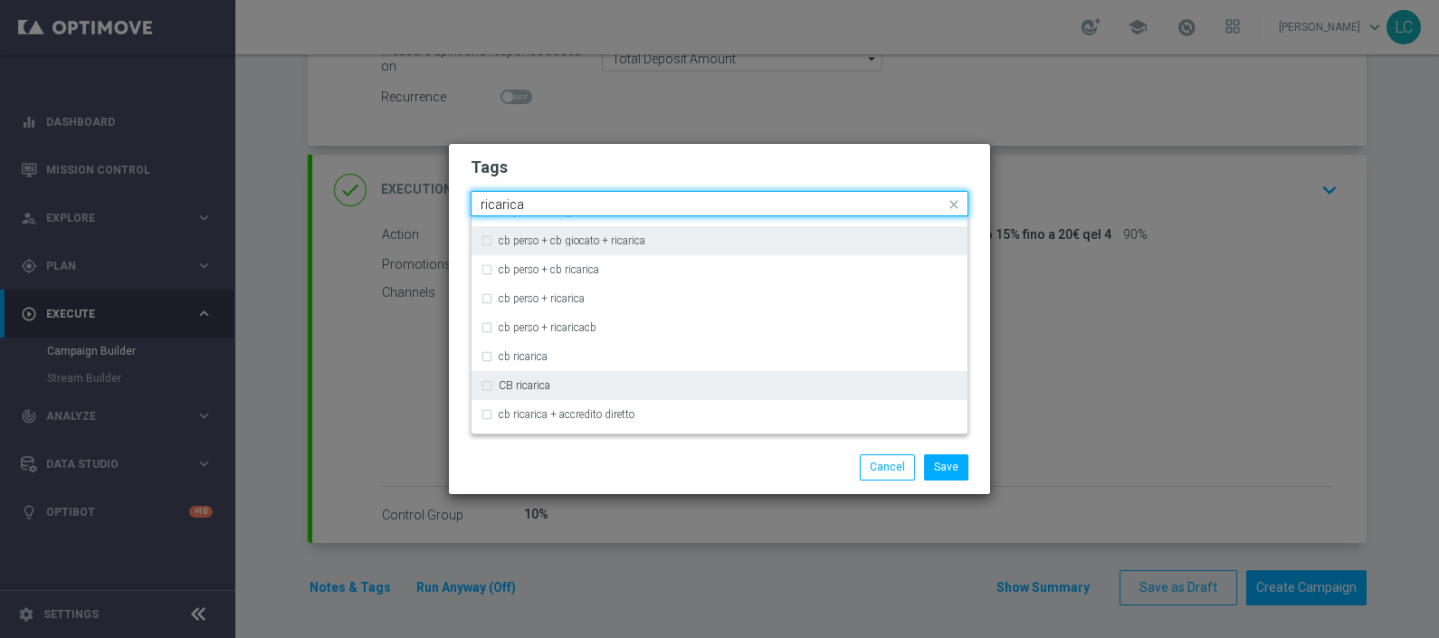
scroll to position [132, 0]
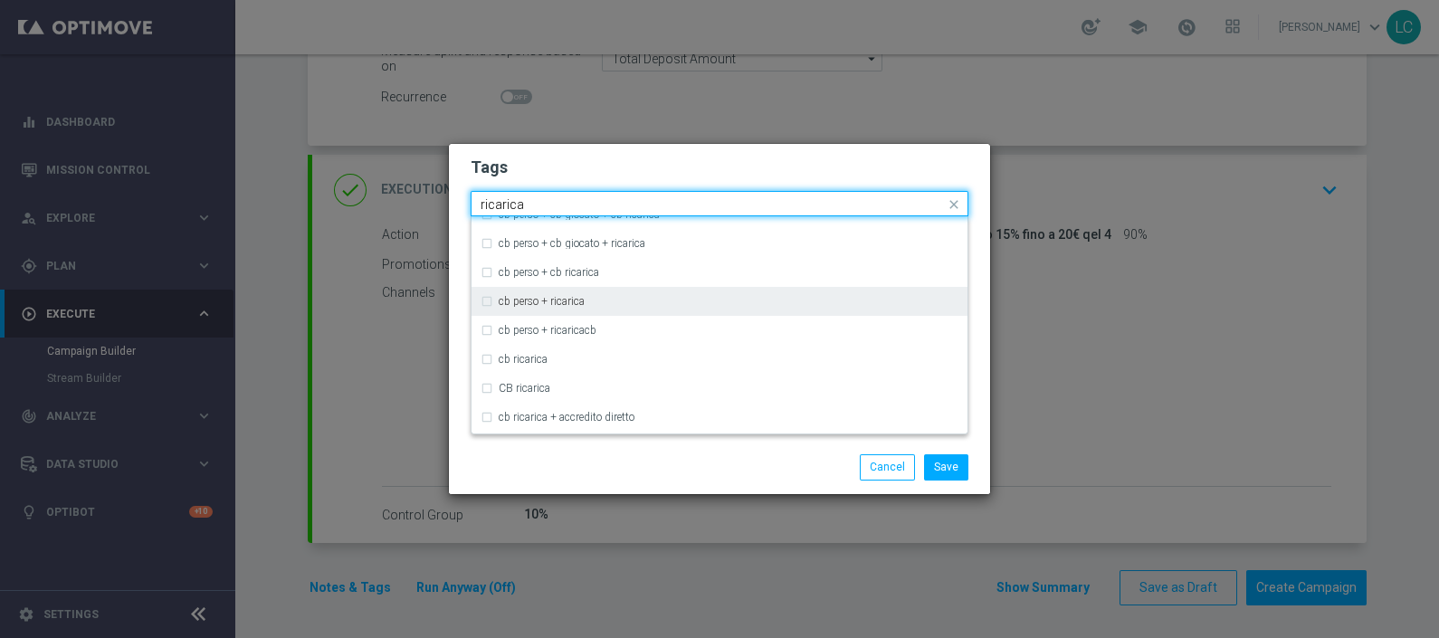
click at [558, 301] on label "cb perso + ricarica" at bounding box center [542, 301] width 86 height 11
type input "ricarica"
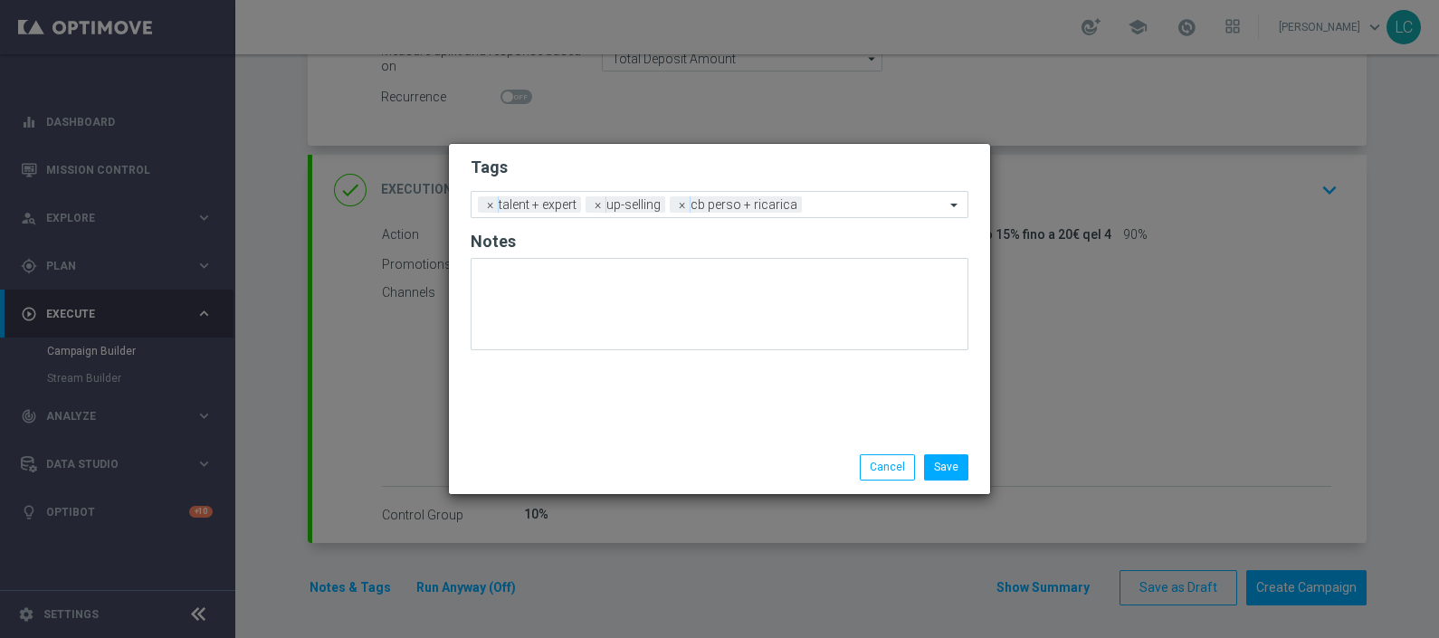
click at [813, 177] on h2 "Tags" at bounding box center [720, 168] width 498 height 22
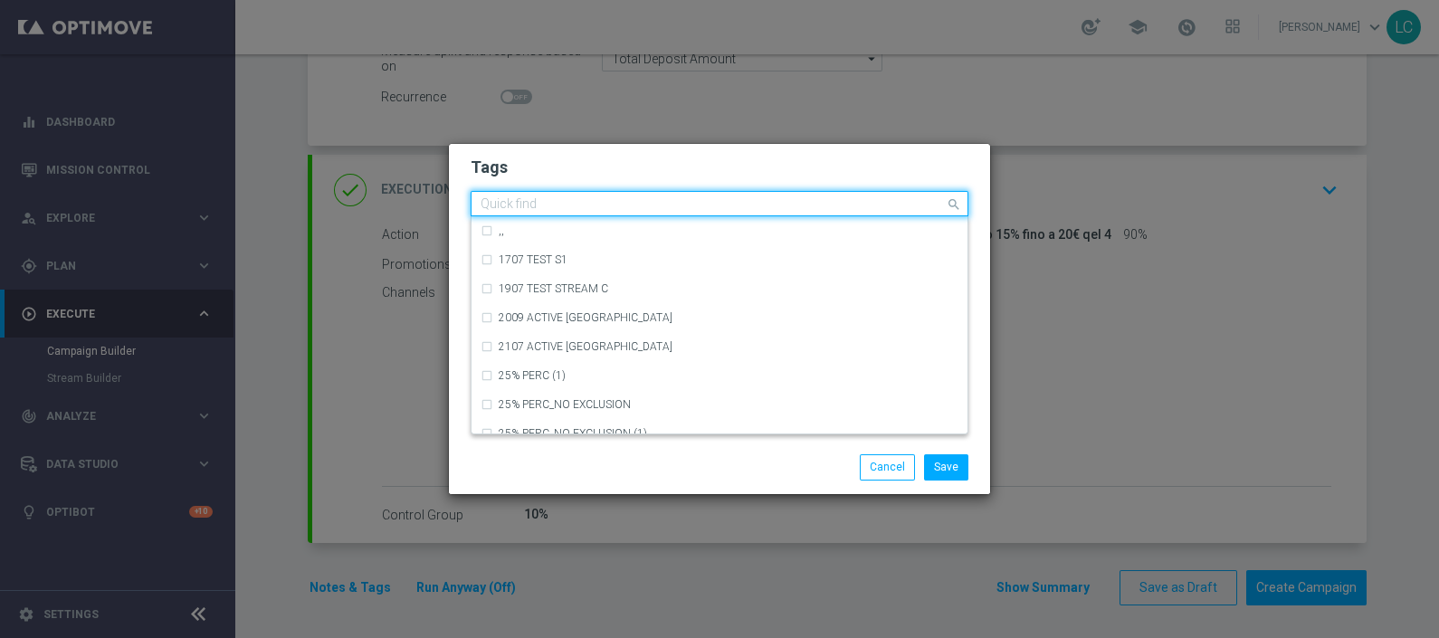
click at [838, 201] on input "text" at bounding box center [713, 204] width 464 height 15
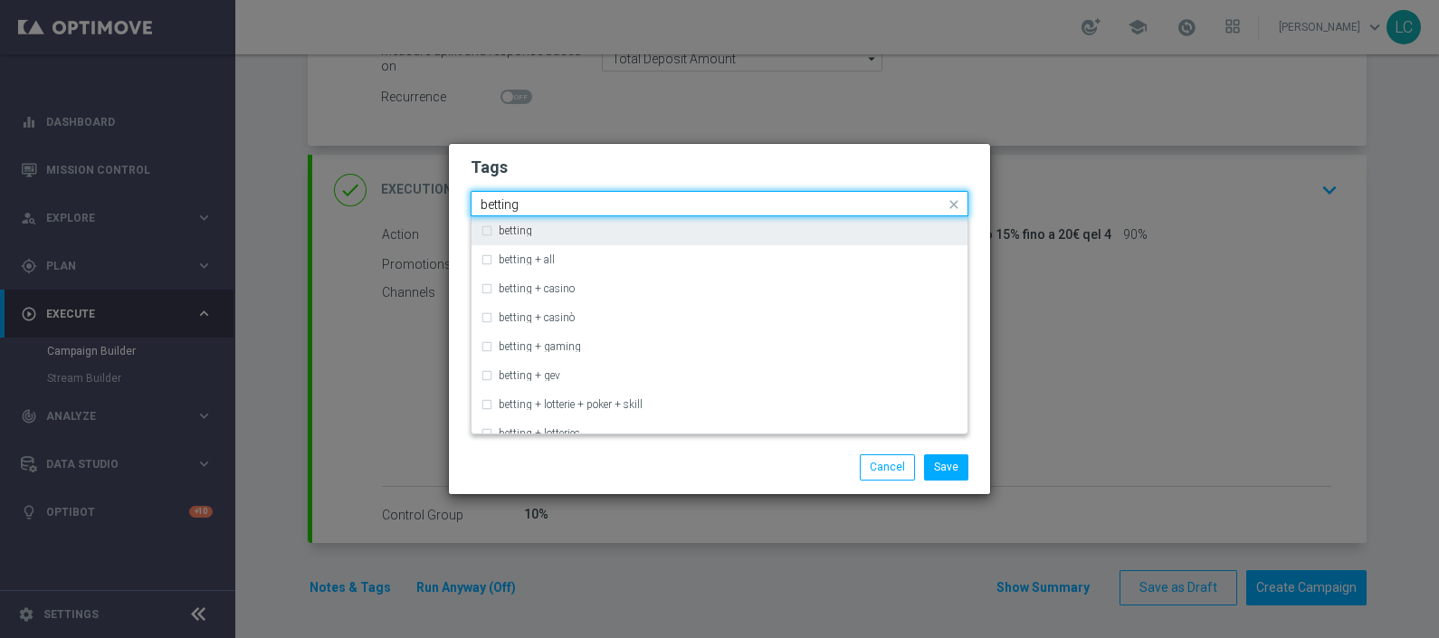
click at [638, 234] on div "betting" at bounding box center [729, 230] width 460 height 11
type input "betting"
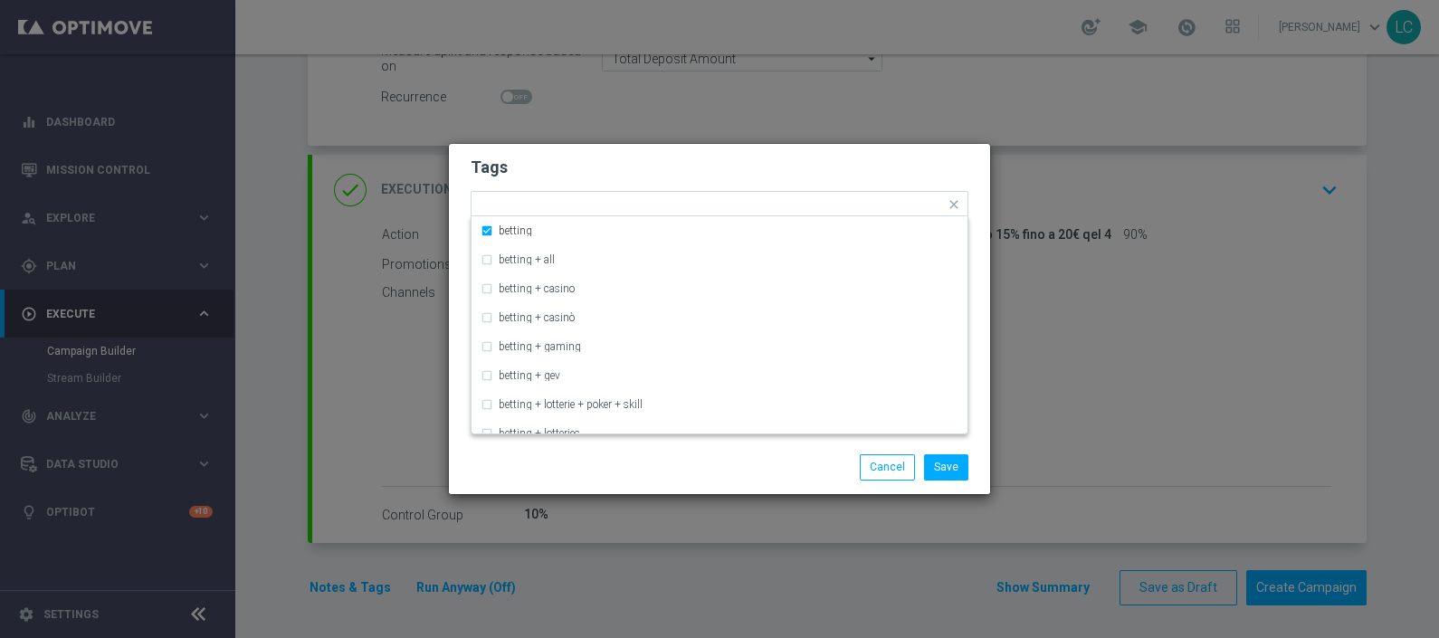
click at [756, 177] on h2 "Tags" at bounding box center [720, 168] width 498 height 22
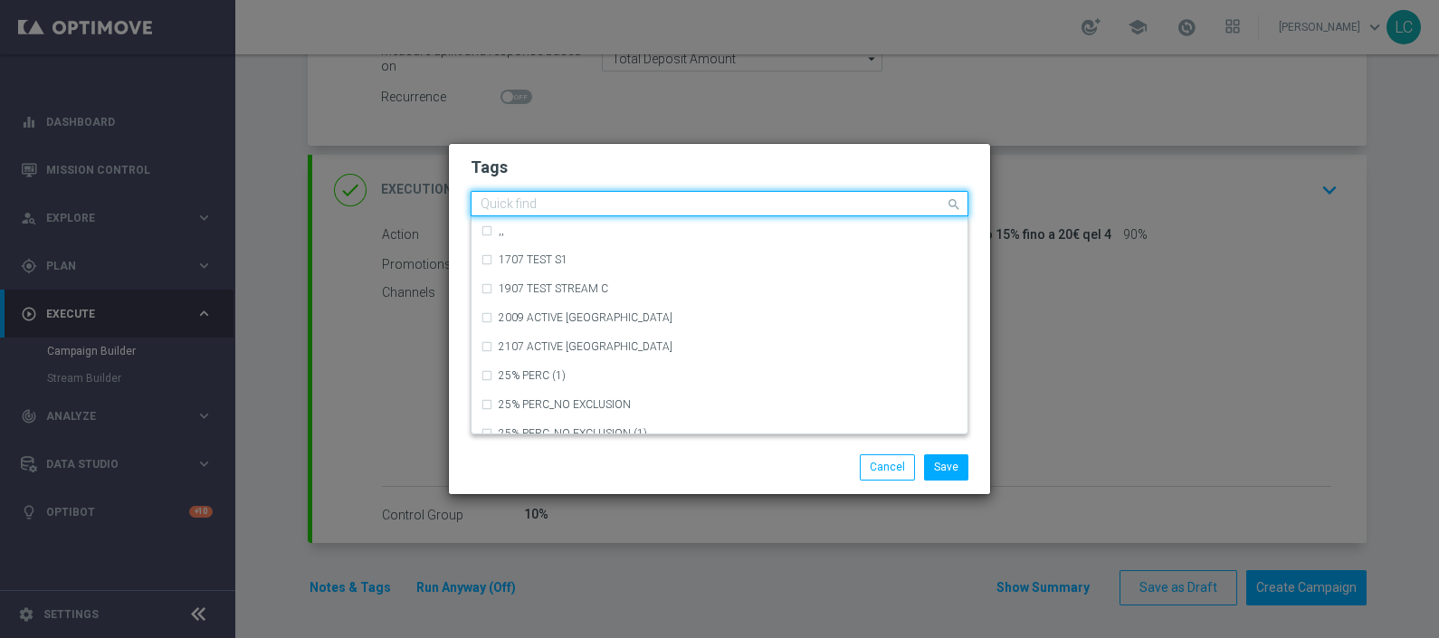
click at [919, 200] on input "text" at bounding box center [713, 204] width 464 height 15
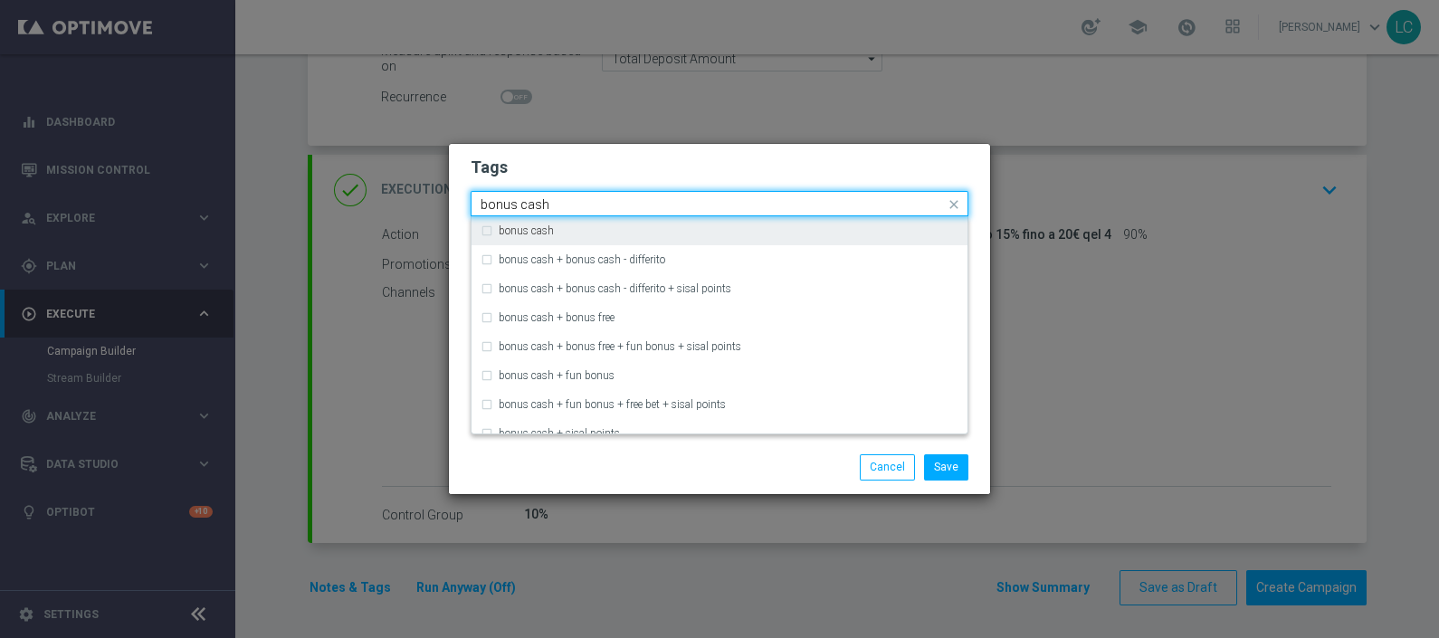
click at [797, 232] on div "bonus cash" at bounding box center [729, 230] width 460 height 11
type input "bonus cash"
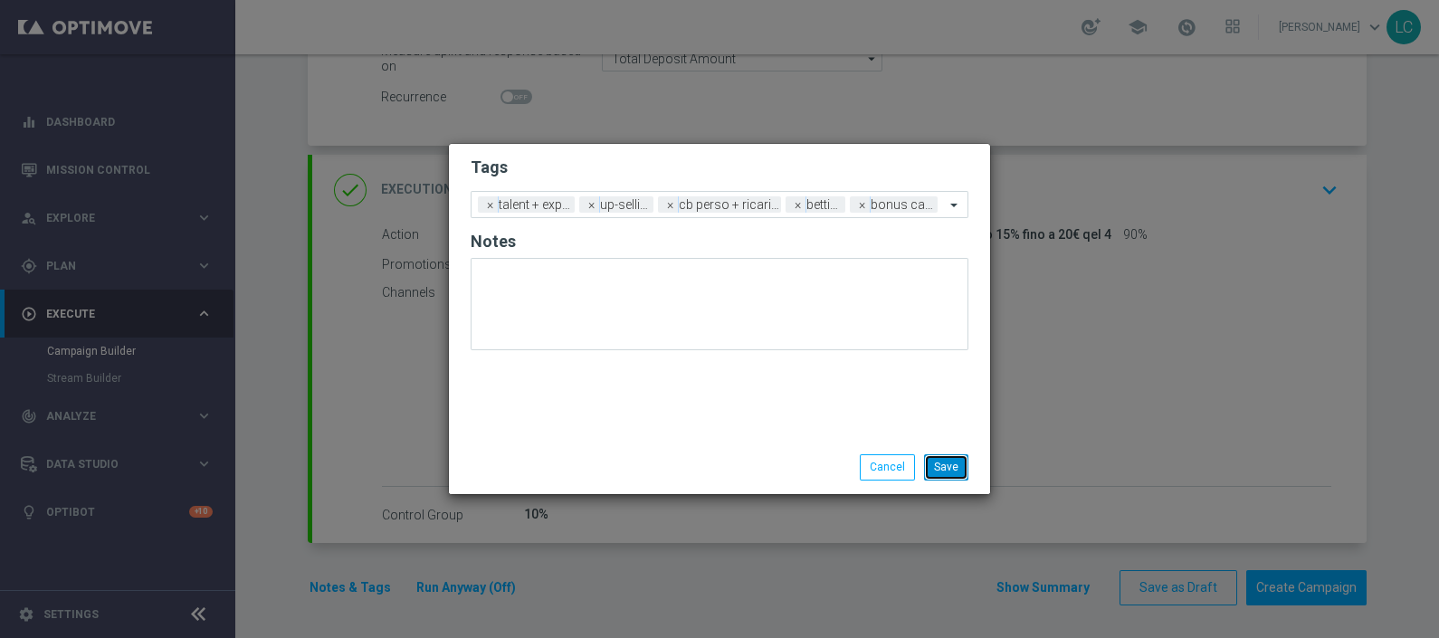
click at [943, 469] on button "Save" at bounding box center [946, 466] width 44 height 25
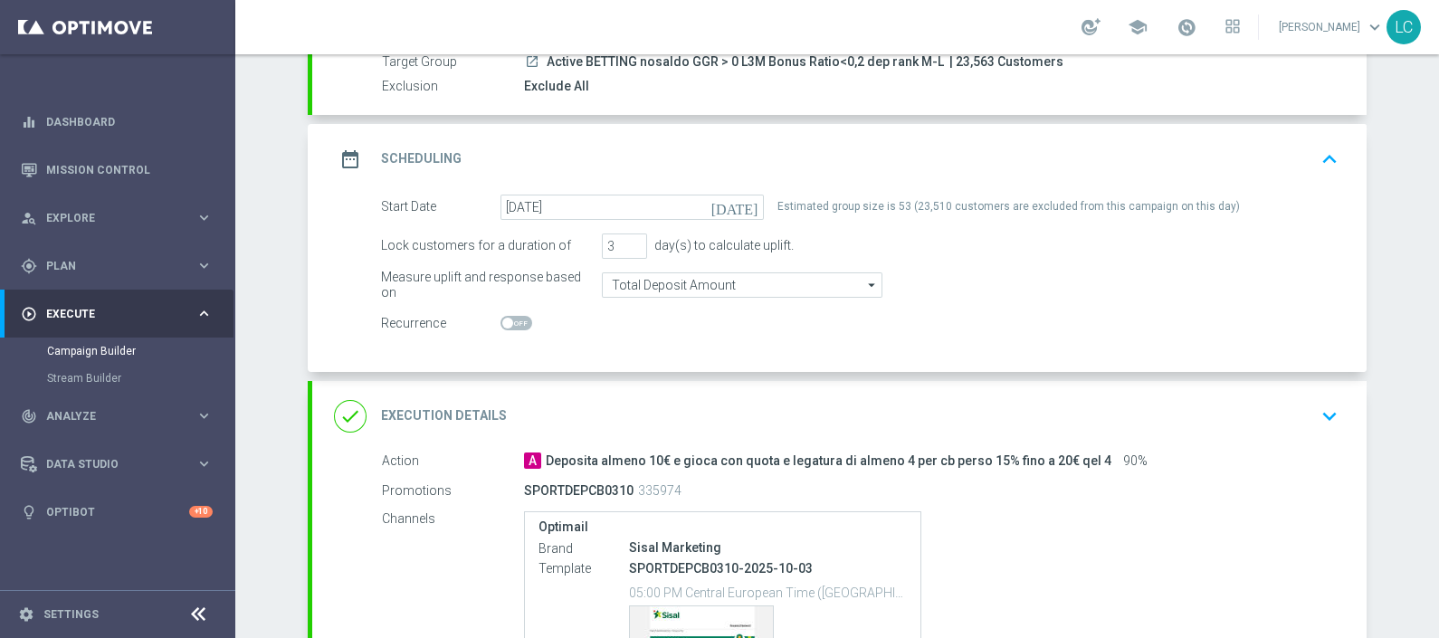
scroll to position [145, 0]
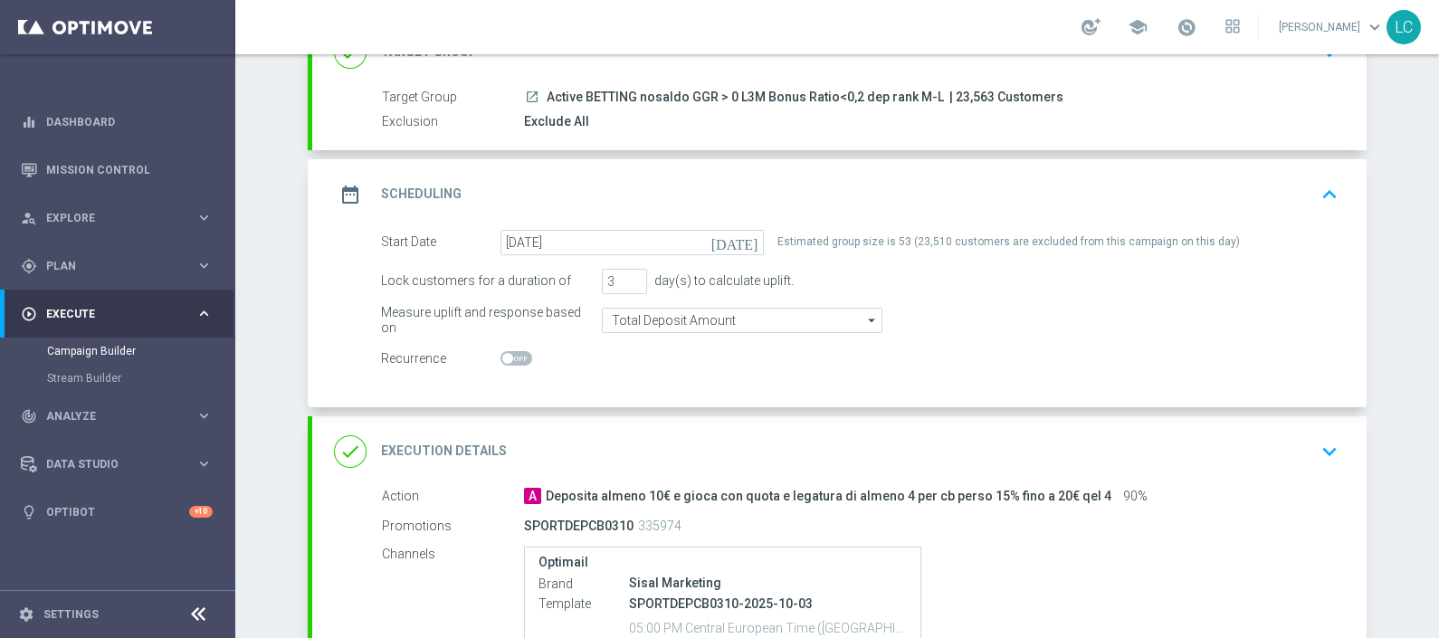
click at [731, 96] on span "Active BETTING nosaldo GGR > 0 L3M Bonus Ratio<0,2 dep rank M-L" at bounding box center [745, 98] width 397 height 16
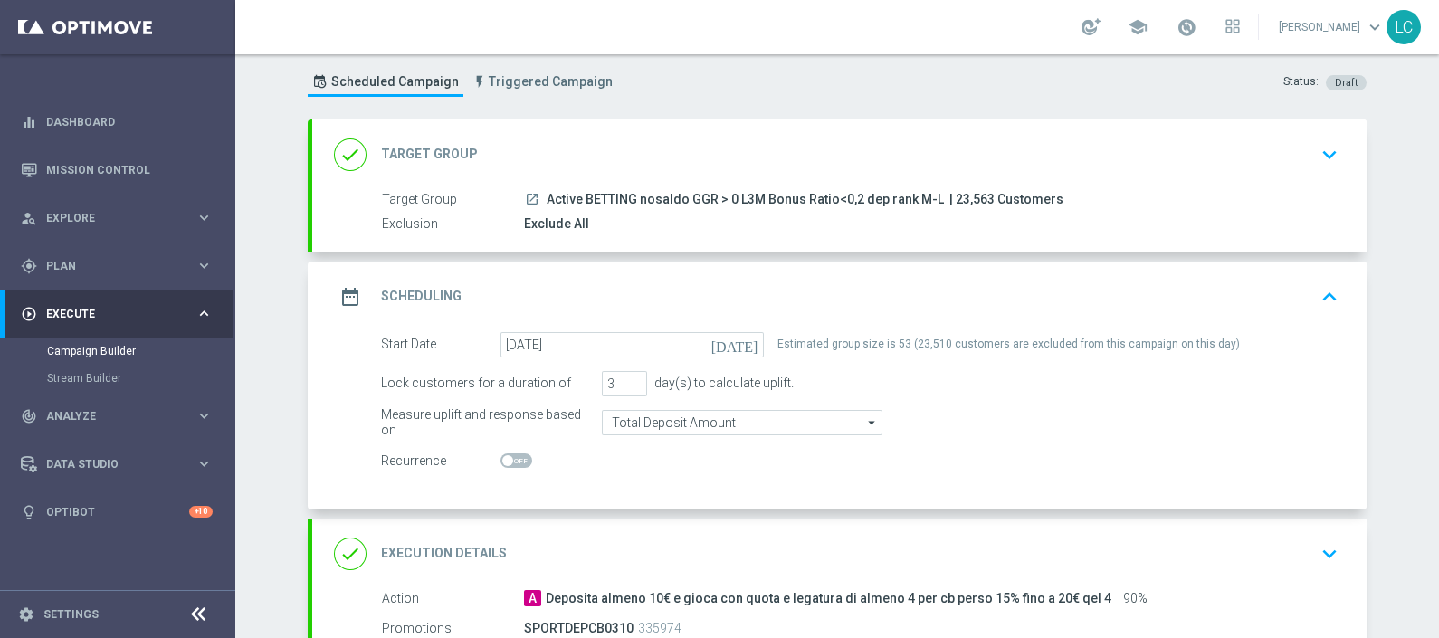
scroll to position [40, 0]
click at [1296, 154] on div "done Target Group keyboard_arrow_down" at bounding box center [839, 157] width 1011 height 34
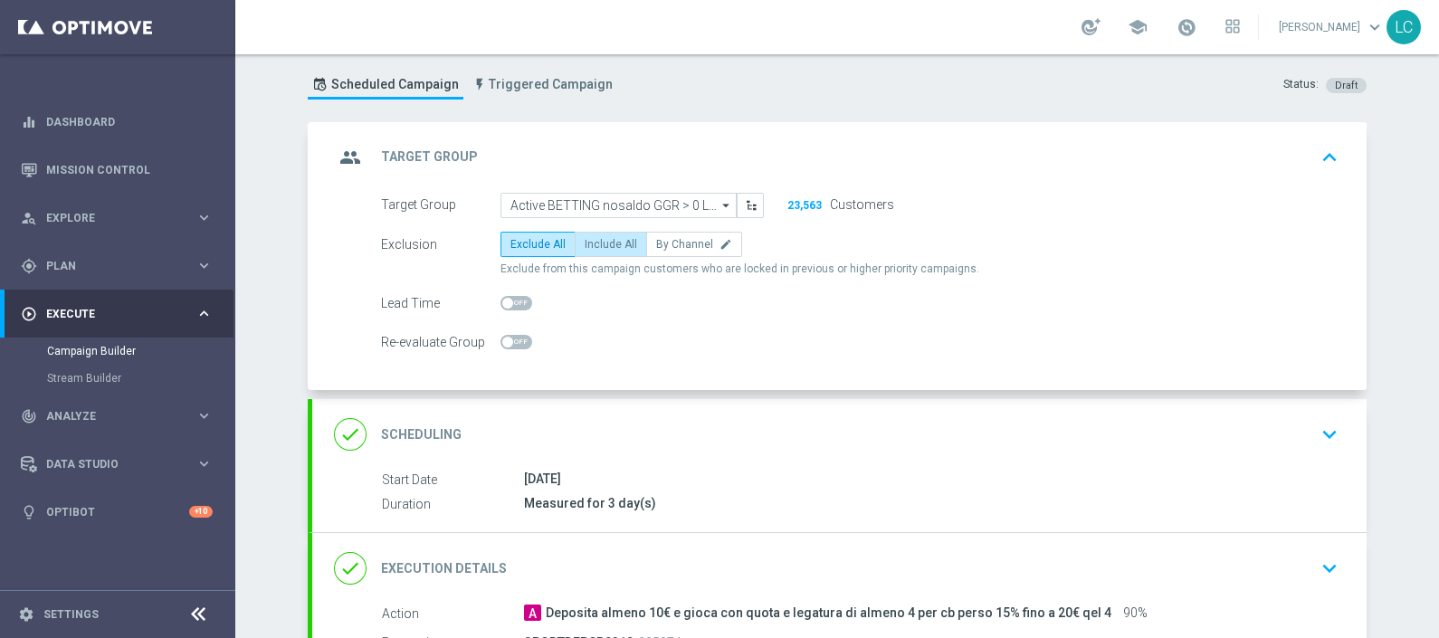
click at [597, 238] on span "Include All" at bounding box center [611, 244] width 53 height 13
click at [597, 242] on input "Include All" at bounding box center [591, 248] width 12 height 12
radio input "true"
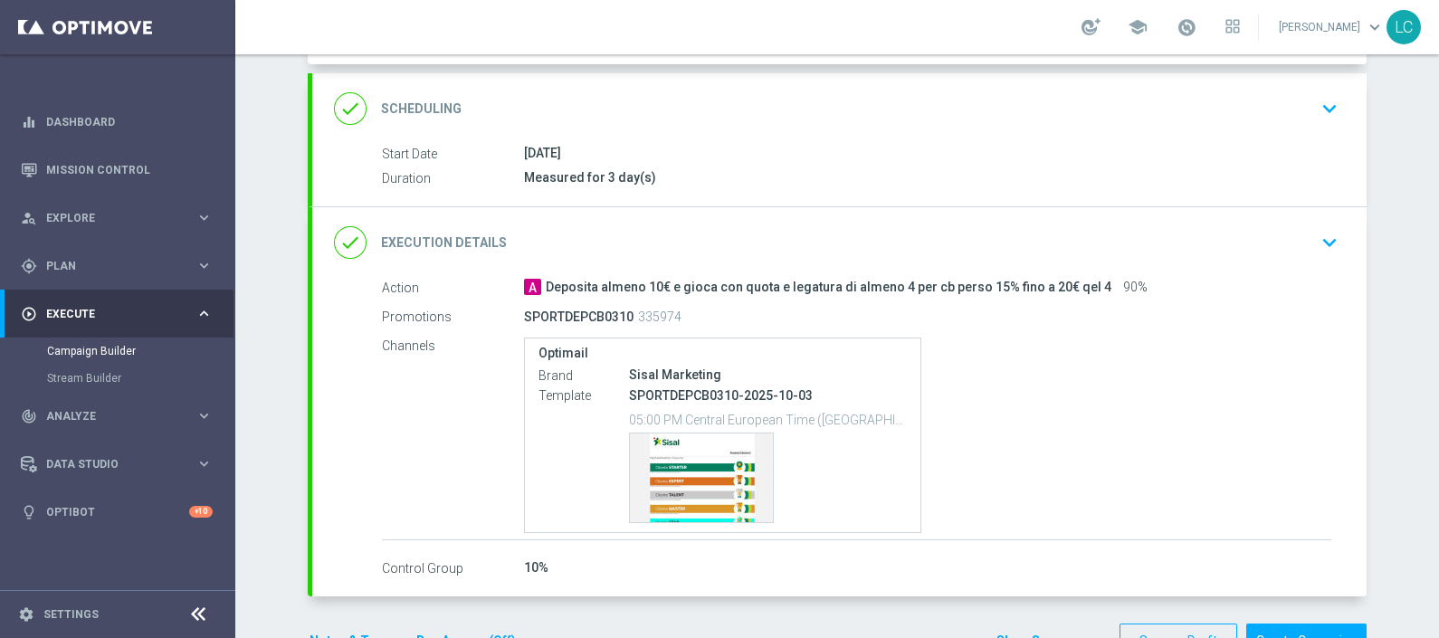
scroll to position [364, 0]
click at [1316, 235] on icon "keyboard_arrow_down" at bounding box center [1329, 244] width 27 height 27
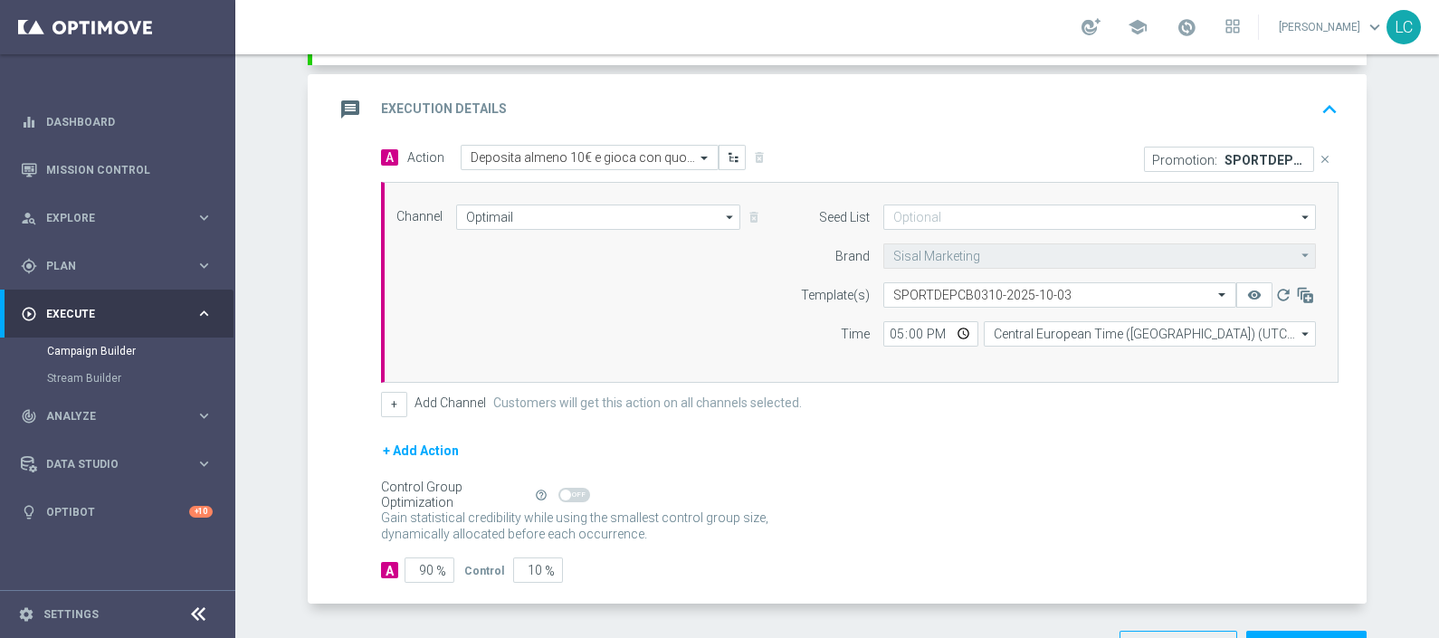
scroll to position [363, 0]
click at [1320, 103] on icon "keyboard_arrow_up" at bounding box center [1329, 110] width 27 height 27
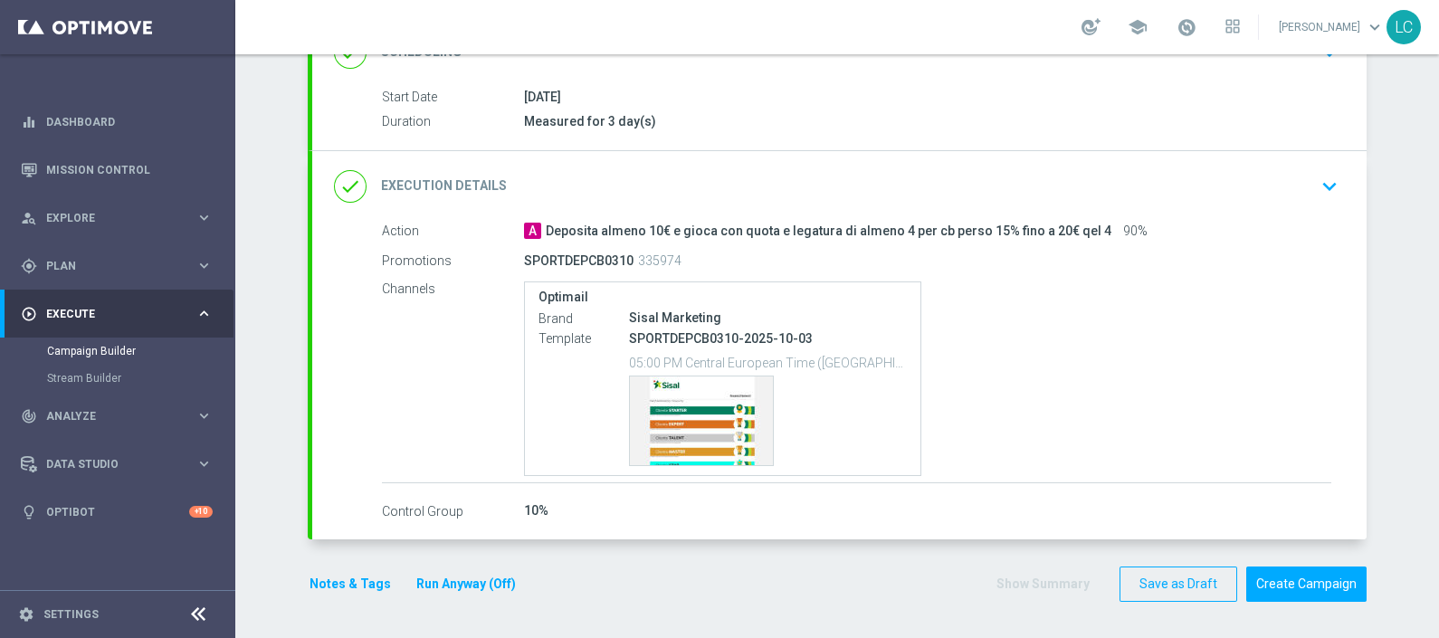
scroll to position [276, 0]
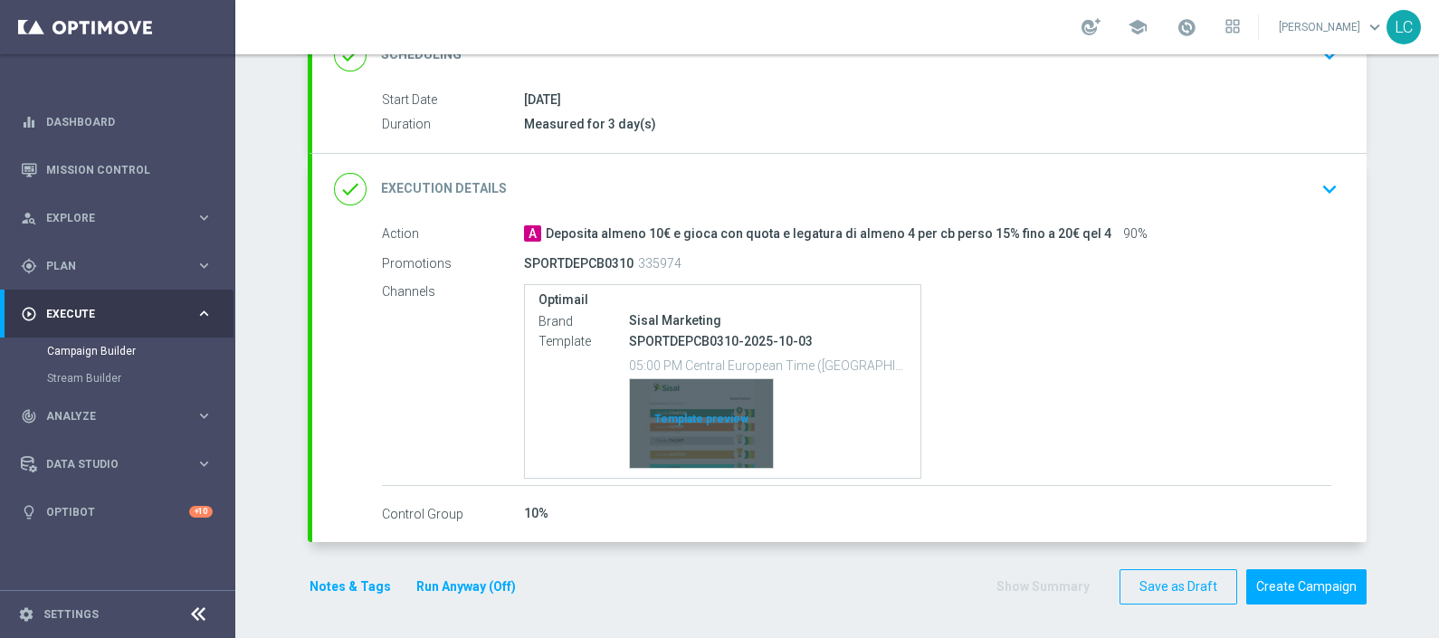
click at [702, 405] on div "Template preview" at bounding box center [701, 423] width 143 height 89
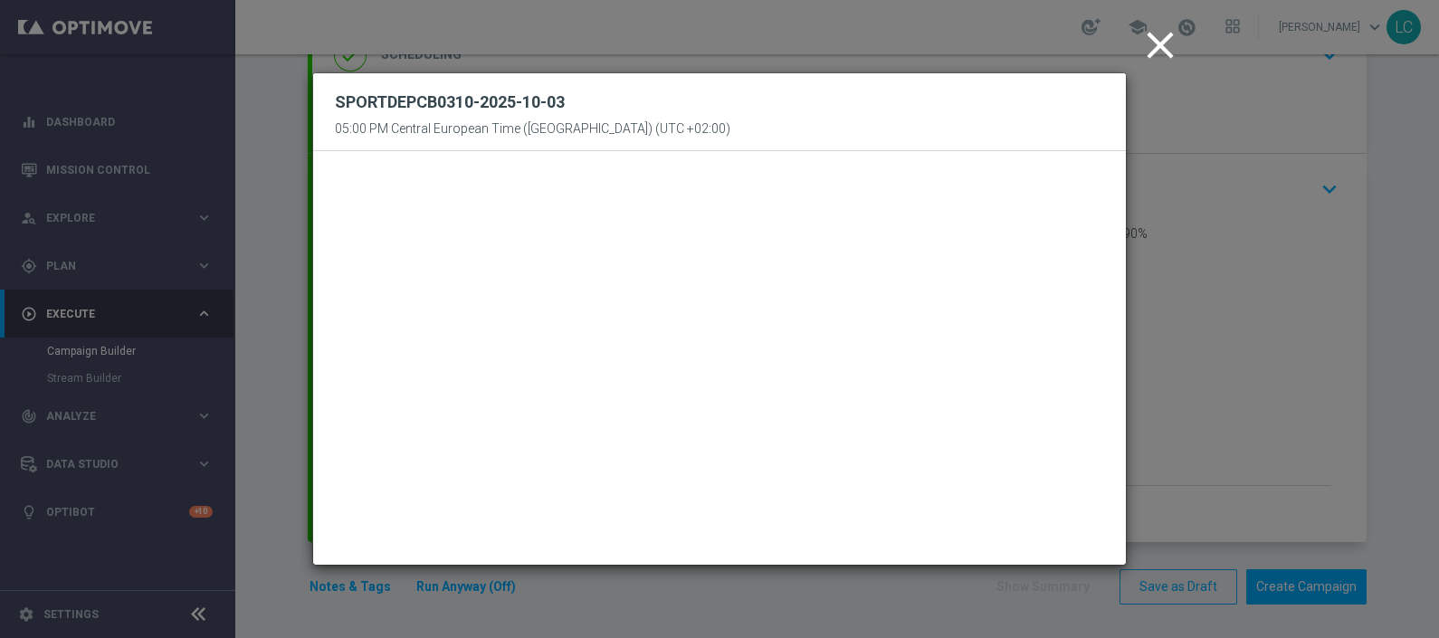
click at [1161, 34] on icon "close" at bounding box center [1160, 45] width 45 height 45
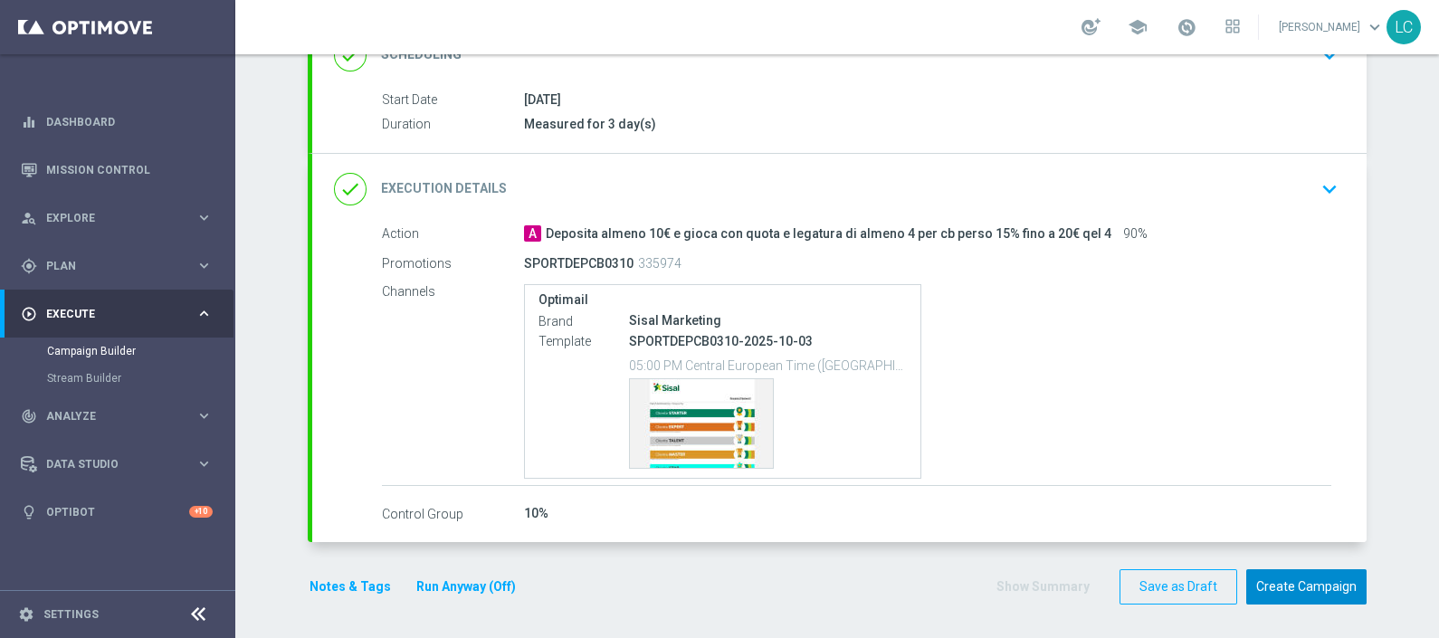
click at [1315, 597] on button "Create Campaign" at bounding box center [1307, 586] width 120 height 35
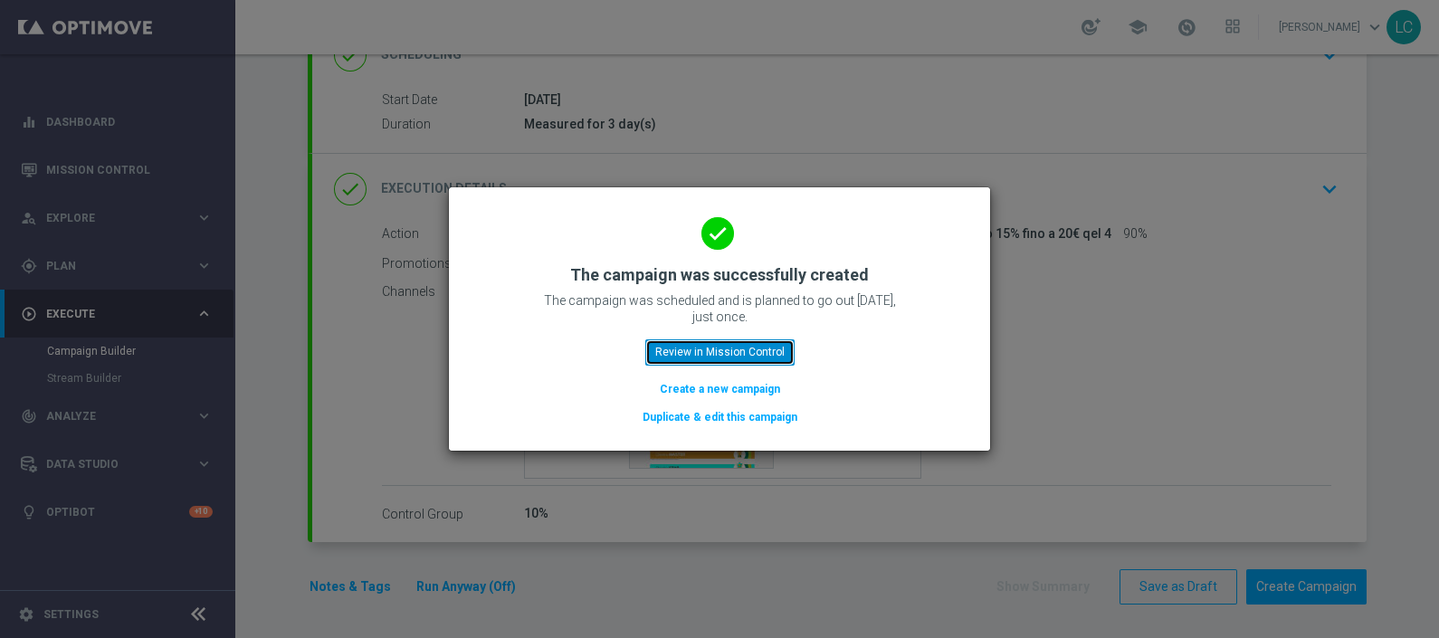
click at [732, 355] on button "Review in Mission Control" at bounding box center [719, 351] width 149 height 25
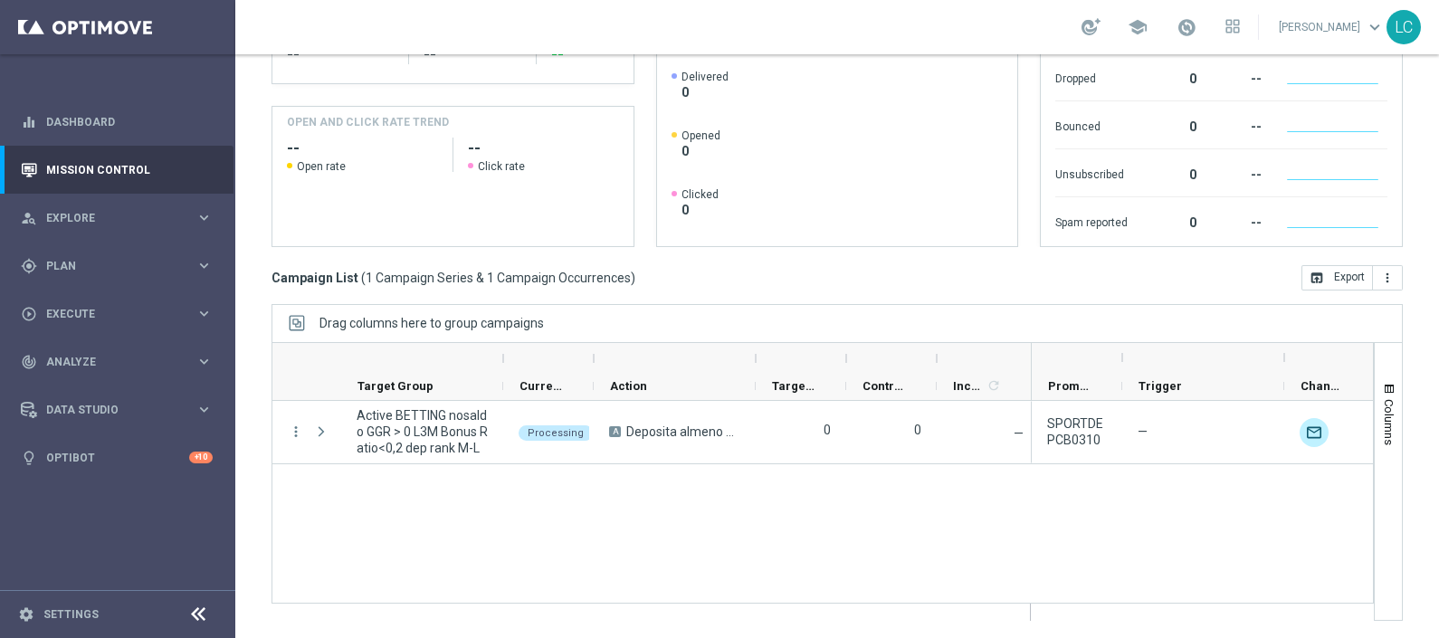
scroll to position [263, 0]
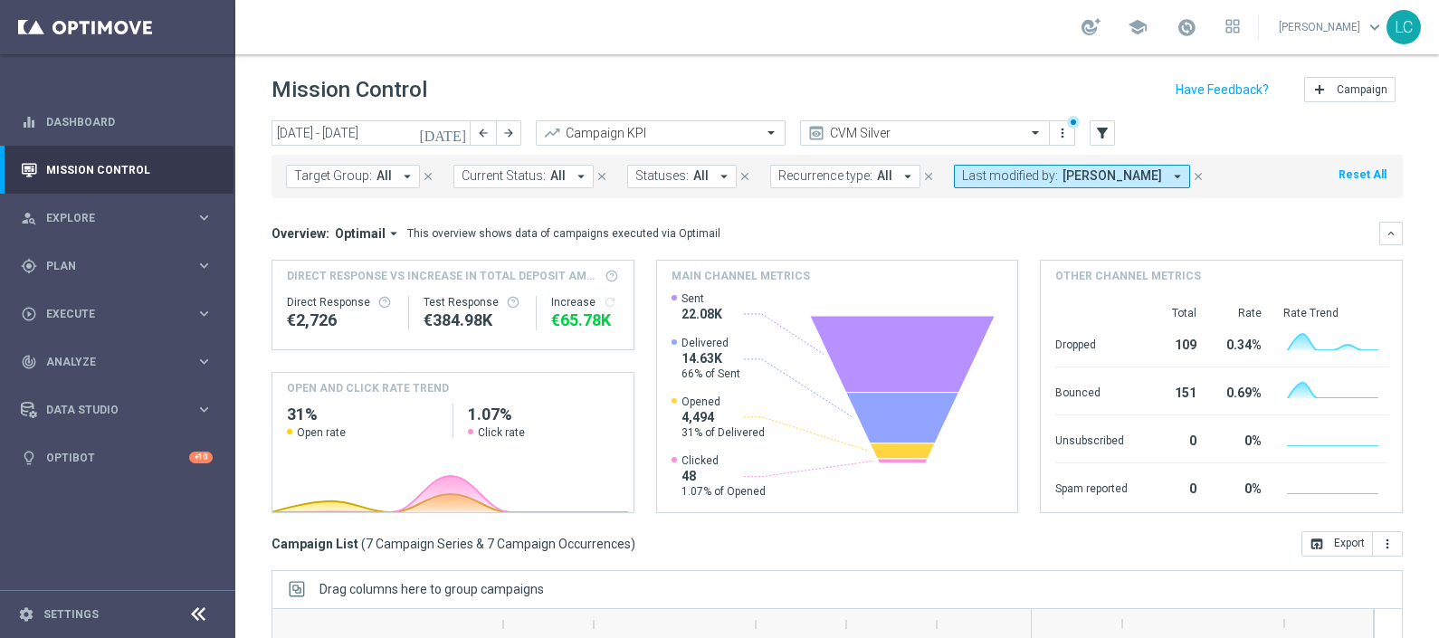
scroll to position [266, 0]
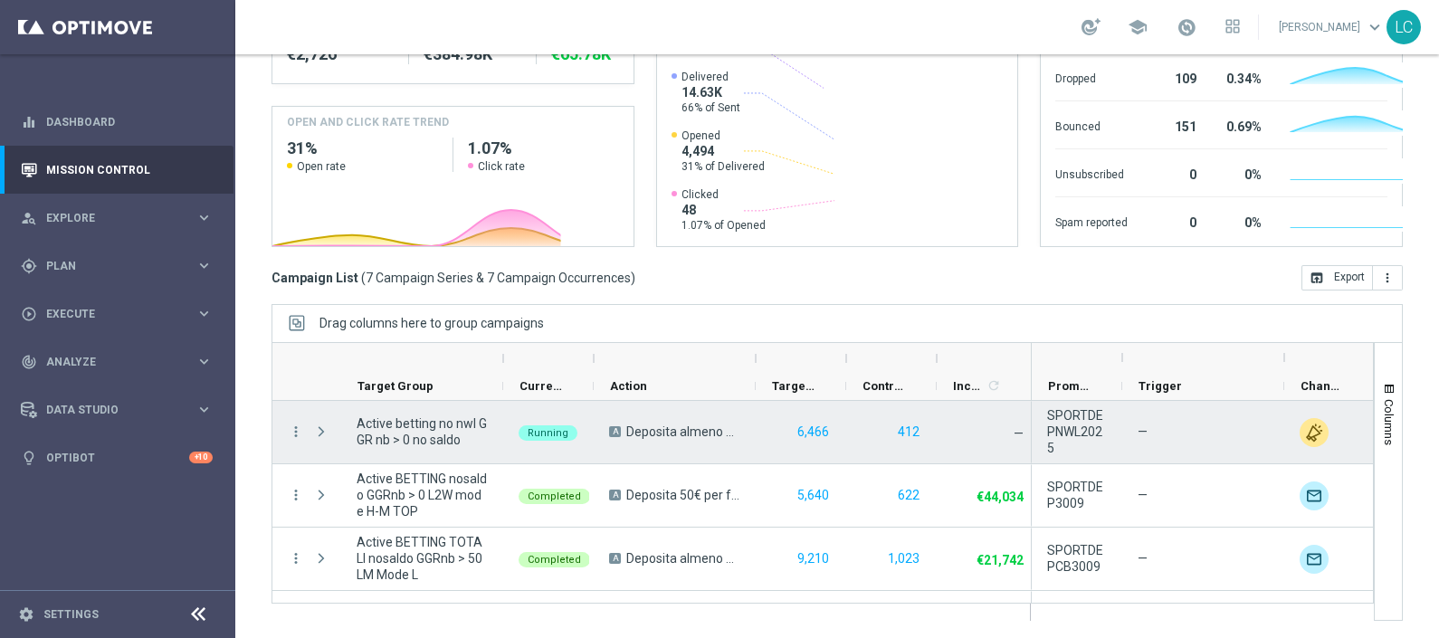
scroll to position [241, 0]
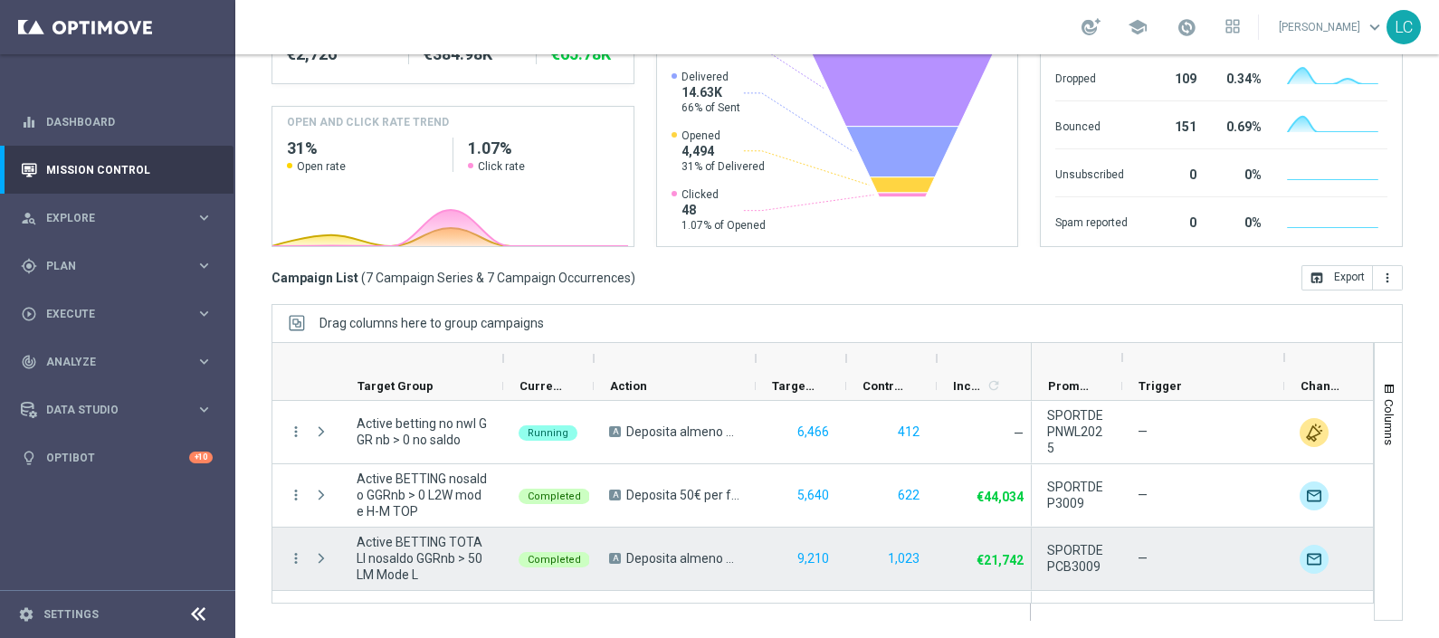
scroll to position [241, 0]
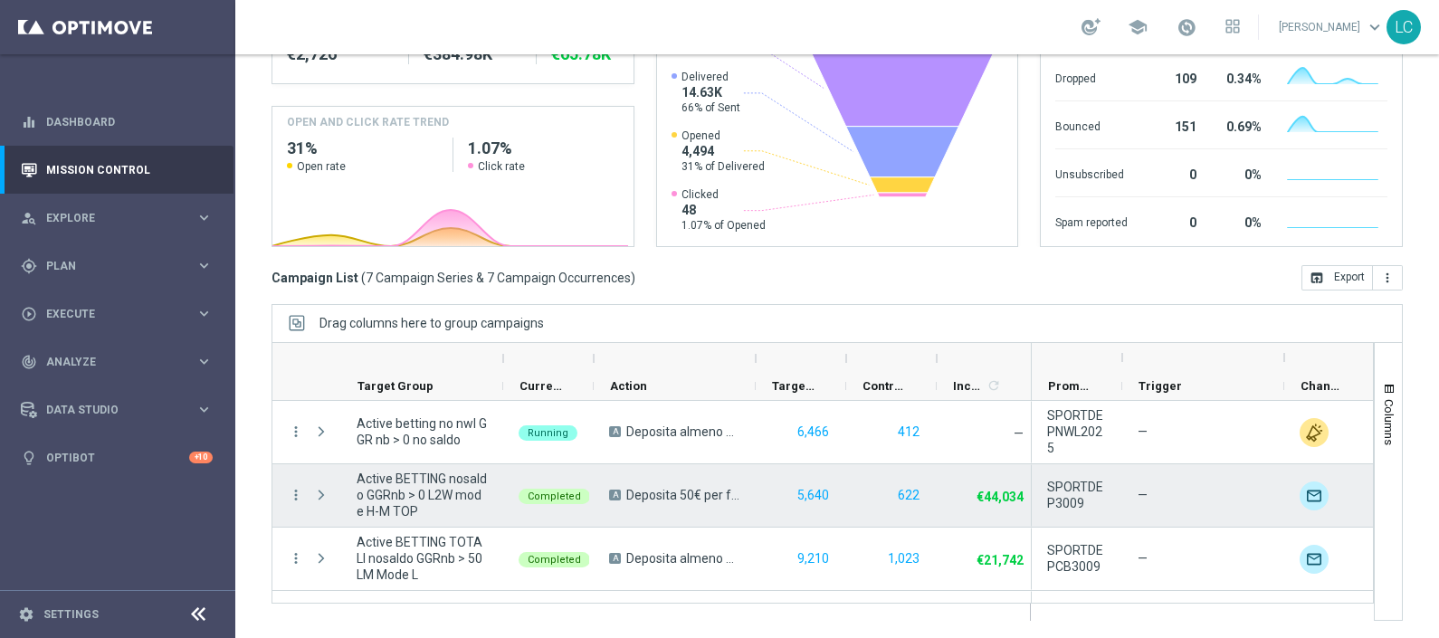
scroll to position [241, 0]
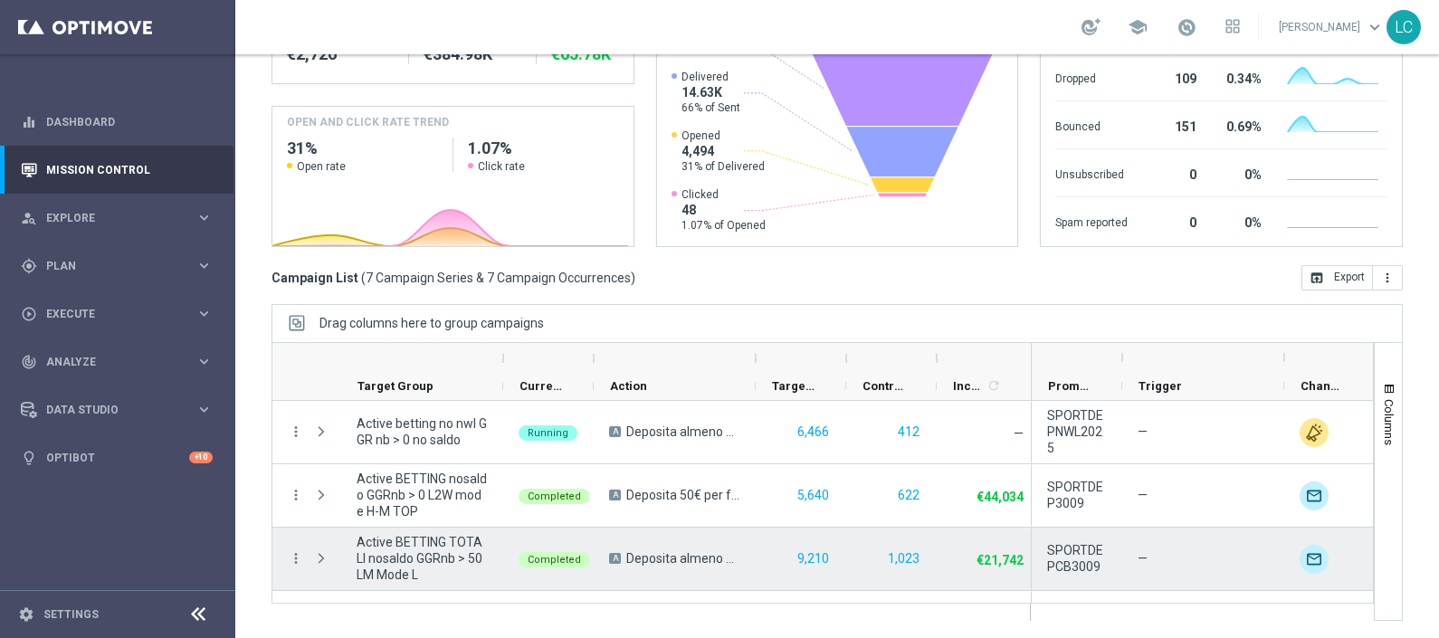
scroll to position [241, 0]
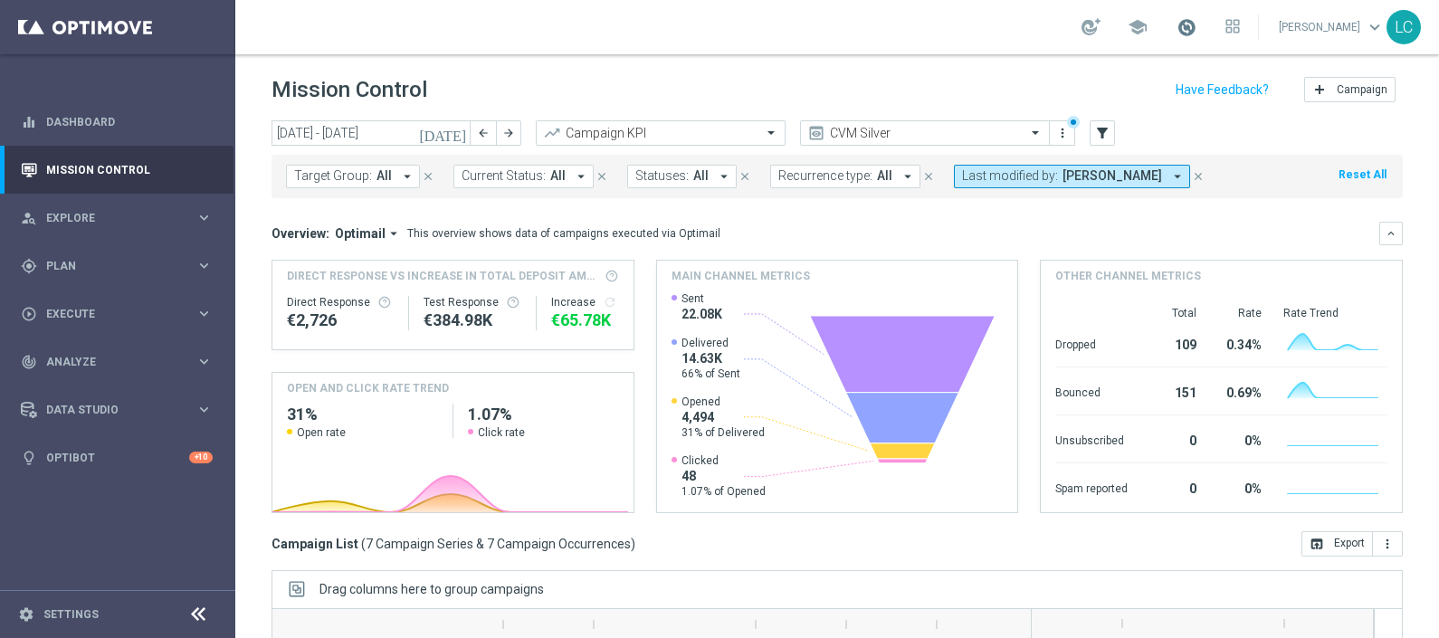
click at [1186, 24] on span at bounding box center [1187, 27] width 20 height 20
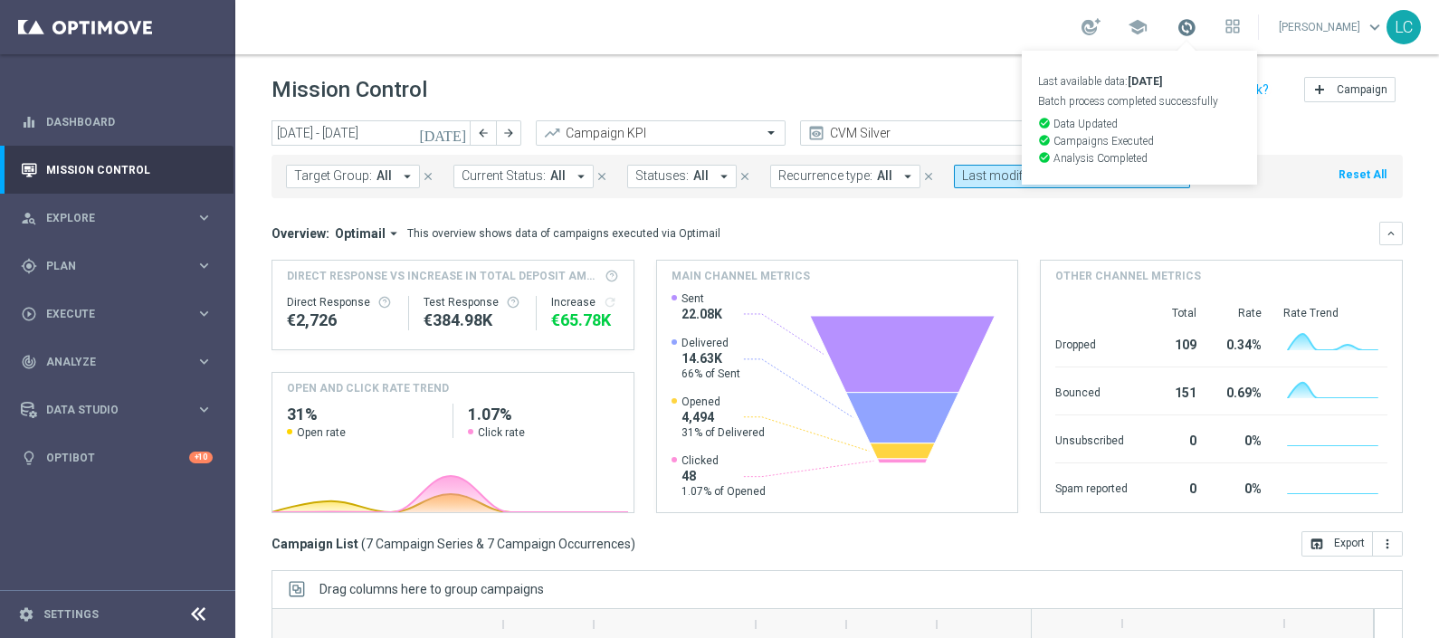
click at [1186, 24] on span at bounding box center [1187, 27] width 20 height 20
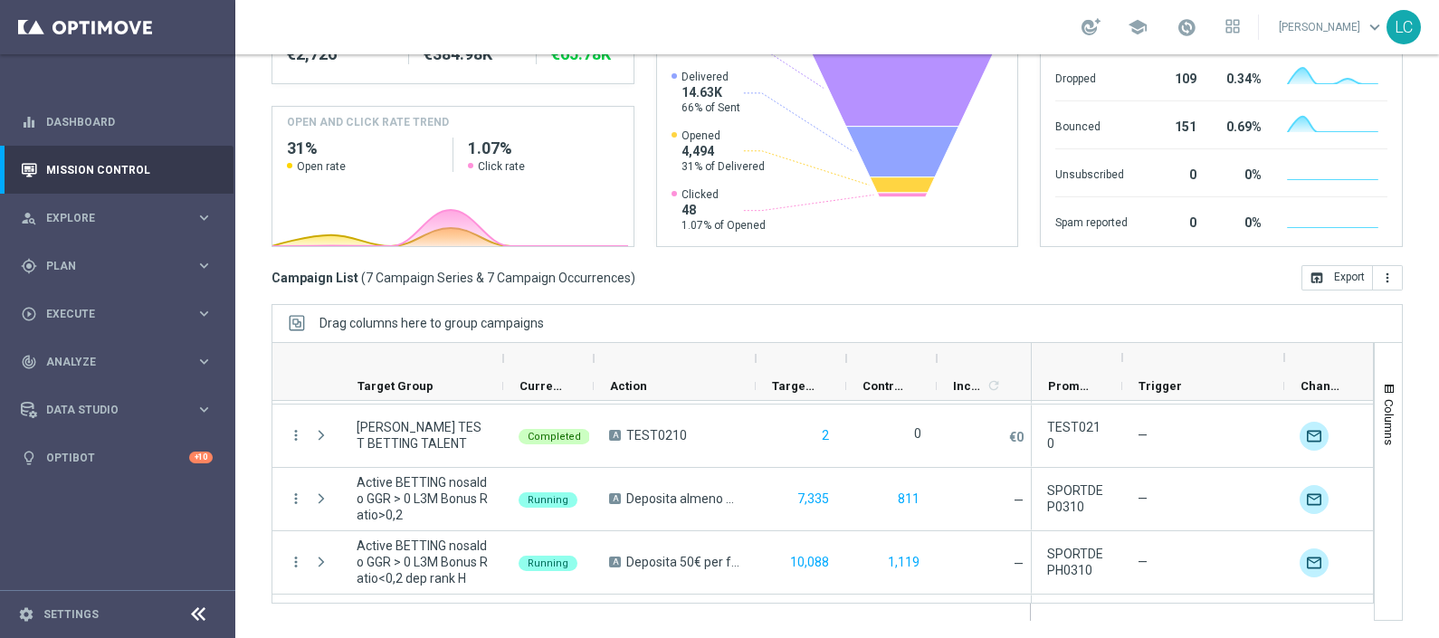
scroll to position [241, 0]
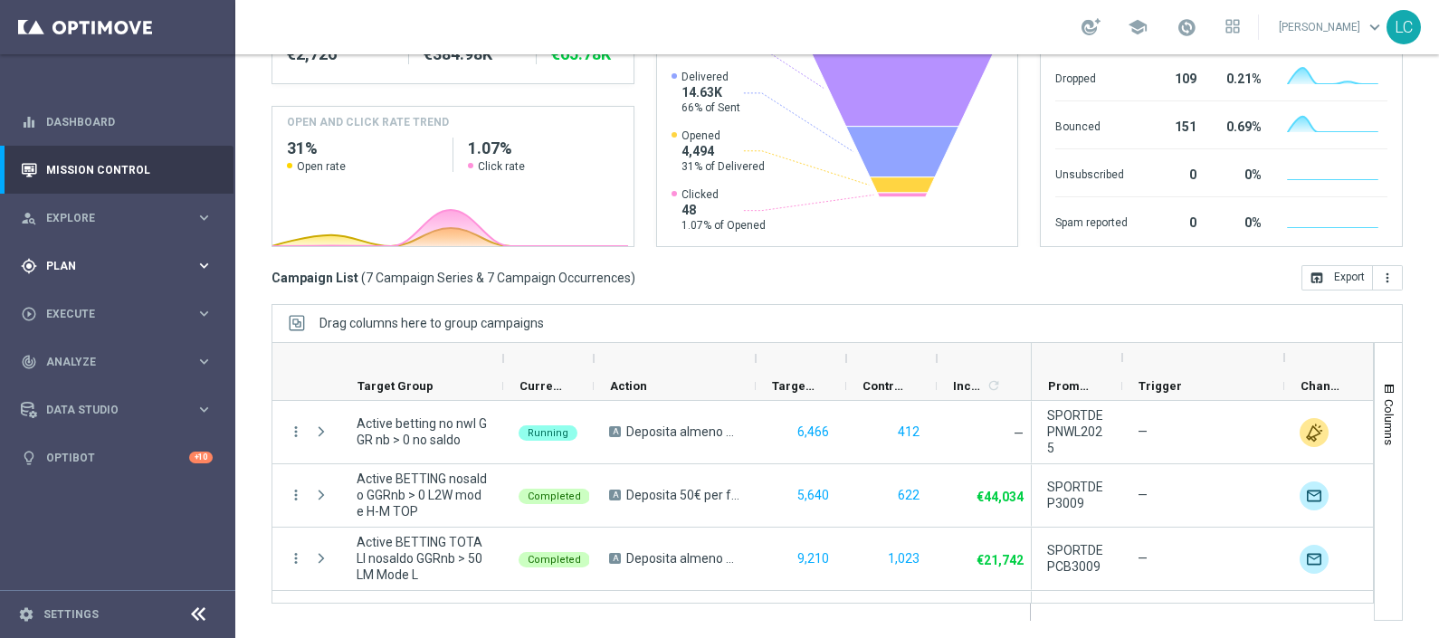
click at [91, 253] on div "gps_fixed Plan keyboard_arrow_right" at bounding box center [117, 266] width 234 height 48
click at [81, 304] on link "Target Groups" at bounding box center [117, 303] width 141 height 14
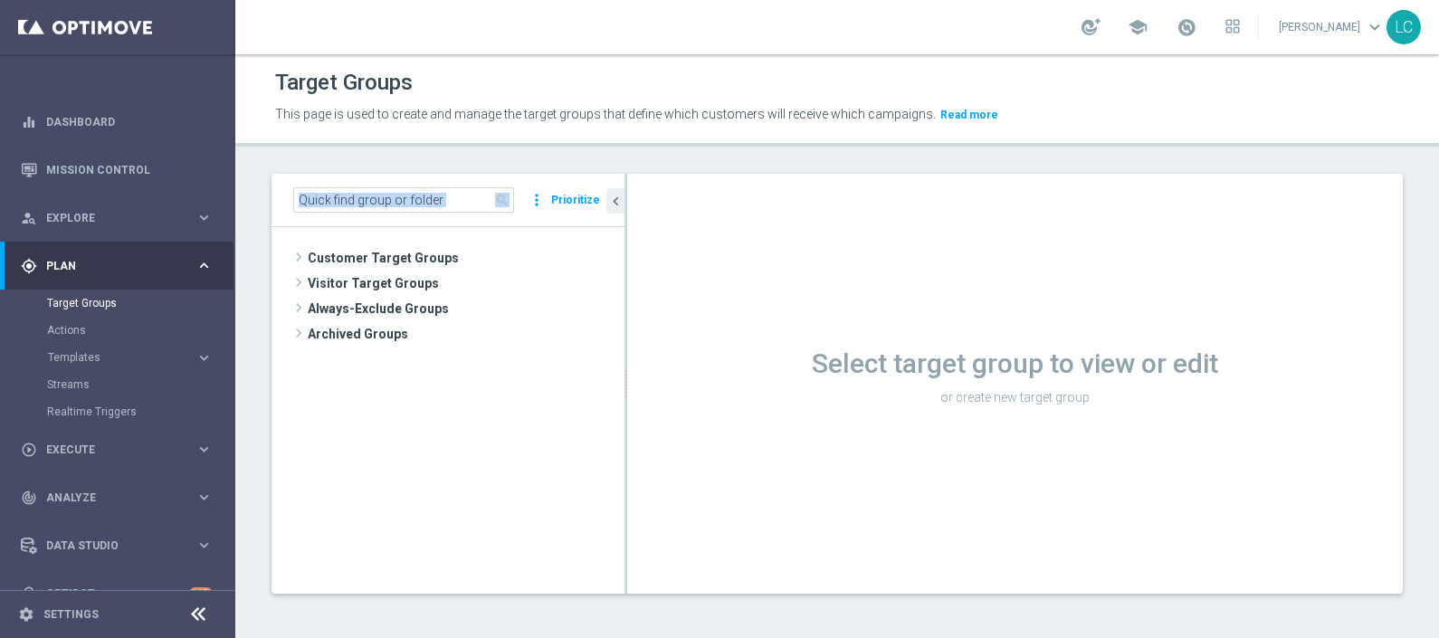
click at [443, 193] on div "search more_vert Prioritize" at bounding box center [448, 200] width 353 height 53
click at [443, 193] on input at bounding box center [403, 199] width 221 height 25
paste input "Active BETTING TOTALI GGR <= 0 L3M"
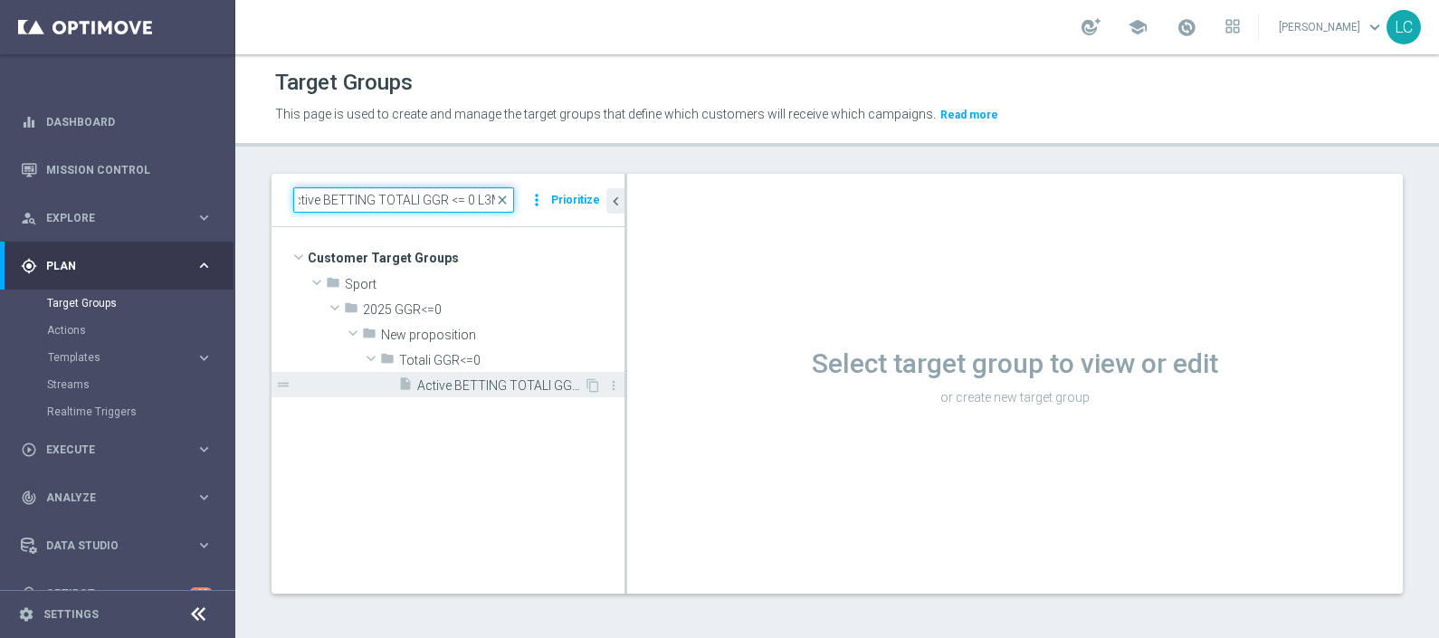
type input "Active BETTING TOTALI GGR <= 0 L3M"
click at [475, 378] on span "Active BETTING TOTALI GGR <= 0 L3M" at bounding box center [500, 385] width 167 height 15
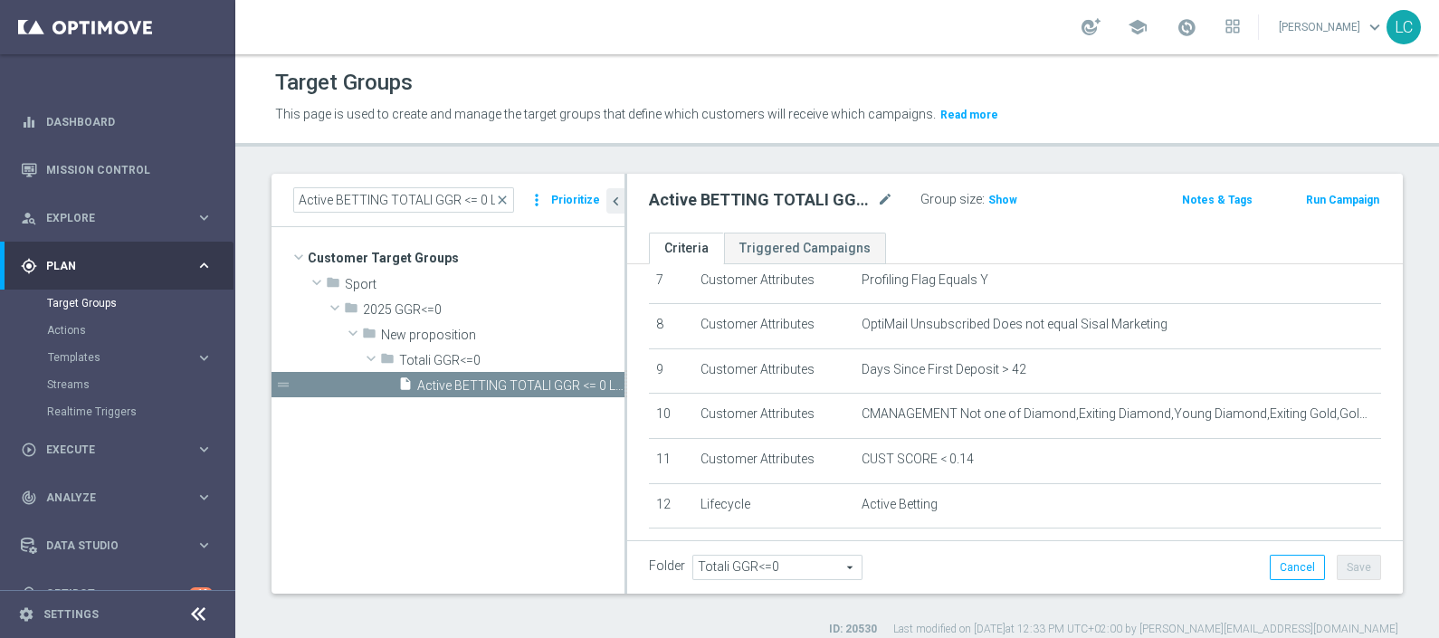
scroll to position [346, 0]
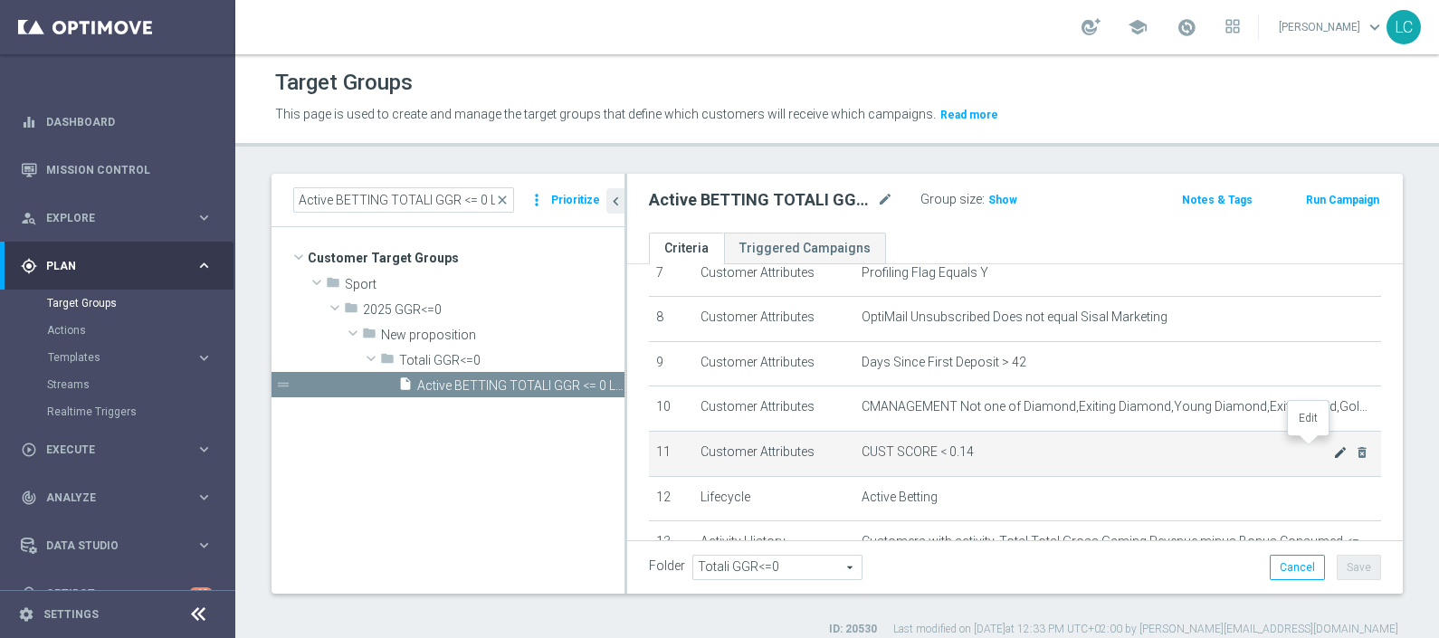
click at [1333, 445] on icon "mode_edit" at bounding box center [1340, 452] width 14 height 14
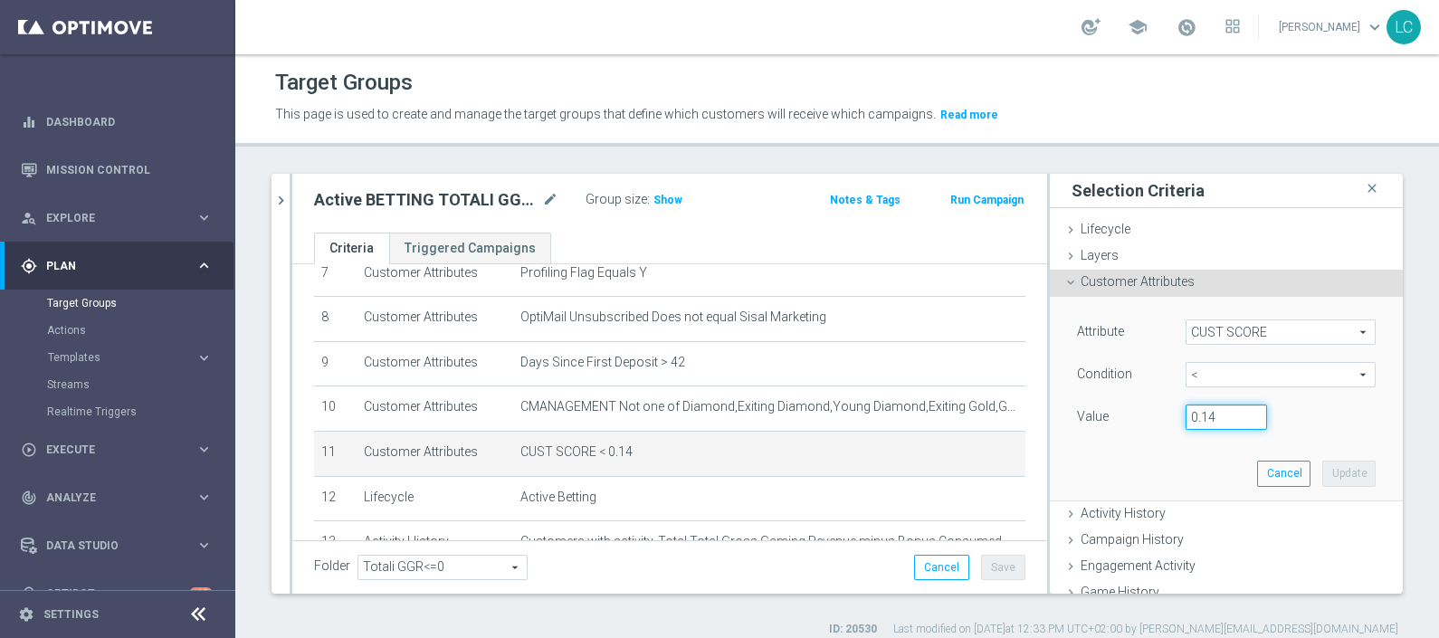
click at [1199, 410] on input "0.14" at bounding box center [1226, 417] width 81 height 25
type input "0.15"
click at [1323, 466] on button "Update" at bounding box center [1349, 473] width 53 height 25
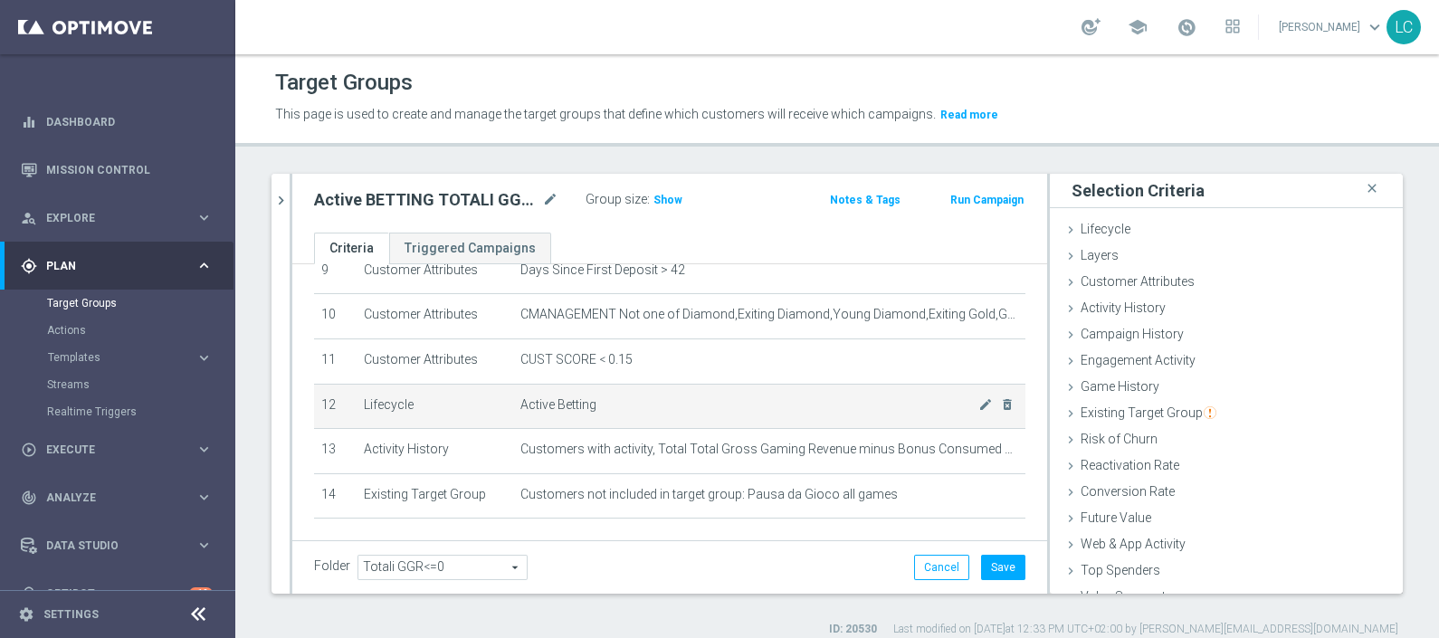
scroll to position [492, 0]
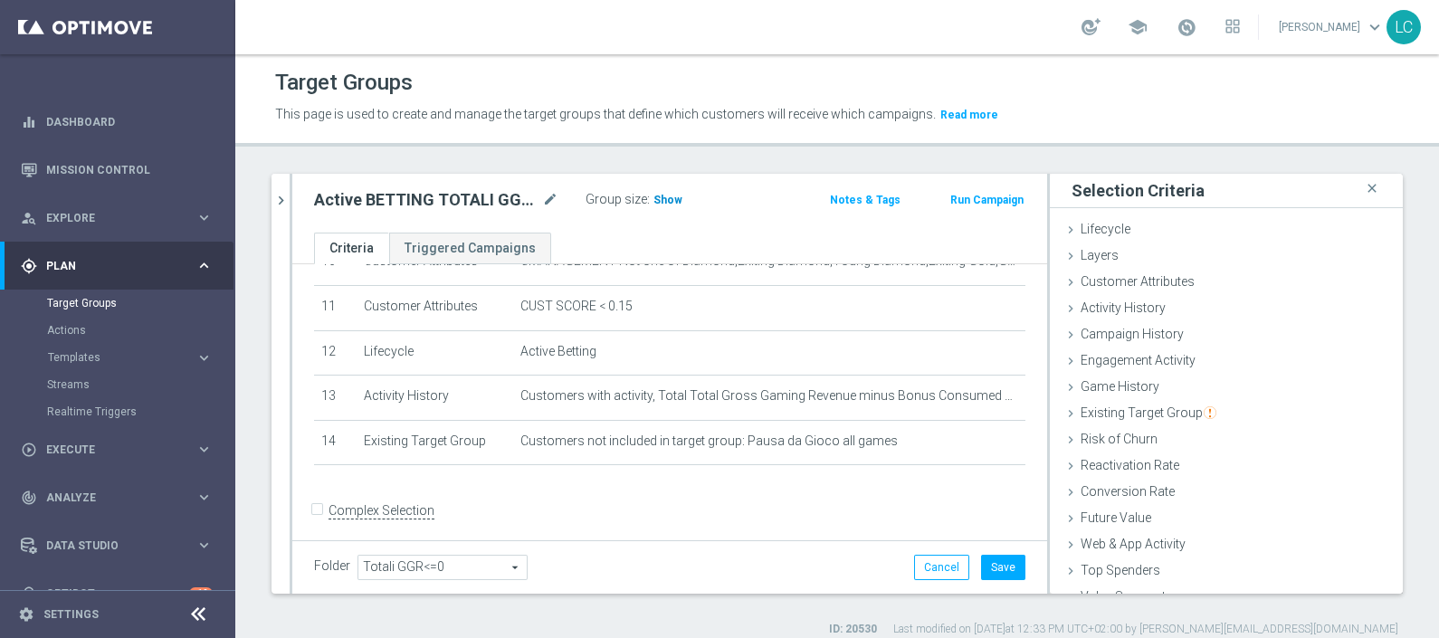
click at [660, 190] on h3 "Show" at bounding box center [668, 200] width 33 height 20
click at [984, 555] on button "Save" at bounding box center [1003, 567] width 44 height 25
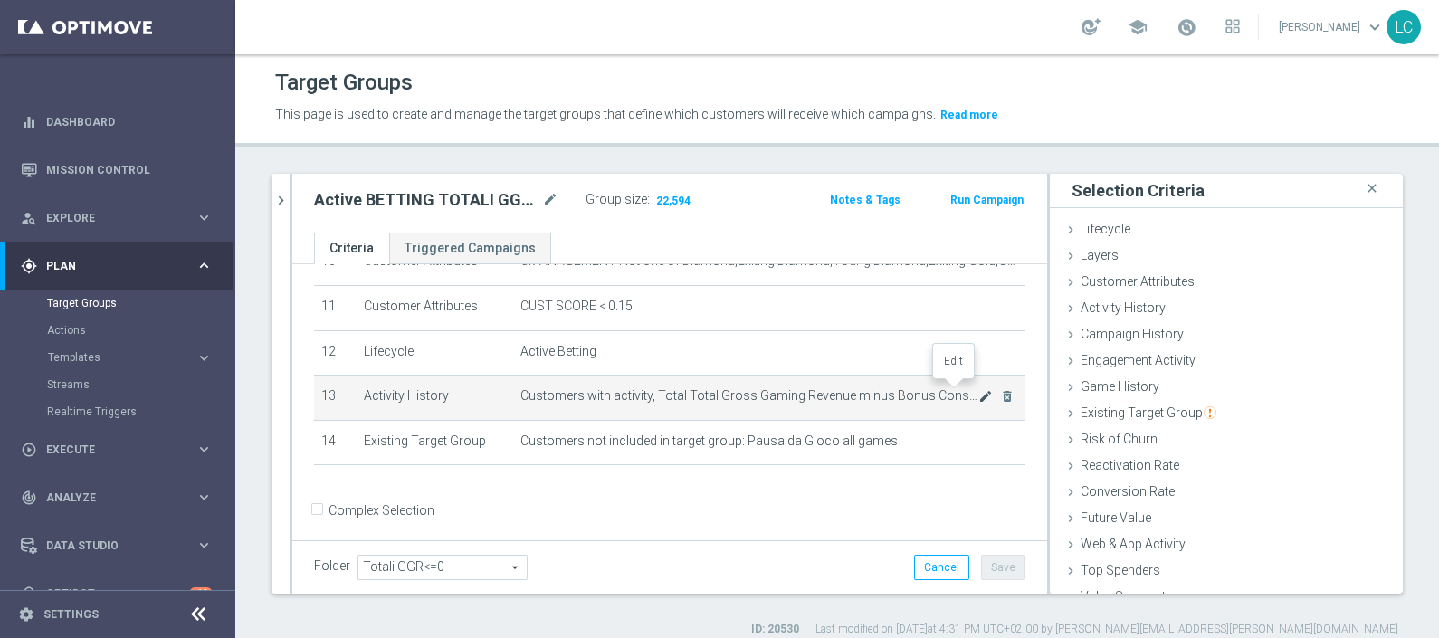
click at [979, 394] on icon "mode_edit" at bounding box center [986, 396] width 14 height 14
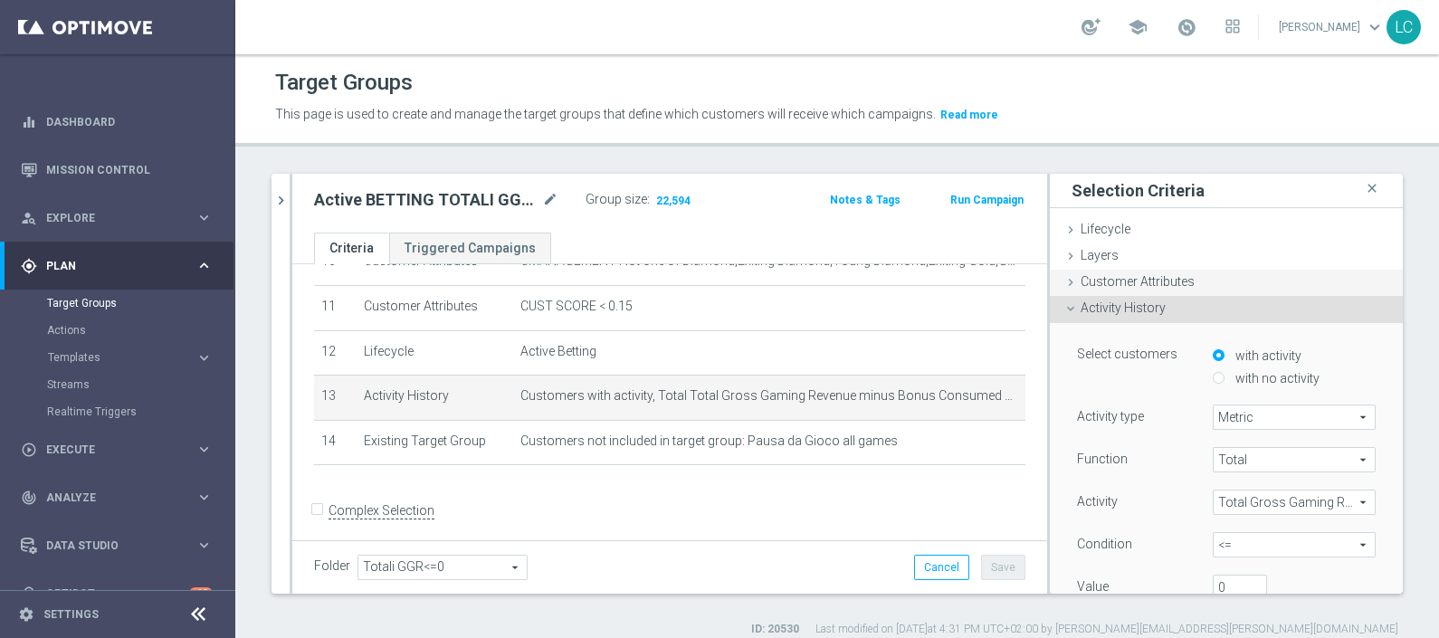
click at [1150, 272] on div "Customer Attributes done selection updated" at bounding box center [1226, 283] width 353 height 27
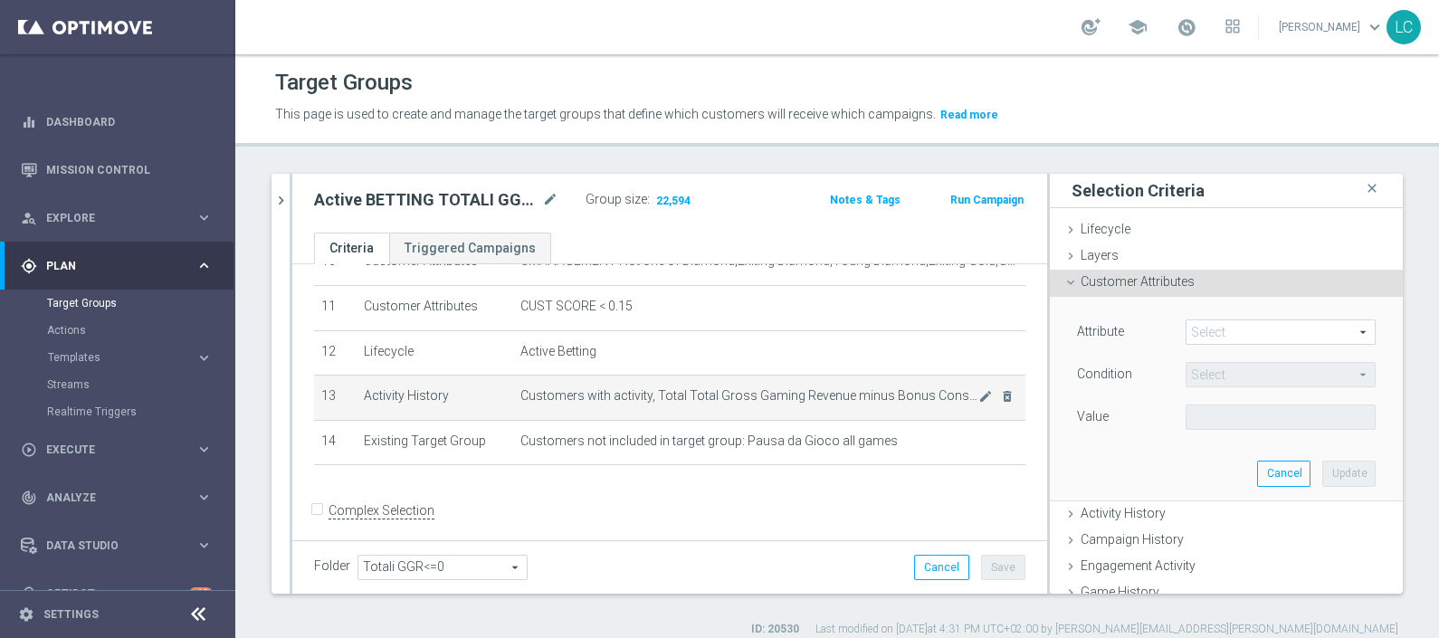
scroll to position [15, 0]
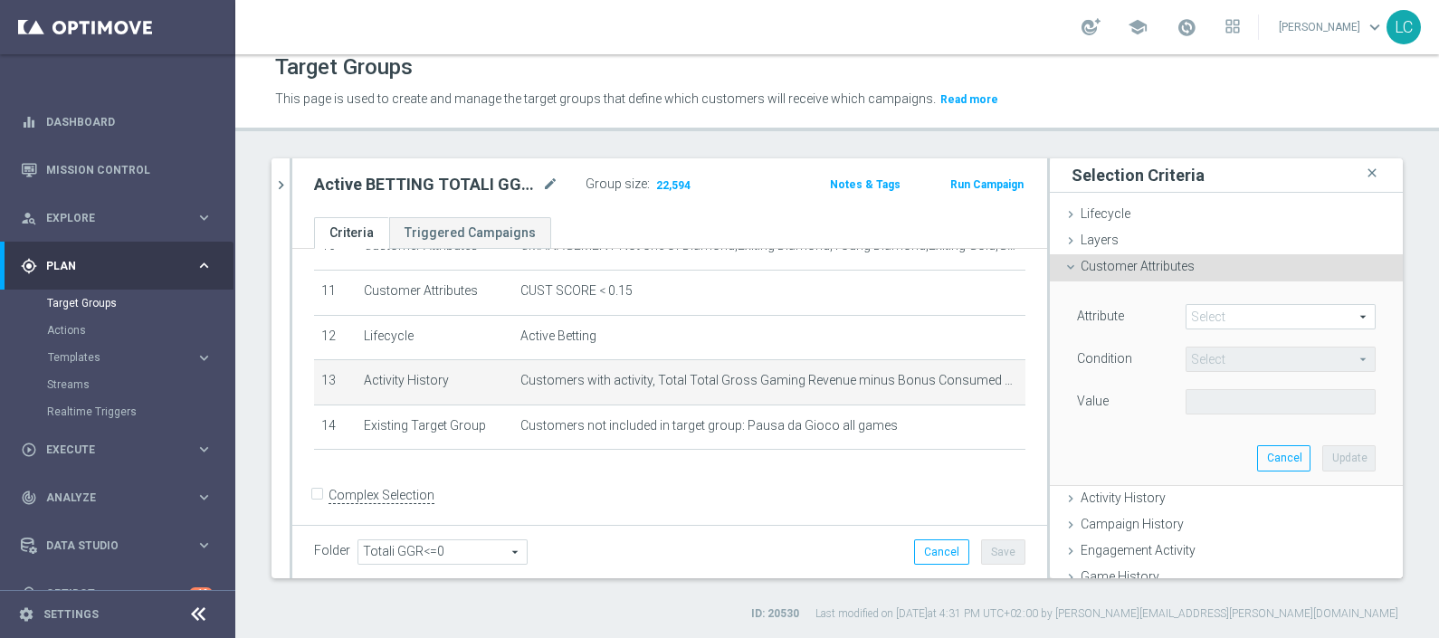
click at [1213, 325] on span at bounding box center [1281, 317] width 188 height 24
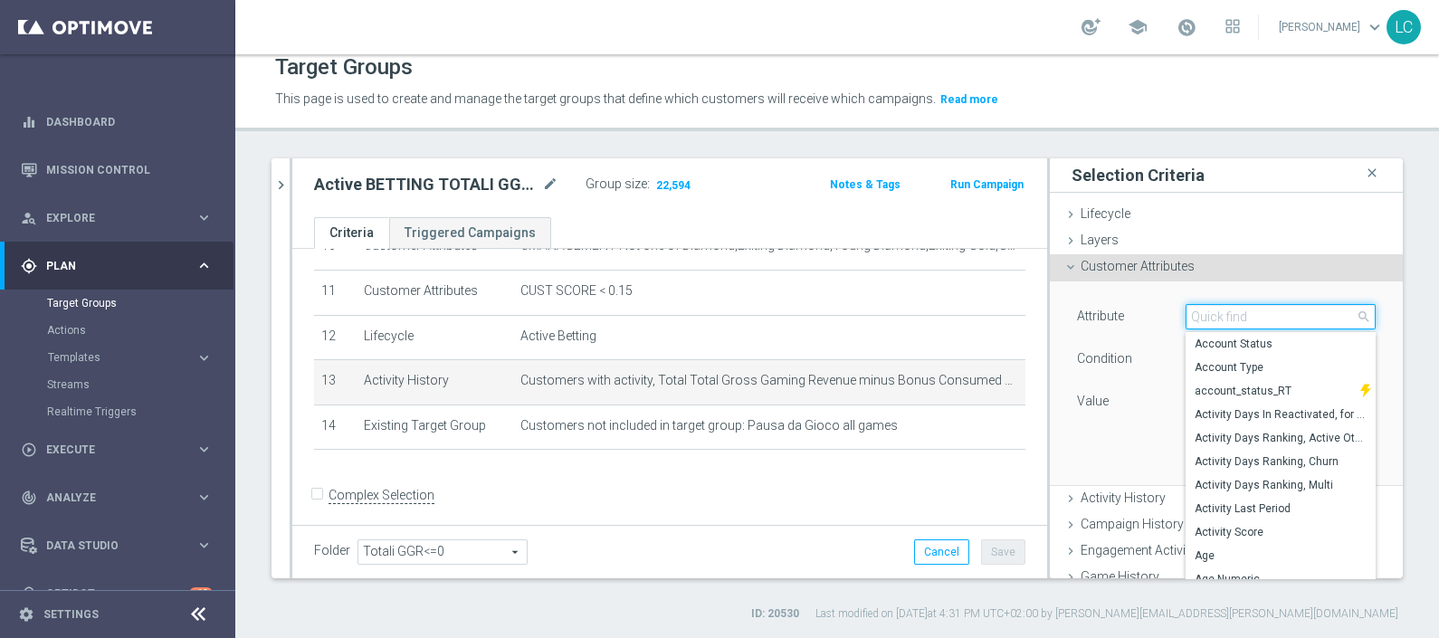
click at [1213, 325] on input "search" at bounding box center [1281, 316] width 190 height 25
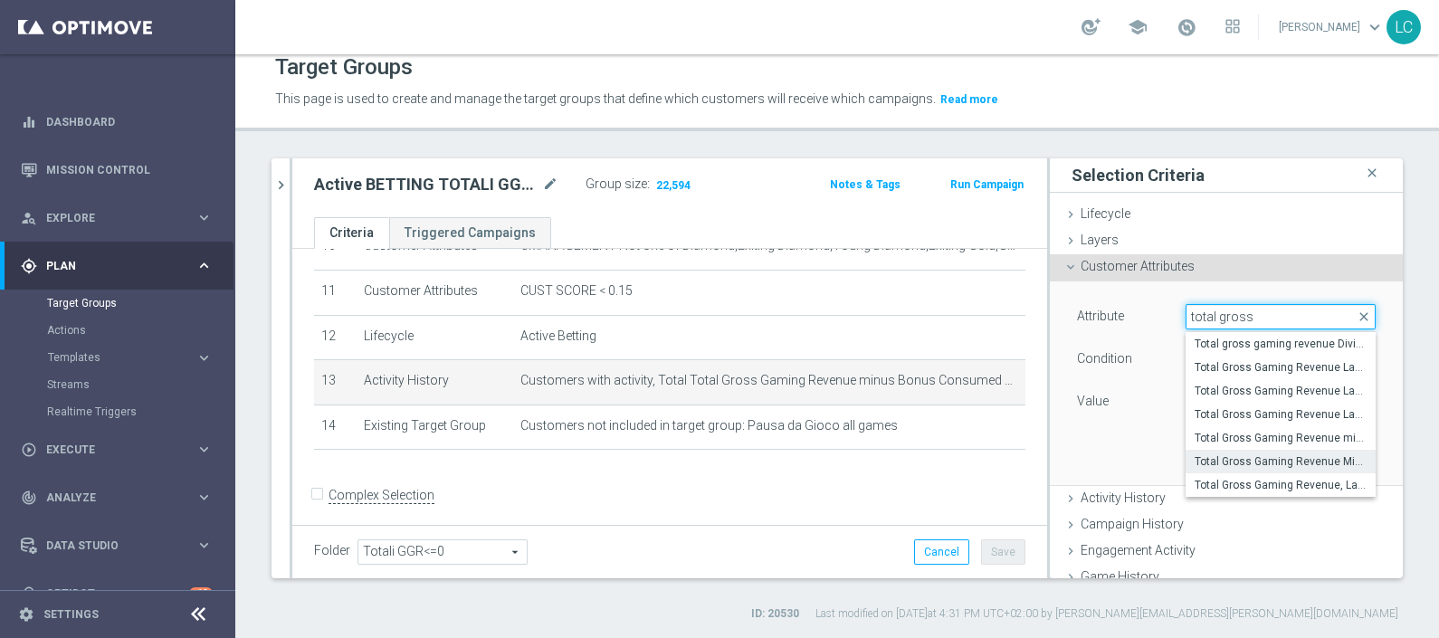
type input "total gross"
click at [1274, 462] on span "Total Gross Gaming Revenue Minus Bonus Wagared" at bounding box center [1281, 461] width 172 height 14
type input "Total Gross Gaming Revenue Minus Bonus Wagared"
type input "="
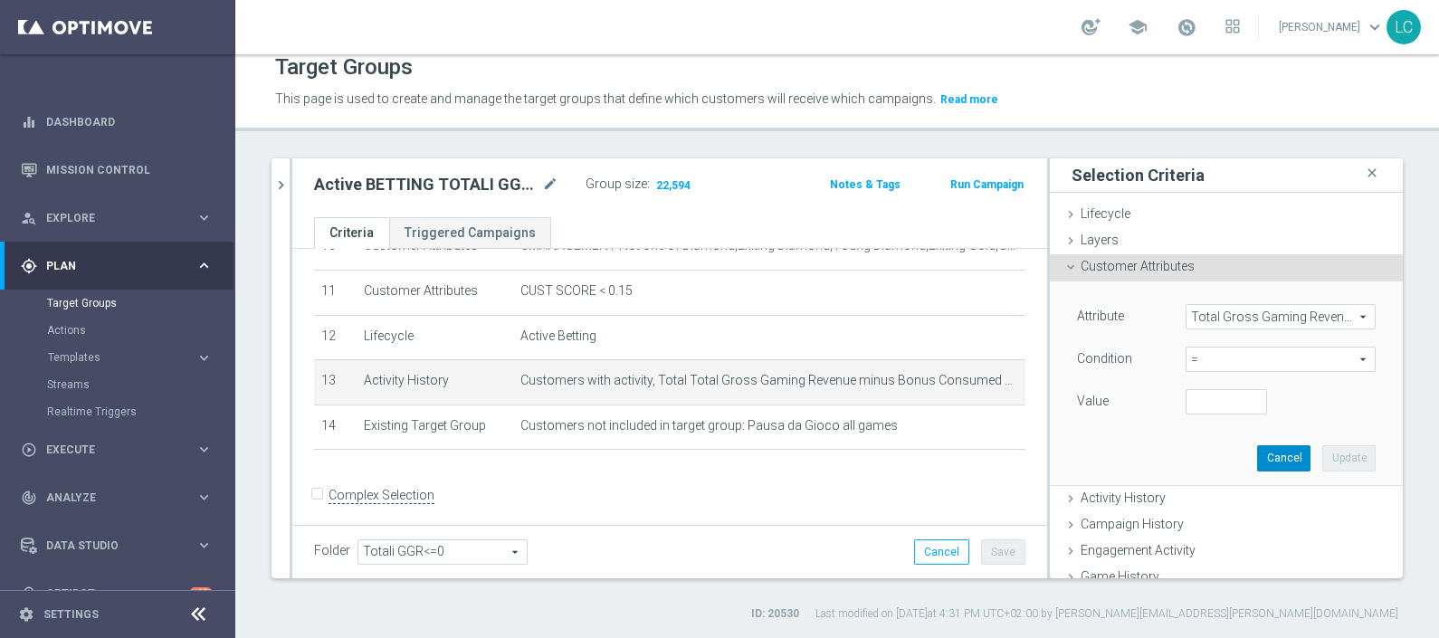
click at [1257, 452] on button "Cancel" at bounding box center [1283, 457] width 53 height 25
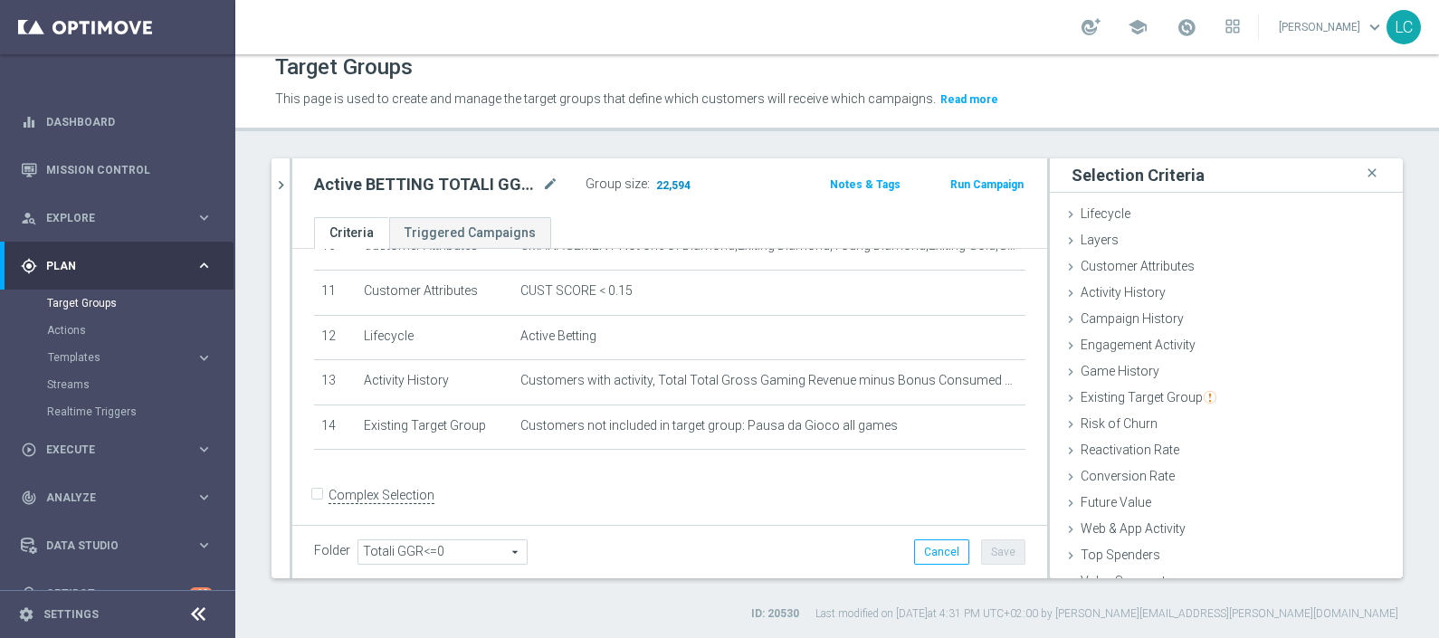
click at [665, 182] on span "22,594" at bounding box center [674, 186] width 38 height 17
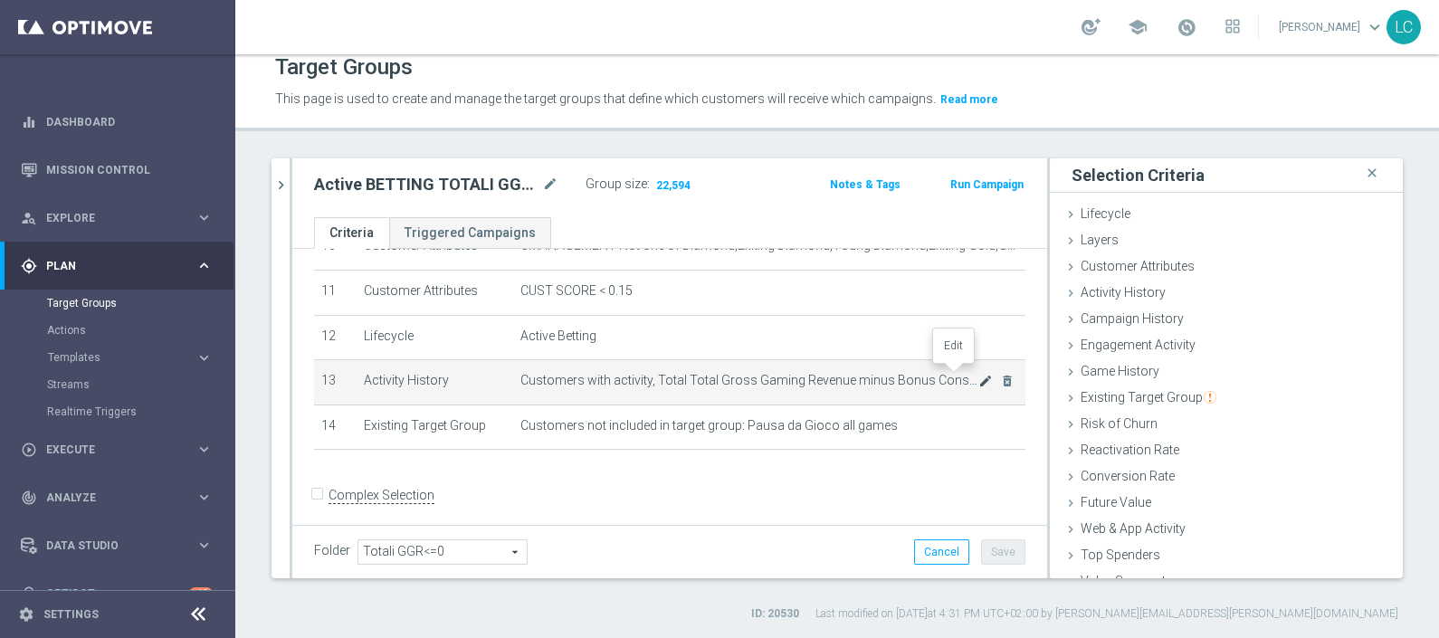
click at [979, 374] on icon "mode_edit" at bounding box center [986, 381] width 14 height 14
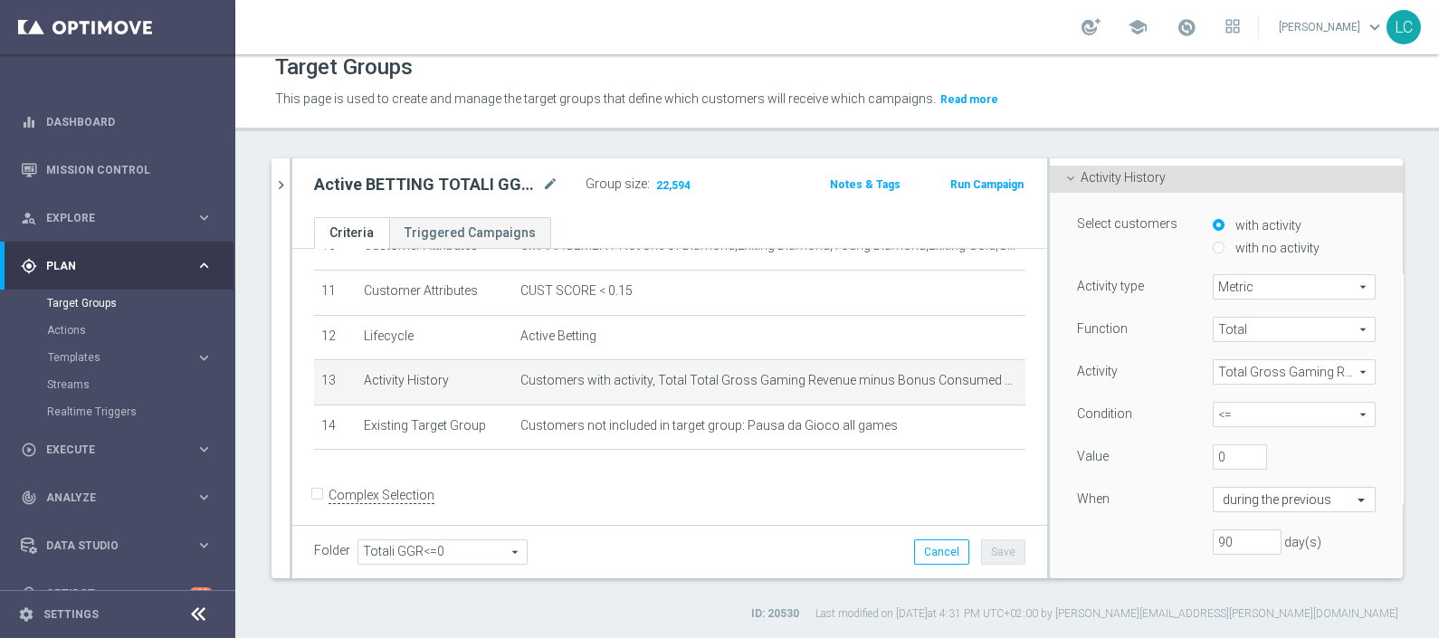
scroll to position [24, 0]
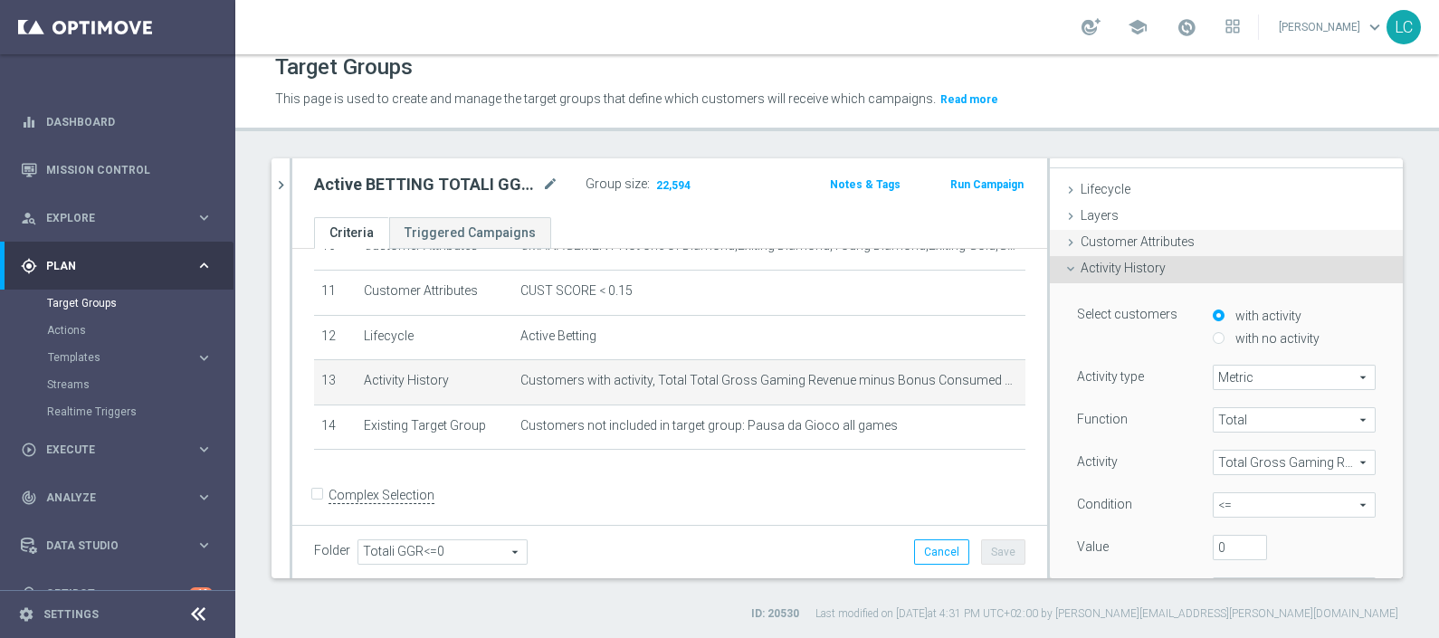
click at [1084, 237] on span "Customer Attributes" at bounding box center [1138, 241] width 114 height 14
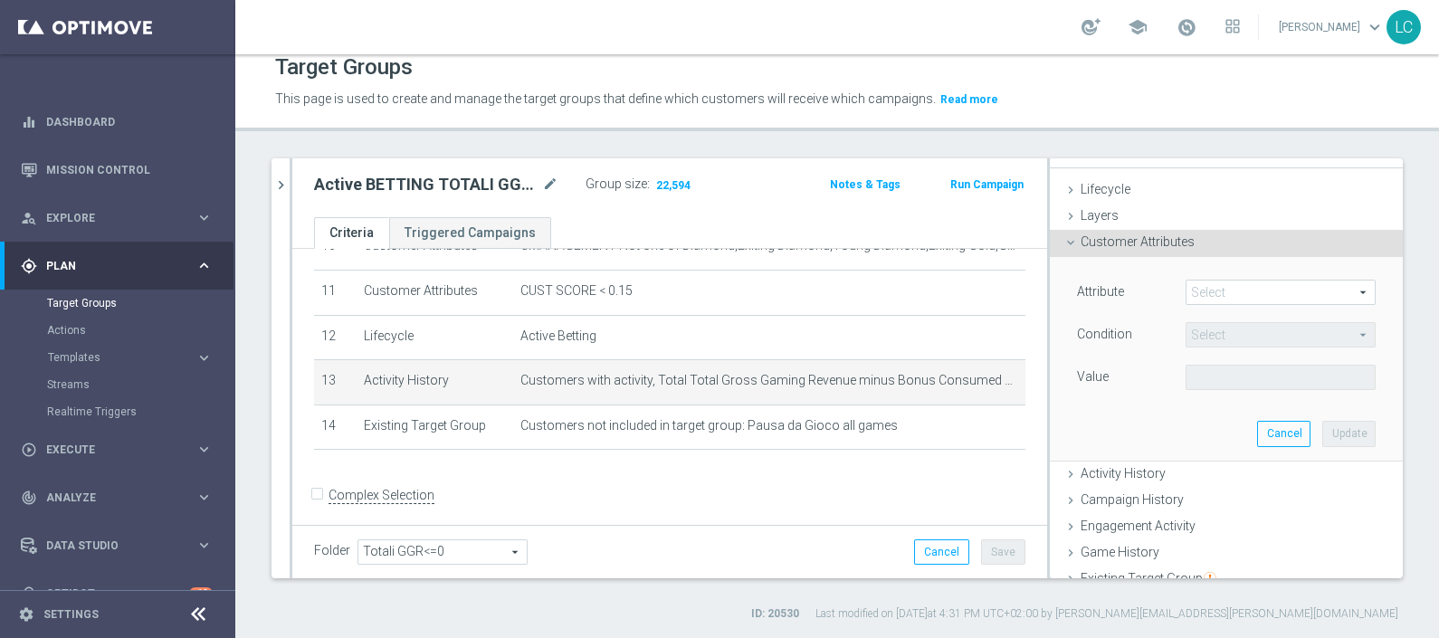
click at [1188, 289] on span at bounding box center [1281, 293] width 188 height 24
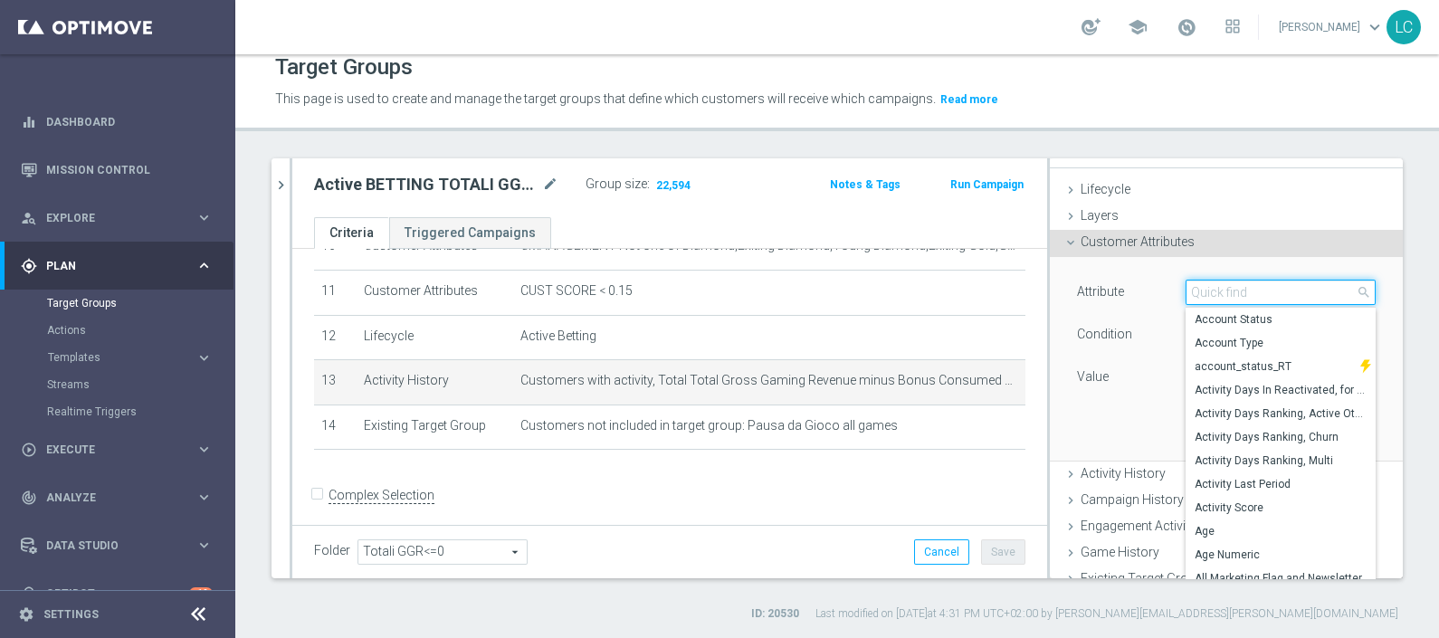
click at [1188, 289] on input "search" at bounding box center [1281, 292] width 190 height 25
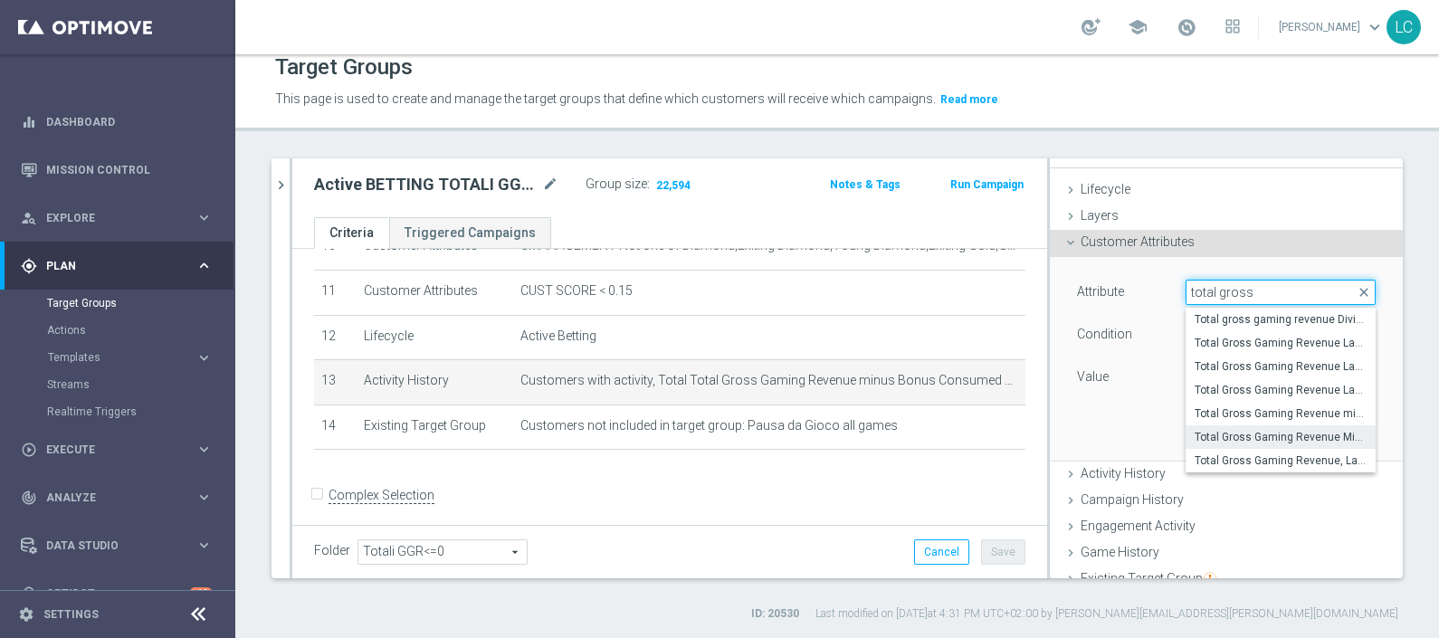
type input "total gross"
click at [1304, 434] on span "Total Gross Gaming Revenue Minus Bonus Wagared" at bounding box center [1281, 437] width 172 height 14
type input "Total Gross Gaming Revenue Minus Bonus Wagared"
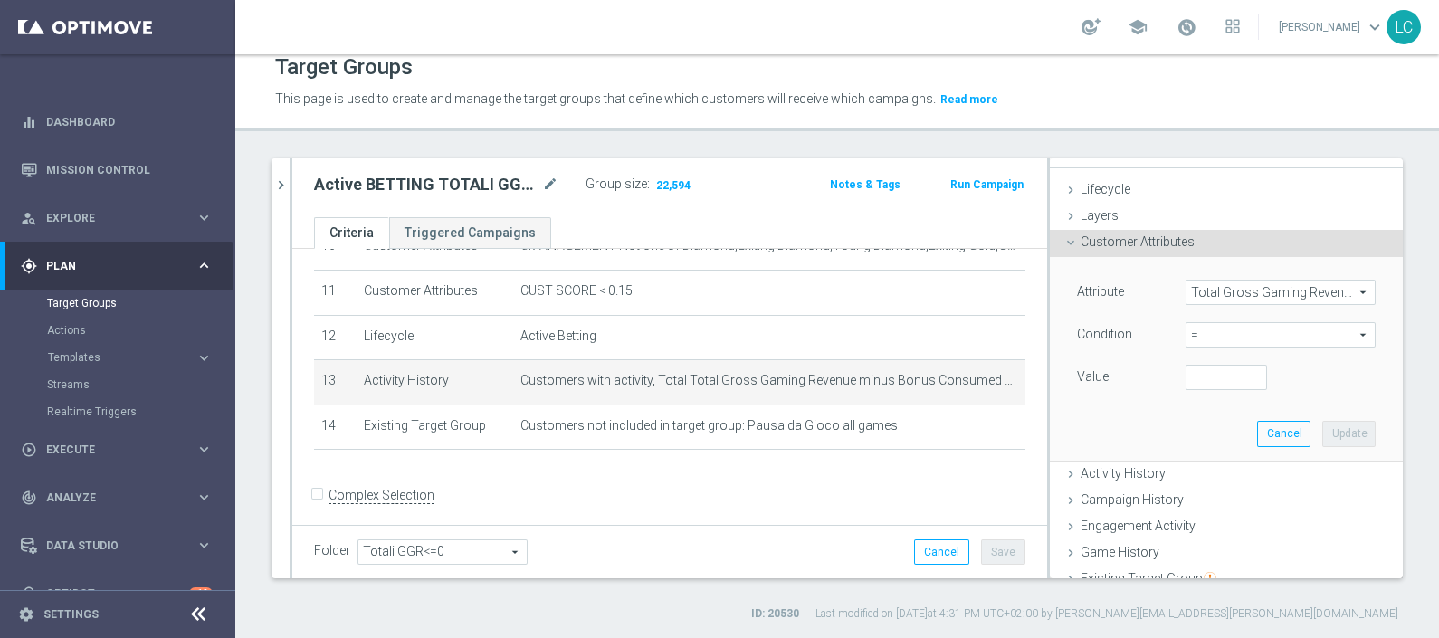
click at [1210, 330] on span "=" at bounding box center [1281, 335] width 188 height 24
click at [1240, 380] on span "<=" at bounding box center [1281, 385] width 172 height 14
type input "<="
click at [1204, 389] on div "Value" at bounding box center [1227, 379] width 326 height 29
click at [1197, 384] on input "number" at bounding box center [1226, 377] width 81 height 25
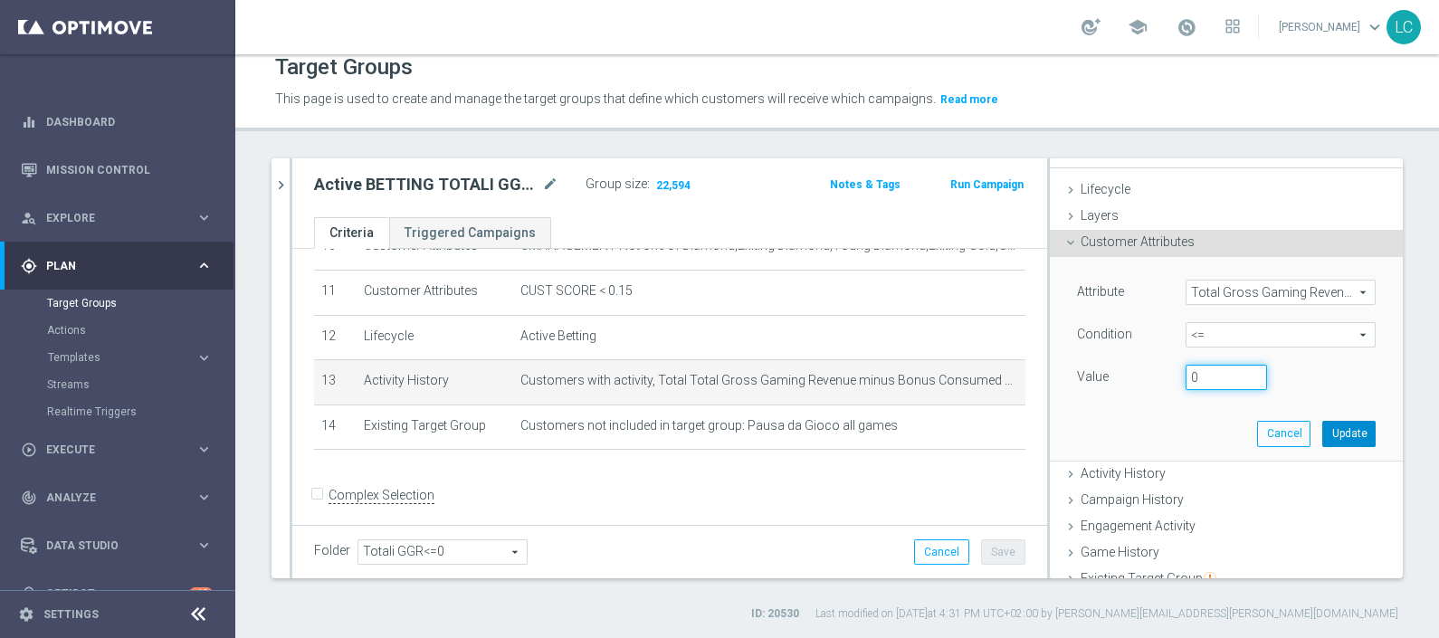
type input "0"
click at [1326, 431] on button "Update" at bounding box center [1349, 433] width 53 height 25
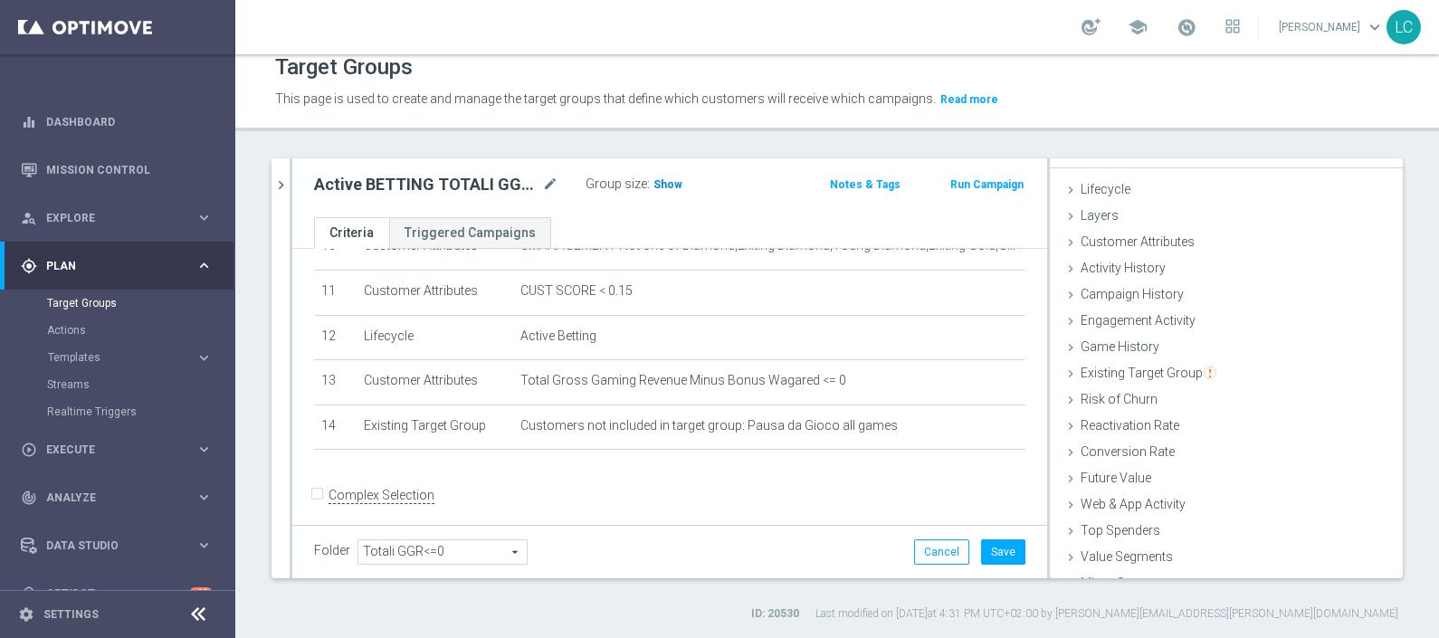
click at [659, 185] on span "Show" at bounding box center [668, 184] width 29 height 13
click at [982, 549] on button "Save" at bounding box center [1003, 552] width 44 height 25
click at [960, 183] on button "Run Campaign" at bounding box center [987, 185] width 77 height 20
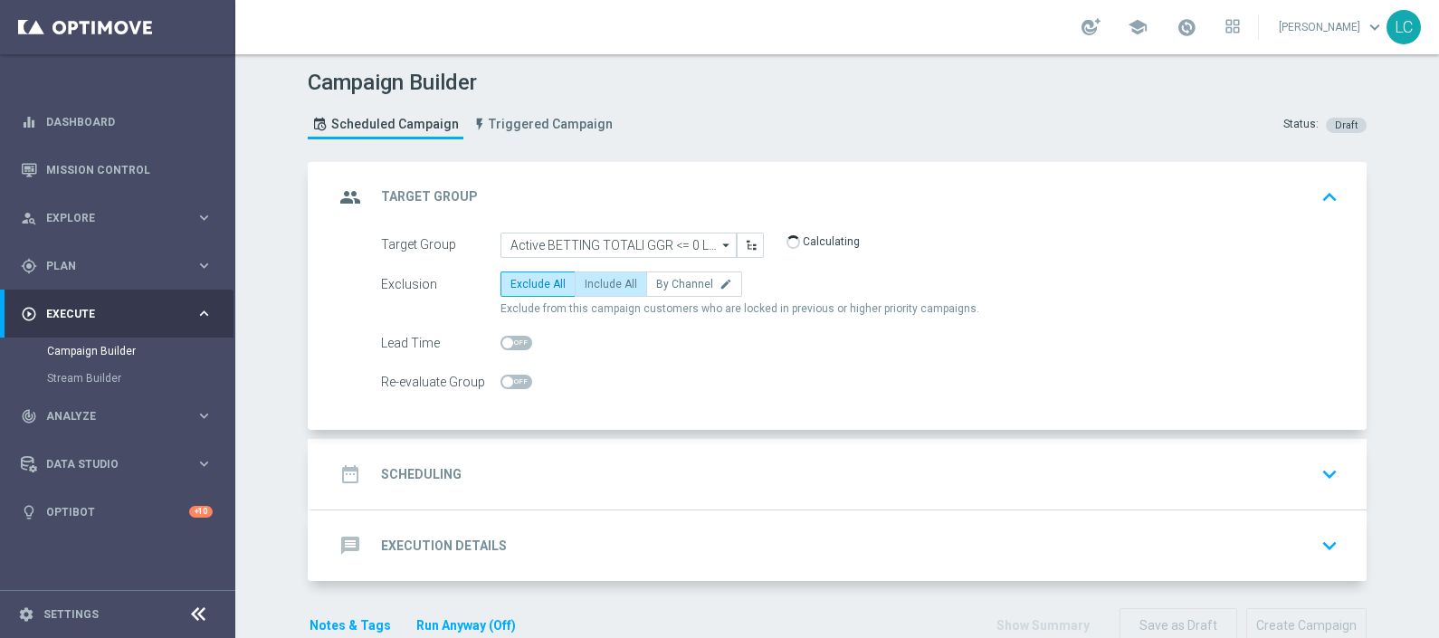
click at [598, 291] on label "Include All" at bounding box center [611, 284] width 72 height 25
click at [597, 291] on input "Include All" at bounding box center [591, 288] width 12 height 12
radio input "true"
click at [712, 445] on div "date_range Scheduling keyboard_arrow_down" at bounding box center [839, 474] width 1055 height 71
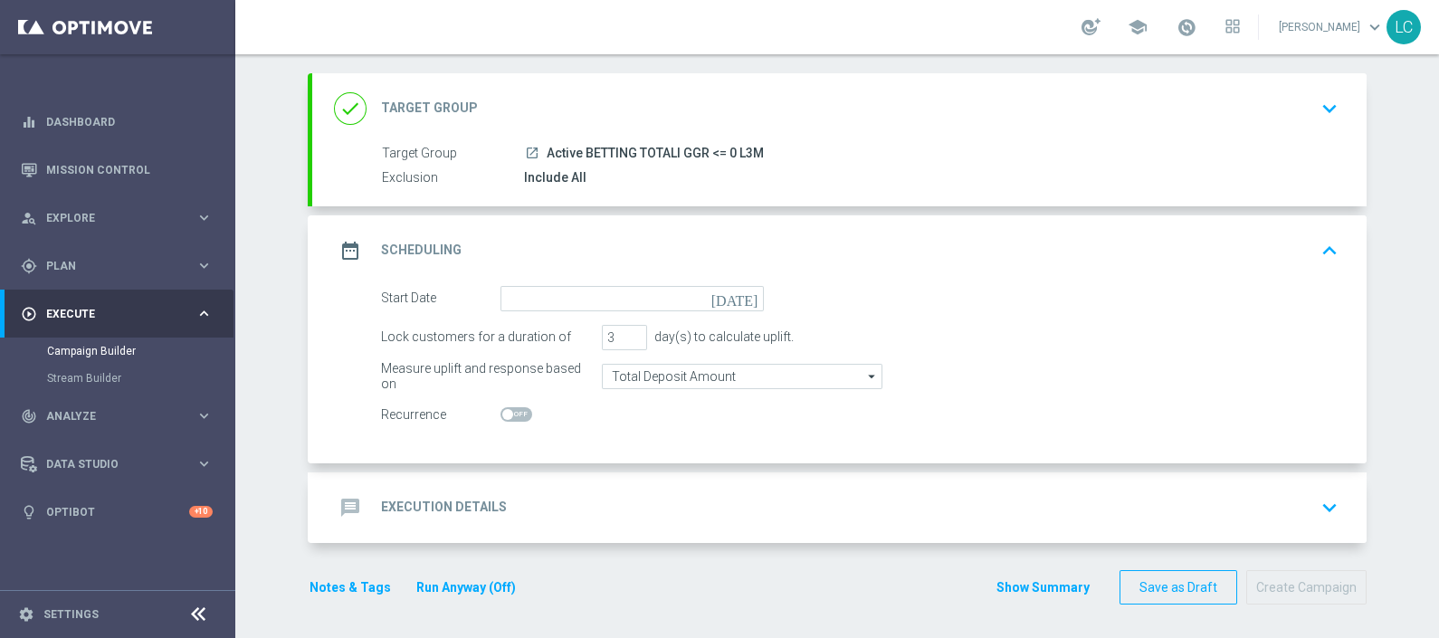
scroll to position [90, 0]
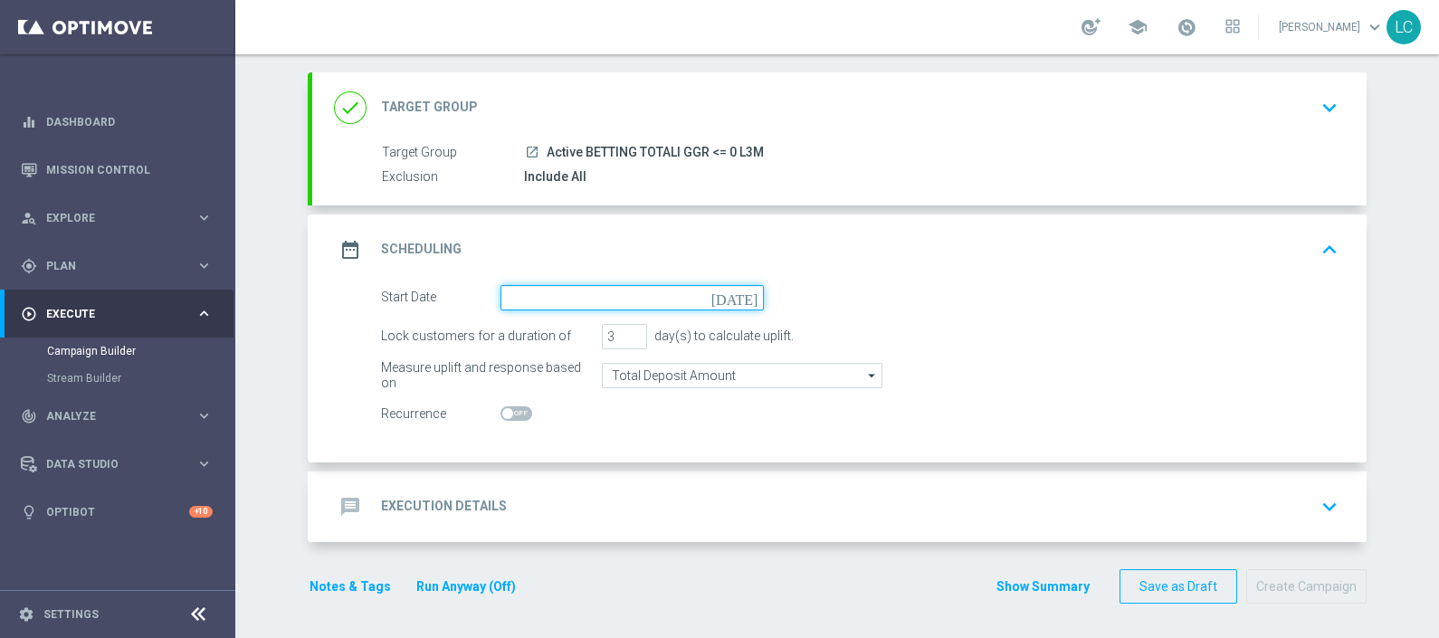
click at [549, 307] on input at bounding box center [632, 297] width 263 height 25
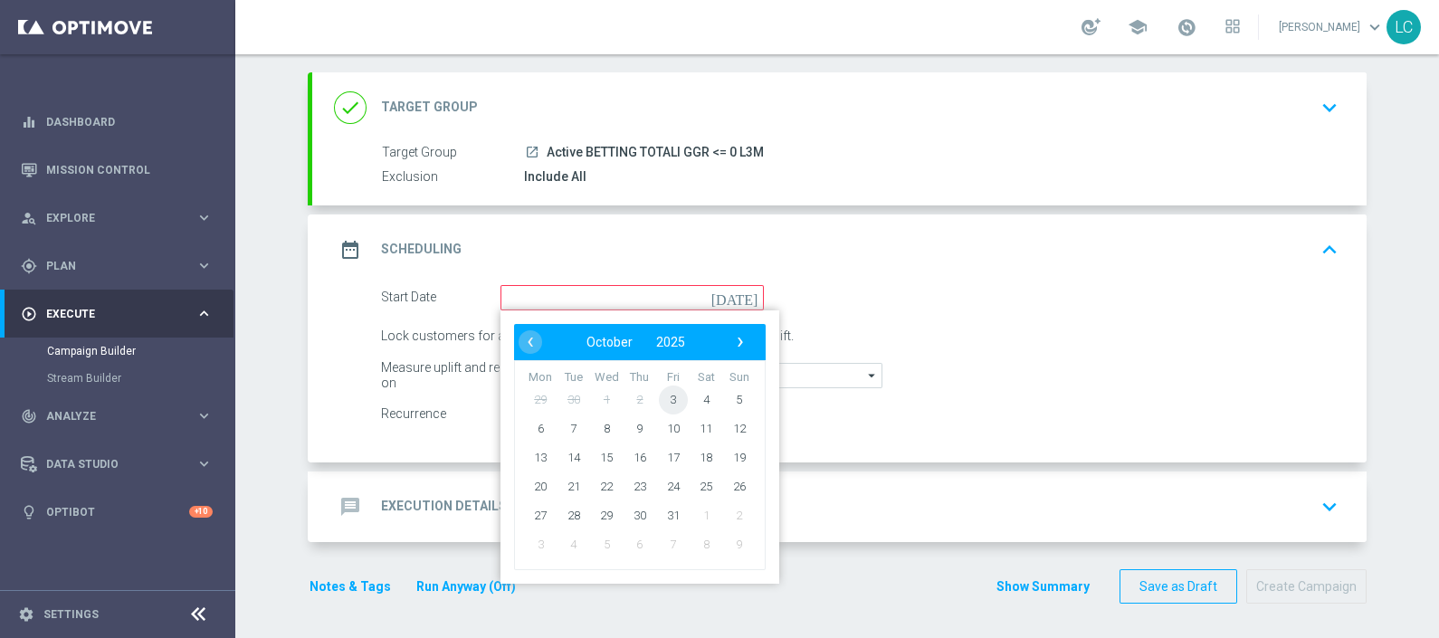
click at [667, 401] on span "3" at bounding box center [673, 399] width 29 height 29
type input "[DATE]"
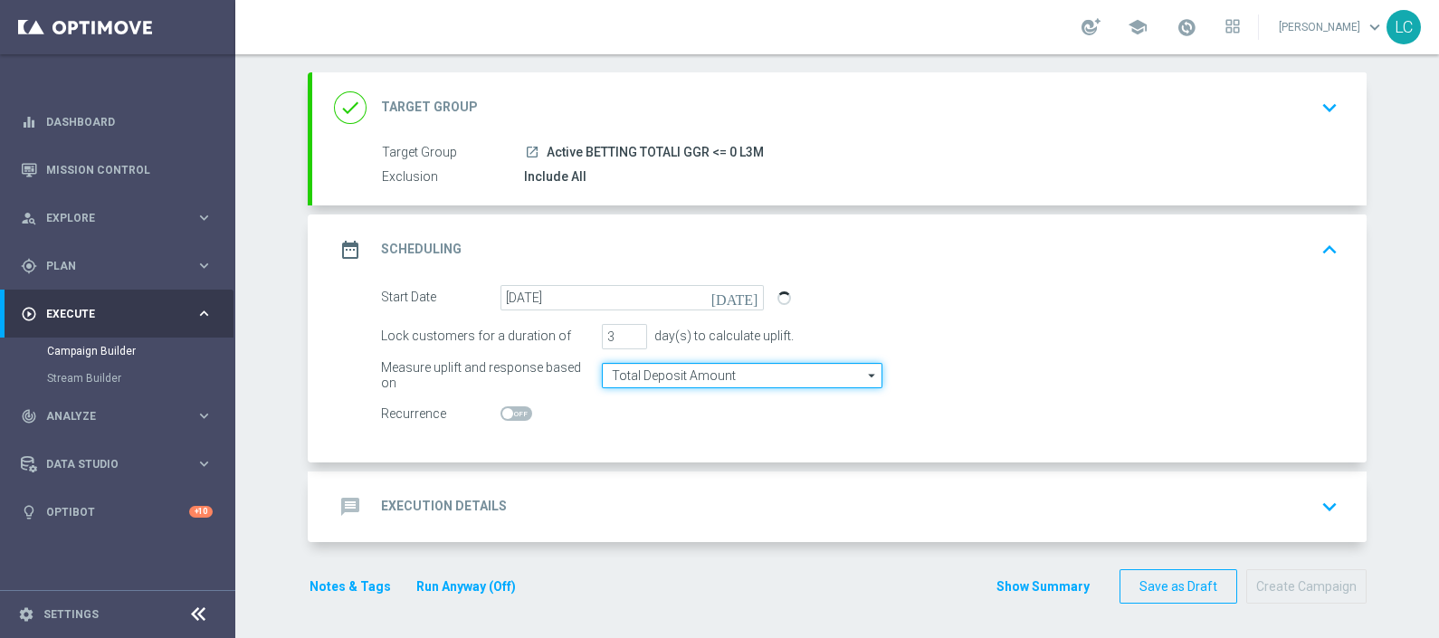
click at [702, 371] on input "Total Deposit Amount" at bounding box center [742, 375] width 281 height 25
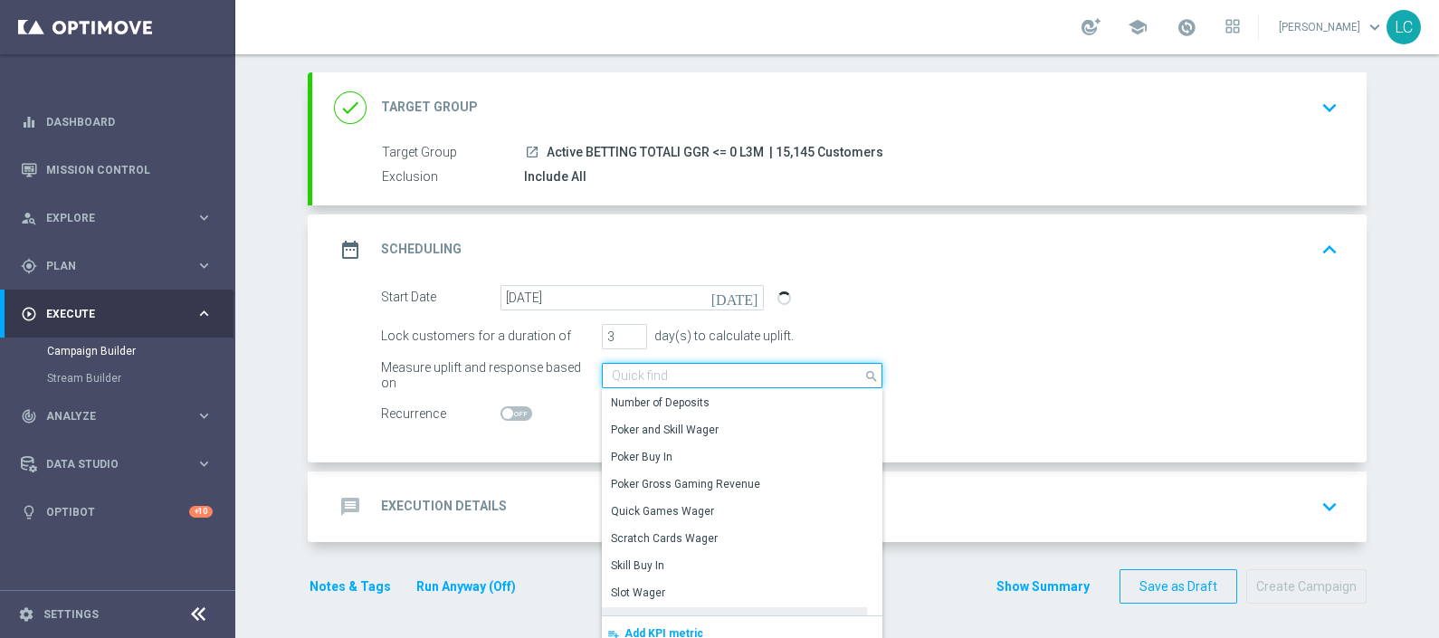
scroll to position [235, 0]
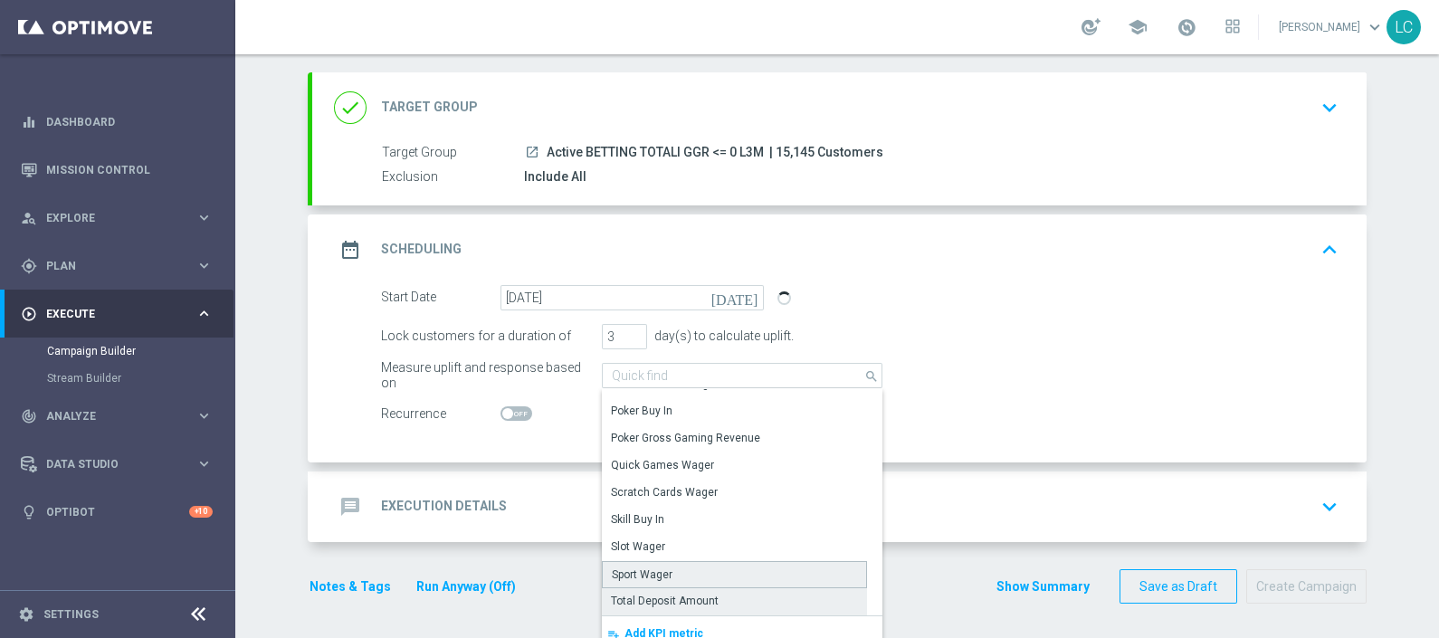
click at [652, 570] on div "Sport Wager" at bounding box center [642, 575] width 61 height 16
type input "Sport Wager"
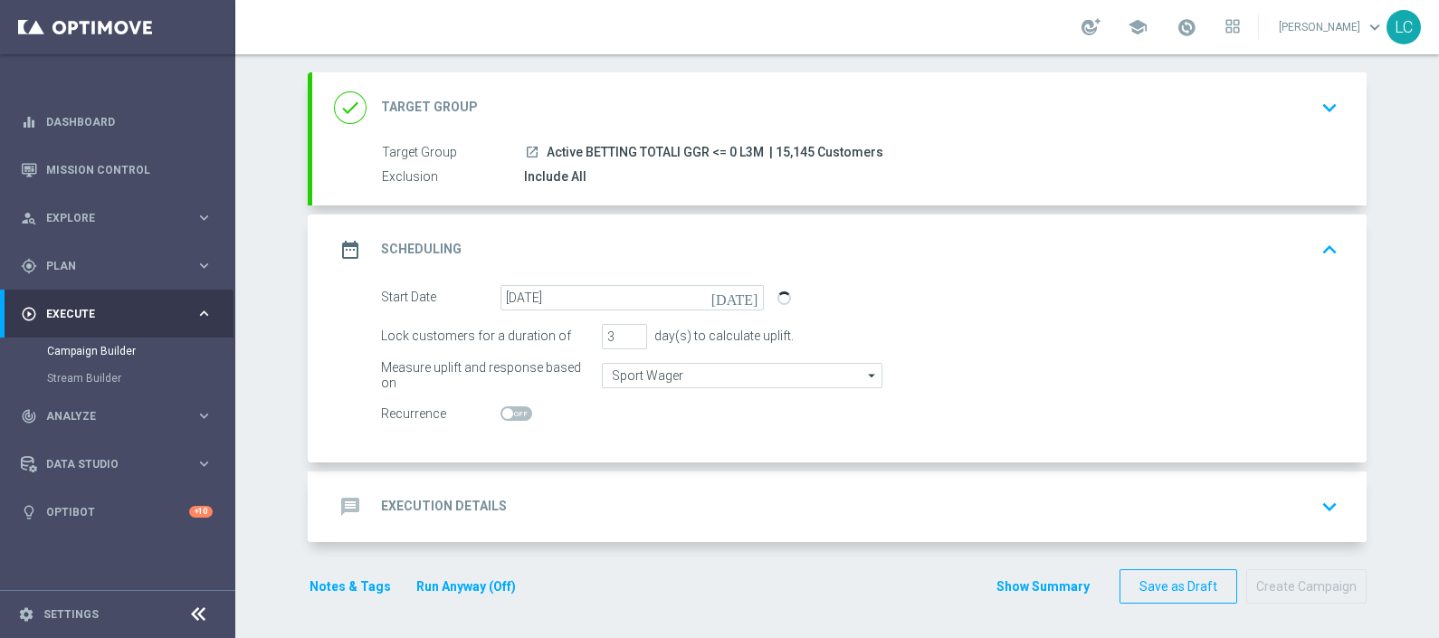
click at [657, 507] on div "message Execution Details keyboard_arrow_down" at bounding box center [839, 507] width 1011 height 34
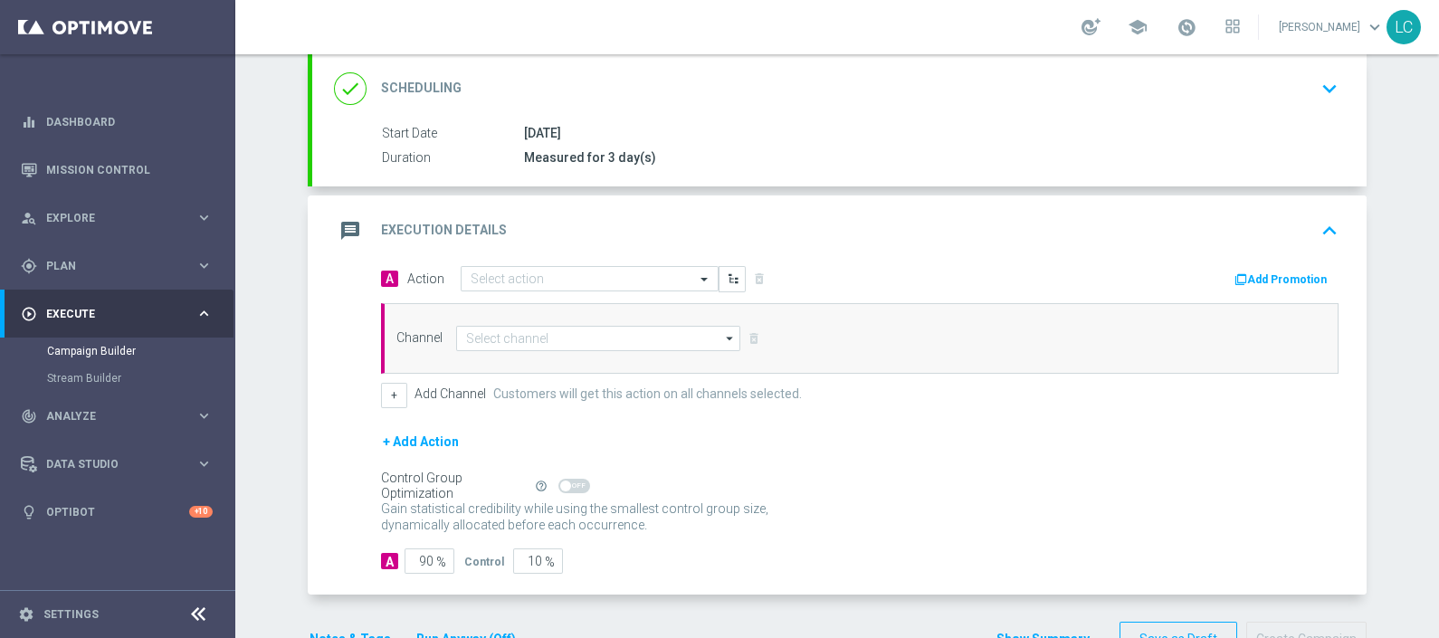
scroll to position [245, 0]
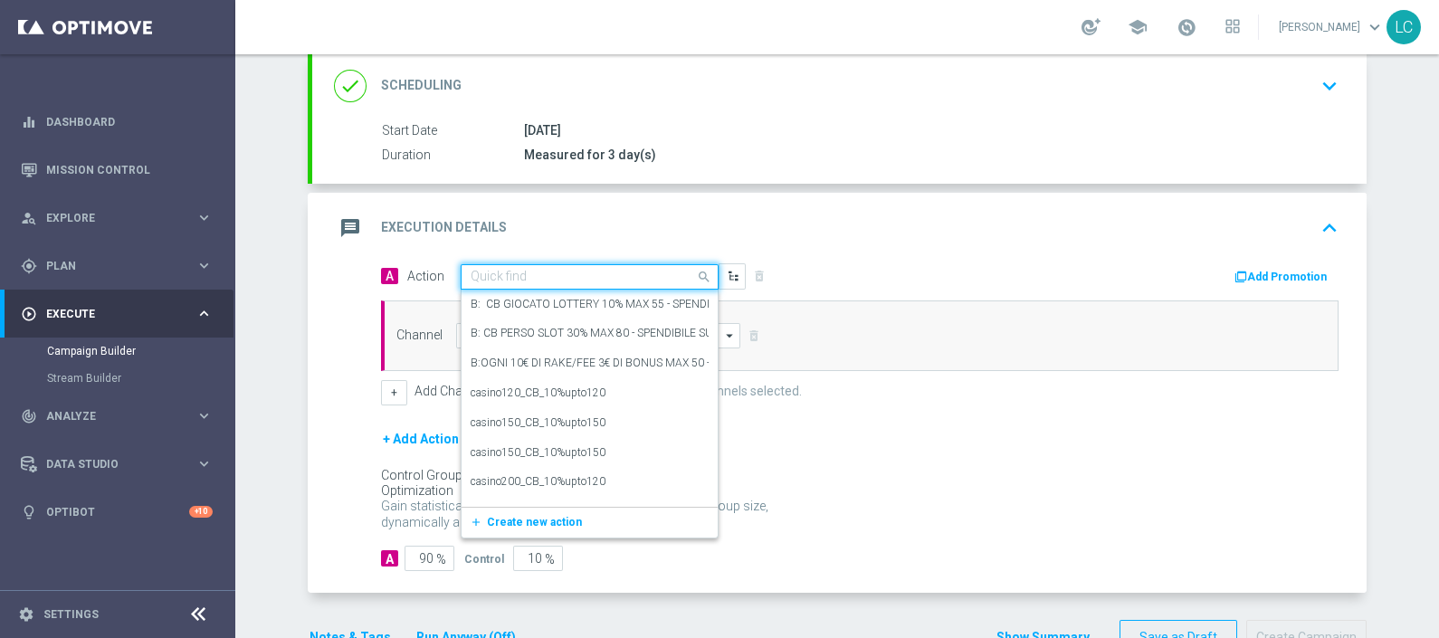
click at [516, 284] on div "Quick find" at bounding box center [590, 276] width 258 height 25
paste input "dem promo pubblica multipla serie a 03.10"
type input "dem promo pubblica multipla serie a 03.10"
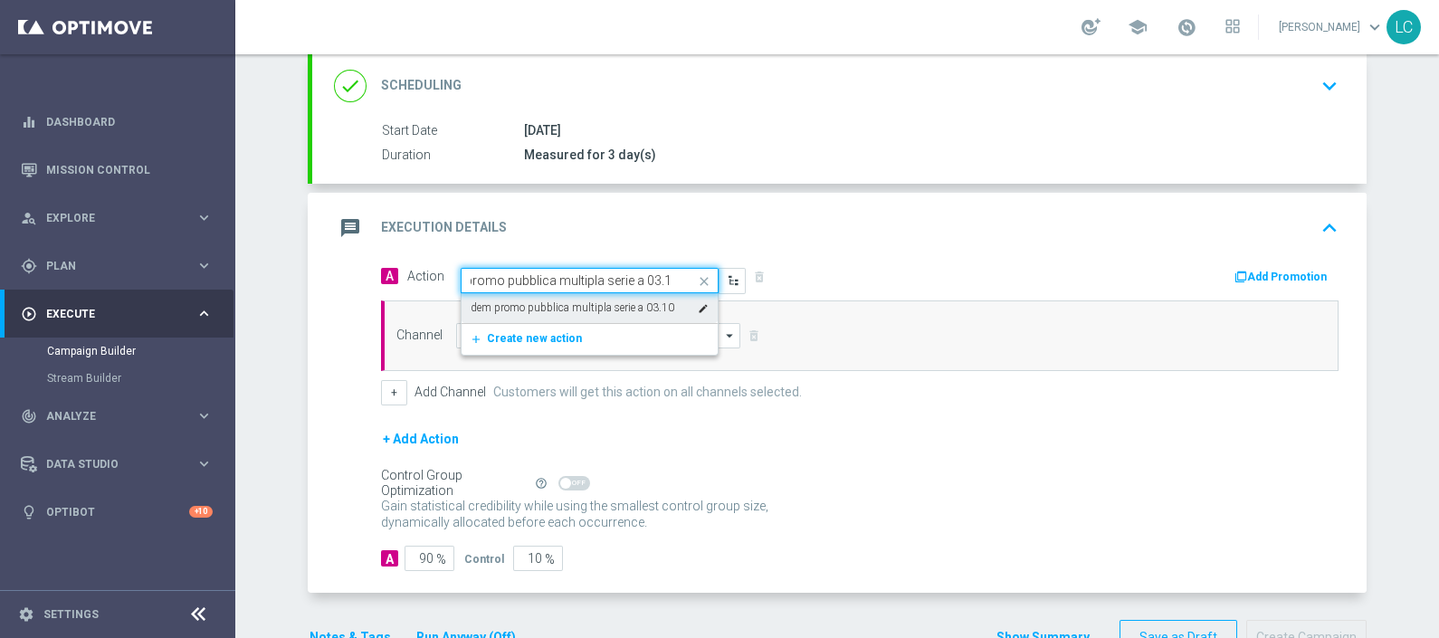
click at [642, 301] on label "dem promo pubblica multipla serie a 03.10" at bounding box center [573, 308] width 204 height 15
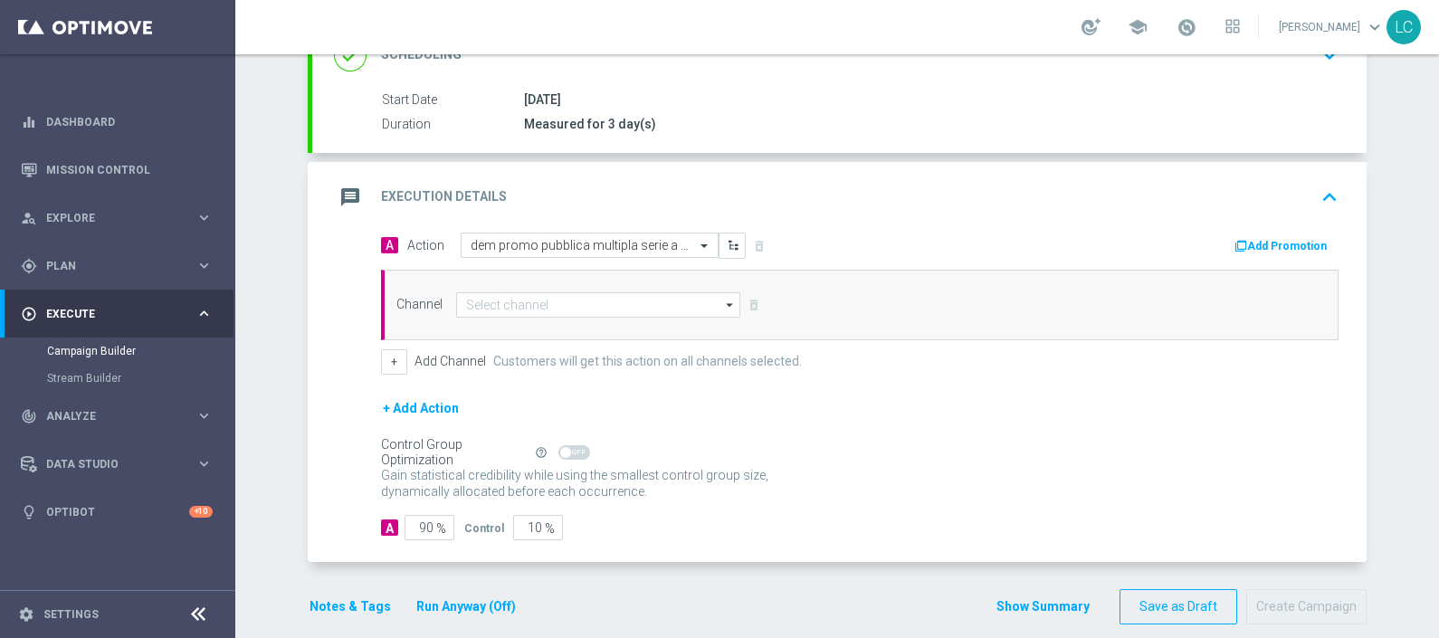
scroll to position [294, 0]
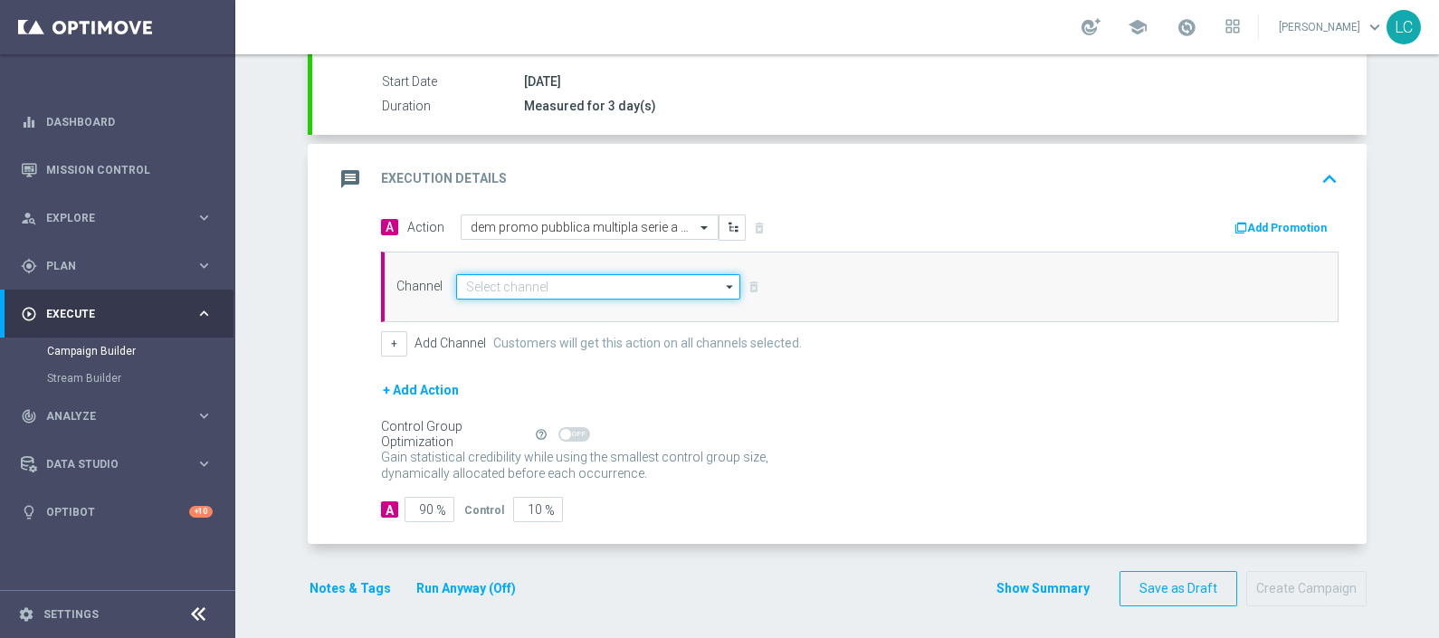
click at [577, 286] on input at bounding box center [598, 286] width 284 height 25
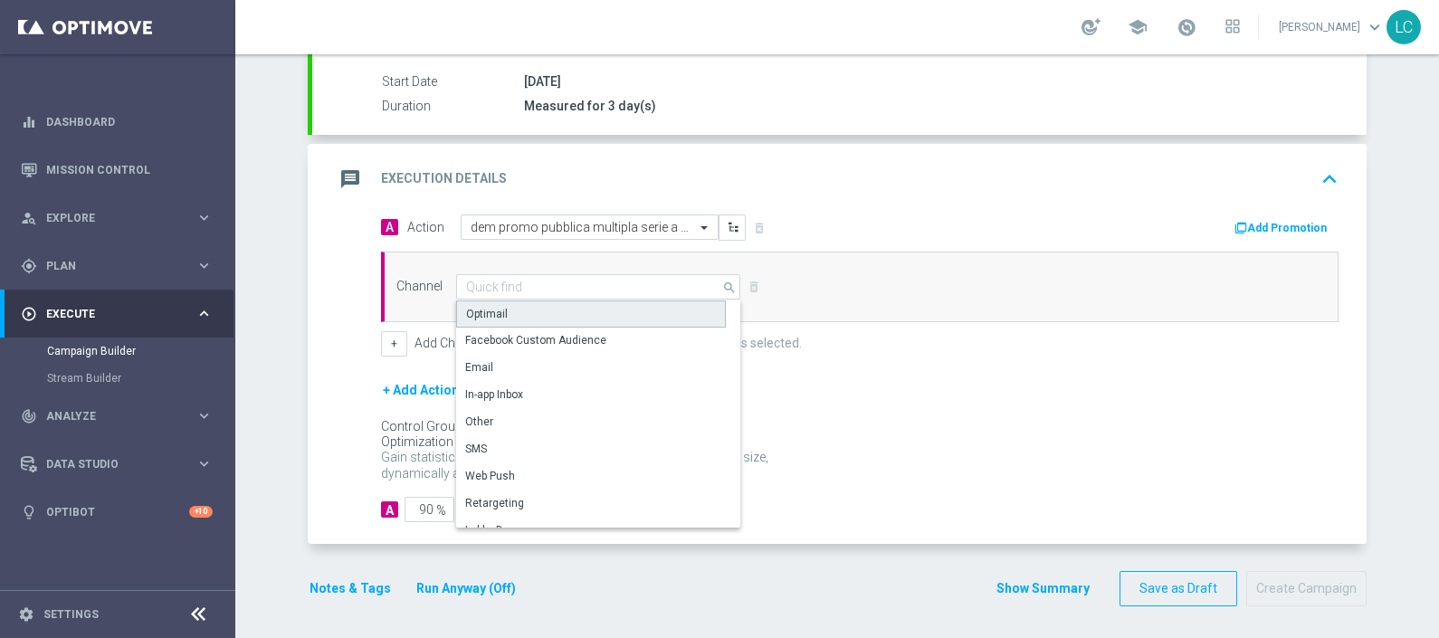
click at [521, 317] on div "Optimail" at bounding box center [591, 314] width 270 height 27
type input "Optimail"
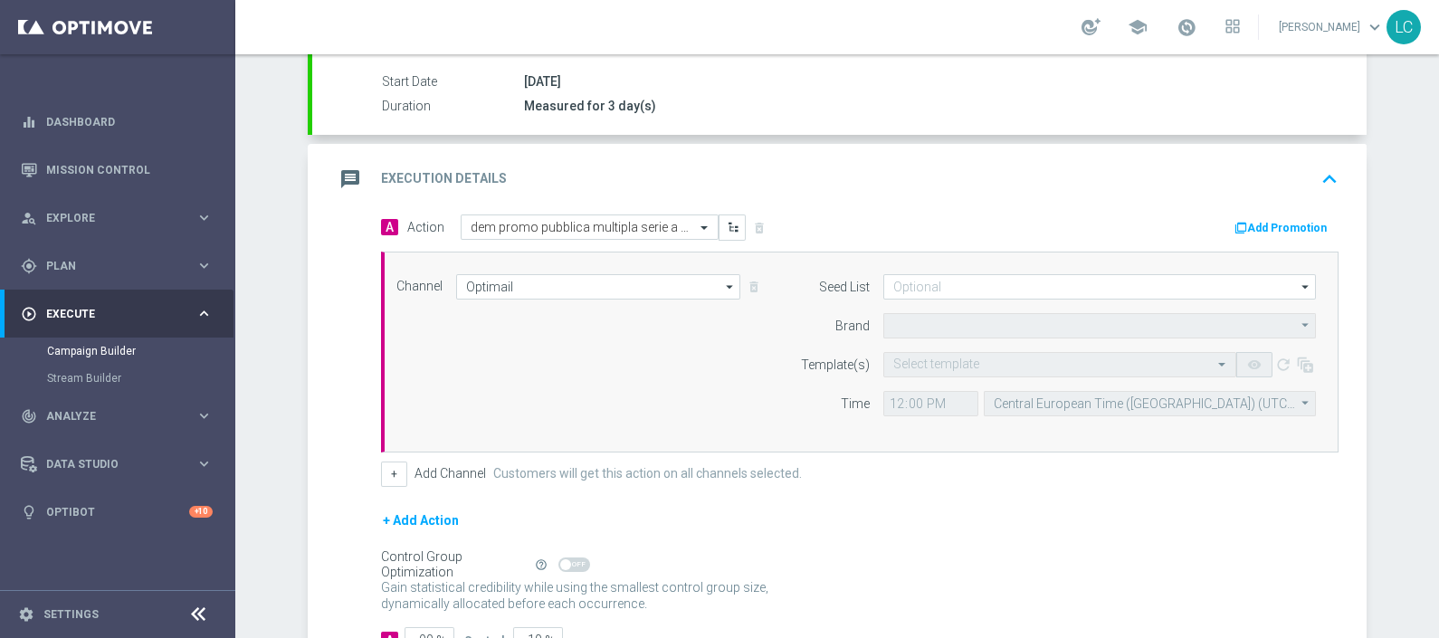
type input "Sisal Marketing"
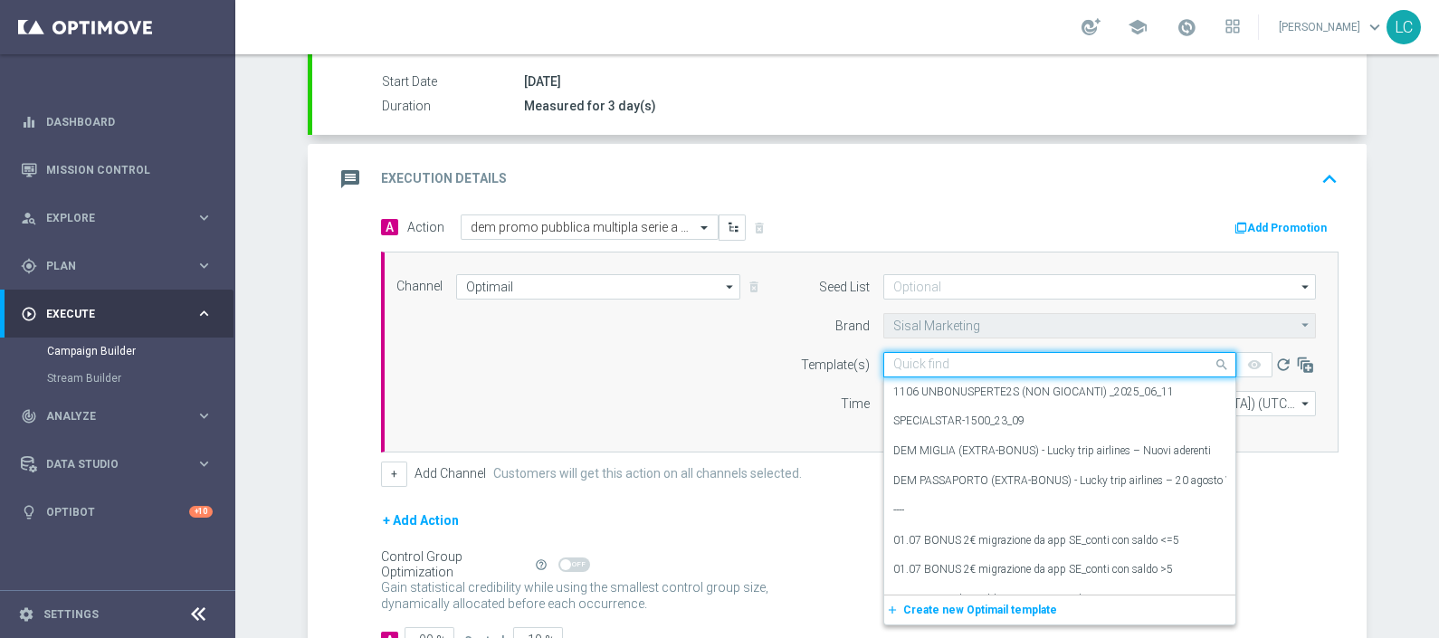
click at [963, 352] on div "Quick find" at bounding box center [1060, 364] width 353 height 25
paste input "MULTIPLASERIEA-2025-09-03"
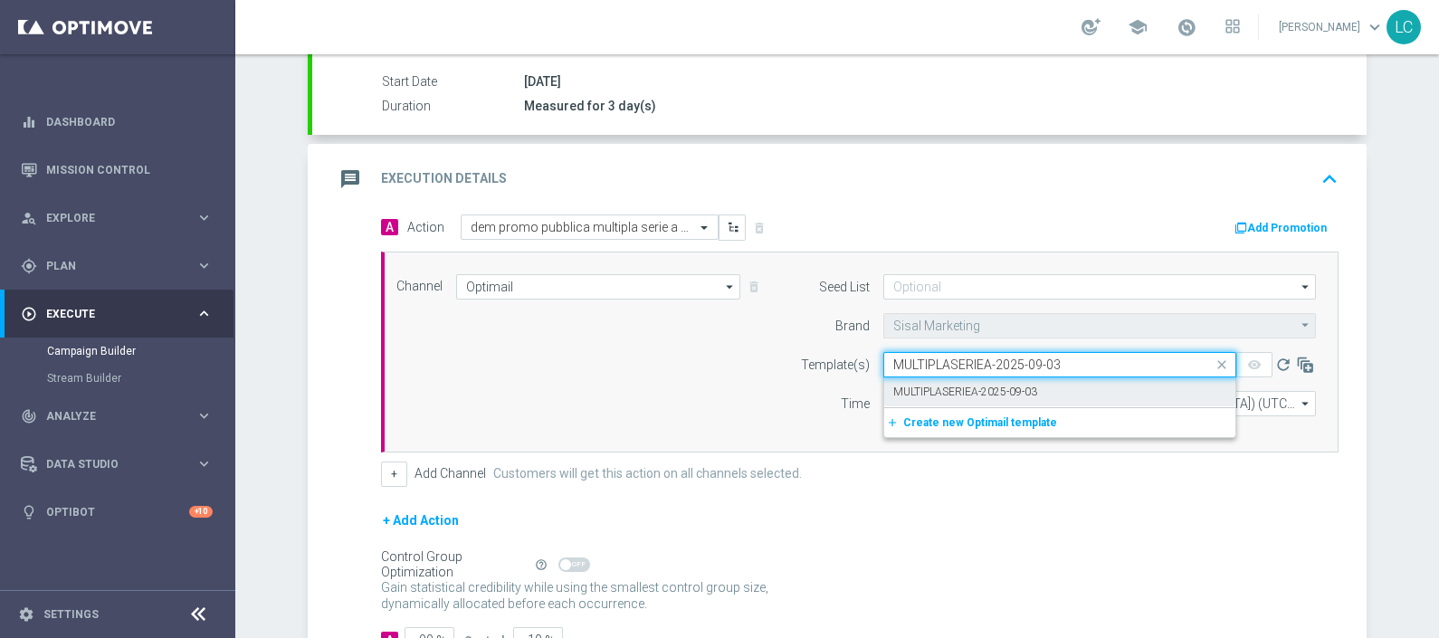
click at [980, 387] on label "MULTIPLASERIEA-2025-09-03" at bounding box center [966, 392] width 144 height 15
type input "MULTIPLASERIEA-2025-09-03"
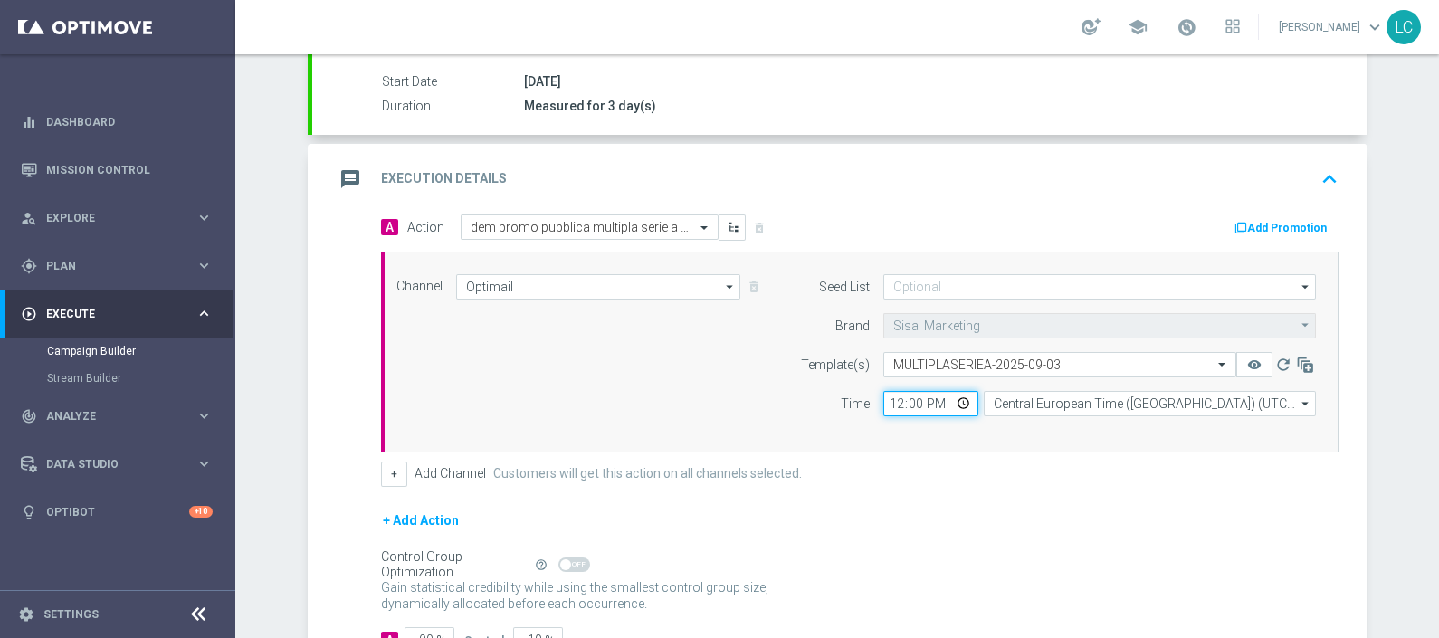
click at [886, 393] on input "12:00" at bounding box center [931, 403] width 95 height 25
type input "17:30"
click at [791, 382] on form "Template(s) Select template MULTIPLASERIEA-2025-09-03 remove_red_eye refresh Ti…" at bounding box center [1053, 384] width 525 height 64
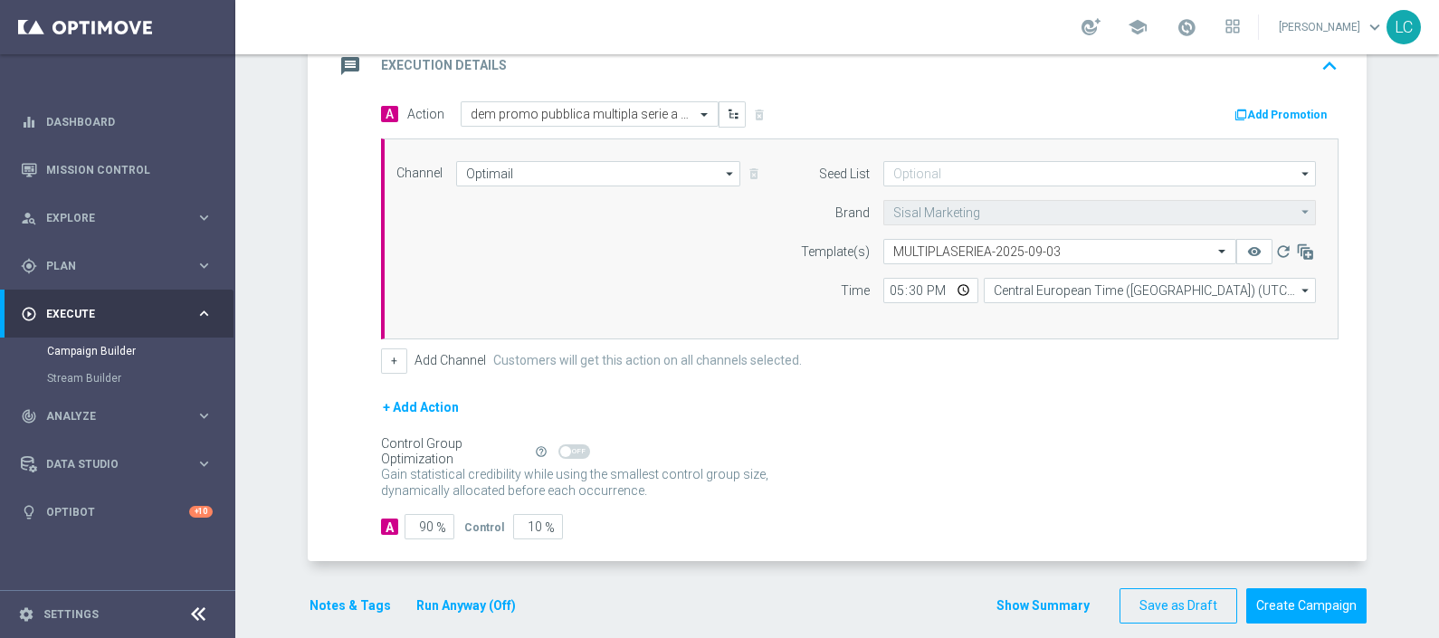
click at [1318, 63] on icon "keyboard_arrow_up" at bounding box center [1329, 66] width 27 height 27
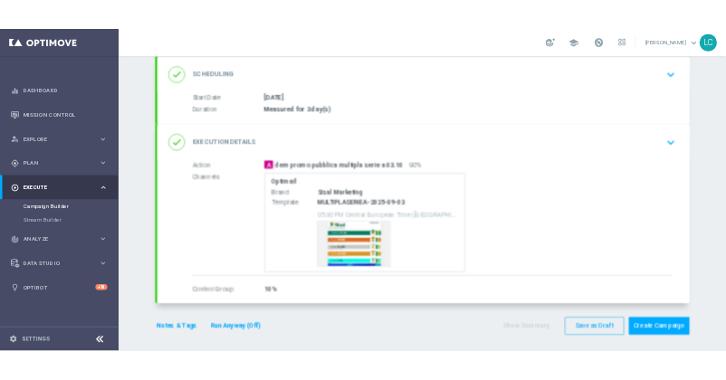
scroll to position [232, 0]
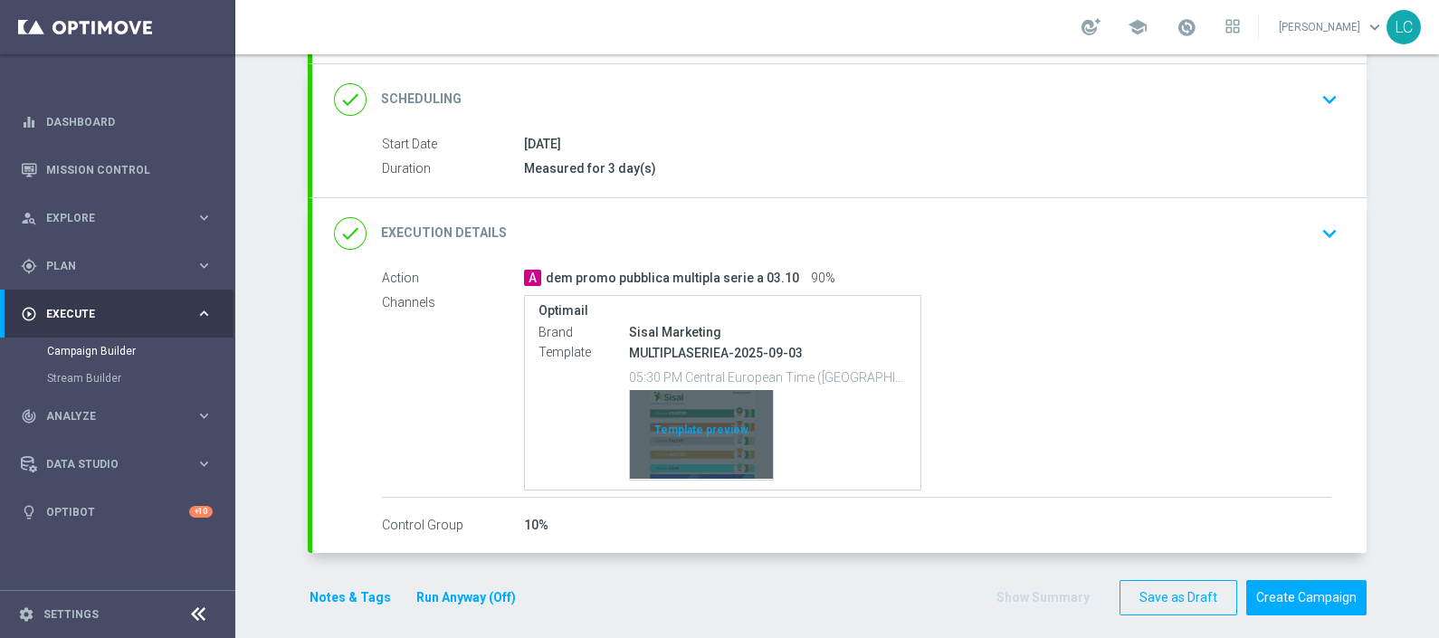
click at [651, 447] on div "Template preview" at bounding box center [701, 434] width 143 height 89
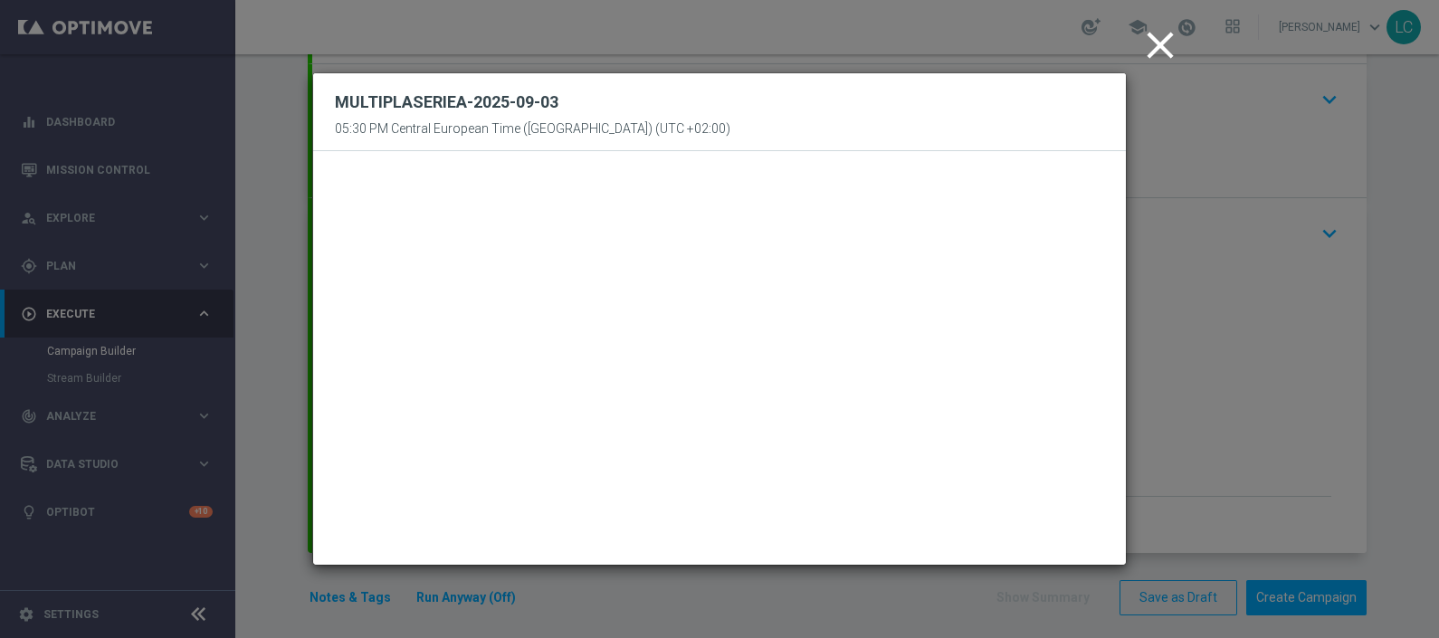
click at [1155, 35] on icon "close" at bounding box center [1160, 45] width 45 height 45
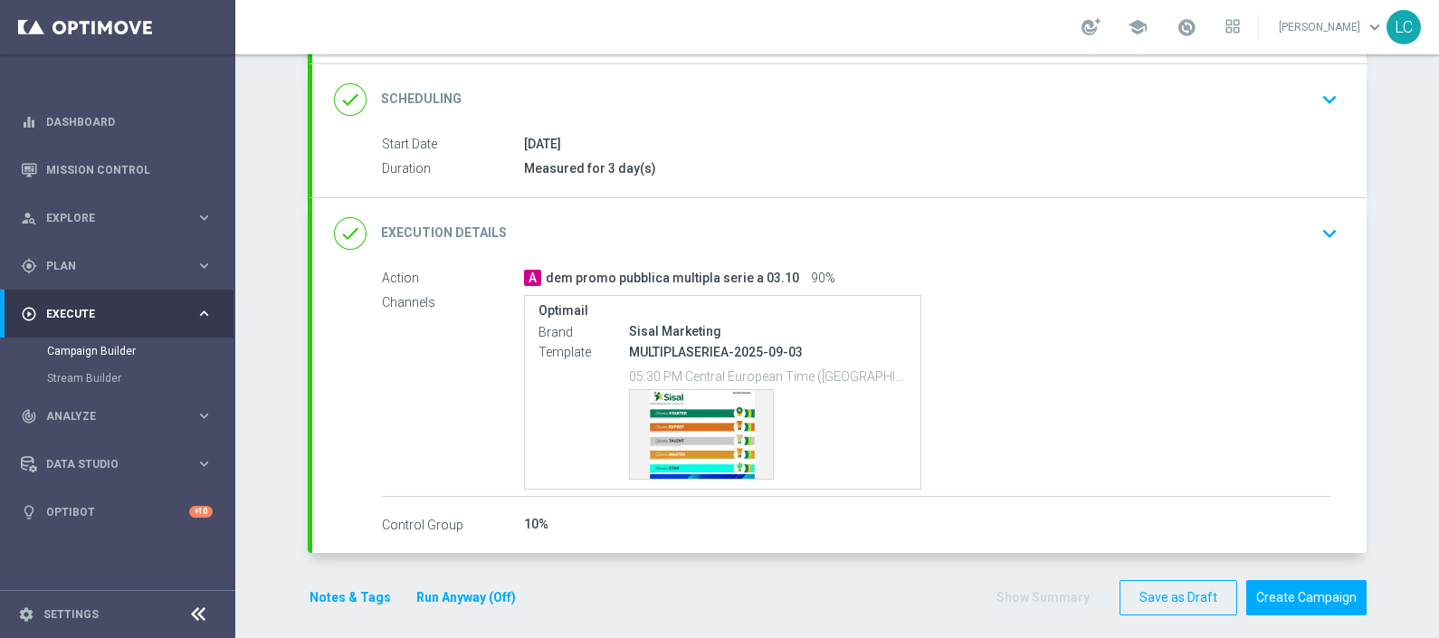
click at [340, 595] on button "Notes & Tags" at bounding box center [350, 598] width 85 height 23
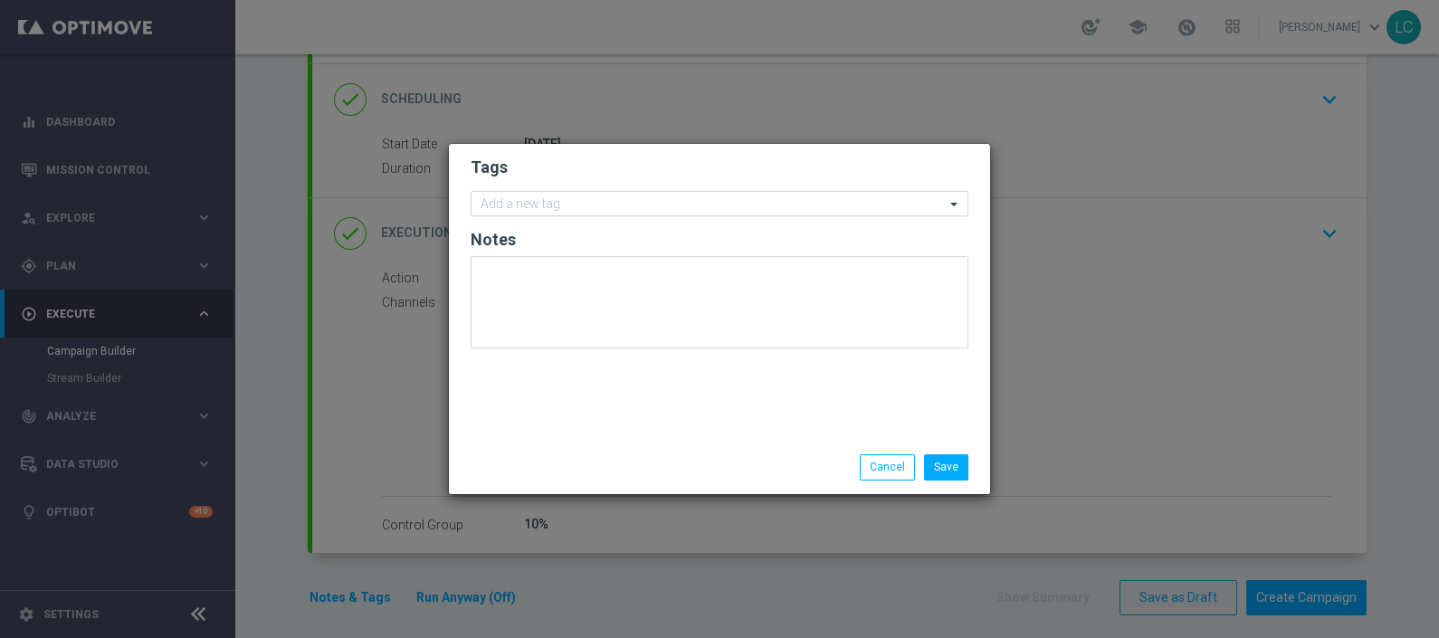
click at [623, 195] on div "Add a new tag" at bounding box center [708, 204] width 473 height 23
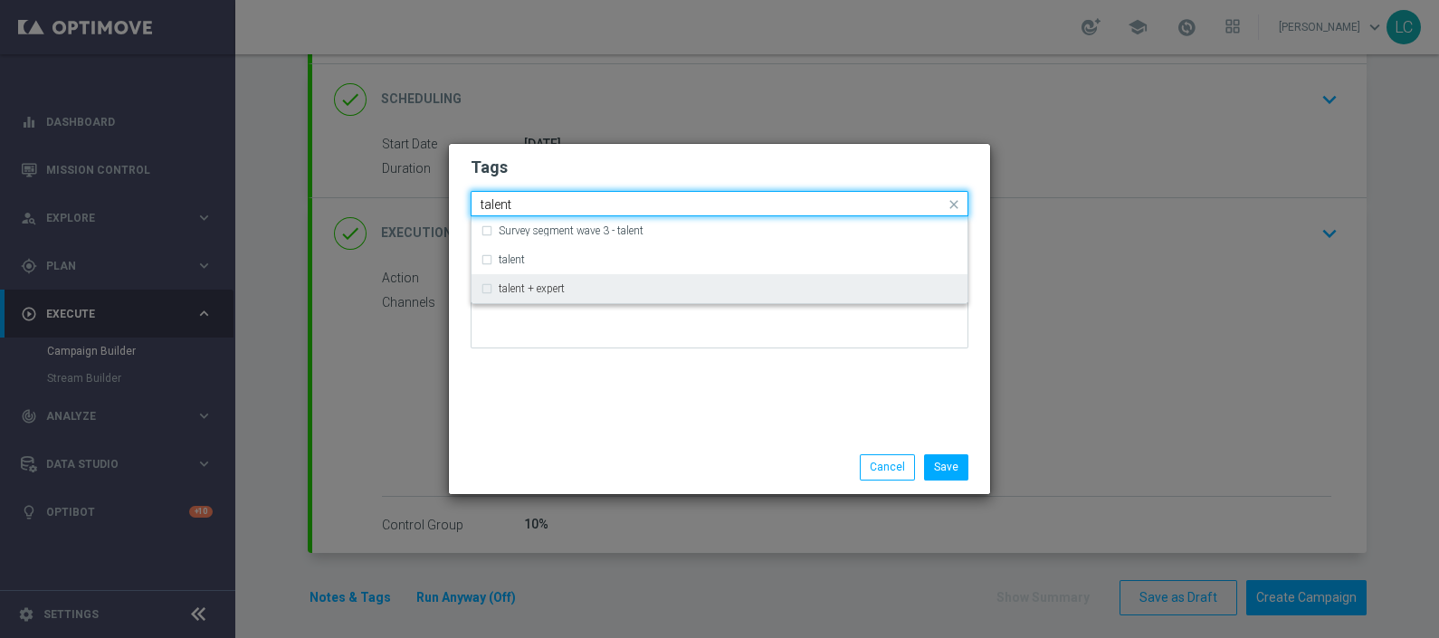
click at [587, 288] on div "talent + expert" at bounding box center [729, 288] width 460 height 11
type input "talent"
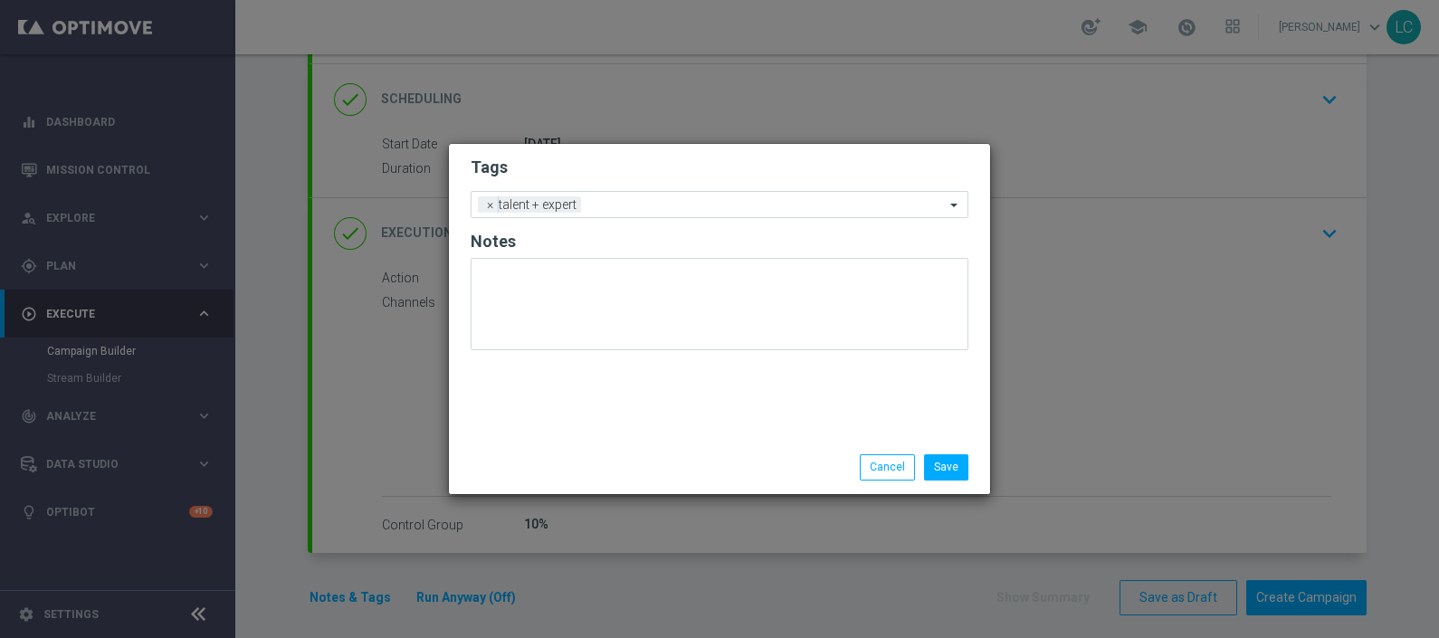
click at [655, 147] on div "Tags Add a new tag × talent + expert Notes" at bounding box center [719, 292] width 541 height 297
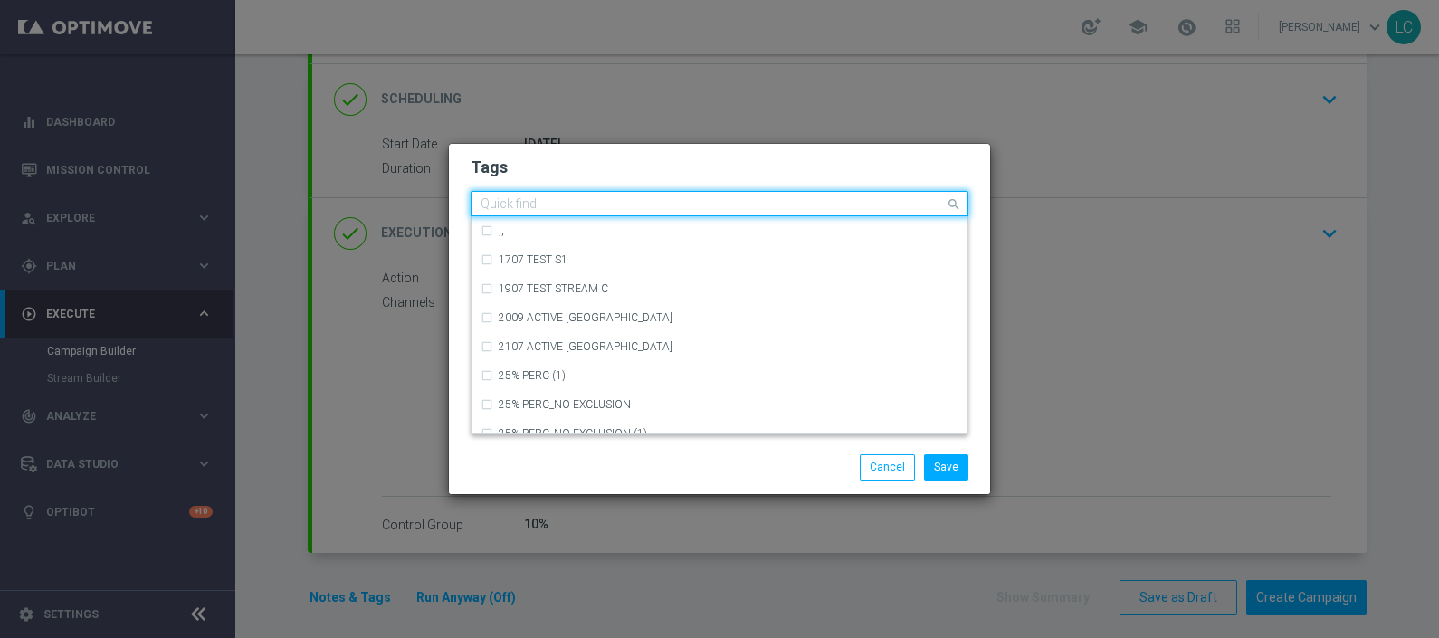
click at [649, 202] on input "text" at bounding box center [713, 204] width 464 height 15
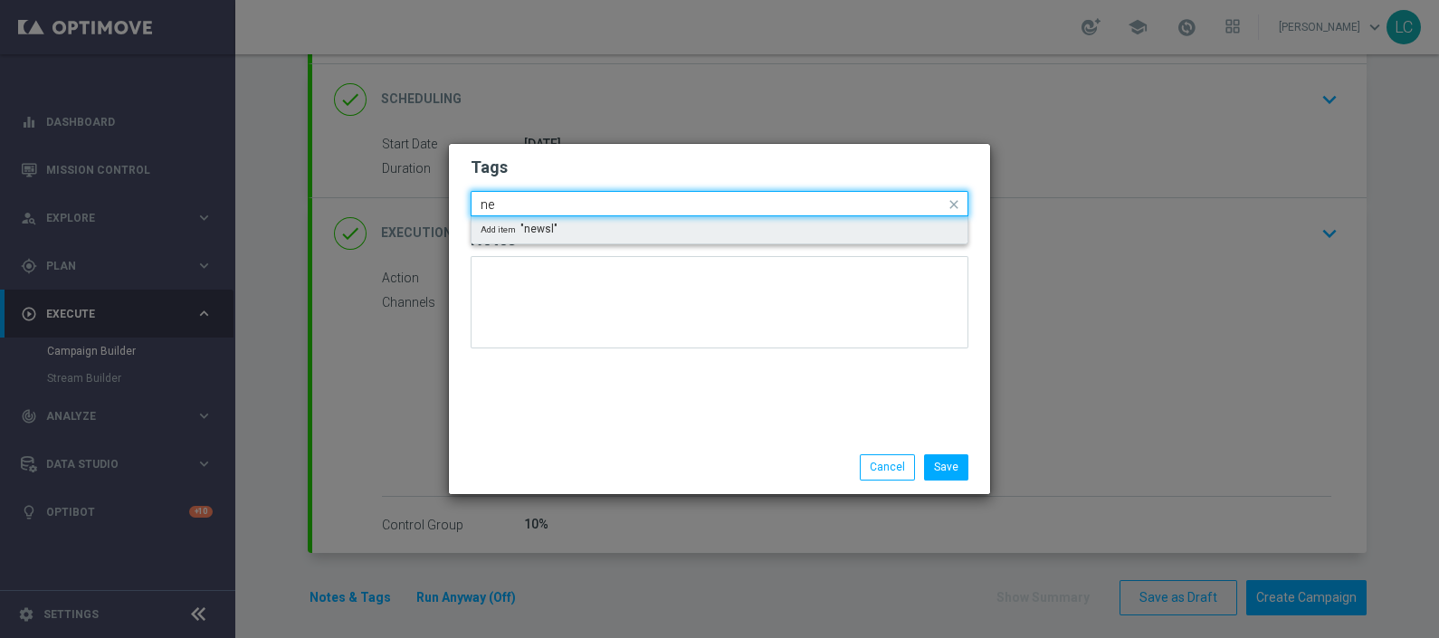
type input "n"
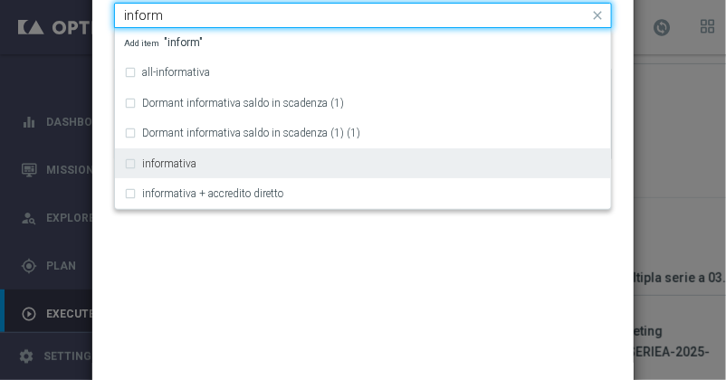
click at [168, 161] on label "informativa" at bounding box center [169, 163] width 54 height 11
type input "inform"
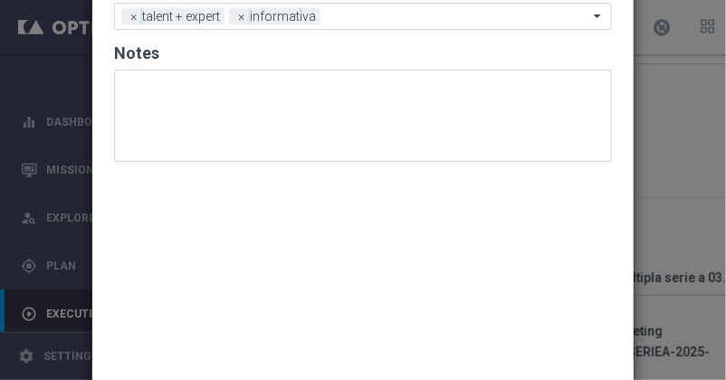
click at [354, 219] on div "Tags Add a new tag × talent + expert × informativa Notes" at bounding box center [362, 159] width 541 height 407
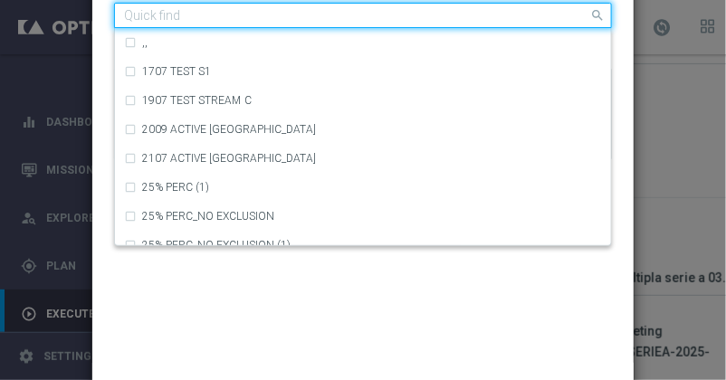
click at [330, 13] on input "text" at bounding box center [356, 15] width 464 height 15
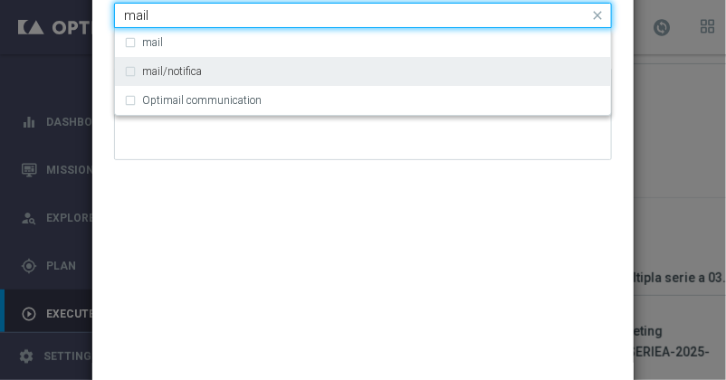
click at [294, 64] on div "mail/notifica" at bounding box center [363, 71] width 478 height 29
type input "mail"
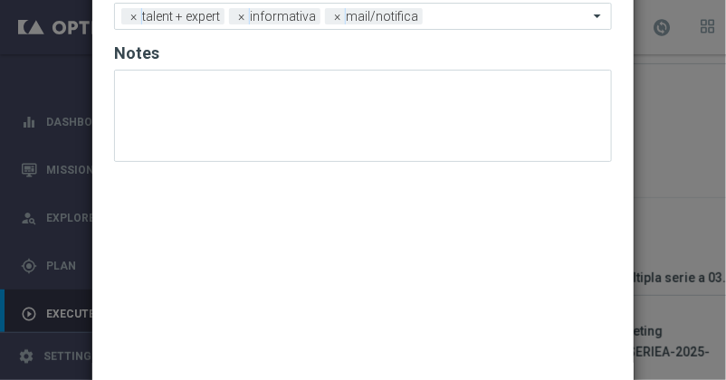
click at [349, 215] on div "Tags Add a new tag × talent + expert × informativa × mail/notifica Notes" at bounding box center [362, 159] width 541 height 407
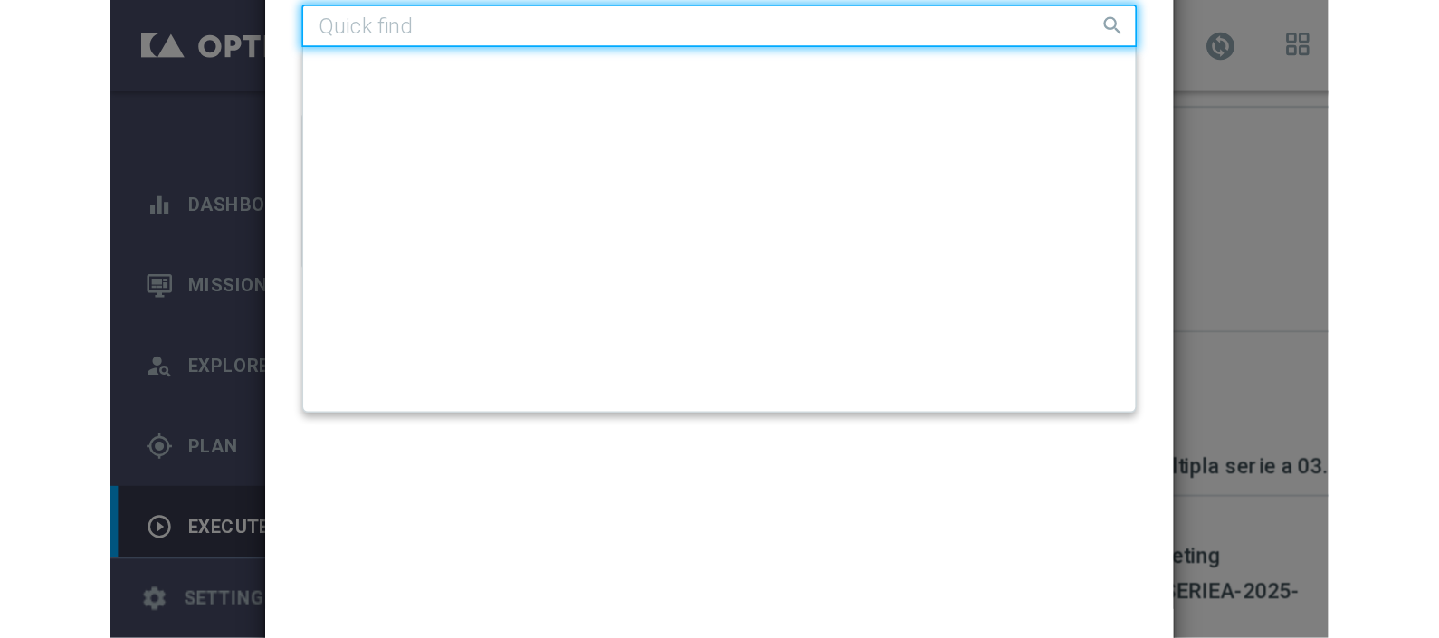
scroll to position [0, 0]
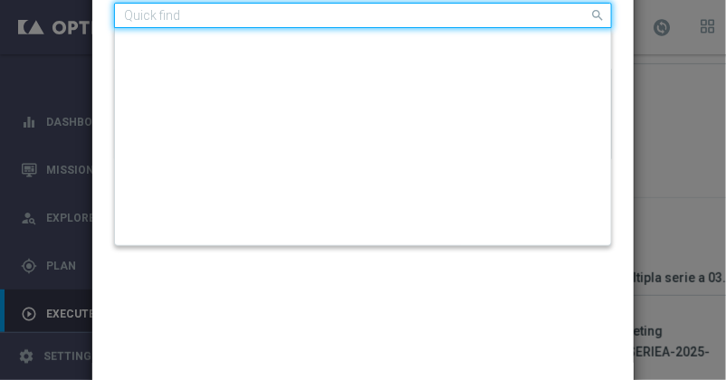
click at [459, 12] on input "text" at bounding box center [356, 15] width 464 height 15
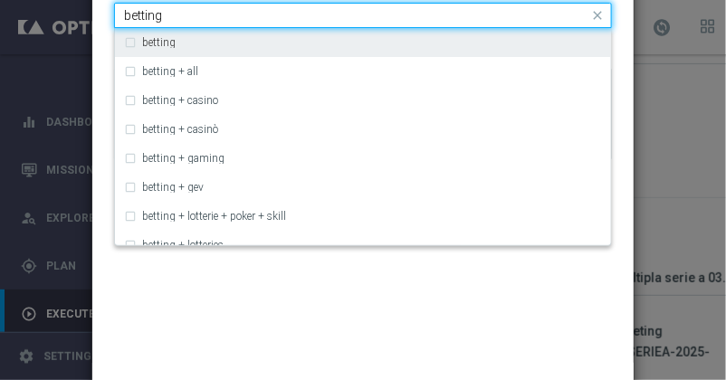
click at [408, 46] on div "betting" at bounding box center [372, 42] width 460 height 11
type input "betting"
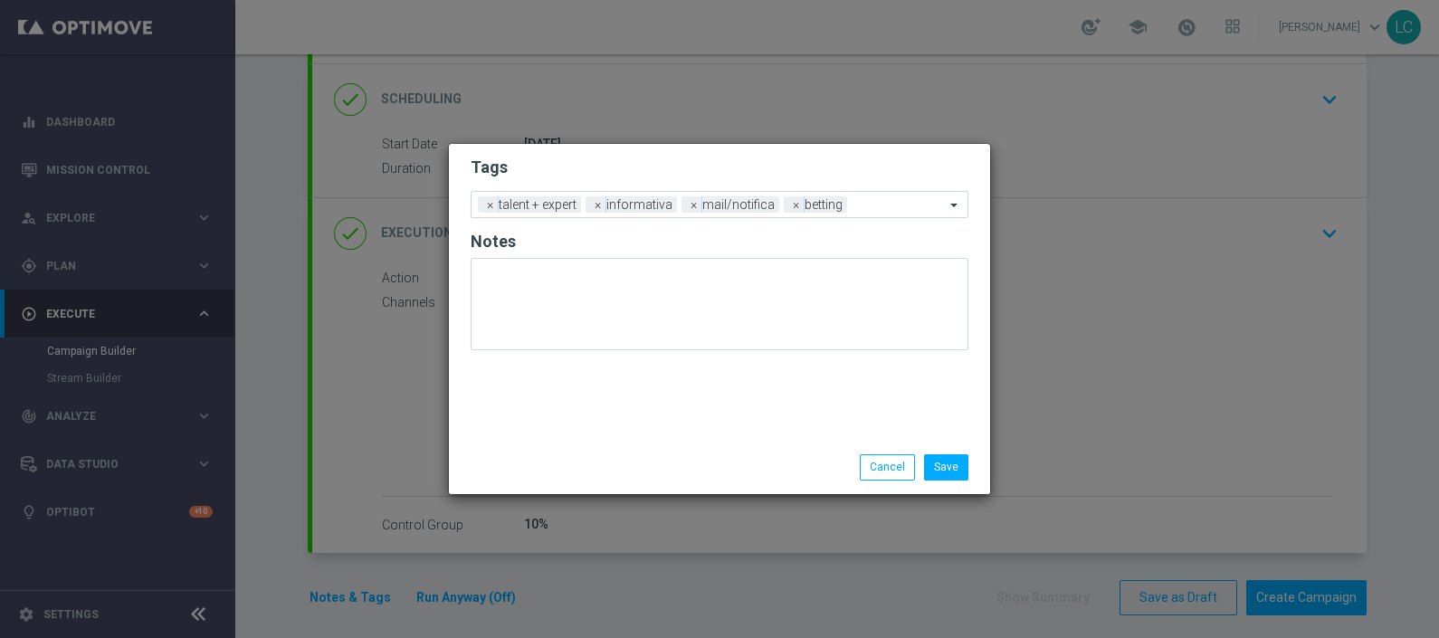
click at [739, 162] on h2 "Tags" at bounding box center [720, 168] width 498 height 22
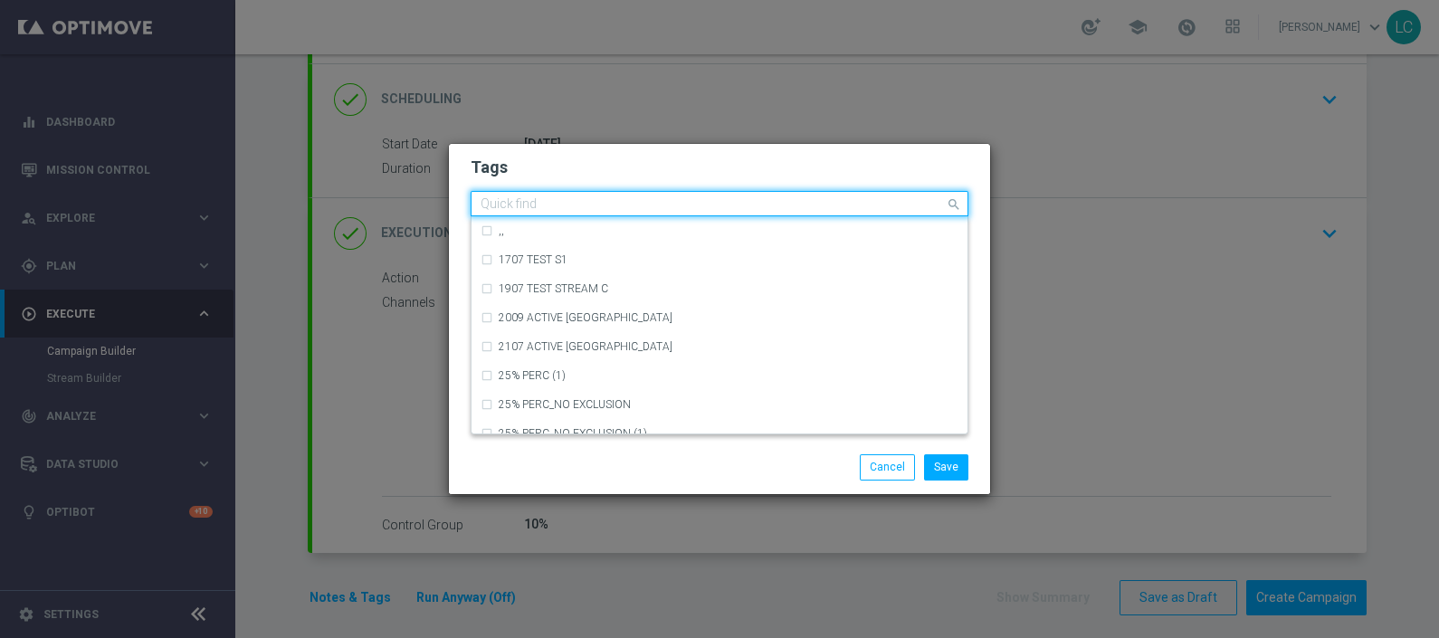
click at [874, 197] on div "Quick find × talent + expert × informativa × mail/notifica × betting" at bounding box center [708, 204] width 473 height 23
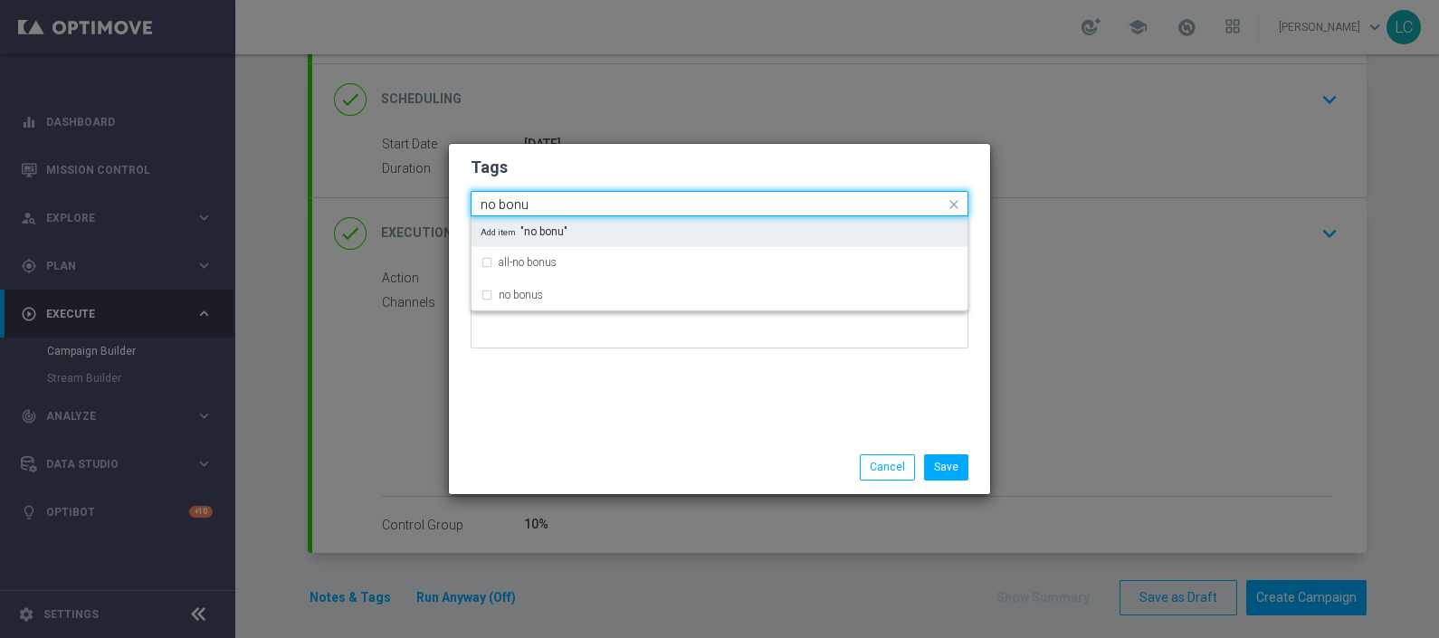
type input "no bonus"
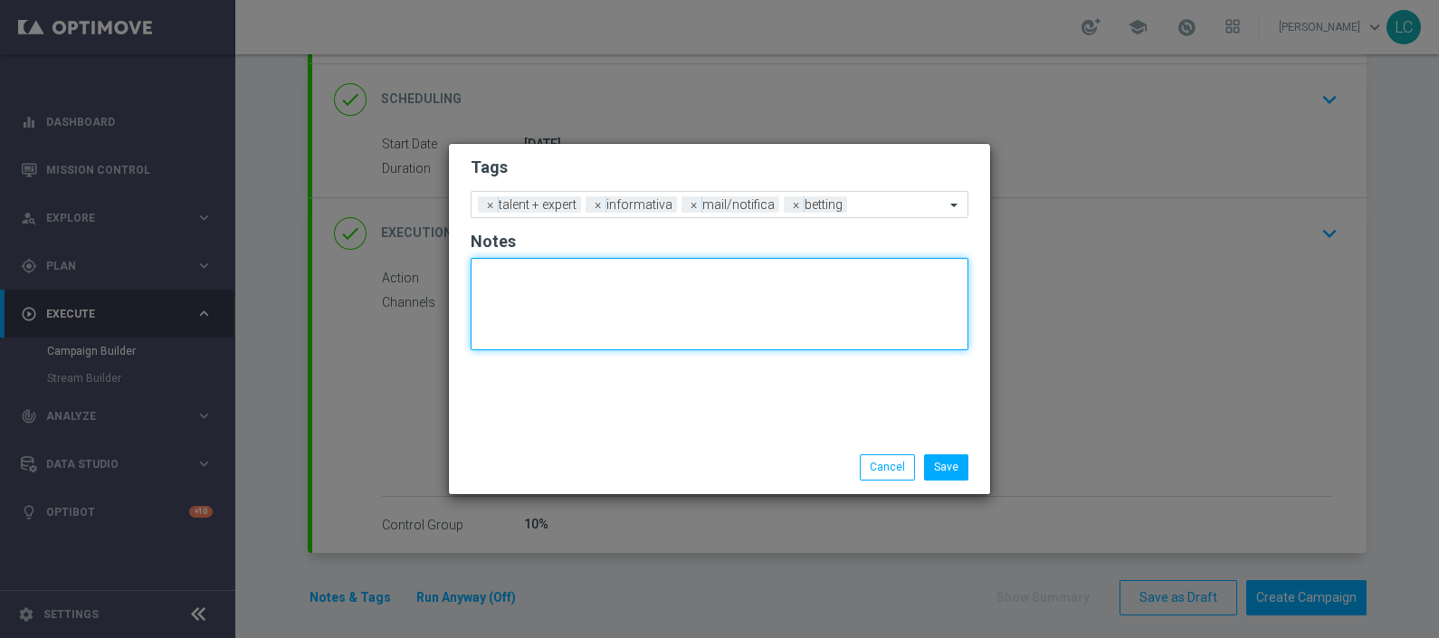
click at [742, 283] on textarea at bounding box center [720, 304] width 498 height 92
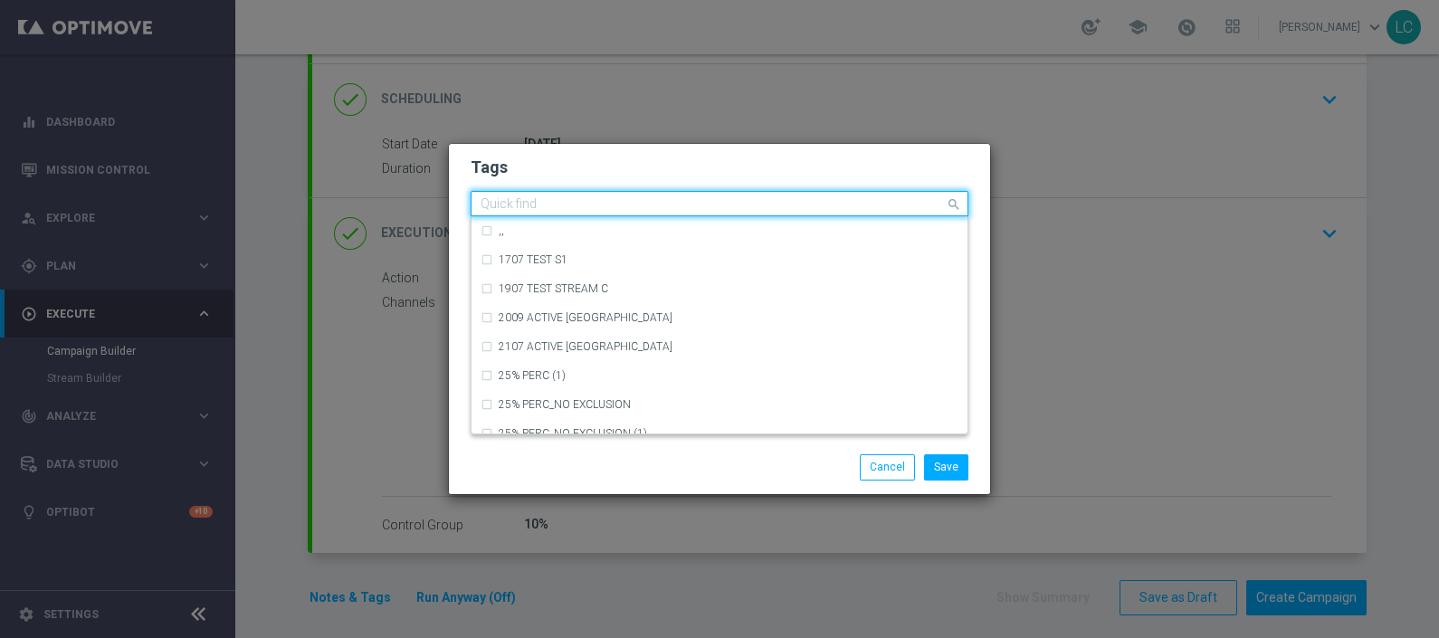
click at [905, 191] on div "Quick find × talent + expert × informativa × mail/notifica × betting" at bounding box center [720, 203] width 498 height 25
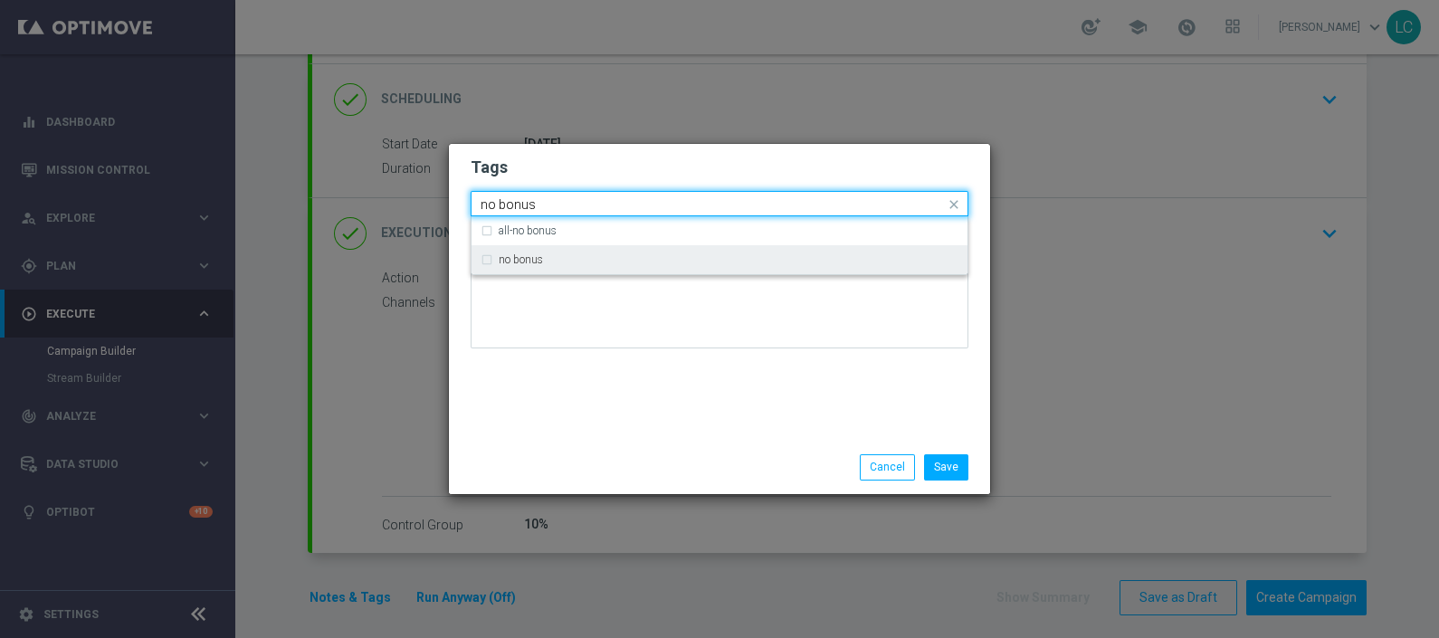
click at [859, 257] on div "no bonus" at bounding box center [729, 259] width 460 height 11
type input "no bonus"
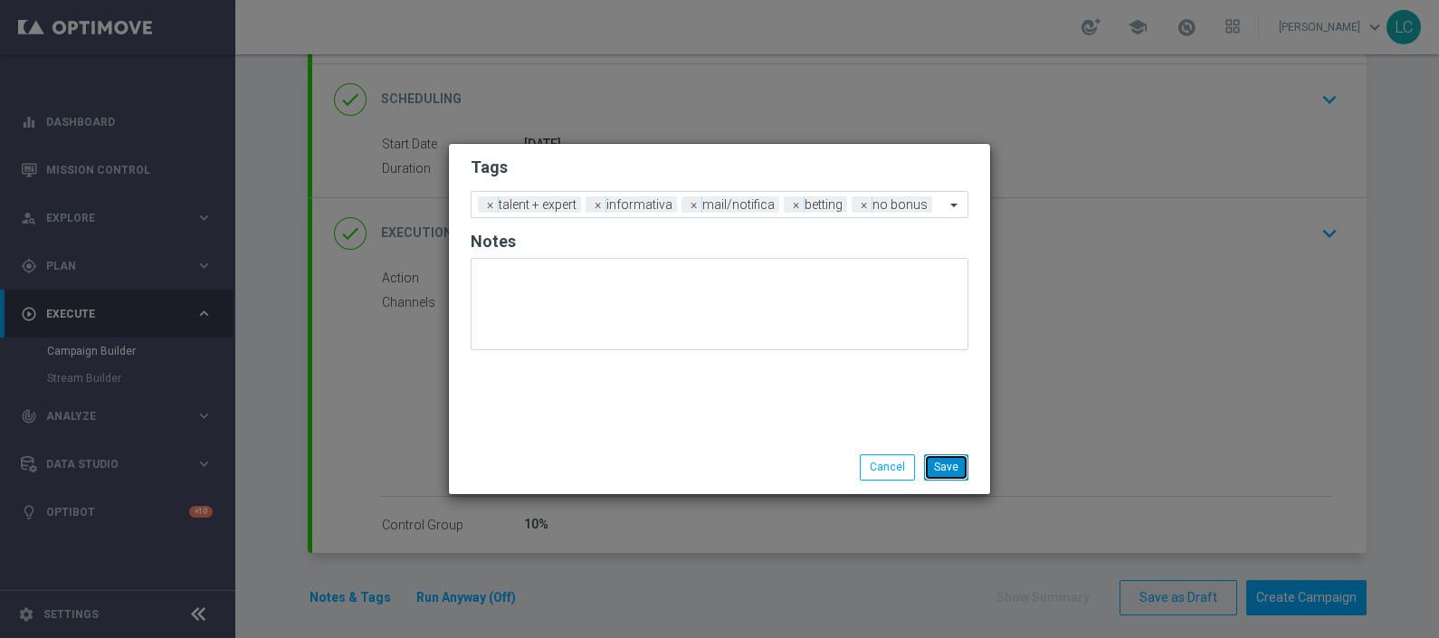
click at [950, 469] on button "Save" at bounding box center [946, 466] width 44 height 25
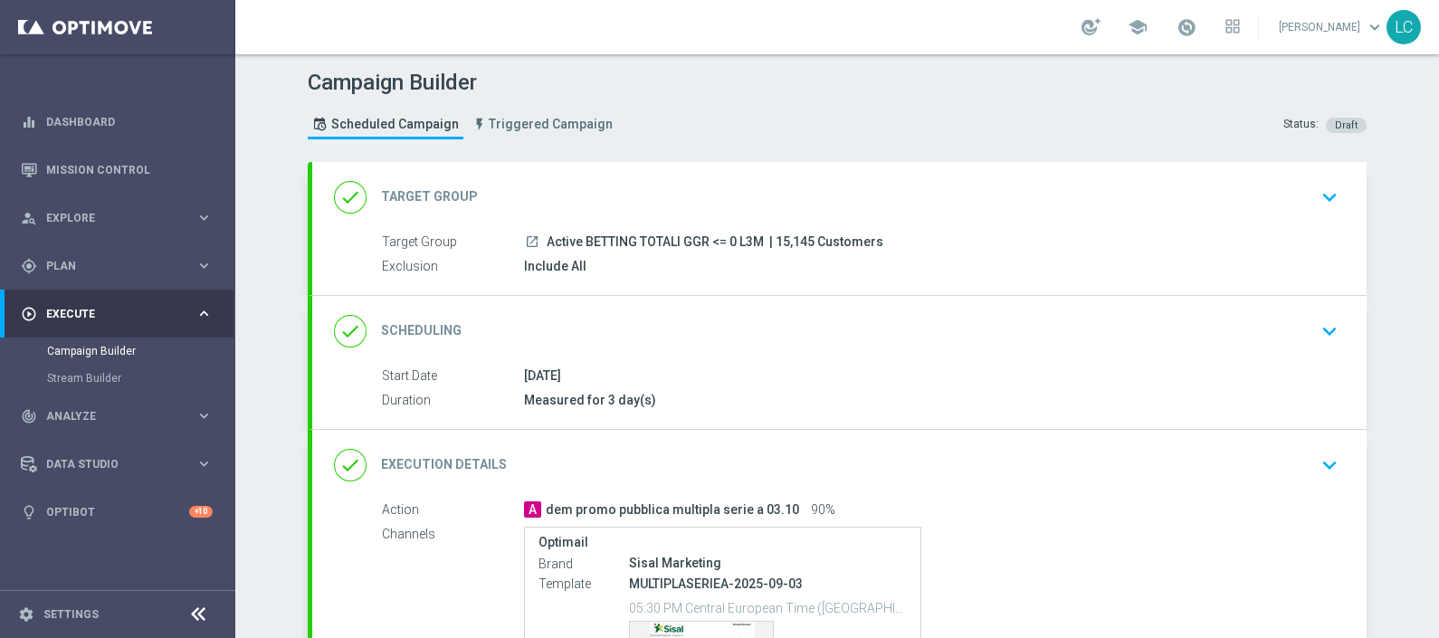
click at [1316, 318] on icon "keyboard_arrow_down" at bounding box center [1329, 331] width 27 height 27
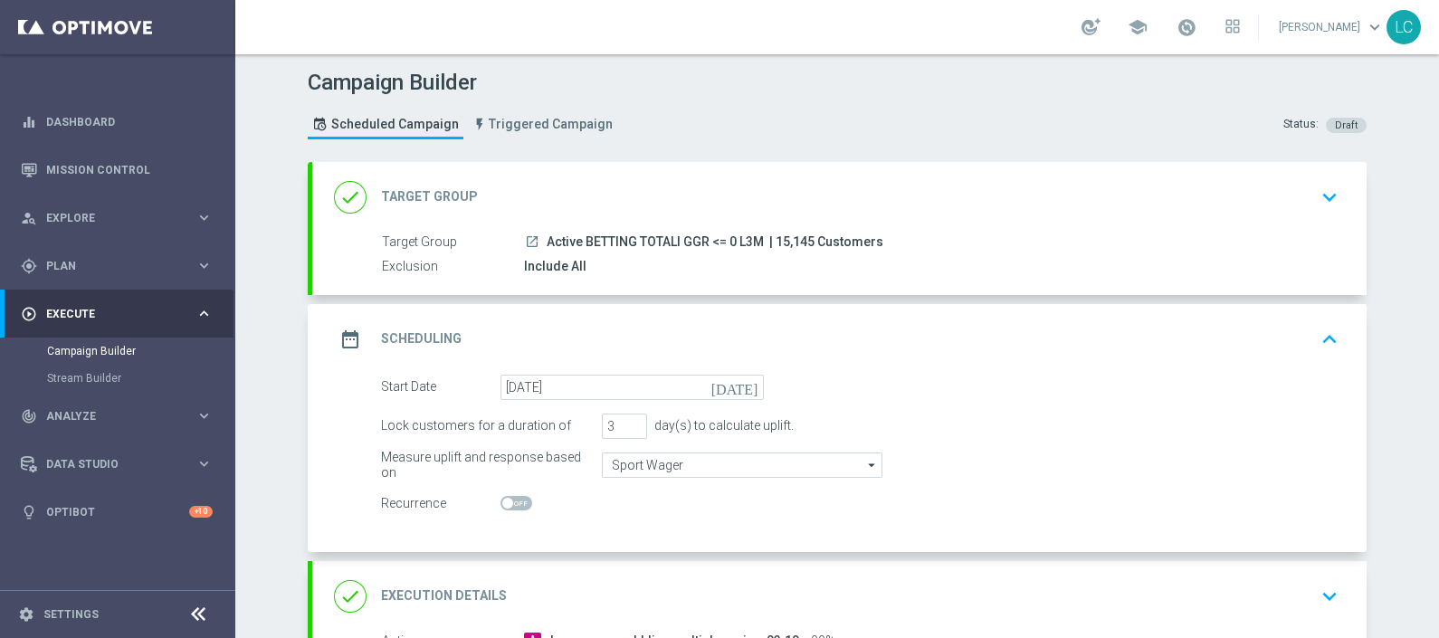
click at [1324, 335] on icon "keyboard_arrow_up" at bounding box center [1329, 339] width 27 height 27
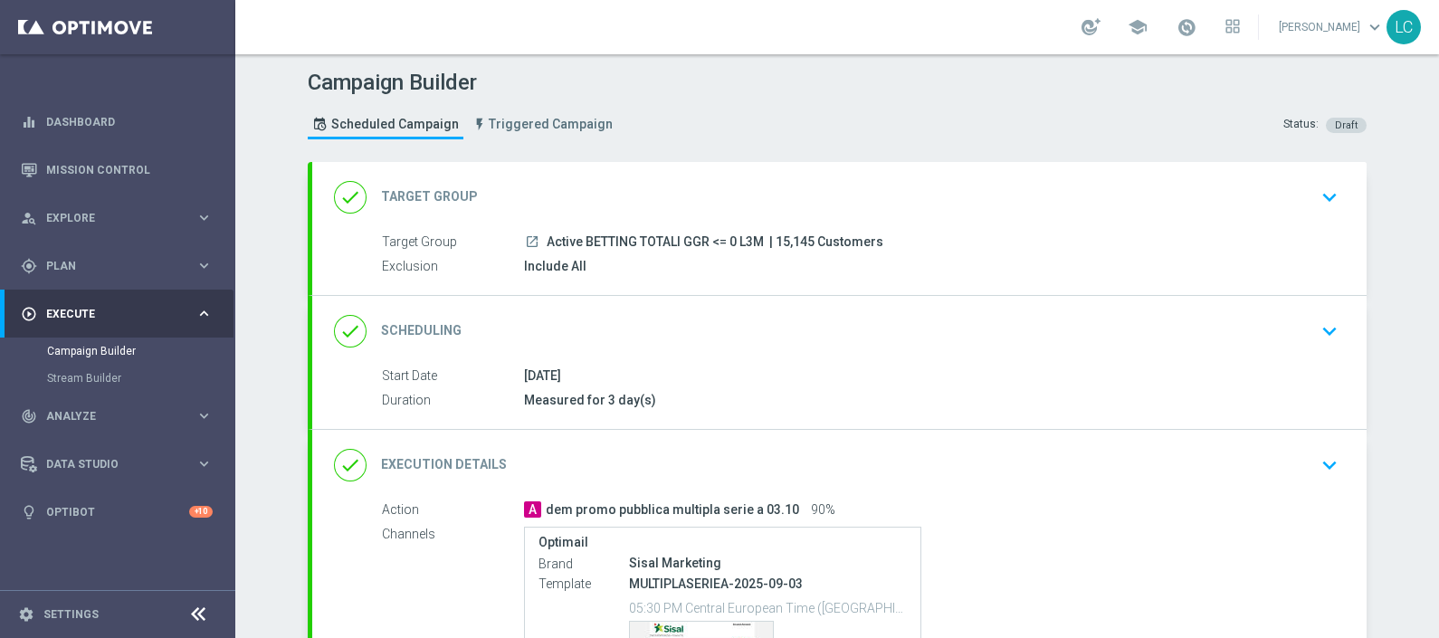
click at [1324, 452] on icon "keyboard_arrow_down" at bounding box center [1329, 465] width 27 height 27
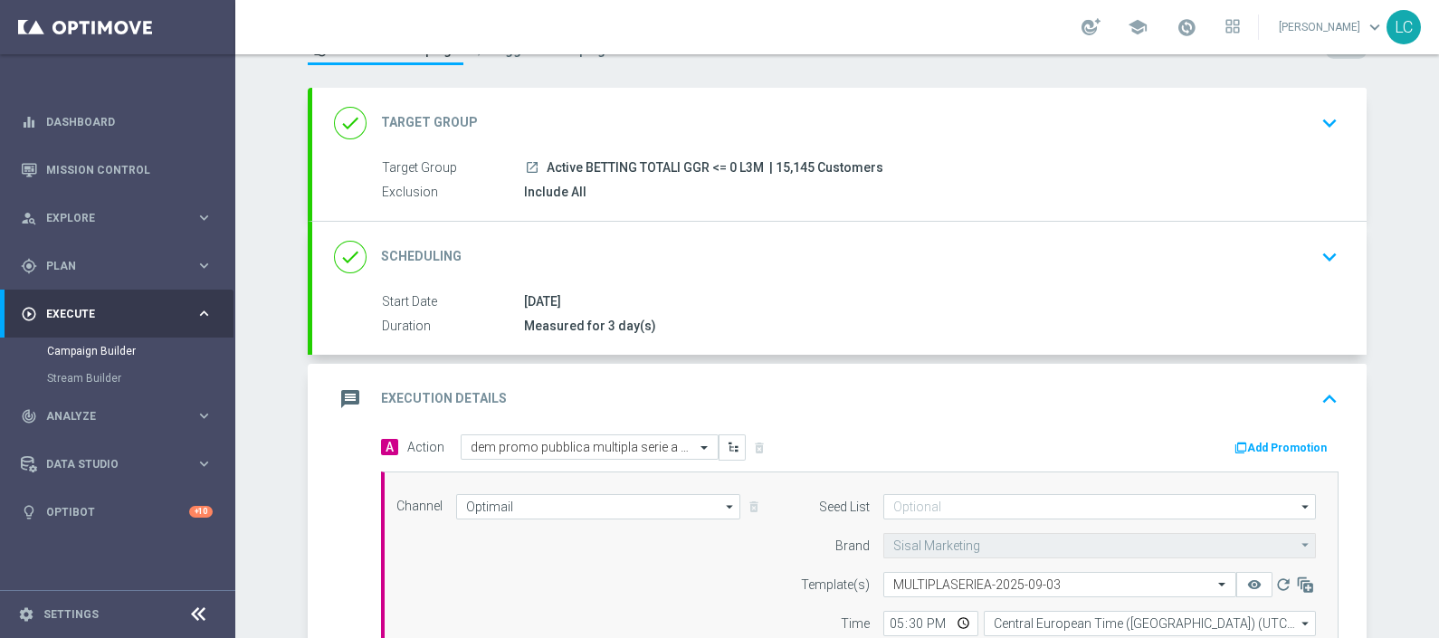
scroll to position [425, 0]
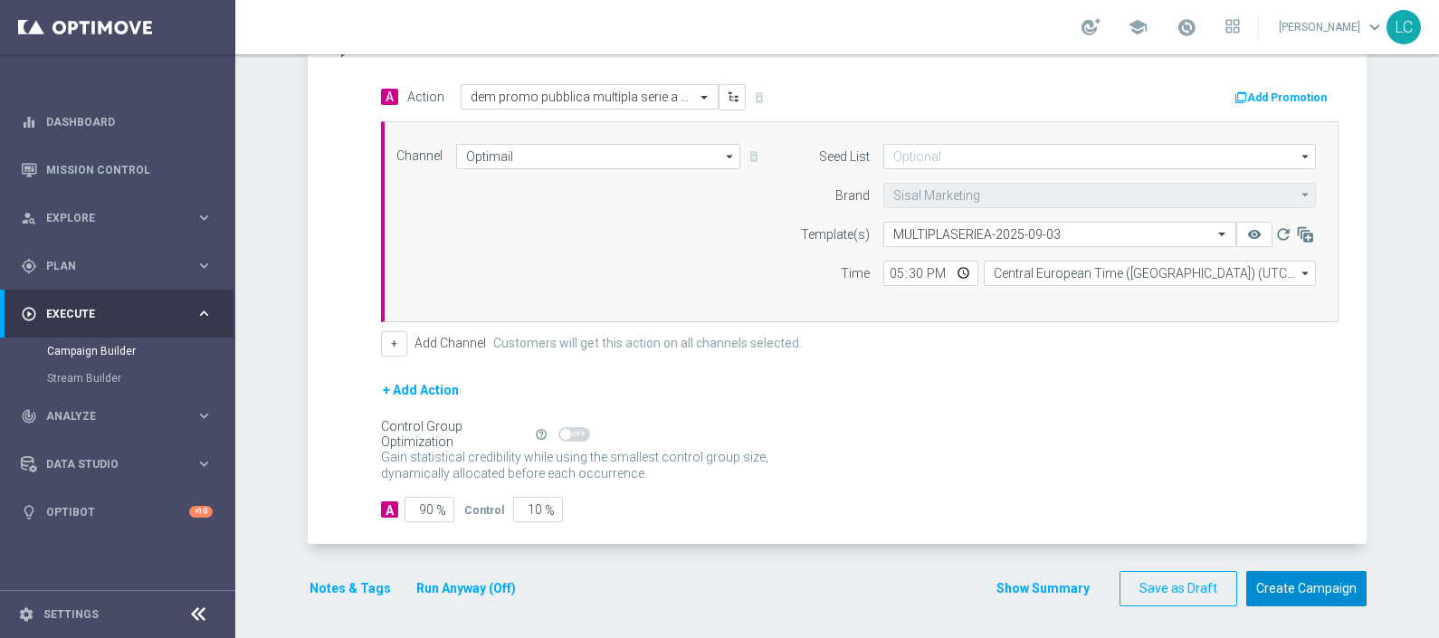
click at [1300, 592] on button "Create Campaign" at bounding box center [1307, 588] width 120 height 35
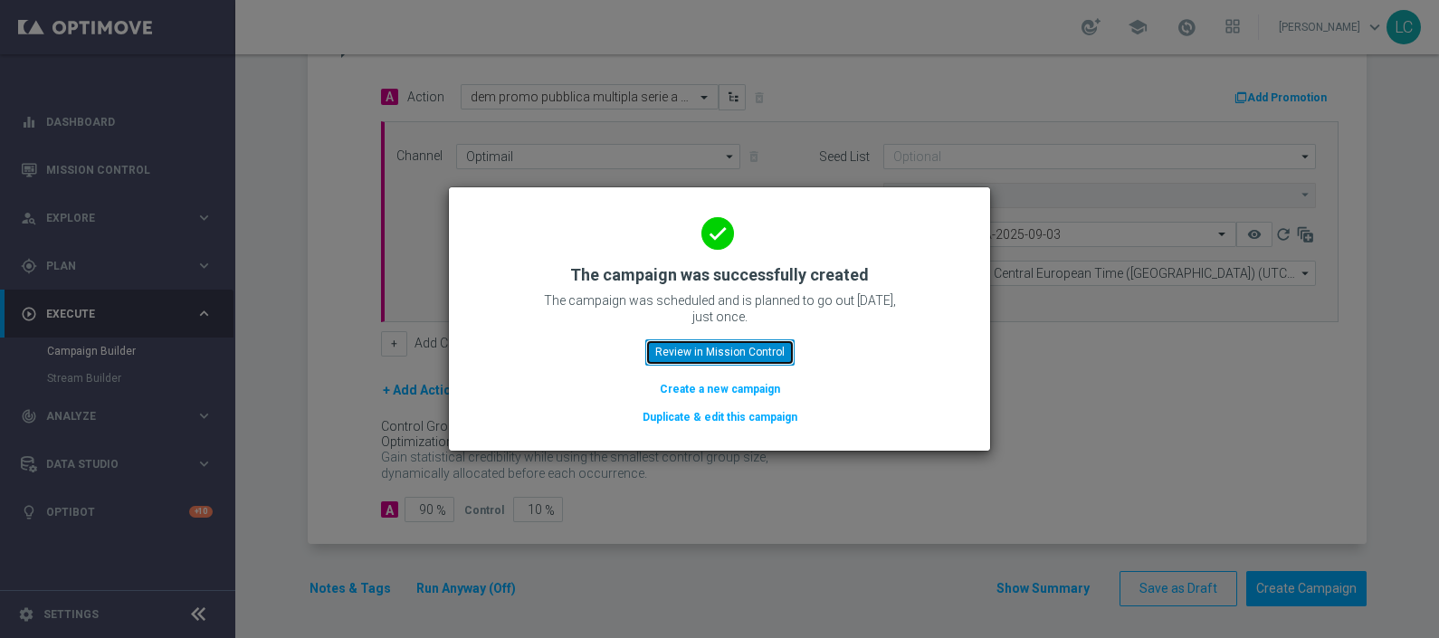
click at [738, 356] on button "Review in Mission Control" at bounding box center [719, 351] width 149 height 25
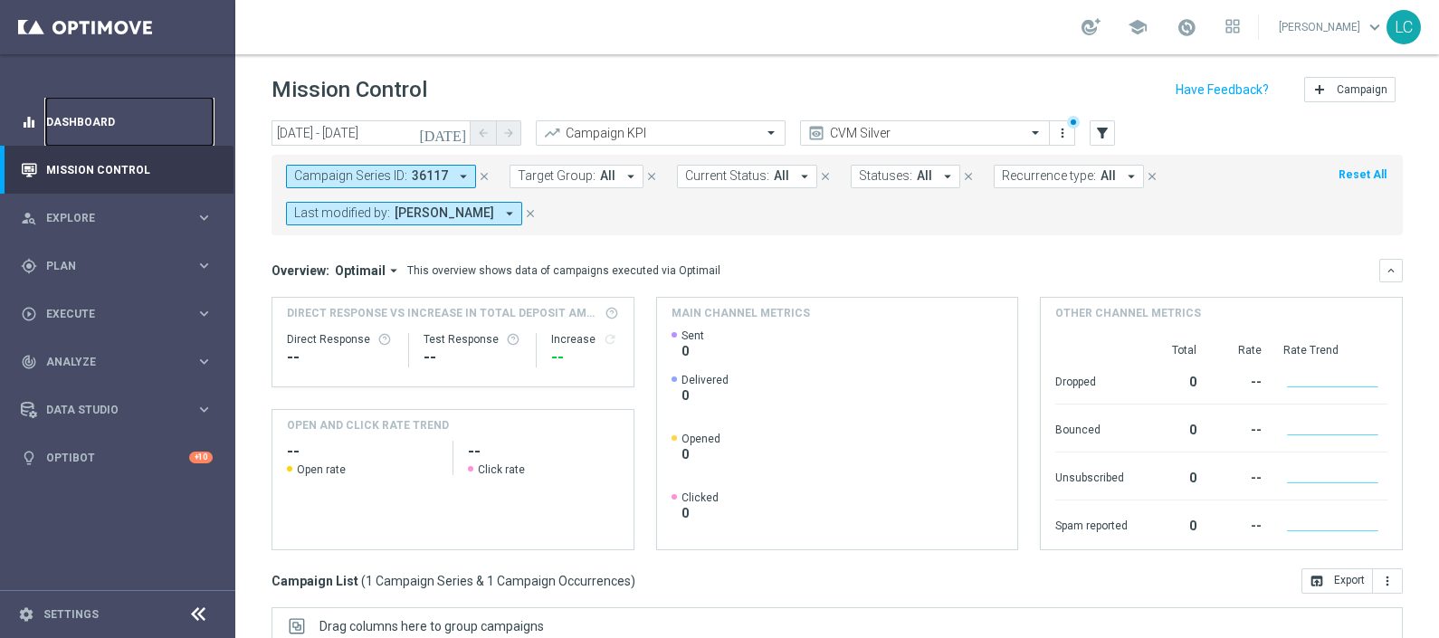
click at [81, 122] on link "Dashboard" at bounding box center [129, 122] width 167 height 48
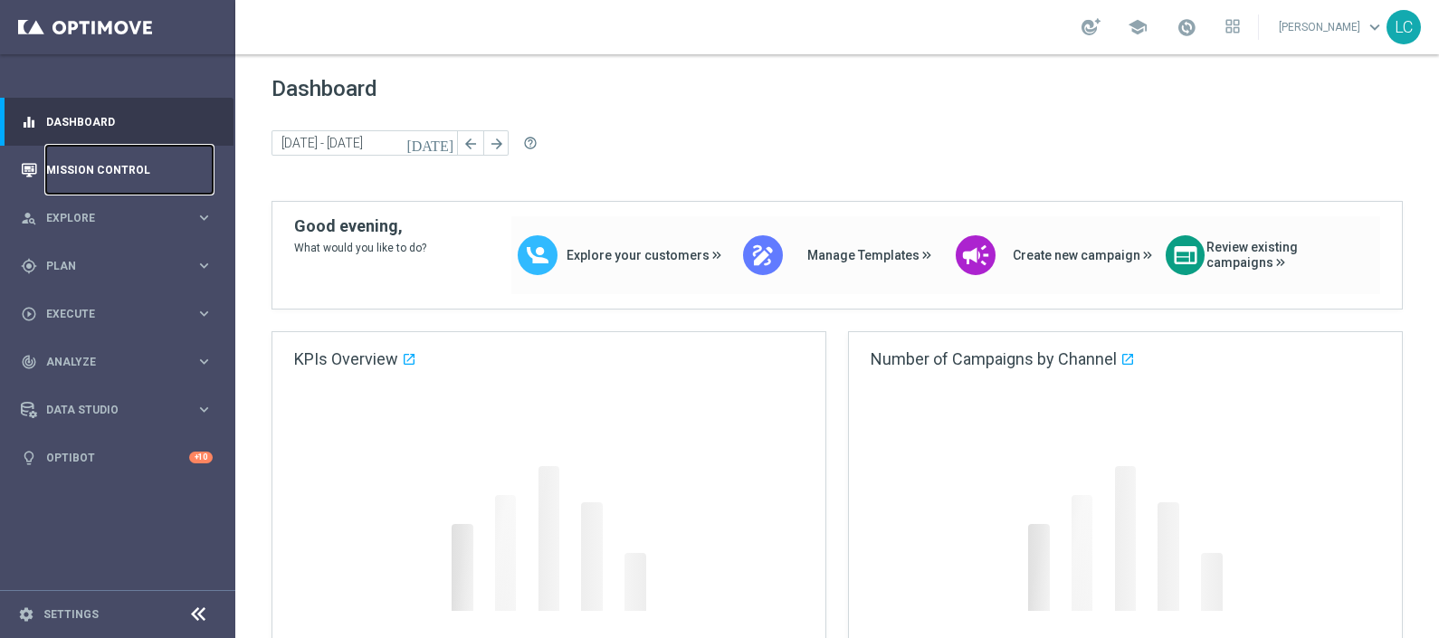
click at [92, 154] on link "Mission Control" at bounding box center [129, 170] width 167 height 48
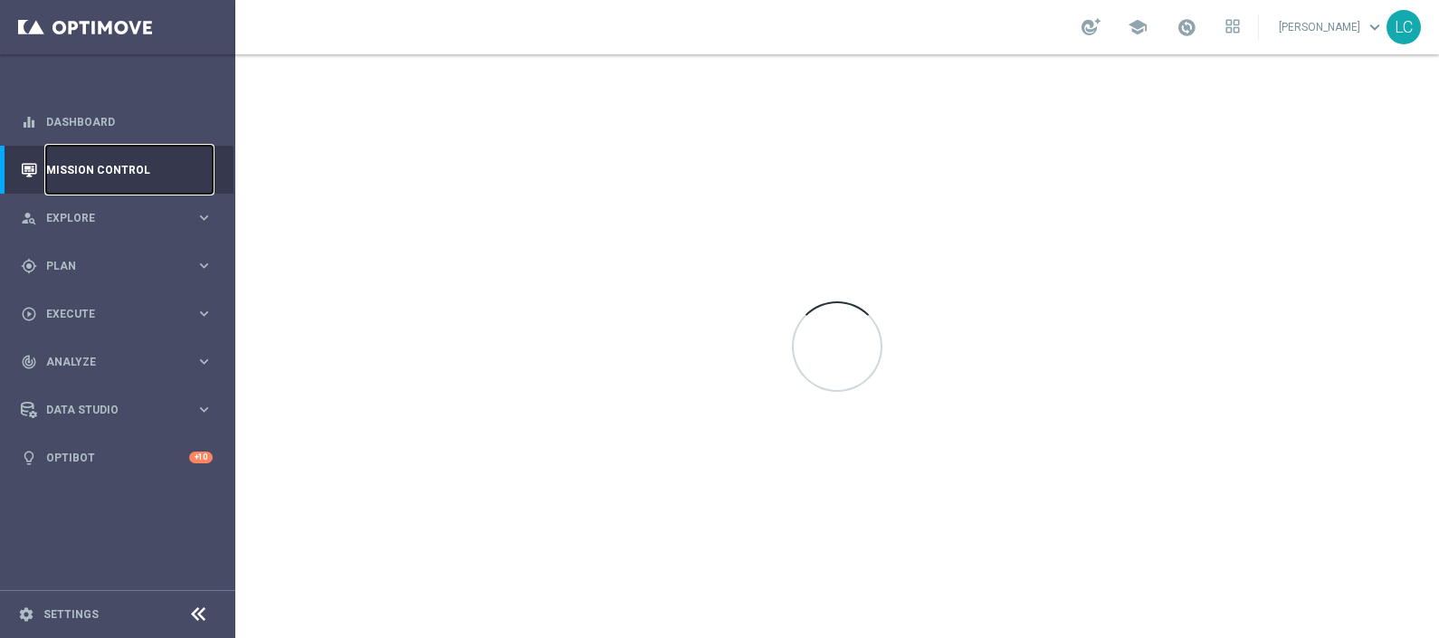
click at [92, 154] on link "Mission Control" at bounding box center [129, 170] width 167 height 48
click at [77, 105] on link "Dashboard" at bounding box center [129, 122] width 167 height 48
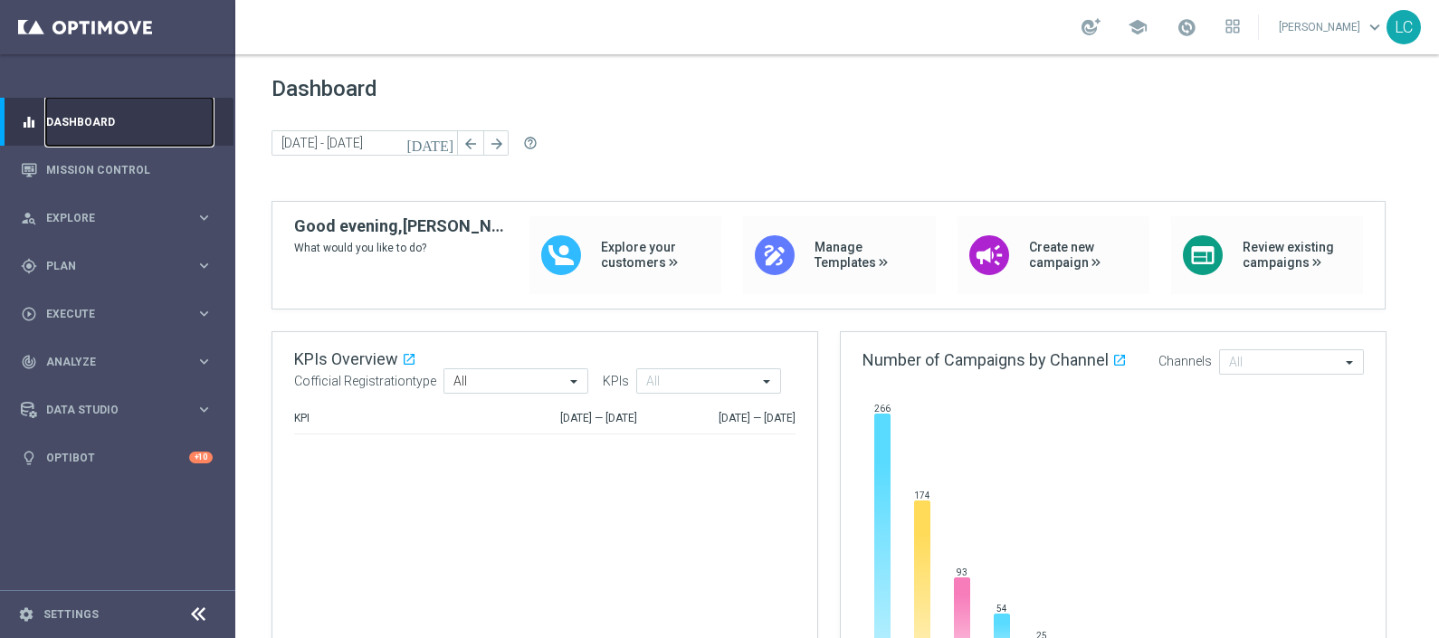
click at [77, 105] on link "Dashboard" at bounding box center [129, 122] width 167 height 48
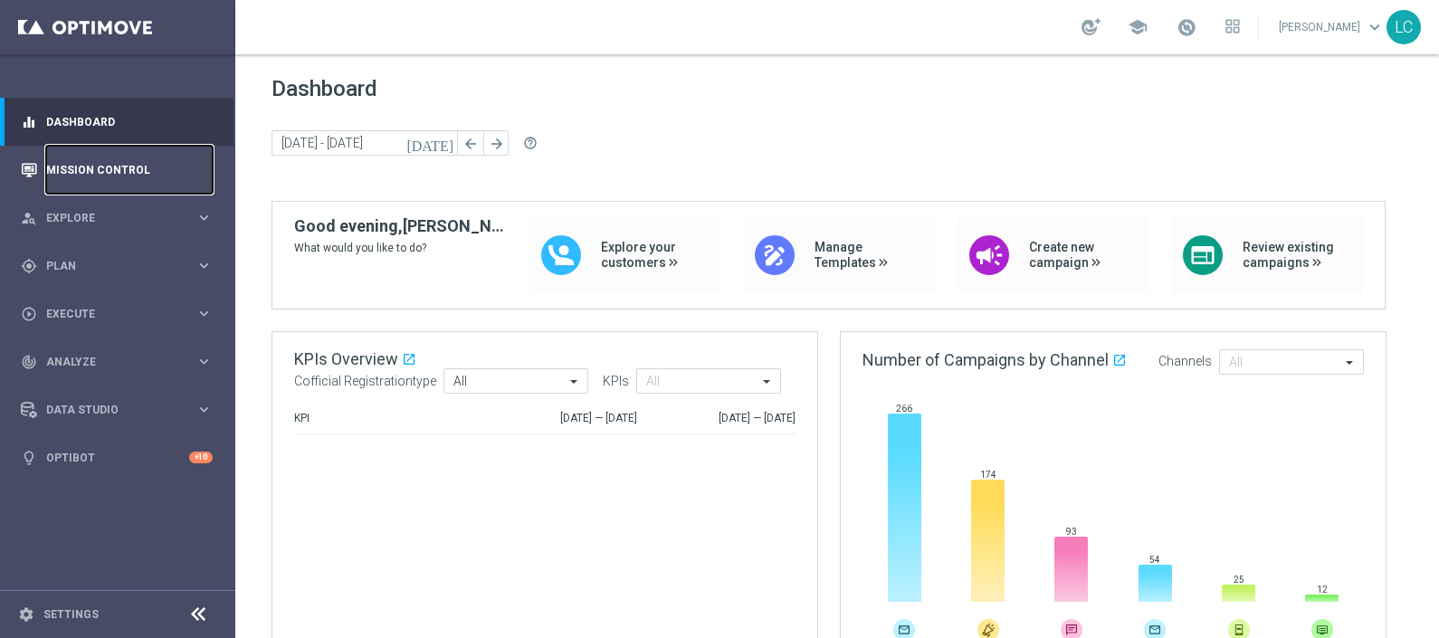
click at [91, 172] on link "Mission Control" at bounding box center [129, 170] width 167 height 48
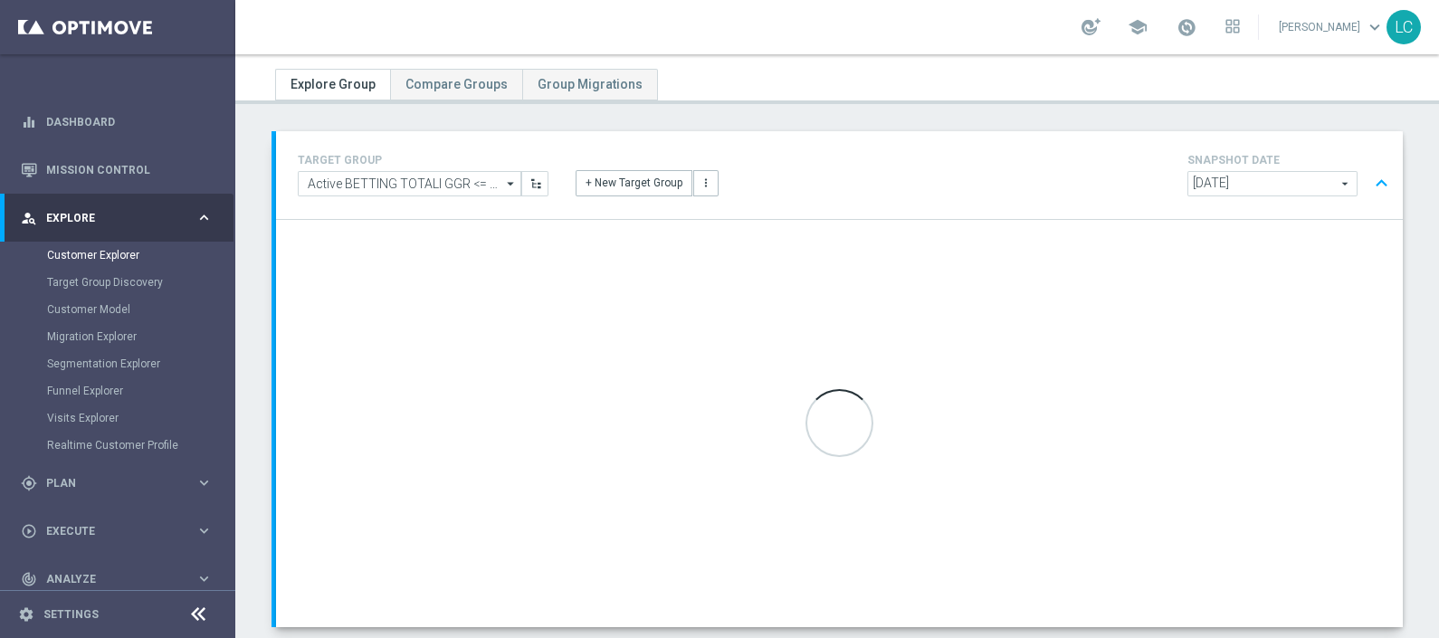
scroll to position [49, 0]
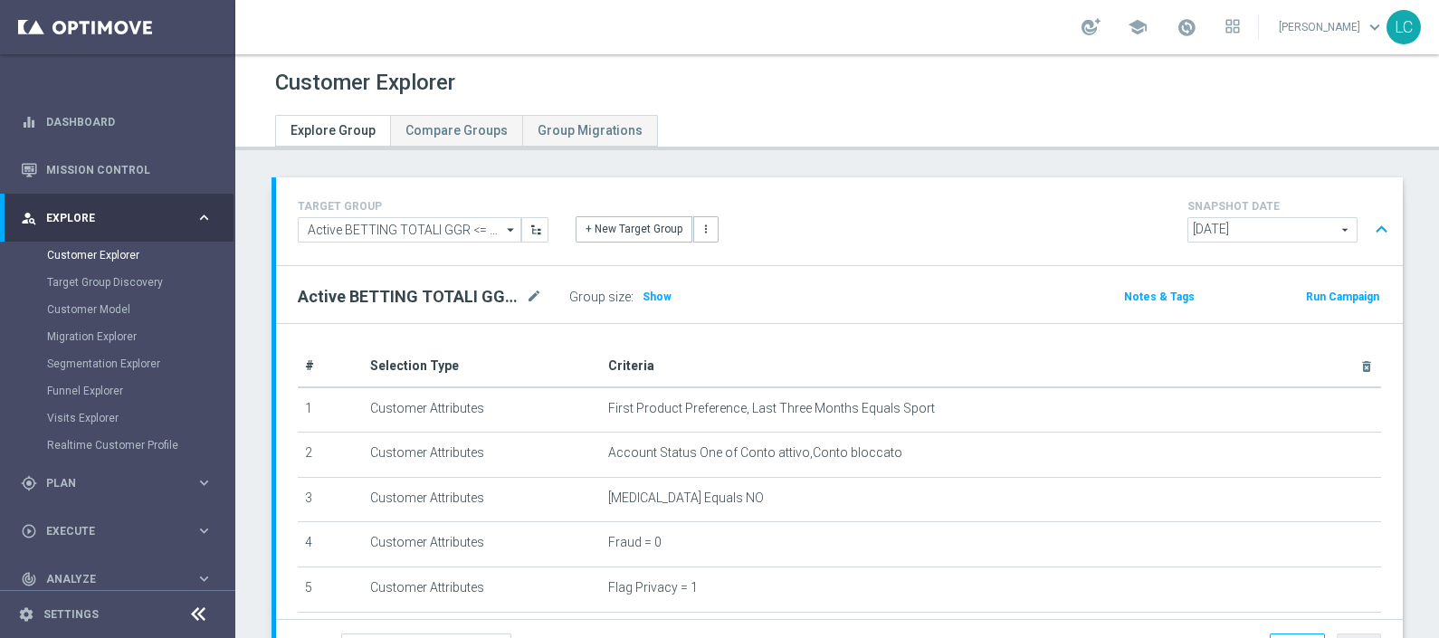
click at [1318, 298] on button "Run Campaign" at bounding box center [1342, 297] width 77 height 20
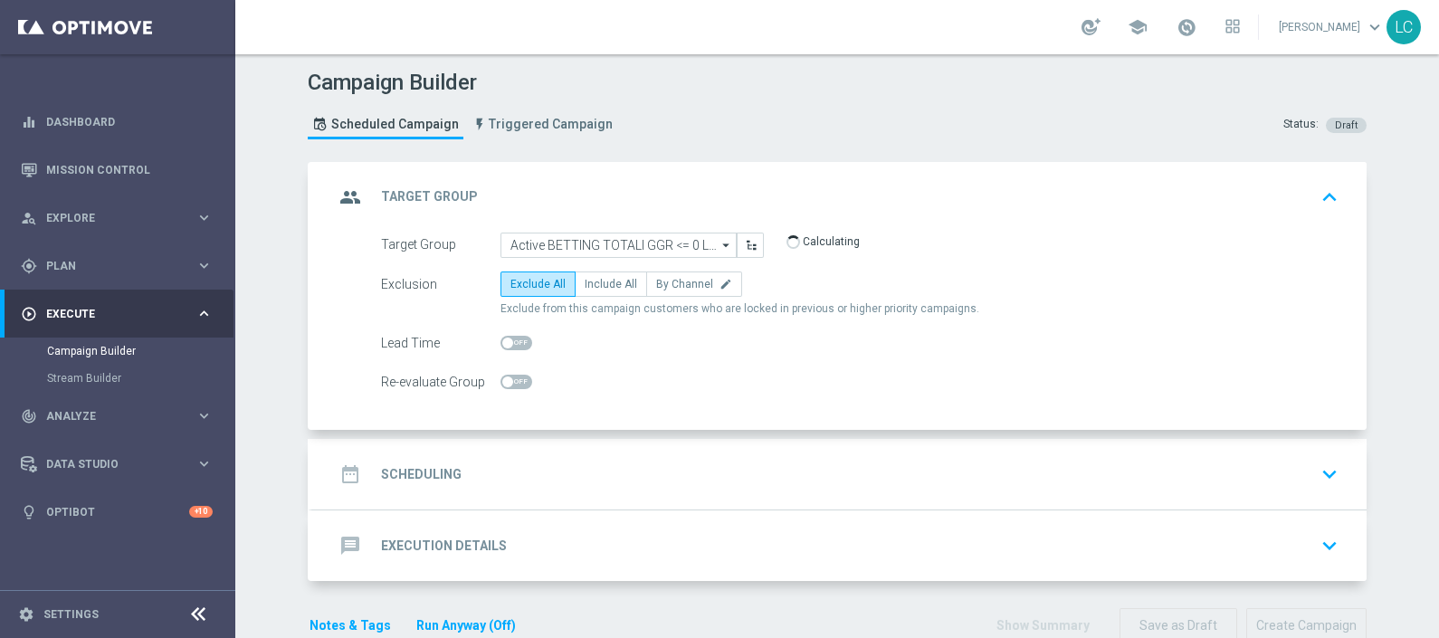
click at [646, 492] on div "date_range Scheduling keyboard_arrow_down" at bounding box center [839, 474] width 1055 height 71
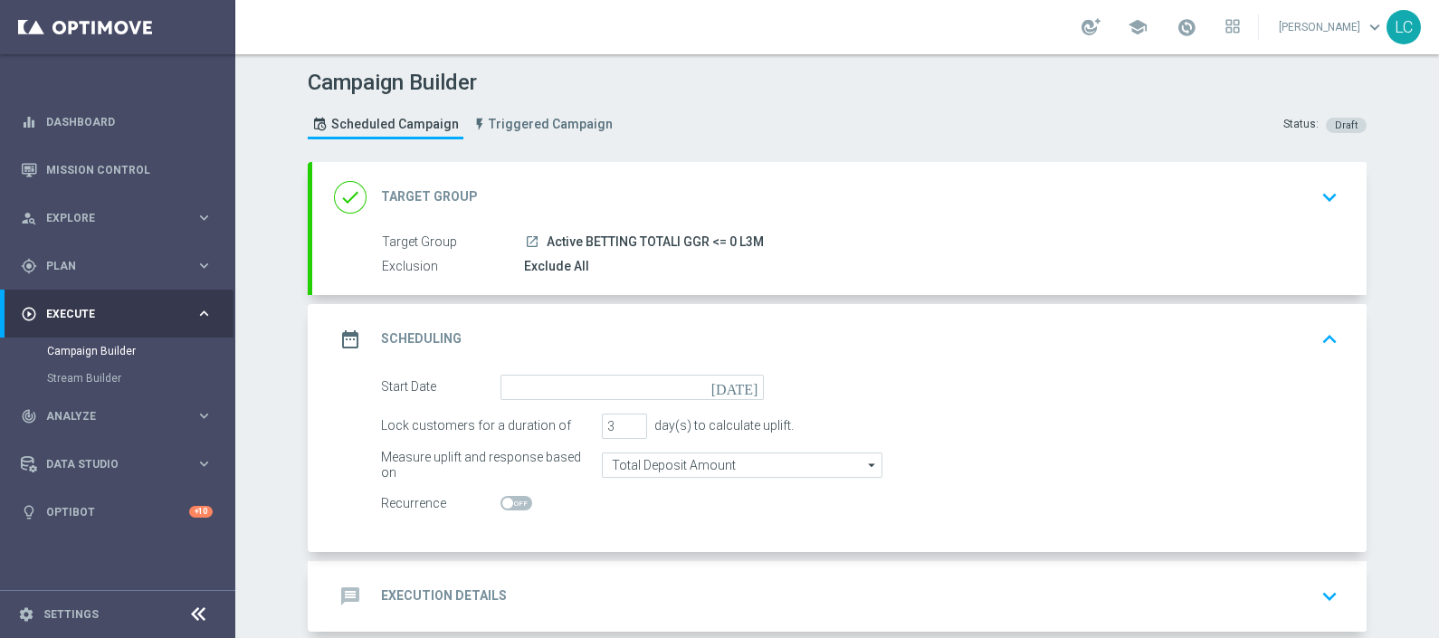
scroll to position [72, 0]
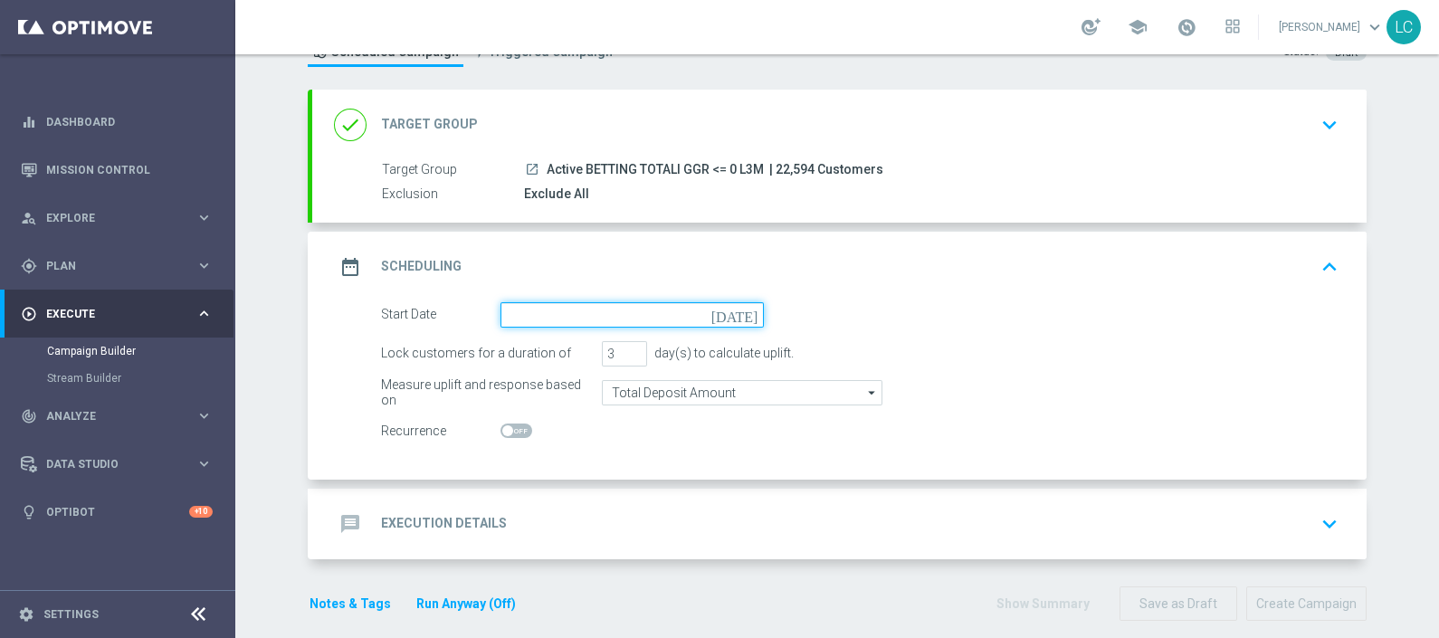
click at [551, 317] on input at bounding box center [632, 314] width 263 height 25
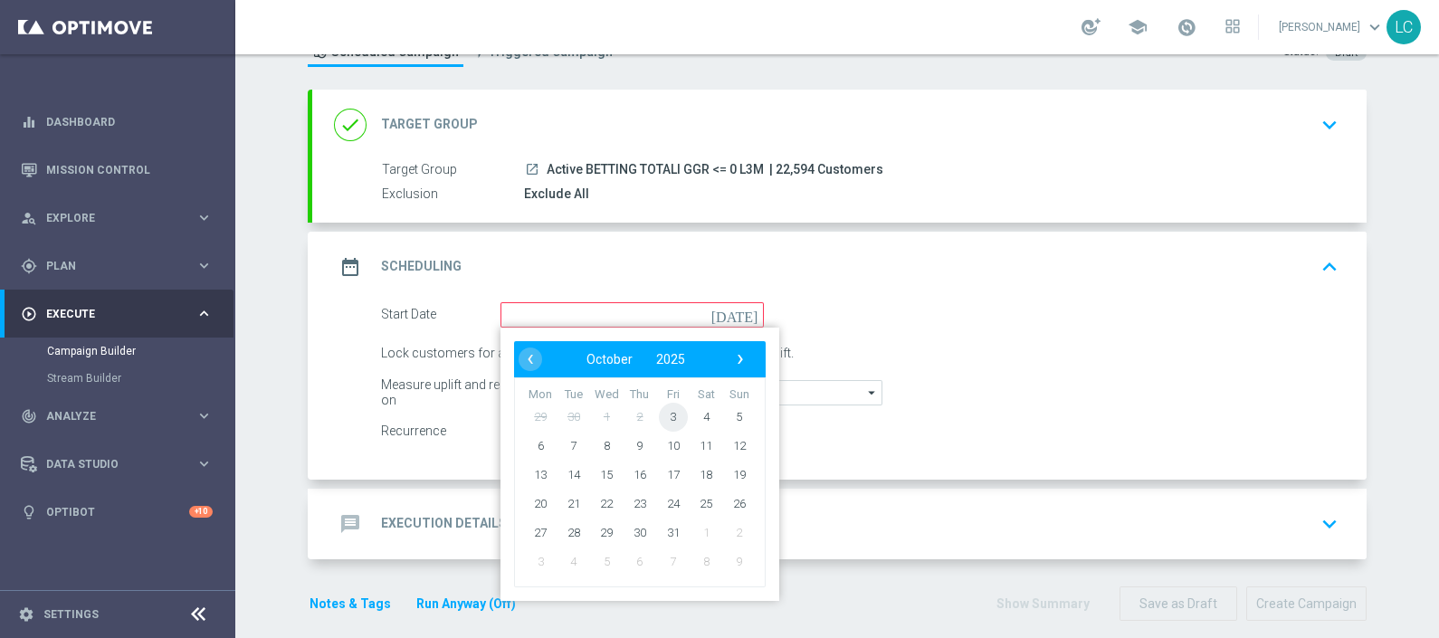
click at [668, 412] on span "3" at bounding box center [673, 416] width 29 height 29
type input "[DATE]"
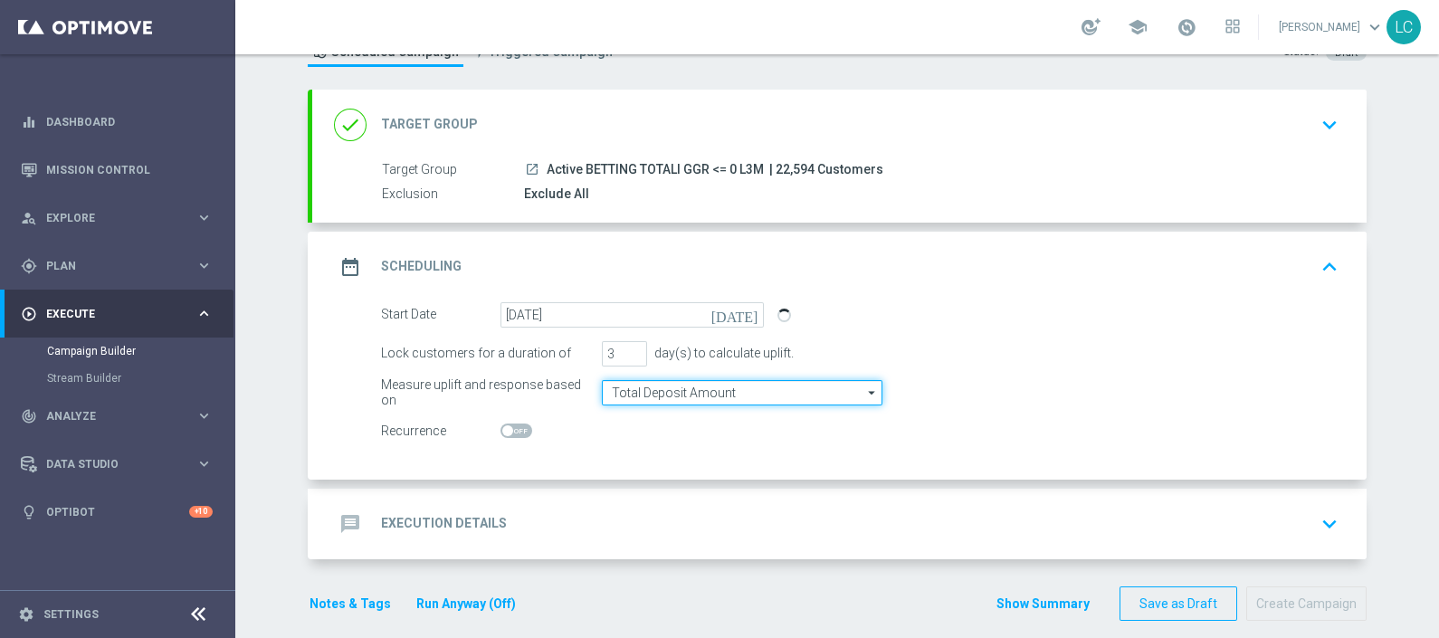
click at [678, 391] on input "Total Deposit Amount" at bounding box center [742, 392] width 281 height 25
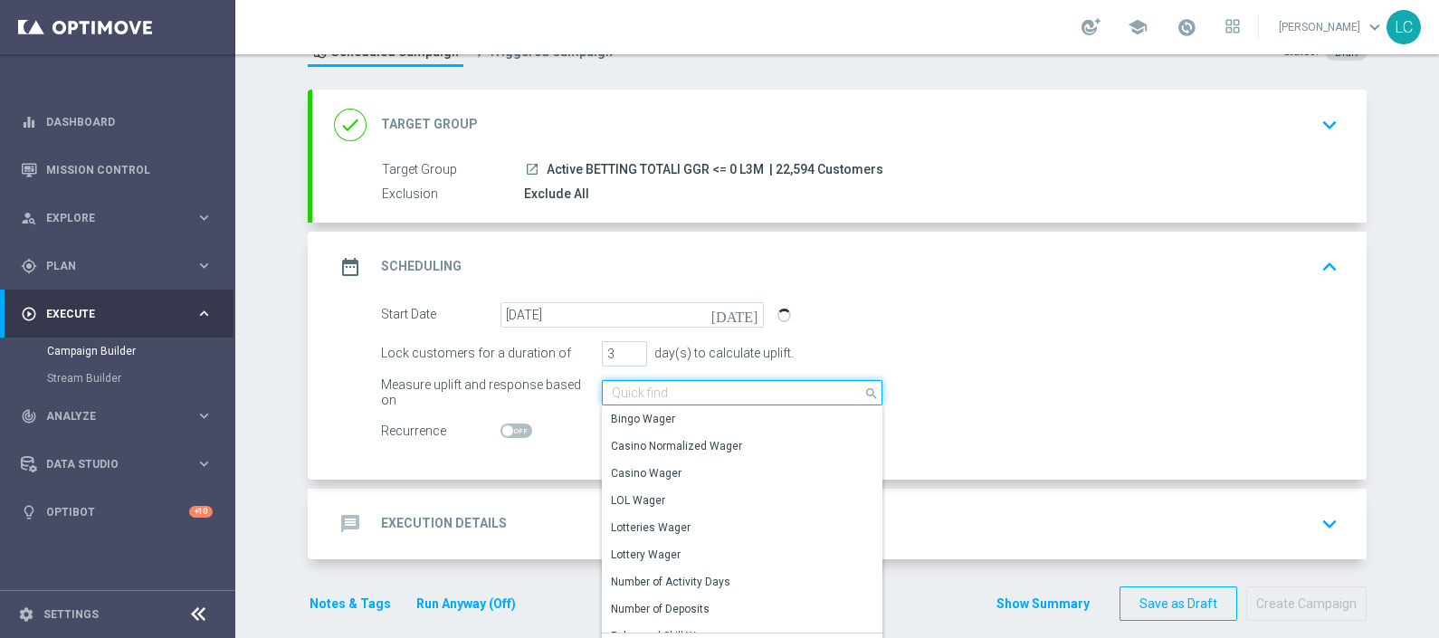
click at [678, 391] on input at bounding box center [742, 392] width 281 height 25
click at [929, 391] on div "Measure uplift and response based on Total Deposit Amount search Show Selected …" at bounding box center [860, 392] width 985 height 25
type input "Total Deposit Amount"
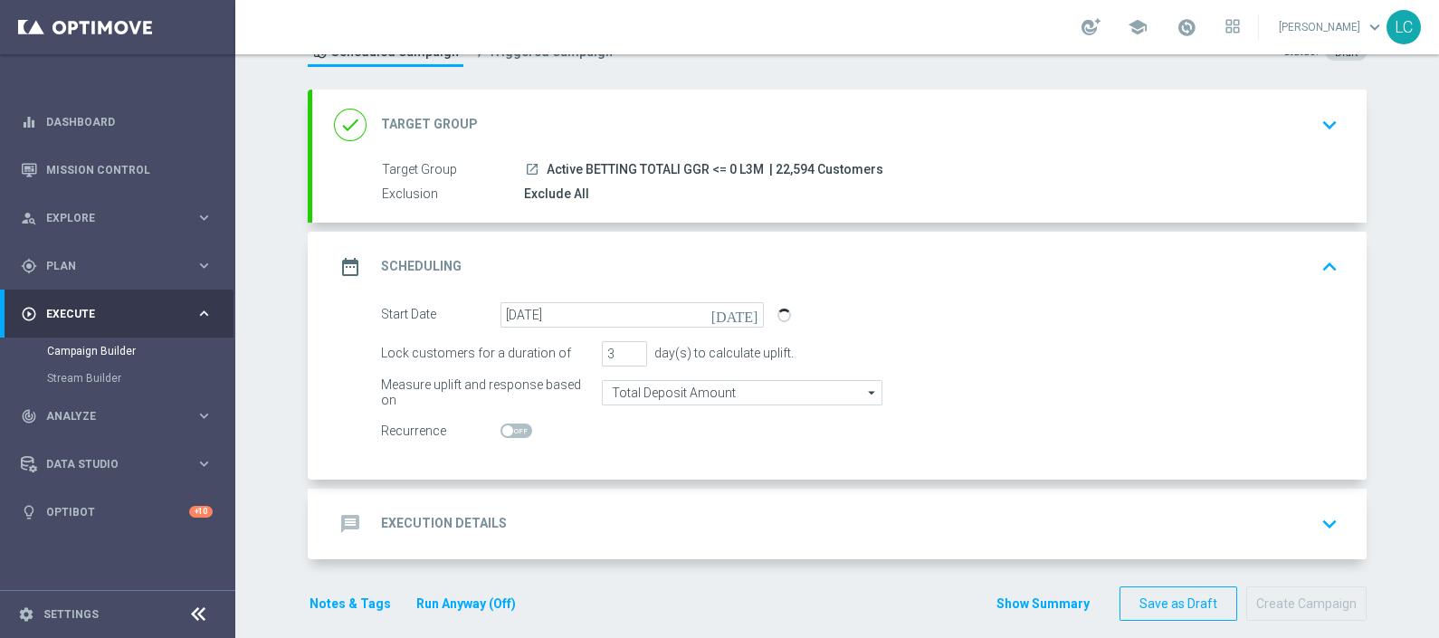
click at [769, 507] on div "message Execution Details keyboard_arrow_down" at bounding box center [839, 524] width 1011 height 34
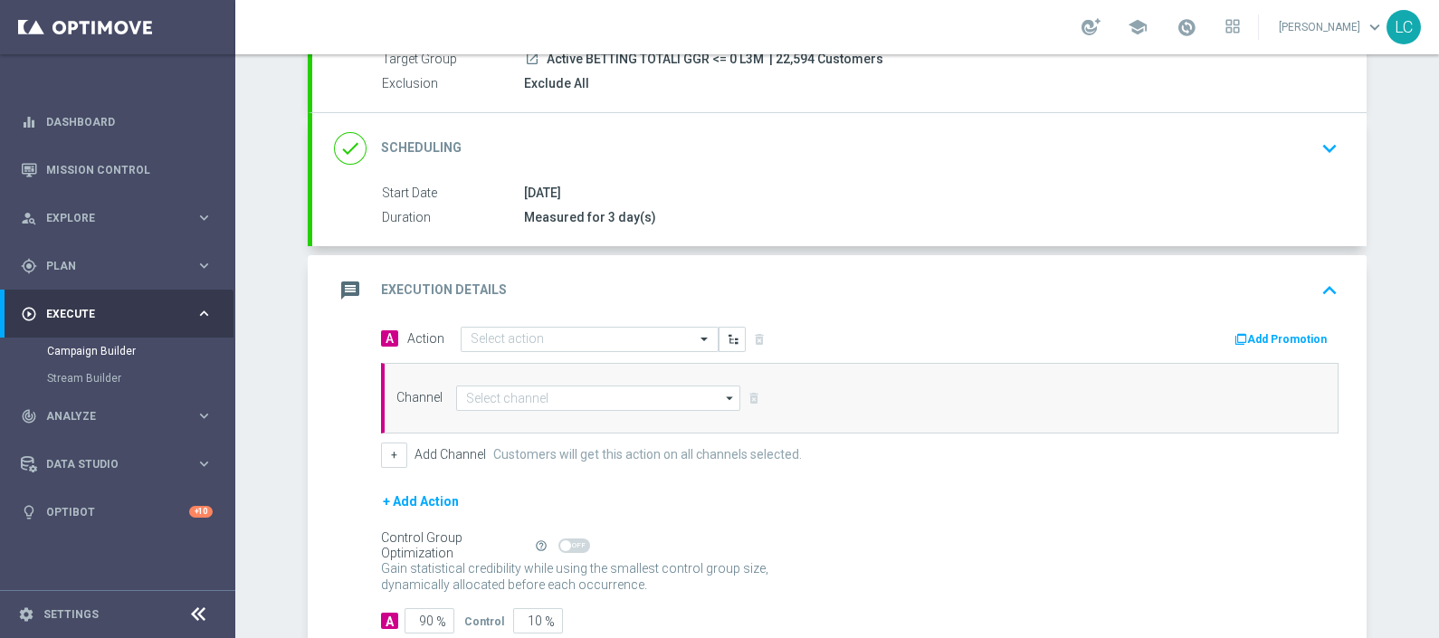
scroll to position [209, 0]
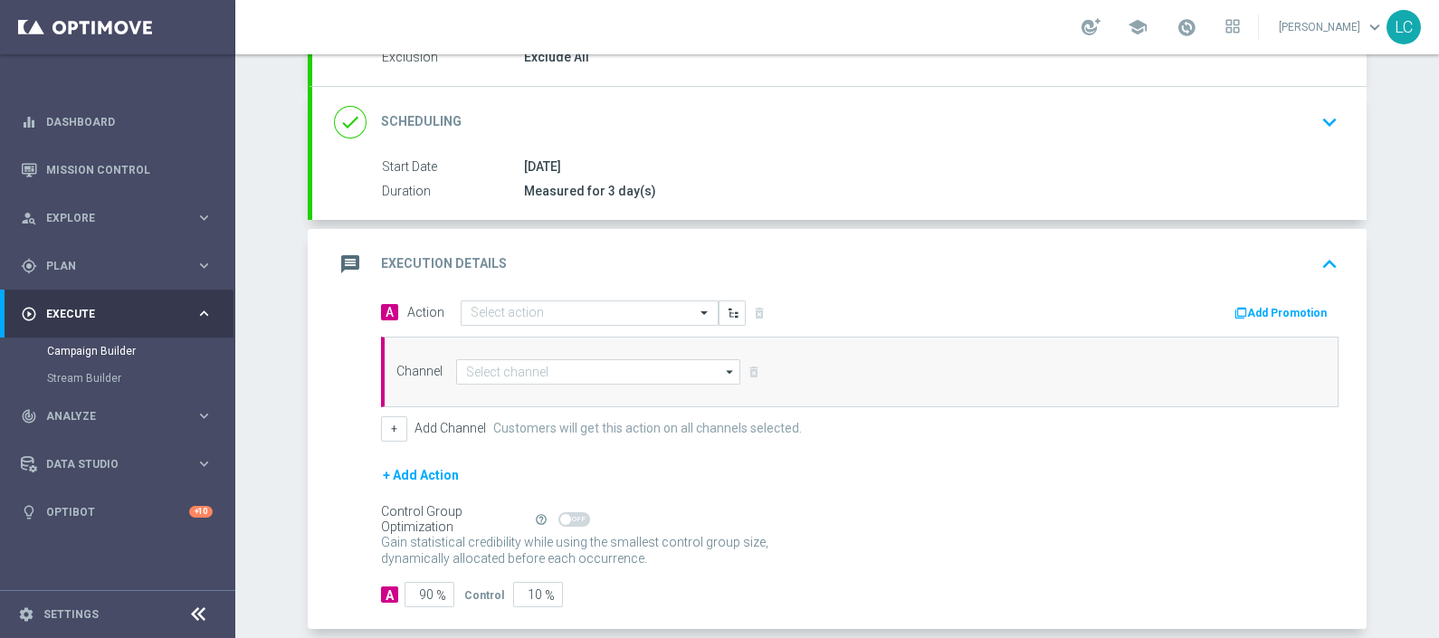
click at [711, 158] on div "[DATE]" at bounding box center [928, 167] width 808 height 18
click at [1316, 116] on icon "keyboard_arrow_down" at bounding box center [1329, 122] width 27 height 27
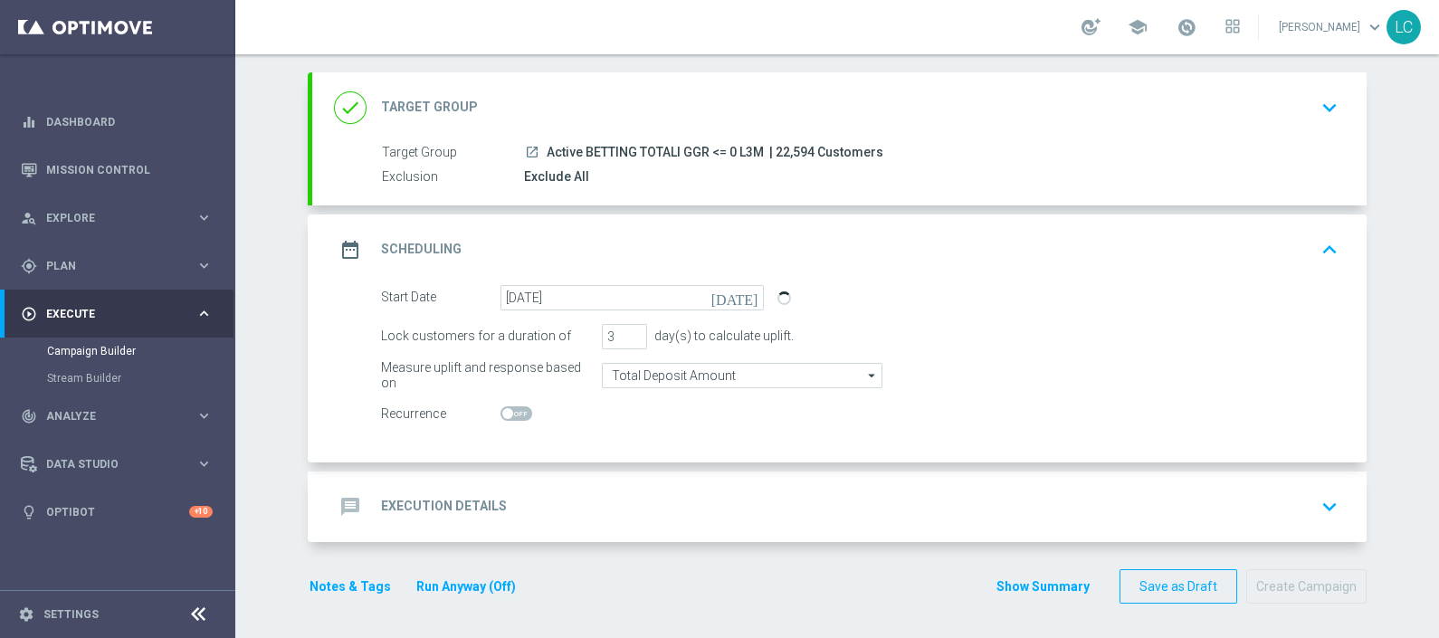
scroll to position [90, 0]
click at [656, 380] on input "Total Deposit Amount" at bounding box center [742, 375] width 281 height 25
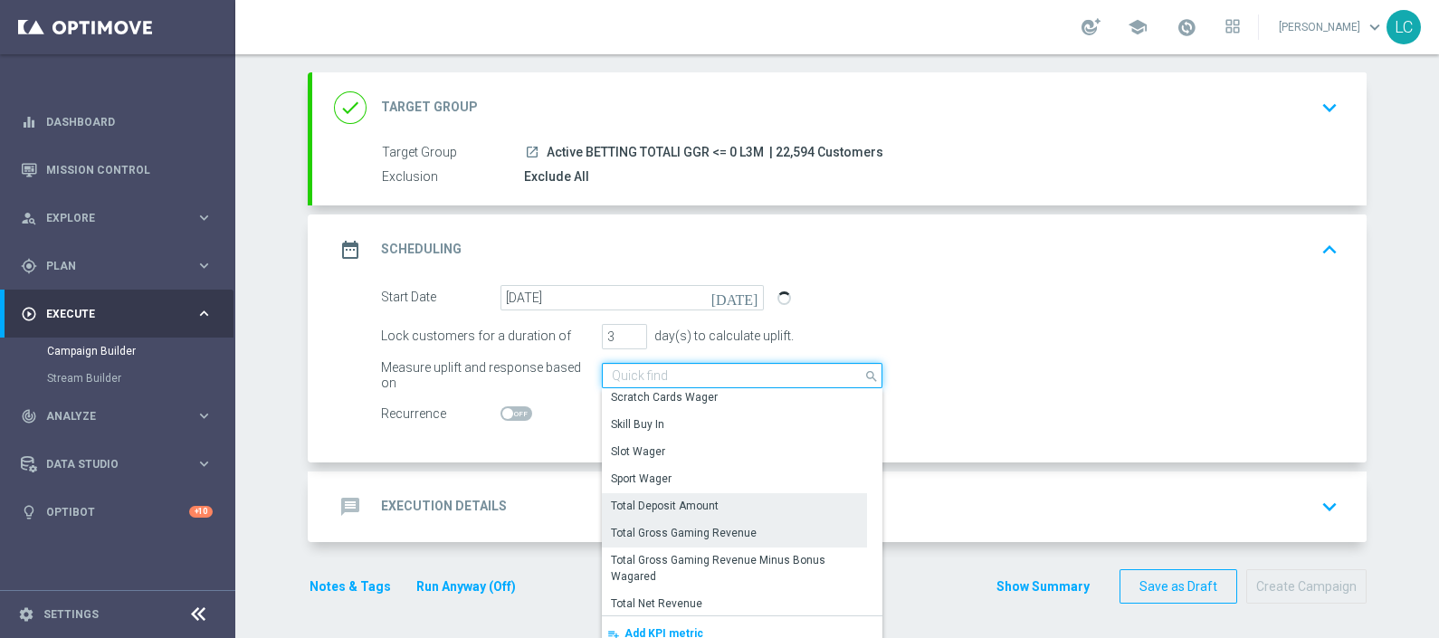
scroll to position [320, 0]
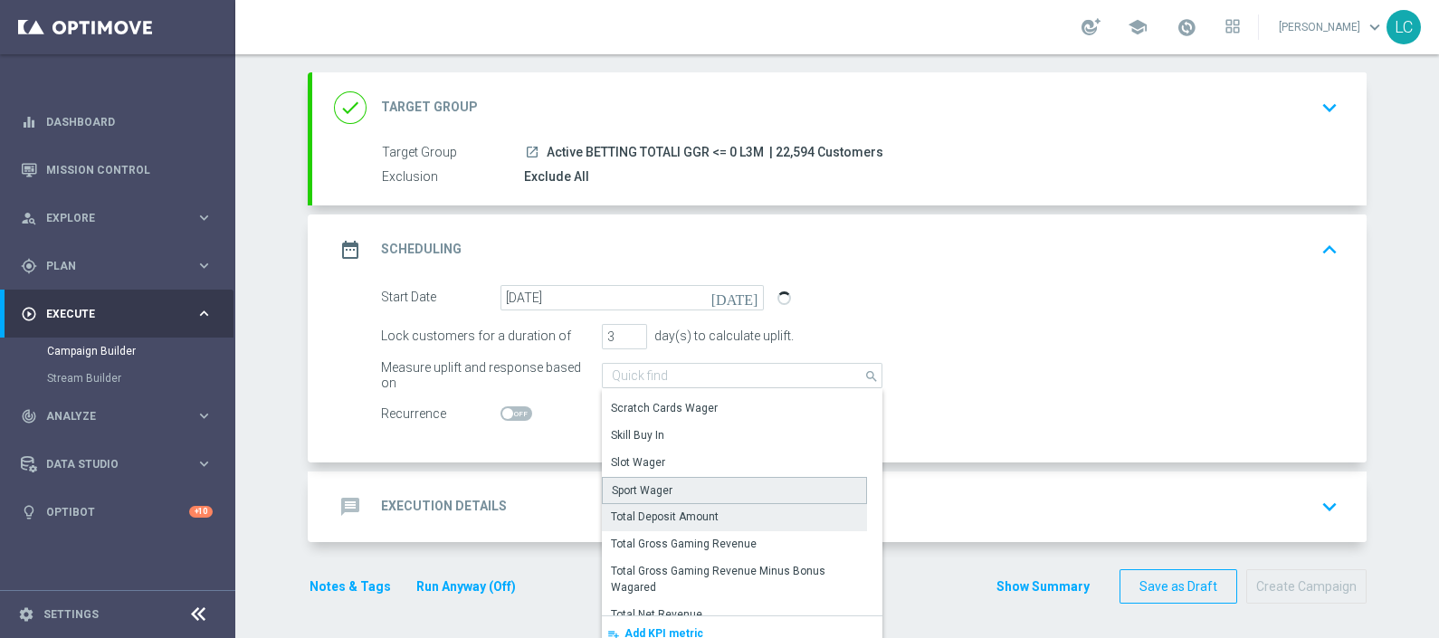
click at [639, 483] on div "Sport Wager" at bounding box center [642, 491] width 61 height 16
type input "Sport Wager"
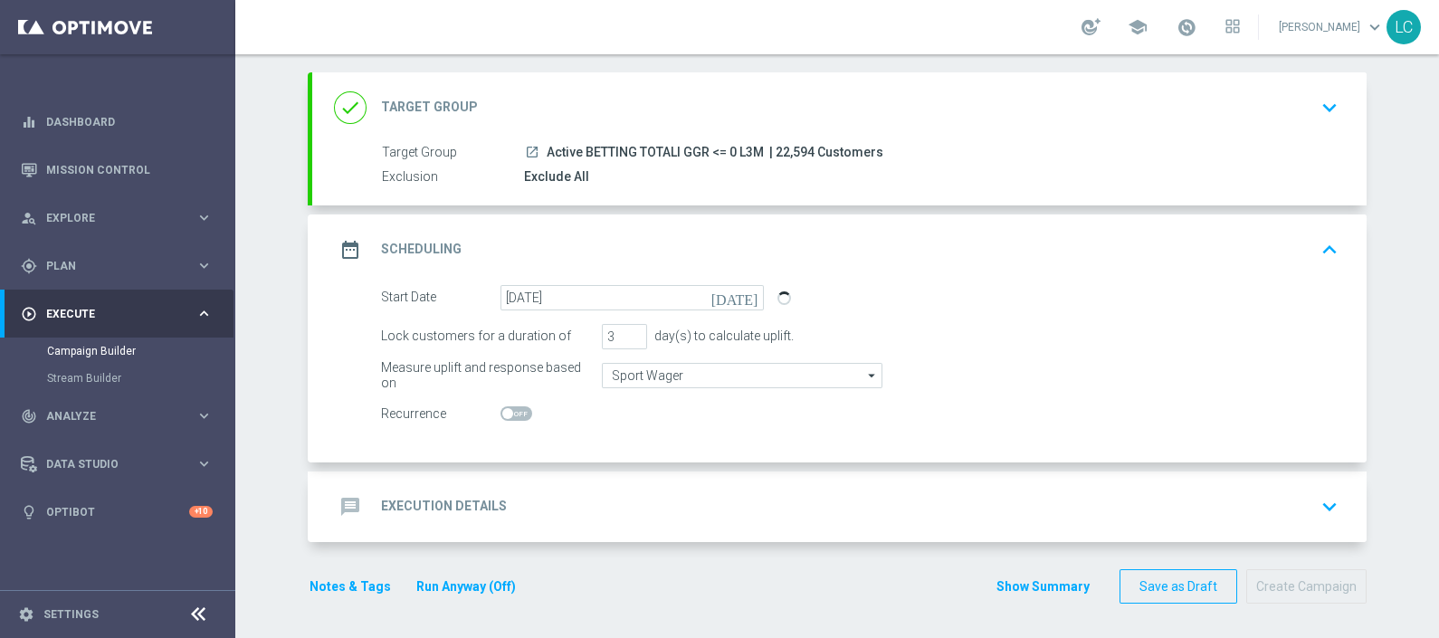
click at [1326, 238] on icon "keyboard_arrow_up" at bounding box center [1329, 249] width 27 height 27
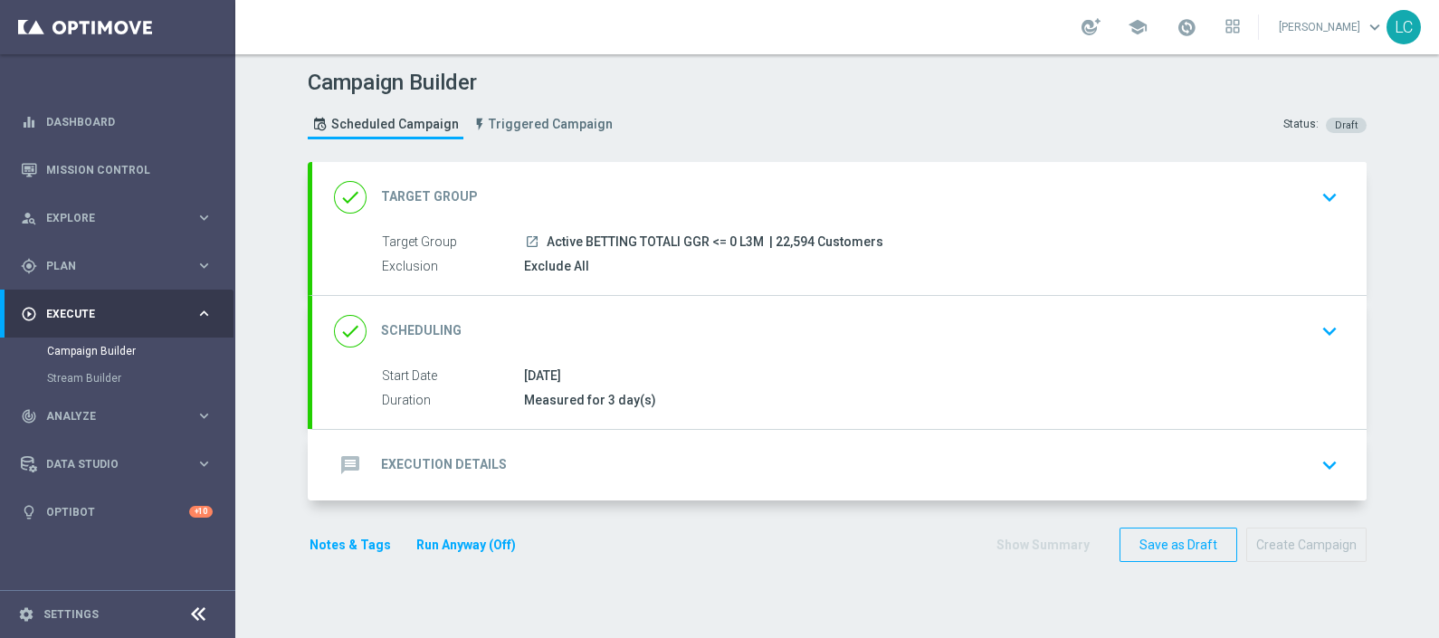
scroll to position [0, 0]
click at [1343, 460] on div "message Execution Details keyboard_arrow_down" at bounding box center [839, 465] width 1055 height 71
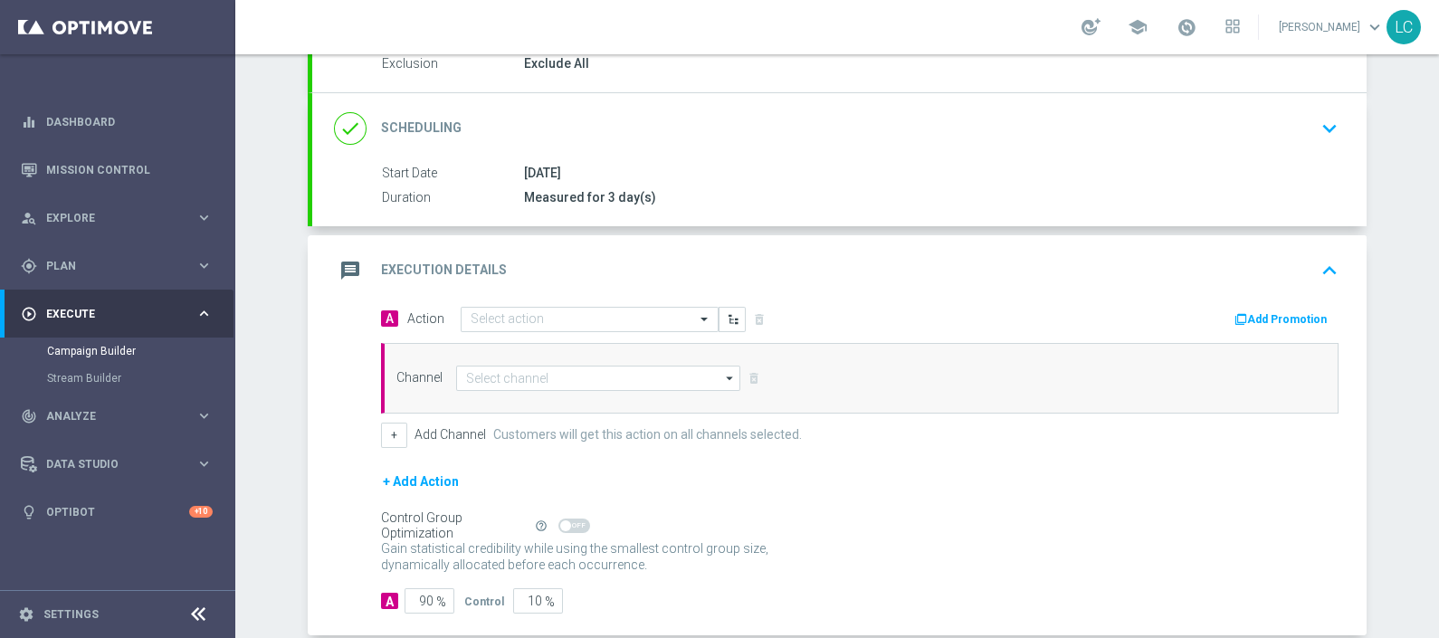
scroll to position [144, 0]
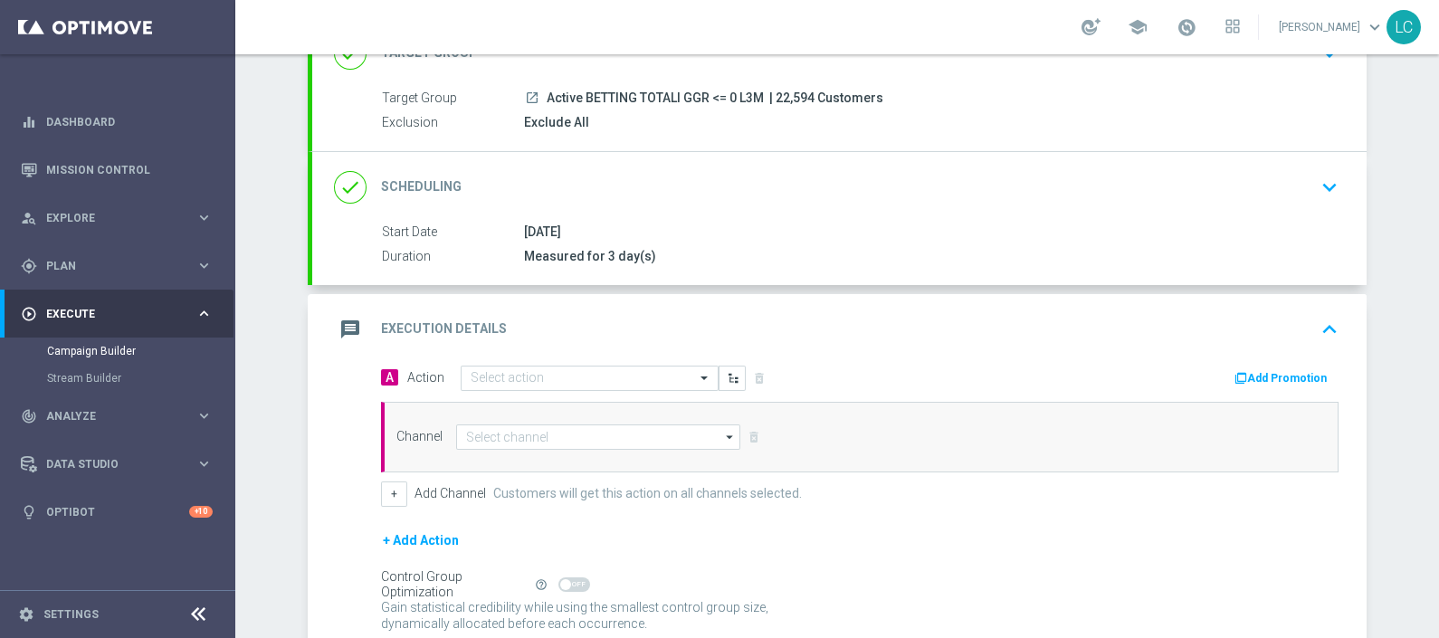
click at [1324, 174] on icon "keyboard_arrow_down" at bounding box center [1329, 187] width 27 height 27
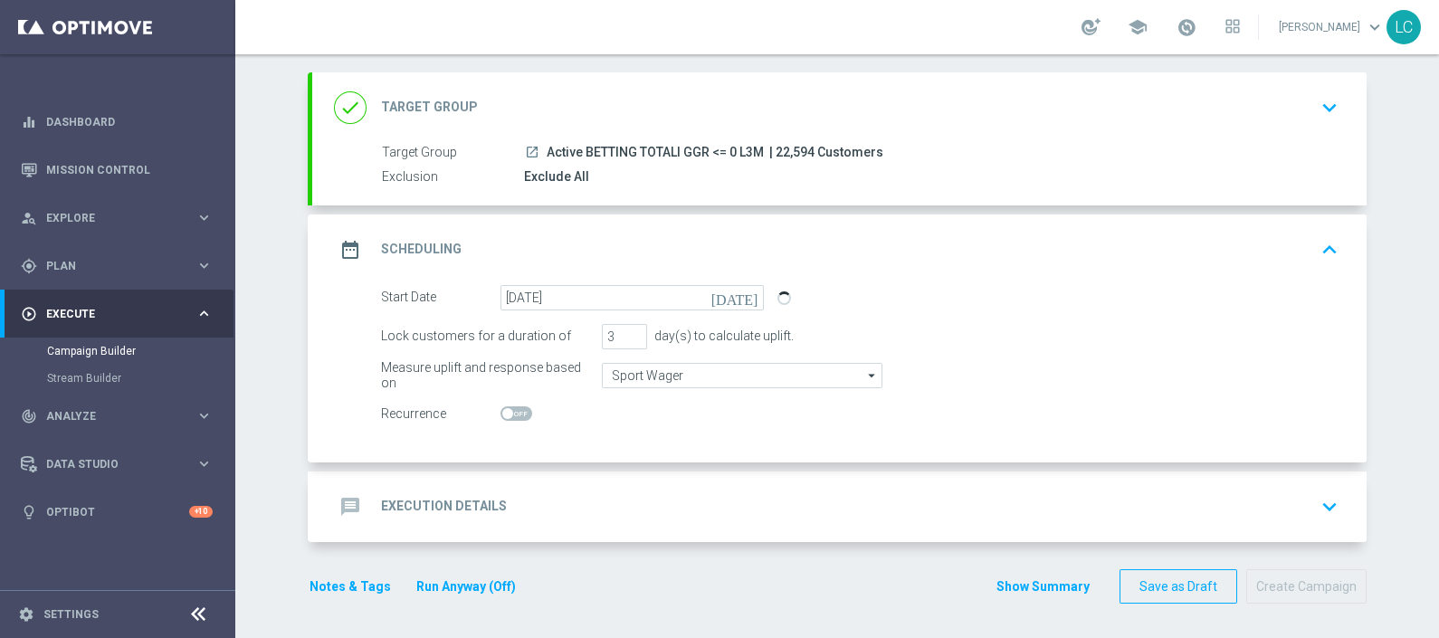
scroll to position [90, 0]
click at [1249, 530] on div "message Execution Details keyboard_arrow_down" at bounding box center [839, 507] width 1055 height 71
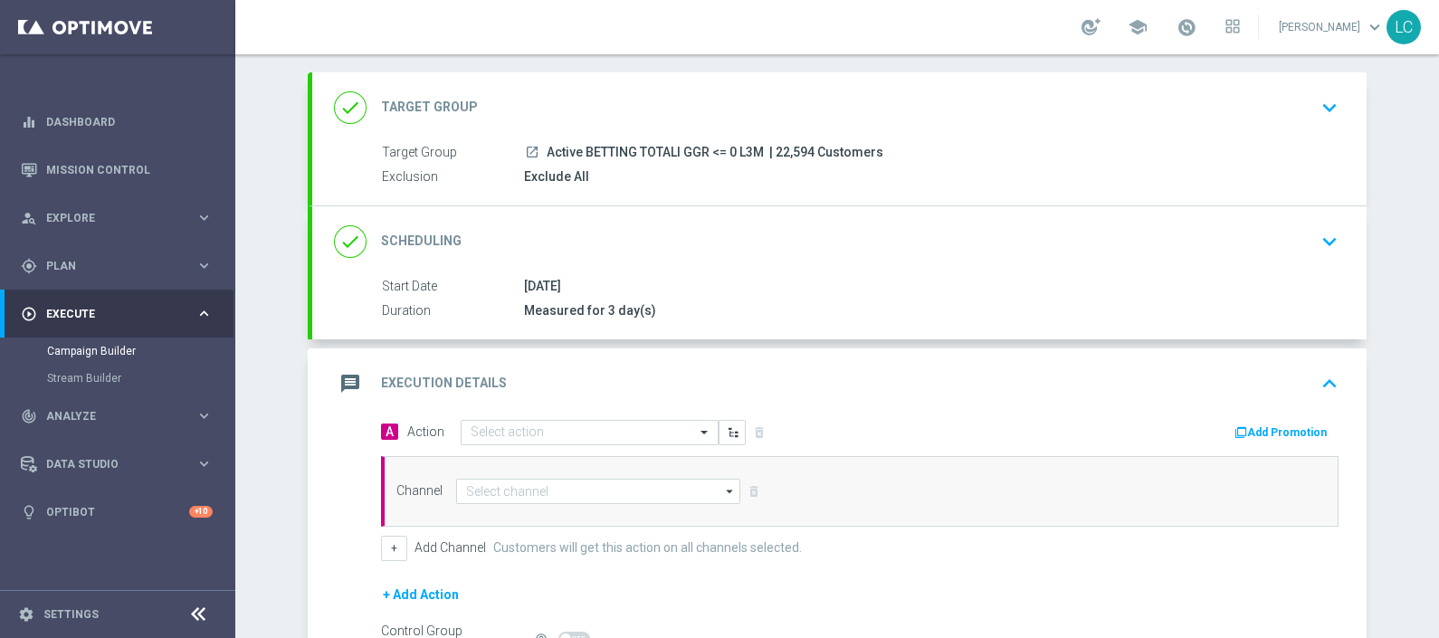
scroll to position [294, 0]
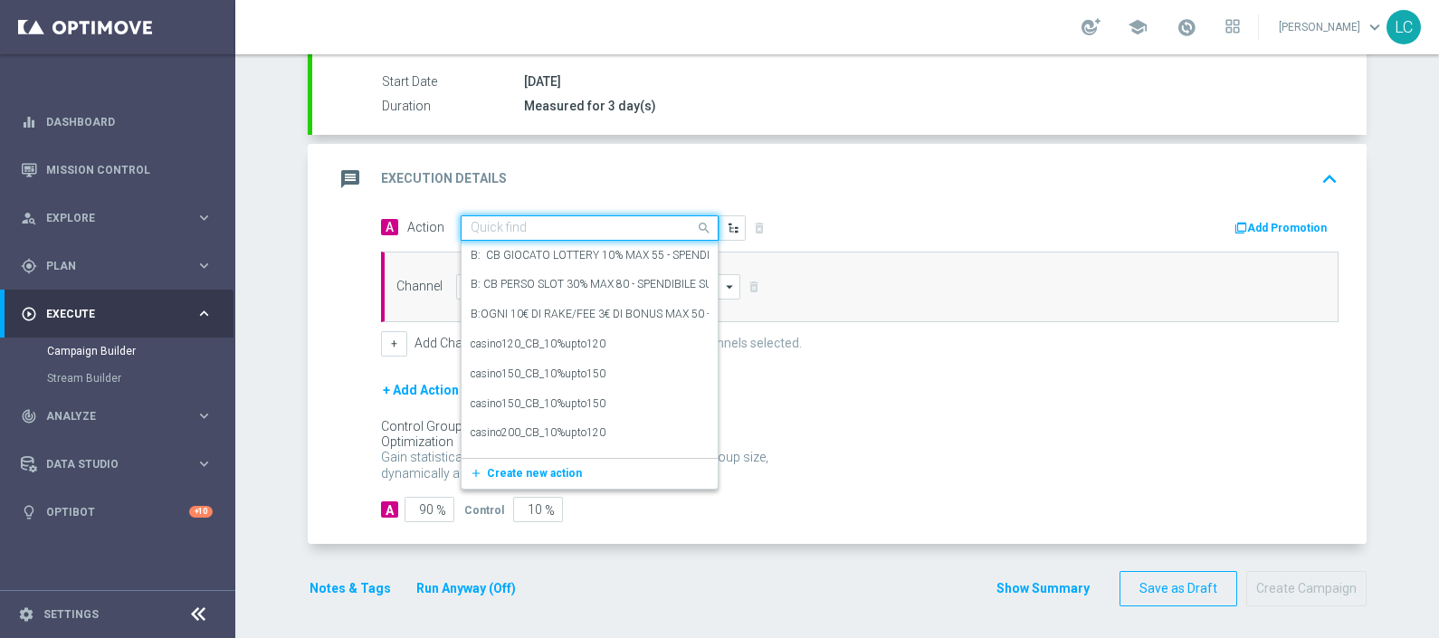
click at [483, 222] on input "text" at bounding box center [572, 228] width 202 height 15
click at [561, 221] on input "text" at bounding box center [572, 228] width 202 height 15
paste input "dem promo pubblica multipla serie a"
type input "dem promo pubblica multipla serie a"
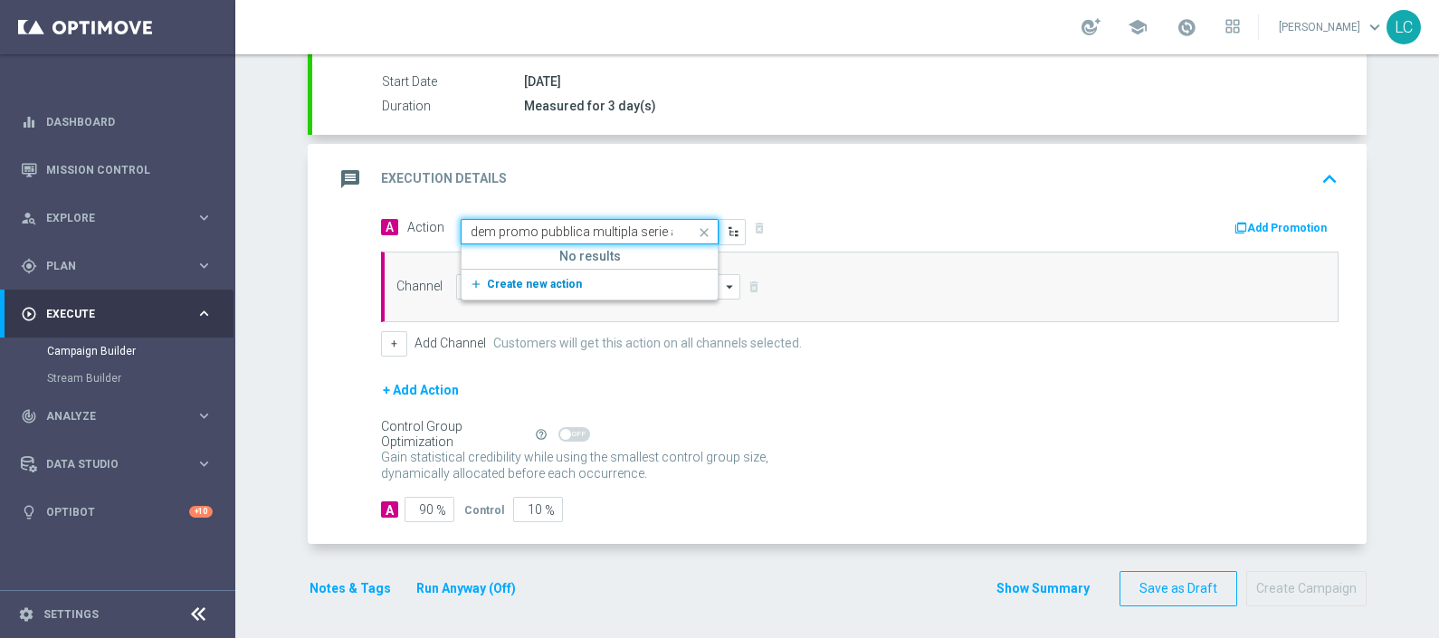
click at [518, 278] on span "Create new action" at bounding box center [534, 284] width 95 height 13
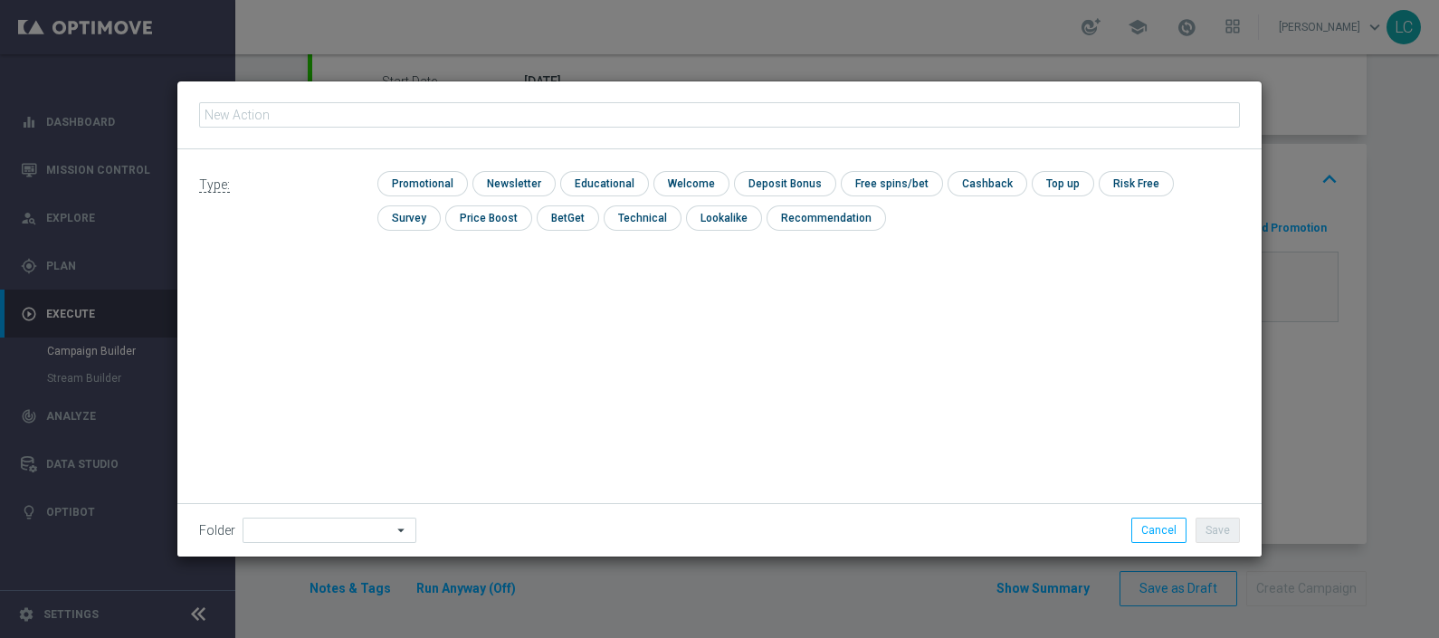
click at [524, 109] on input "text" at bounding box center [719, 114] width 1041 height 25
type input "dem promo pubblica multipla serie a 03.10"
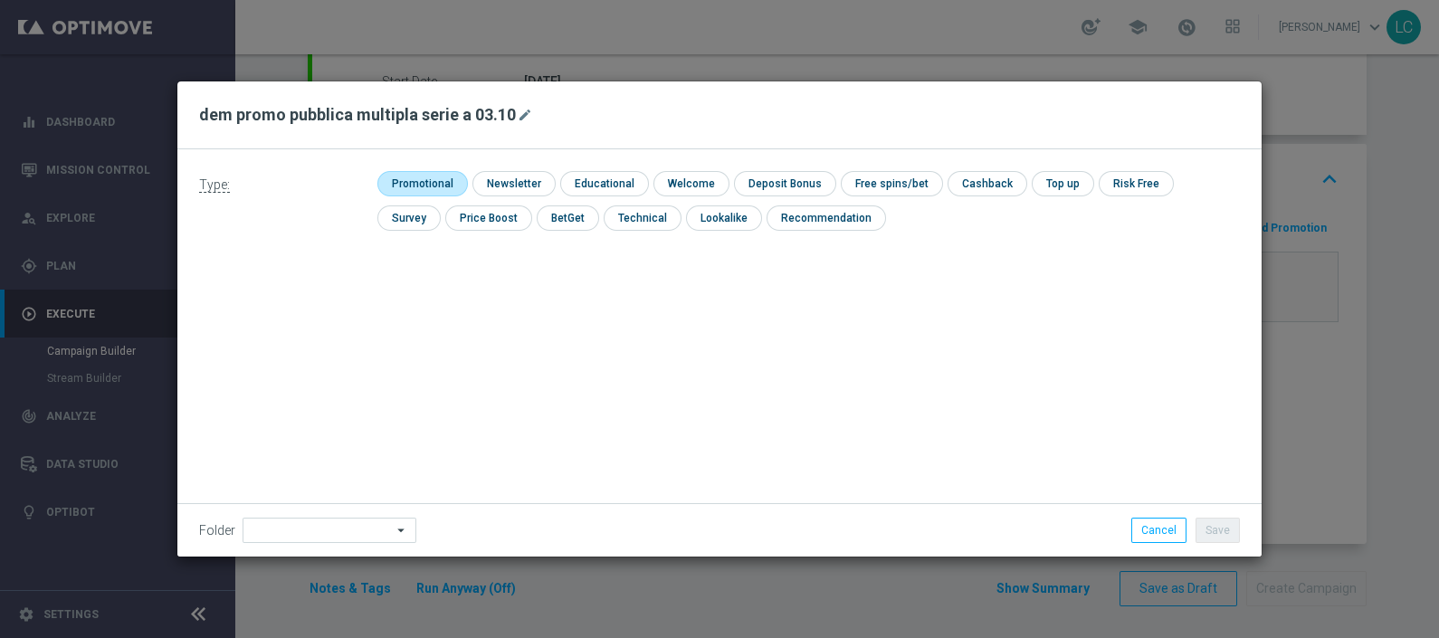
click at [430, 182] on input "checkbox" at bounding box center [420, 183] width 86 height 24
checkbox input "true"
click at [543, 181] on input "checkbox" at bounding box center [530, 183] width 79 height 24
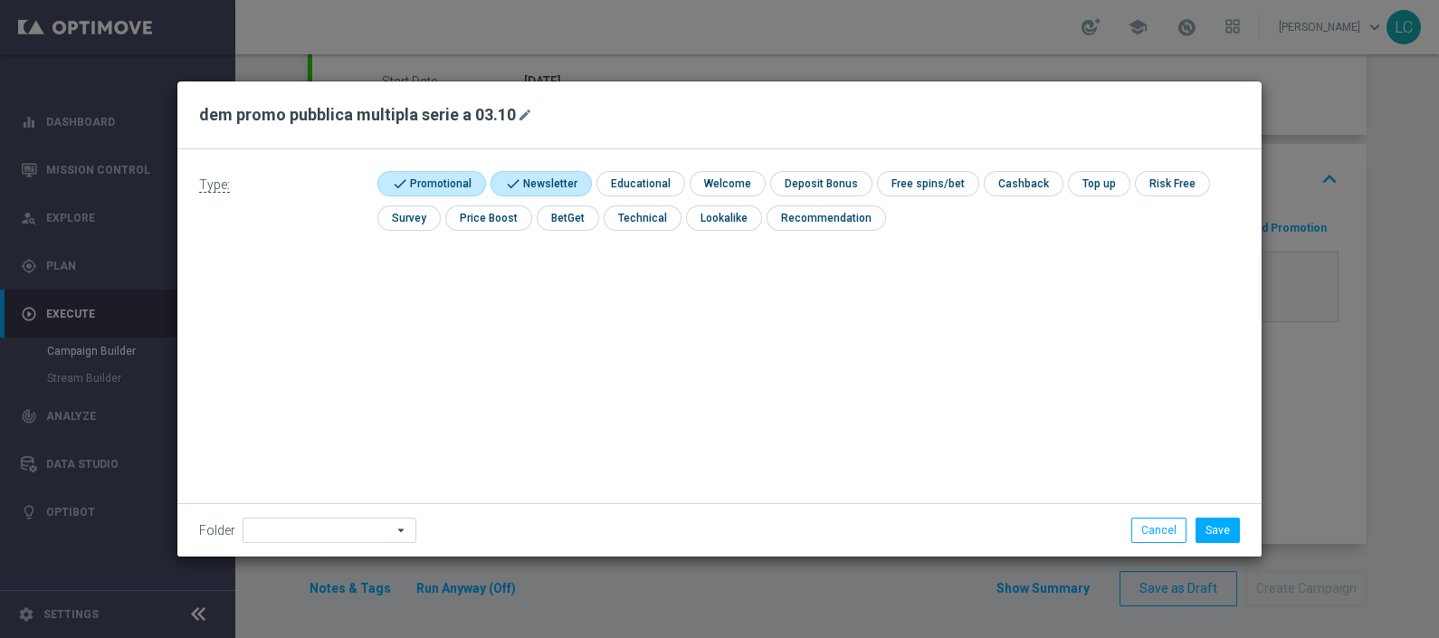
click at [534, 177] on input "checkbox" at bounding box center [539, 183] width 96 height 24
checkbox input "false"
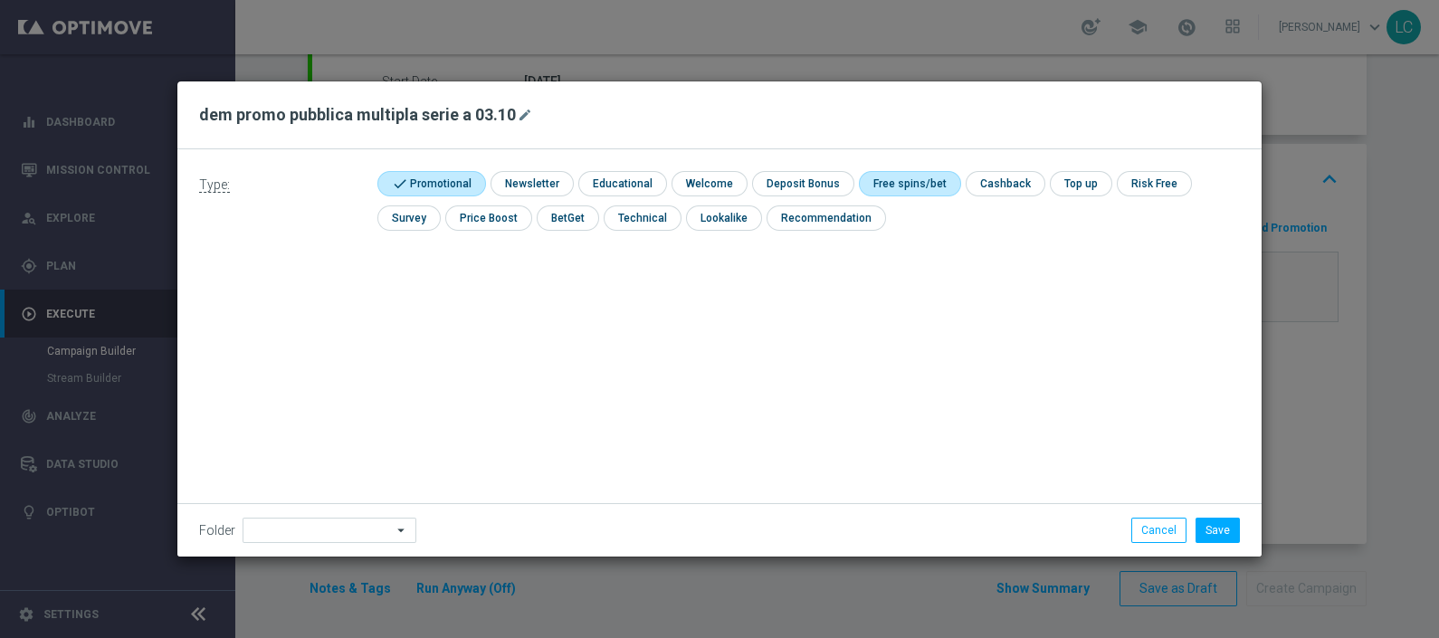
click at [902, 182] on input "checkbox" at bounding box center [907, 183] width 97 height 24
click at [902, 182] on input "checkbox" at bounding box center [916, 183] width 114 height 24
checkbox input "false"
click at [972, 195] on div "check Cashback" at bounding box center [1006, 183] width 80 height 25
click at [972, 190] on input "checkbox" at bounding box center [1004, 183] width 76 height 24
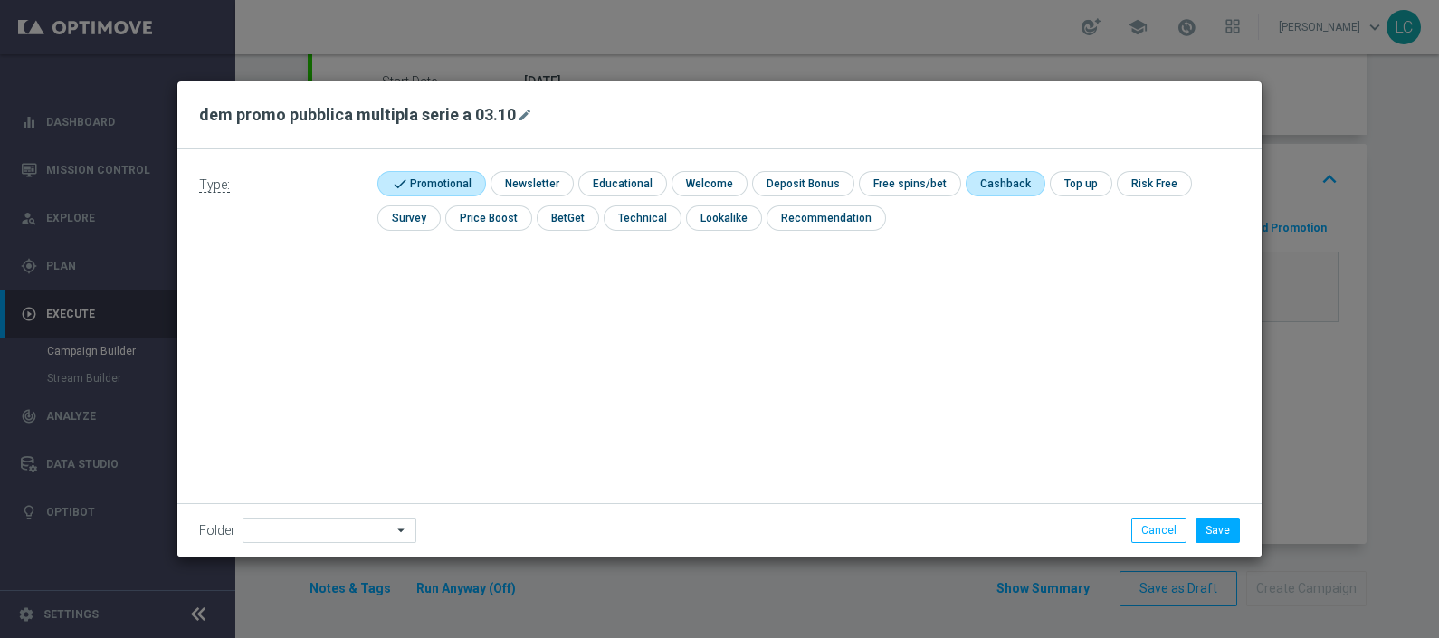
checkbox input "true"
click at [1218, 539] on button "Save" at bounding box center [1218, 530] width 44 height 25
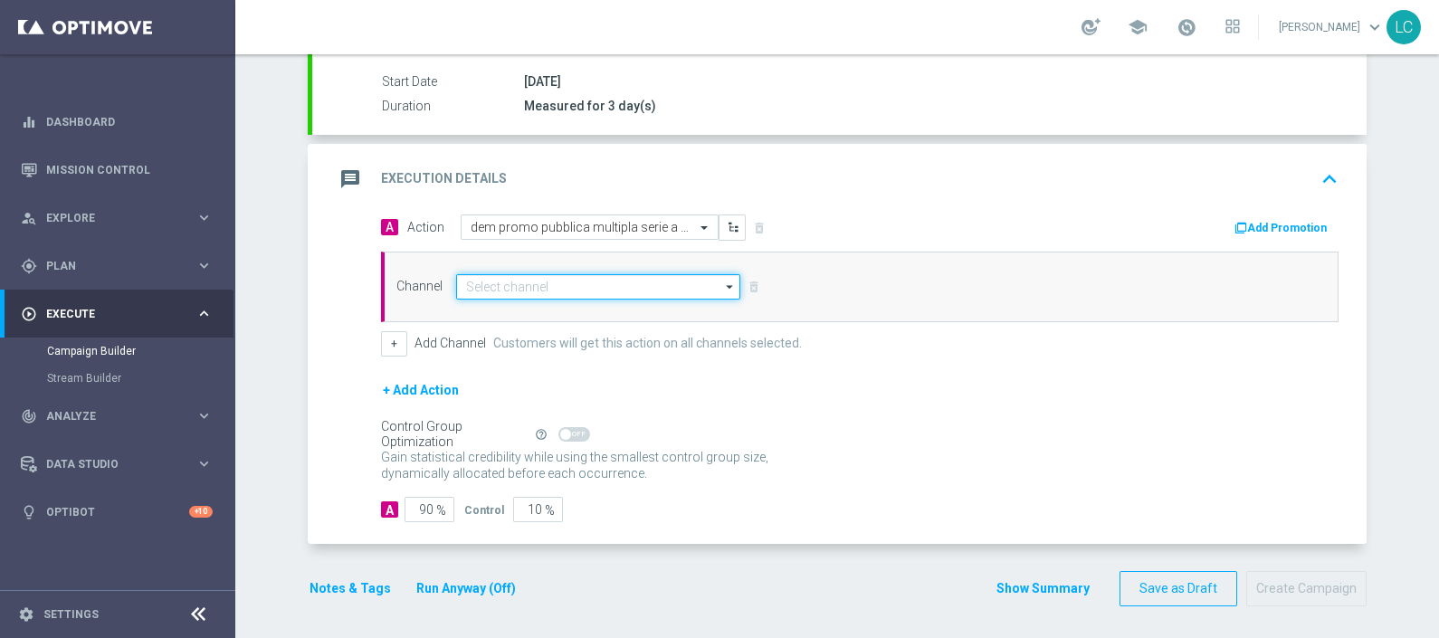
click at [575, 274] on input at bounding box center [598, 286] width 284 height 25
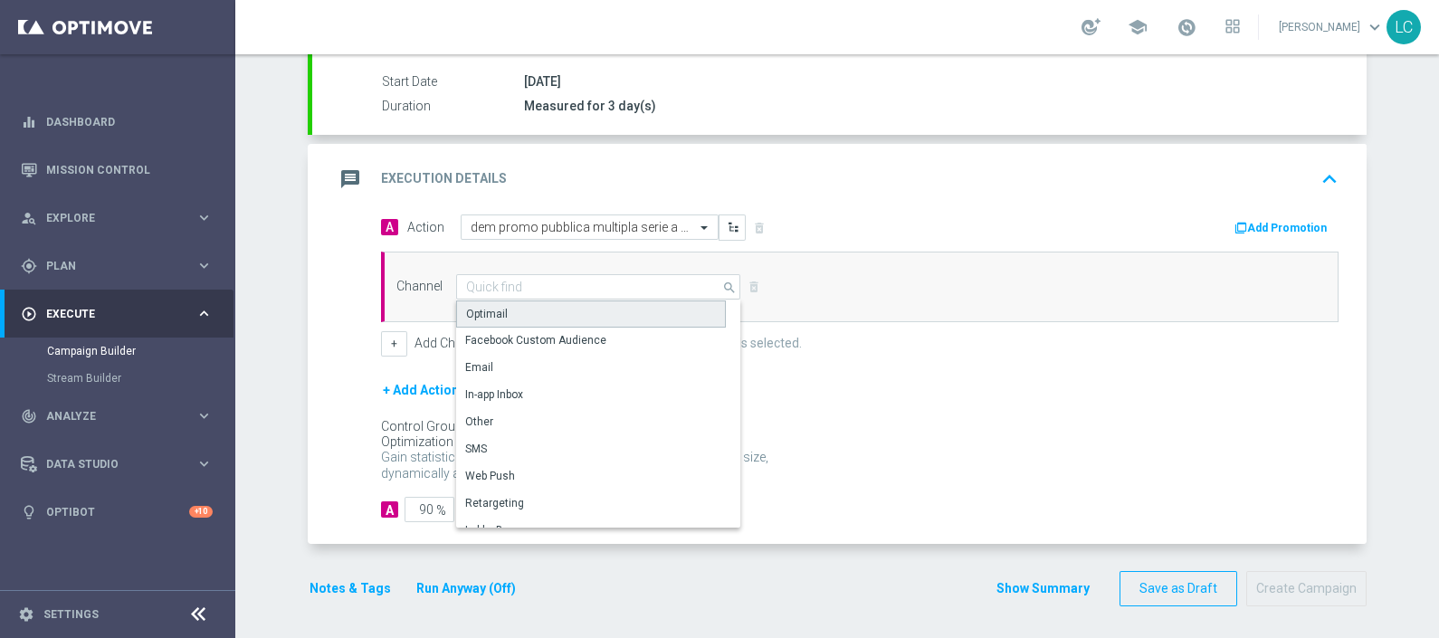
click at [520, 317] on div "Optimail" at bounding box center [591, 314] width 270 height 27
type input "Optimail"
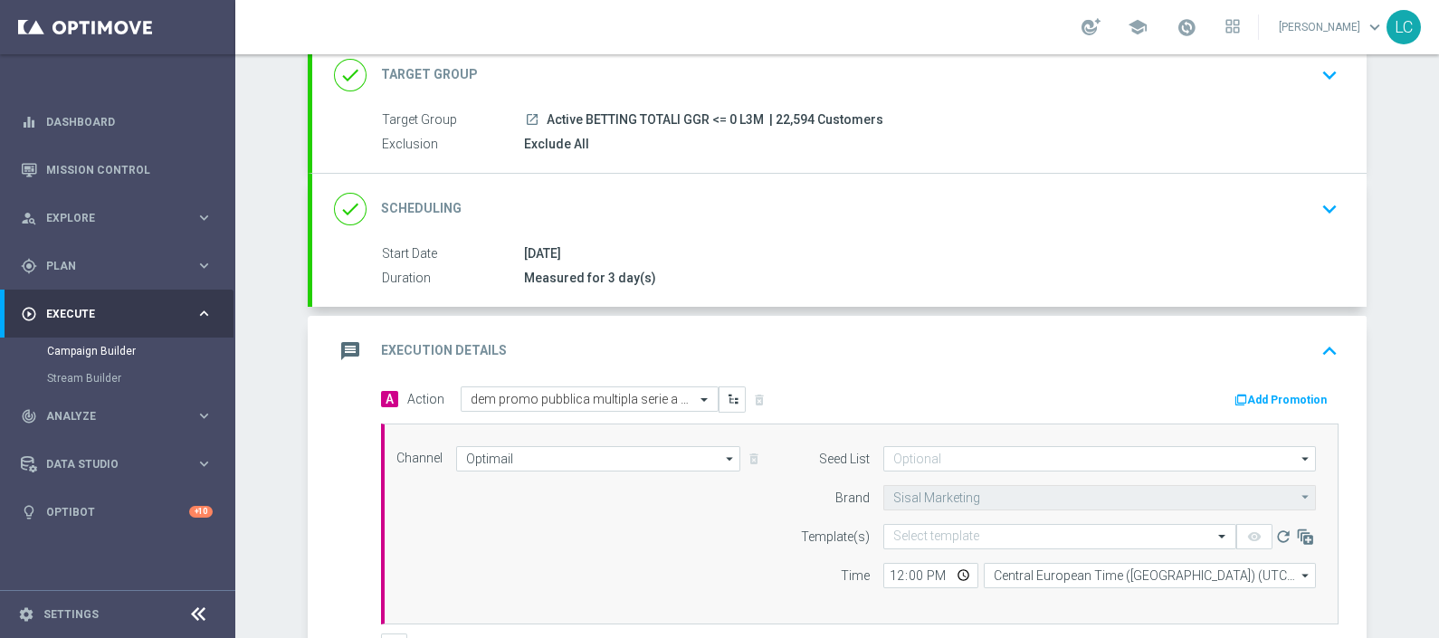
scroll to position [120, 0]
click at [1316, 218] on icon "keyboard_arrow_down" at bounding box center [1329, 210] width 27 height 27
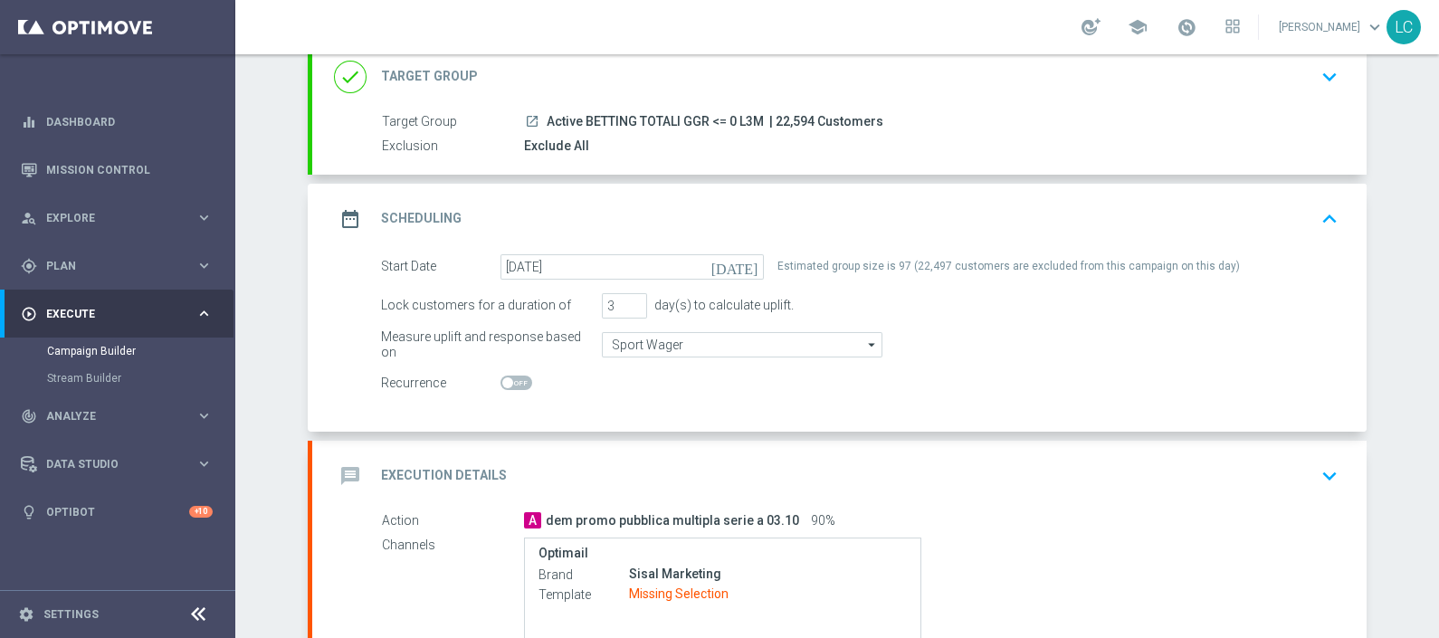
scroll to position [0, 0]
